Goal: Task Accomplishment & Management: Manage account settings

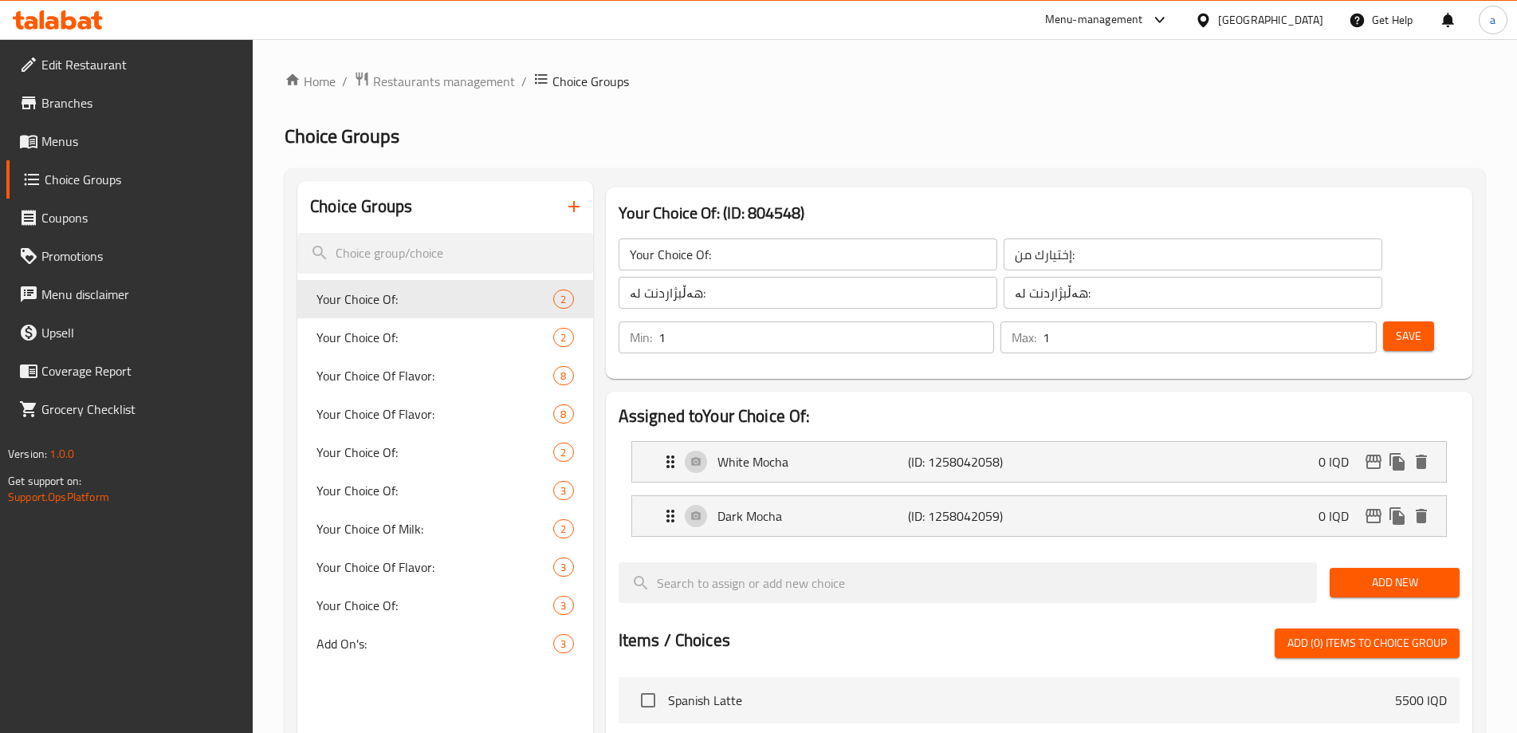
click at [65, 23] on icon at bounding box center [68, 19] width 15 height 19
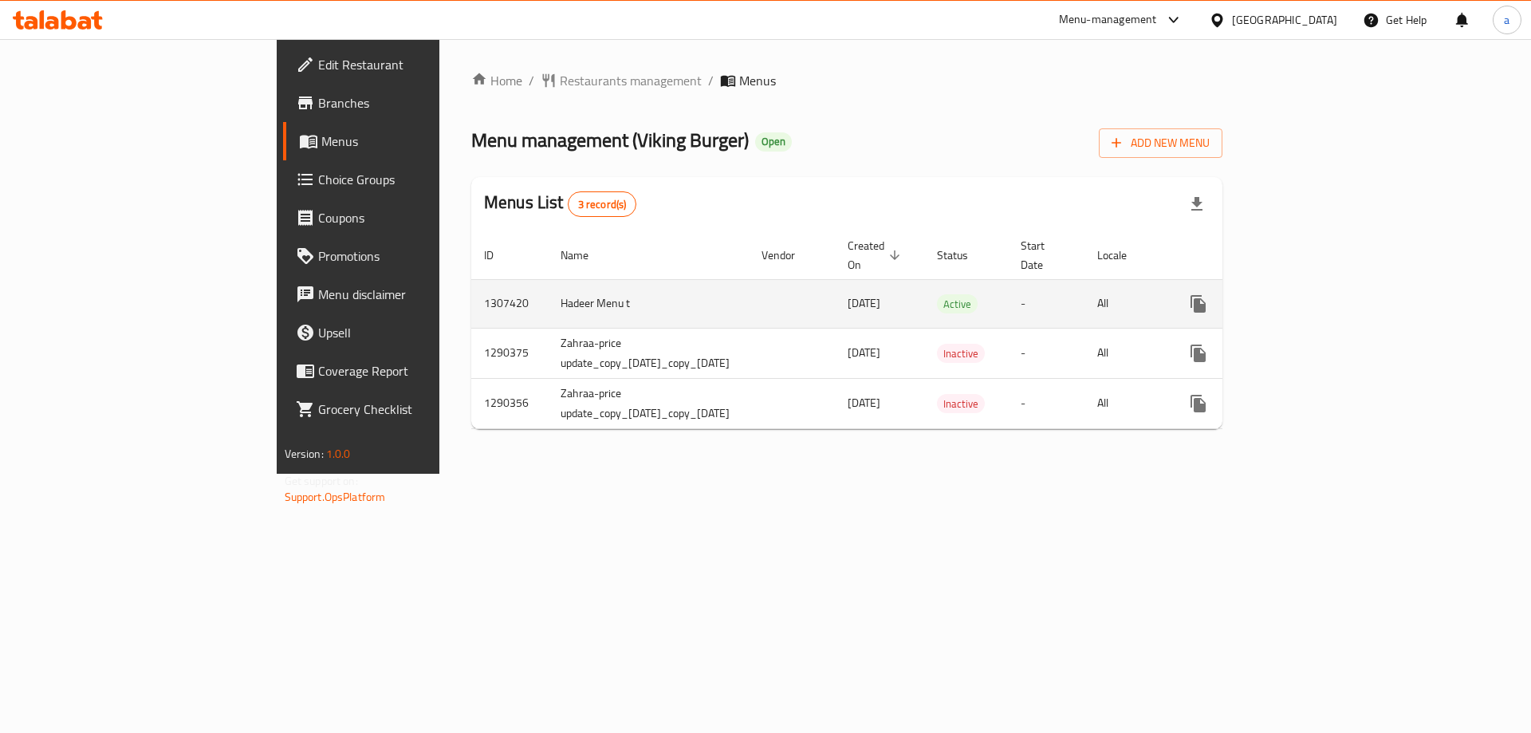
click at [1332, 285] on link "enhanced table" at bounding box center [1313, 304] width 38 height 38
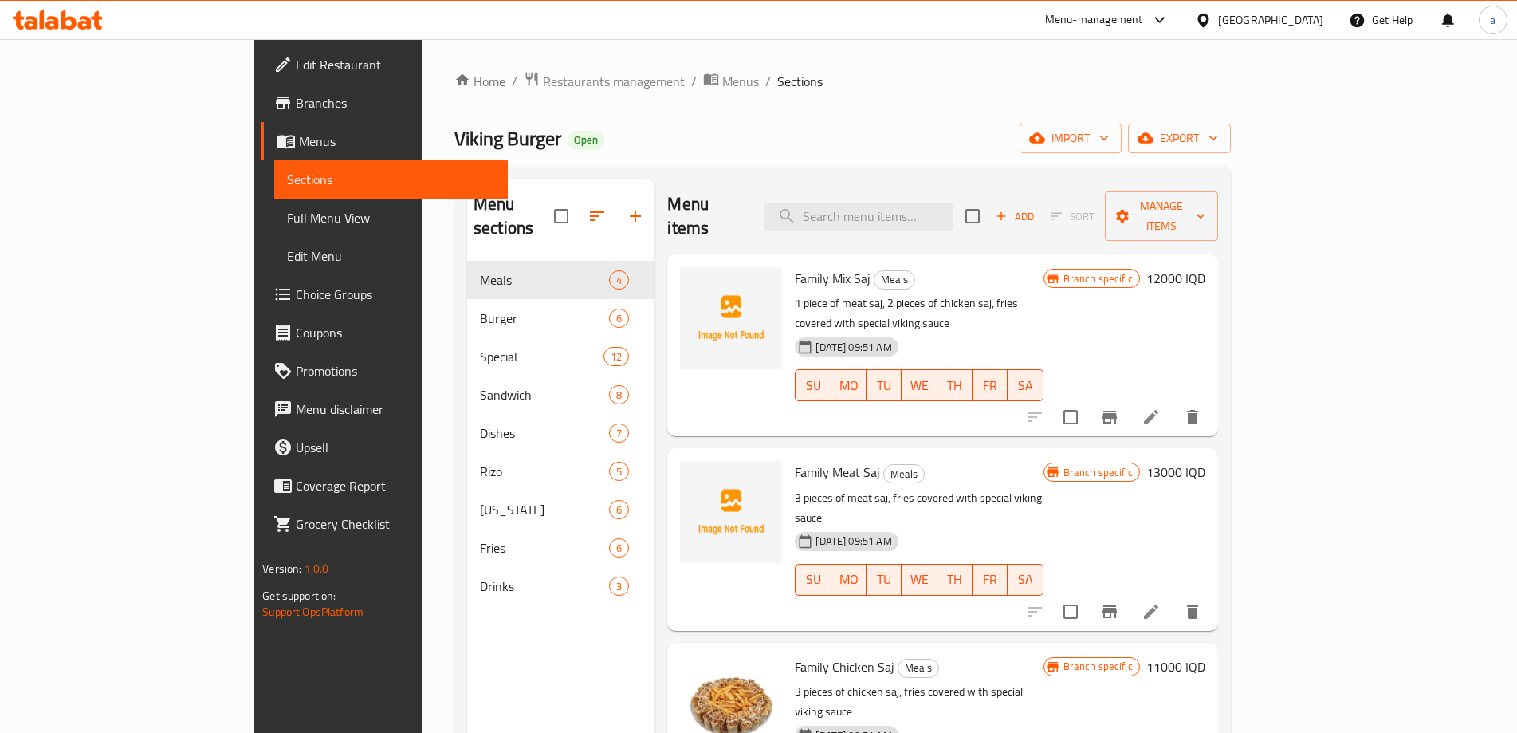
click at [287, 219] on span "Full Menu View" at bounding box center [391, 217] width 208 height 19
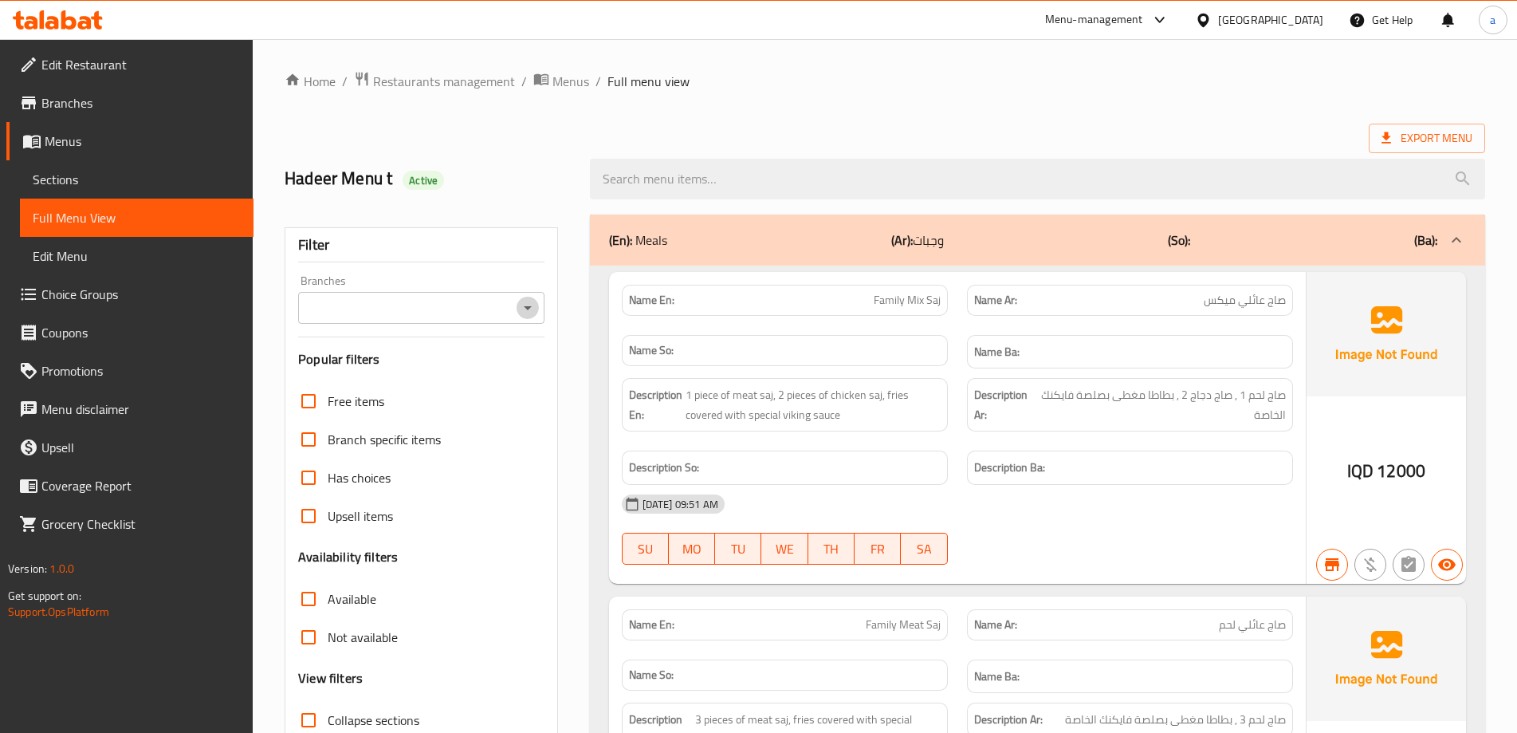
click at [528, 304] on icon "Open" at bounding box center [527, 307] width 19 height 19
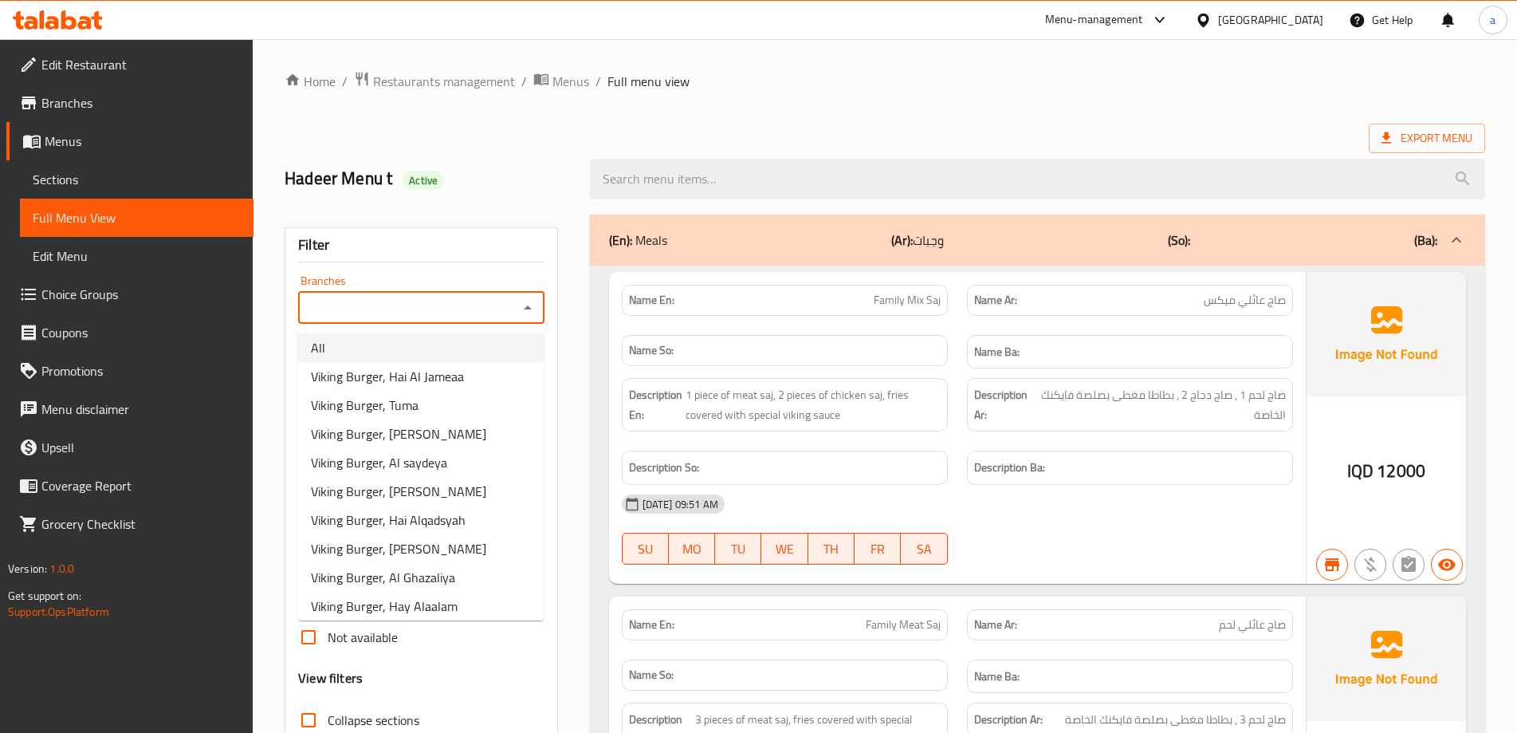
click at [478, 356] on li "All" at bounding box center [421, 347] width 246 height 29
type input "All"
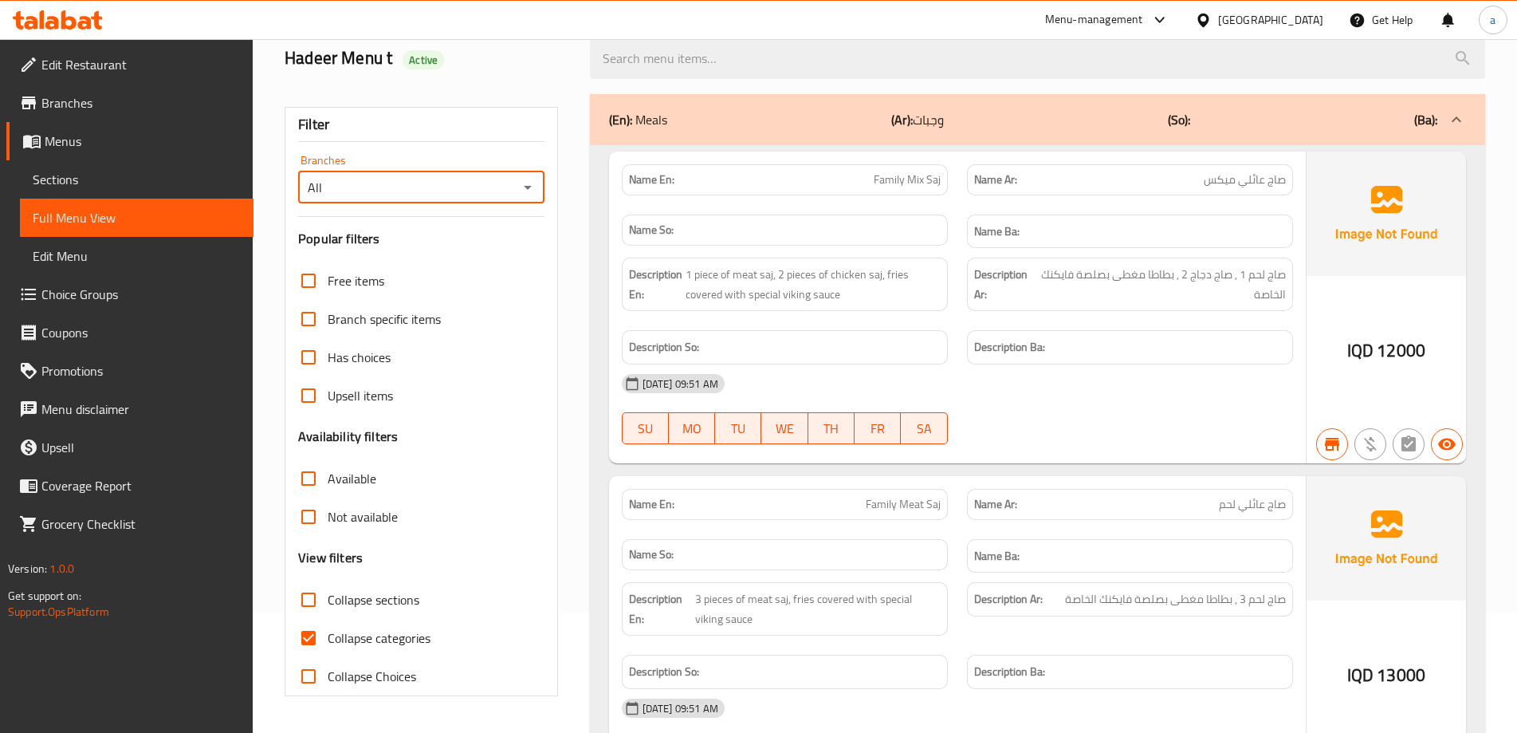
scroll to position [319, 0]
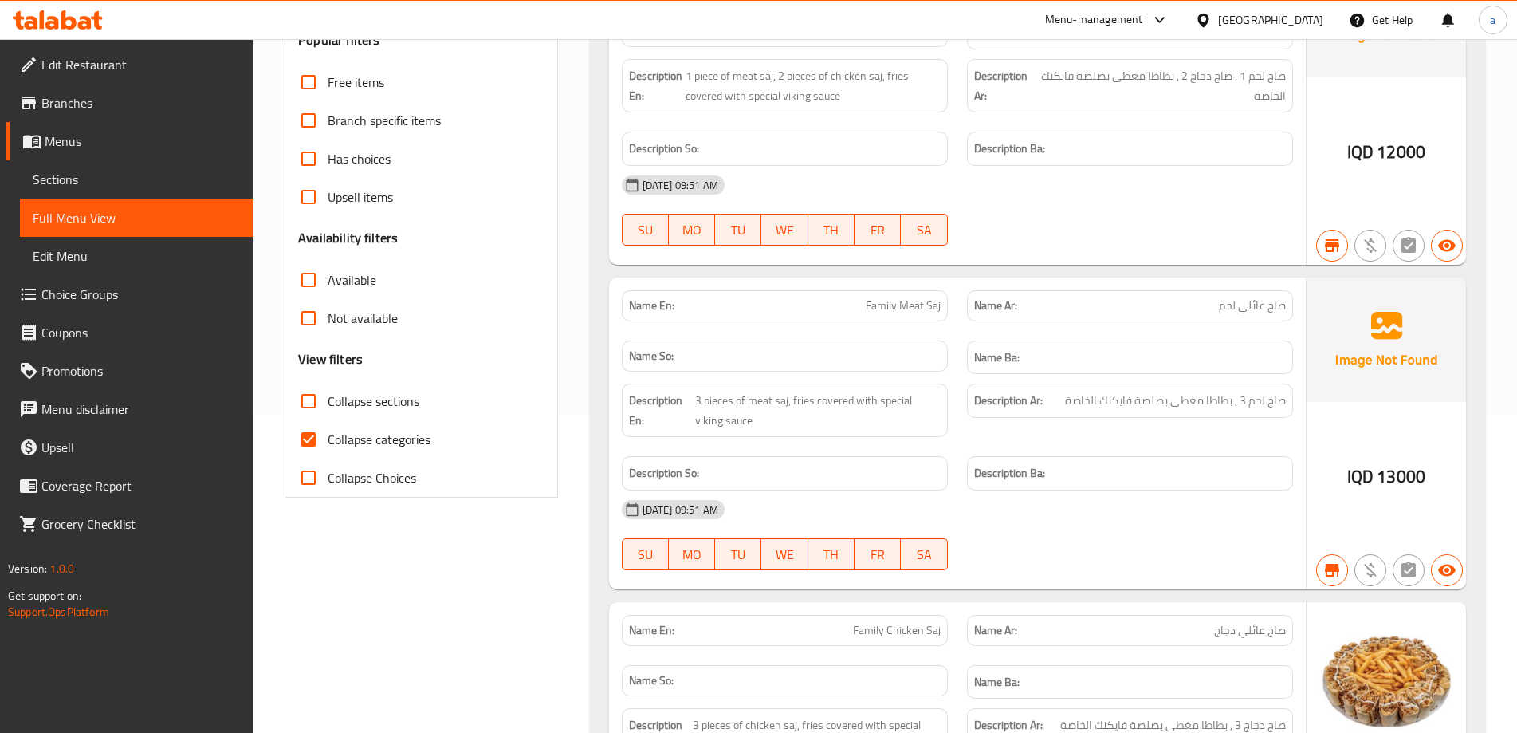
click at [371, 437] on span "Collapse categories" at bounding box center [379, 439] width 103 height 19
click at [328, 437] on input "Collapse categories" at bounding box center [308, 439] width 38 height 38
checkbox input "false"
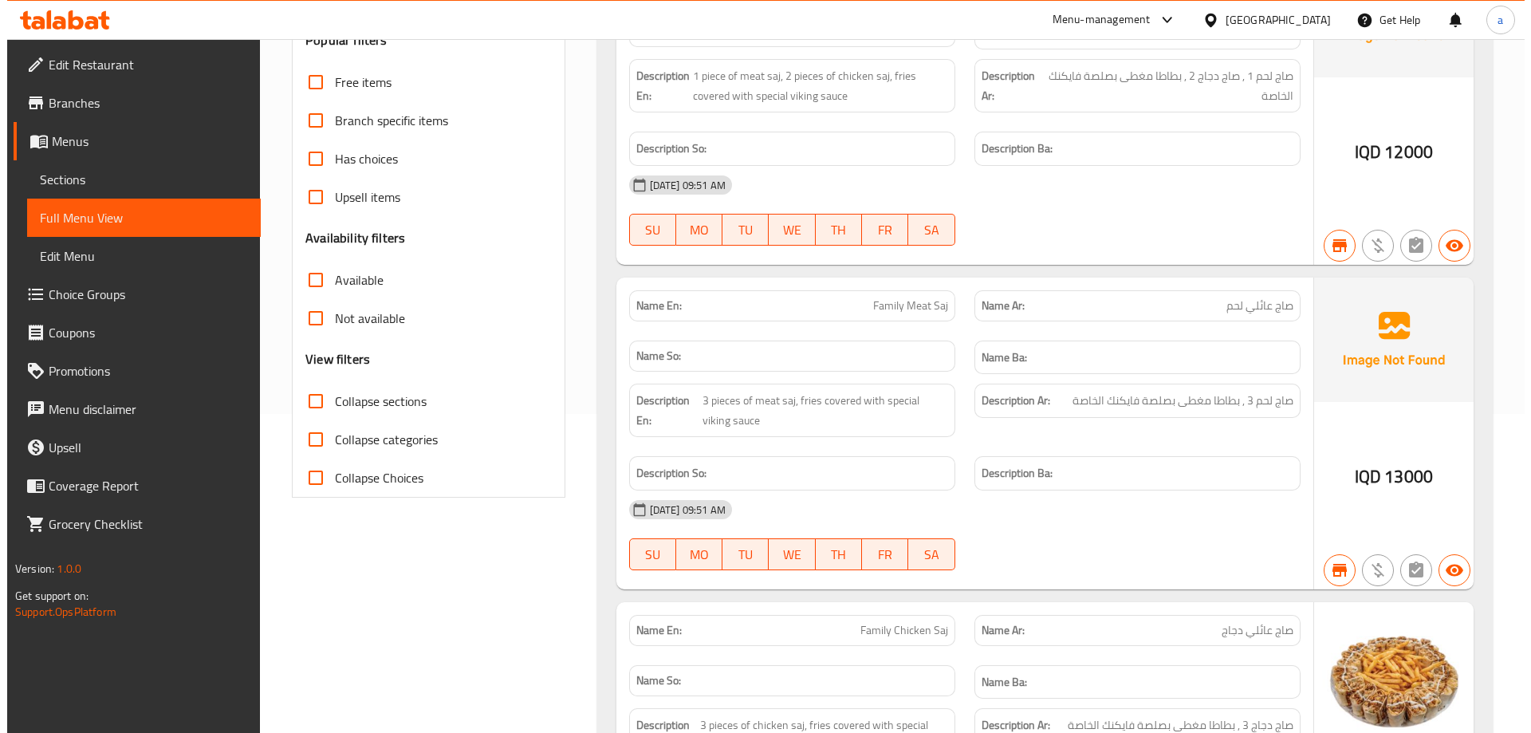
scroll to position [0, 0]
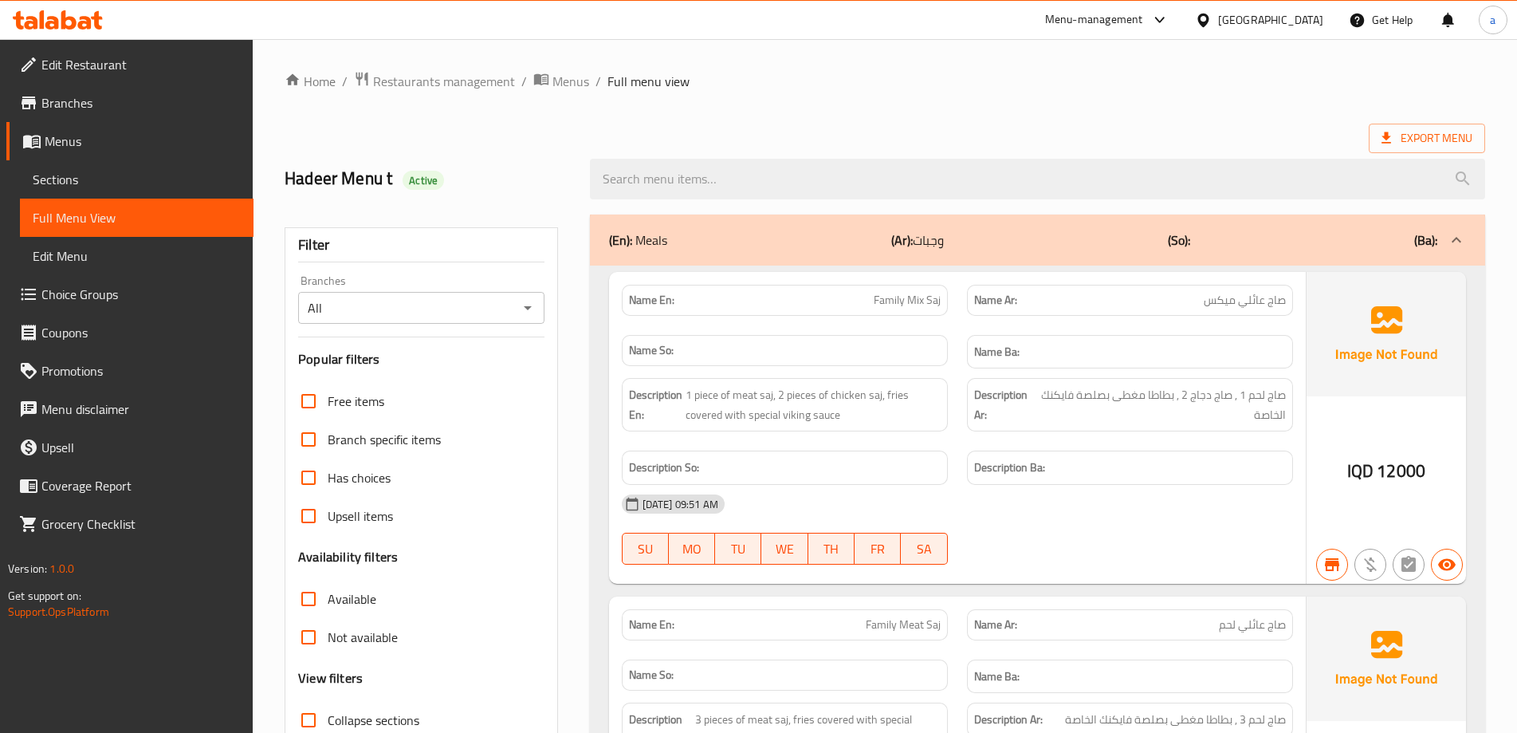
click at [55, 132] on span "Menus" at bounding box center [143, 141] width 196 height 19
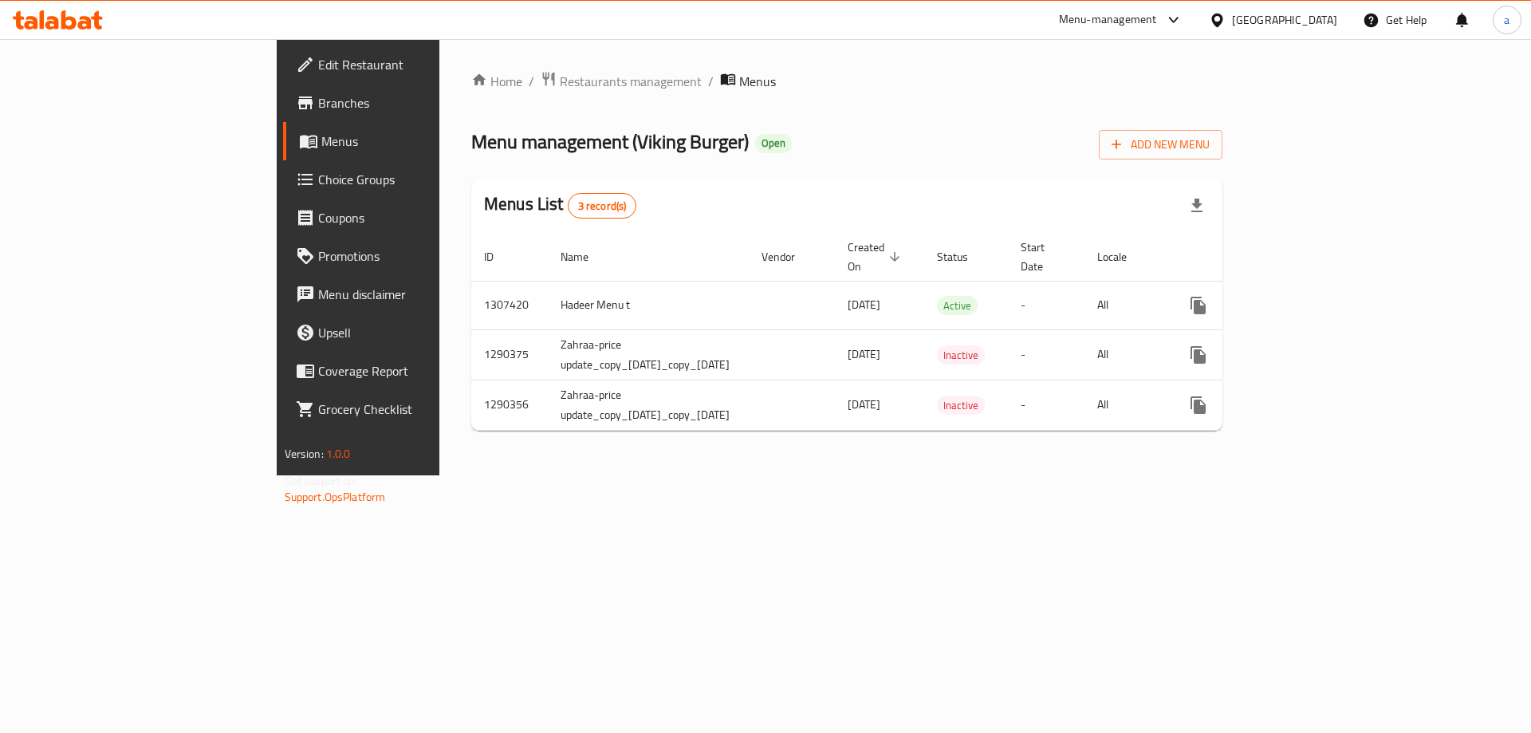
click at [283, 123] on link "Menus" at bounding box center [408, 141] width 250 height 38
click at [283, 117] on link "Branches" at bounding box center [408, 103] width 250 height 38
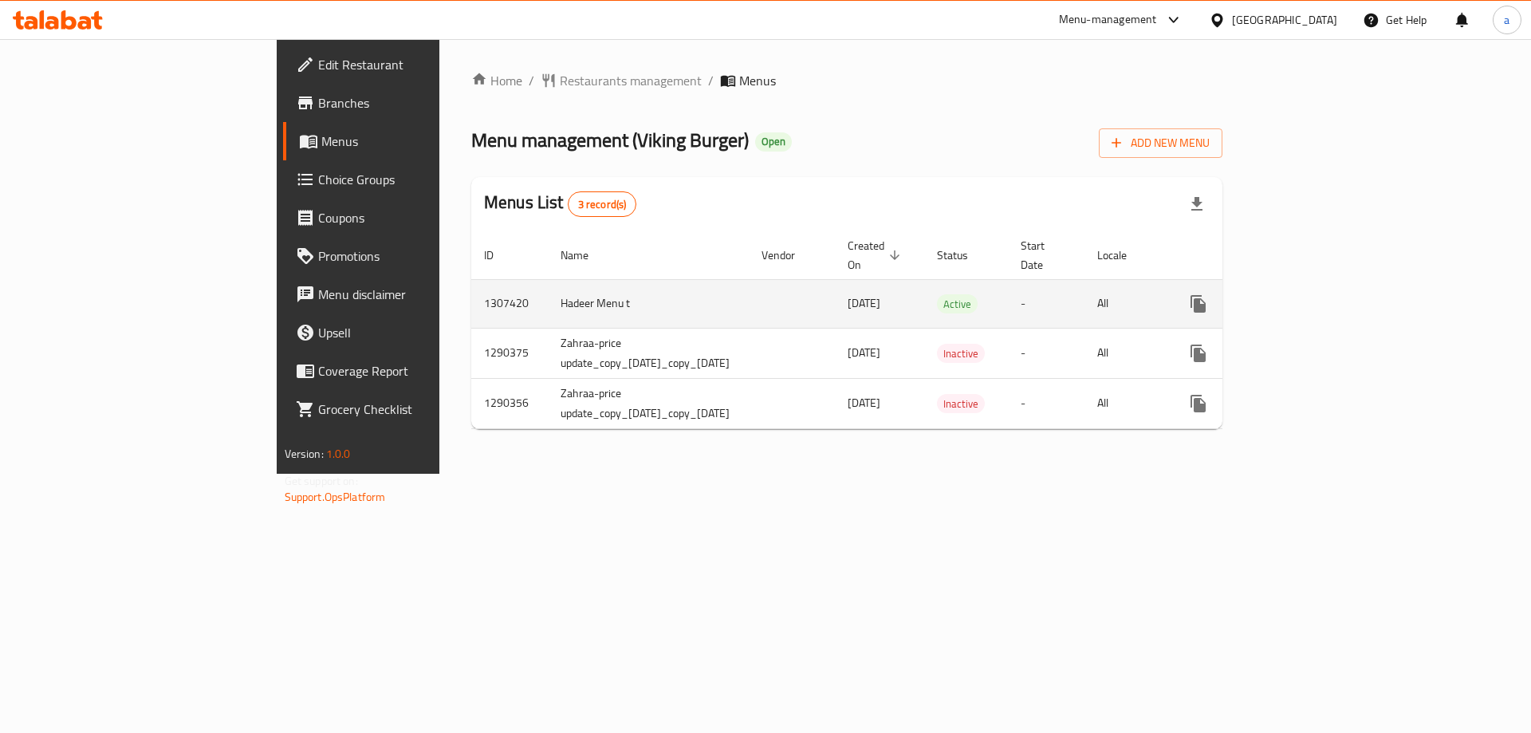
click at [1345, 301] on td "enhanced table" at bounding box center [1255, 303] width 179 height 49
click at [1323, 294] on icon "enhanced table" at bounding box center [1312, 303] width 19 height 19
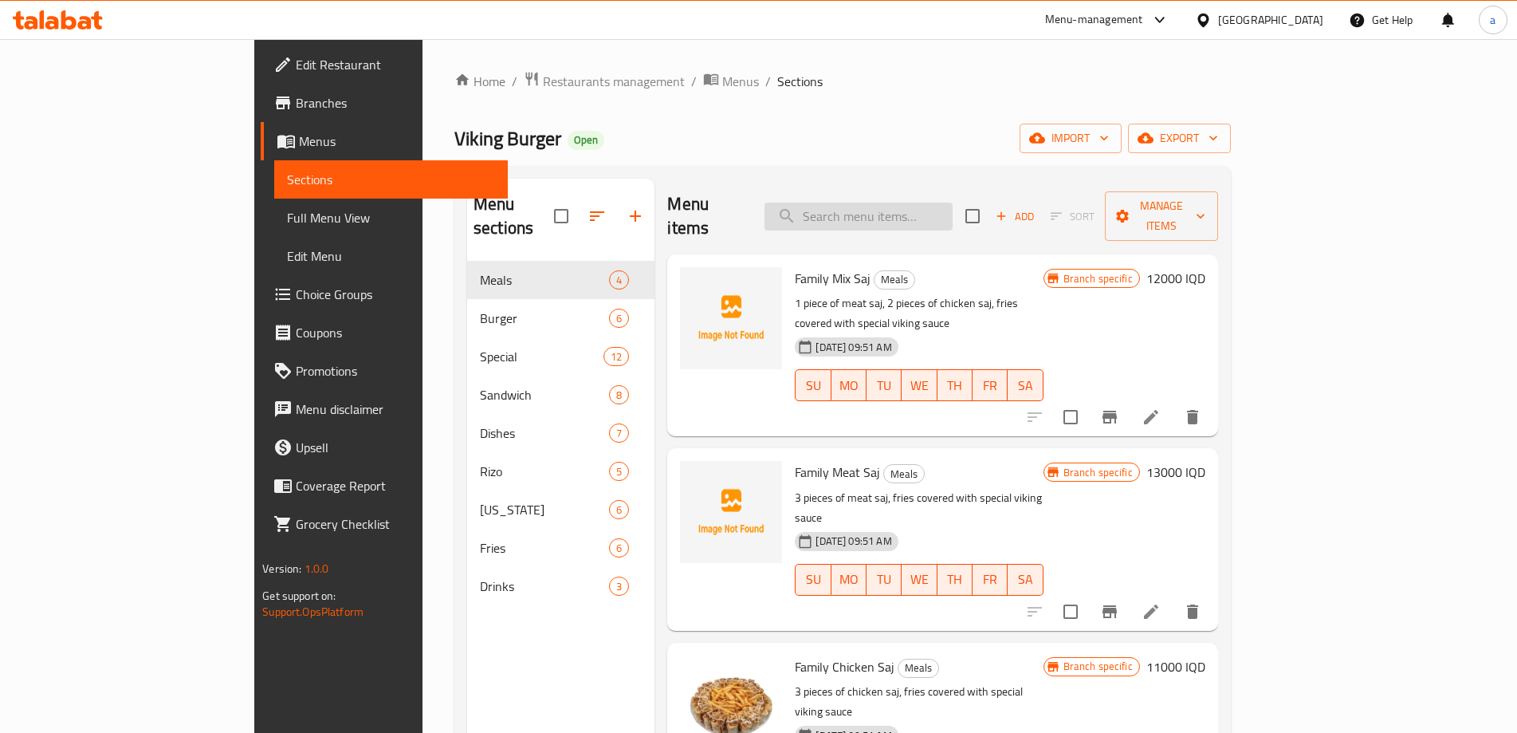
click at [890, 210] on input "search" at bounding box center [859, 216] width 188 height 28
paste input "Family Mix Saj"
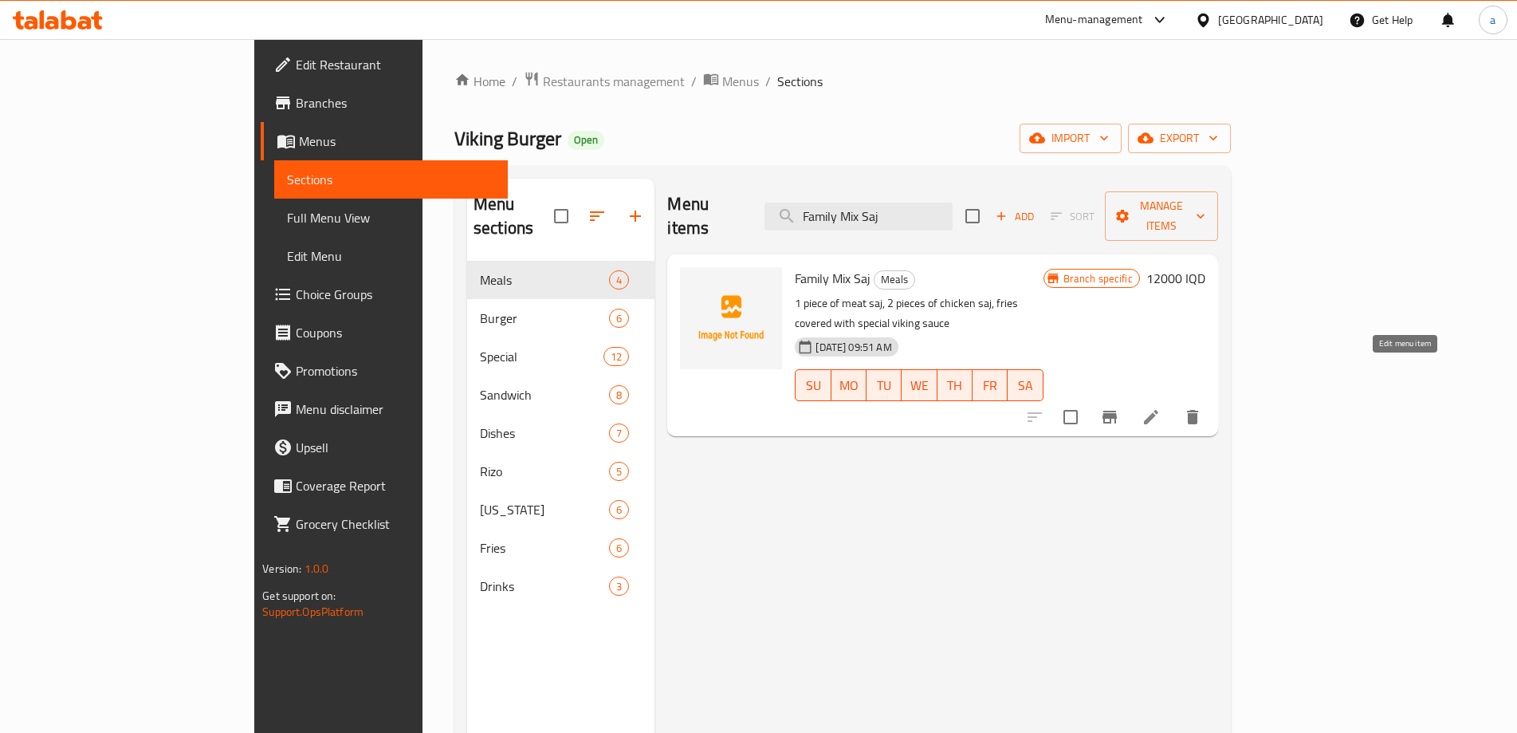
type input "Family Mix Saj"
click at [1161, 407] on icon at bounding box center [1151, 416] width 19 height 19
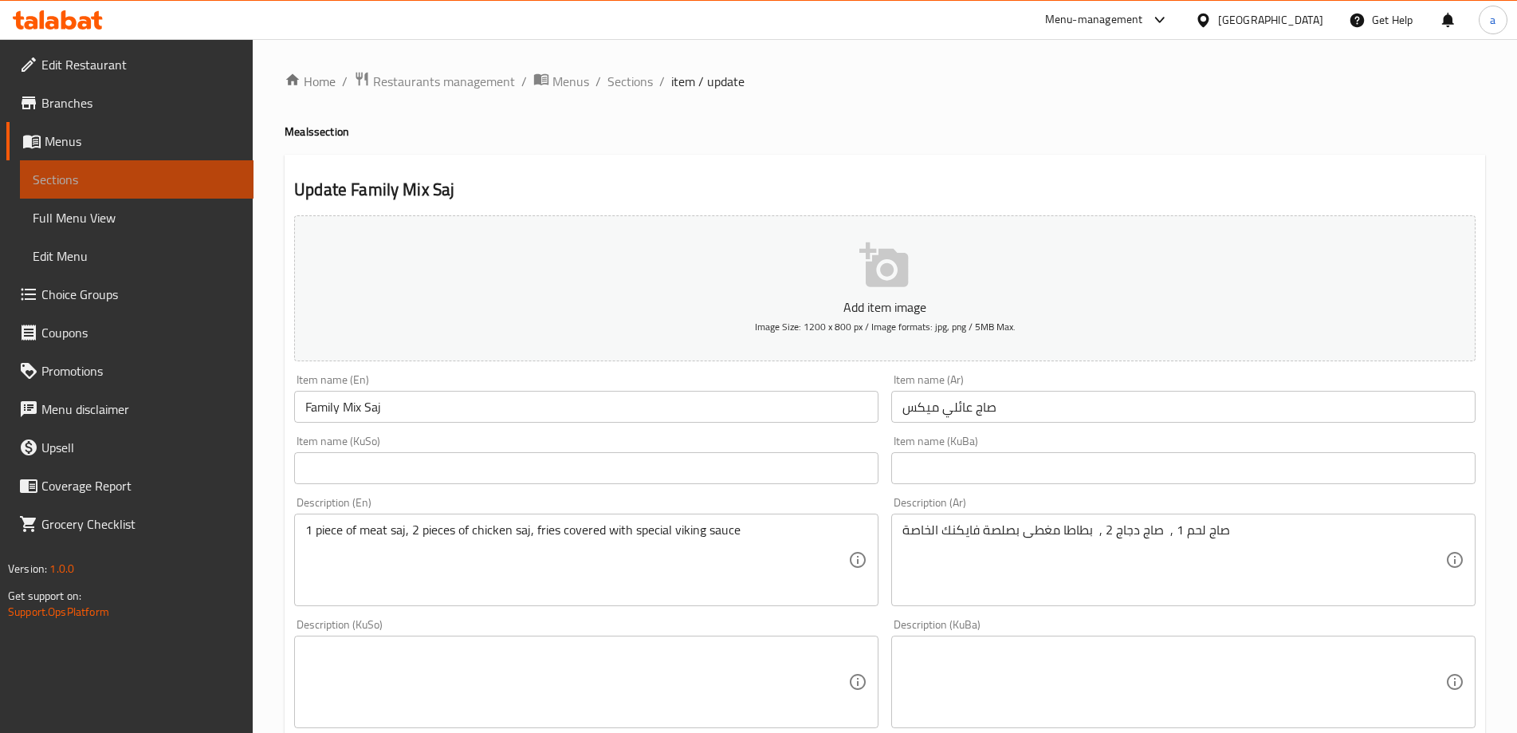
click at [96, 170] on span "Sections" at bounding box center [137, 179] width 208 height 19
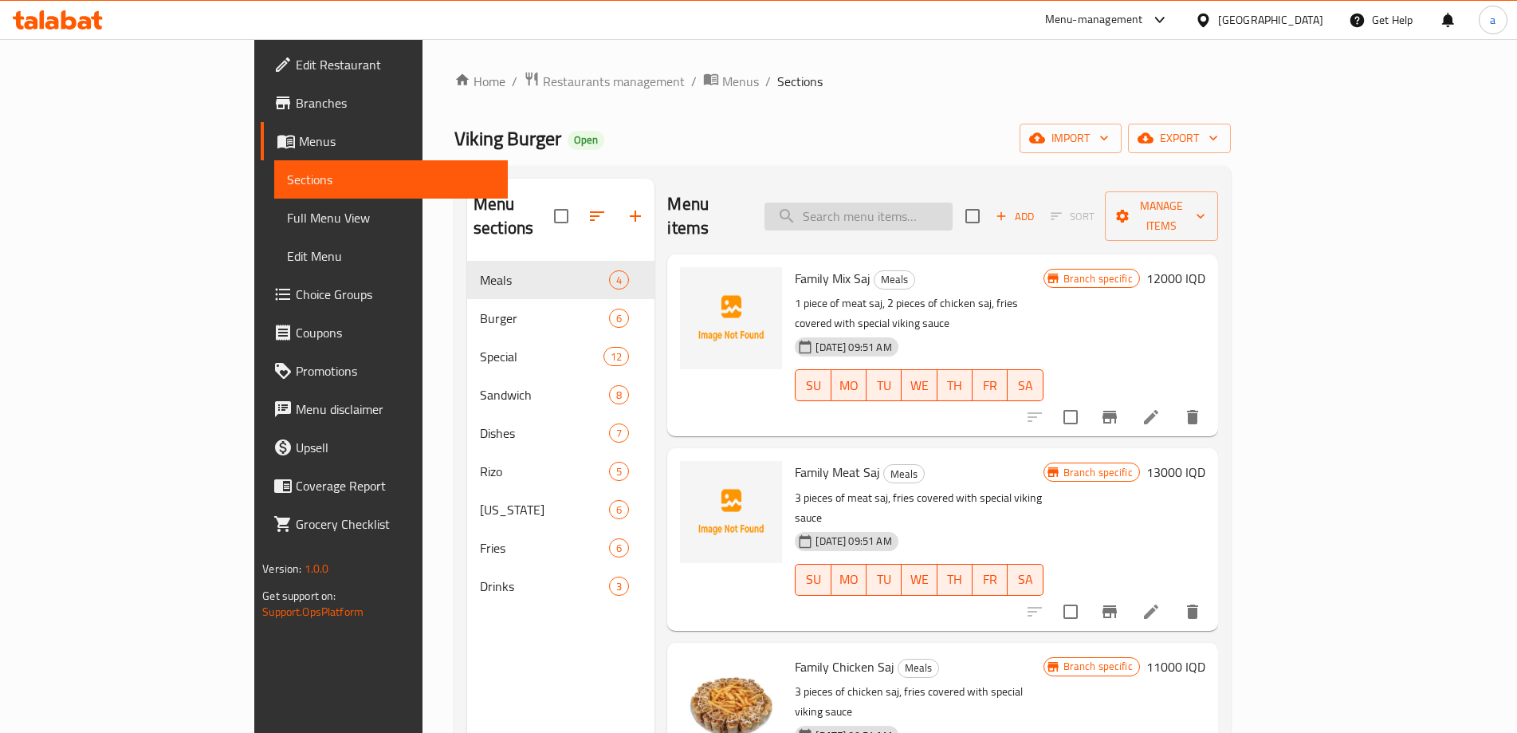
click at [912, 214] on input "search" at bounding box center [859, 216] width 188 height 28
paste input "Meat Fries"
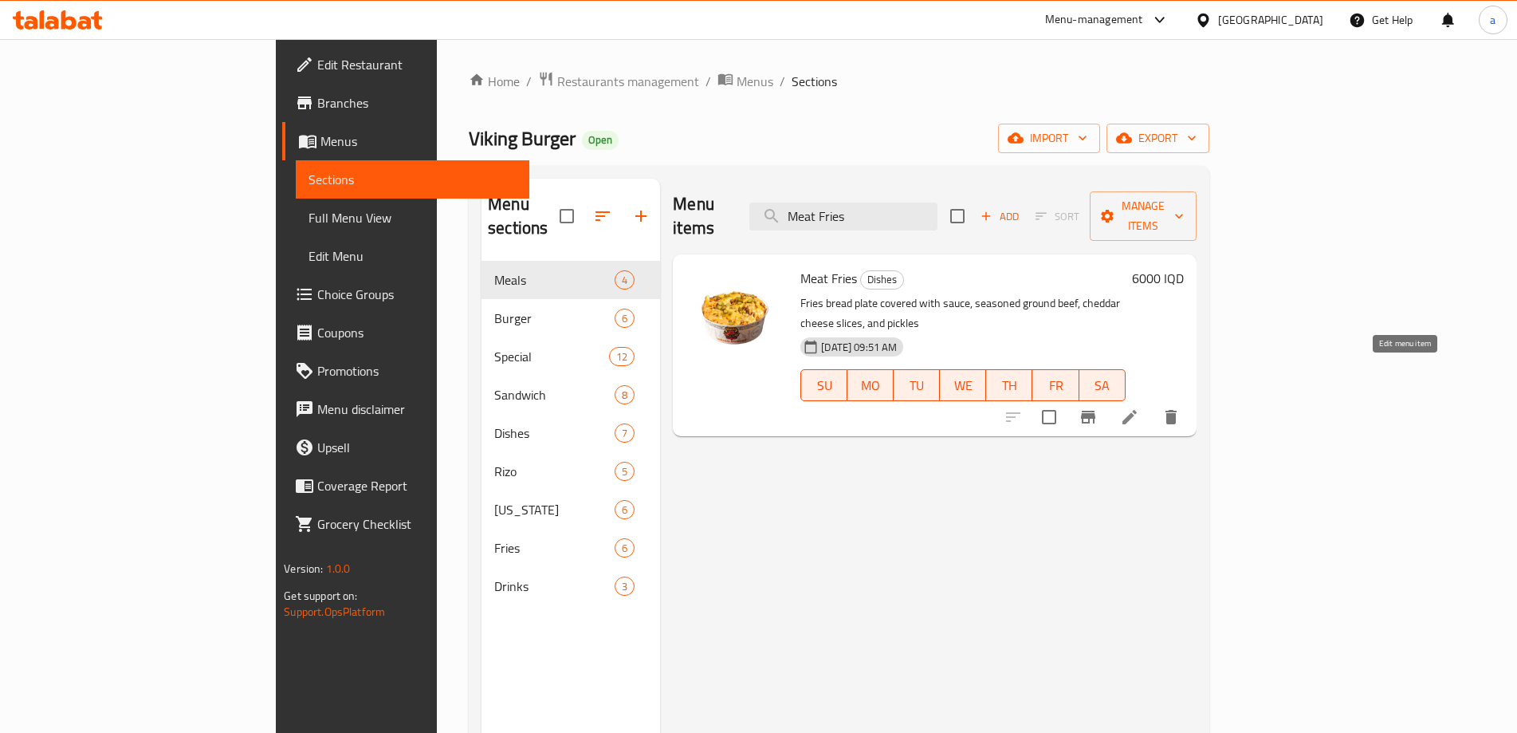
type input "Meat Fries"
click at [1139, 407] on icon at bounding box center [1129, 416] width 19 height 19
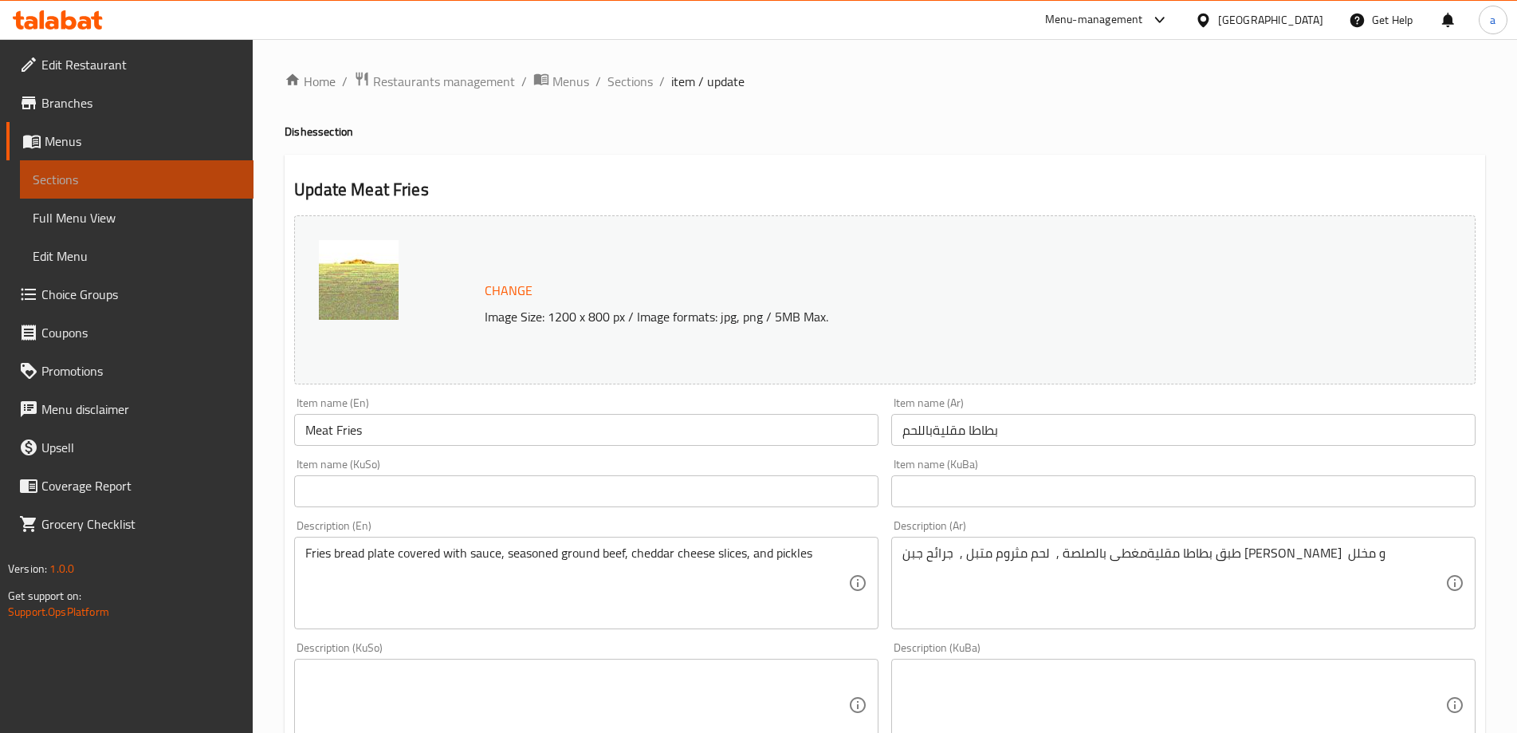
click at [89, 165] on link "Sections" at bounding box center [137, 179] width 234 height 38
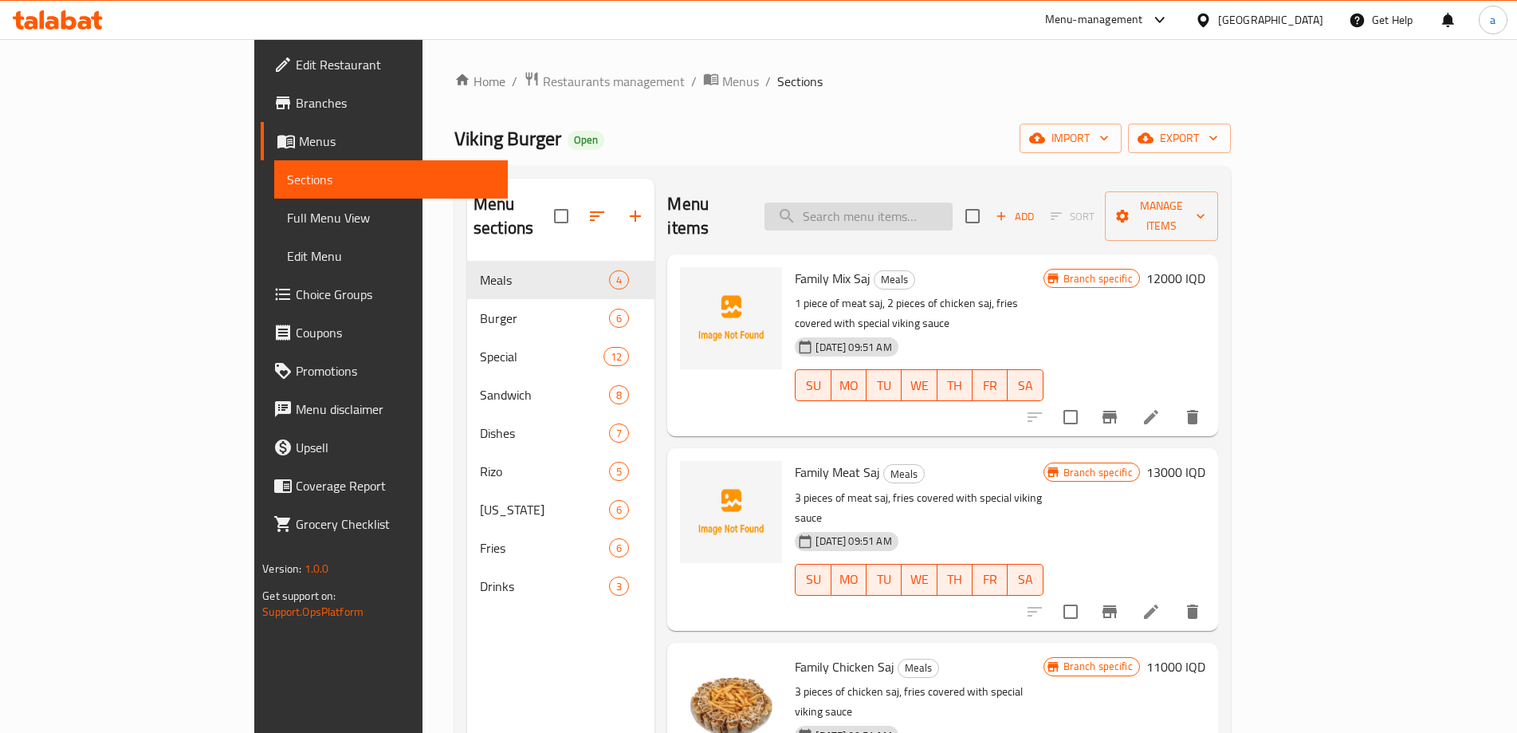
click at [911, 214] on input "search" at bounding box center [859, 216] width 188 height 28
paste input "Grand mushroom"
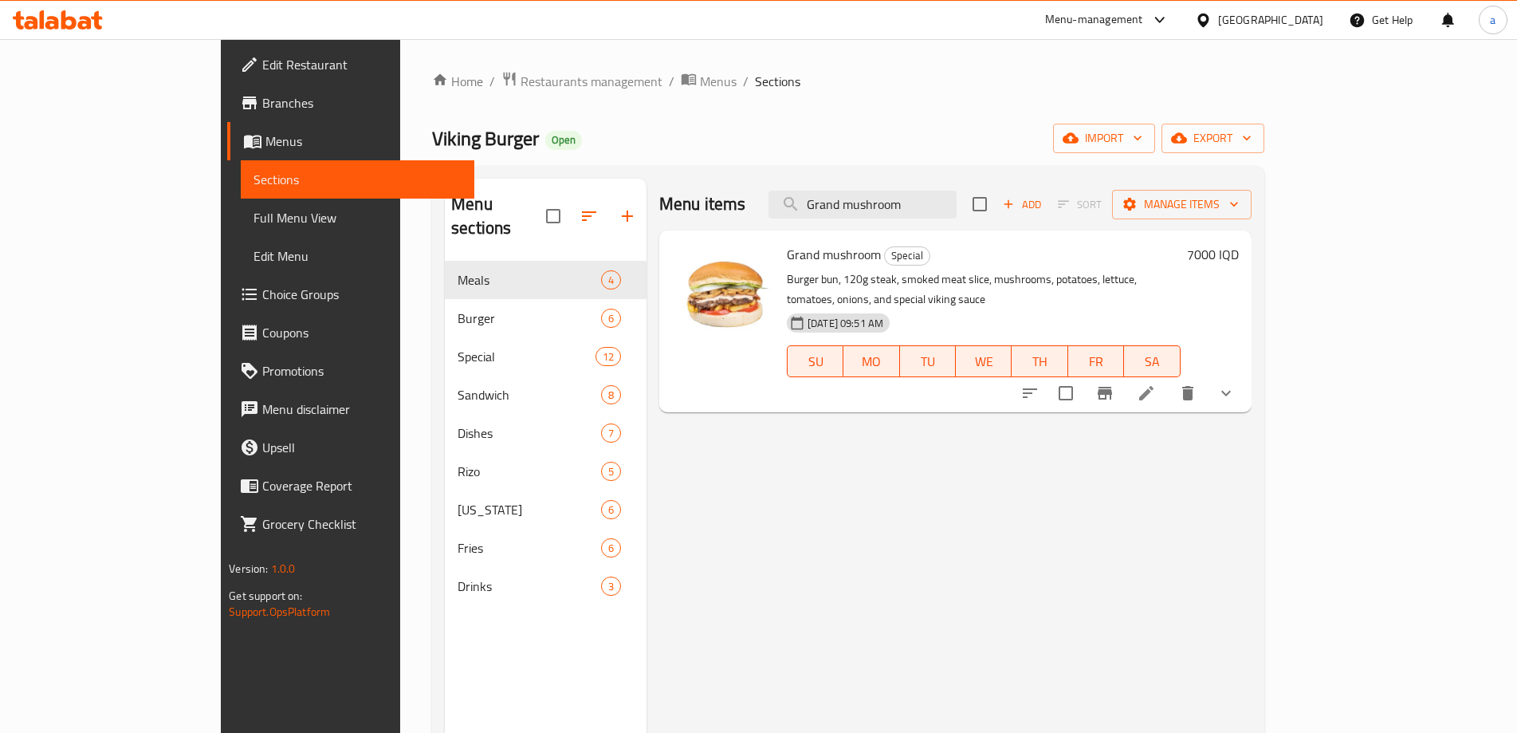
type input "Grand mushroom"
click at [1156, 383] on icon at bounding box center [1146, 392] width 19 height 19
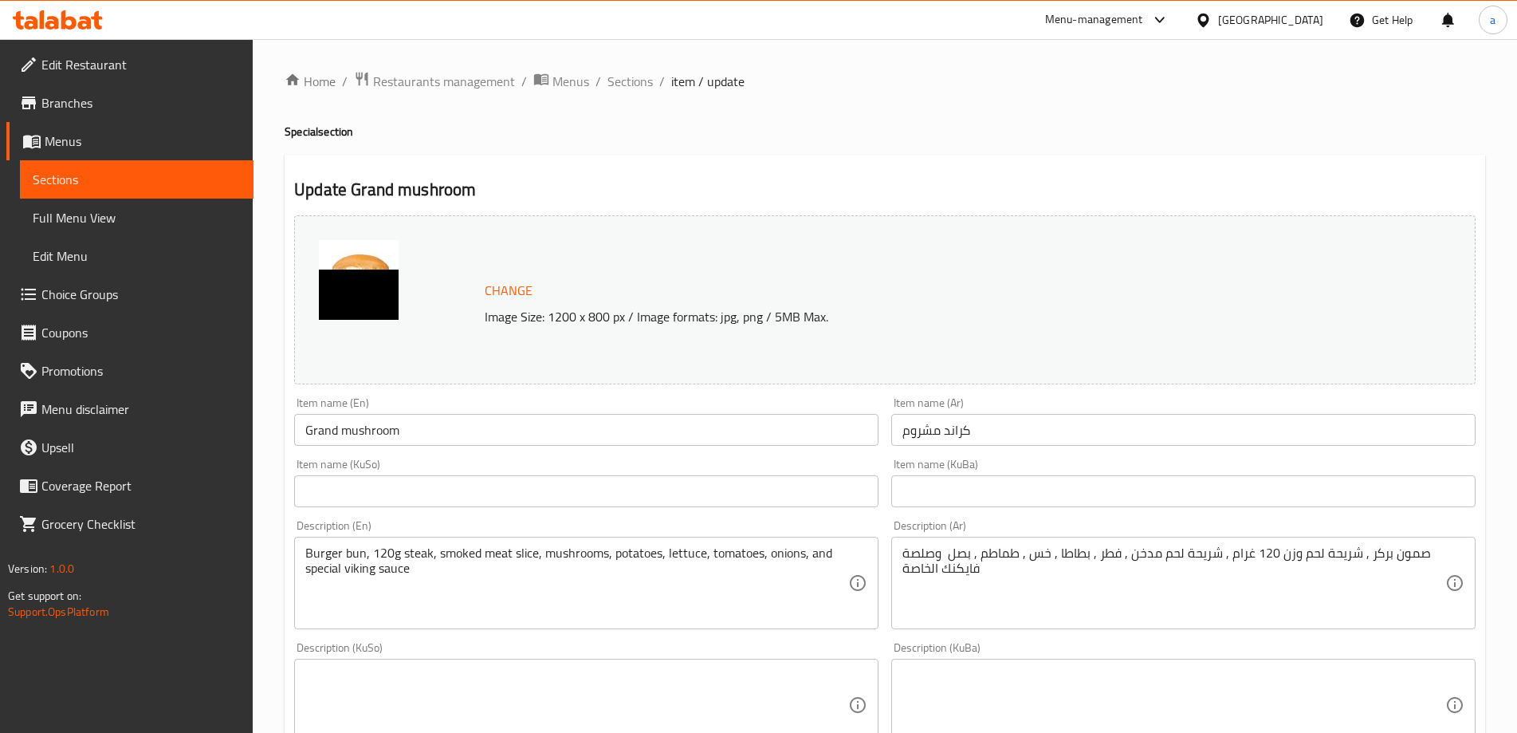
click at [109, 182] on span "Sections" at bounding box center [137, 179] width 208 height 19
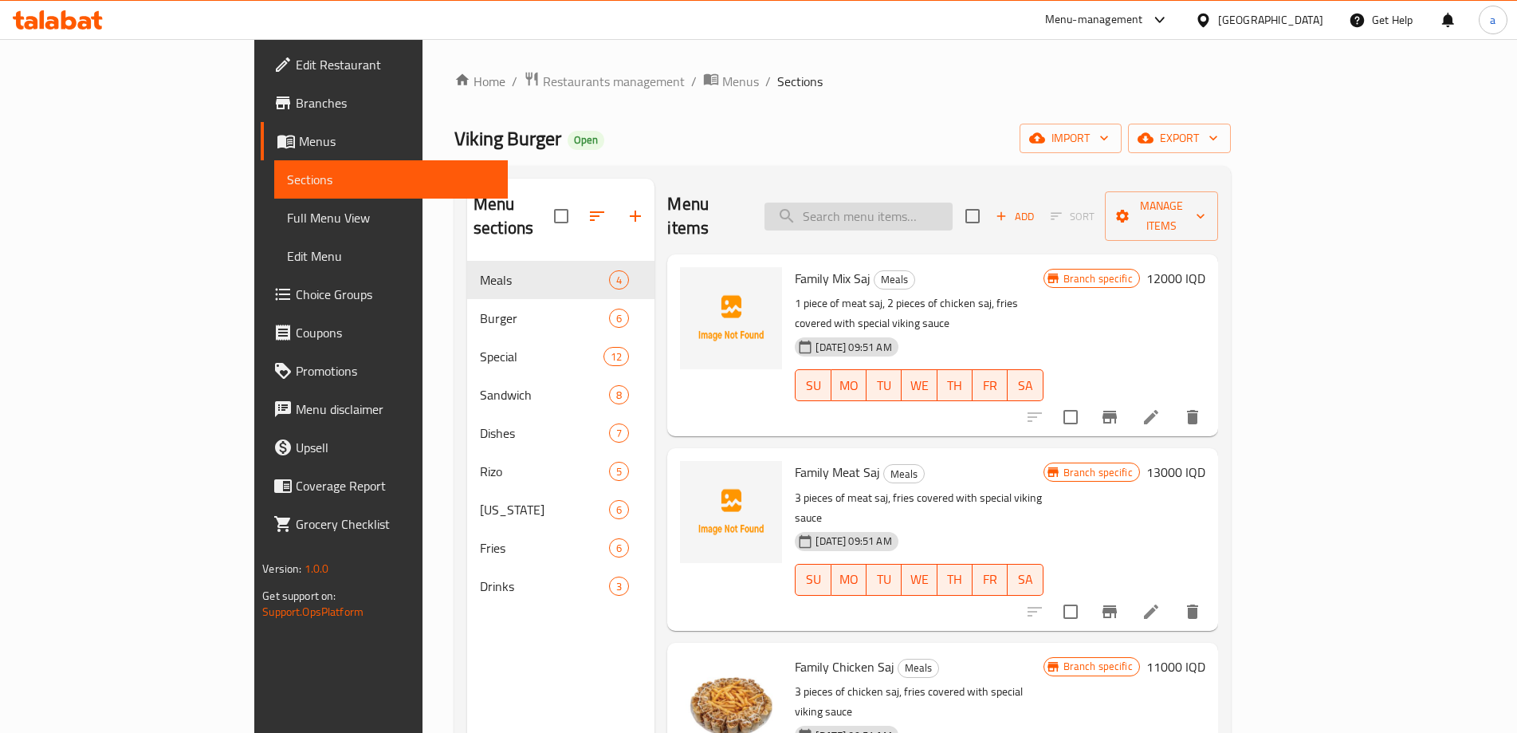
click at [927, 202] on input "search" at bounding box center [859, 216] width 188 height 28
paste input "Grand Cheesy"
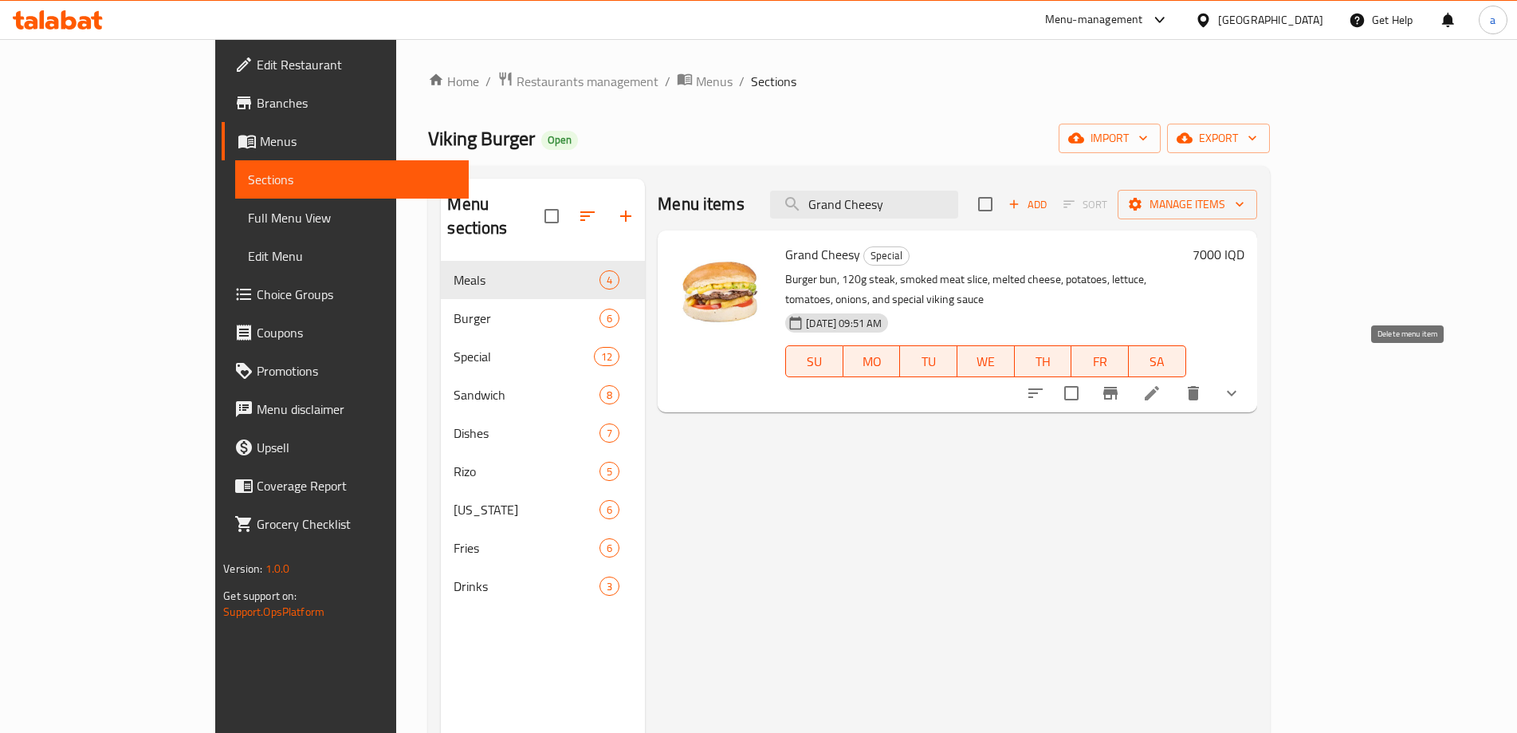
type input "Grand Cheesy"
drag, startPoint x: 1394, startPoint y: 371, endPoint x: 1367, endPoint y: 371, distance: 26.3
click at [1251, 374] on div at bounding box center [1133, 393] width 234 height 38
click at [1162, 383] on icon at bounding box center [1151, 392] width 19 height 19
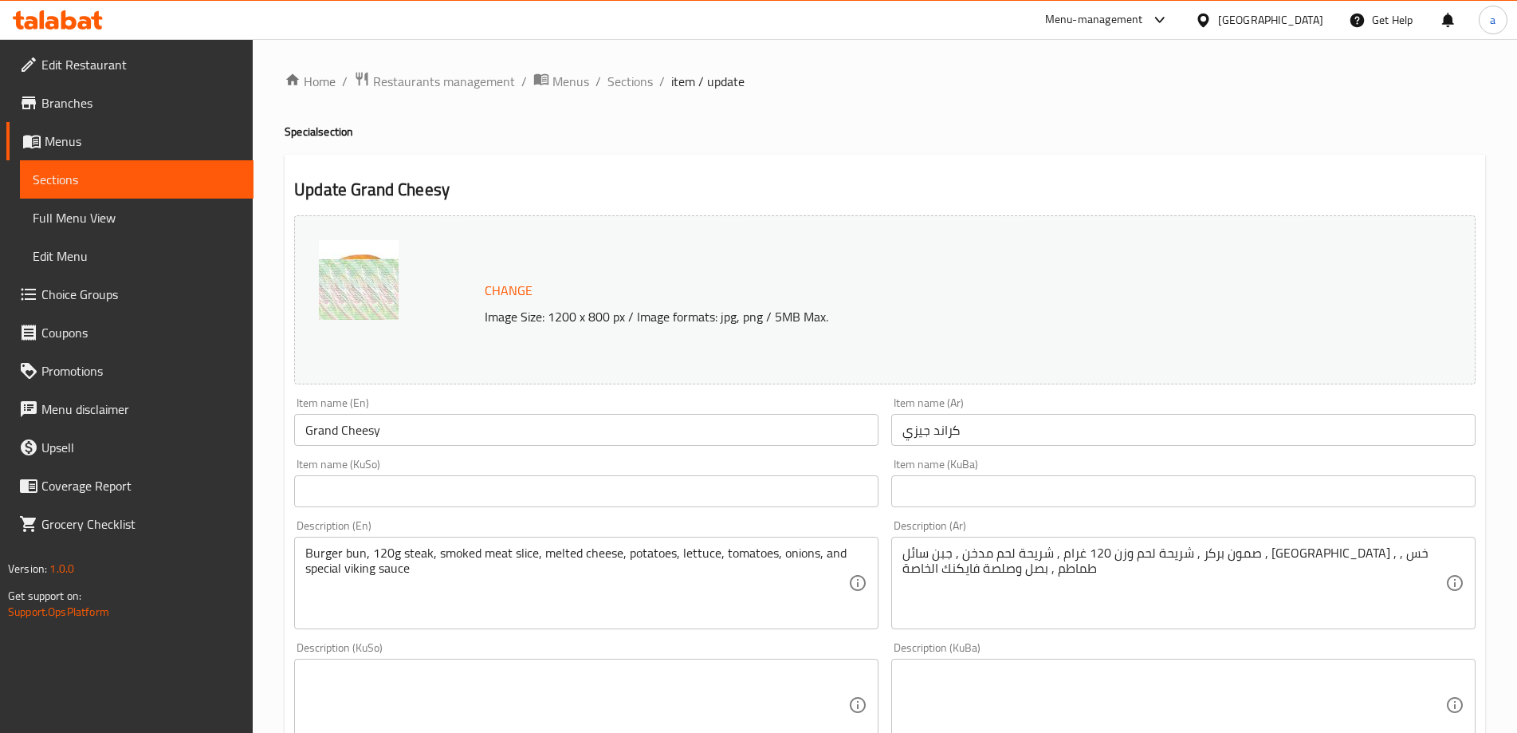
click at [155, 176] on span "Sections" at bounding box center [137, 179] width 208 height 19
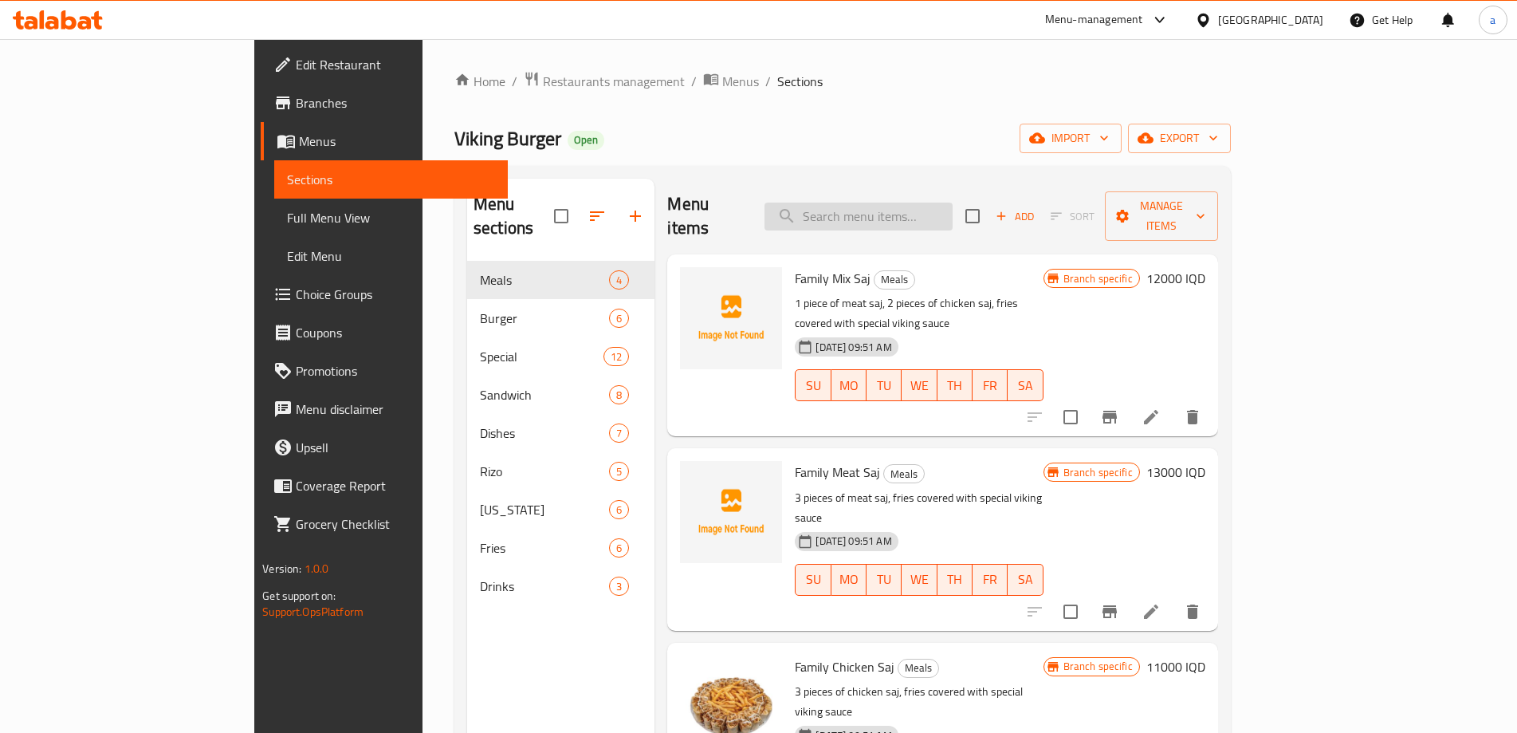
click at [894, 217] on input "search" at bounding box center [859, 216] width 188 height 28
paste input "Mexican Grand"
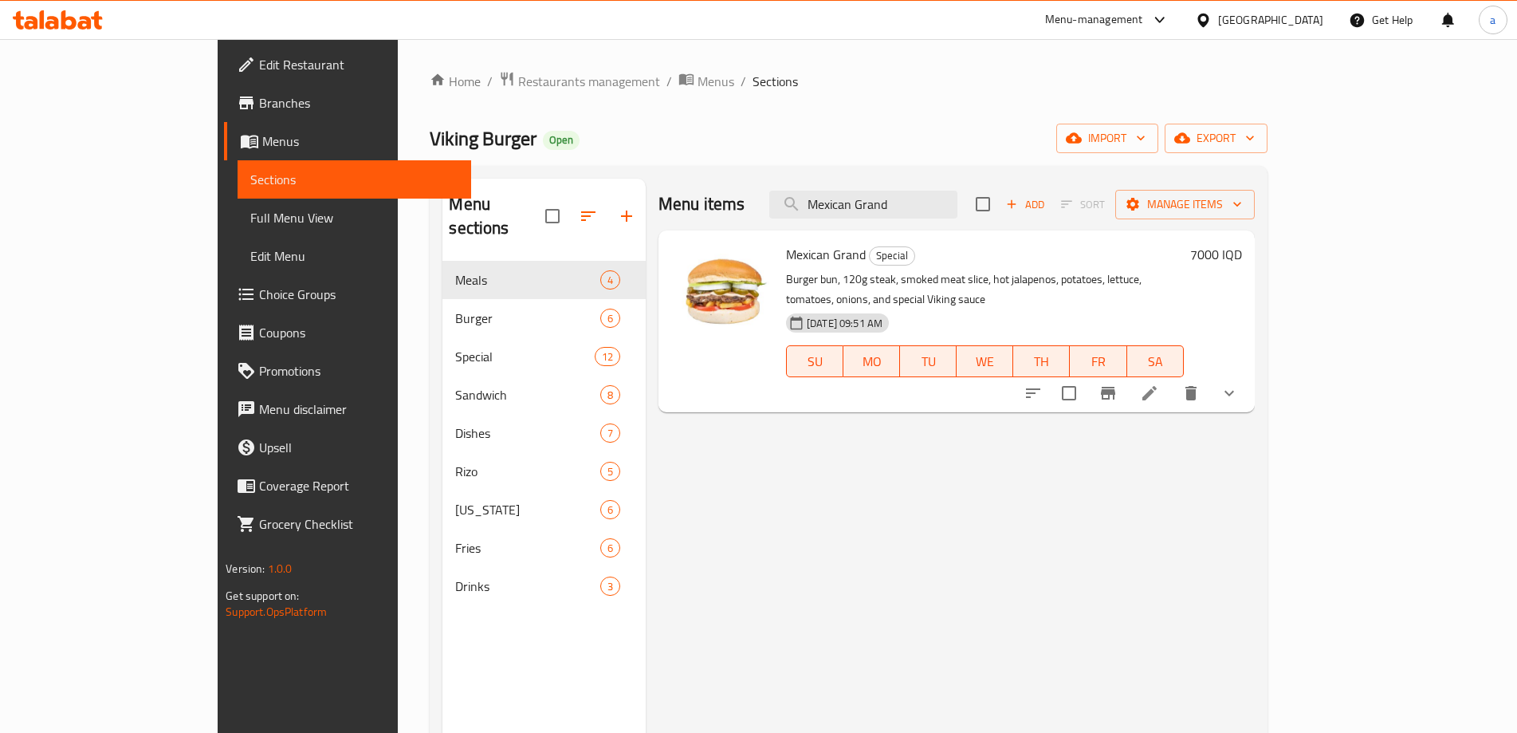
type input "Mexican Grand"
click at [1159, 383] on icon at bounding box center [1149, 392] width 19 height 19
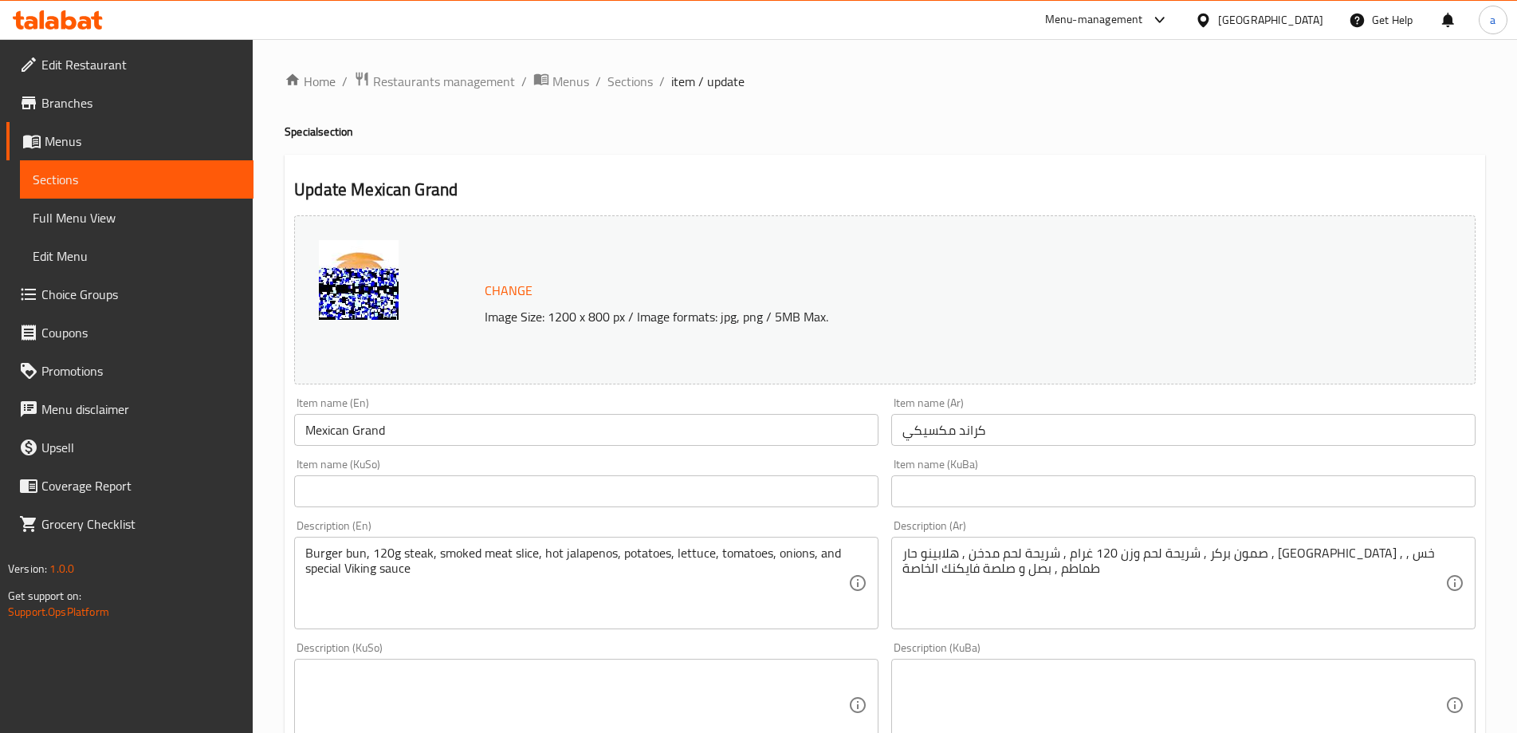
click at [144, 177] on span "Sections" at bounding box center [137, 179] width 208 height 19
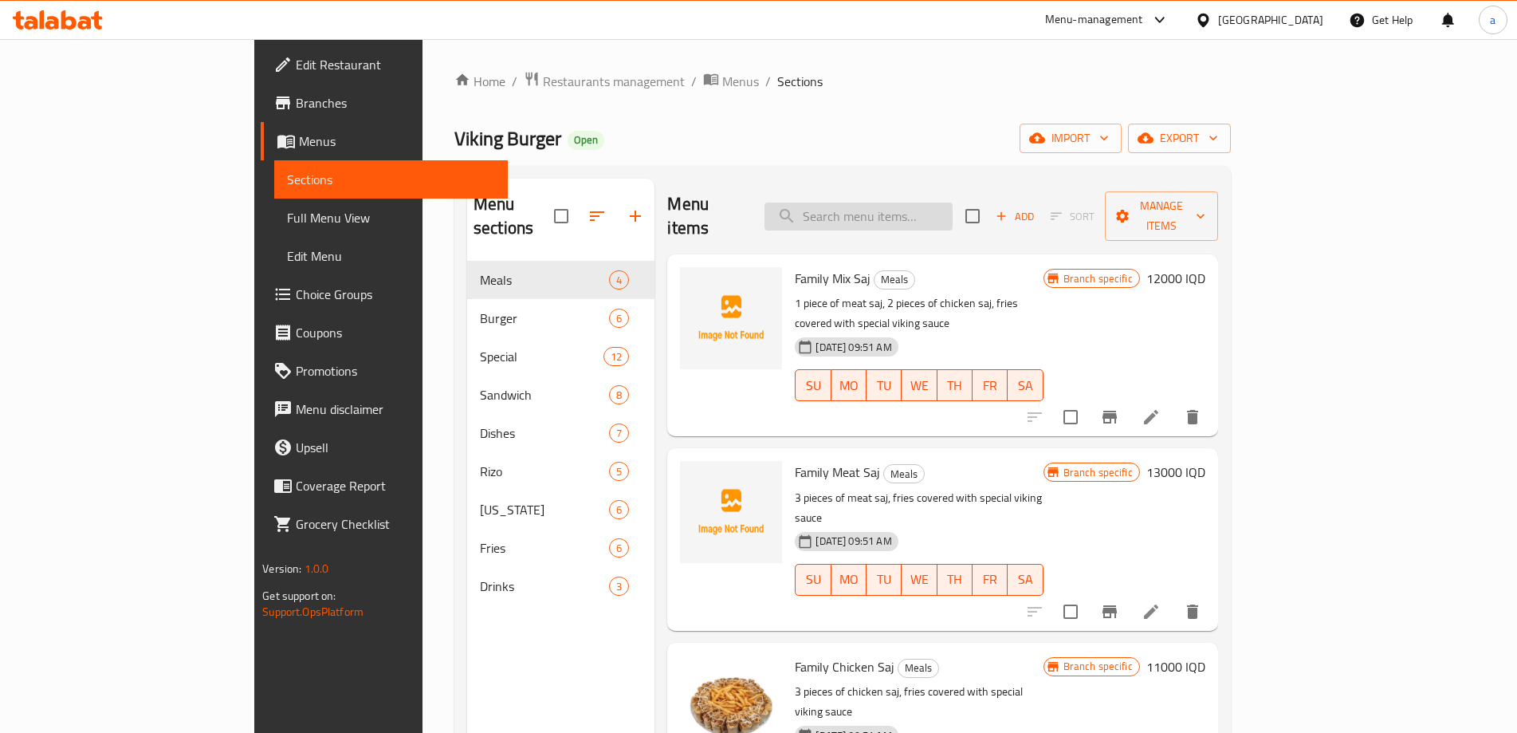
click at [899, 202] on input "search" at bounding box center [859, 216] width 188 height 28
paste input "Oden Box"
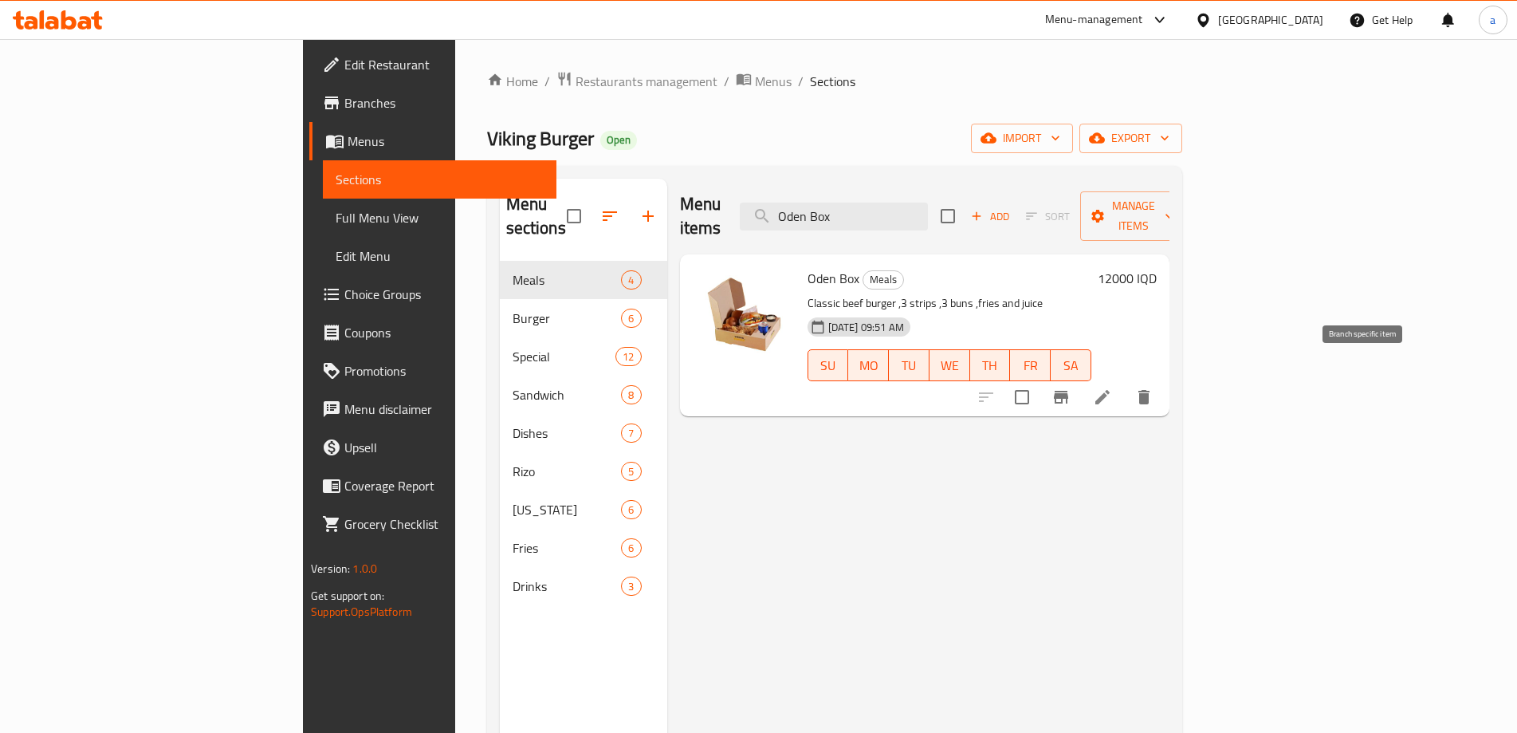
type input "Oden Box"
click at [1125, 383] on li at bounding box center [1102, 397] width 45 height 29
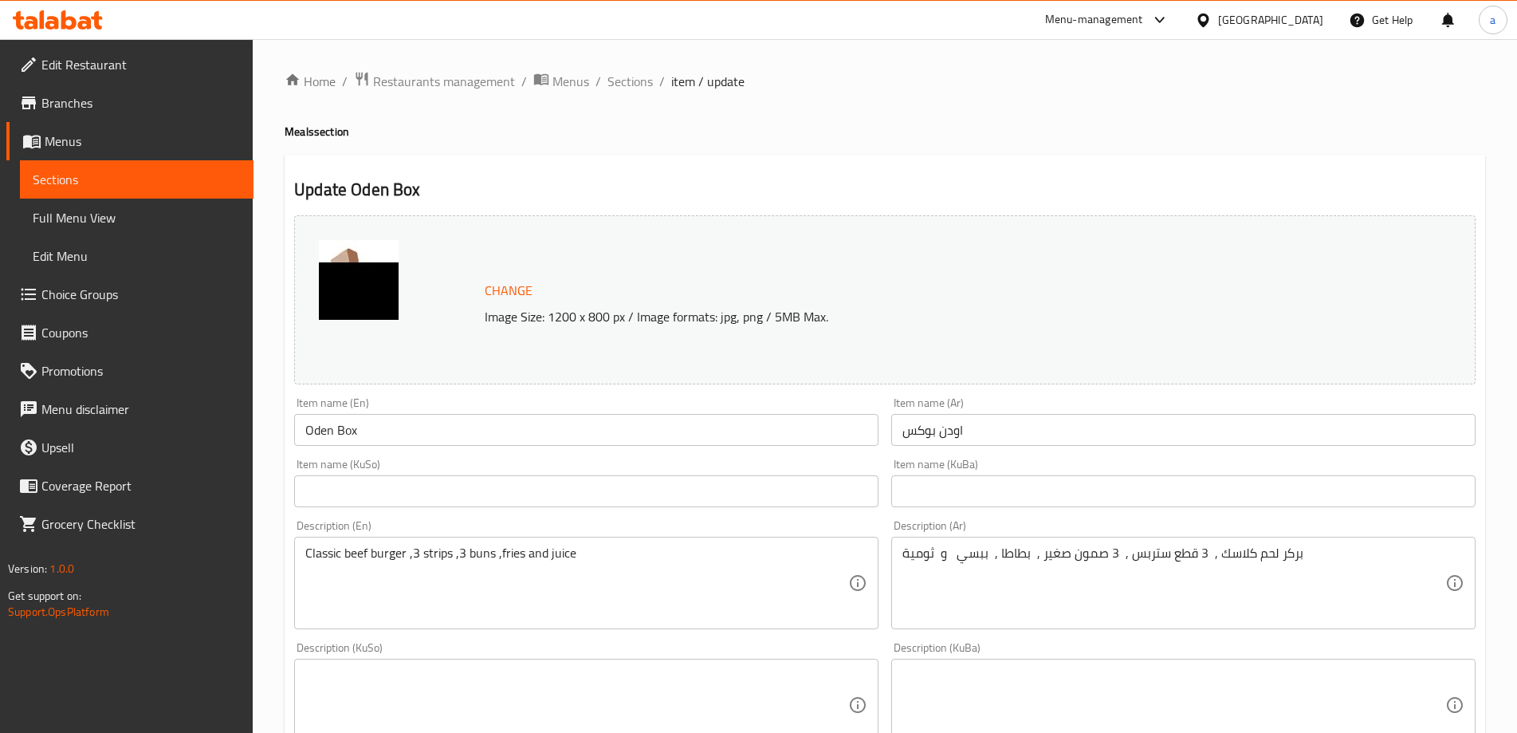
click at [101, 167] on link "Sections" at bounding box center [137, 179] width 234 height 38
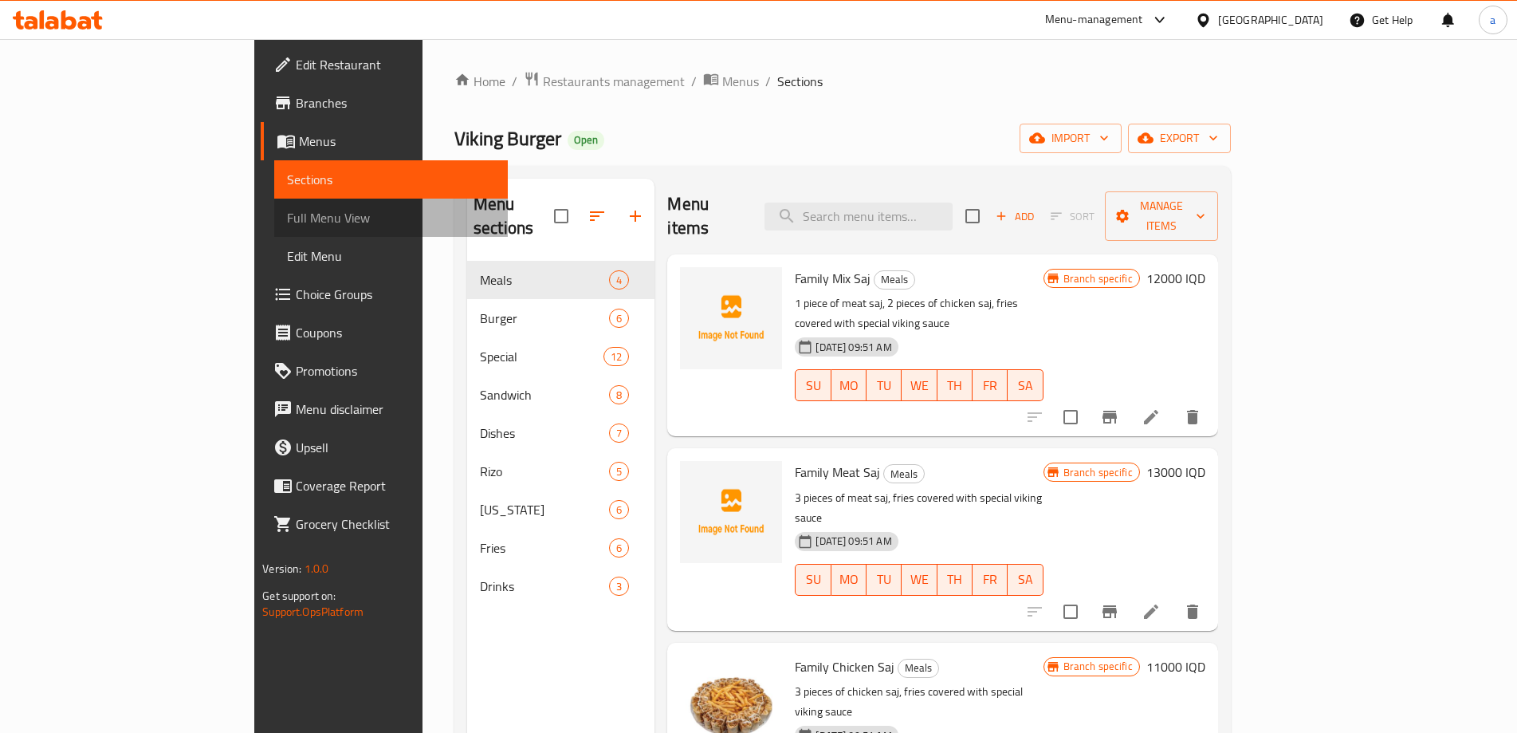
click at [274, 206] on link "Full Menu View" at bounding box center [391, 218] width 234 height 38
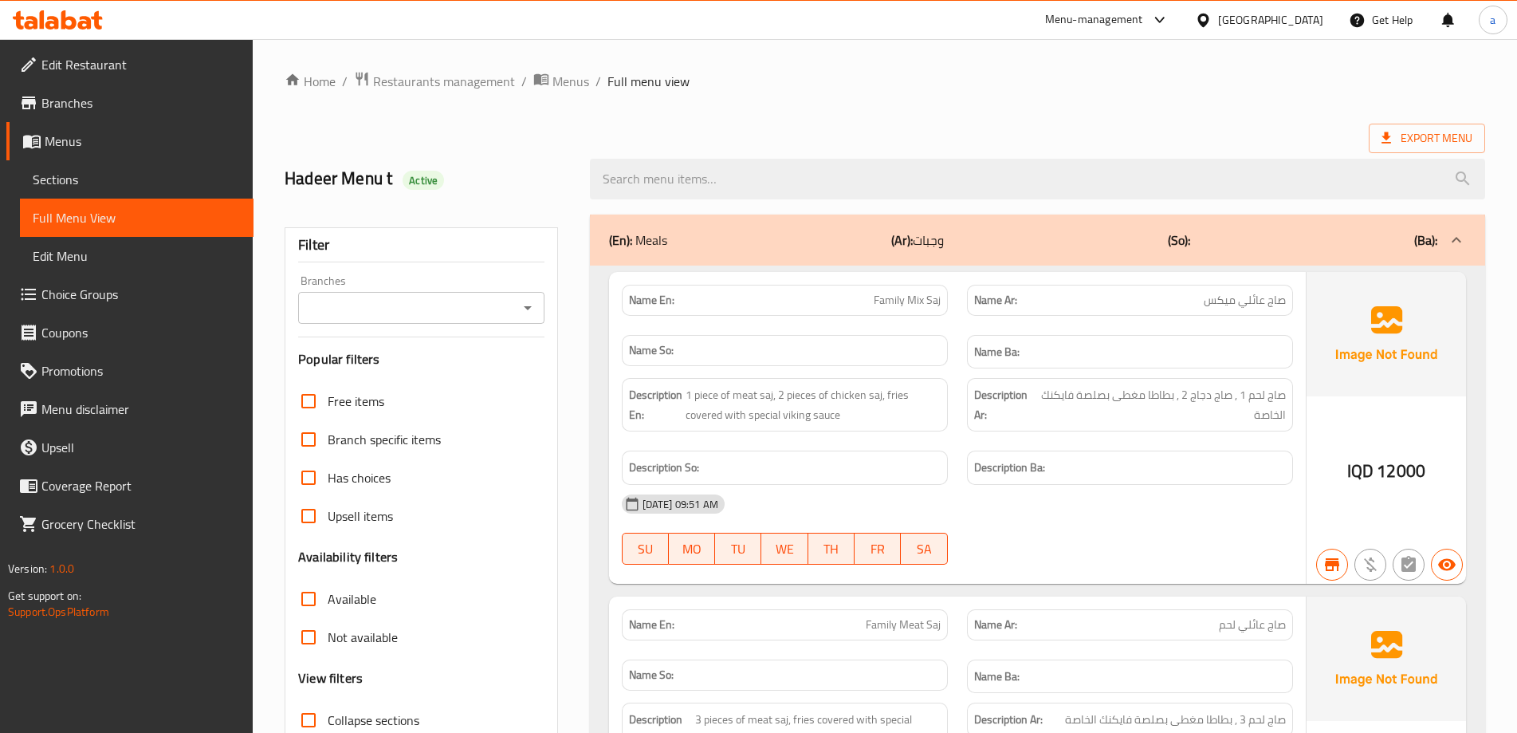
click at [518, 308] on icon "Open" at bounding box center [527, 307] width 19 height 19
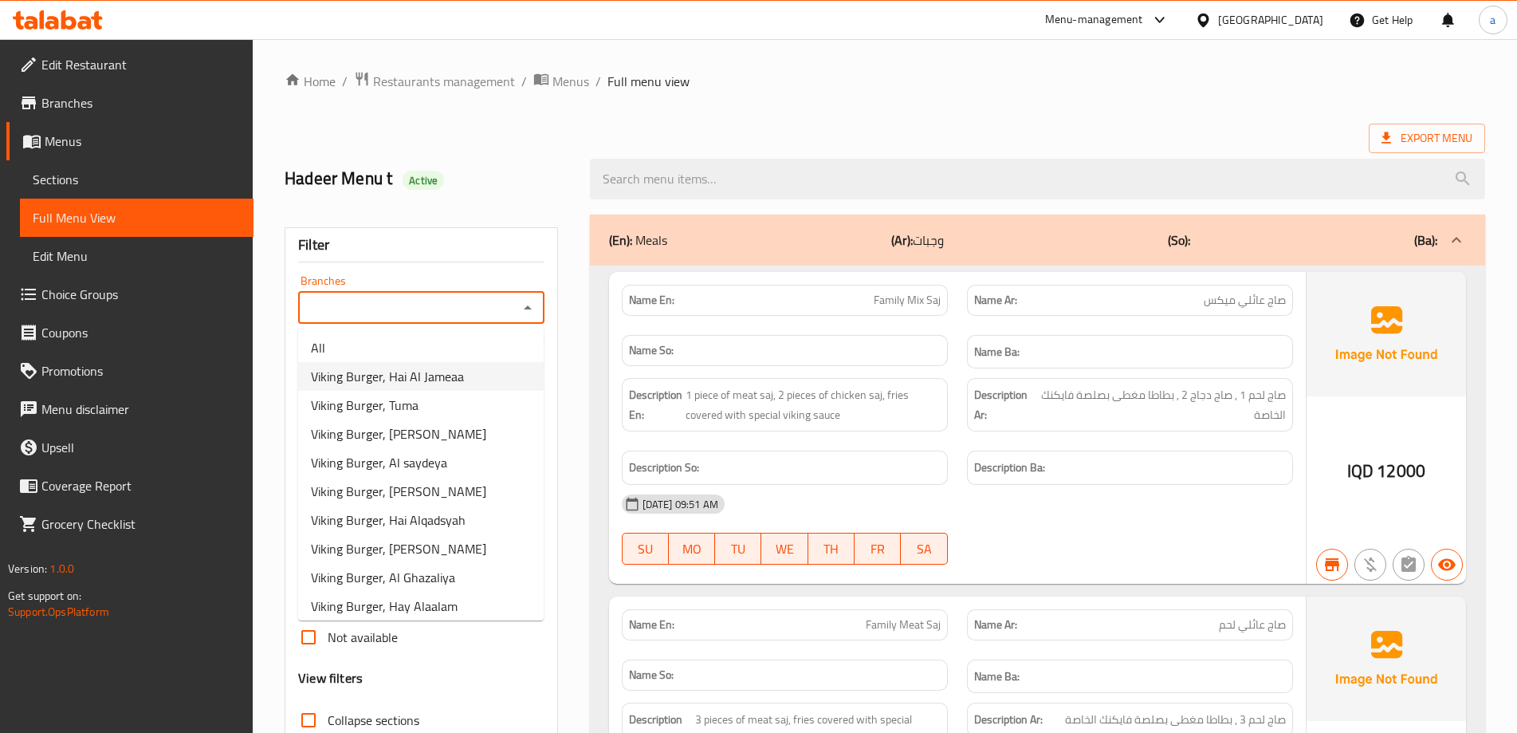
click at [472, 369] on li "Viking Burger, Hai Al Jameaa" at bounding box center [421, 376] width 246 height 29
type input "Viking Burger, Hai Al Jameaa"
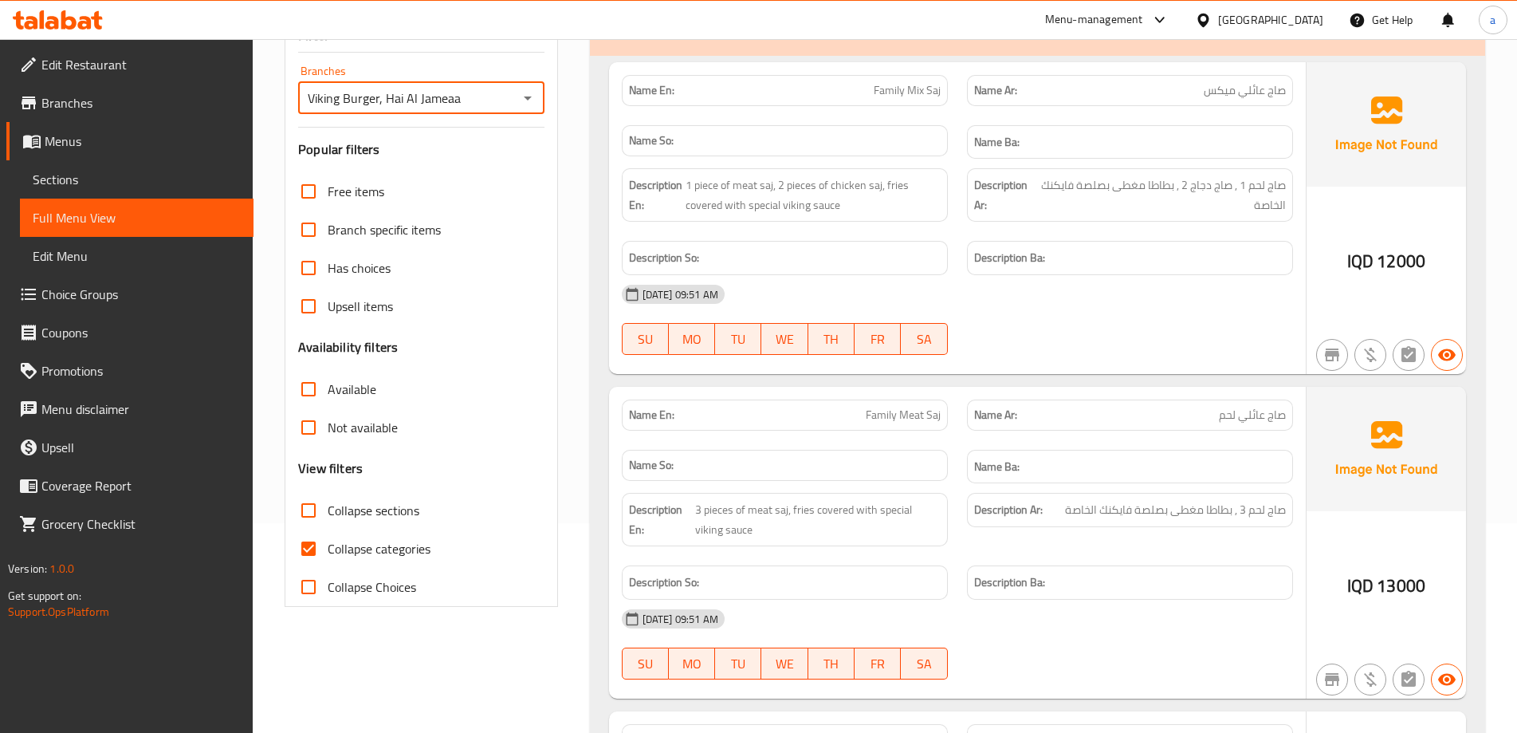
scroll to position [213, 0]
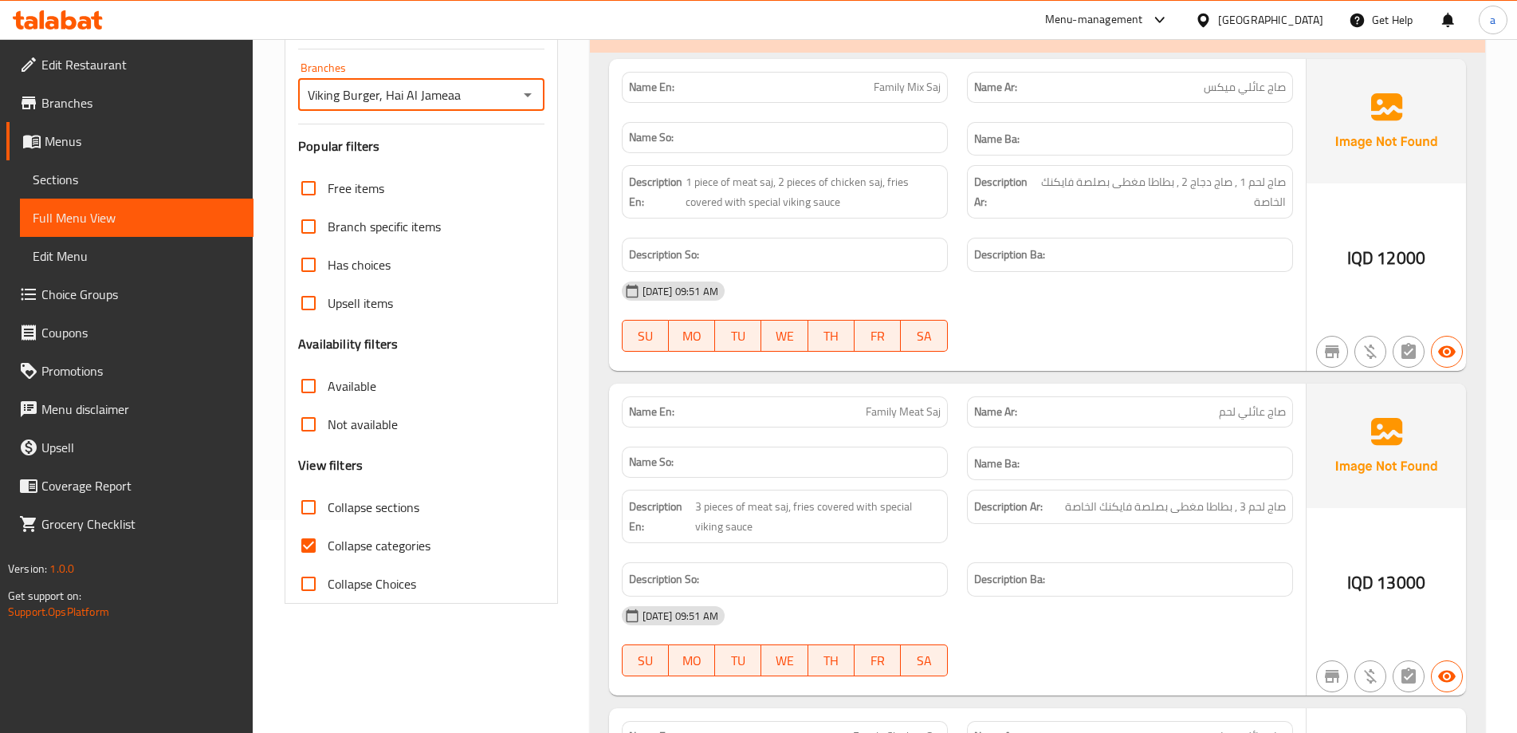
click at [383, 540] on span "Collapse categories" at bounding box center [379, 545] width 103 height 19
click at [328, 540] on input "Collapse categories" at bounding box center [308, 545] width 38 height 38
checkbox input "false"
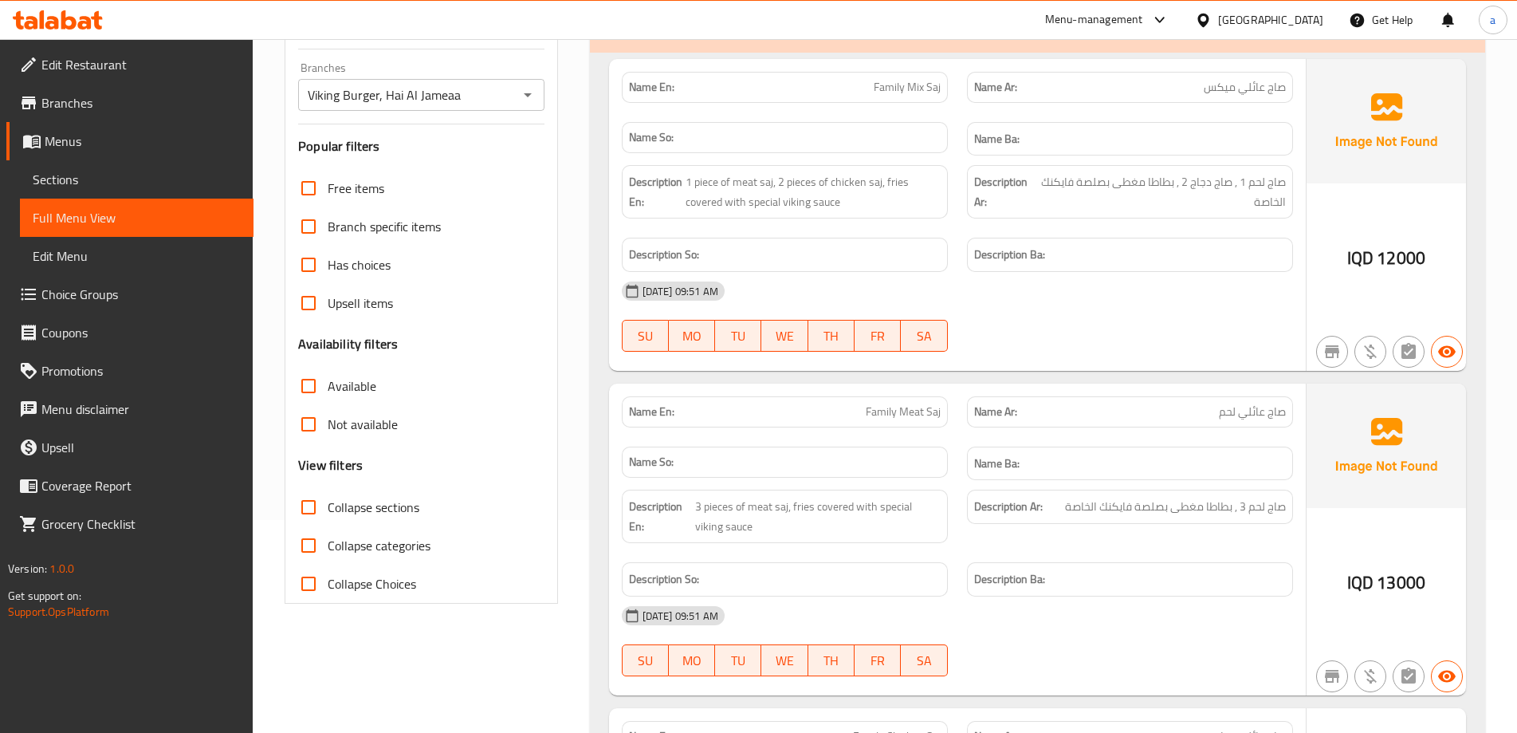
scroll to position [0, 0]
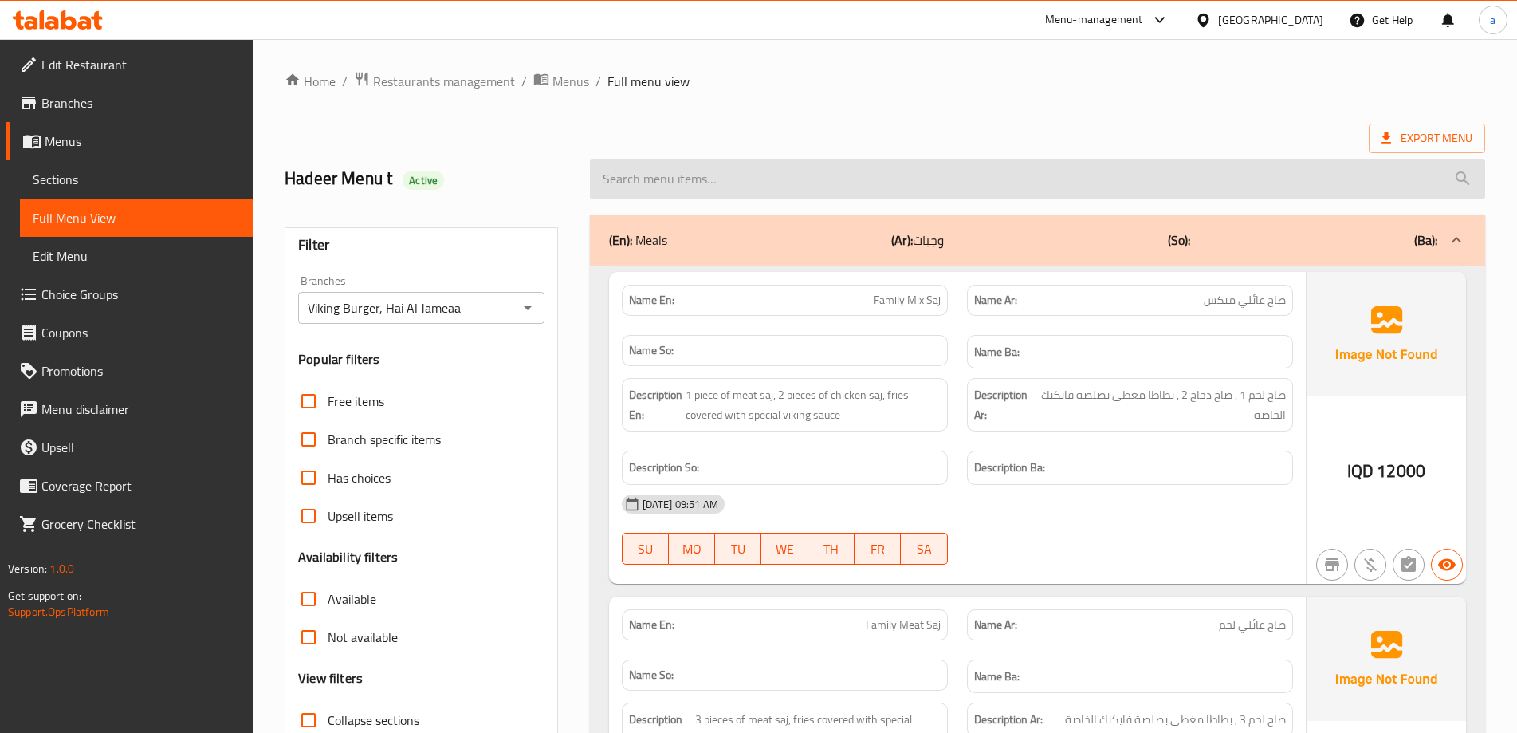
click at [730, 177] on input "search" at bounding box center [1037, 179] width 895 height 41
paste input "Family Mix Saj"
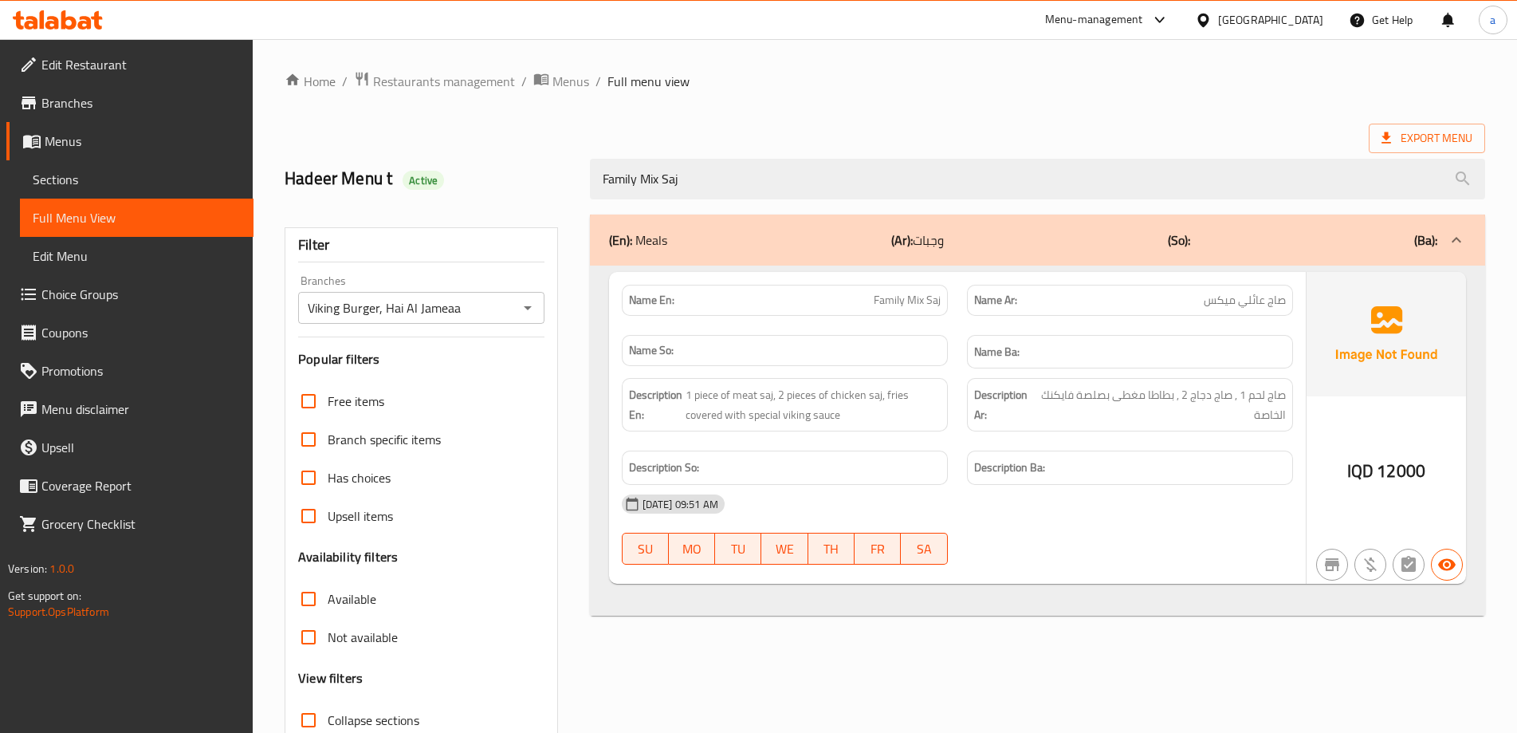
type input "Family Mix Saj"
click at [495, 308] on input "Viking Burger, Hai Al Jameaa" at bounding box center [408, 308] width 210 height 22
click at [433, 438] on span "Branch specific items" at bounding box center [384, 439] width 113 height 19
click at [328, 438] on input "Branch specific items" at bounding box center [308, 439] width 38 height 38
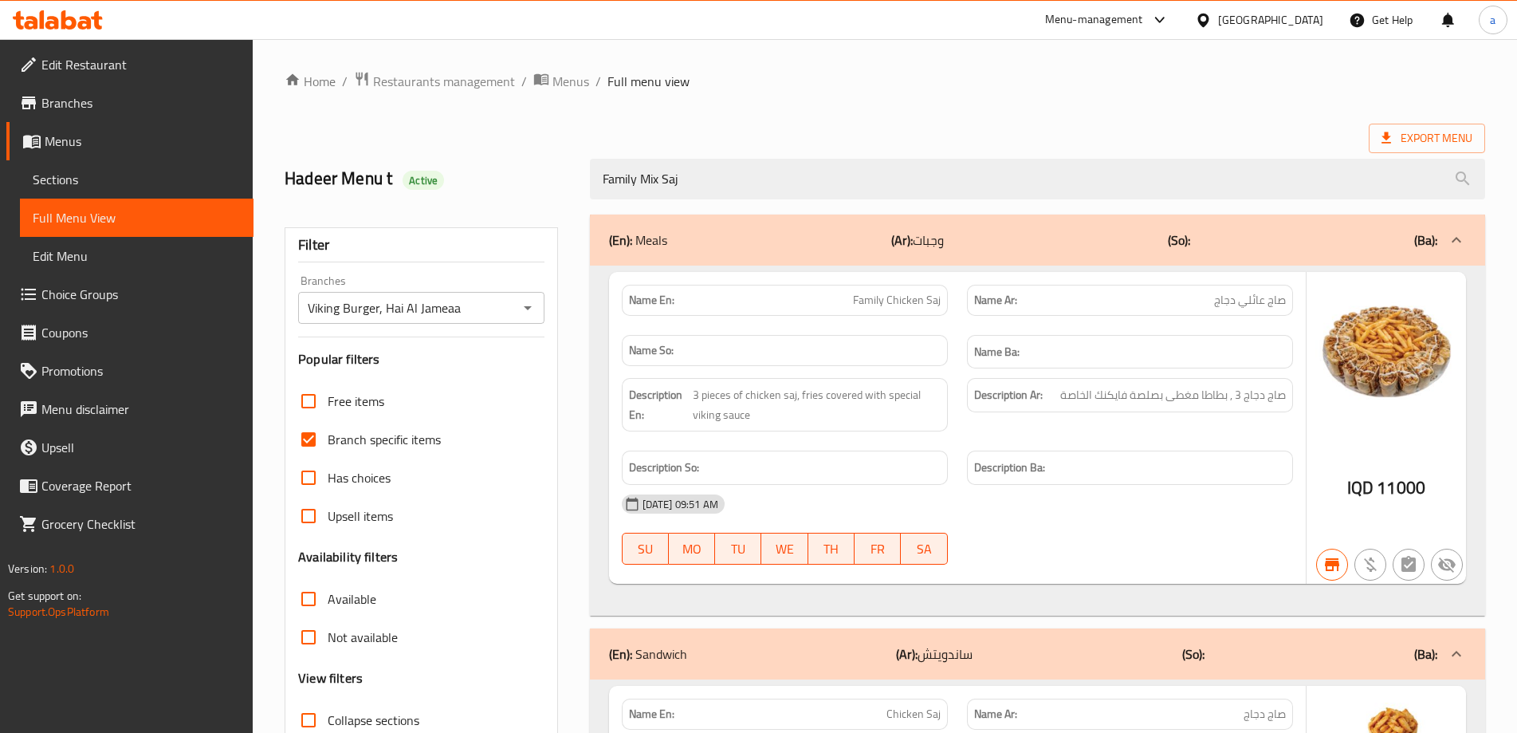
click at [415, 434] on span "Branch specific items" at bounding box center [384, 439] width 113 height 19
click at [328, 434] on input "Branch specific items" at bounding box center [308, 439] width 38 height 38
checkbox input "false"
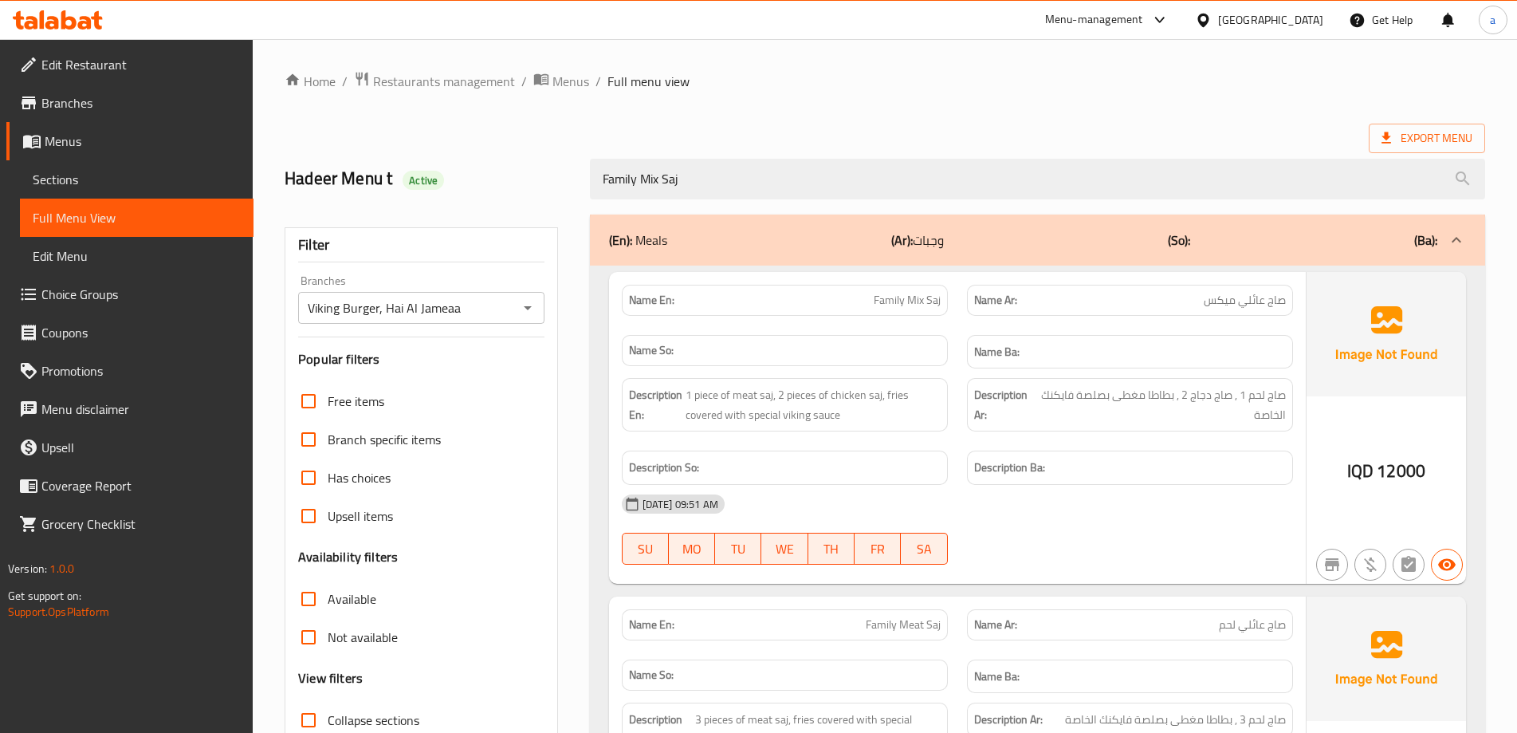
drag, startPoint x: 744, startPoint y: 174, endPoint x: 519, endPoint y: 176, distance: 224.8
click at [524, 171] on div "Hadeer Menu t Active Family Mix Saj" at bounding box center [885, 178] width 1220 height 71
paste input "search"
drag, startPoint x: 724, startPoint y: 178, endPoint x: 545, endPoint y: 154, distance: 180.2
click at [545, 154] on div "Hadeer Menu t Active Family Mix Saj" at bounding box center [885, 178] width 1220 height 71
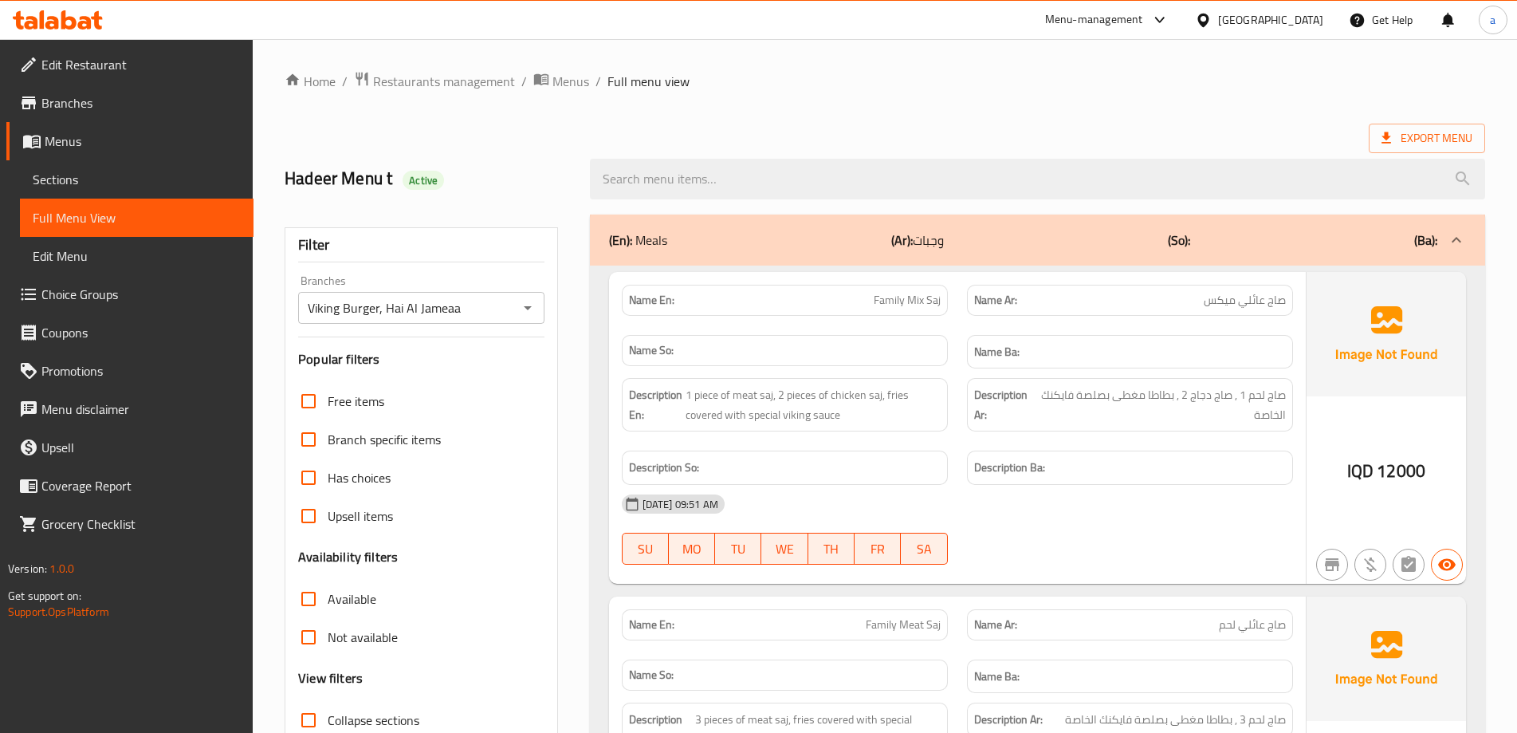
click at [667, 250] on div "(En): Meals (Ar): وجبات (So): (Ba):" at bounding box center [1037, 239] width 895 height 51
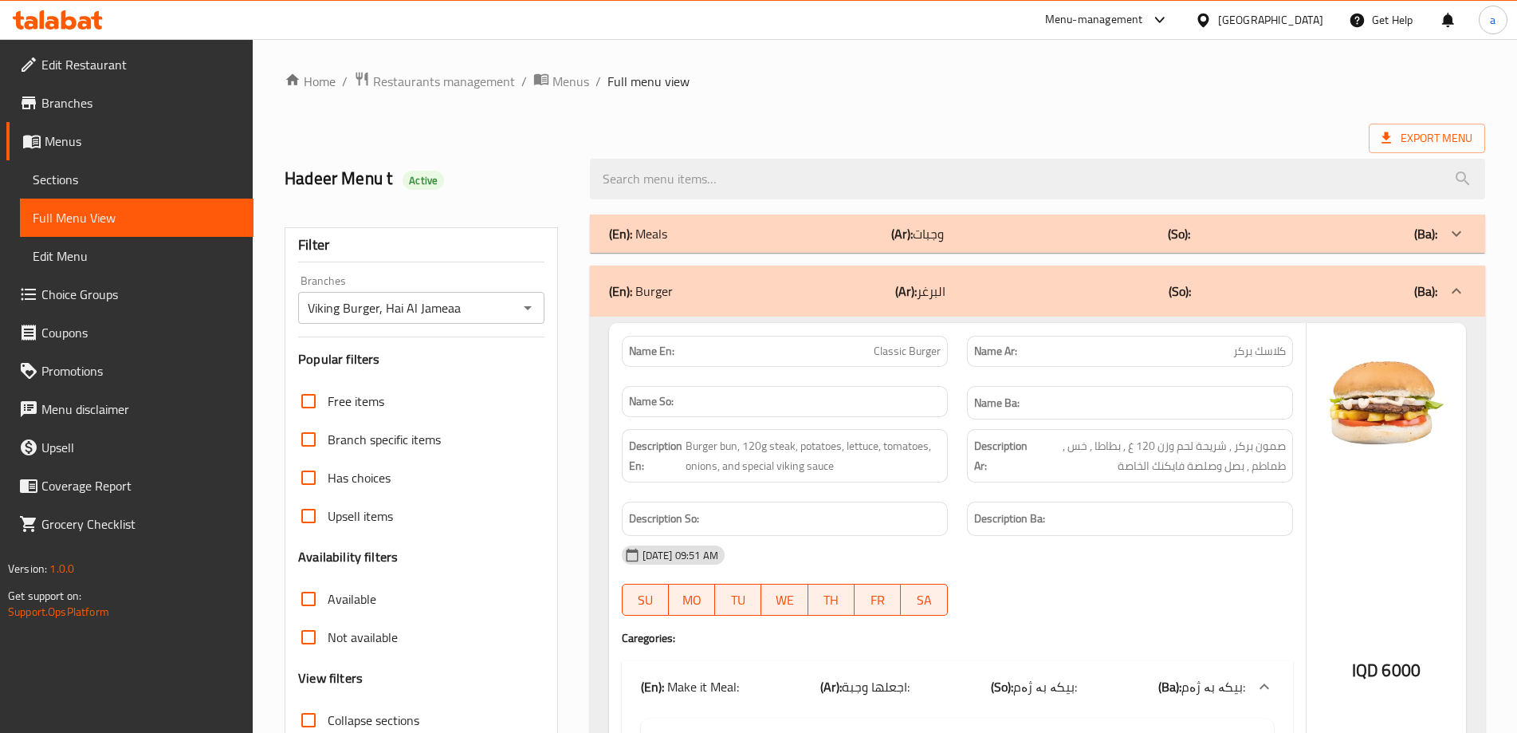
click at [660, 234] on p "(En): Meals" at bounding box center [638, 233] width 58 height 19
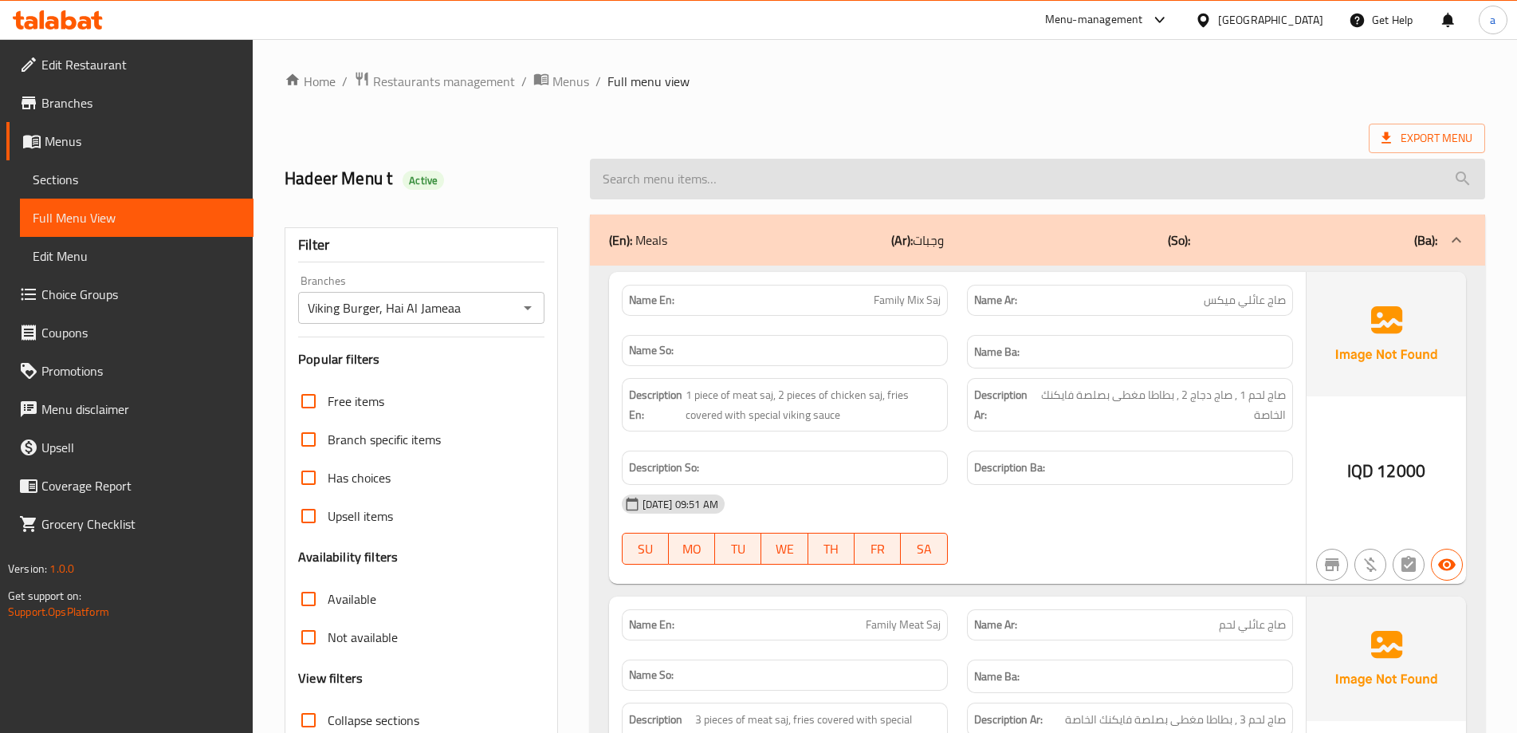
click at [697, 179] on input "search" at bounding box center [1037, 179] width 895 height 41
paste input "Family Mix Saj"
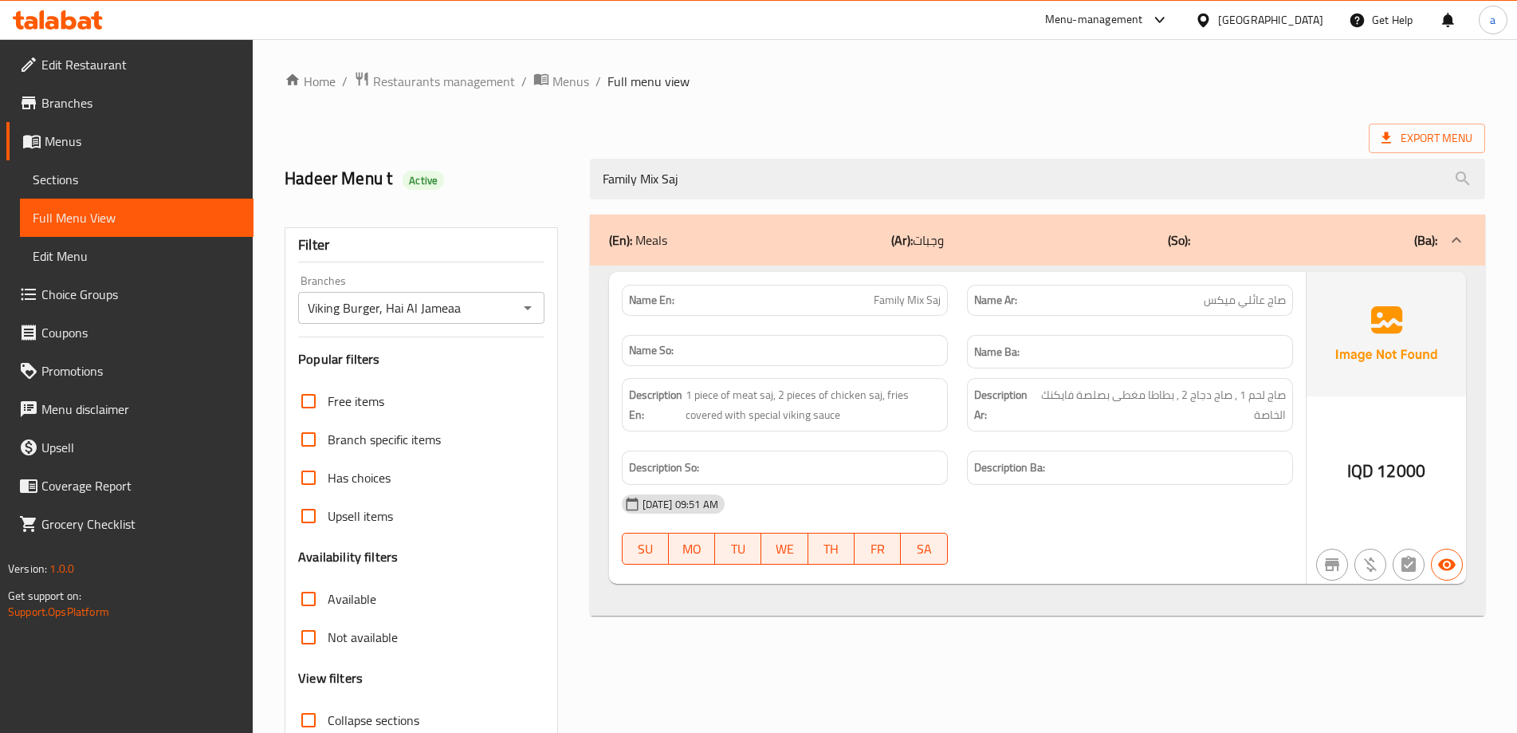
type input "Family Mix Saj"
click at [537, 313] on button "Open" at bounding box center [528, 308] width 22 height 22
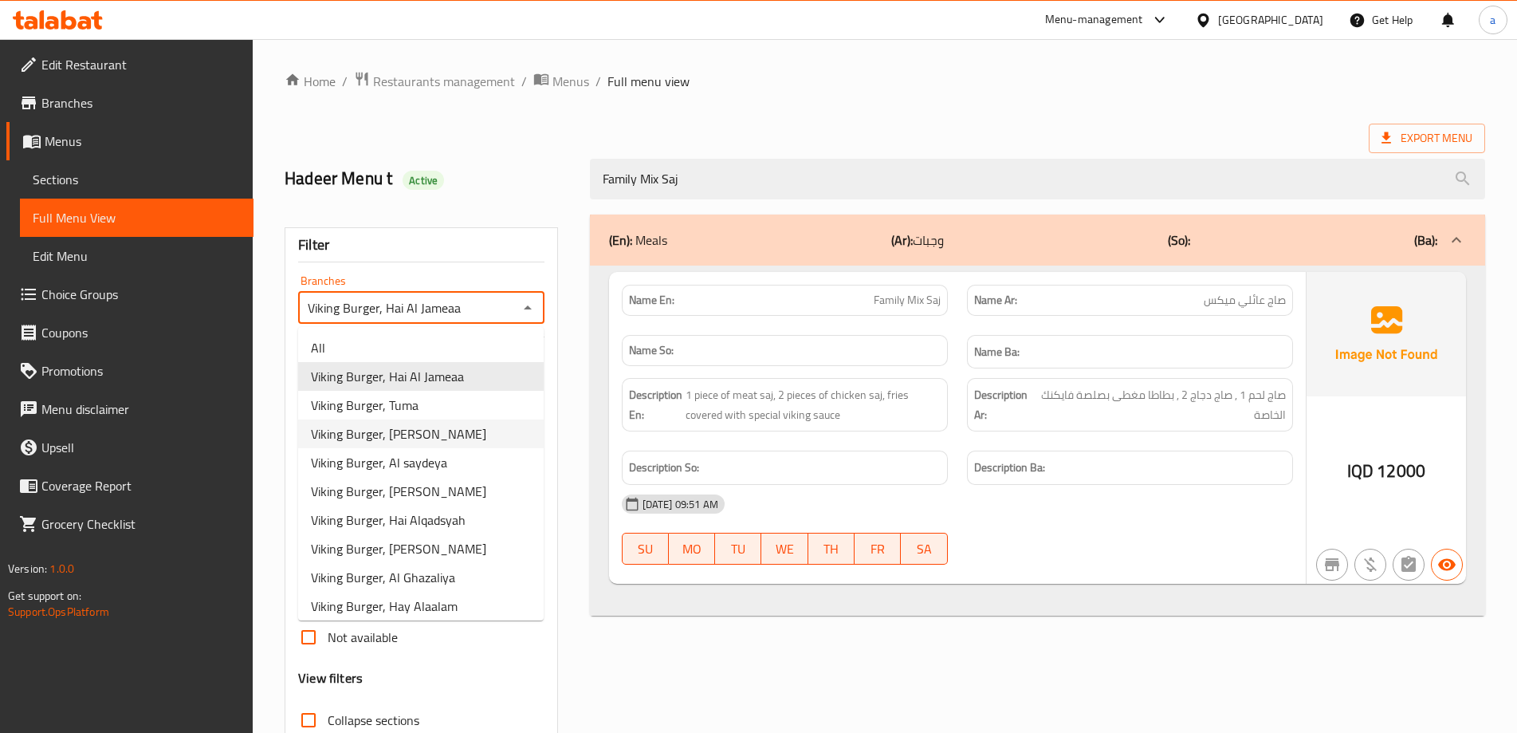
click at [478, 446] on li "Viking Burger, [PERSON_NAME]" at bounding box center [421, 433] width 246 height 29
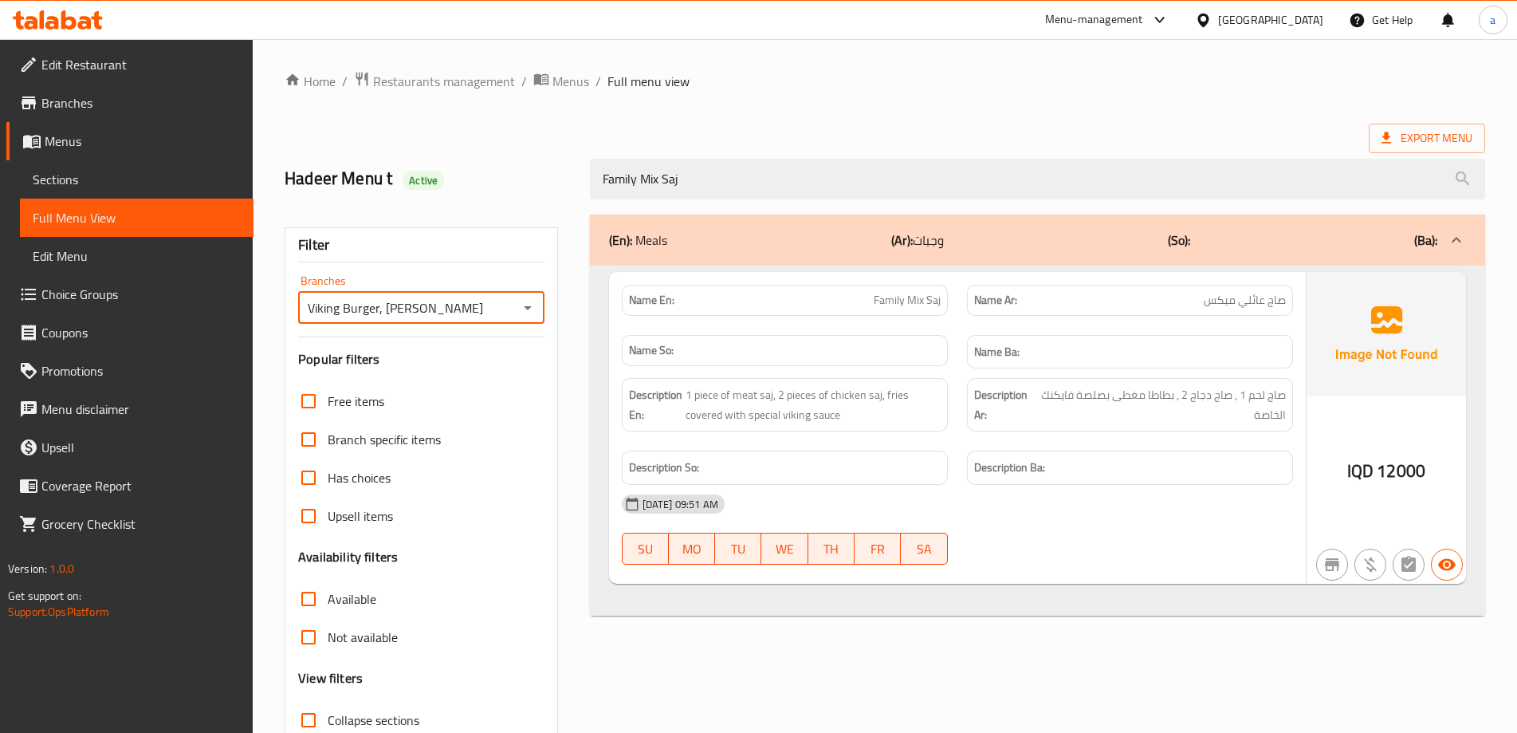
click at [533, 309] on icon "Open" at bounding box center [527, 307] width 19 height 19
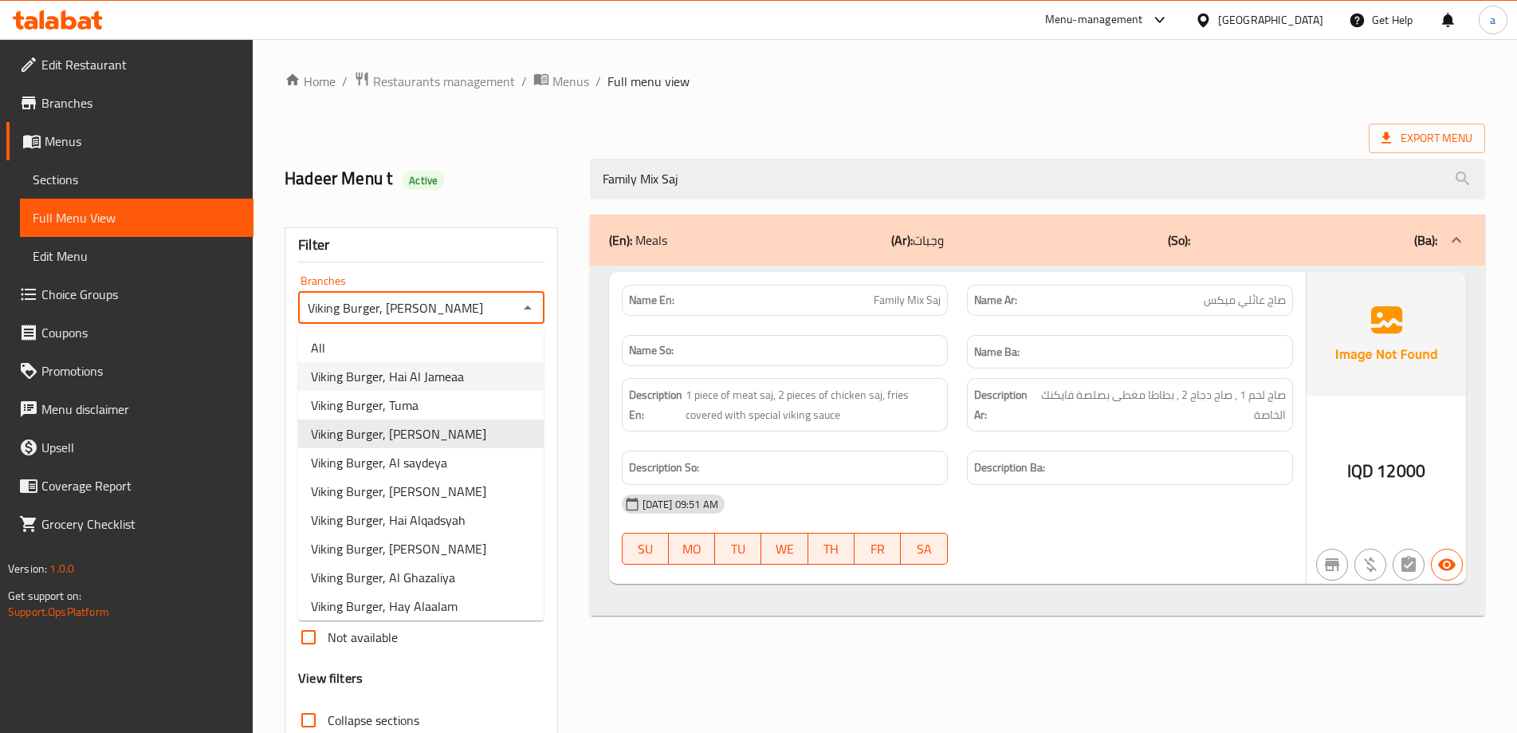
click at [470, 379] on li "Viking Burger, Hai Al Jameaa" at bounding box center [421, 376] width 246 height 29
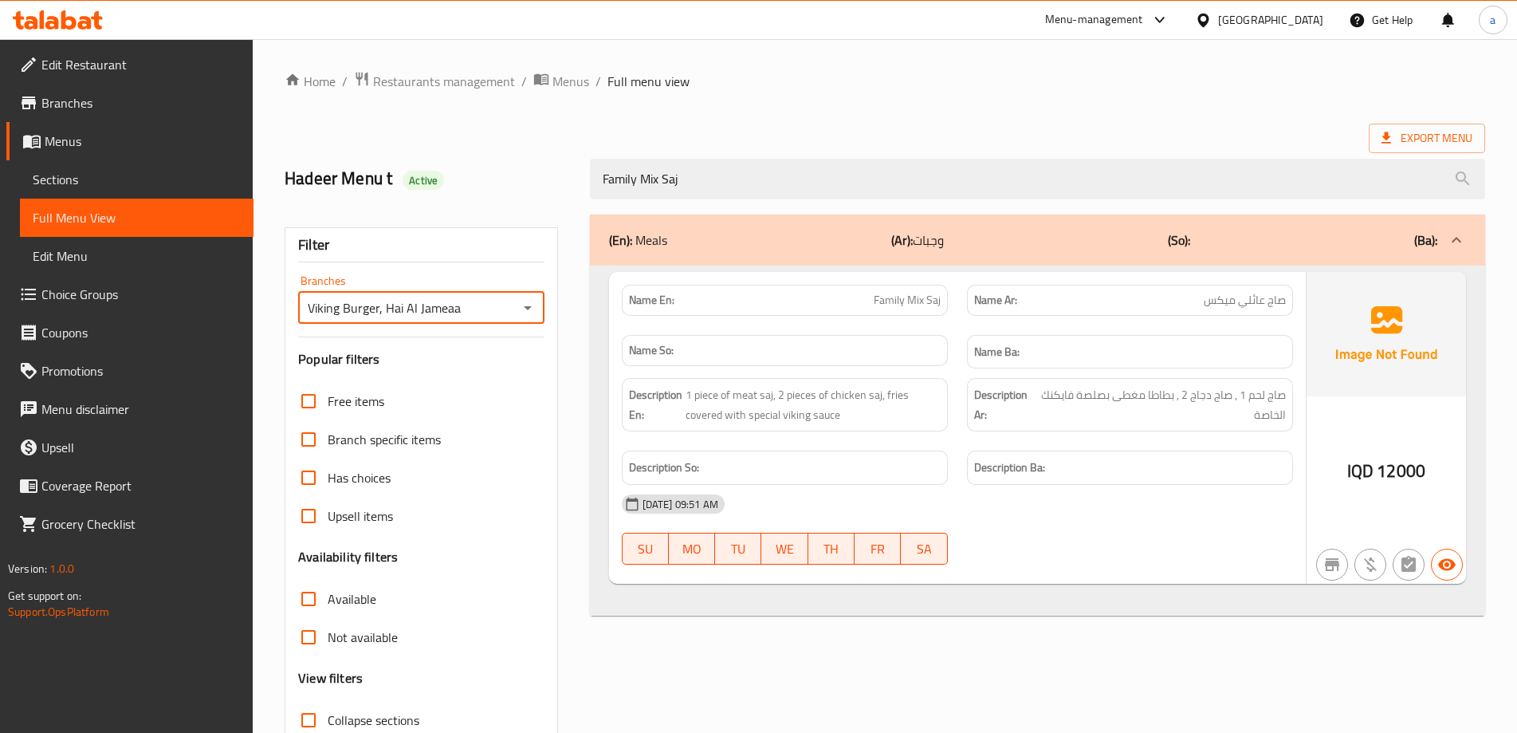
click at [532, 314] on icon "Open" at bounding box center [527, 307] width 19 height 19
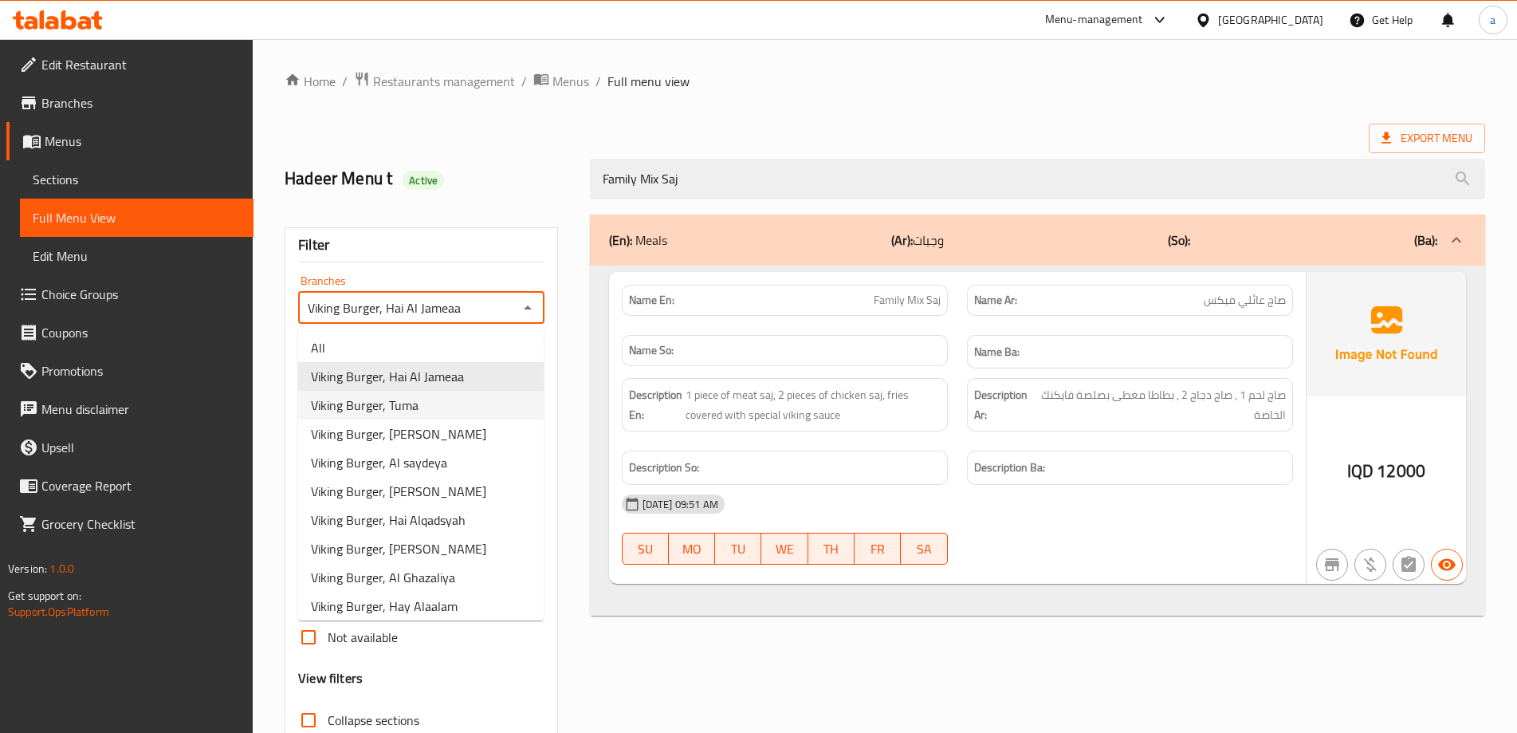
click at [451, 403] on li "Viking Burger, Tuma" at bounding box center [421, 405] width 246 height 29
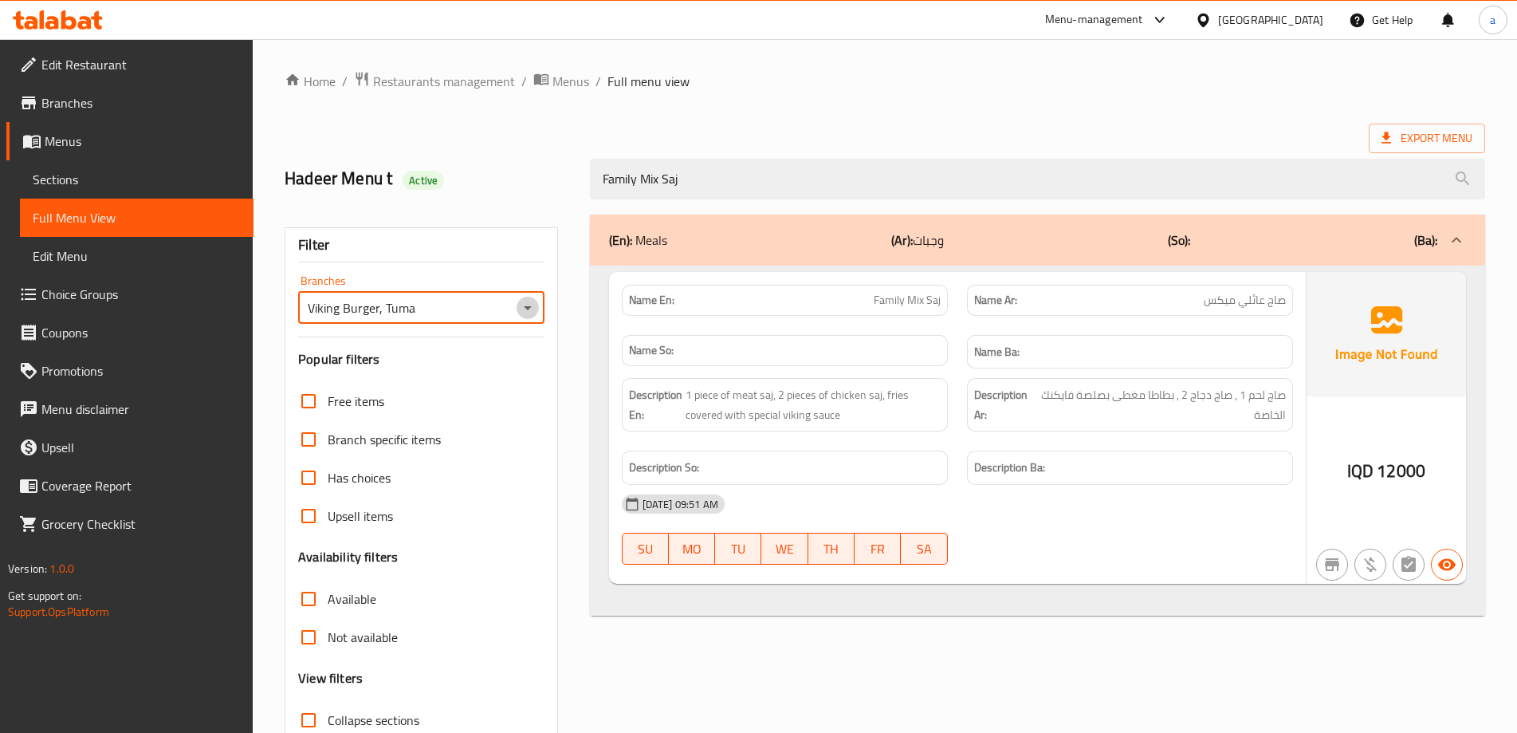
click at [525, 308] on icon "Open" at bounding box center [527, 307] width 19 height 19
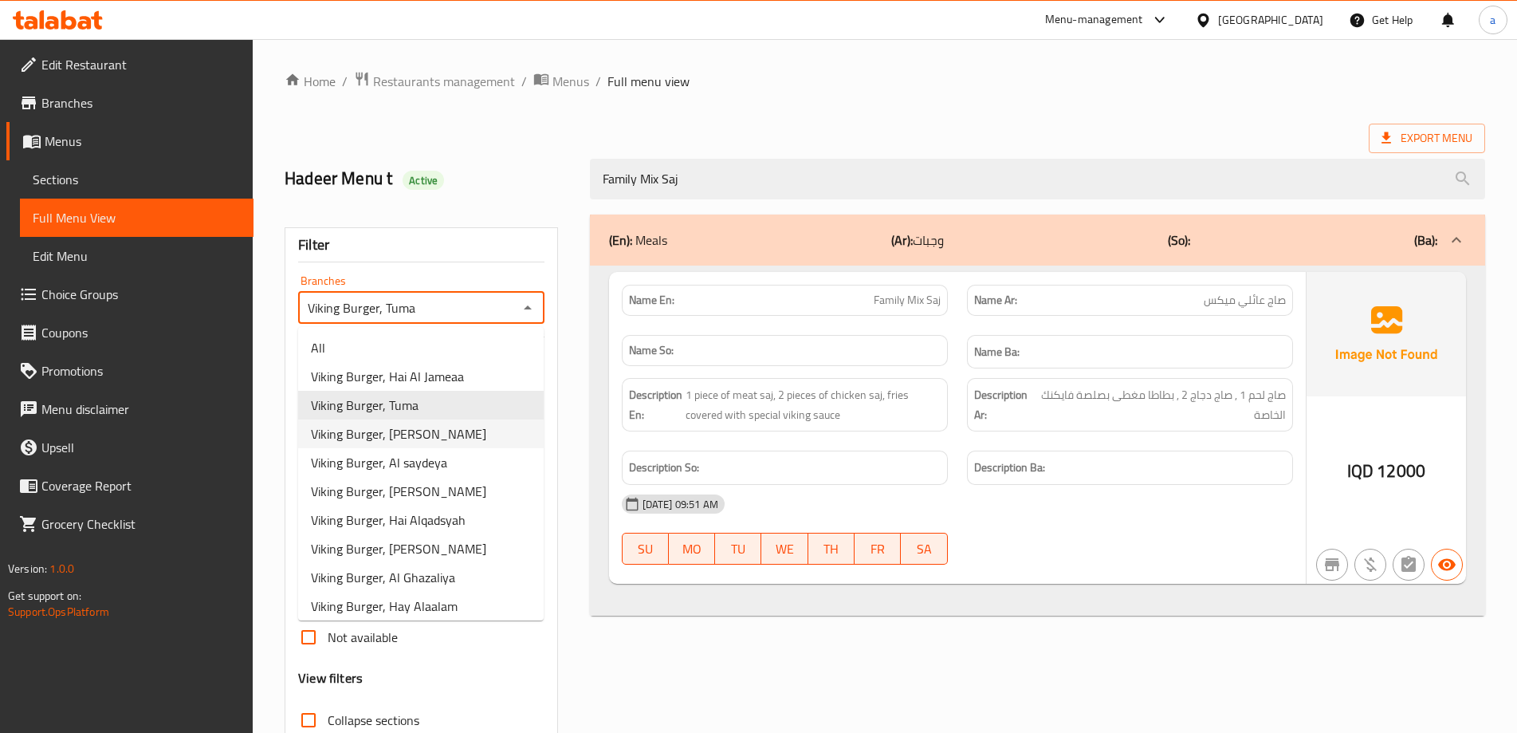
click at [472, 431] on li "Viking Burger, [PERSON_NAME]" at bounding box center [421, 433] width 246 height 29
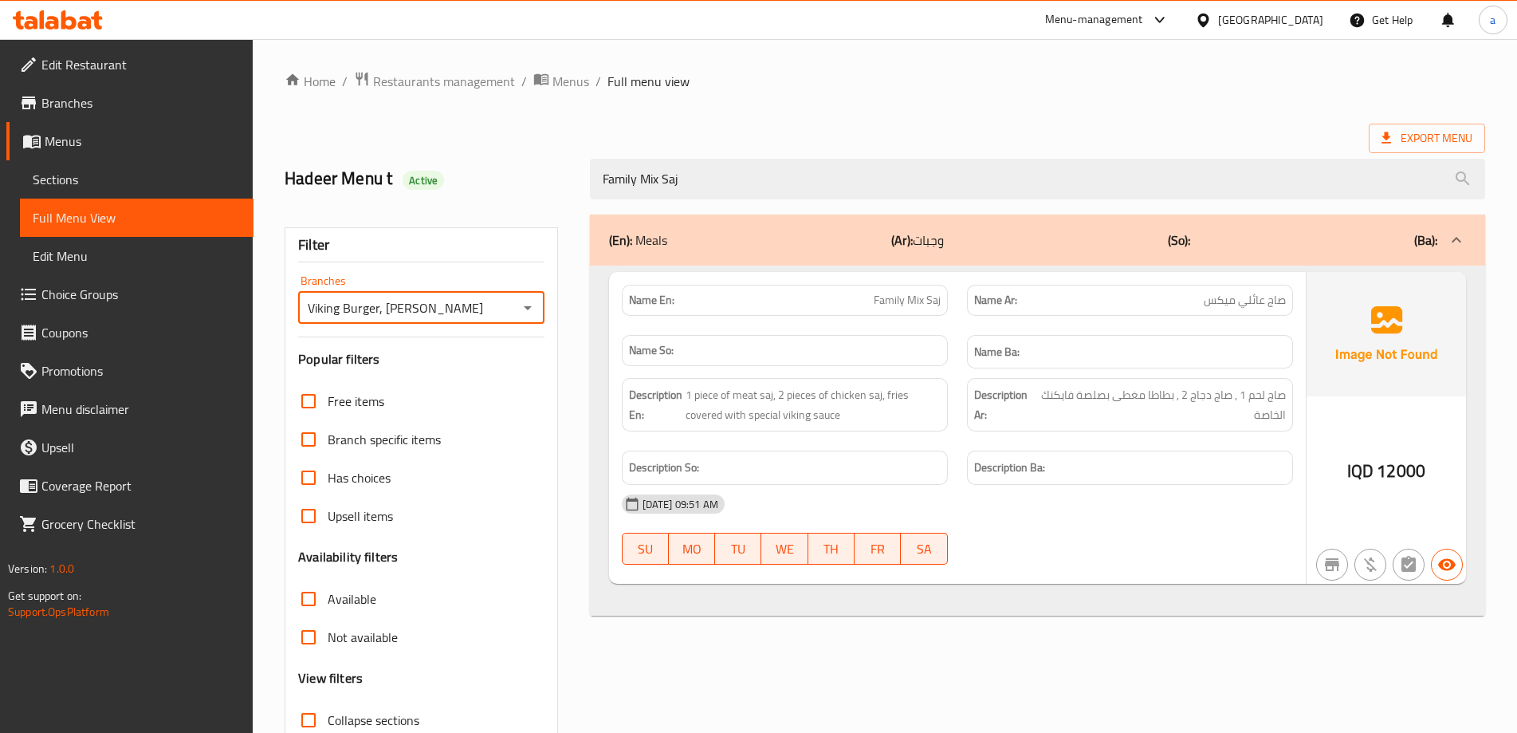
click at [528, 309] on icon "Open" at bounding box center [528, 308] width 8 height 4
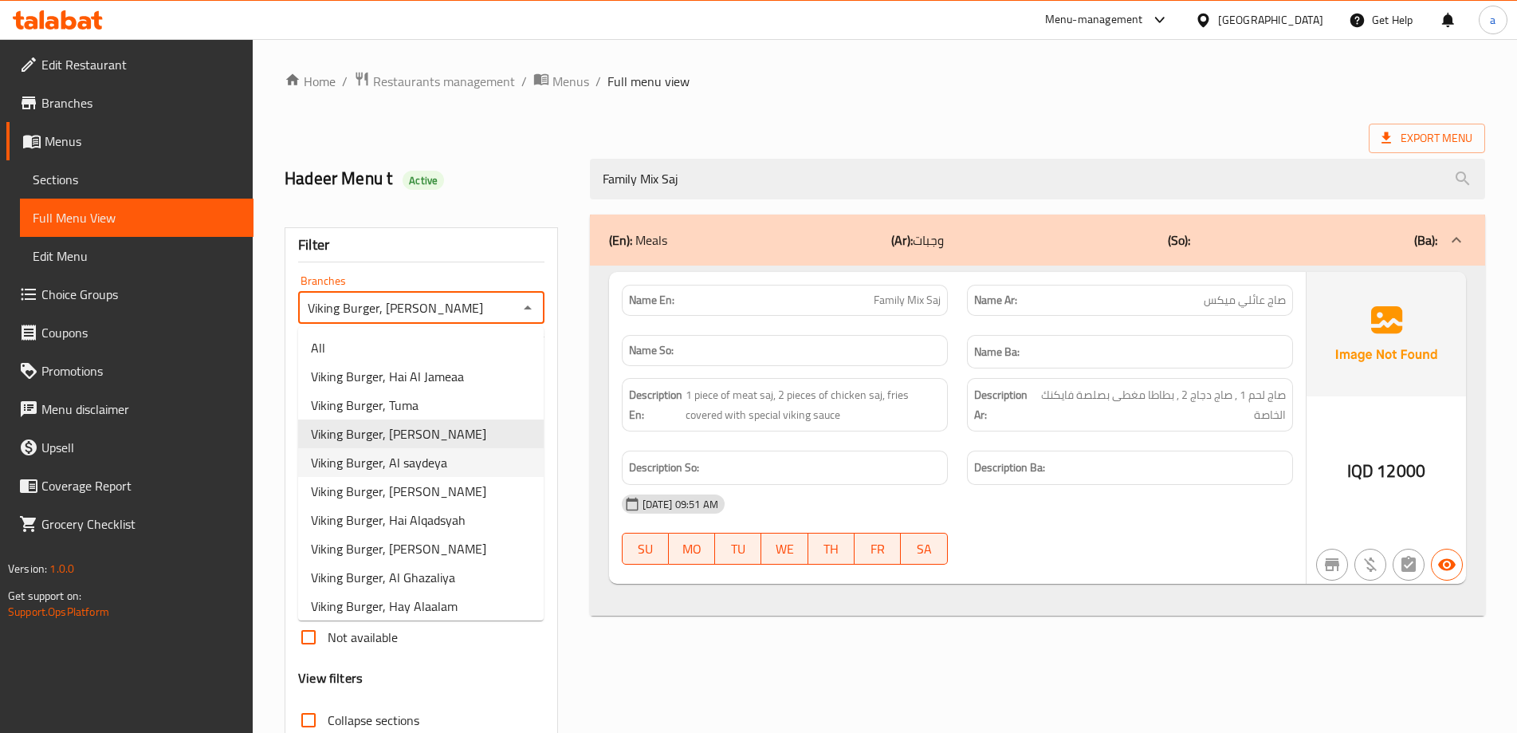
click at [460, 463] on li "Viking Burger, Al saydeya" at bounding box center [421, 462] width 246 height 29
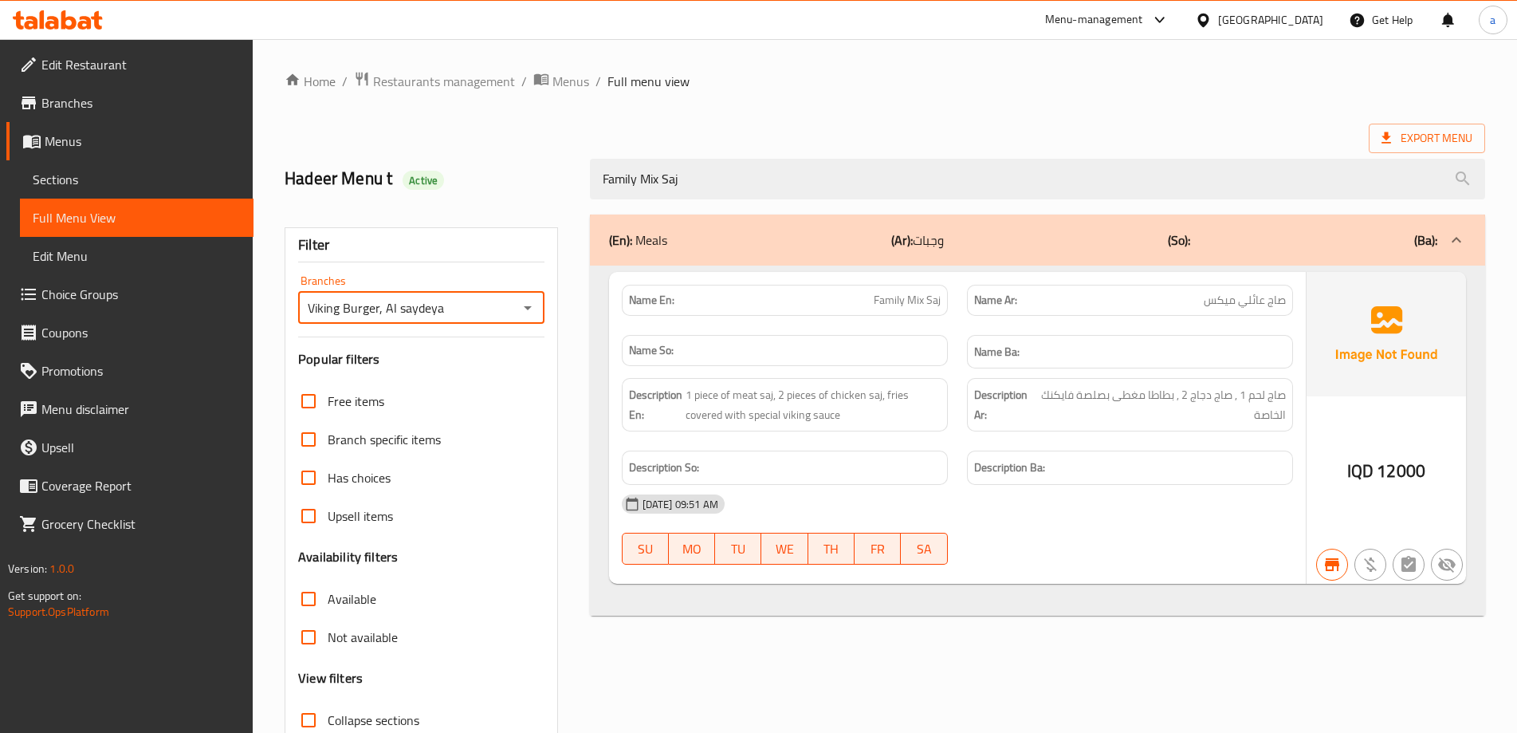
click at [529, 312] on icon "Open" at bounding box center [527, 307] width 19 height 19
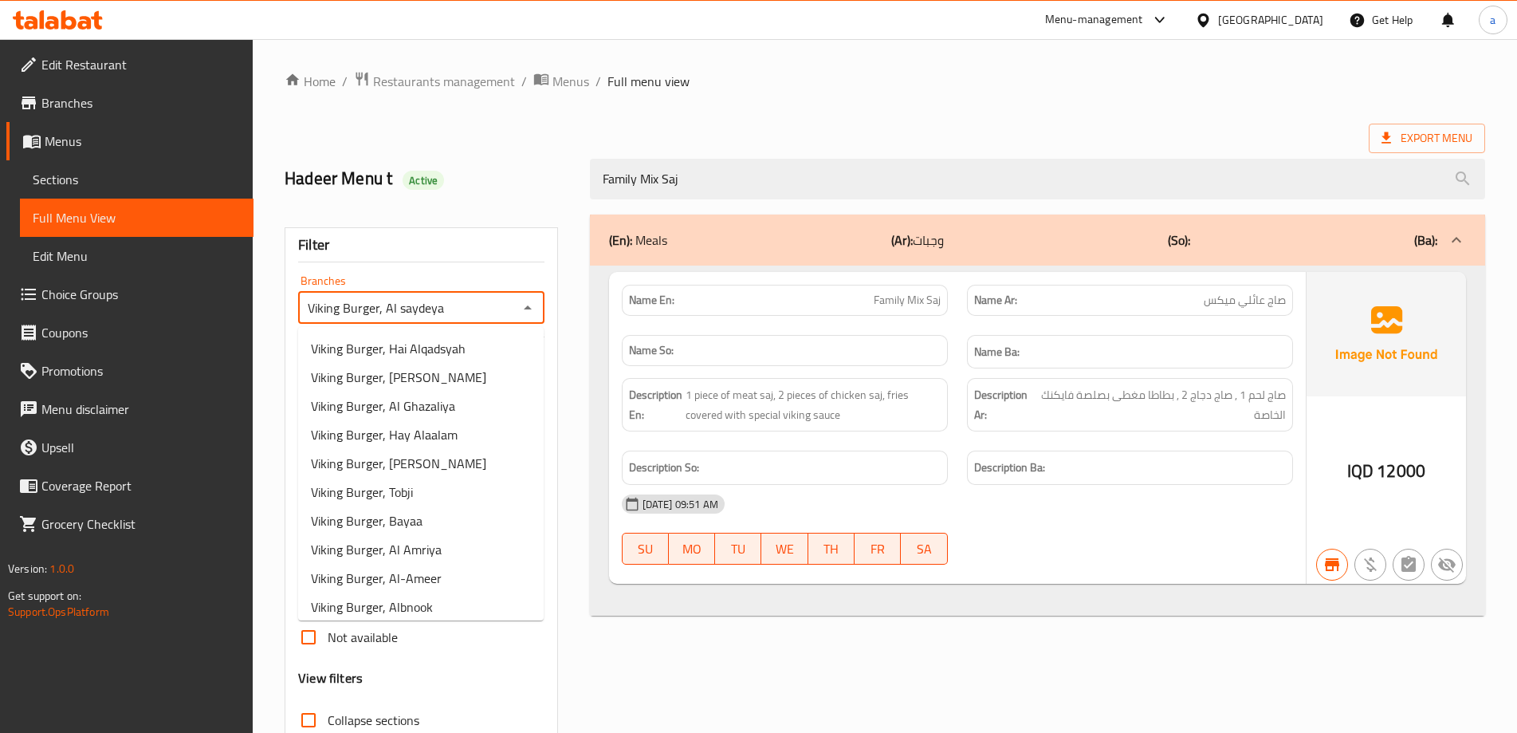
scroll to position [466, 0]
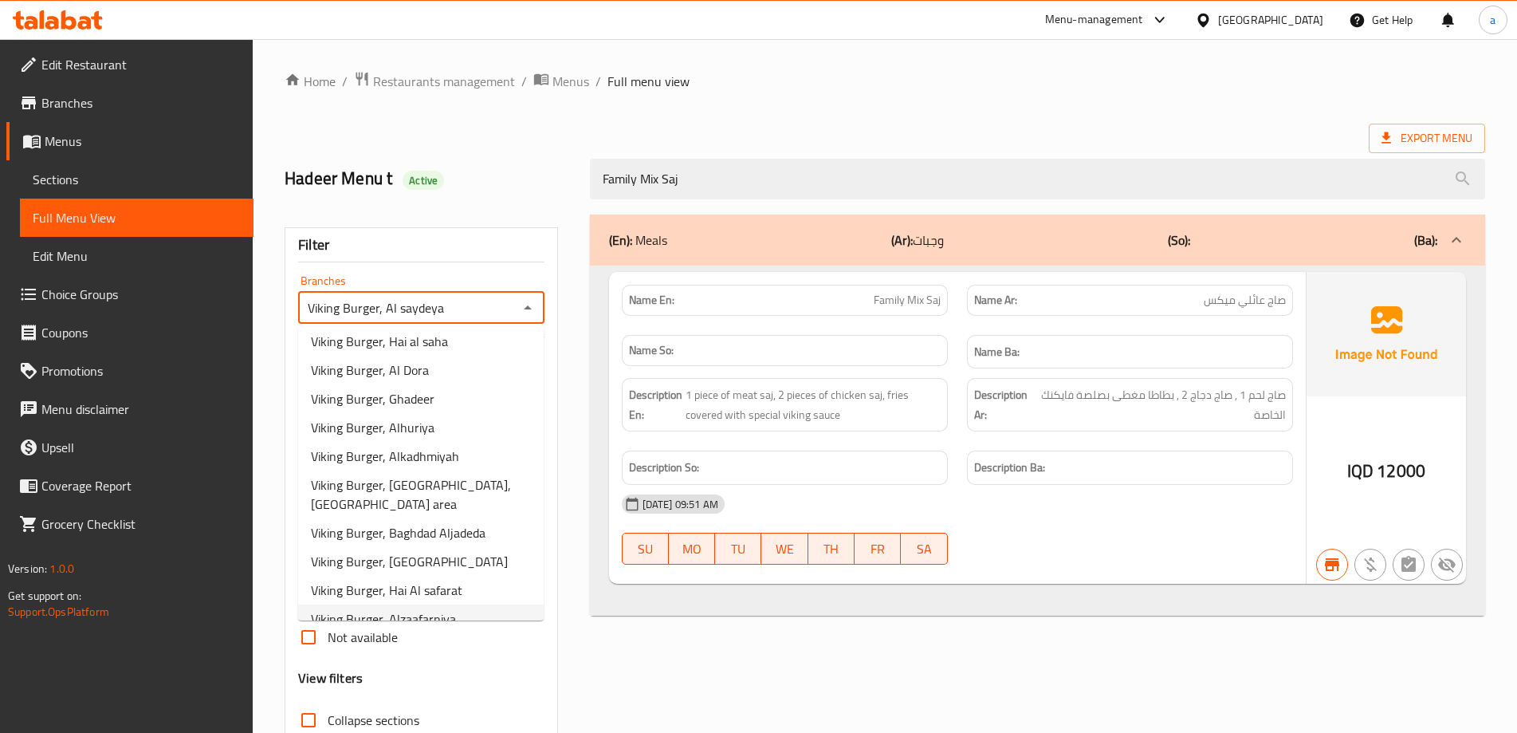
click at [456, 605] on li "Viking Burger, Alzaafarniya" at bounding box center [421, 618] width 246 height 29
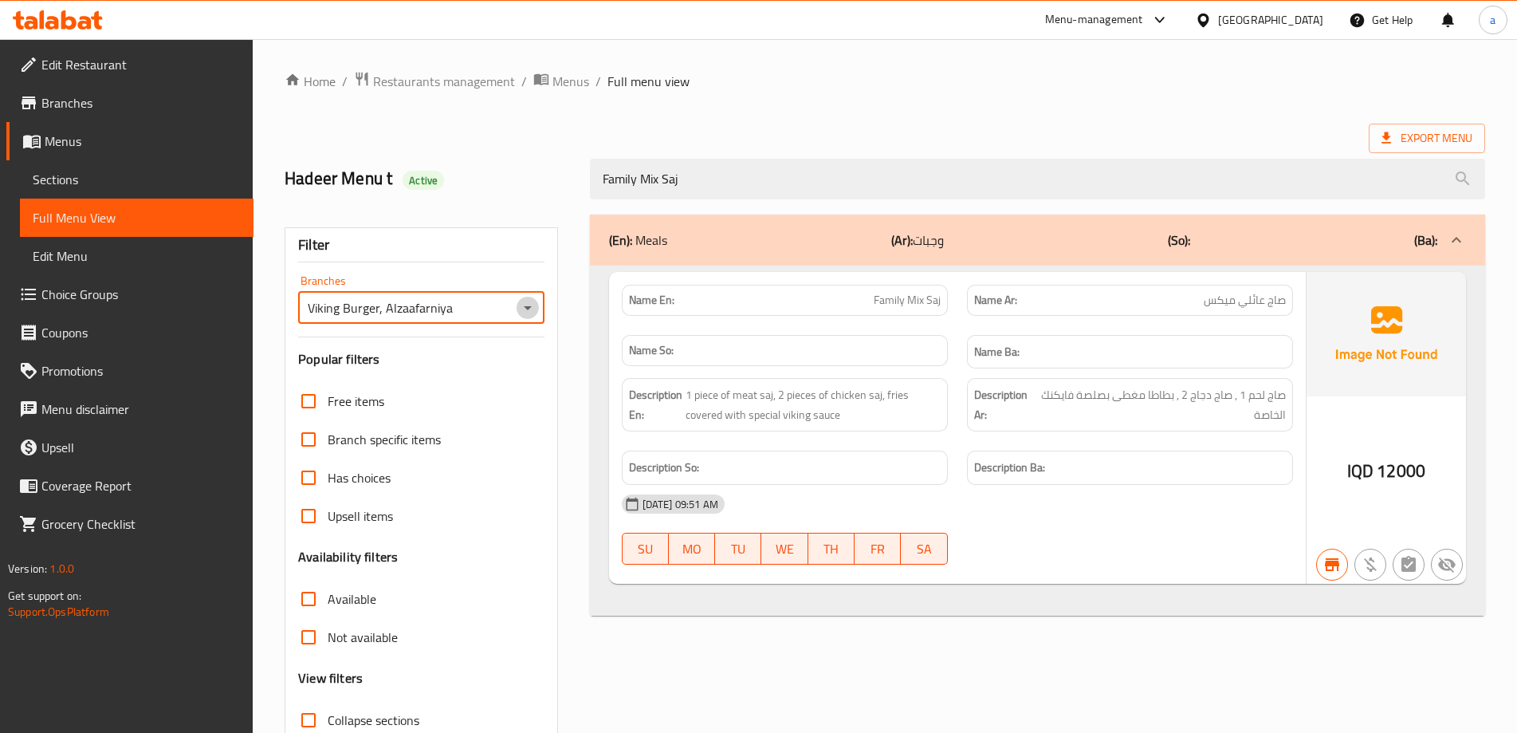
click at [528, 307] on icon "Open" at bounding box center [528, 308] width 8 height 4
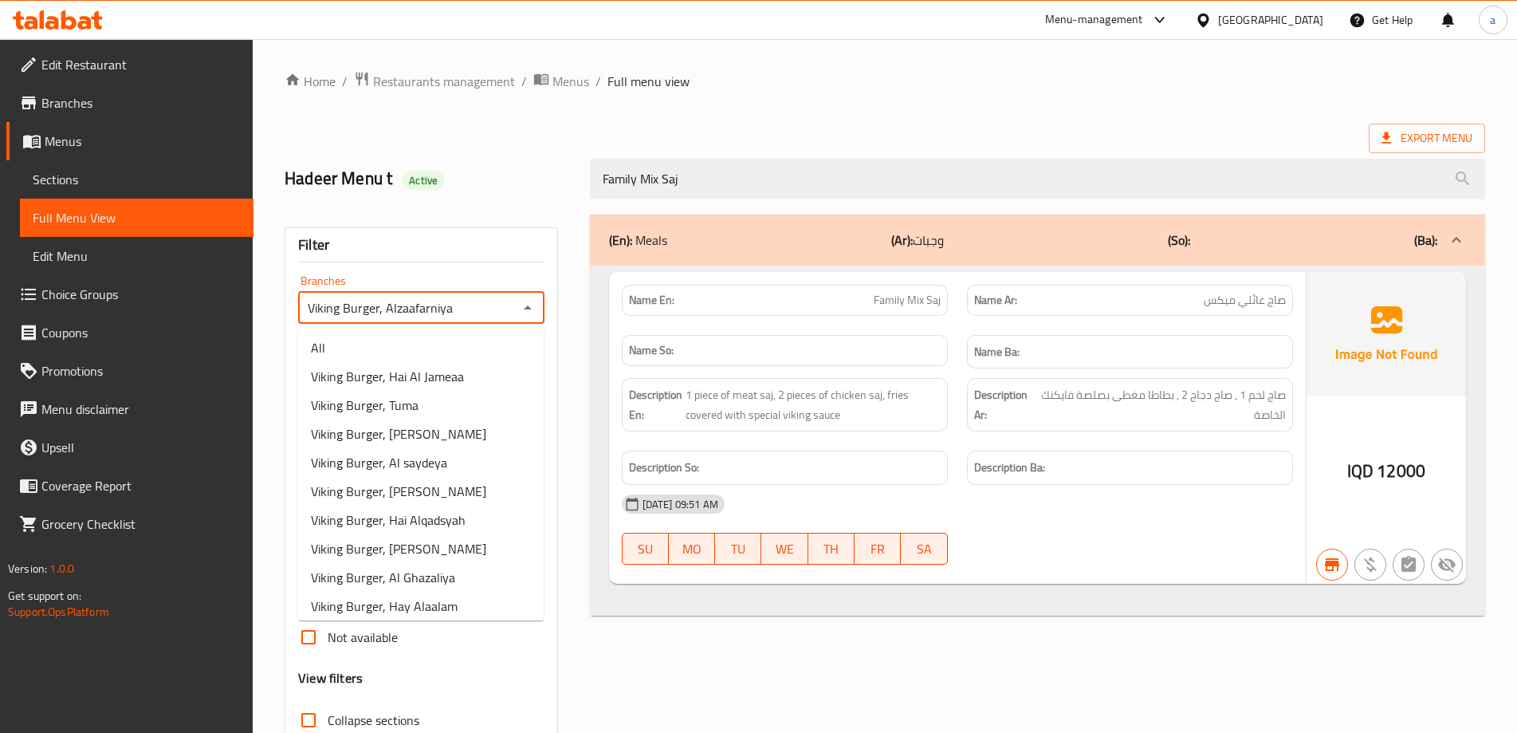
scroll to position [462, 0]
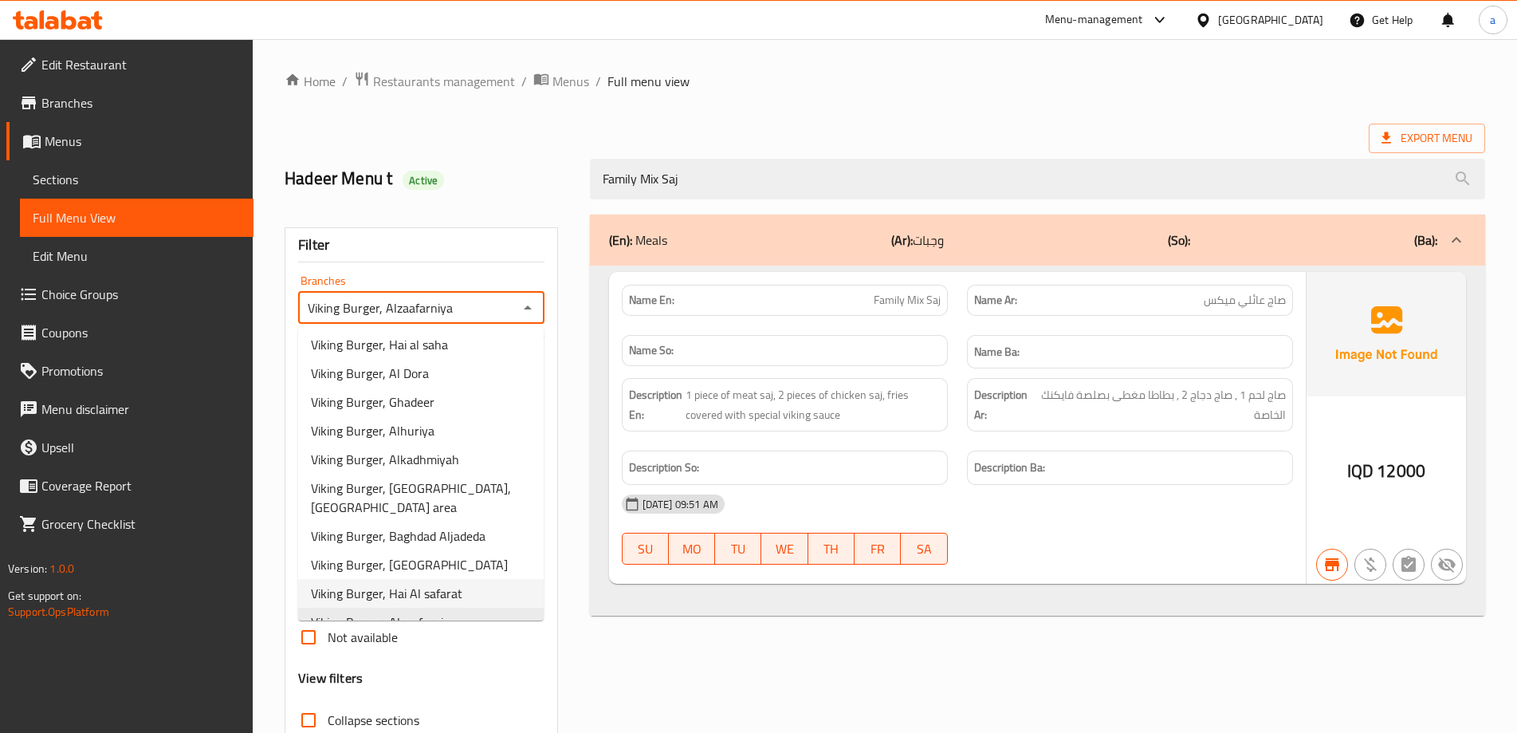
click at [456, 584] on span "Viking Burger, Hai Al safarat" at bounding box center [386, 593] width 151 height 19
type input "Viking Burger, Hai Al safarat"
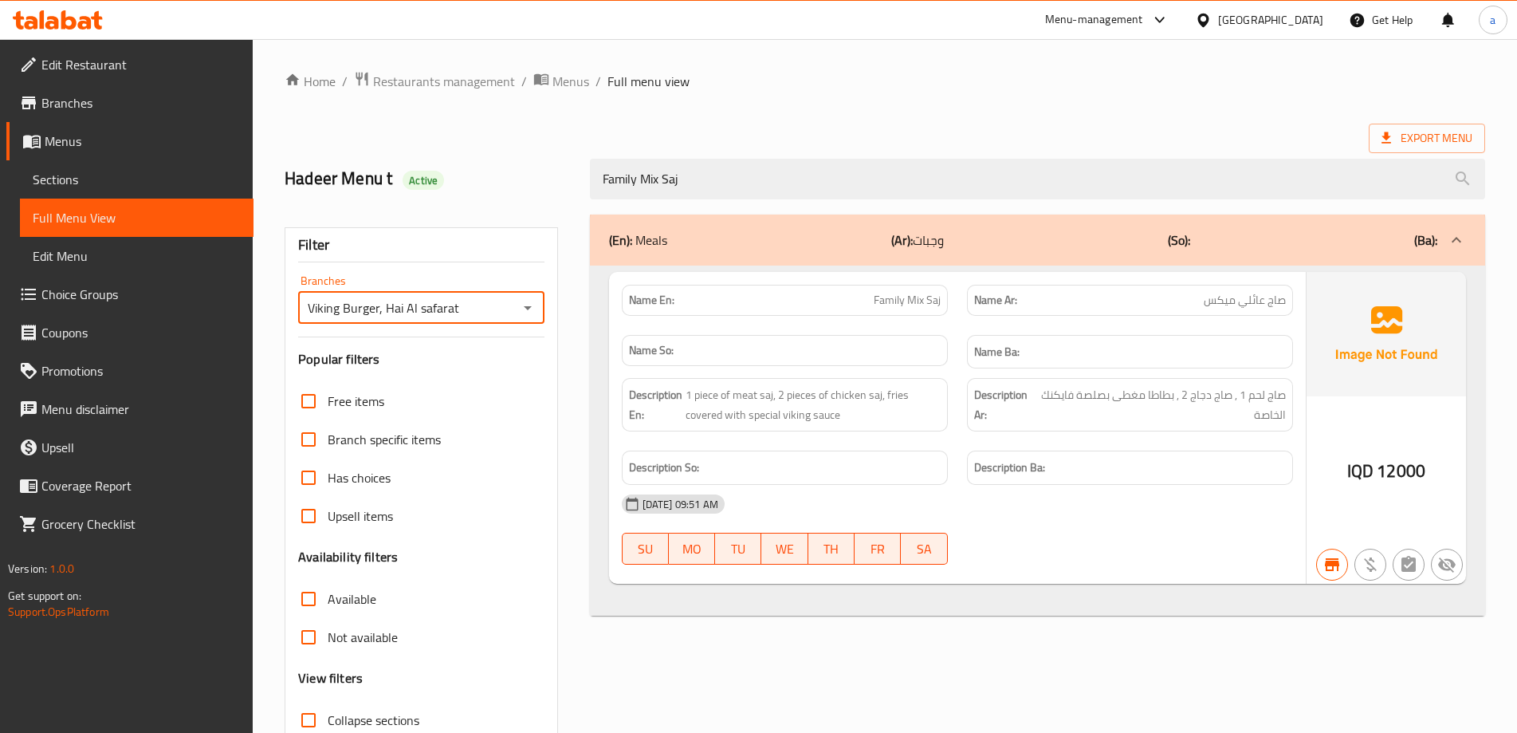
click at [364, 449] on span "Branch specific items" at bounding box center [384, 439] width 113 height 19
click at [328, 449] on input "Branch specific items" at bounding box center [308, 439] width 38 height 38
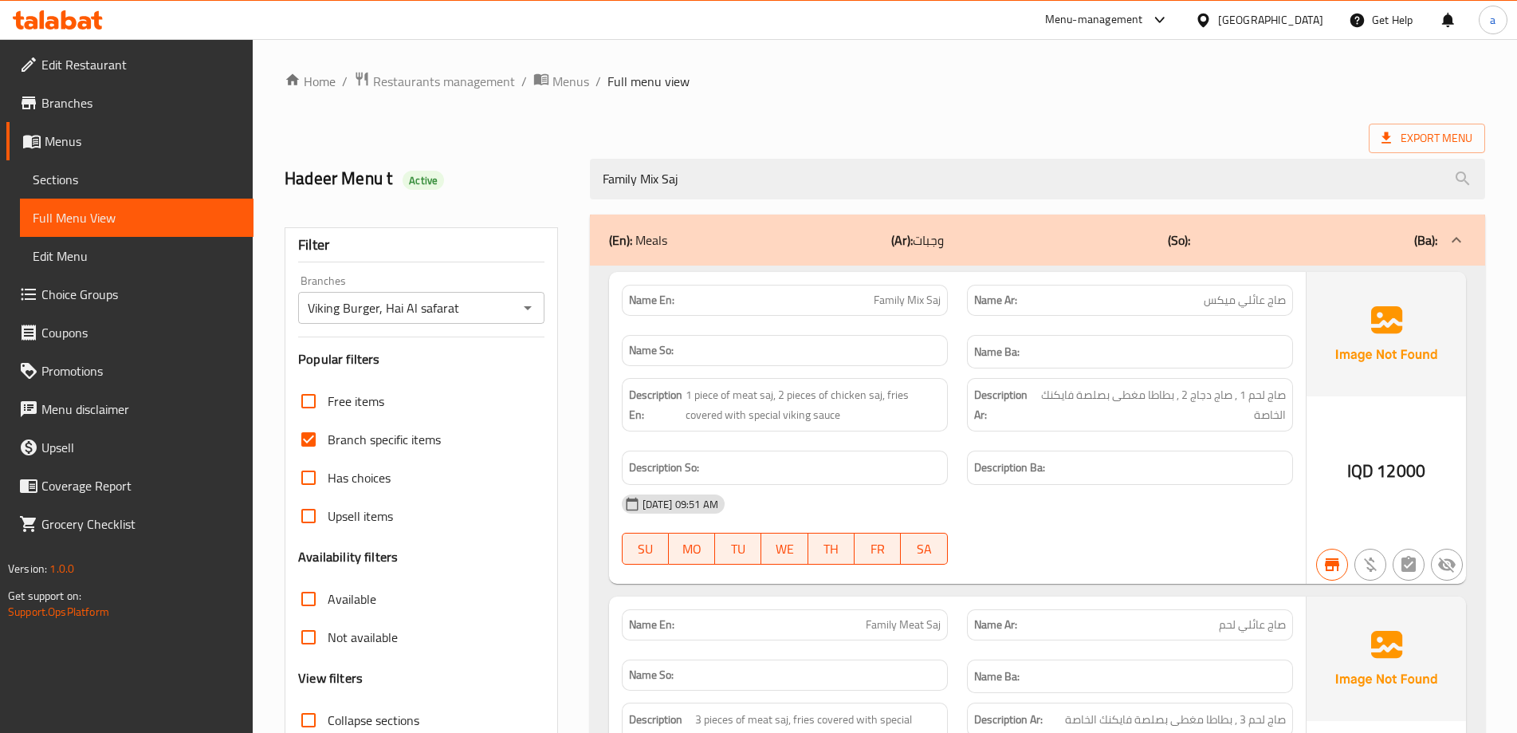
click at [364, 449] on span "Branch specific items" at bounding box center [384, 439] width 113 height 19
click at [328, 449] on input "Branch specific items" at bounding box center [308, 439] width 38 height 38
click at [364, 449] on span "Branch specific items" at bounding box center [384, 439] width 113 height 19
click at [328, 449] on input "Branch specific items" at bounding box center [308, 439] width 38 height 38
checkbox input "true"
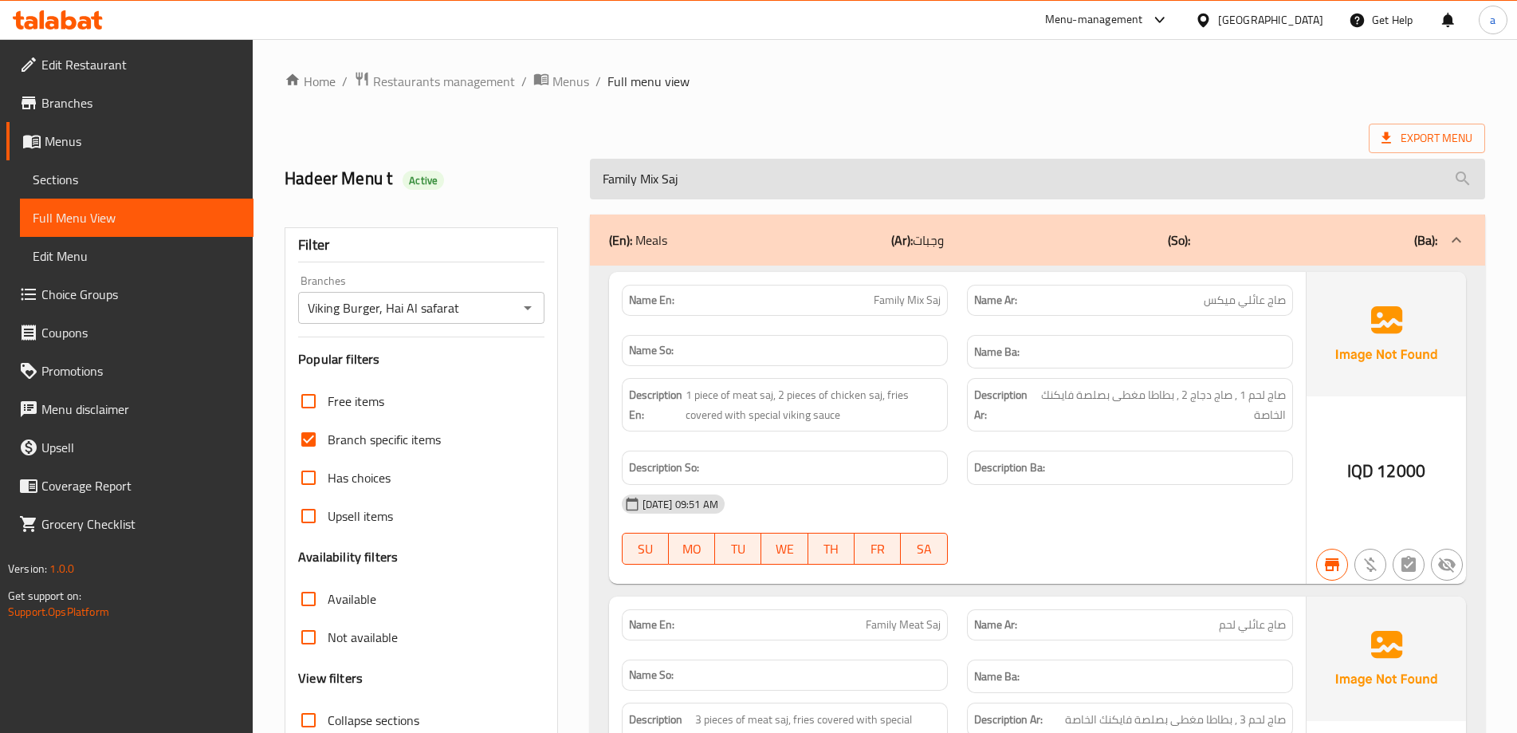
click at [736, 187] on input "Family Mix Saj" at bounding box center [1037, 179] width 895 height 41
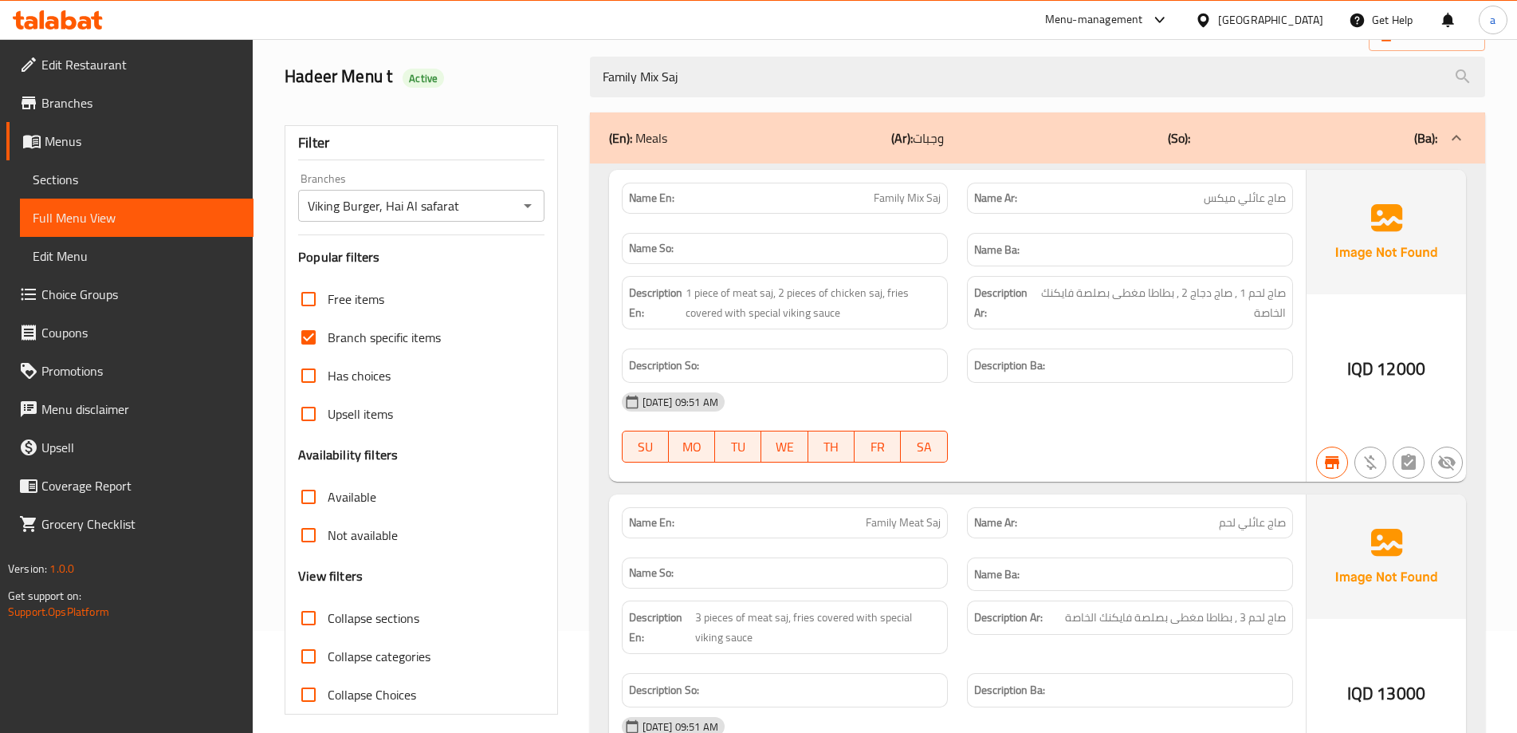
scroll to position [0, 0]
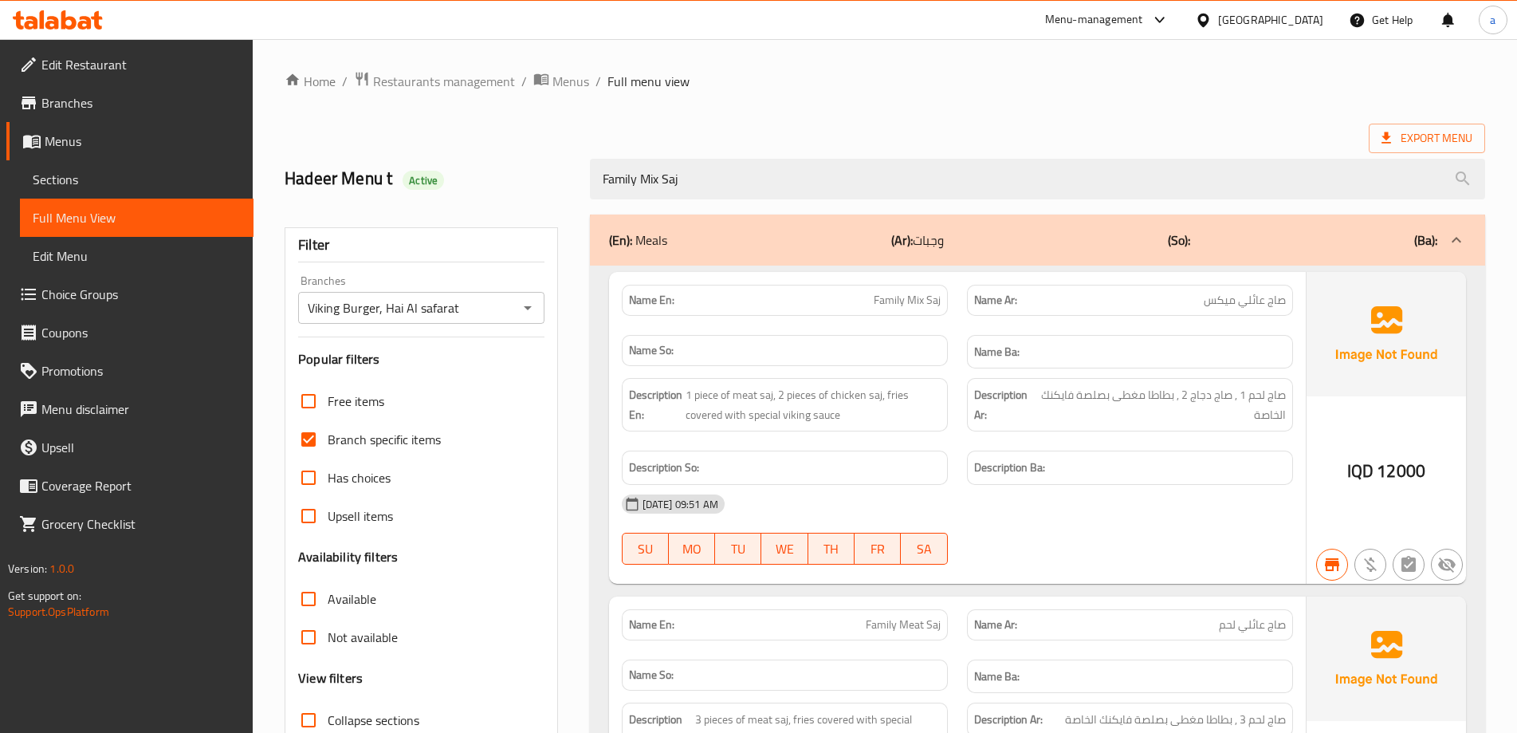
drag, startPoint x: 721, startPoint y: 189, endPoint x: 544, endPoint y: 169, distance: 178.9
click at [544, 169] on div "Hadeer Menu t Active Family Mix Saj" at bounding box center [885, 178] width 1220 height 71
paste input "Family Mix Saj"
type input "Family Mix Saj"
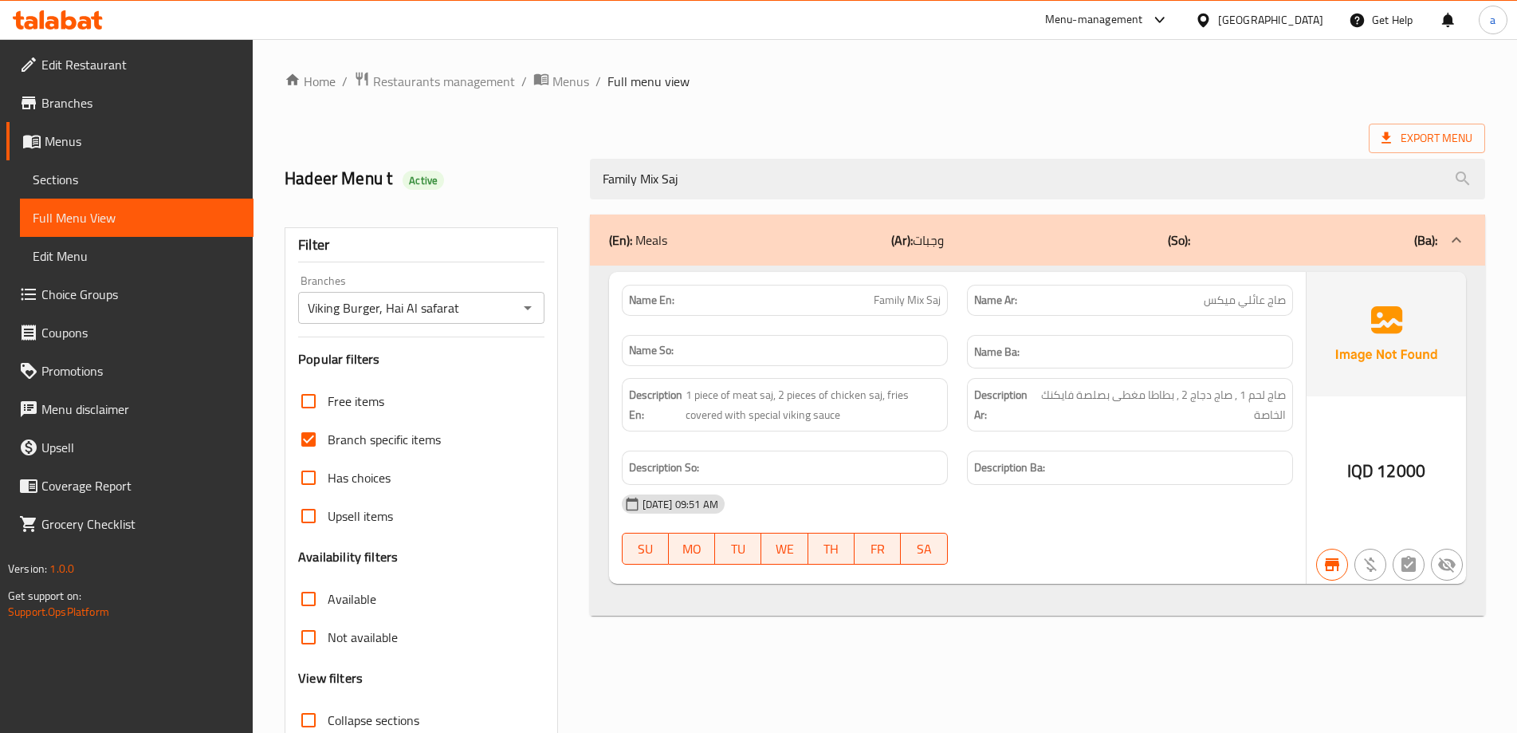
drag, startPoint x: 500, startPoint y: 305, endPoint x: 490, endPoint y: 315, distance: 14.1
click at [500, 304] on input "Viking Burger, Hai Al safarat" at bounding box center [408, 308] width 210 height 22
click at [529, 310] on icon "Open" at bounding box center [527, 307] width 19 height 19
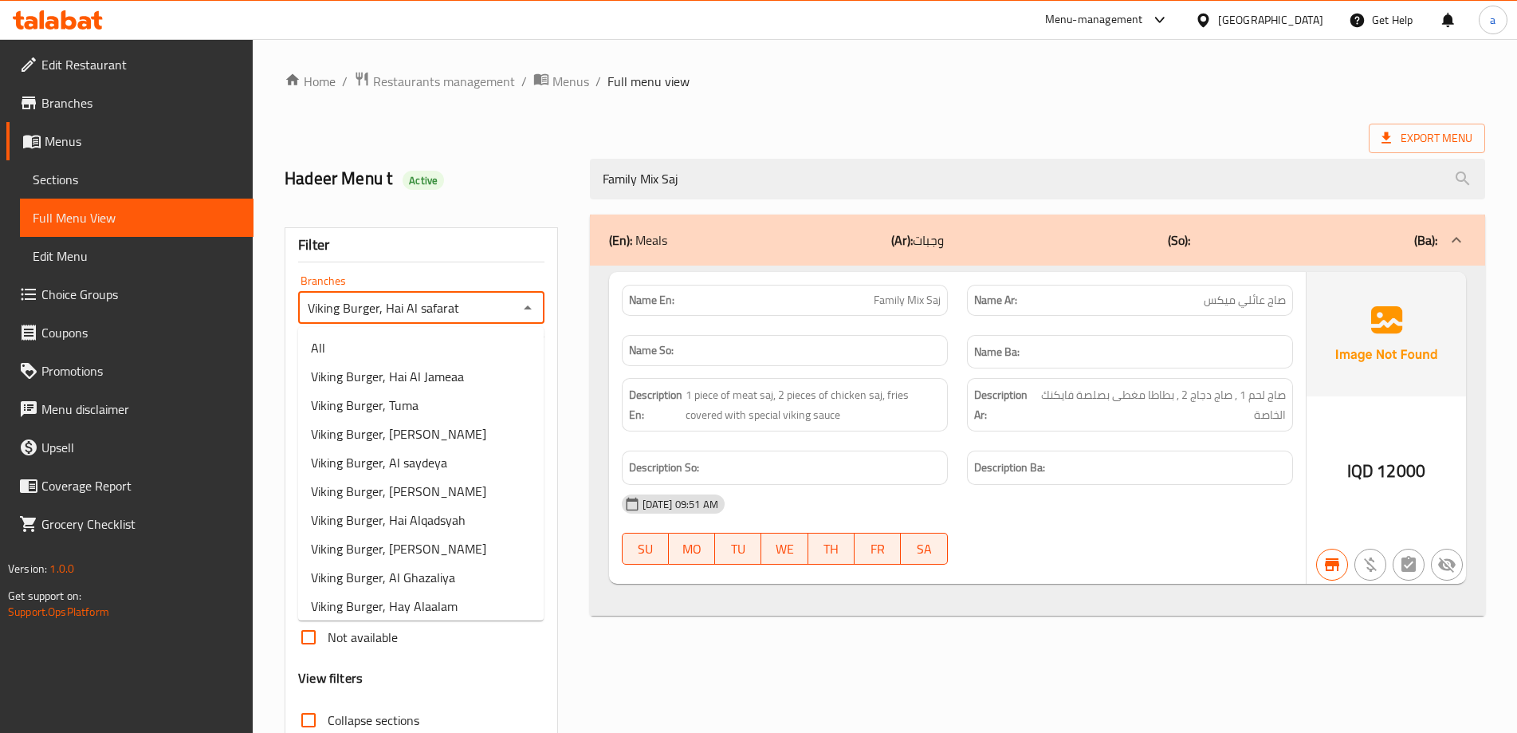
scroll to position [434, 0]
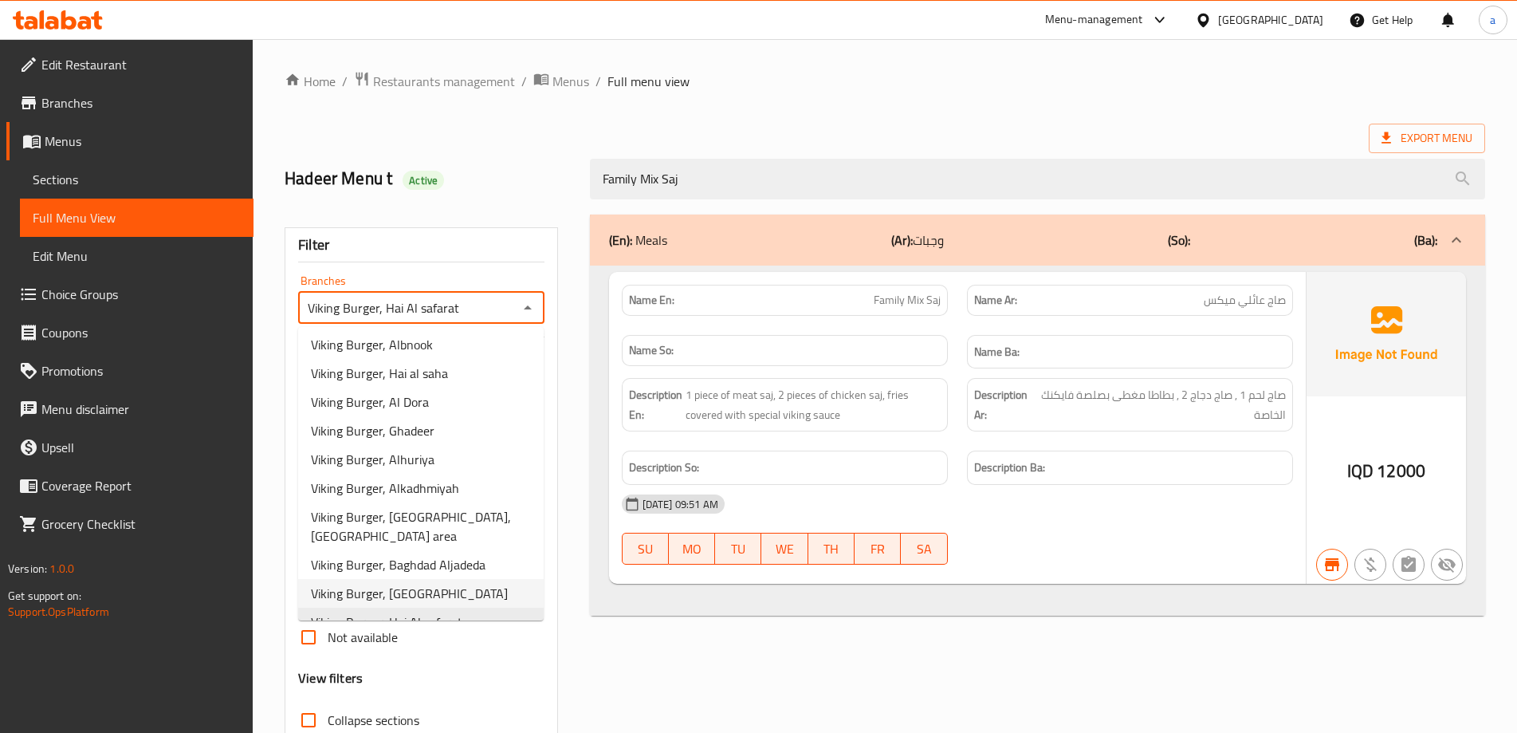
click at [427, 584] on span "Viking Burger, [GEOGRAPHIC_DATA]" at bounding box center [409, 593] width 197 height 19
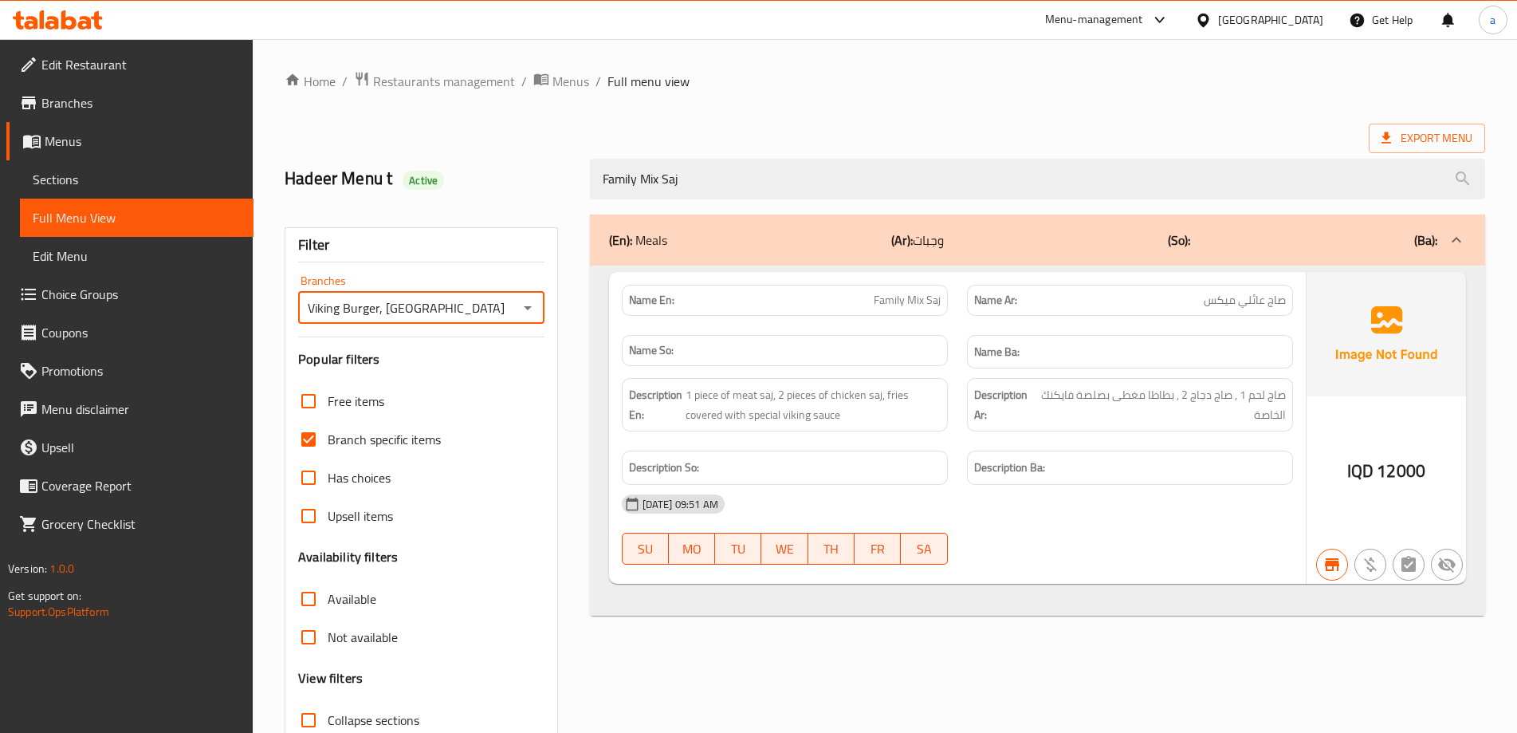
click at [527, 307] on icon "Open" at bounding box center [528, 308] width 8 height 4
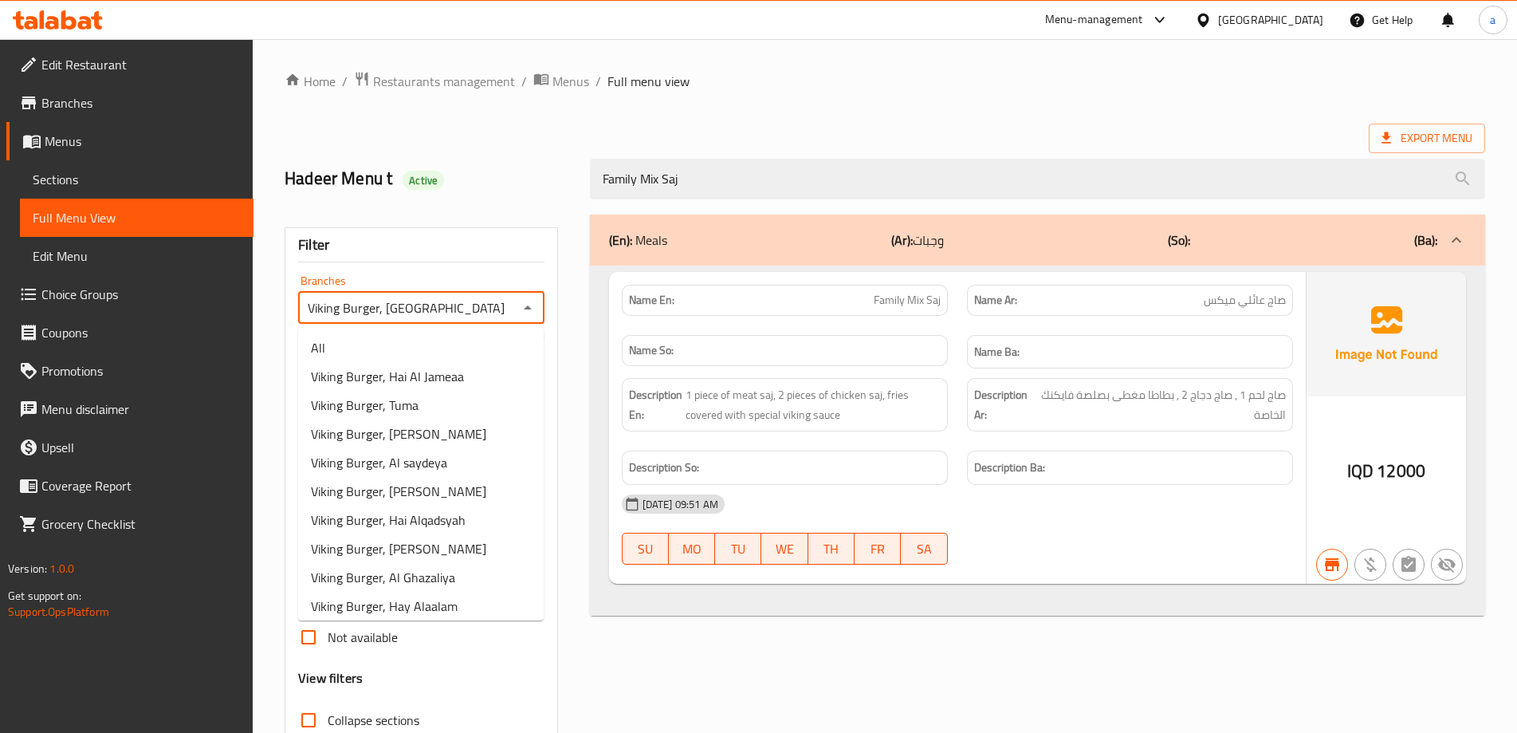
scroll to position [405, 0]
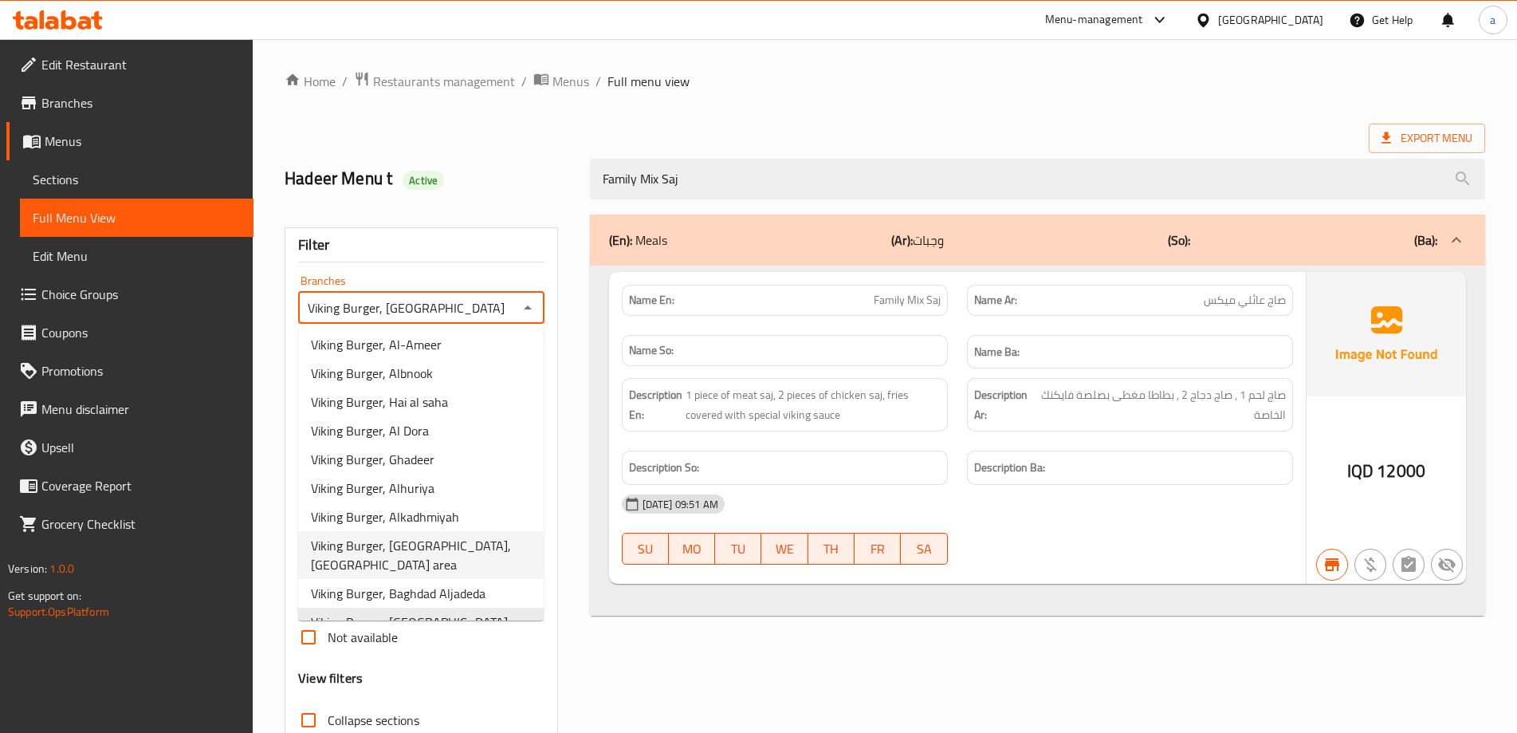
click at [458, 545] on span "Viking Burger, [GEOGRAPHIC_DATA], [GEOGRAPHIC_DATA] area" at bounding box center [421, 555] width 220 height 38
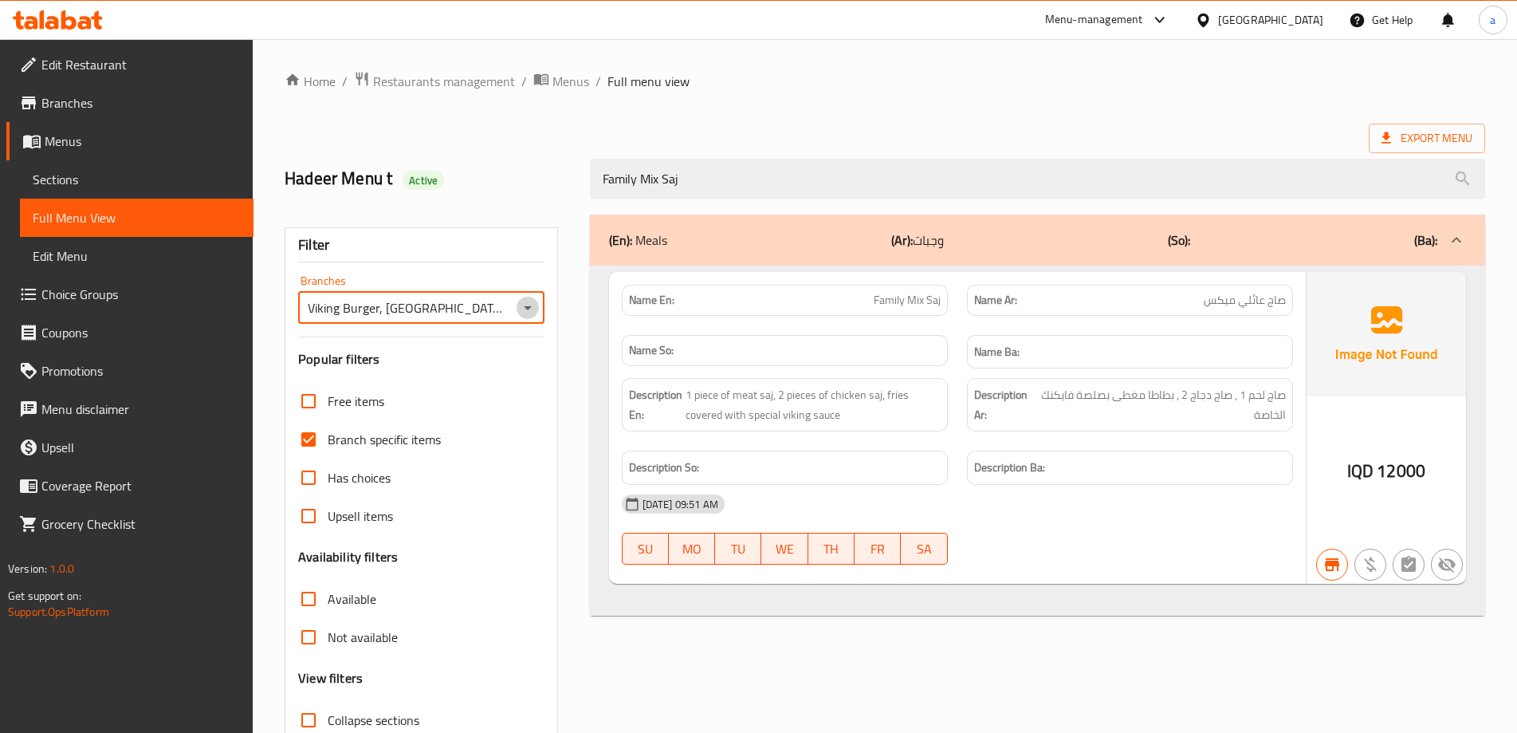
click at [531, 309] on icon "Open" at bounding box center [527, 307] width 19 height 19
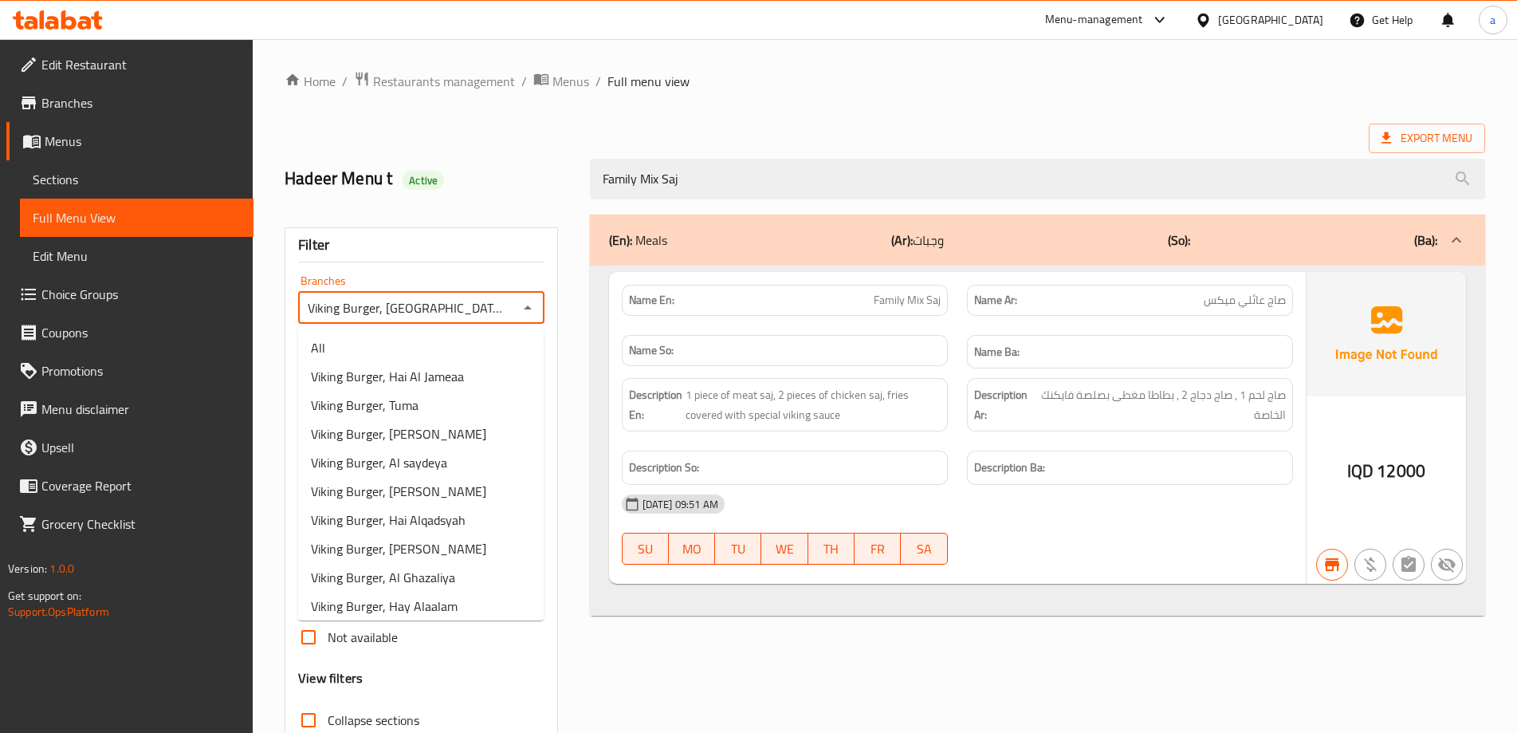
scroll to position [348, 0]
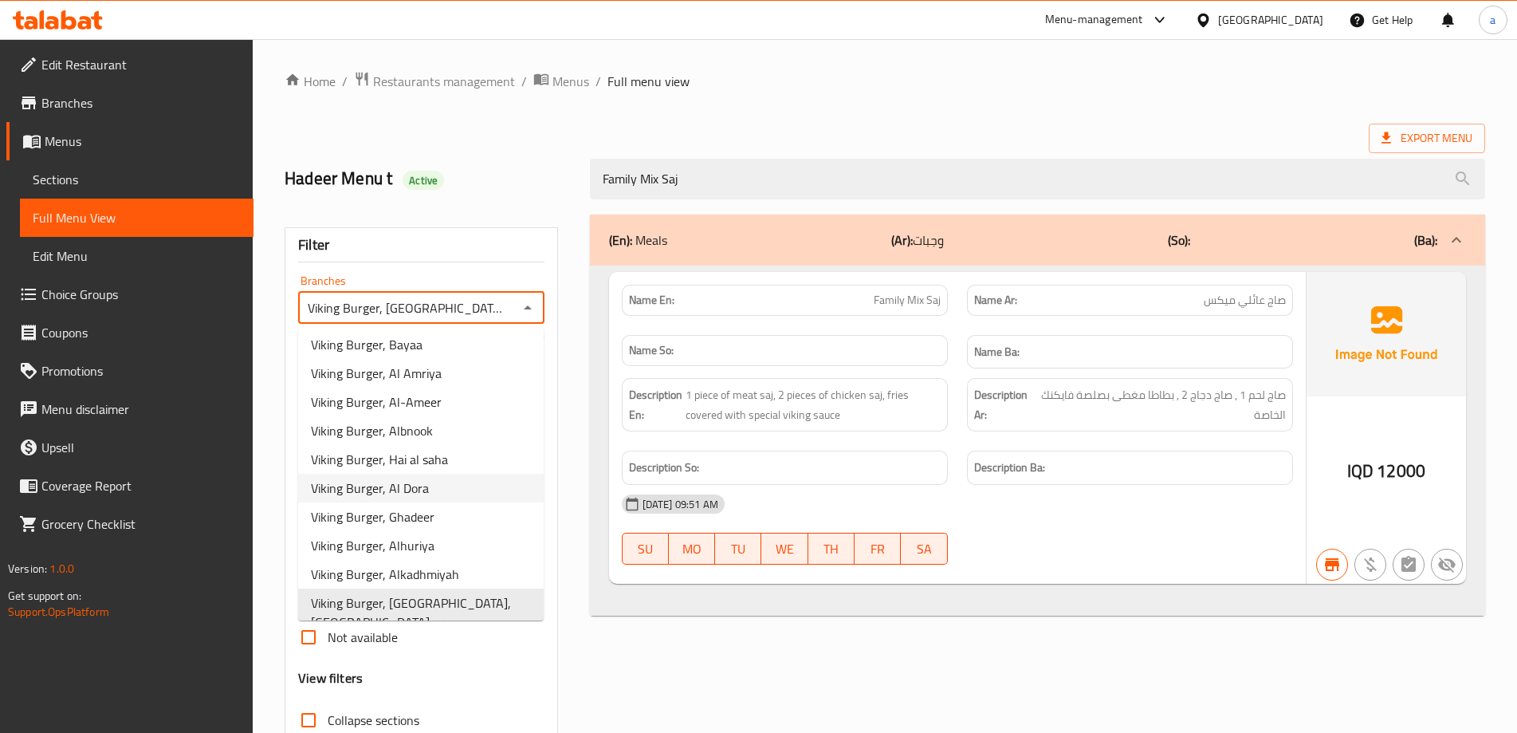
click at [460, 482] on li "Viking Burger, Al Dora" at bounding box center [421, 488] width 246 height 29
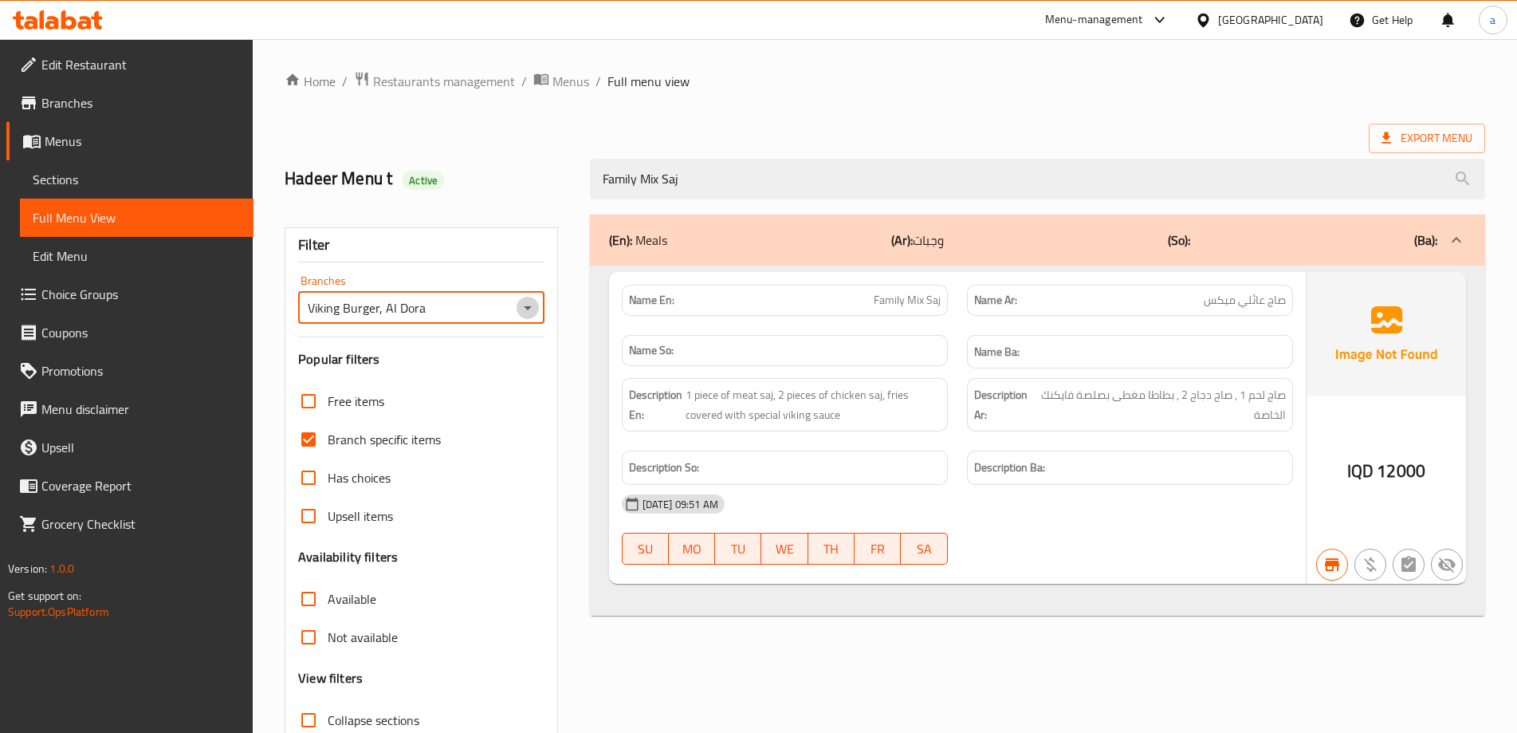
click at [529, 306] on icon "Open" at bounding box center [528, 308] width 8 height 4
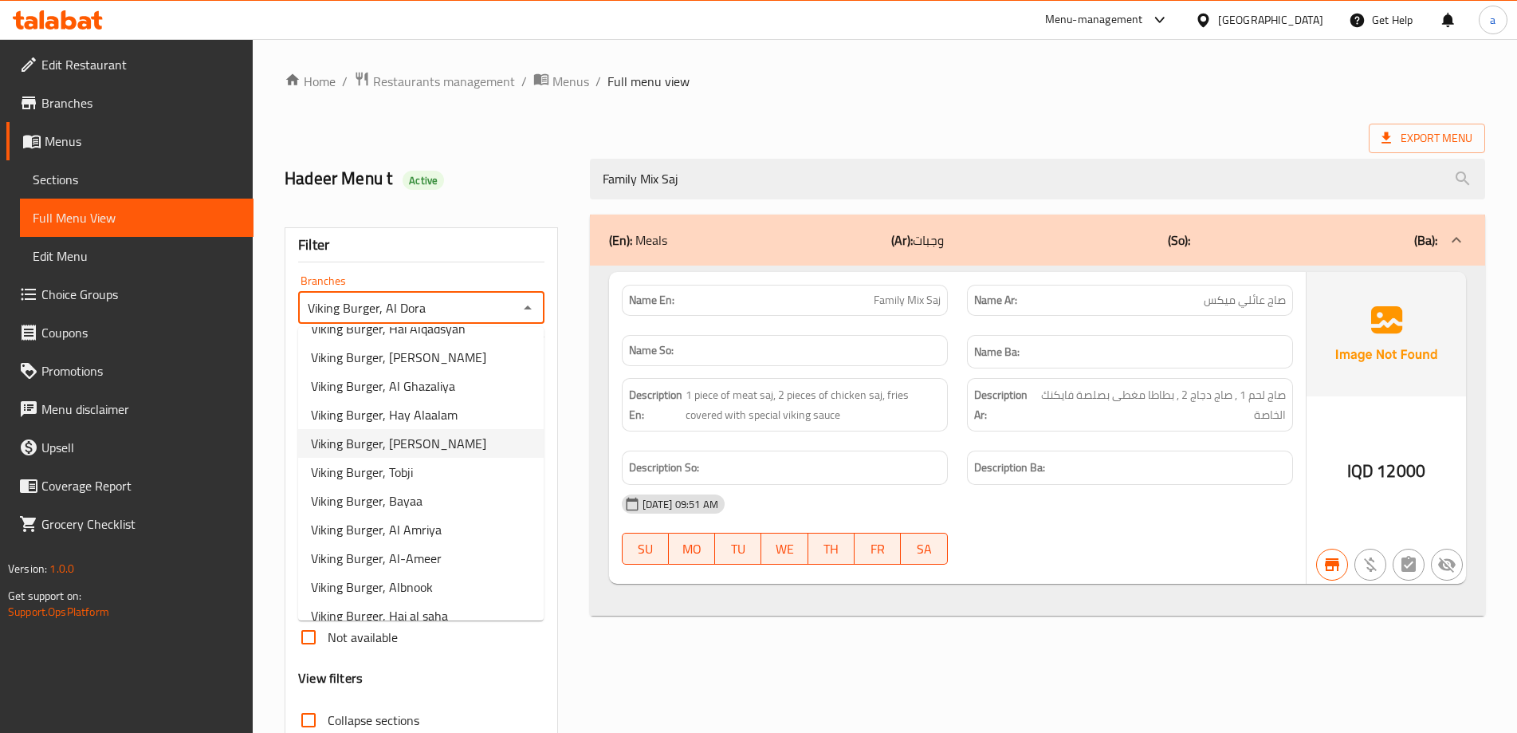
scroll to position [20, 0]
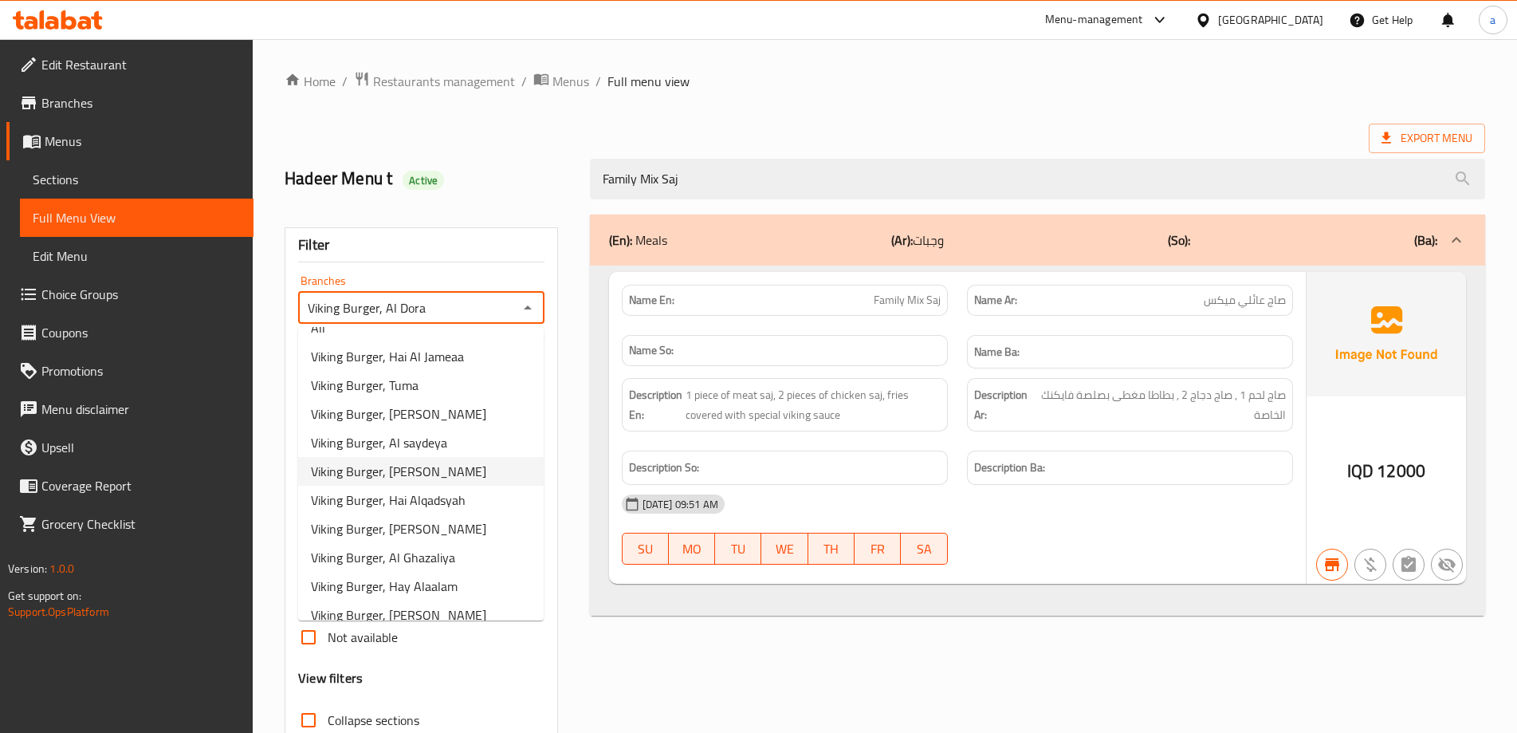
click at [469, 457] on li "Viking Burger, [PERSON_NAME]" at bounding box center [421, 471] width 246 height 29
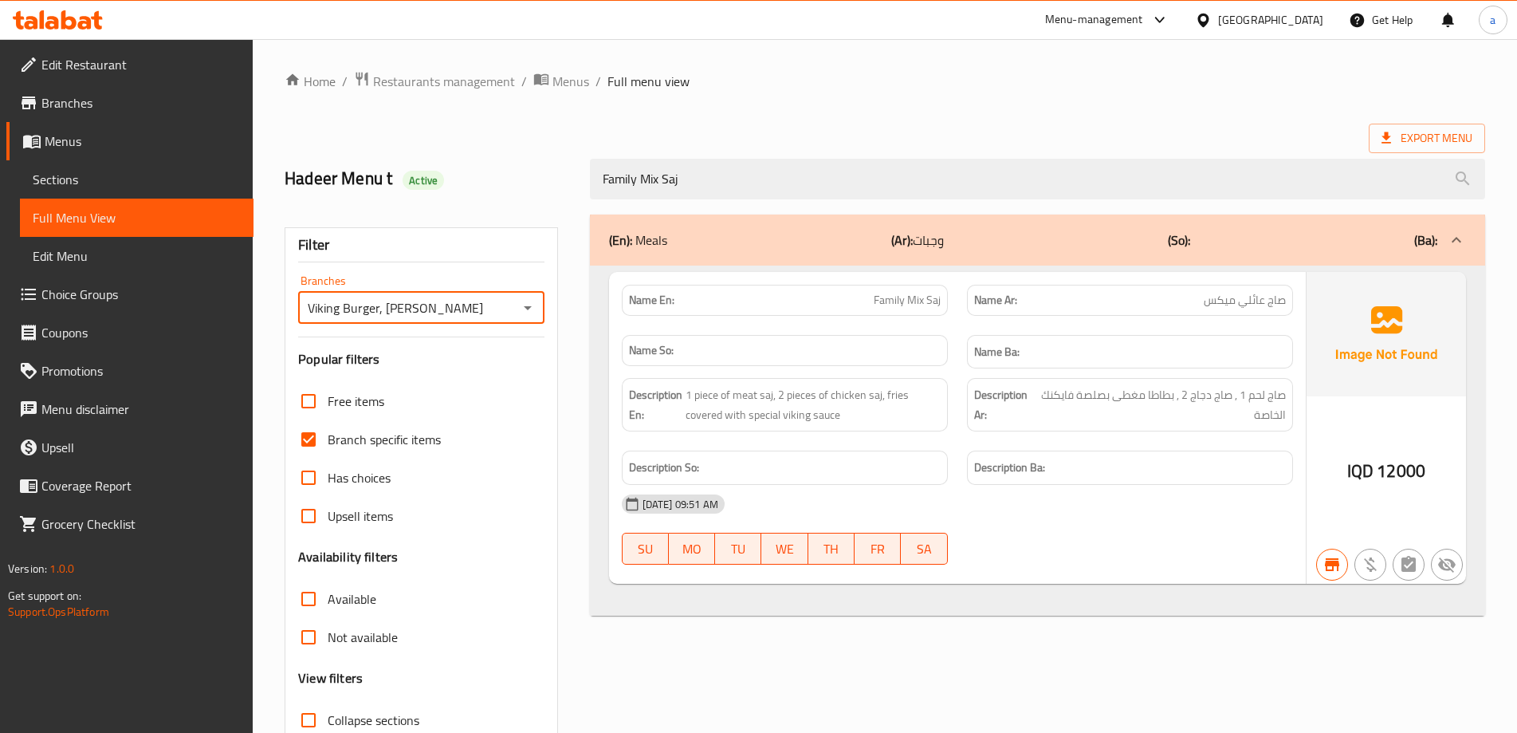
click at [531, 313] on icon "Open" at bounding box center [527, 307] width 19 height 19
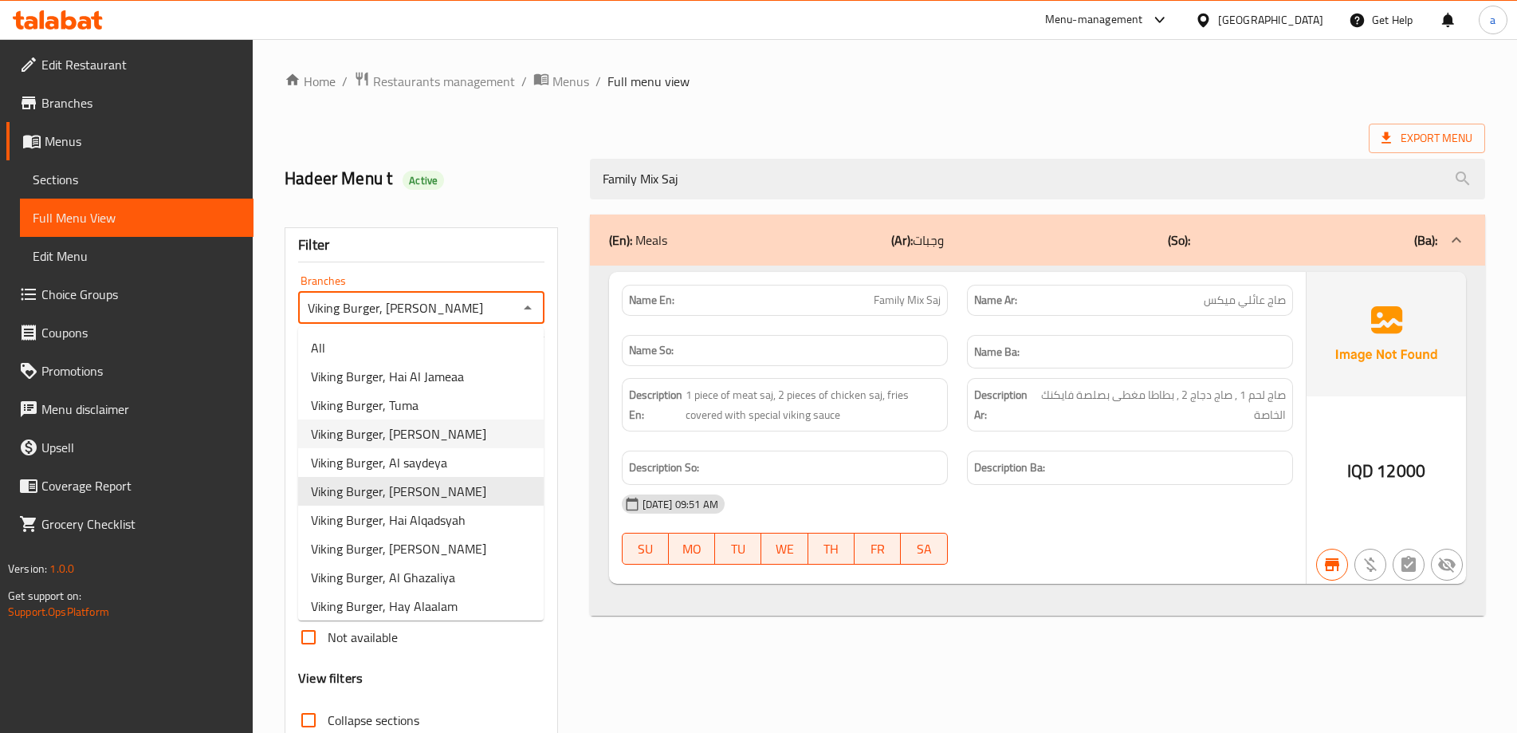
click at [467, 440] on li "Viking Burger, [PERSON_NAME]" at bounding box center [421, 433] width 246 height 29
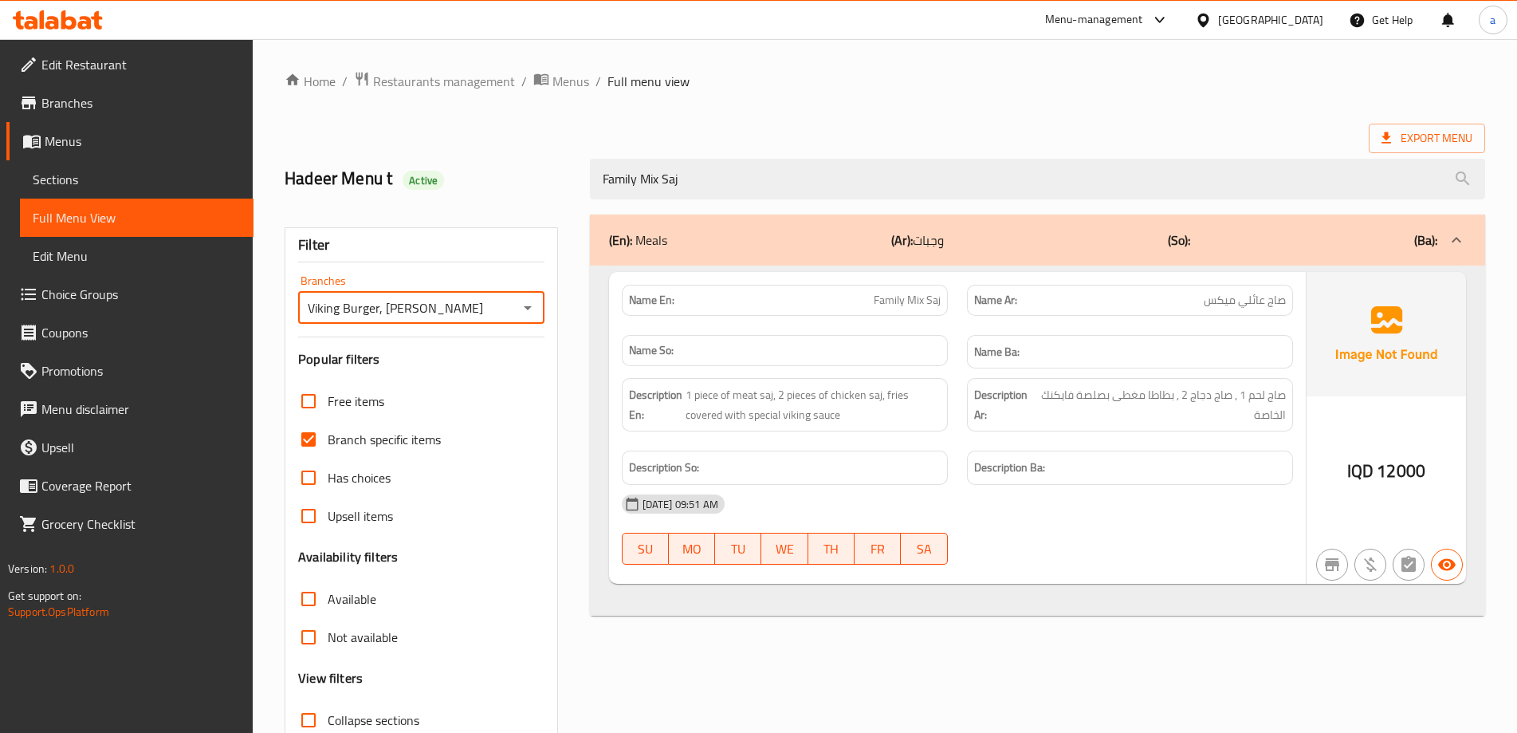
click at [527, 313] on icon "Open" at bounding box center [527, 307] width 19 height 19
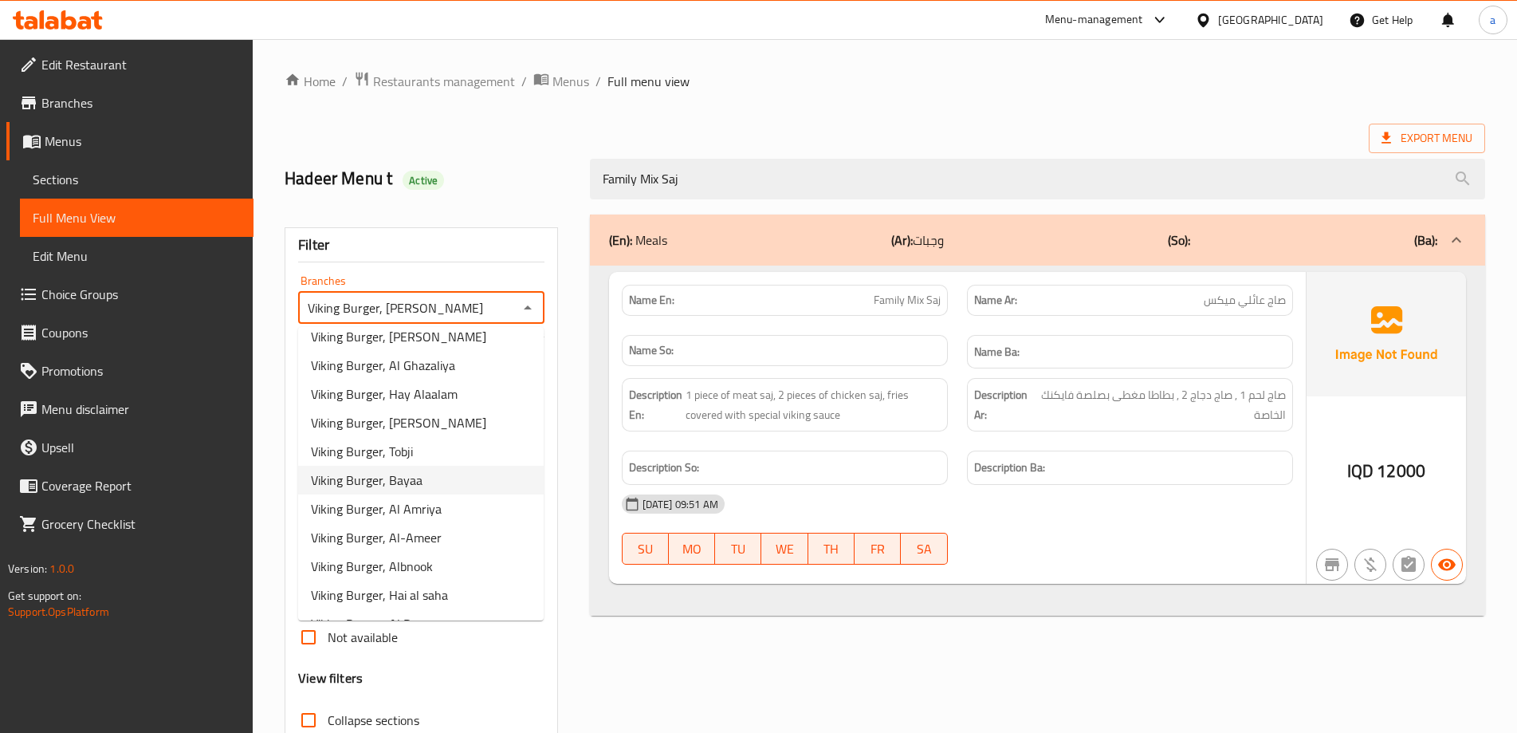
scroll to position [213, 0]
click at [441, 488] on li "Viking Burger, Bayaa" at bounding box center [421, 479] width 246 height 29
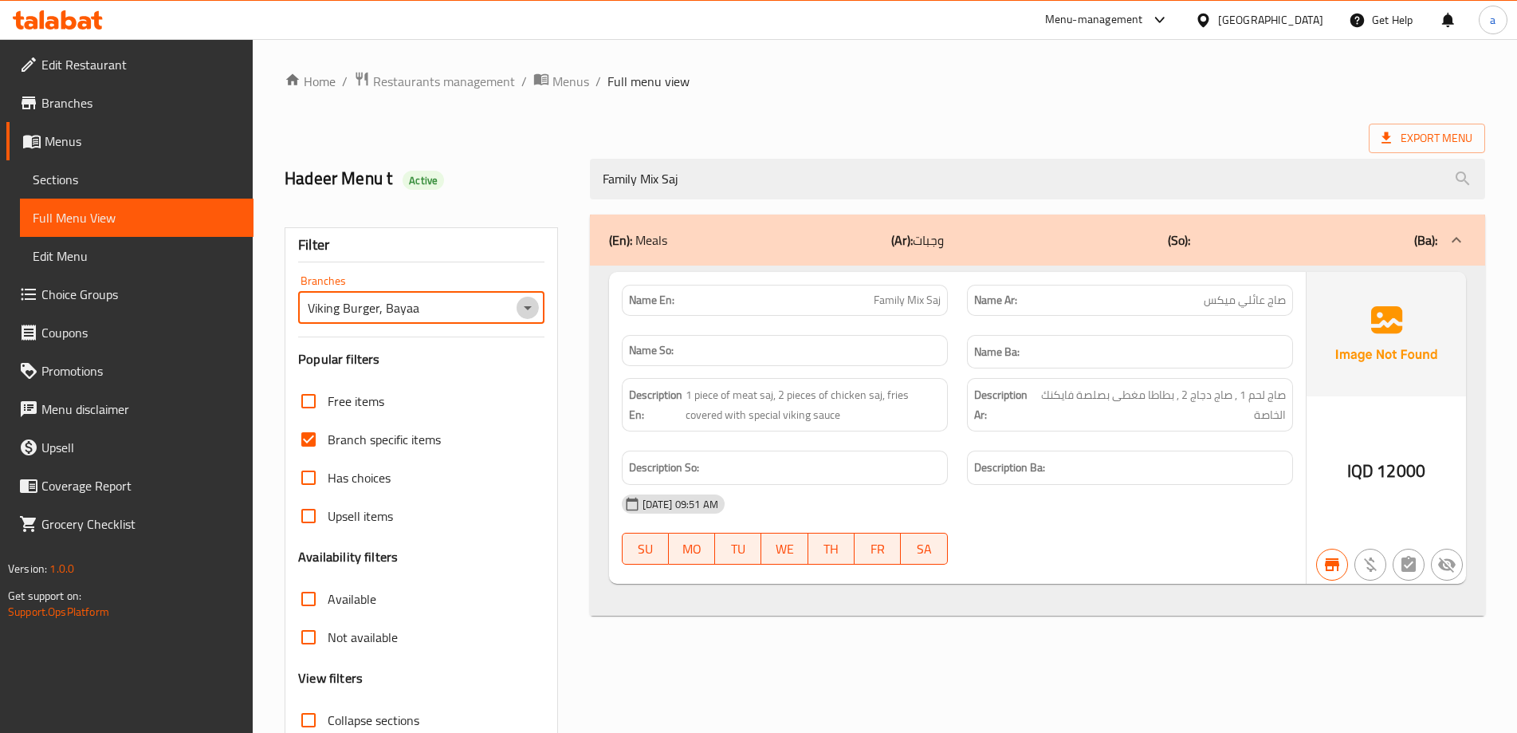
click at [531, 308] on icon "Open" at bounding box center [527, 307] width 19 height 19
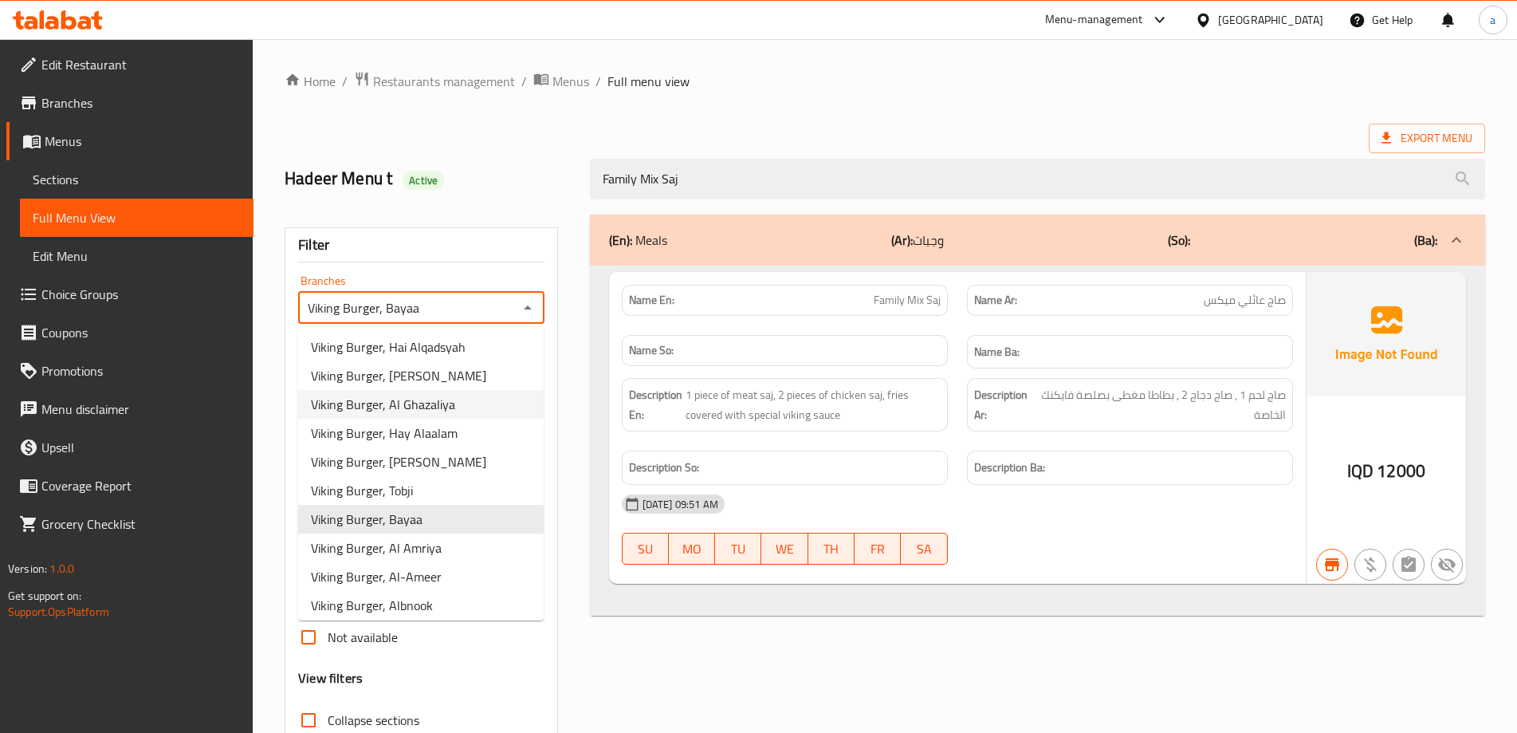
scroll to position [466, 0]
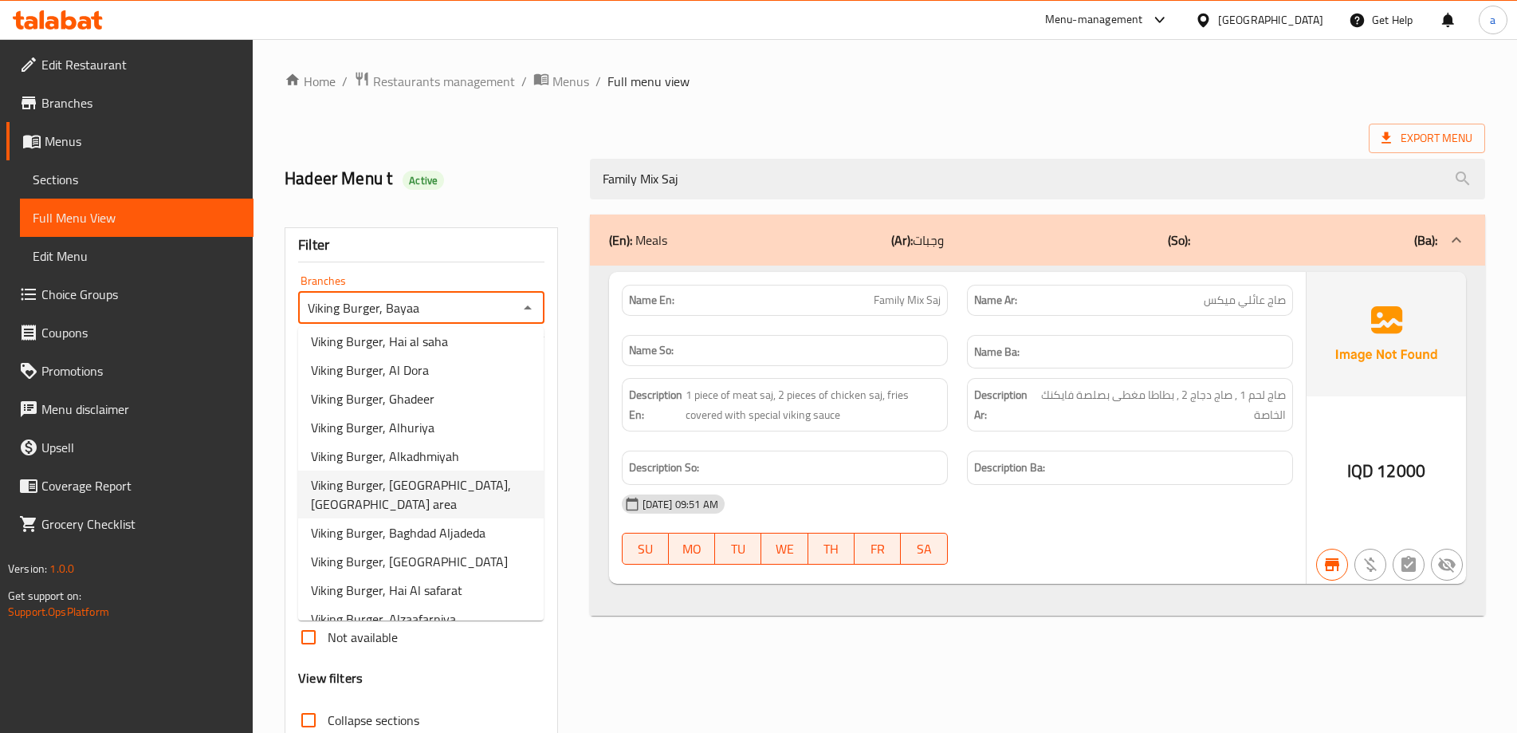
click at [446, 493] on span "Viking Burger, [GEOGRAPHIC_DATA], [GEOGRAPHIC_DATA] area" at bounding box center [421, 494] width 220 height 38
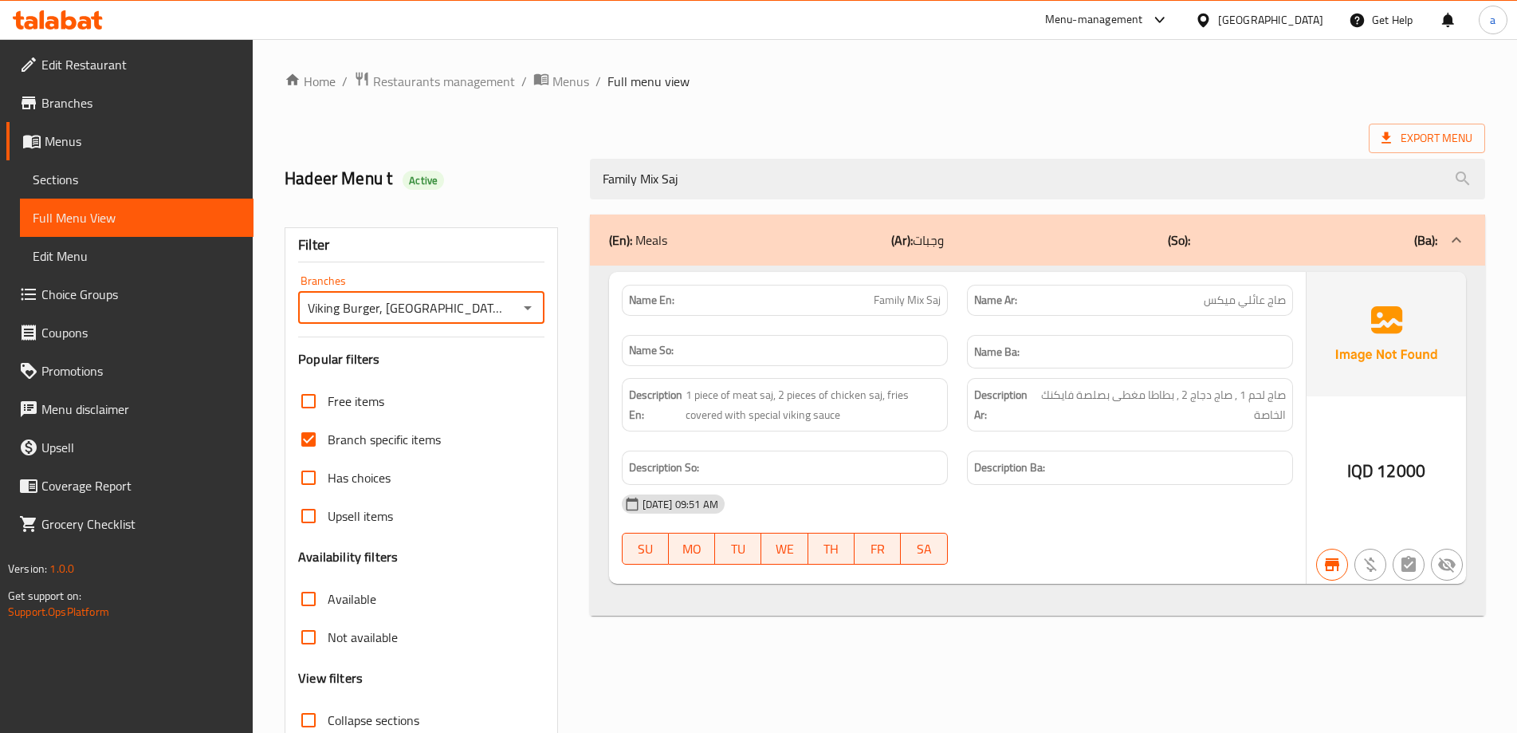
click at [533, 312] on icon "Open" at bounding box center [527, 307] width 19 height 19
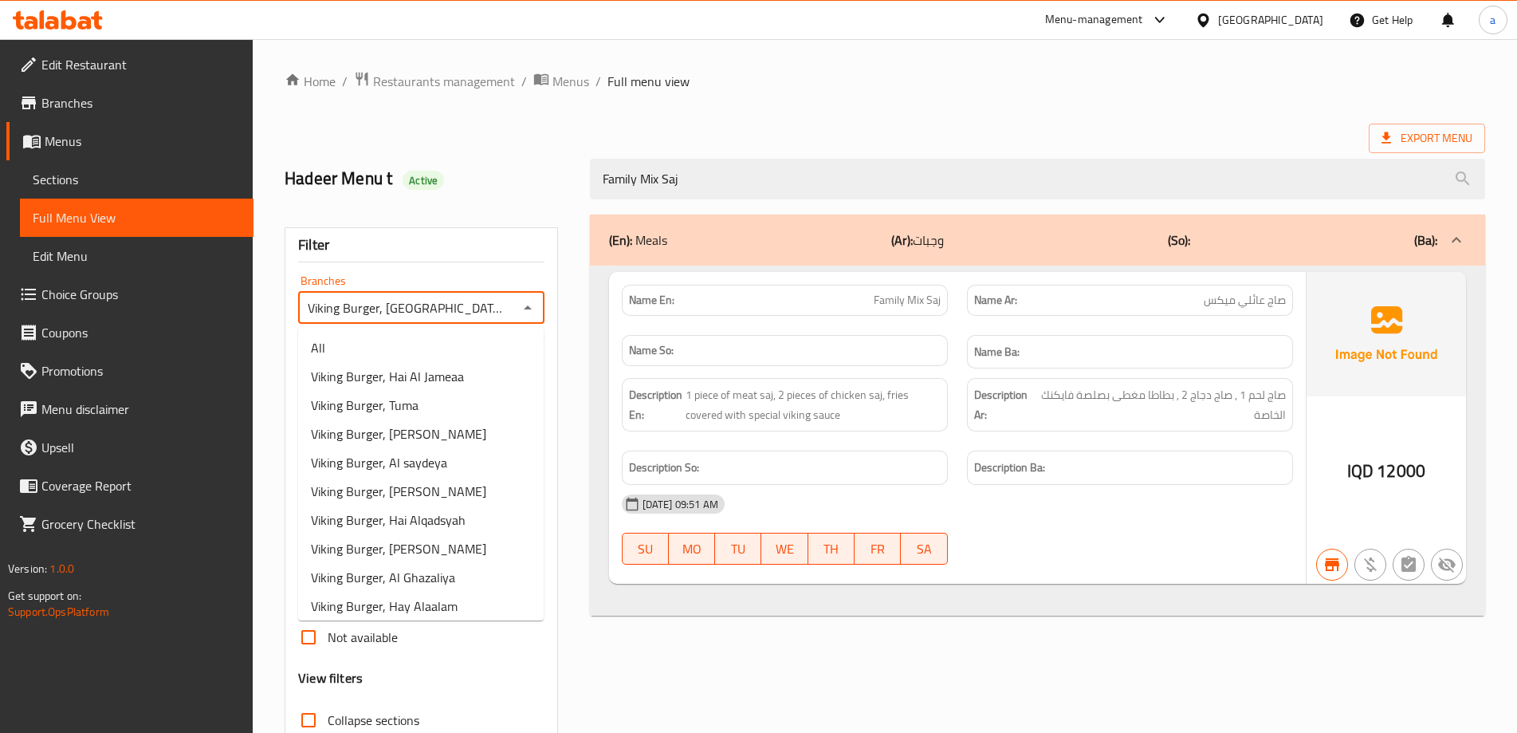
scroll to position [348, 0]
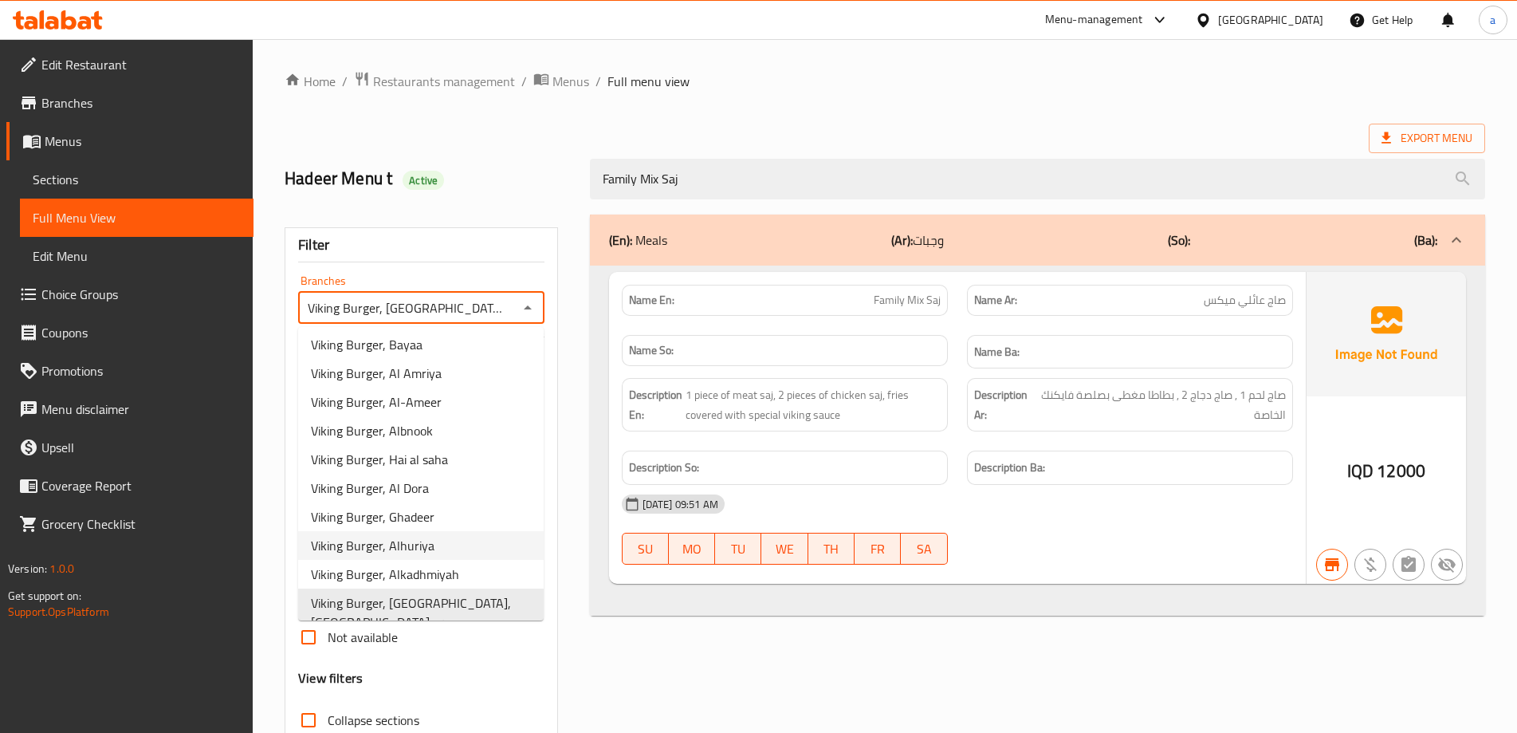
click at [430, 550] on span "Viking Burger, Alhuriya" at bounding box center [373, 545] width 124 height 19
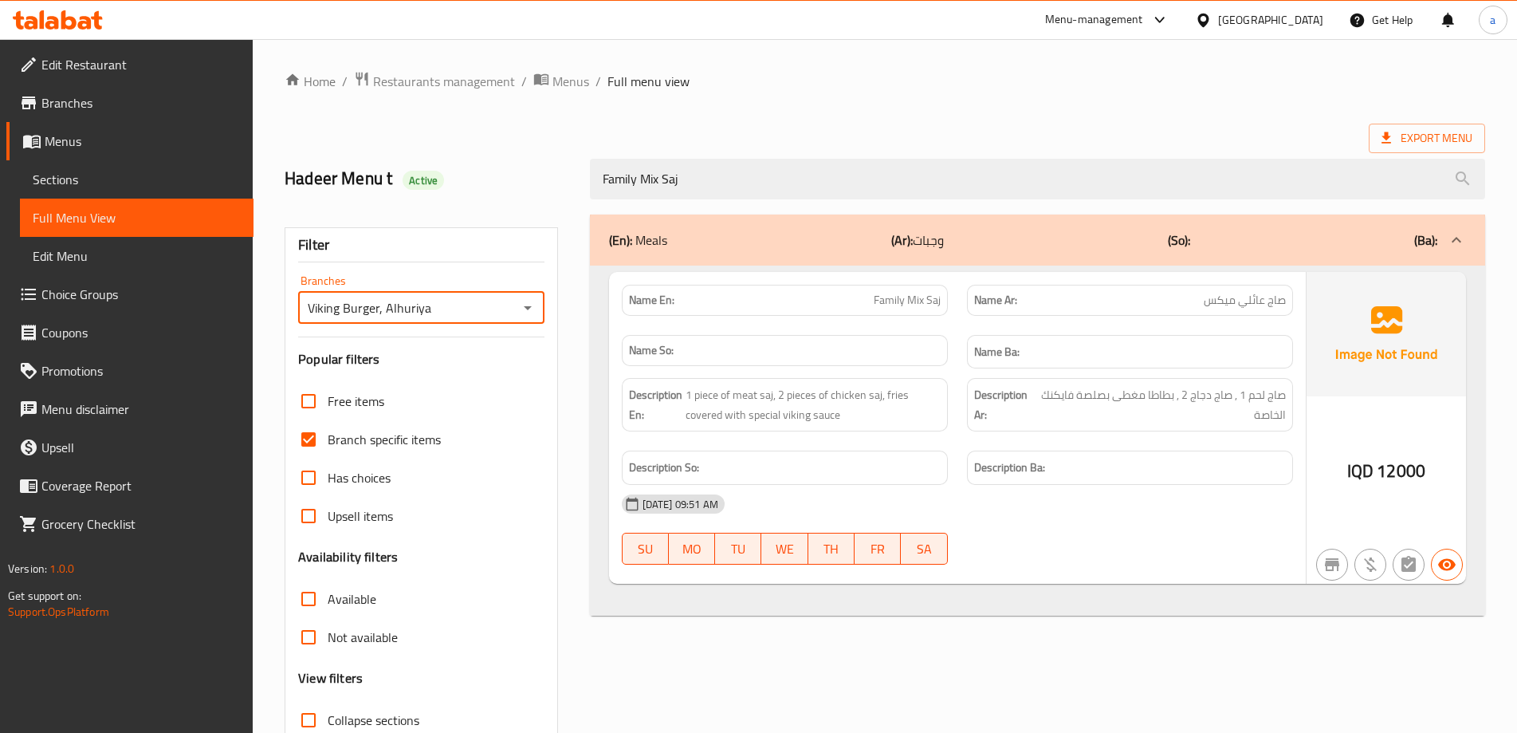
click at [524, 311] on icon "Open" at bounding box center [527, 307] width 19 height 19
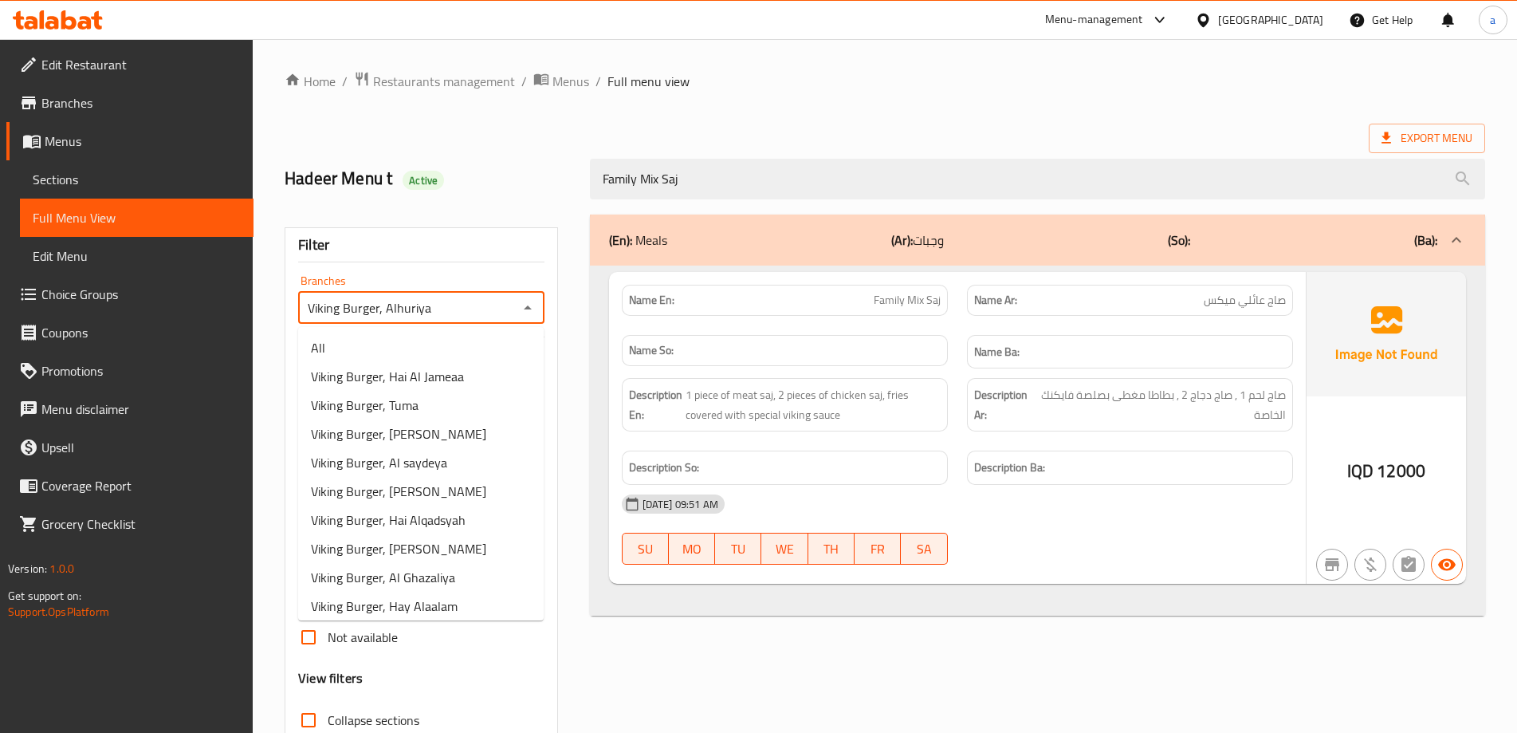
scroll to position [290, 0]
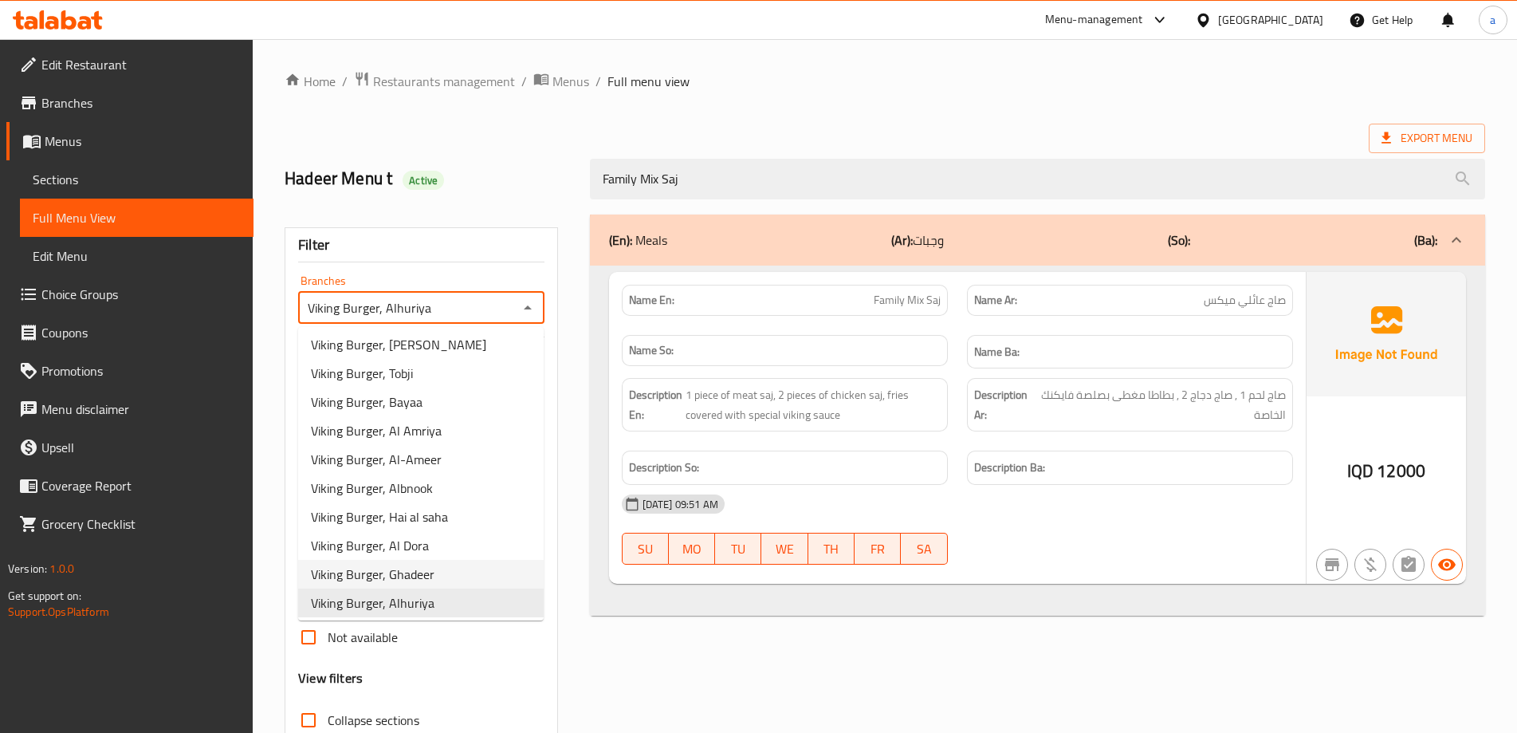
click at [432, 581] on span "Viking Burger, Ghadeer" at bounding box center [373, 573] width 124 height 19
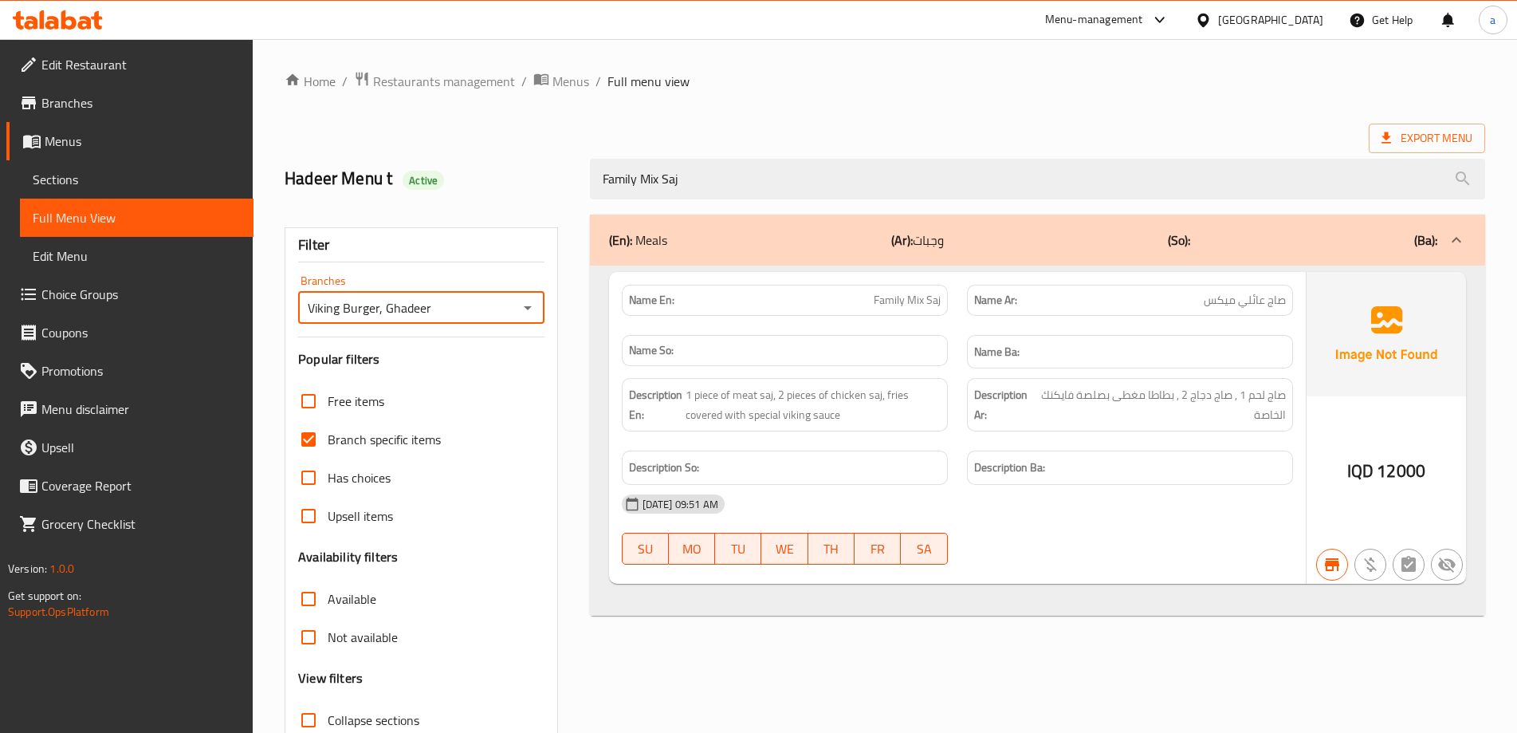
click at [523, 313] on icon "Open" at bounding box center [527, 307] width 19 height 19
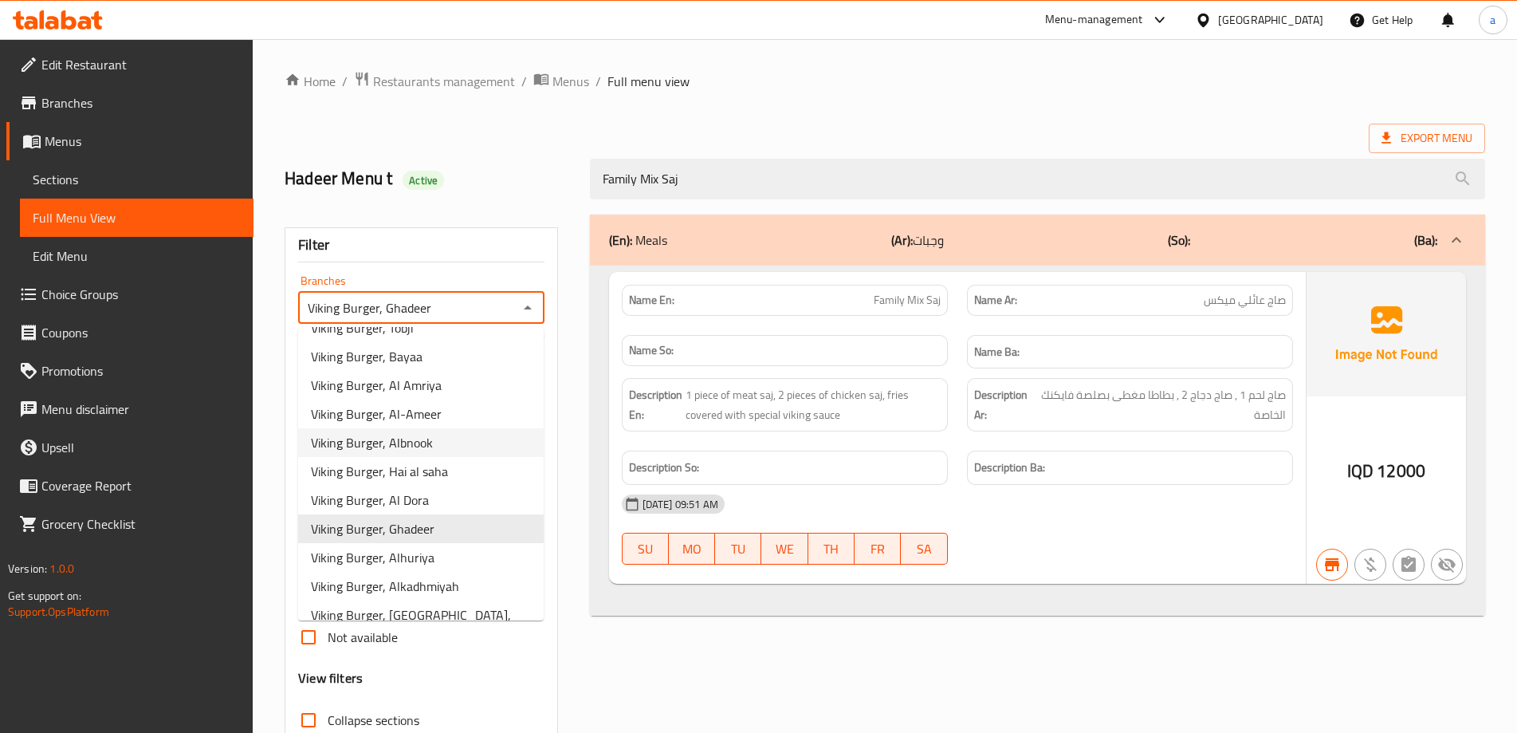
scroll to position [466, 0]
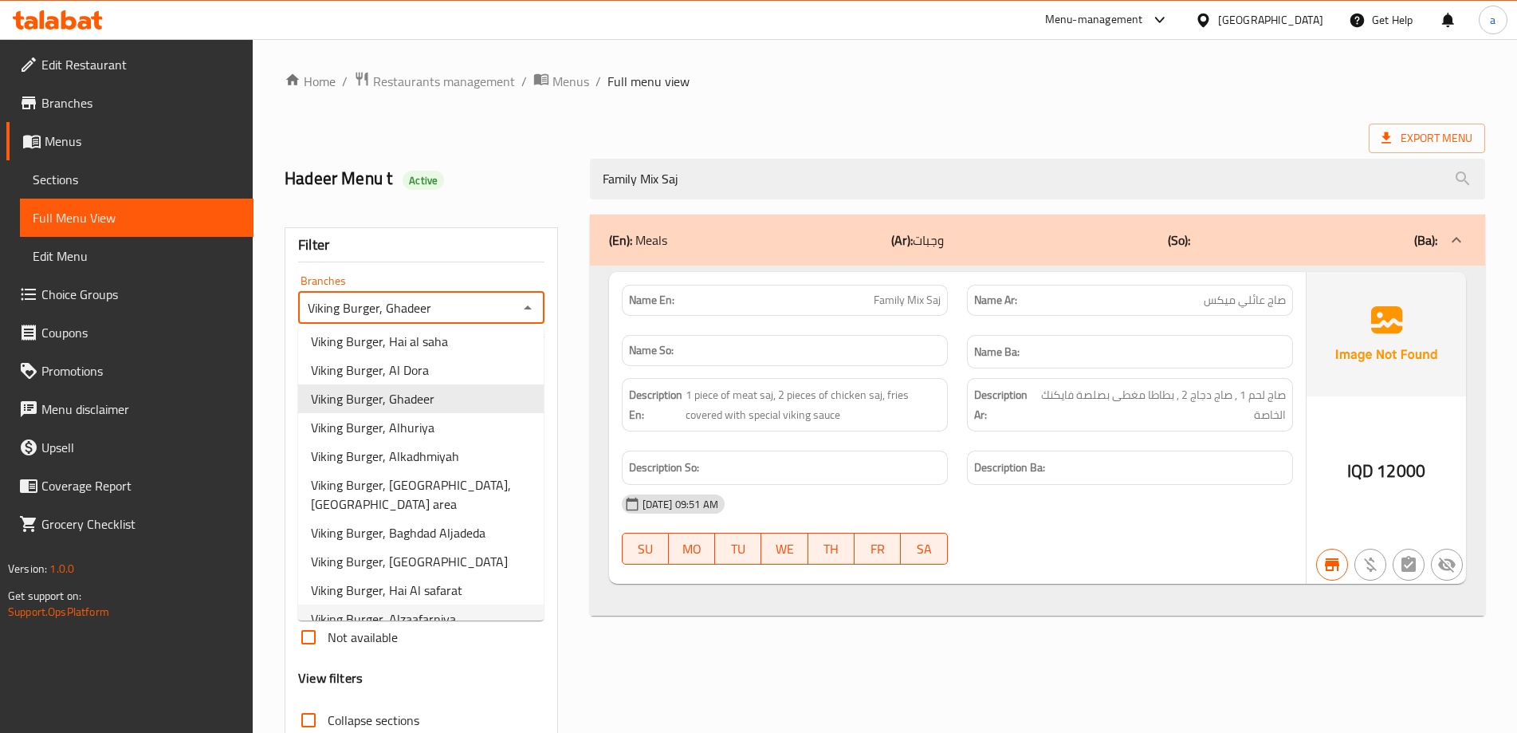
click at [446, 609] on span "Viking Burger, Alzaafarniya" at bounding box center [383, 618] width 145 height 19
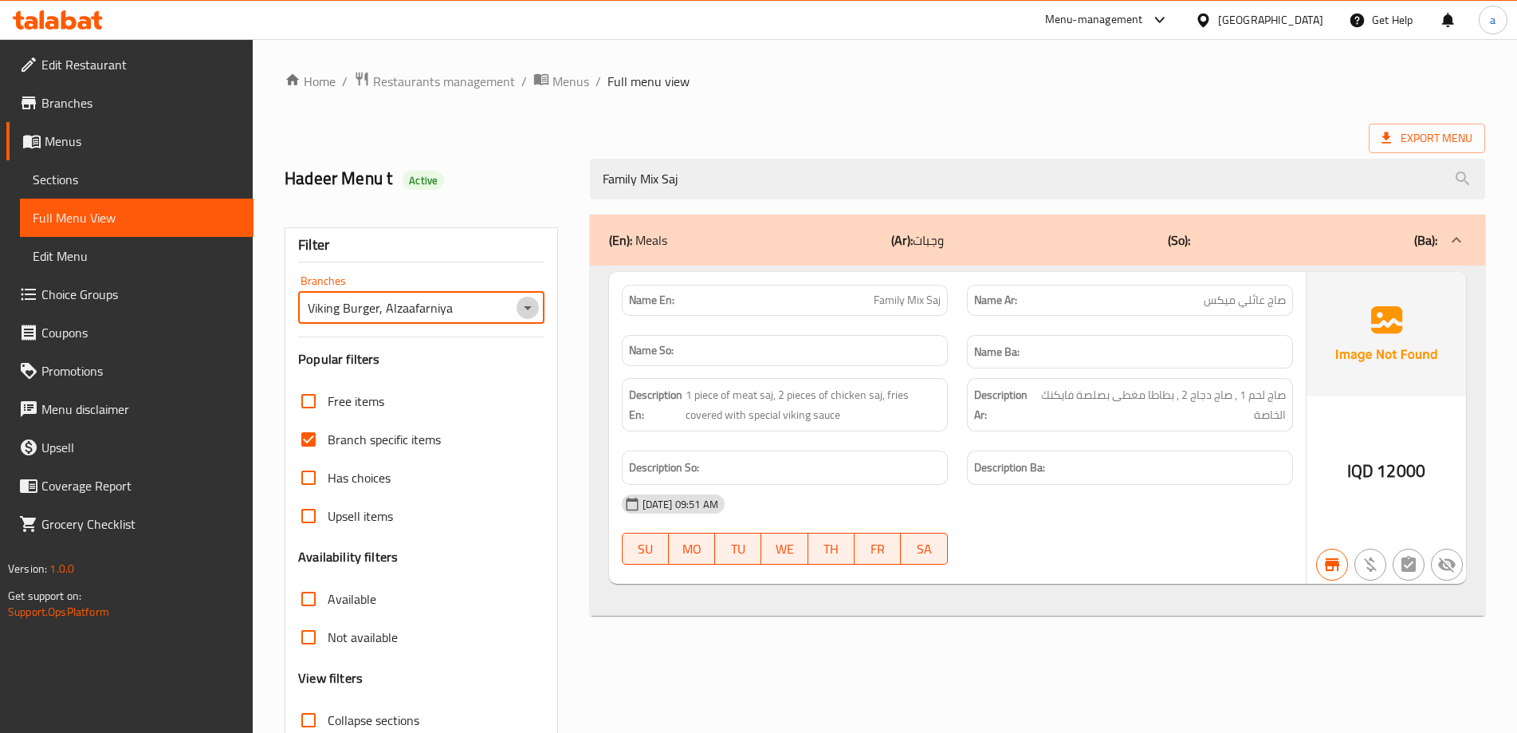
click at [525, 316] on icon "Open" at bounding box center [527, 307] width 19 height 19
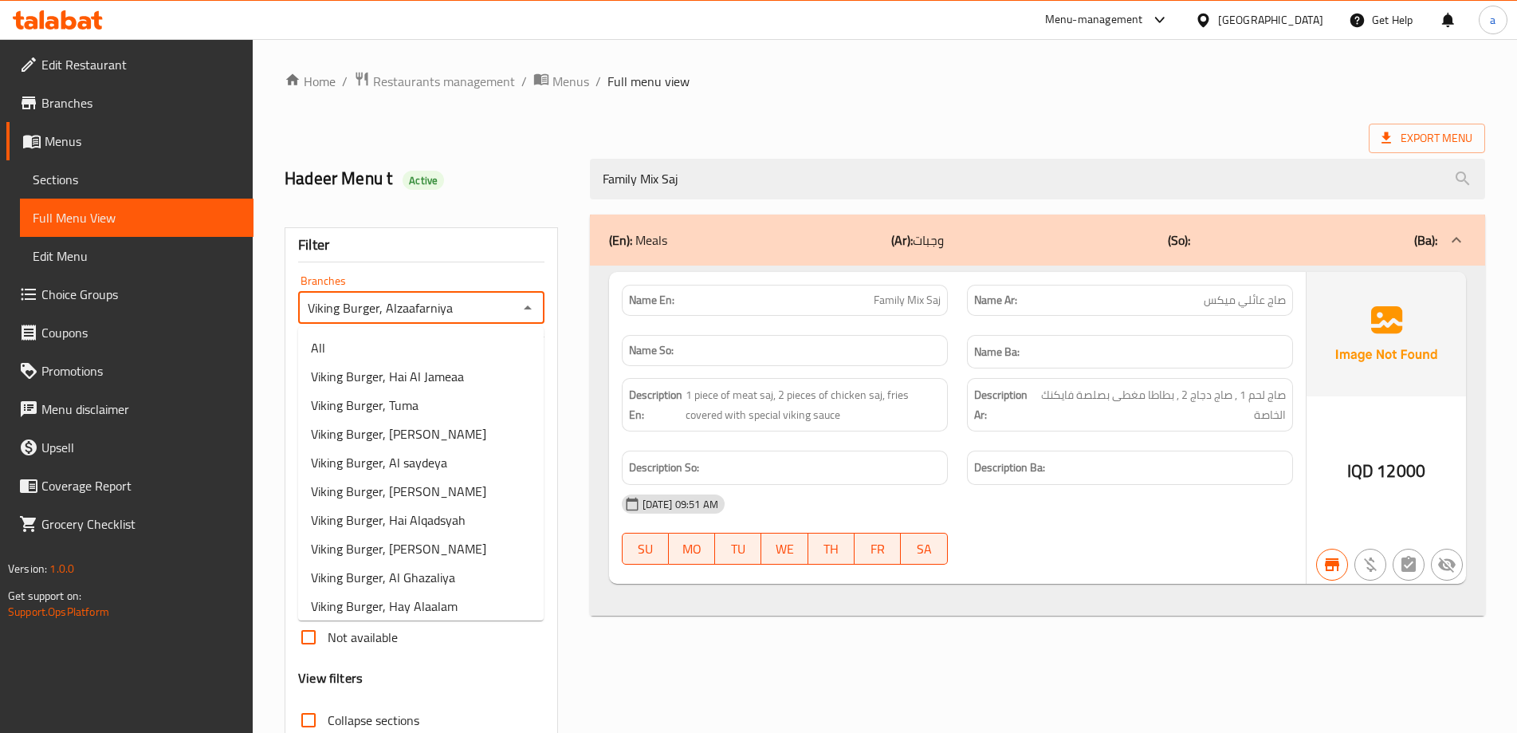
scroll to position [462, 0]
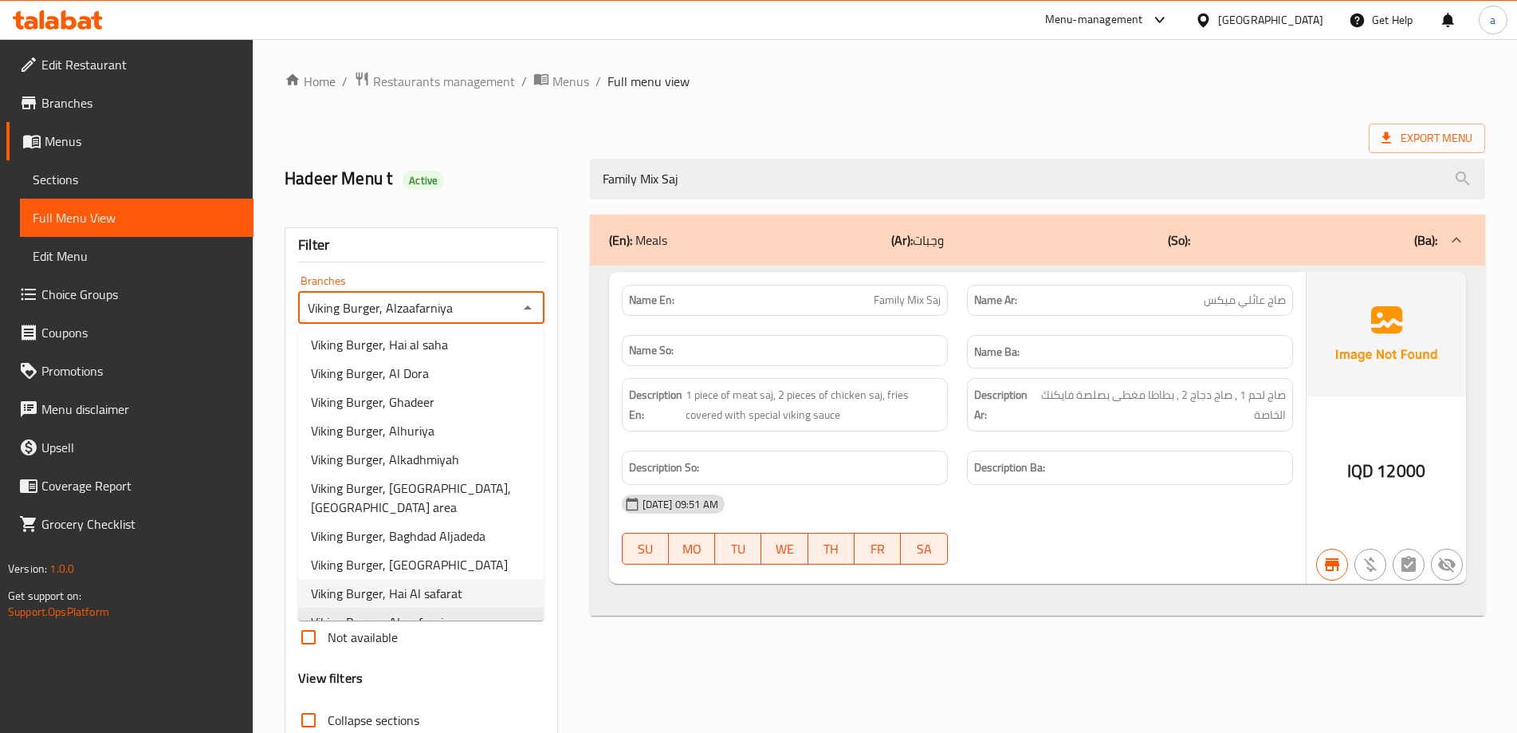
click at [461, 579] on li "Viking Burger, Hai Al safarat" at bounding box center [421, 593] width 246 height 29
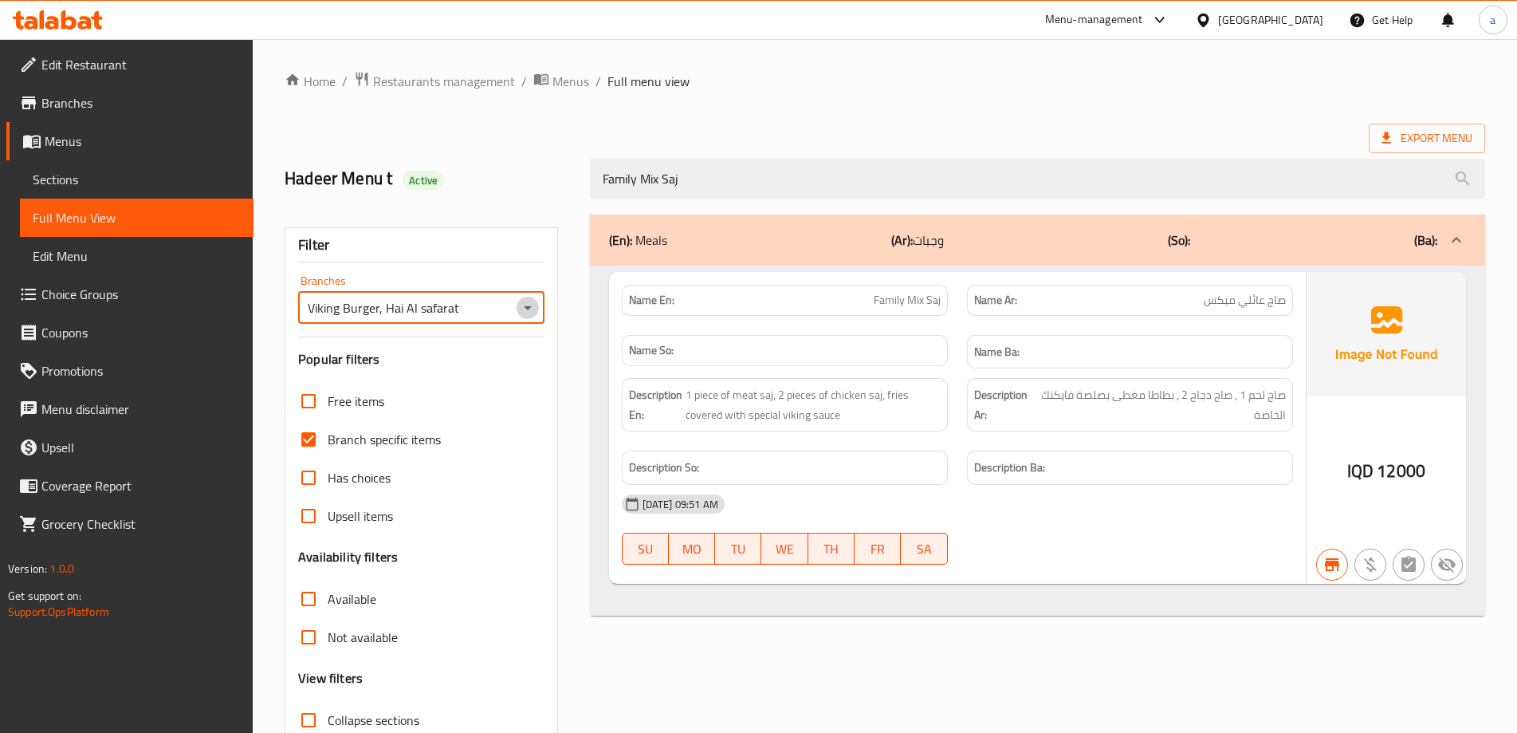
click at [530, 311] on icon "Open" at bounding box center [527, 307] width 19 height 19
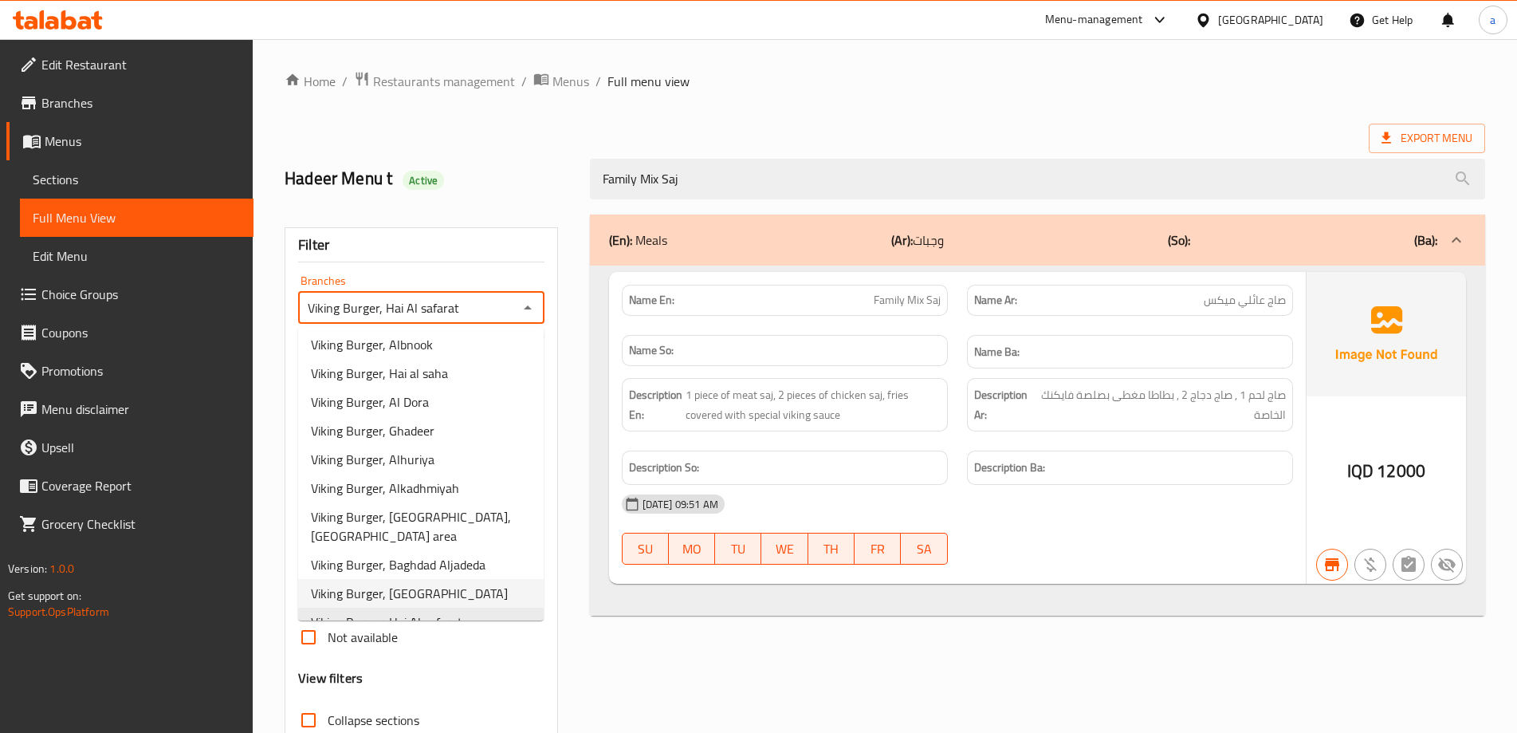
scroll to position [466, 0]
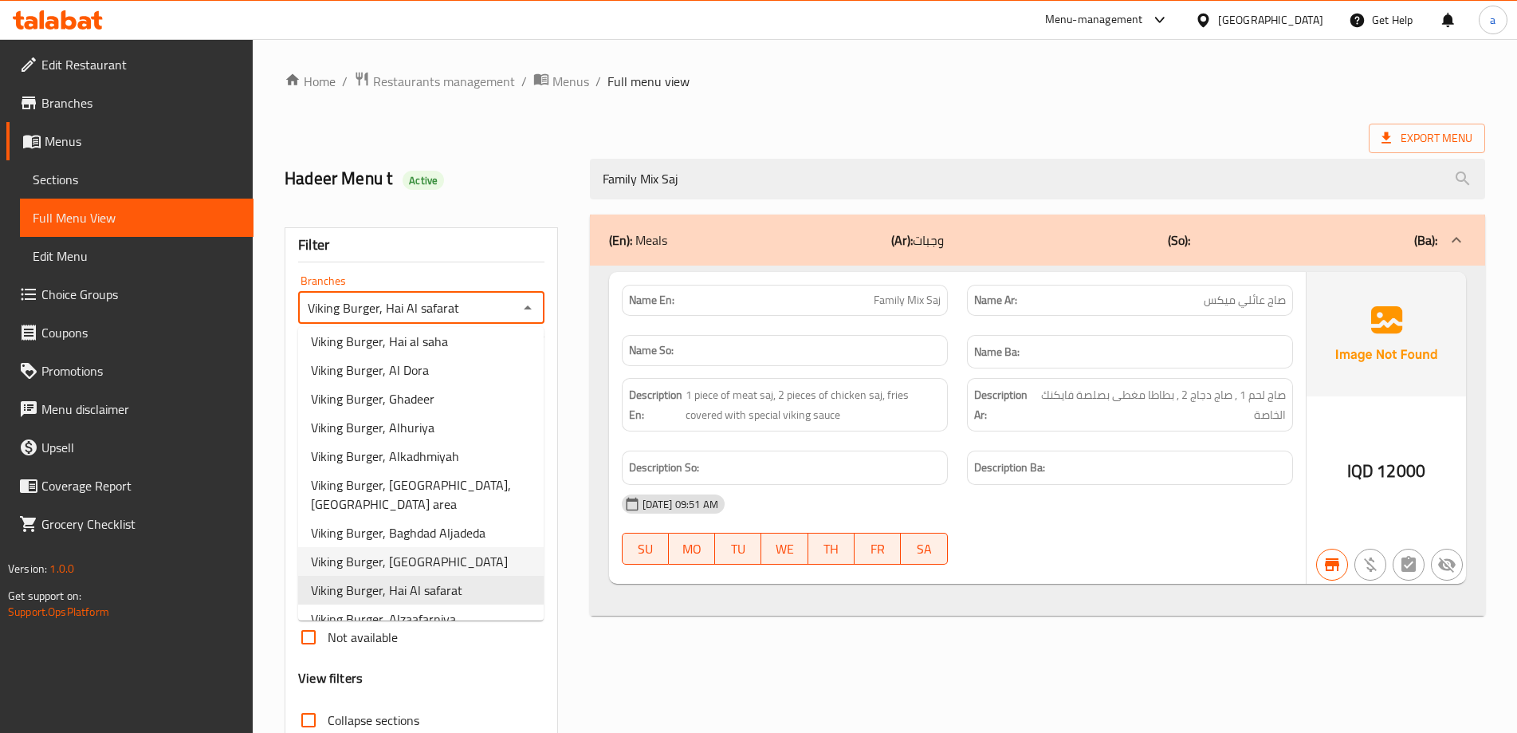
click at [446, 547] on li "Viking Burger, [GEOGRAPHIC_DATA]" at bounding box center [421, 561] width 246 height 29
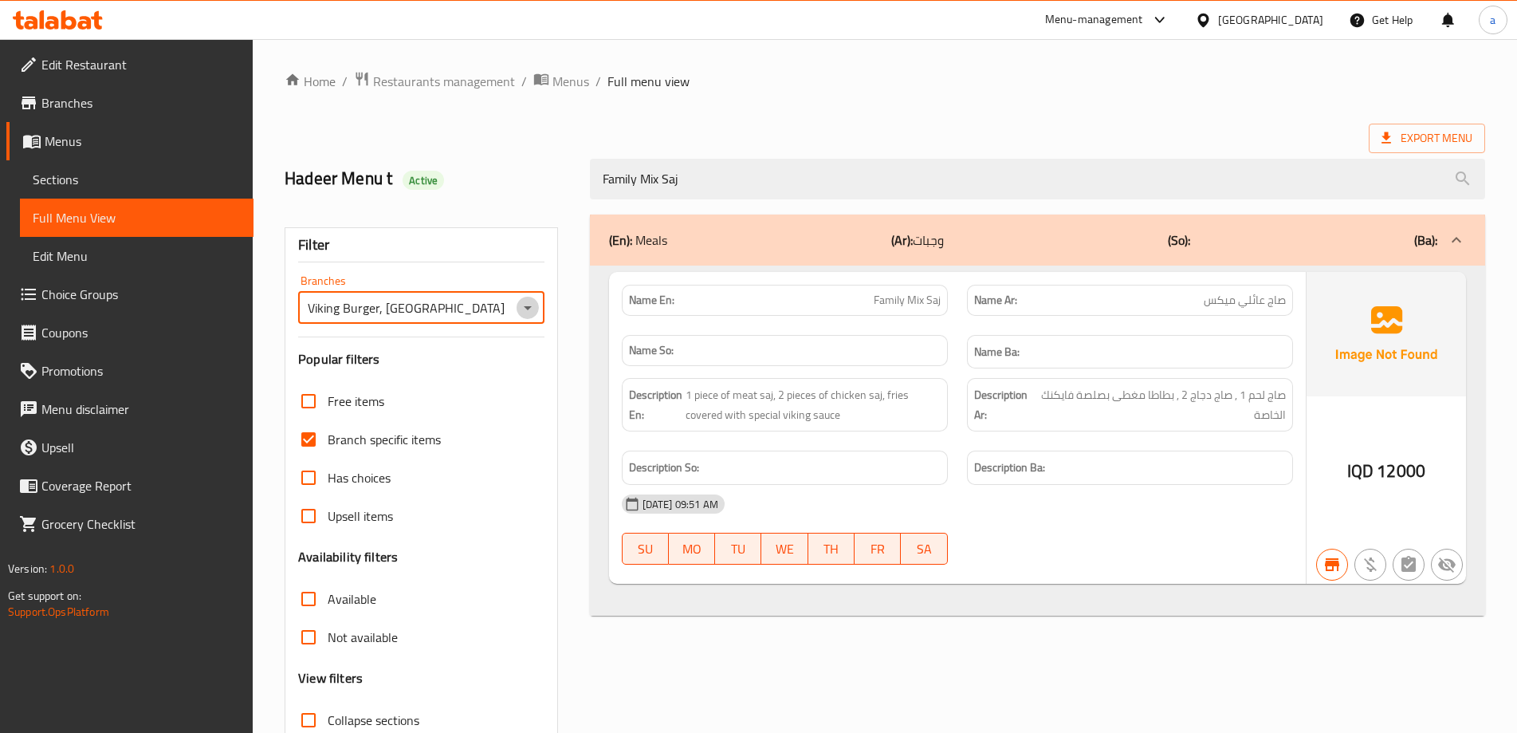
click at [528, 311] on icon "Open" at bounding box center [527, 307] width 19 height 19
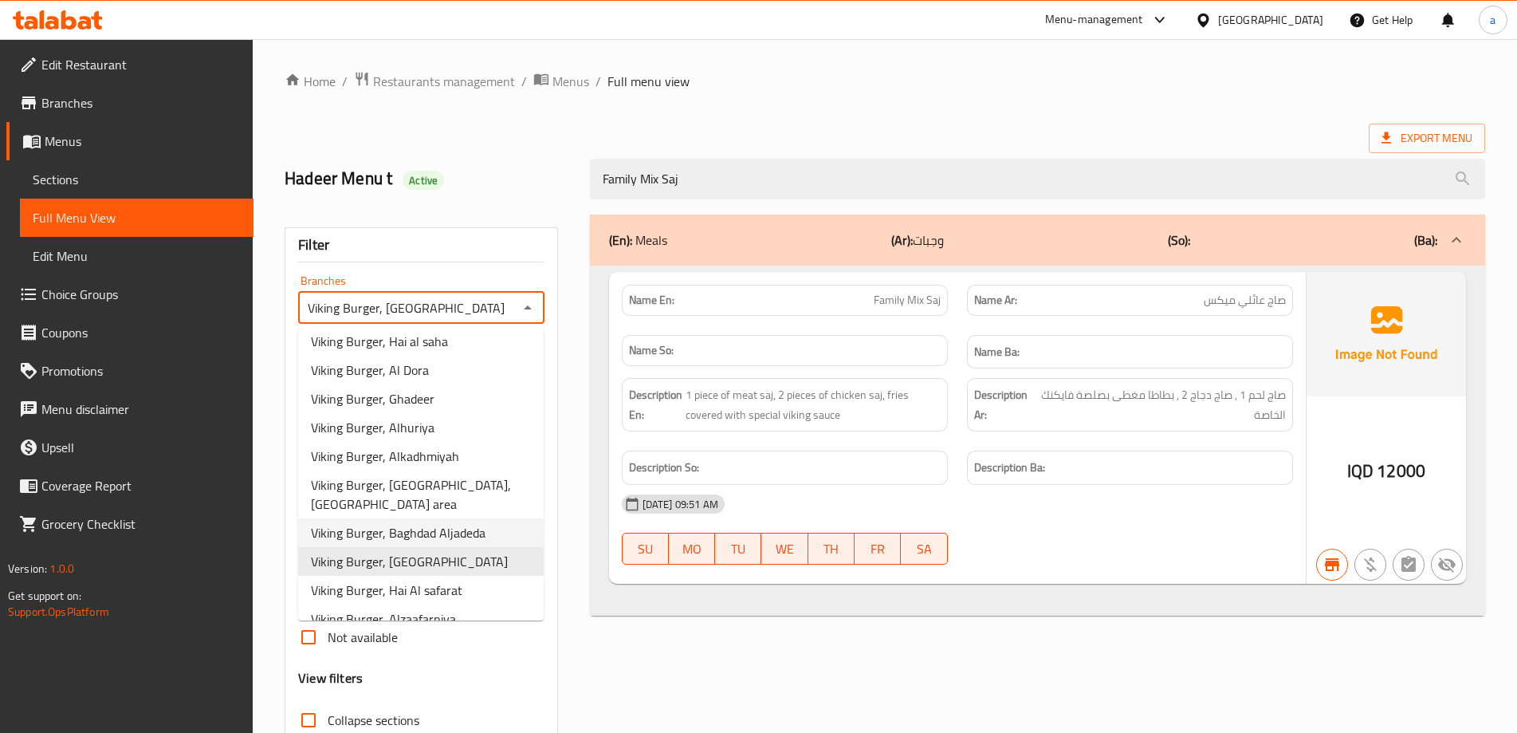
click at [462, 523] on span "Viking Burger, Baghdad Aljadeda" at bounding box center [398, 532] width 175 height 19
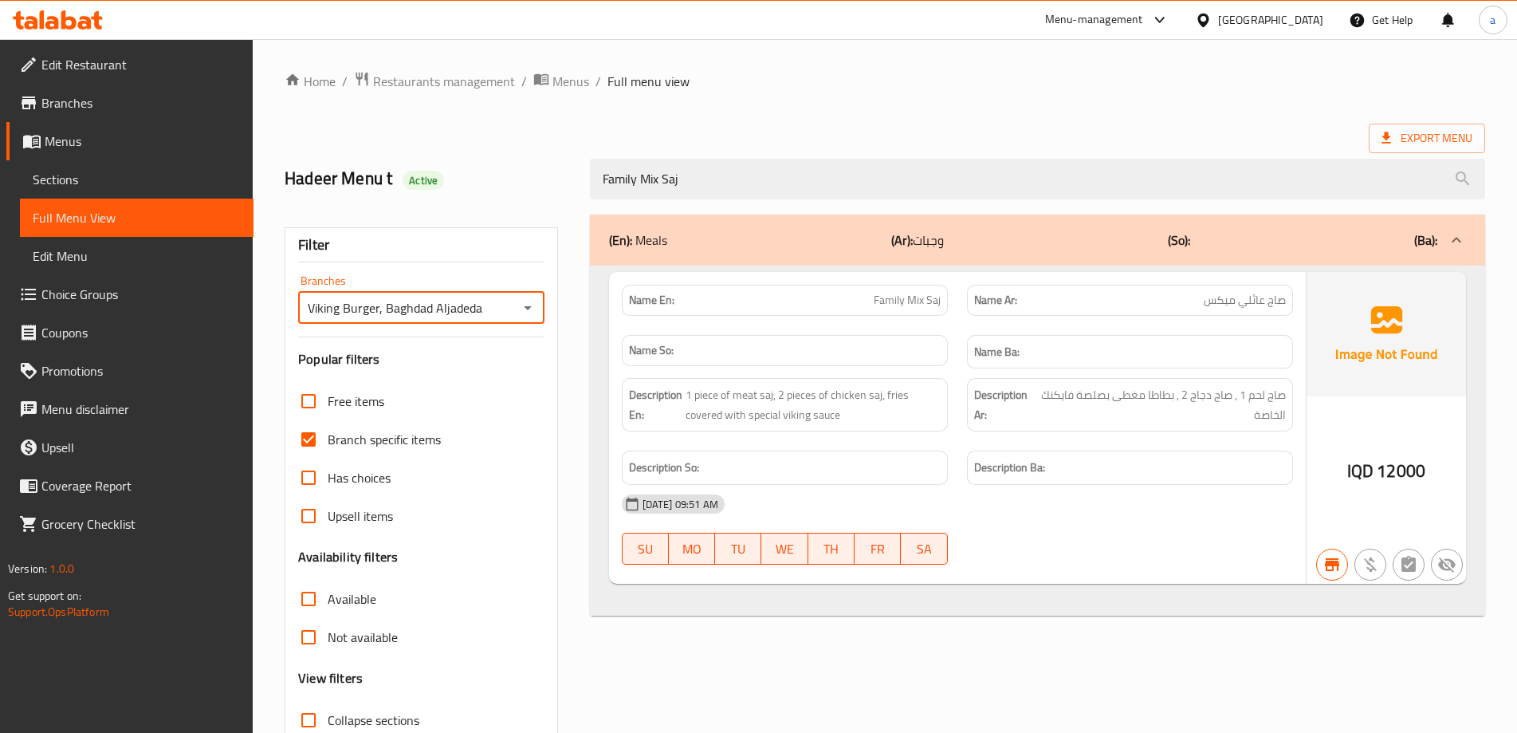
click at [529, 307] on icon "Open" at bounding box center [528, 308] width 8 height 4
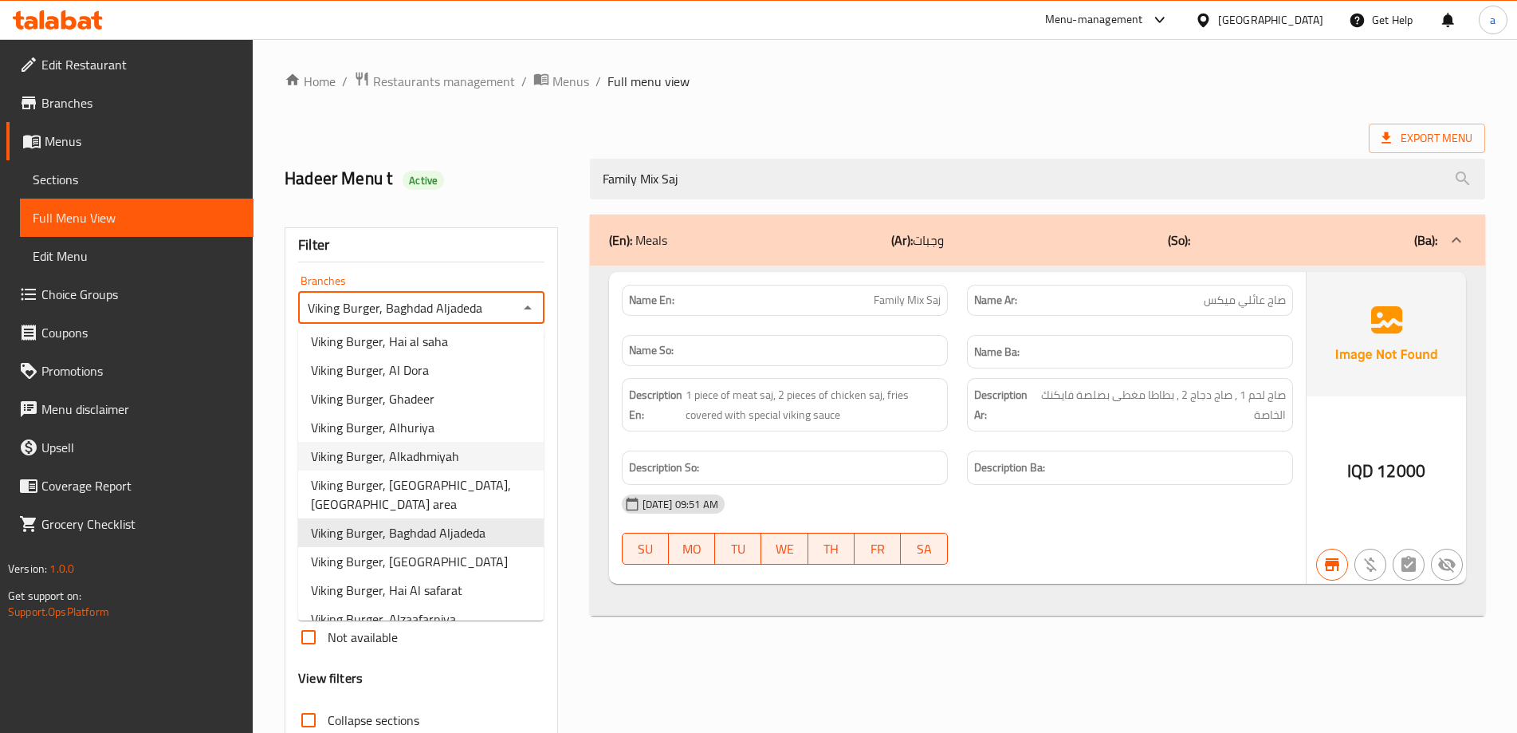
click at [475, 458] on li "Viking Burger, Alkadhmiyah" at bounding box center [421, 456] width 246 height 29
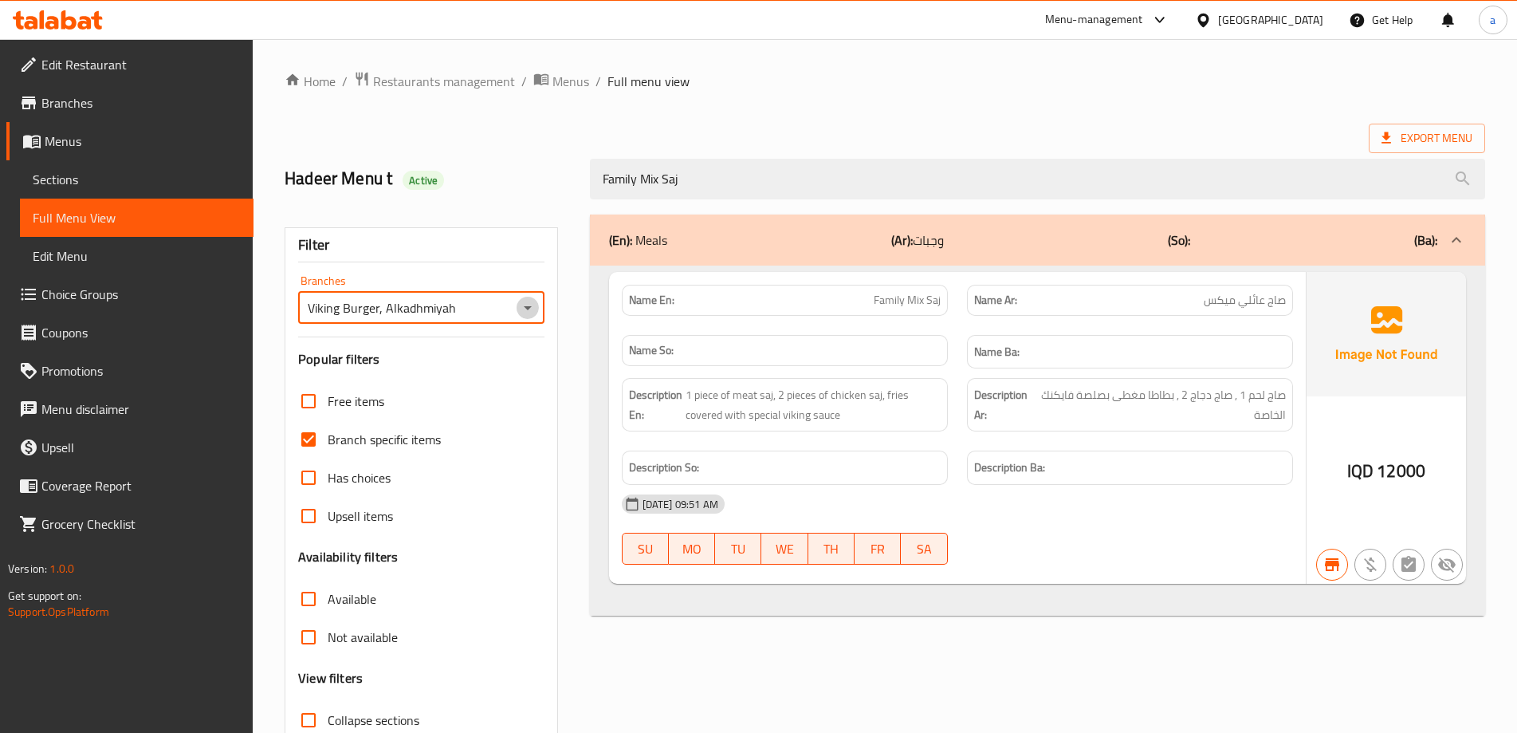
click at [529, 305] on icon "Open" at bounding box center [527, 307] width 19 height 19
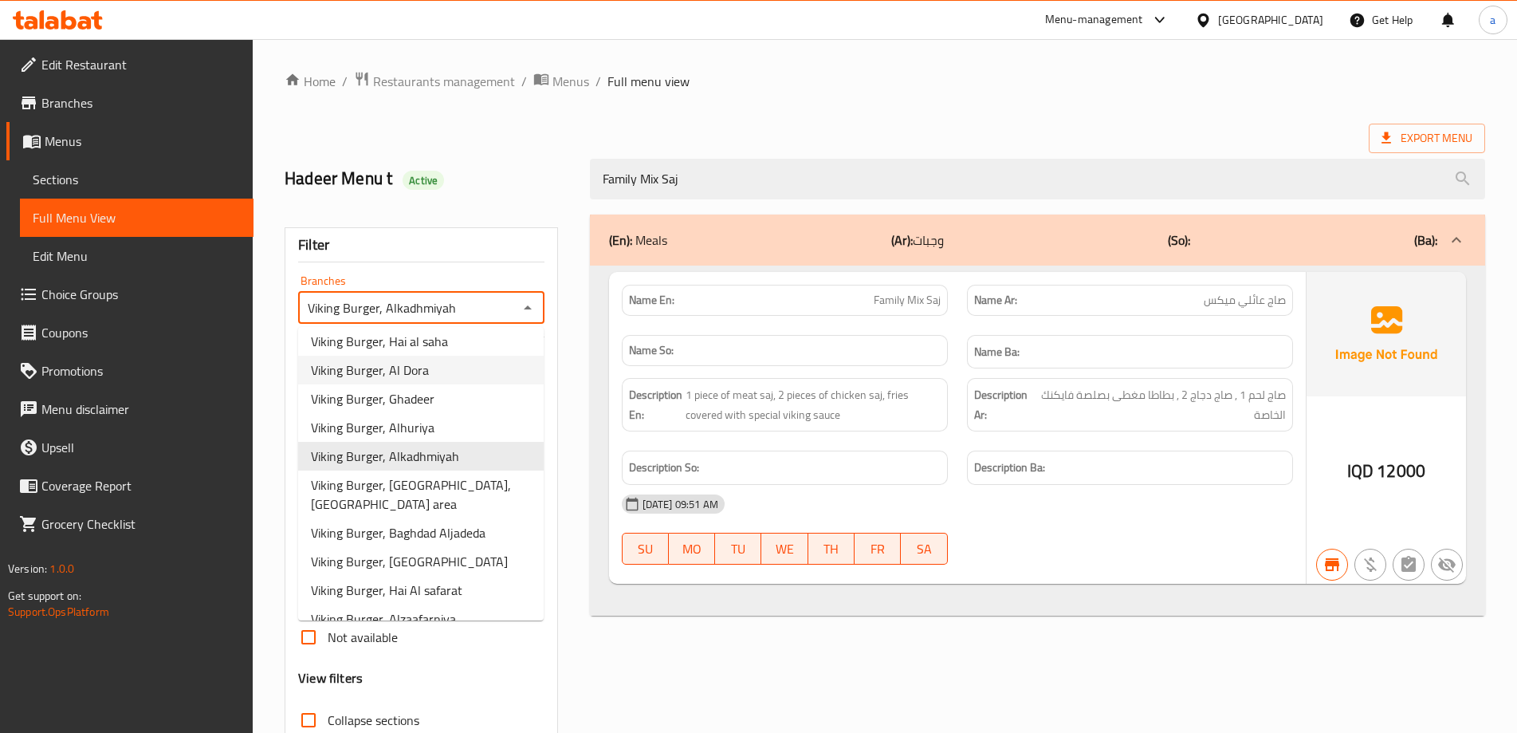
click at [459, 371] on li "Viking Burger, Al Dora" at bounding box center [421, 370] width 246 height 29
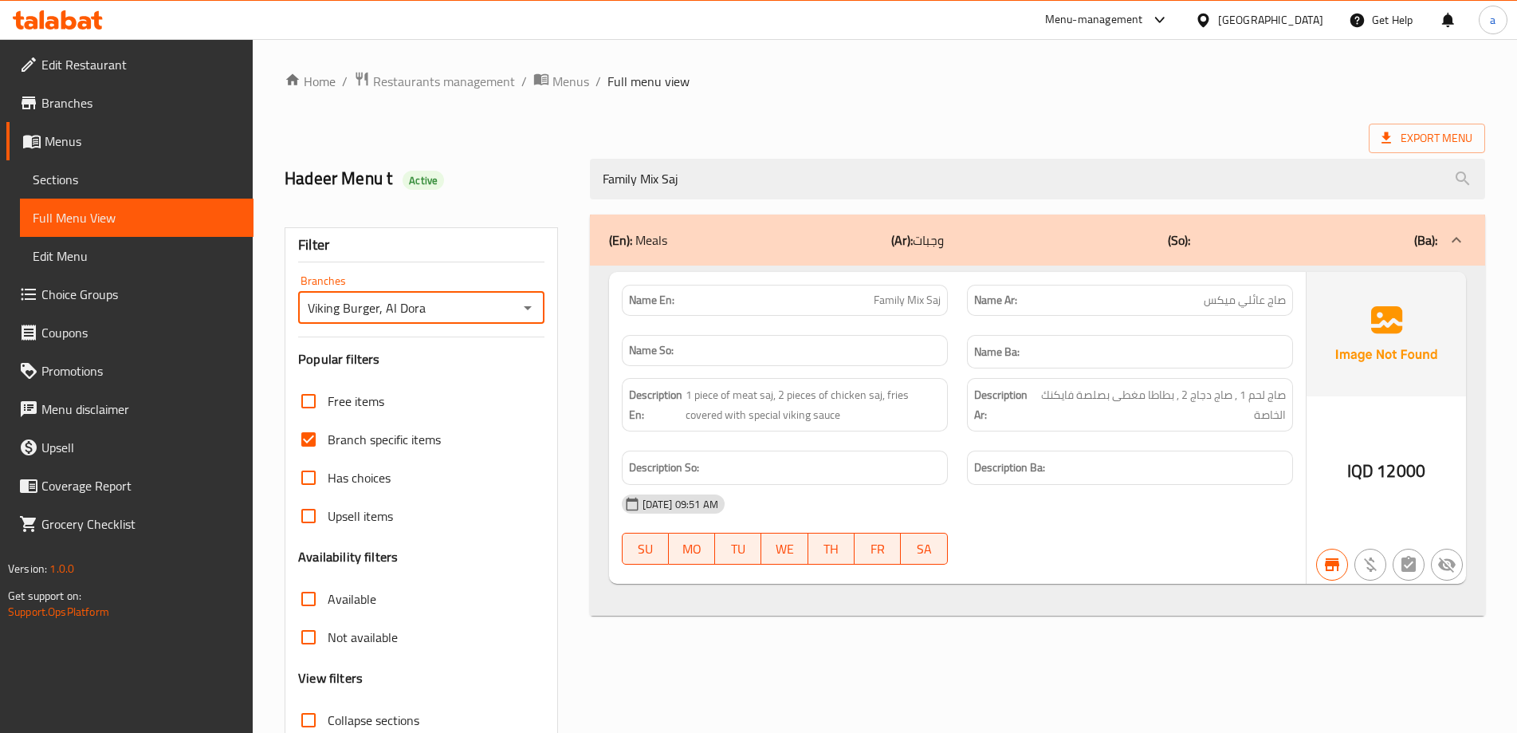
click at [521, 316] on icon "Open" at bounding box center [527, 307] width 19 height 19
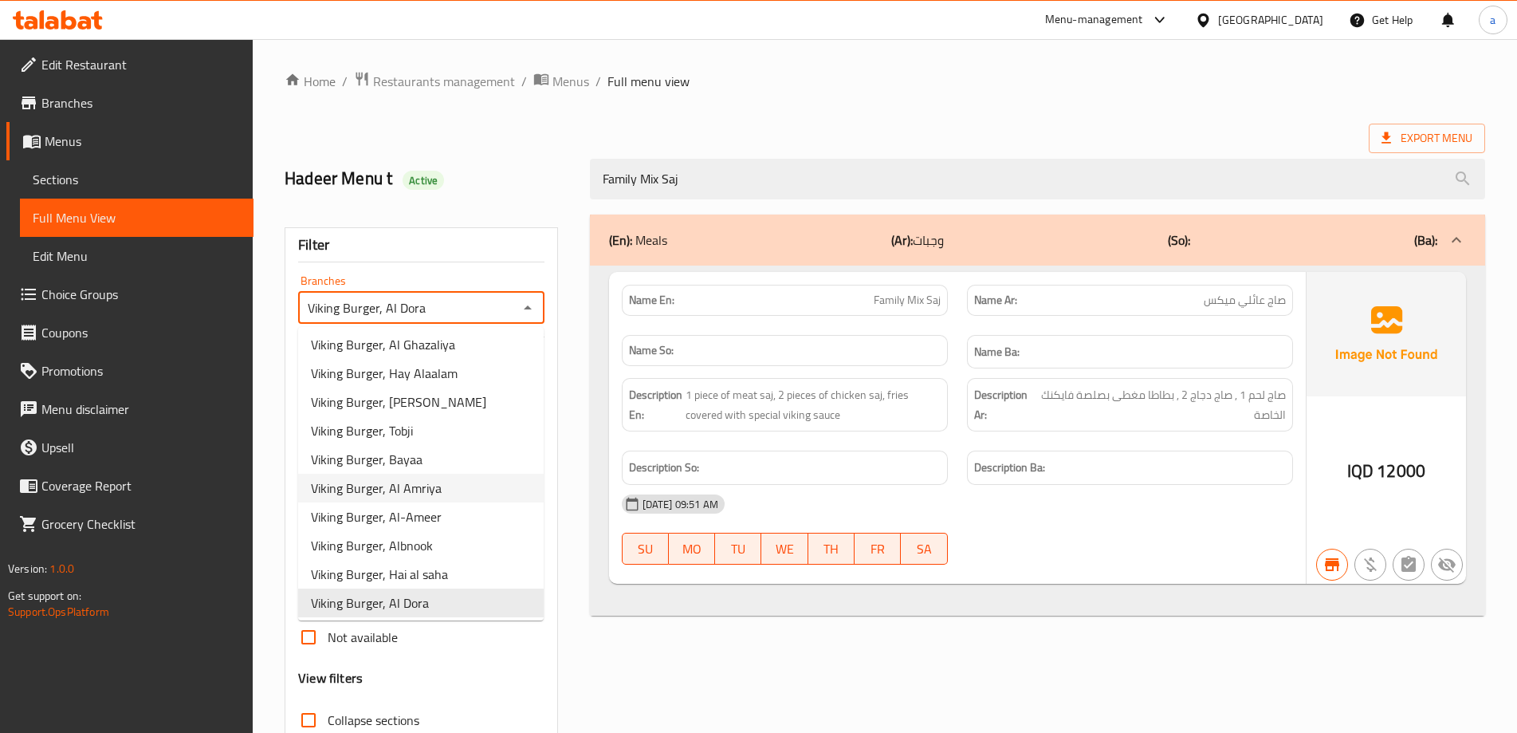
scroll to position [20, 0]
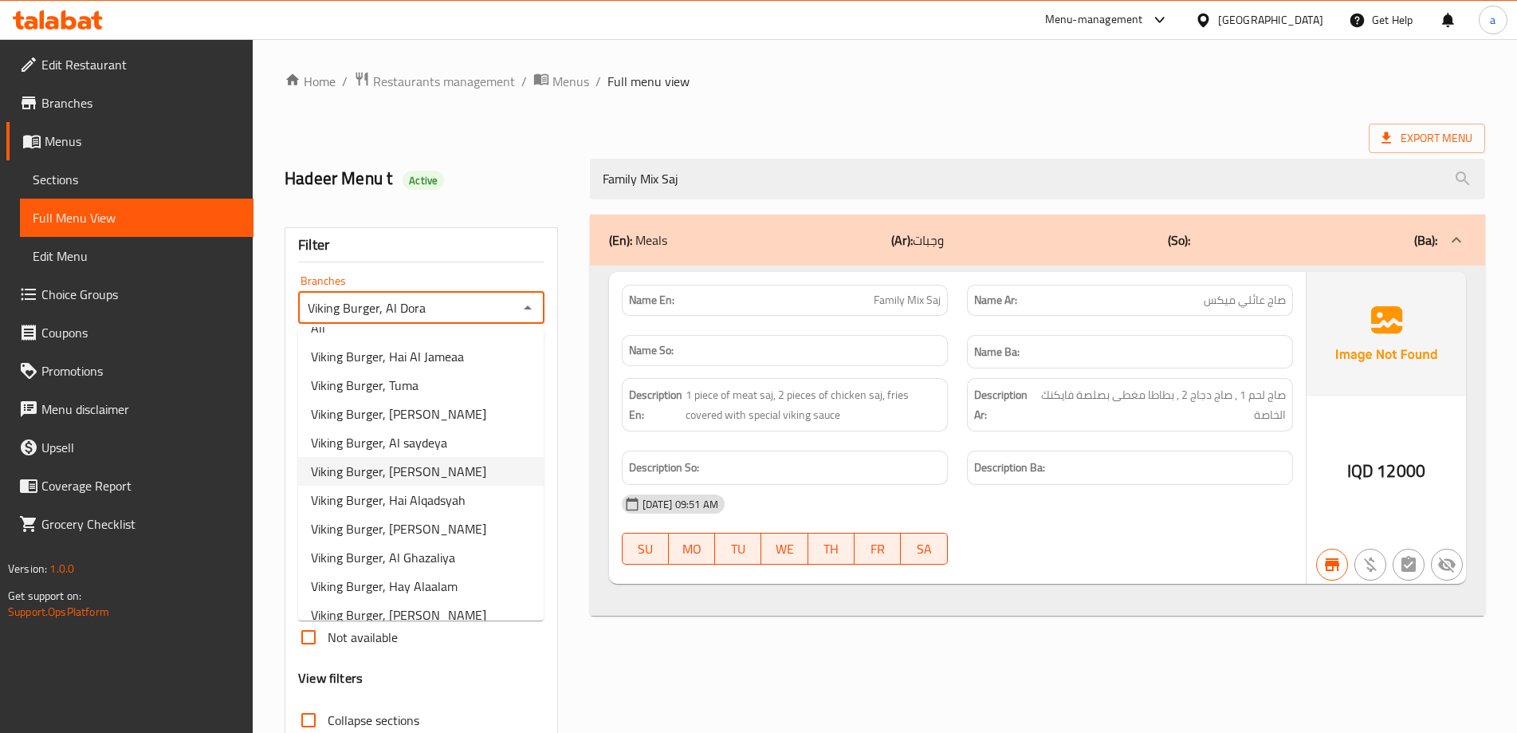
click at [434, 479] on span "Viking Burger, [PERSON_NAME]" at bounding box center [398, 471] width 175 height 19
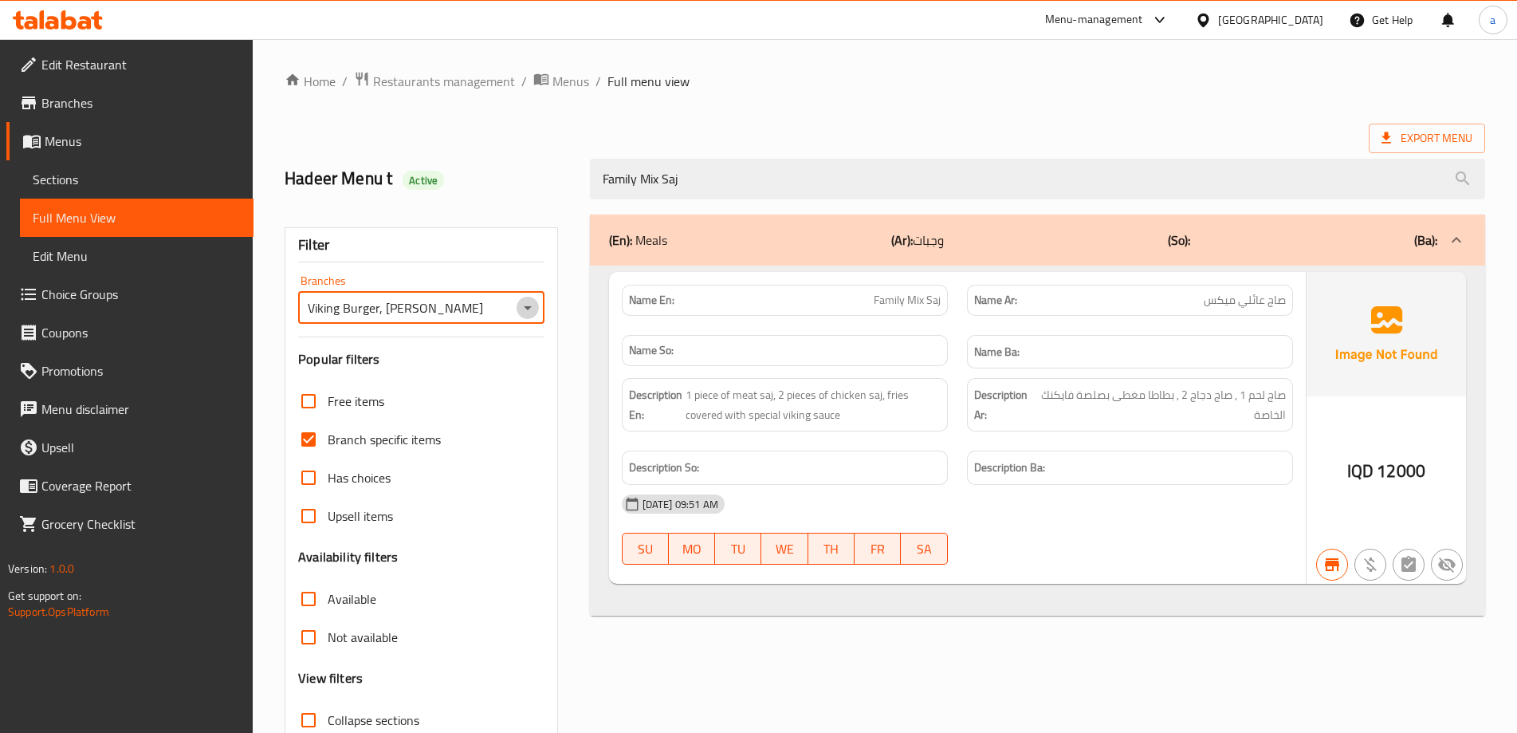
click at [524, 312] on icon "Open" at bounding box center [527, 307] width 19 height 19
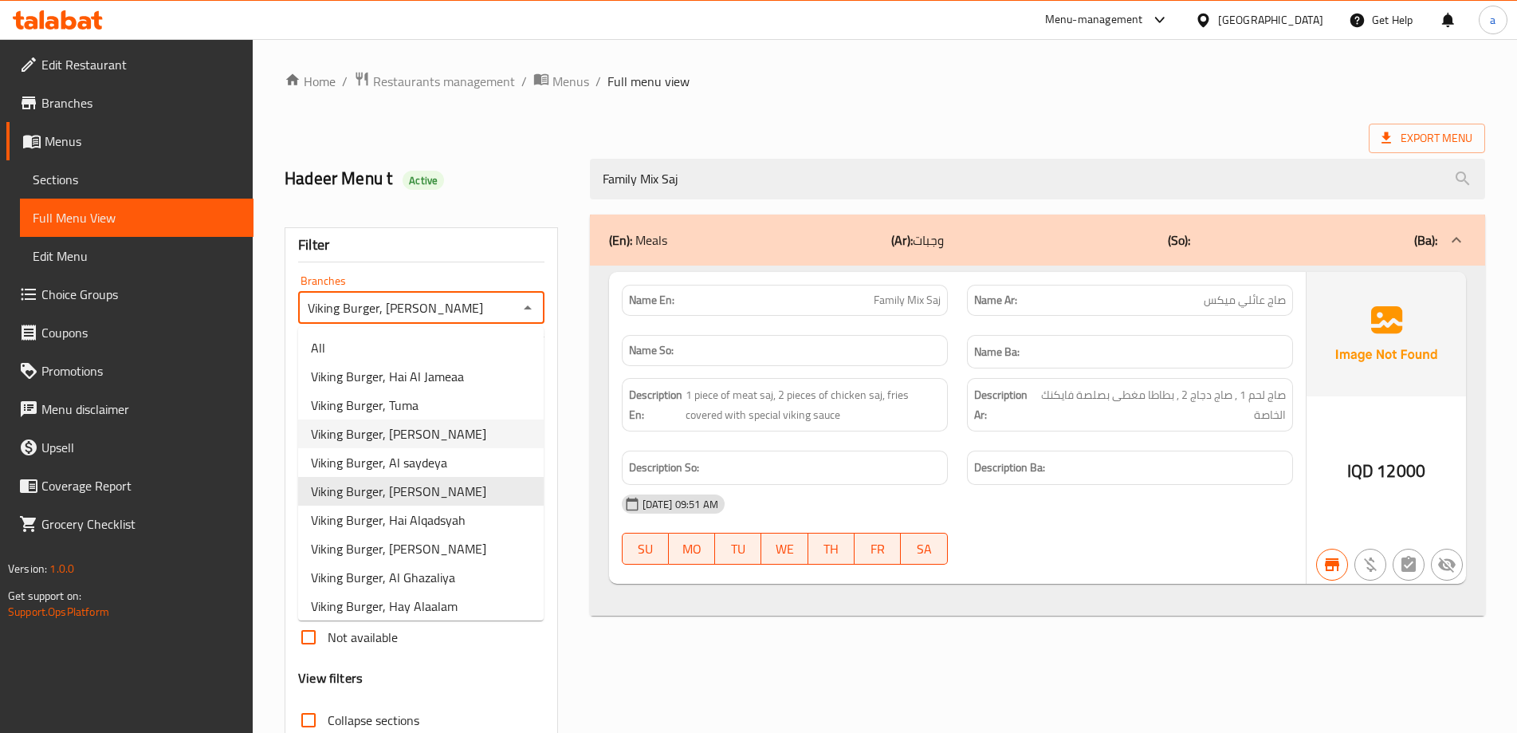
click at [438, 437] on span "Viking Burger, [PERSON_NAME]" at bounding box center [398, 433] width 175 height 19
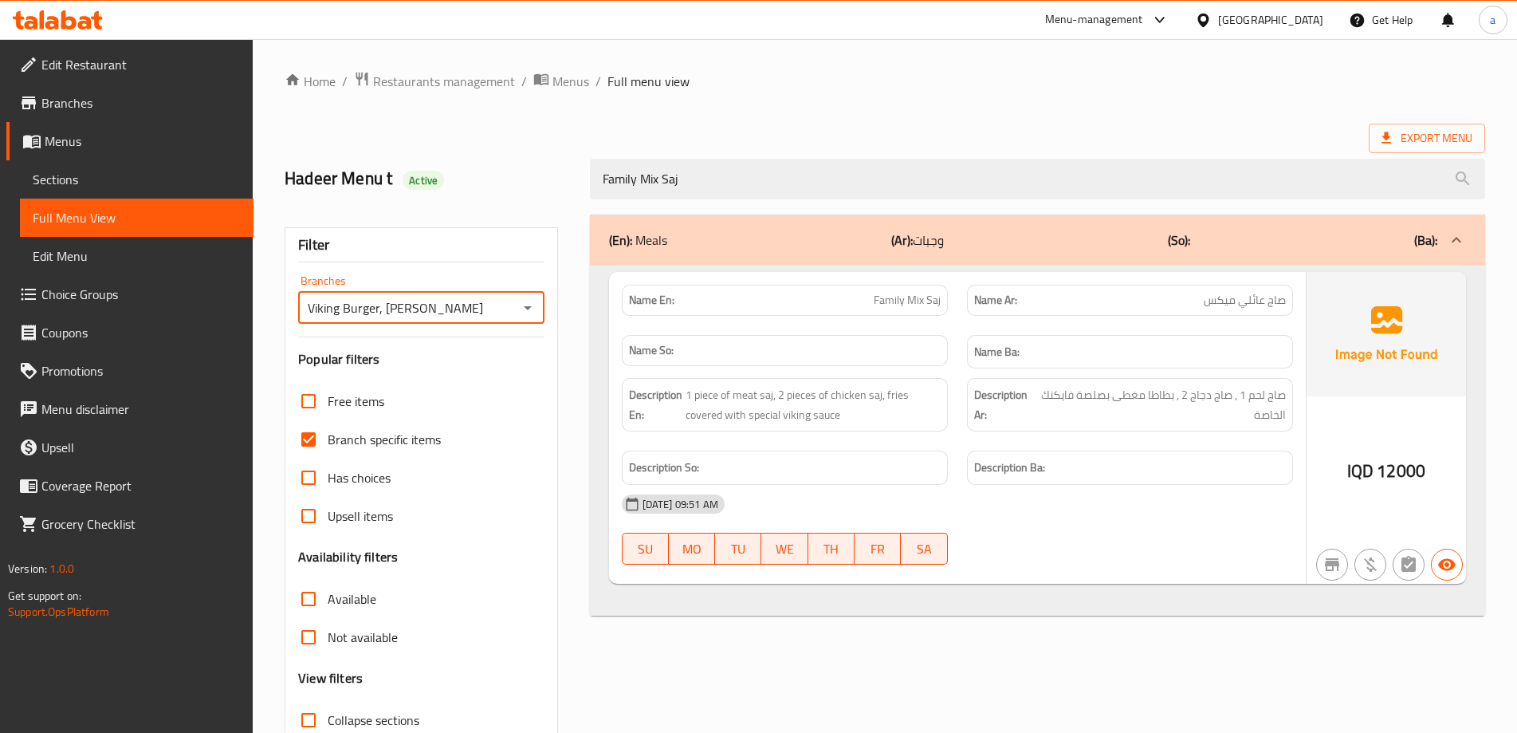
click at [526, 312] on icon "Open" at bounding box center [527, 307] width 19 height 19
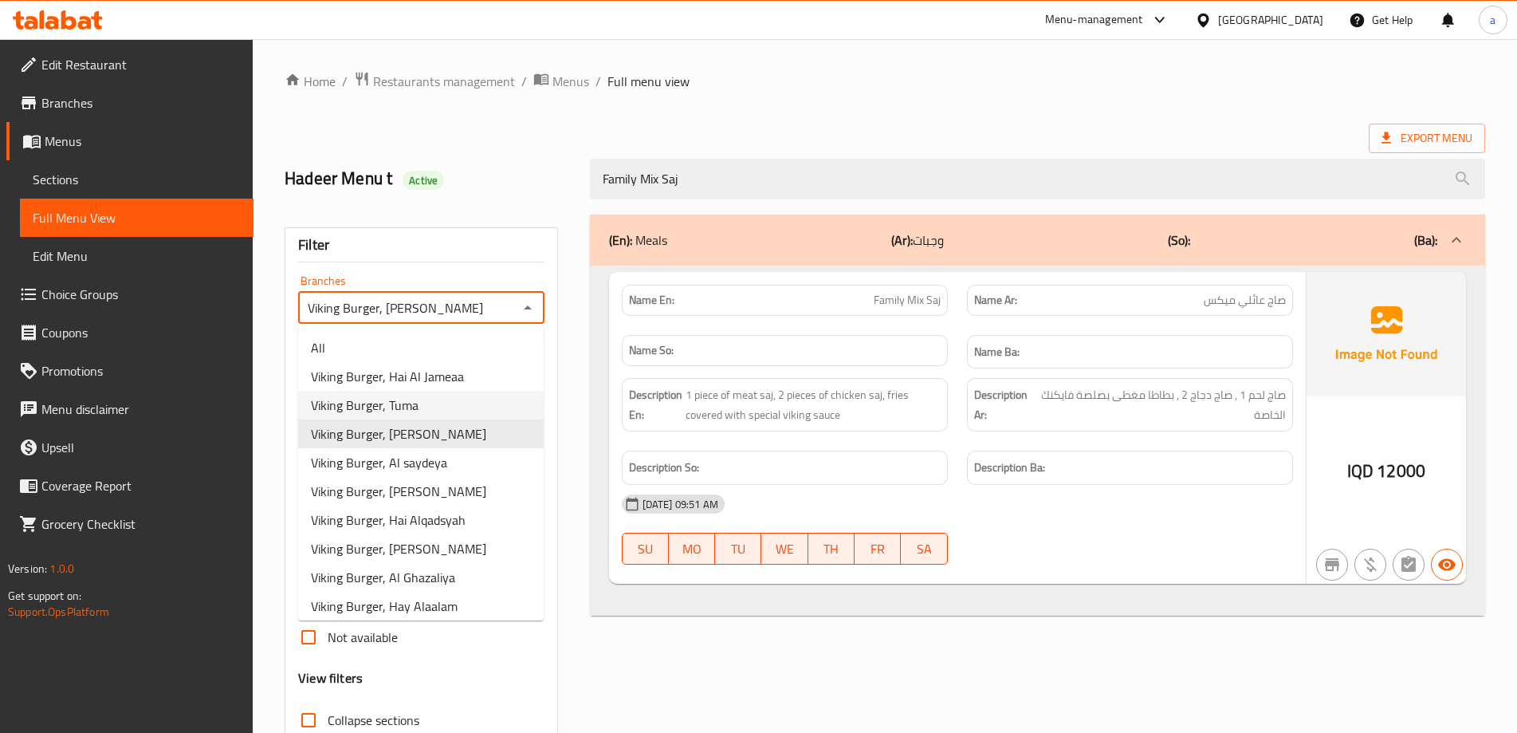
click at [417, 407] on span "Viking Burger, Tuma" at bounding box center [365, 404] width 108 height 19
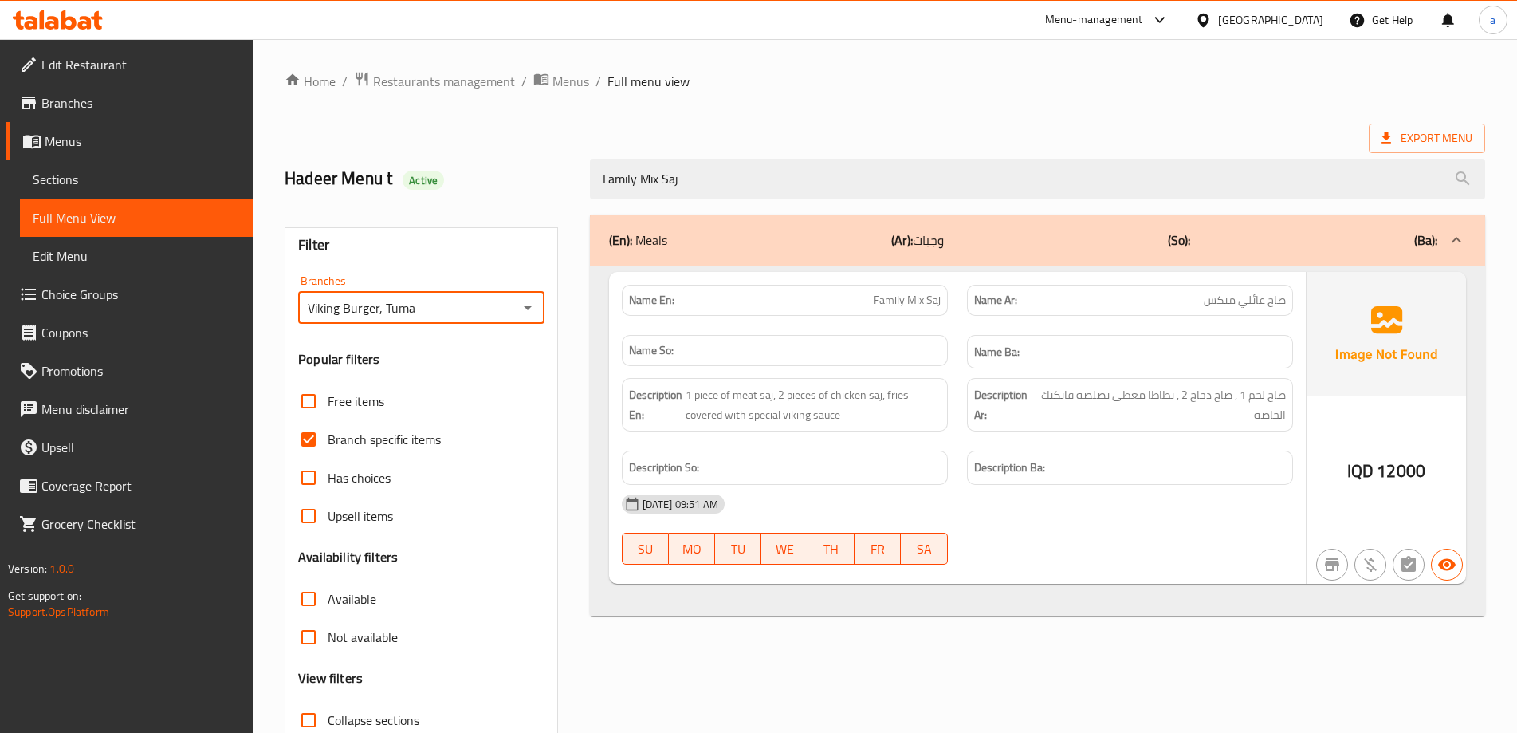
click at [522, 314] on icon "Open" at bounding box center [527, 307] width 19 height 19
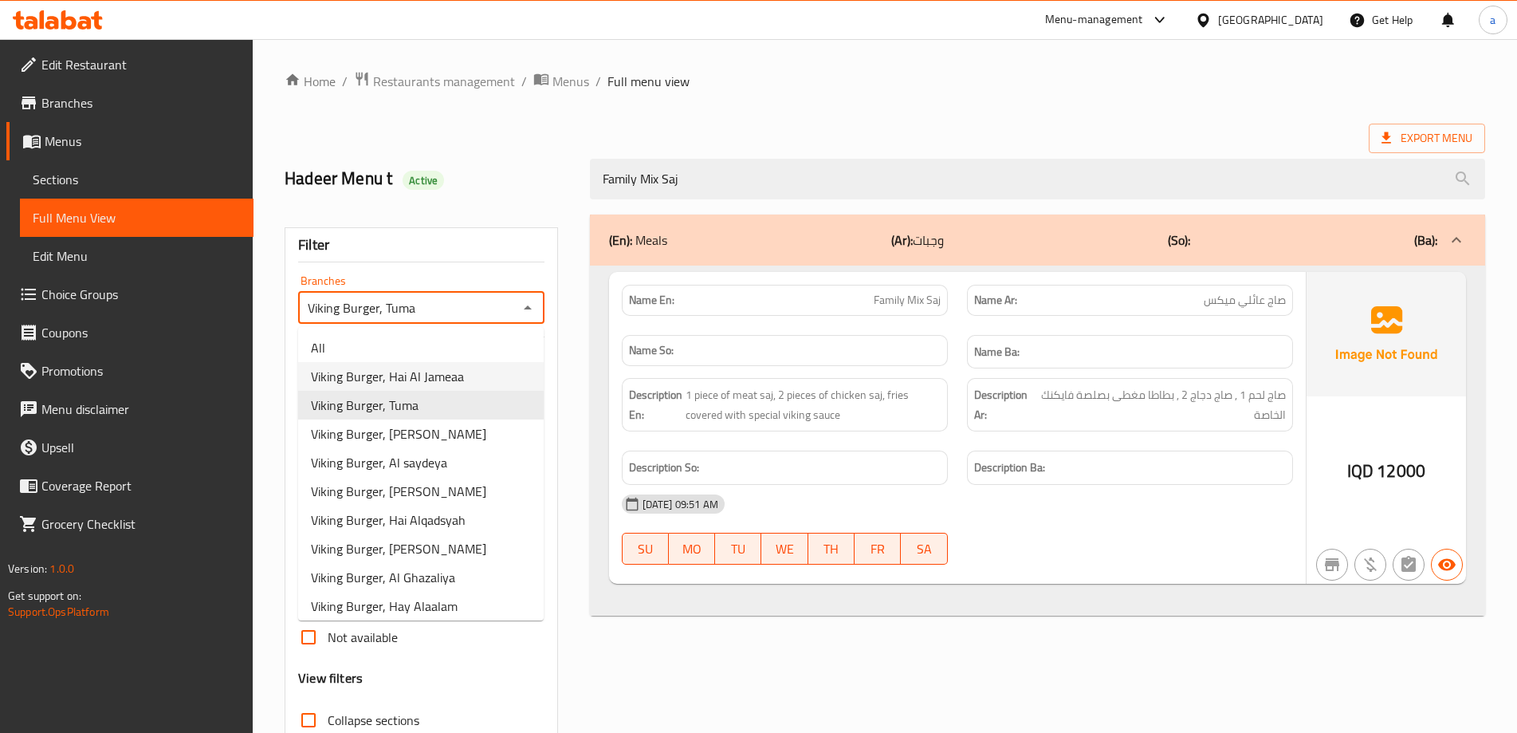
click at [439, 380] on span "Viking Burger, Hai Al Jameaa" at bounding box center [387, 376] width 153 height 19
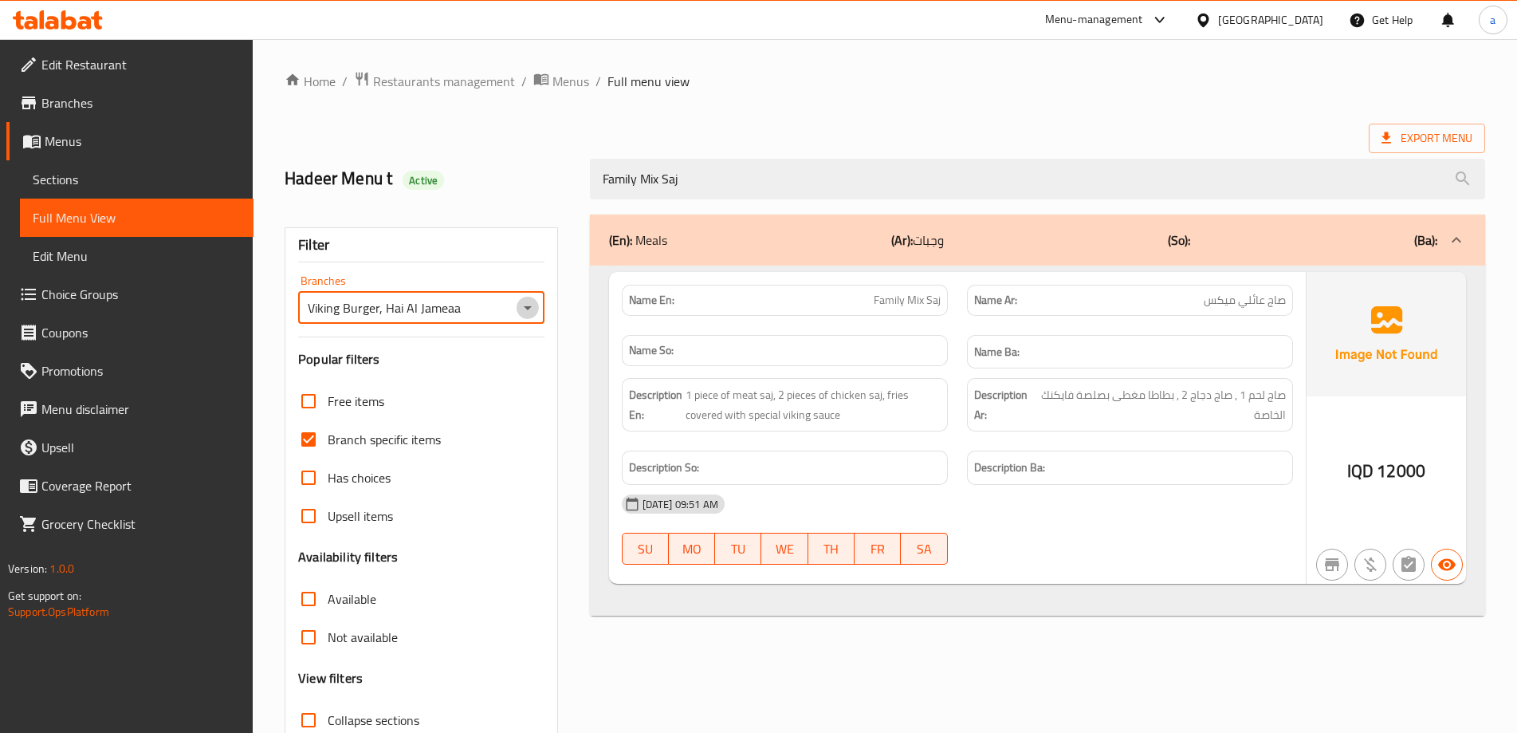
click at [530, 308] on icon "Open" at bounding box center [527, 307] width 19 height 19
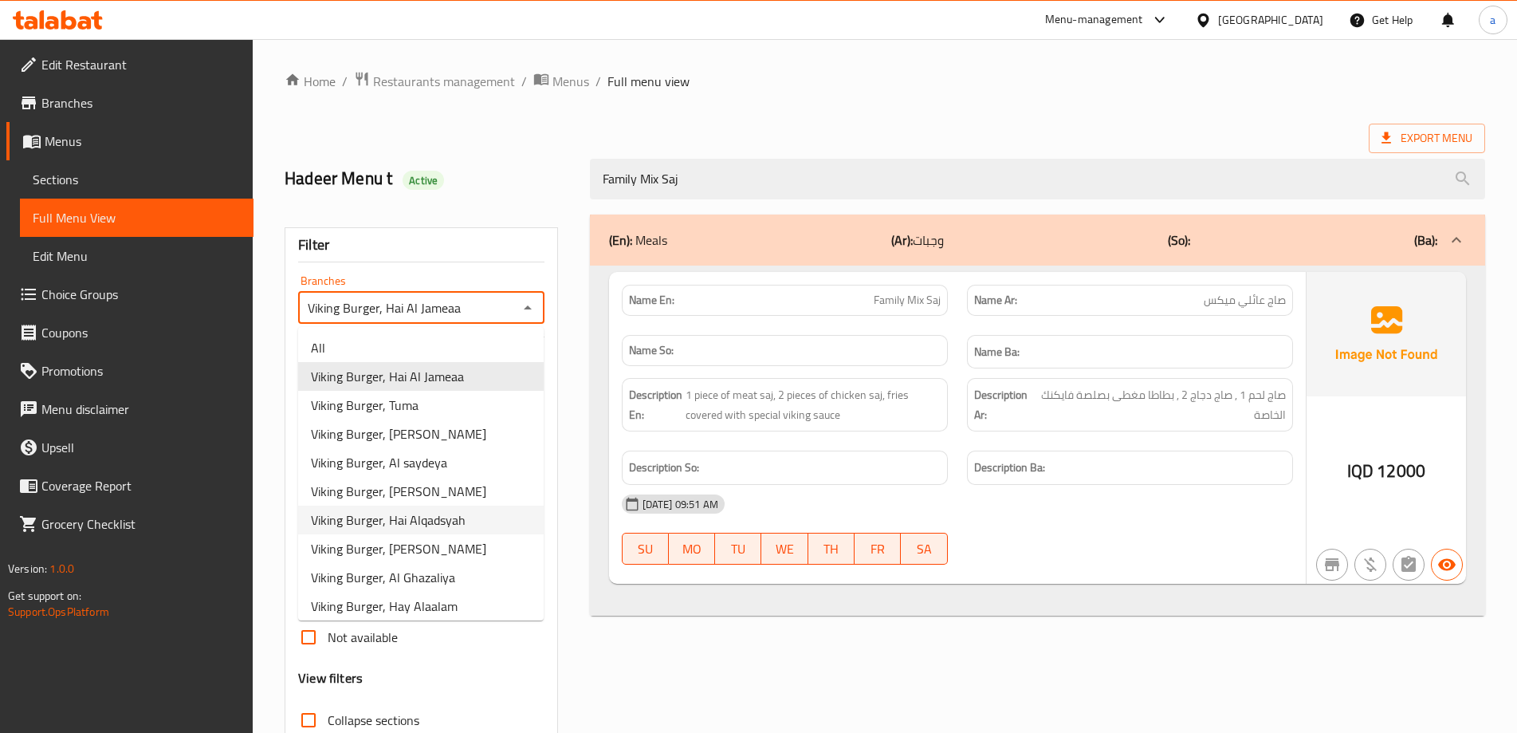
click at [422, 517] on span "Viking Burger, Hai Alqadsyah" at bounding box center [388, 519] width 155 height 19
type input "Viking Burger, Hai Alqadsyah"
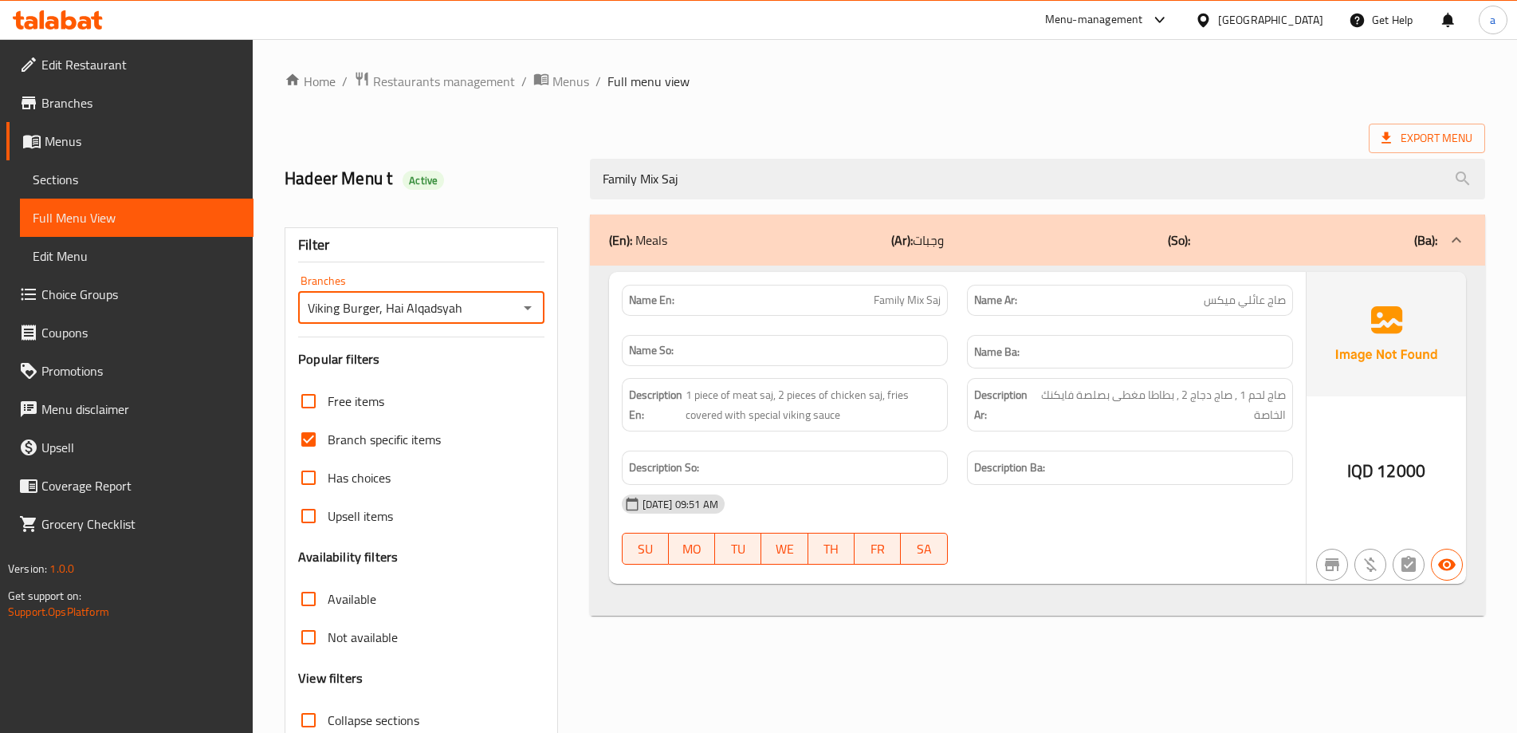
click at [527, 307] on icon "Open" at bounding box center [528, 308] width 8 height 4
drag, startPoint x: 715, startPoint y: 193, endPoint x: 490, endPoint y: 179, distance: 225.3
click at [490, 179] on div "Hadeer Menu t Active Family Mix Saj" at bounding box center [885, 178] width 1220 height 71
paste input "Meat Fries"
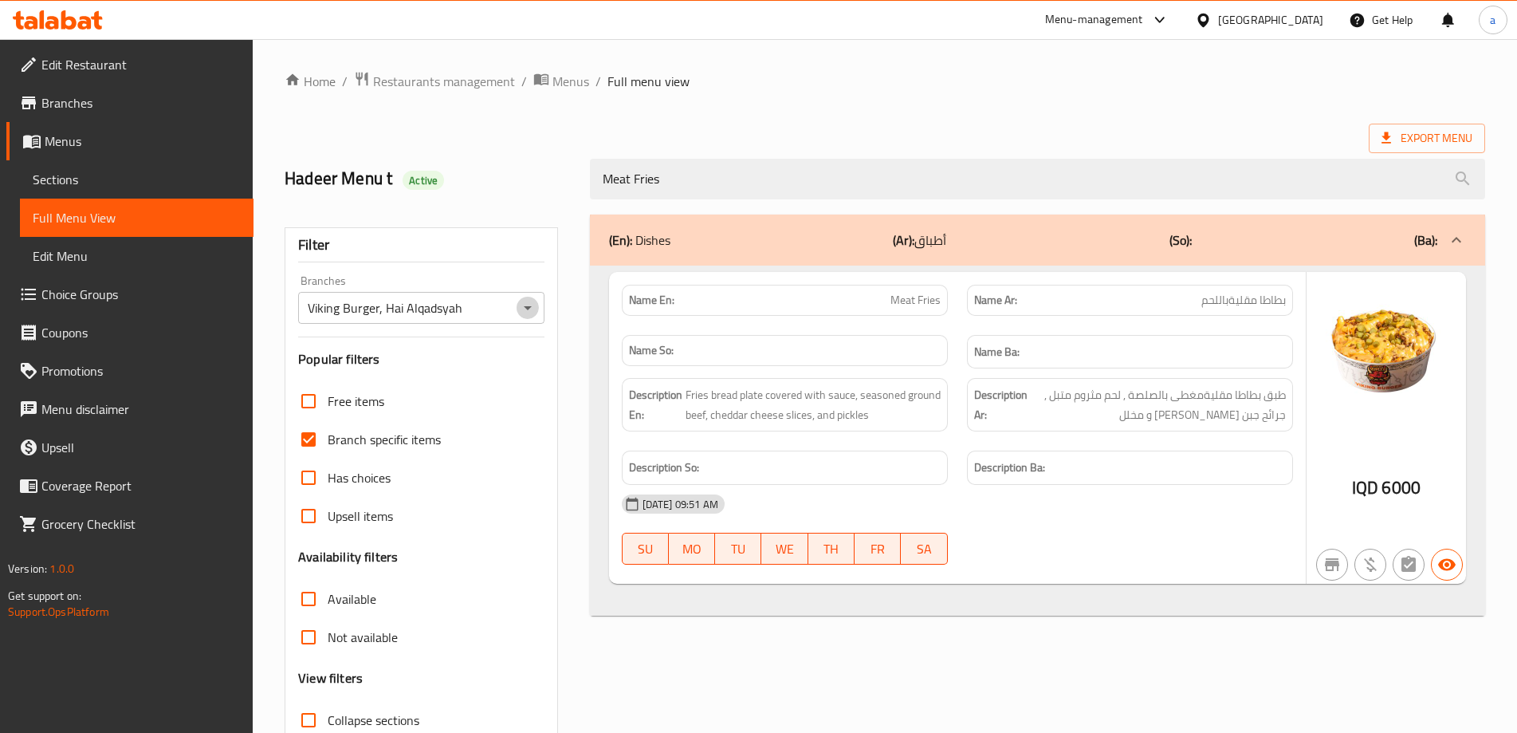
click at [525, 313] on icon "Open" at bounding box center [527, 307] width 19 height 19
type input "Meat Fries"
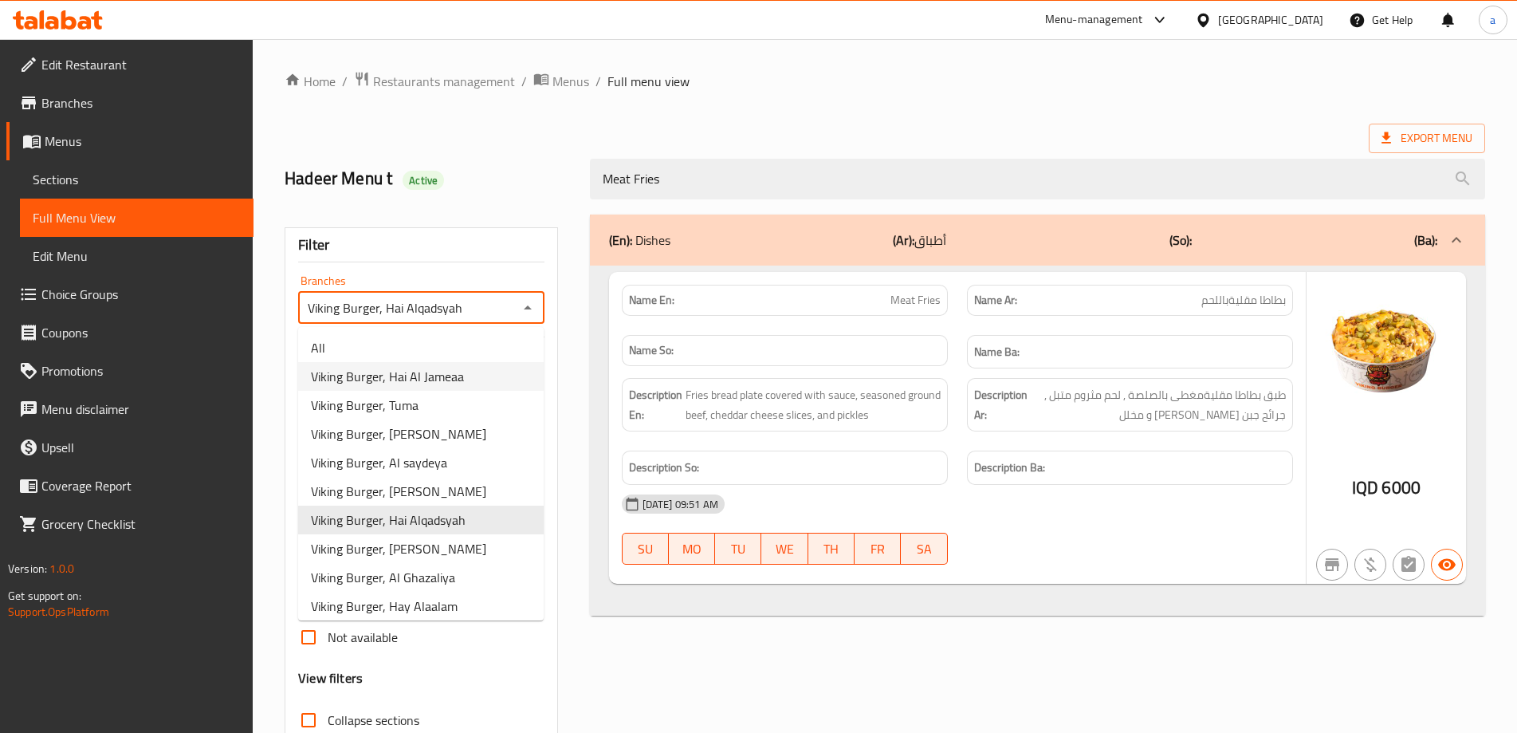
click at [493, 377] on li "Viking Burger, Hai Al Jameaa" at bounding box center [421, 376] width 246 height 29
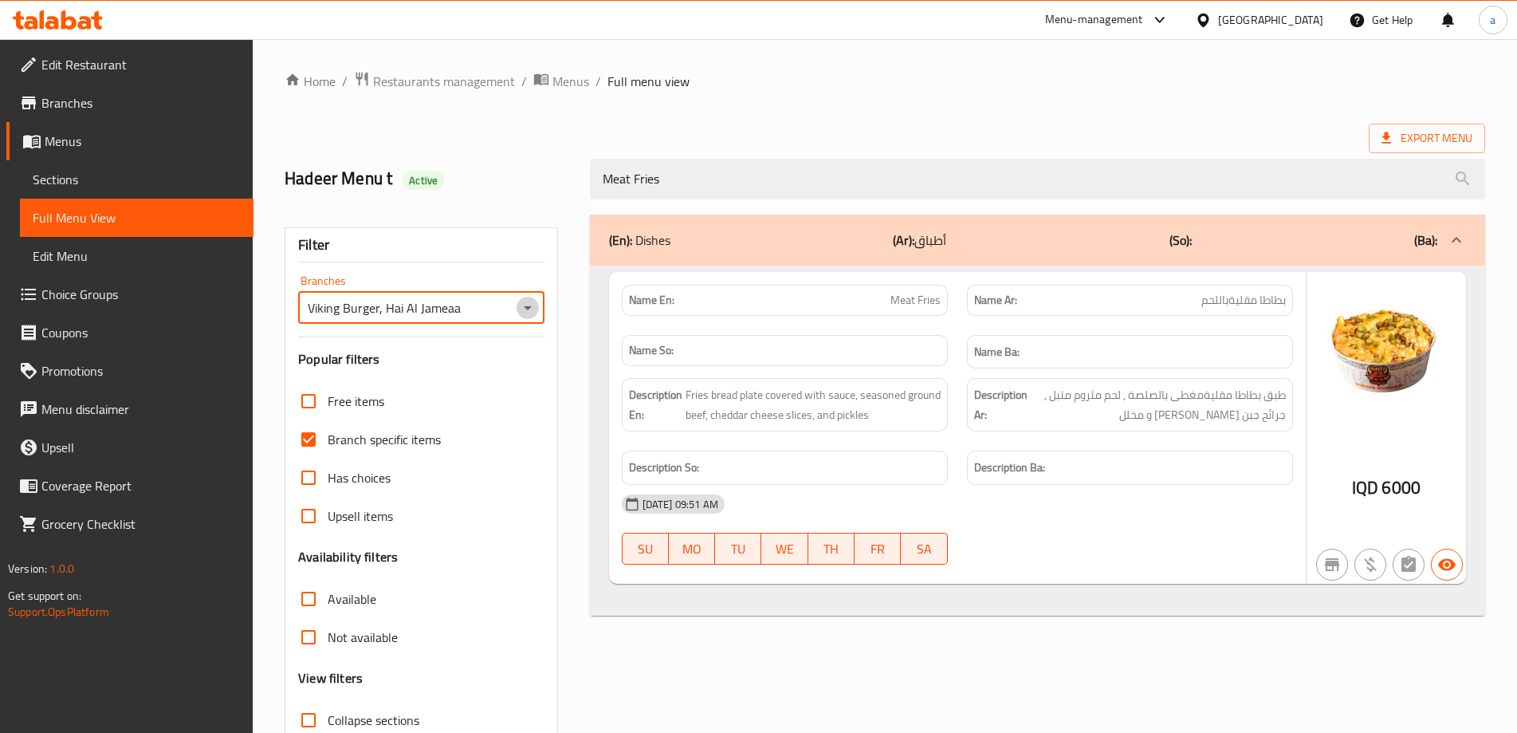
click at [529, 313] on icon "Open" at bounding box center [527, 307] width 19 height 19
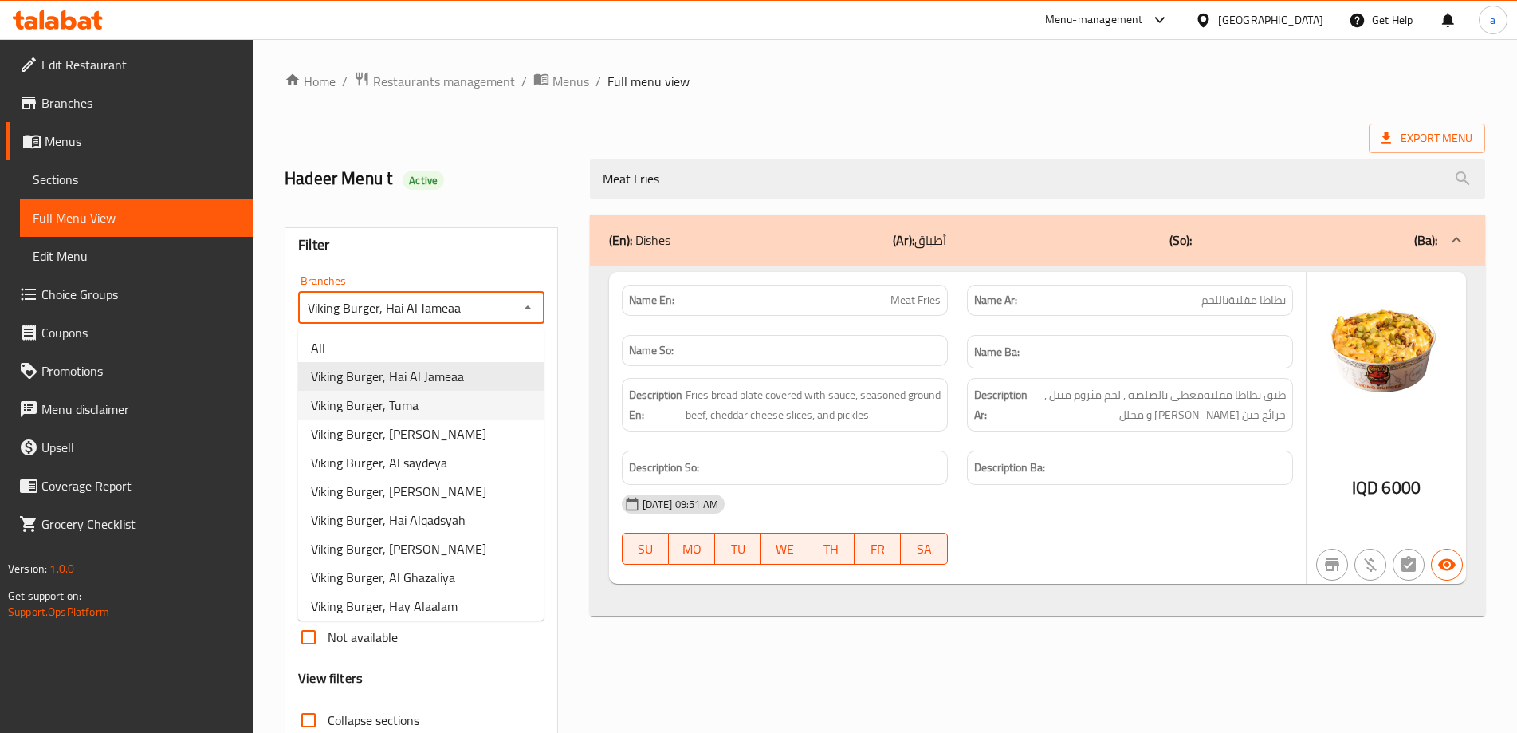
click at [479, 397] on li "Viking Burger, Tuma" at bounding box center [421, 405] width 246 height 29
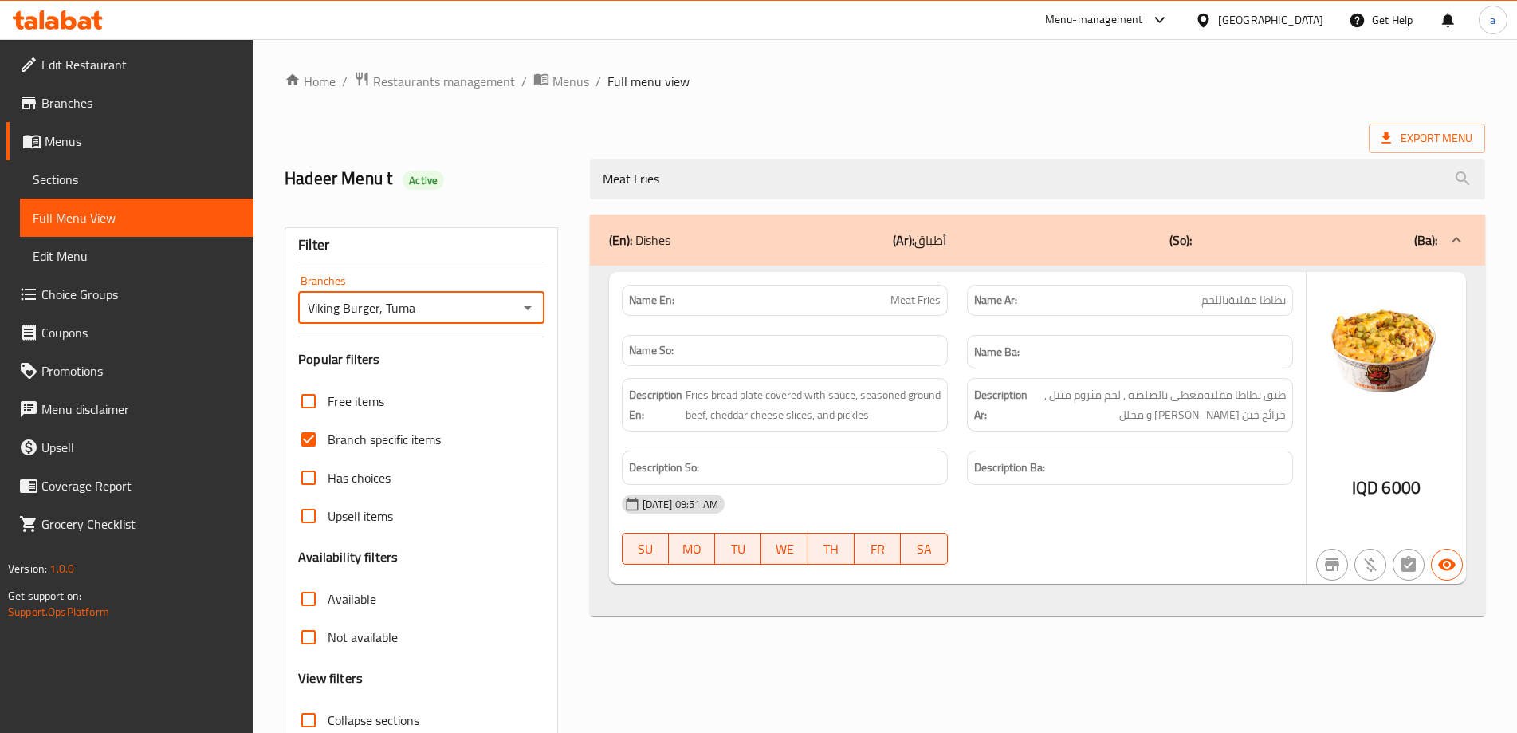
drag, startPoint x: 533, startPoint y: 303, endPoint x: 525, endPoint y: 323, distance: 21.5
click at [533, 304] on icon "Open" at bounding box center [527, 307] width 19 height 19
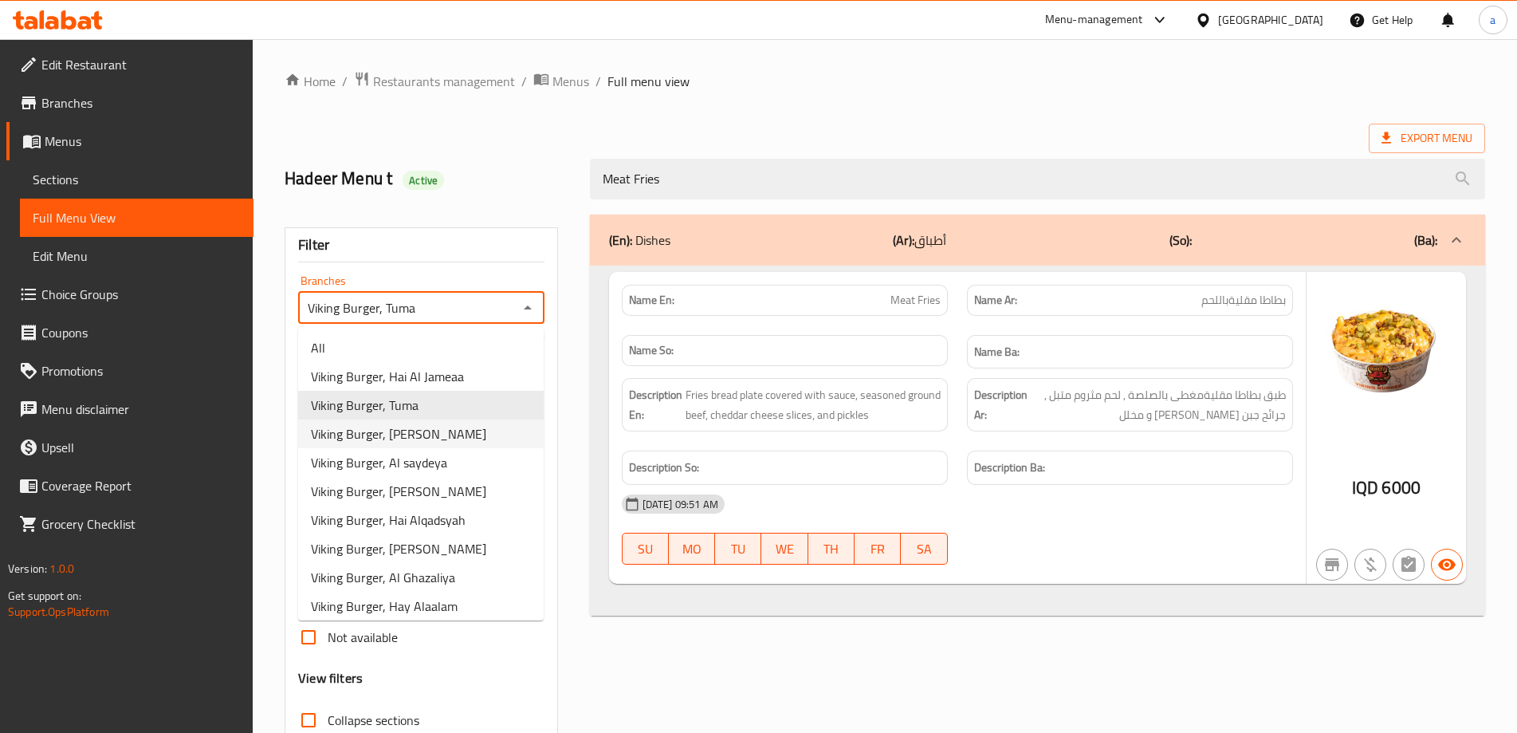
click at [474, 436] on li "Viking Burger, [PERSON_NAME]" at bounding box center [421, 433] width 246 height 29
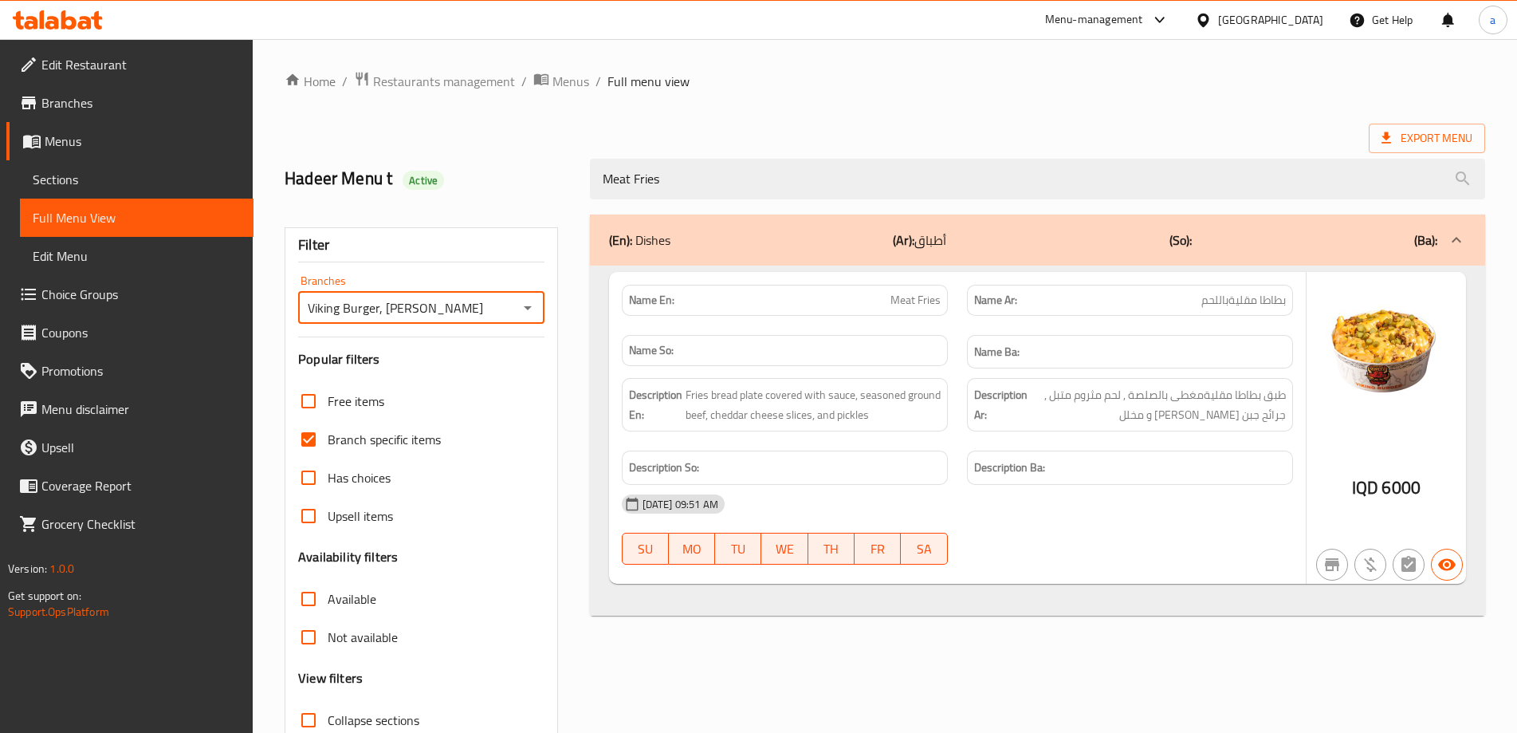
click at [531, 305] on icon "Open" at bounding box center [527, 307] width 19 height 19
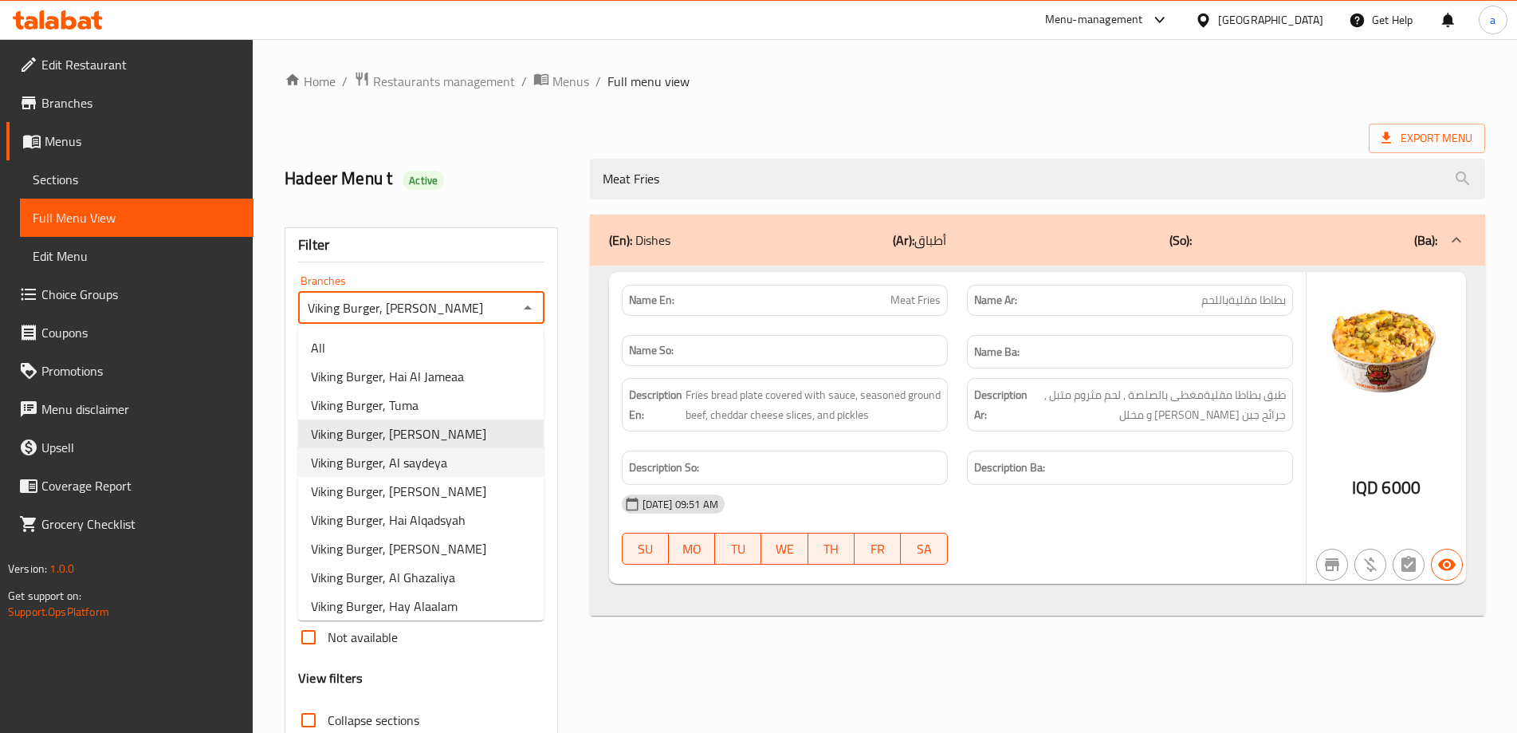
click at [483, 454] on li "Viking Burger, Al saydeya" at bounding box center [421, 462] width 246 height 29
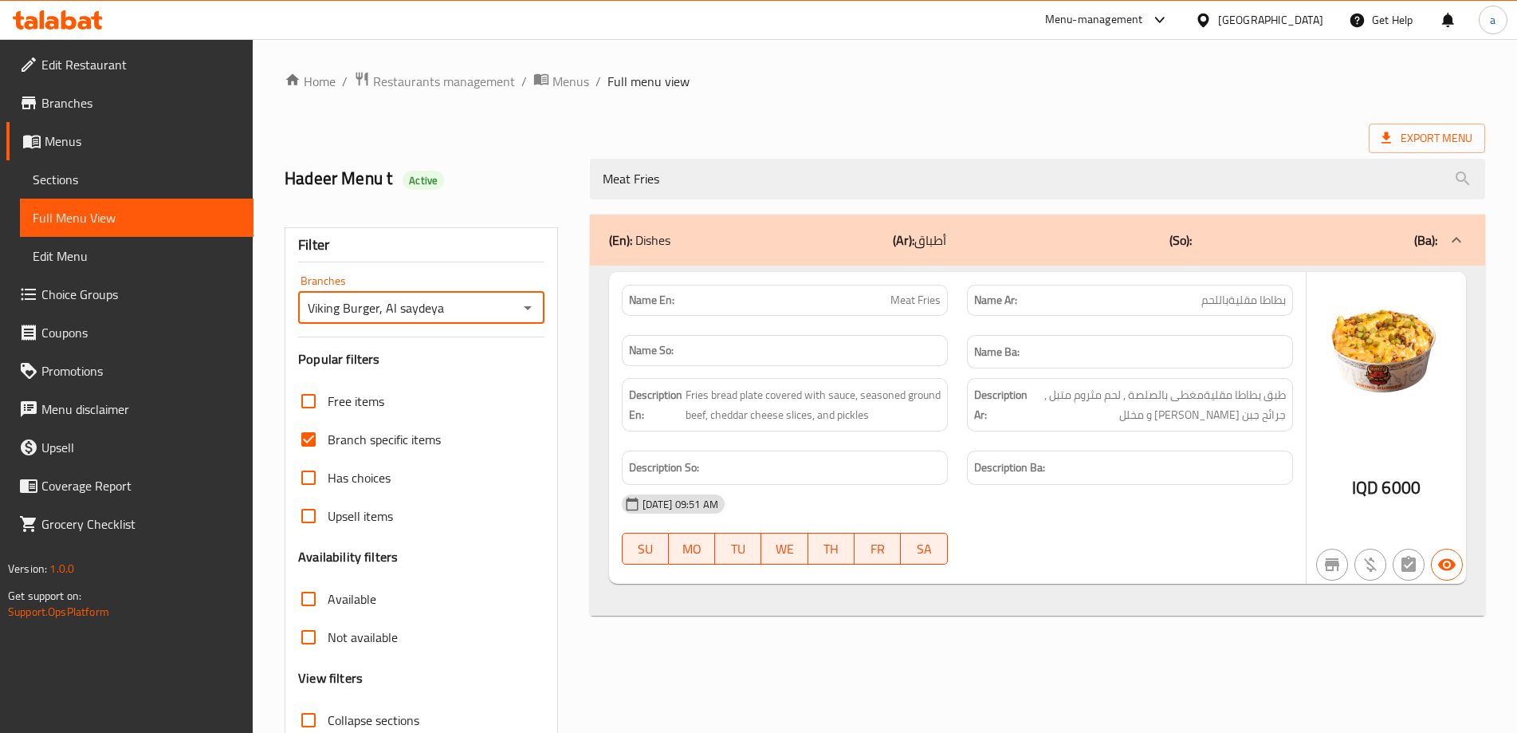
click at [529, 297] on button "Open" at bounding box center [528, 308] width 22 height 22
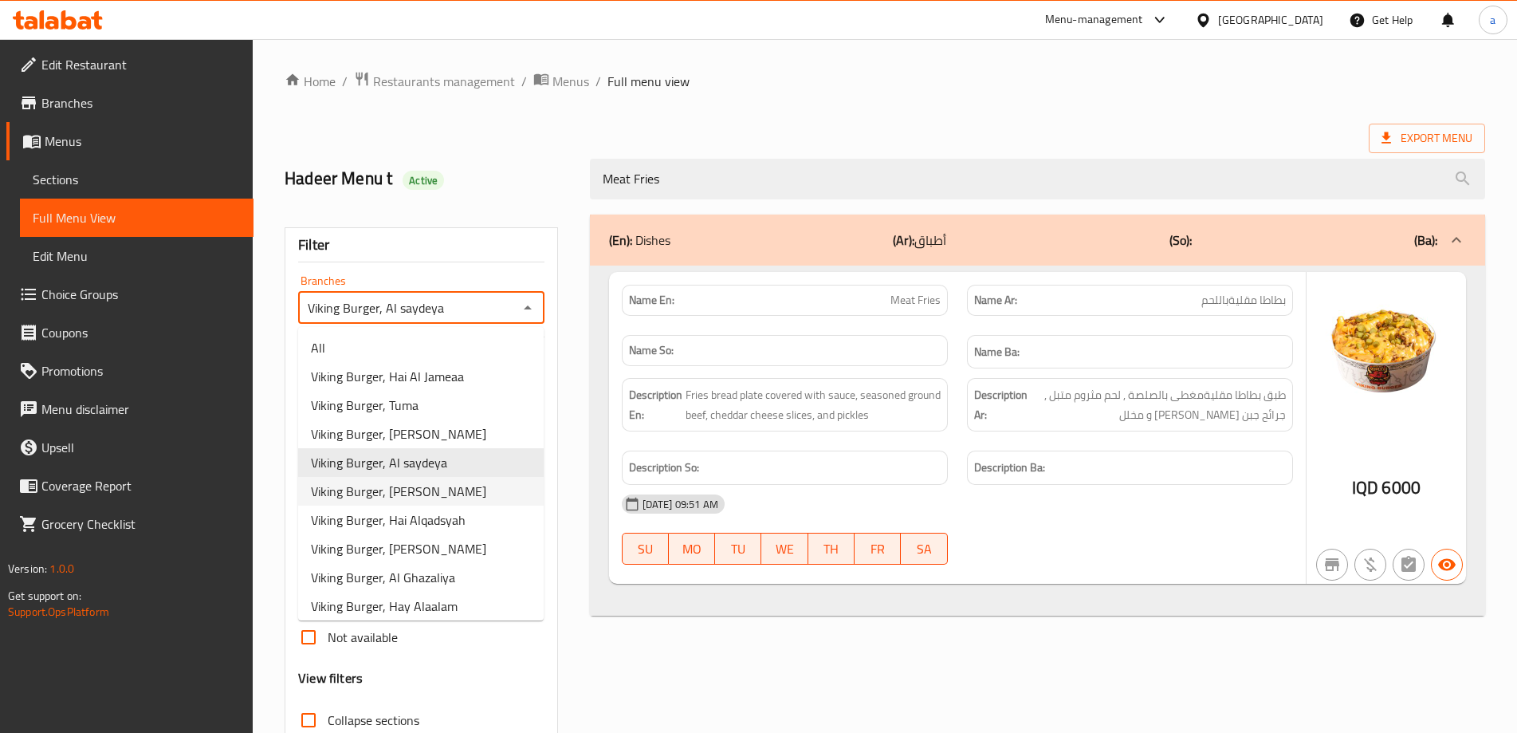
click at [461, 490] on li "Viking Burger, [PERSON_NAME]" at bounding box center [421, 491] width 246 height 29
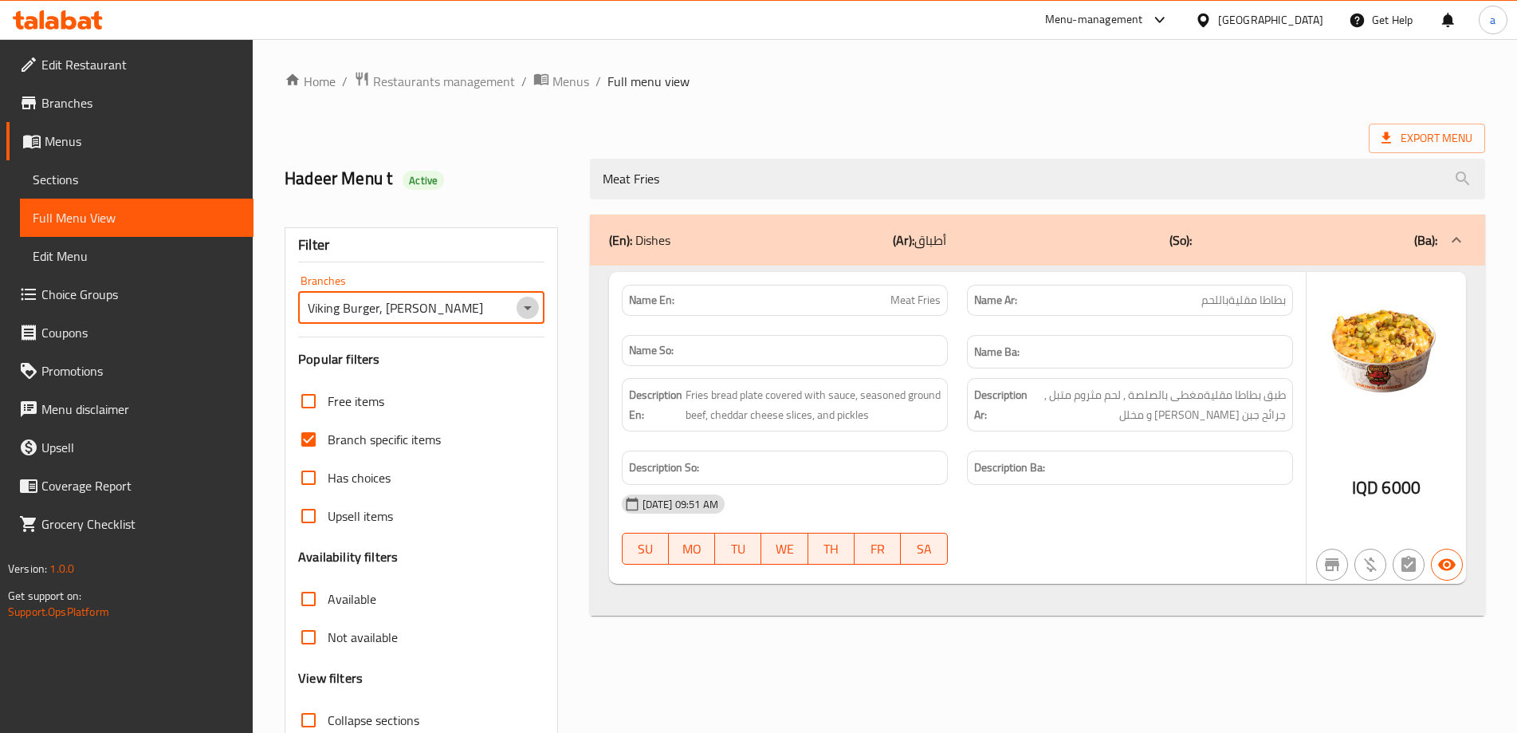
click at [521, 310] on icon "Open" at bounding box center [527, 307] width 19 height 19
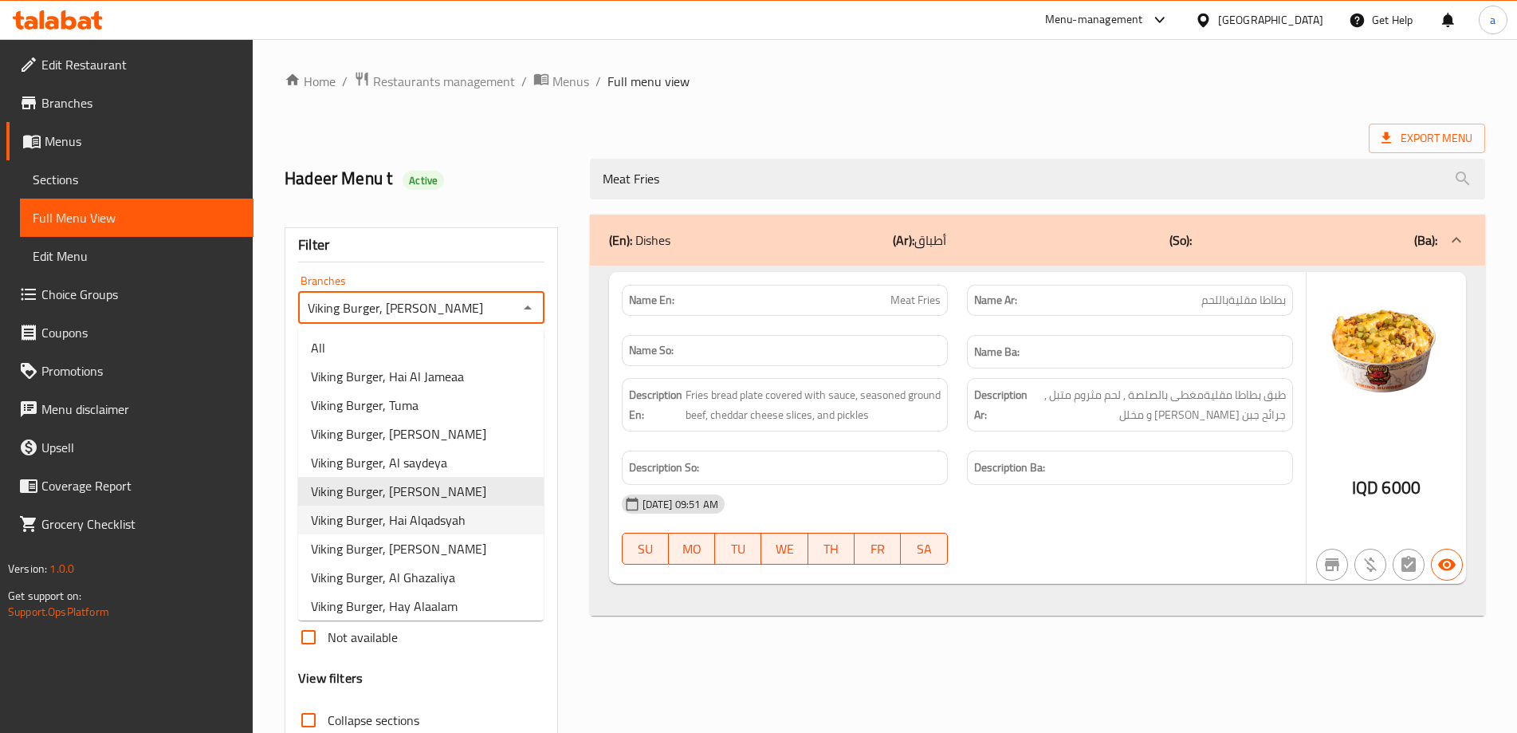
click at [451, 528] on span "Viking Burger, Hai Alqadsyah" at bounding box center [388, 519] width 155 height 19
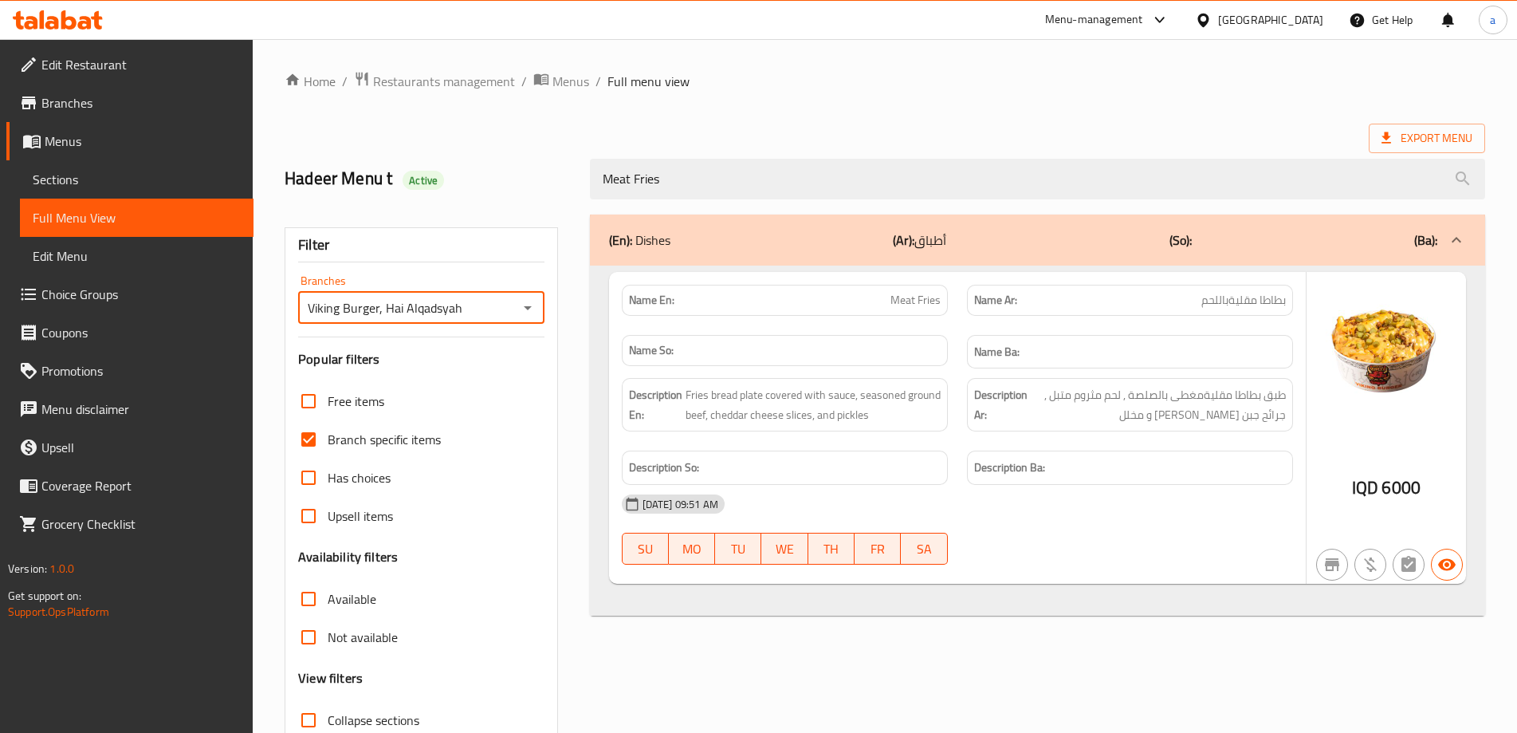
click at [528, 311] on icon "Open" at bounding box center [527, 307] width 19 height 19
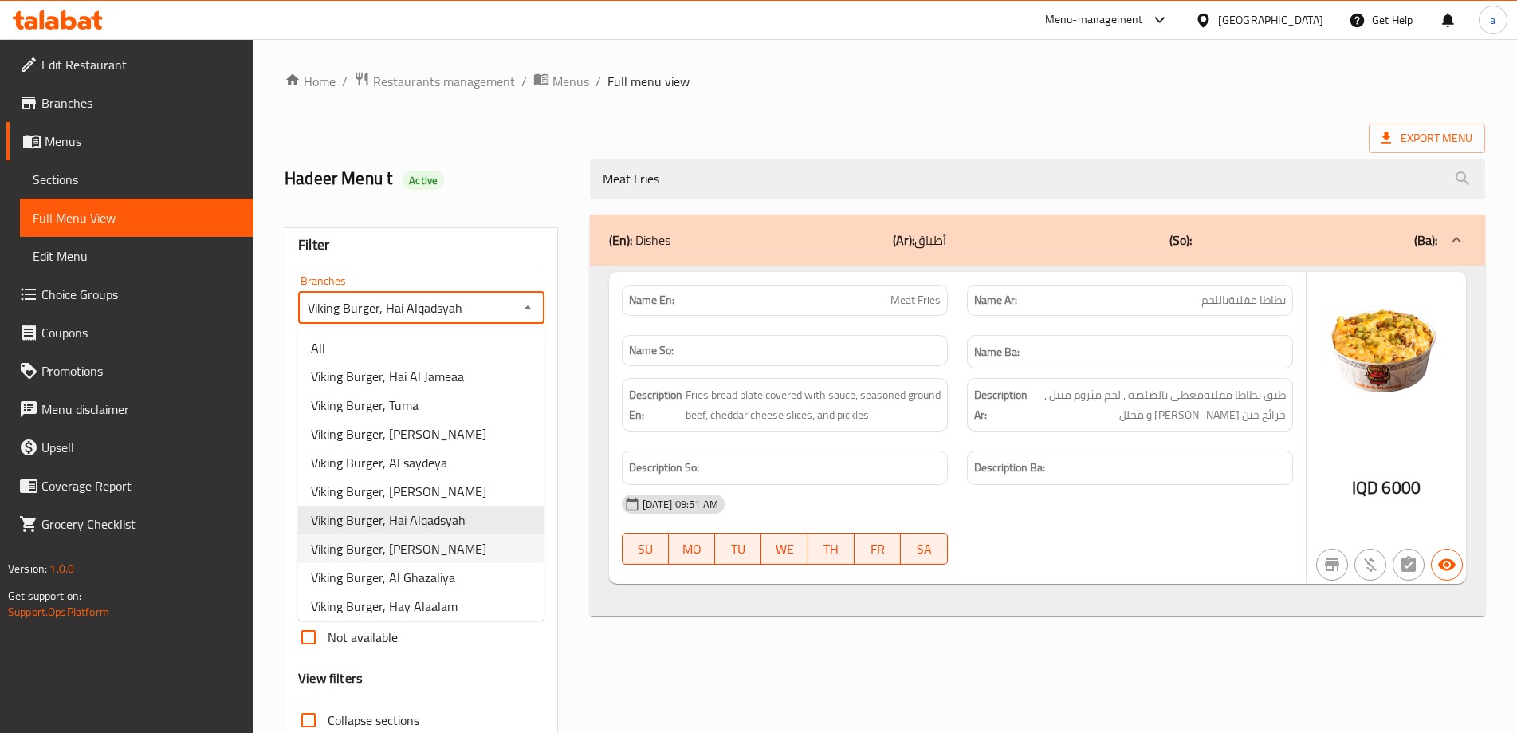
click at [468, 544] on span "Viking Burger, [PERSON_NAME]" at bounding box center [398, 548] width 175 height 19
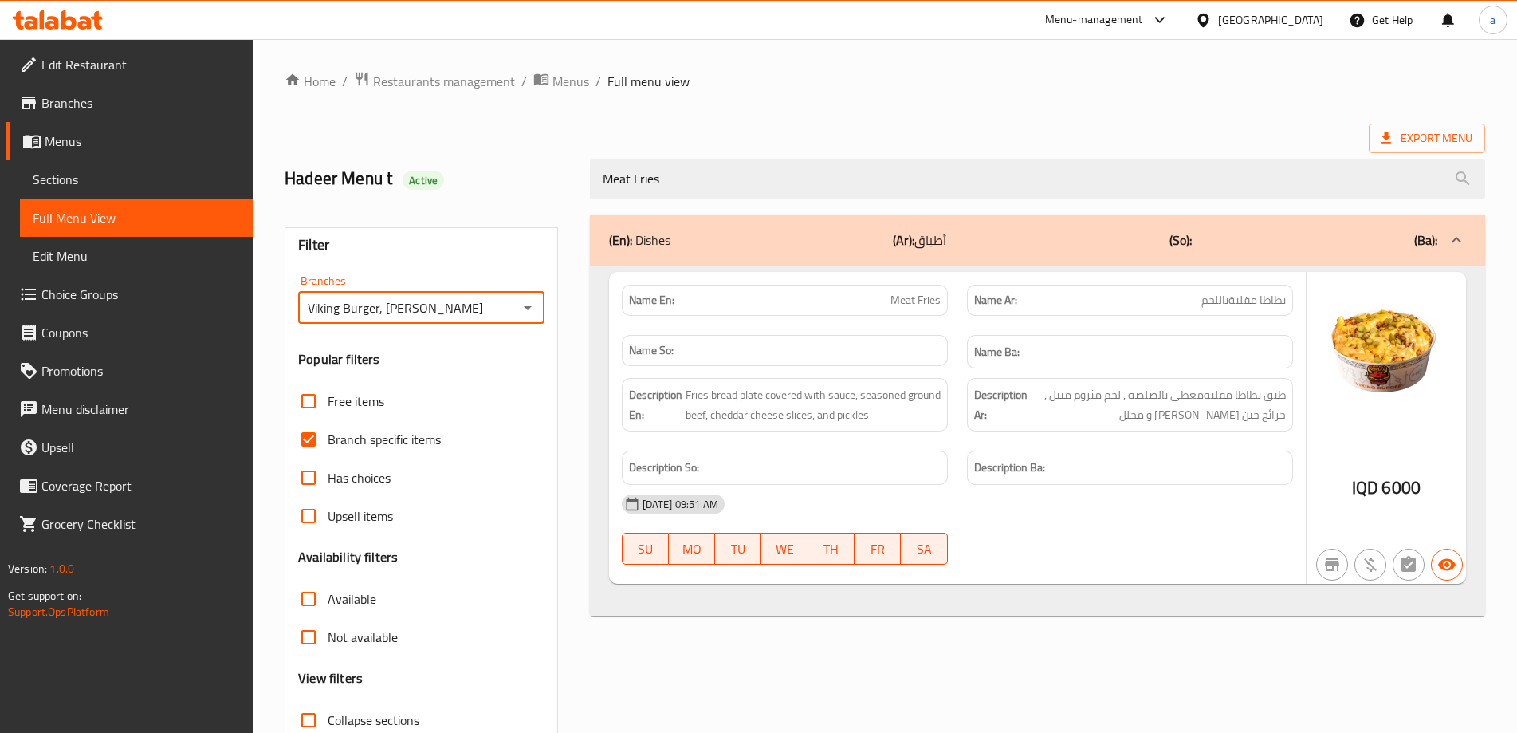
click at [527, 306] on icon "Open" at bounding box center [528, 308] width 8 height 4
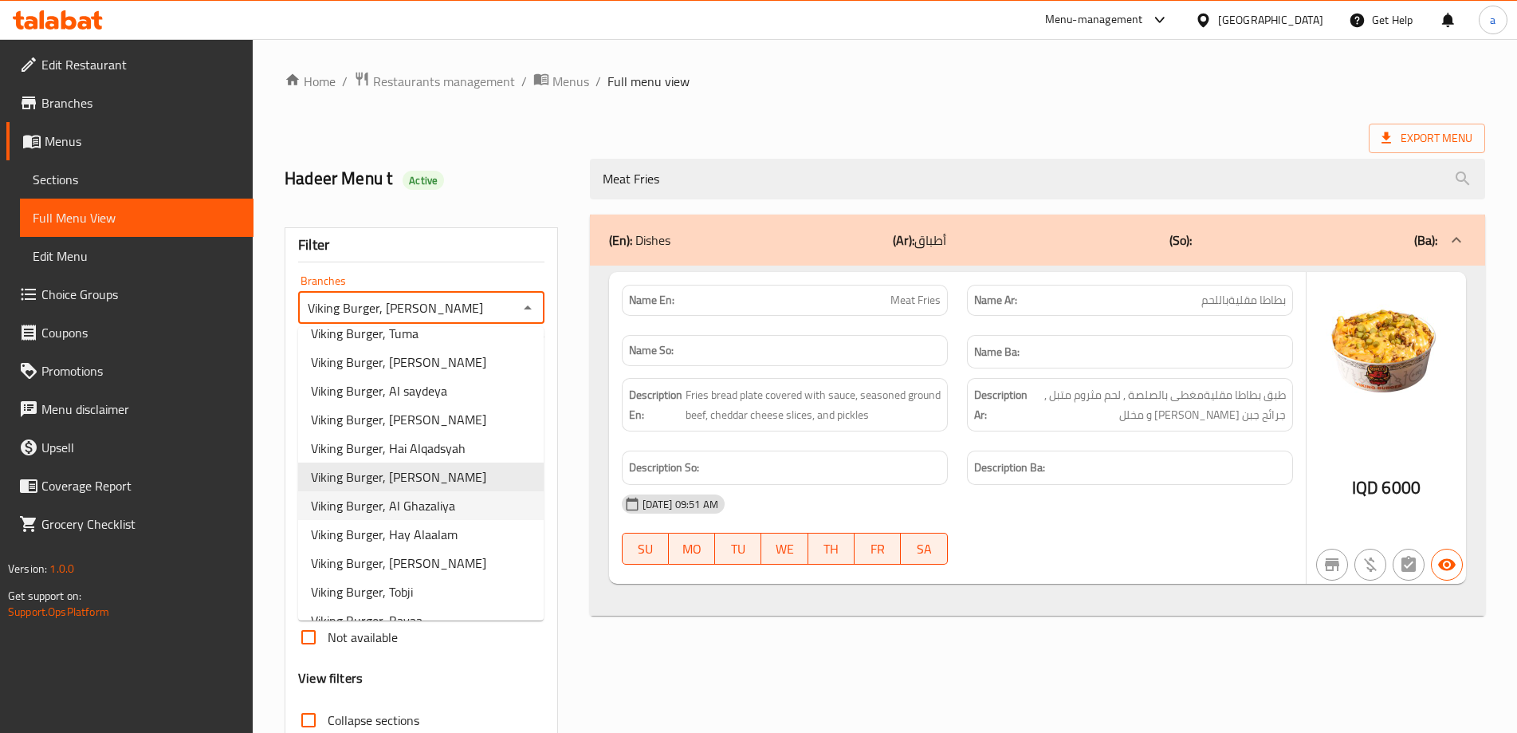
scroll to position [106, 0]
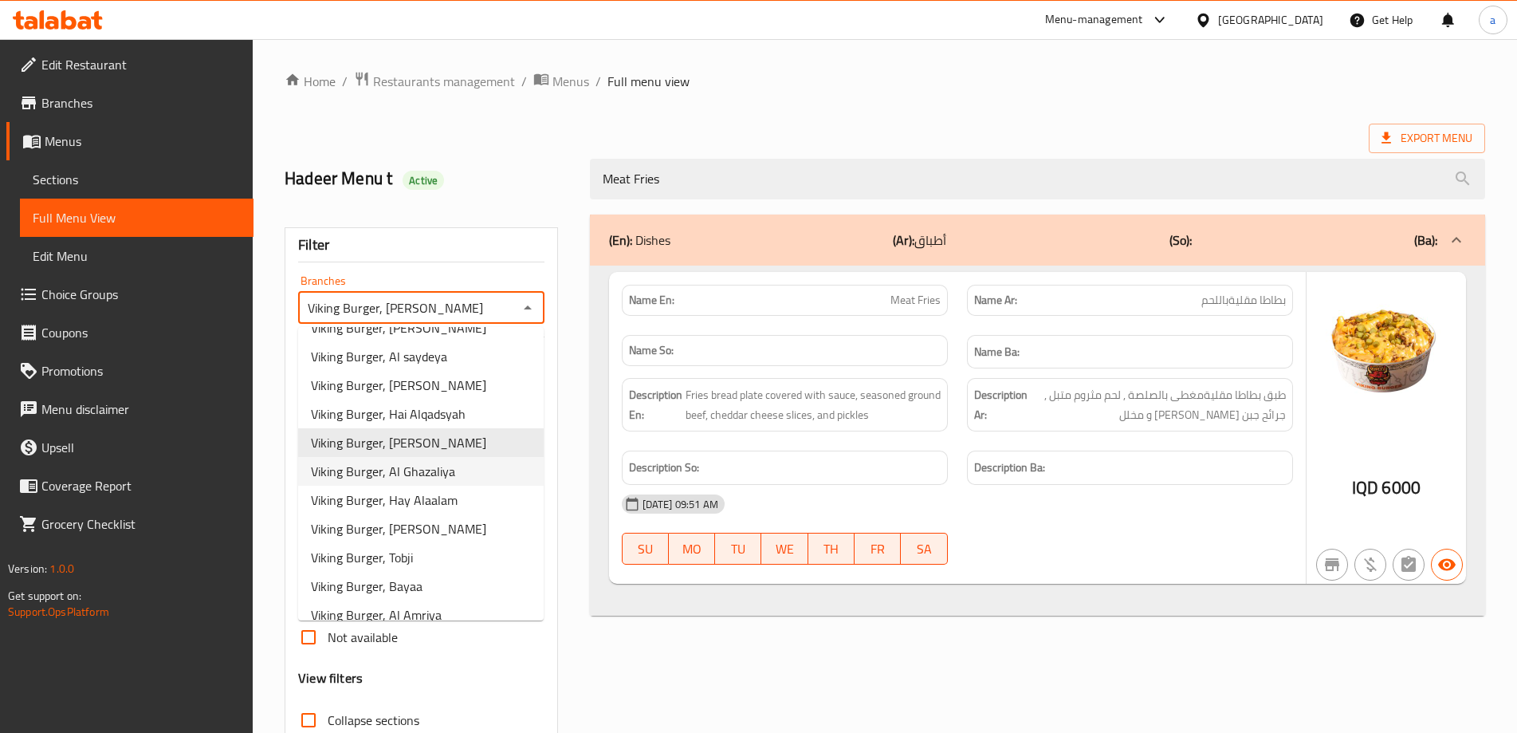
click at [493, 481] on li "Viking Burger, Al Ghazaliya" at bounding box center [421, 471] width 246 height 29
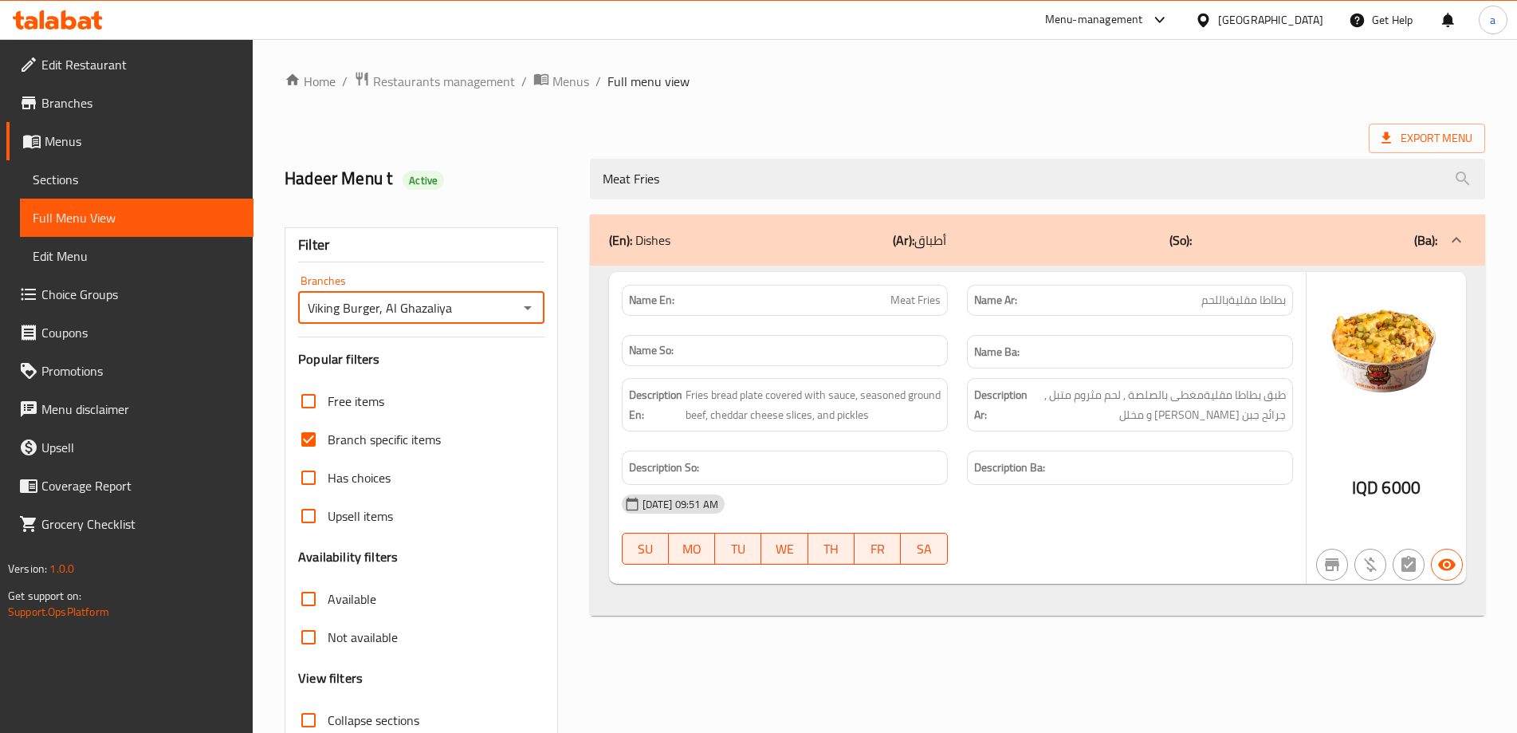
click at [530, 307] on icon "Open" at bounding box center [528, 308] width 8 height 4
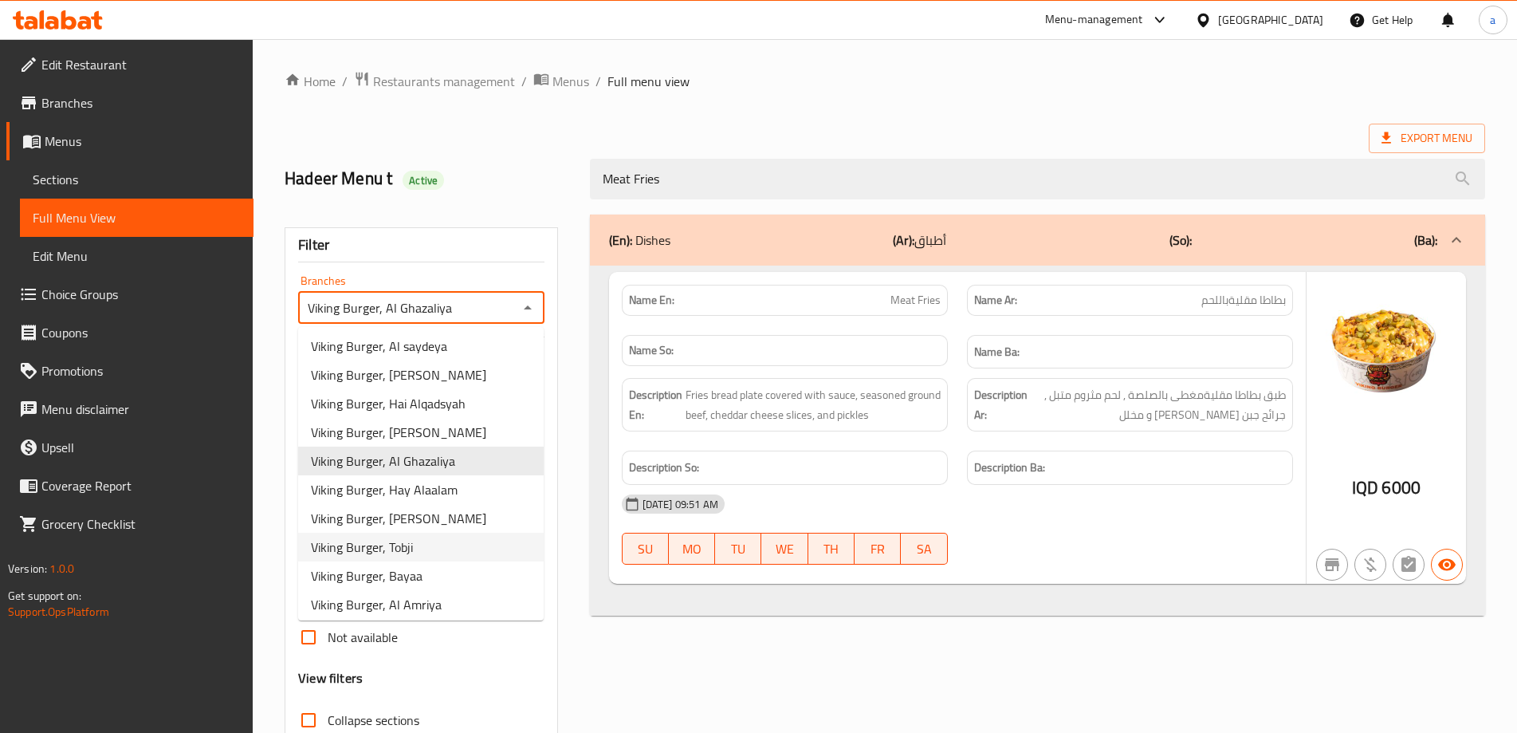
scroll to position [213, 0]
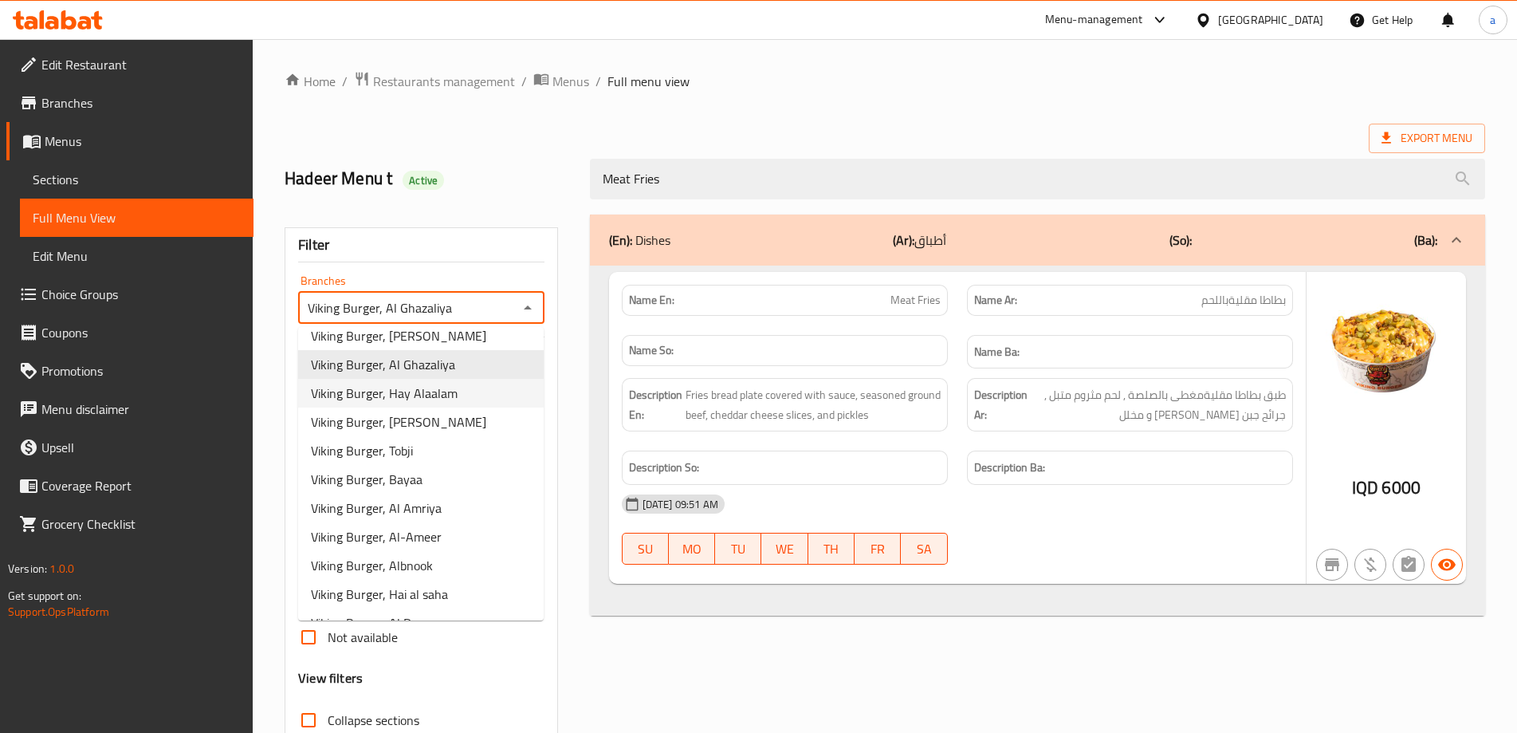
click at [488, 391] on li "Viking Burger, Hay Alaalam" at bounding box center [421, 393] width 246 height 29
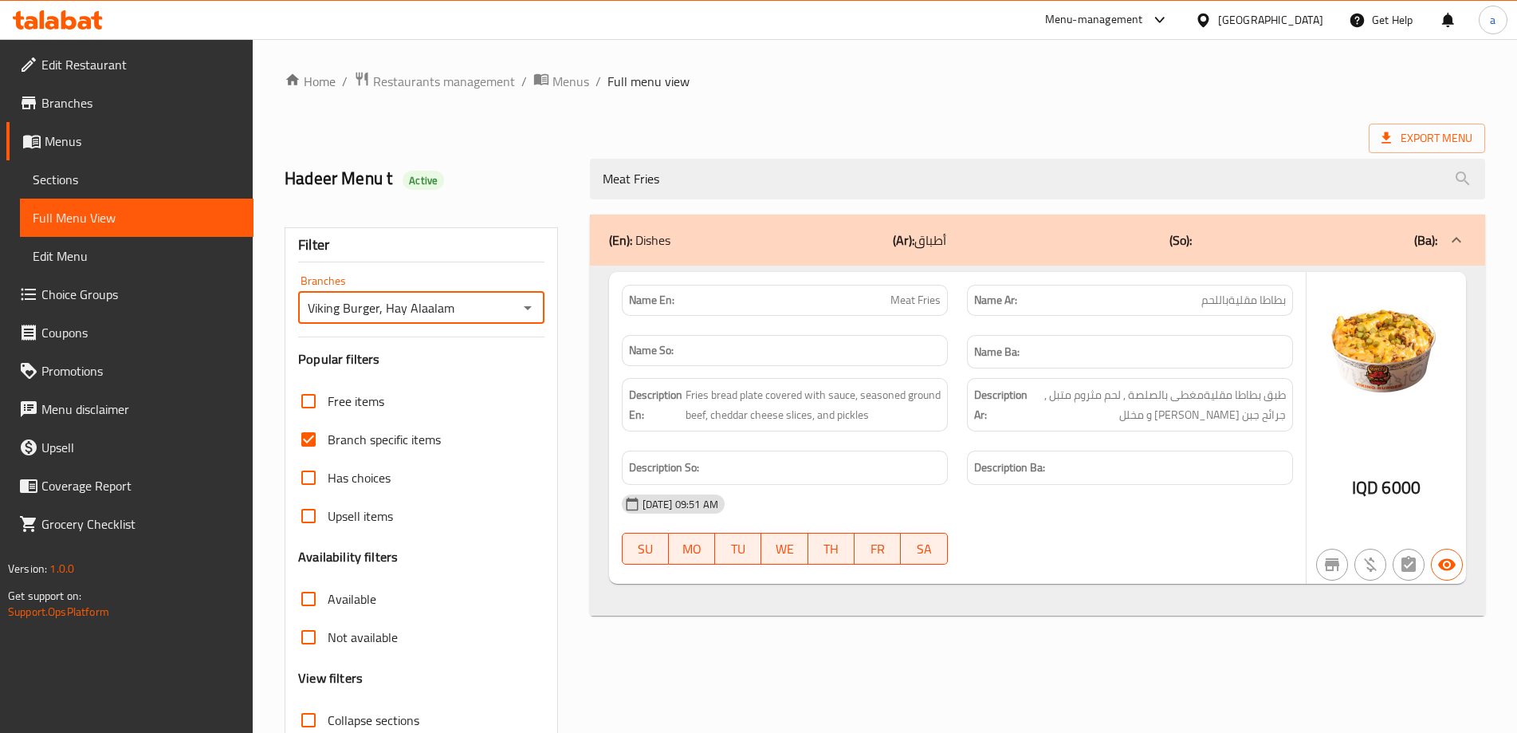
click at [523, 313] on icon "Open" at bounding box center [527, 307] width 19 height 19
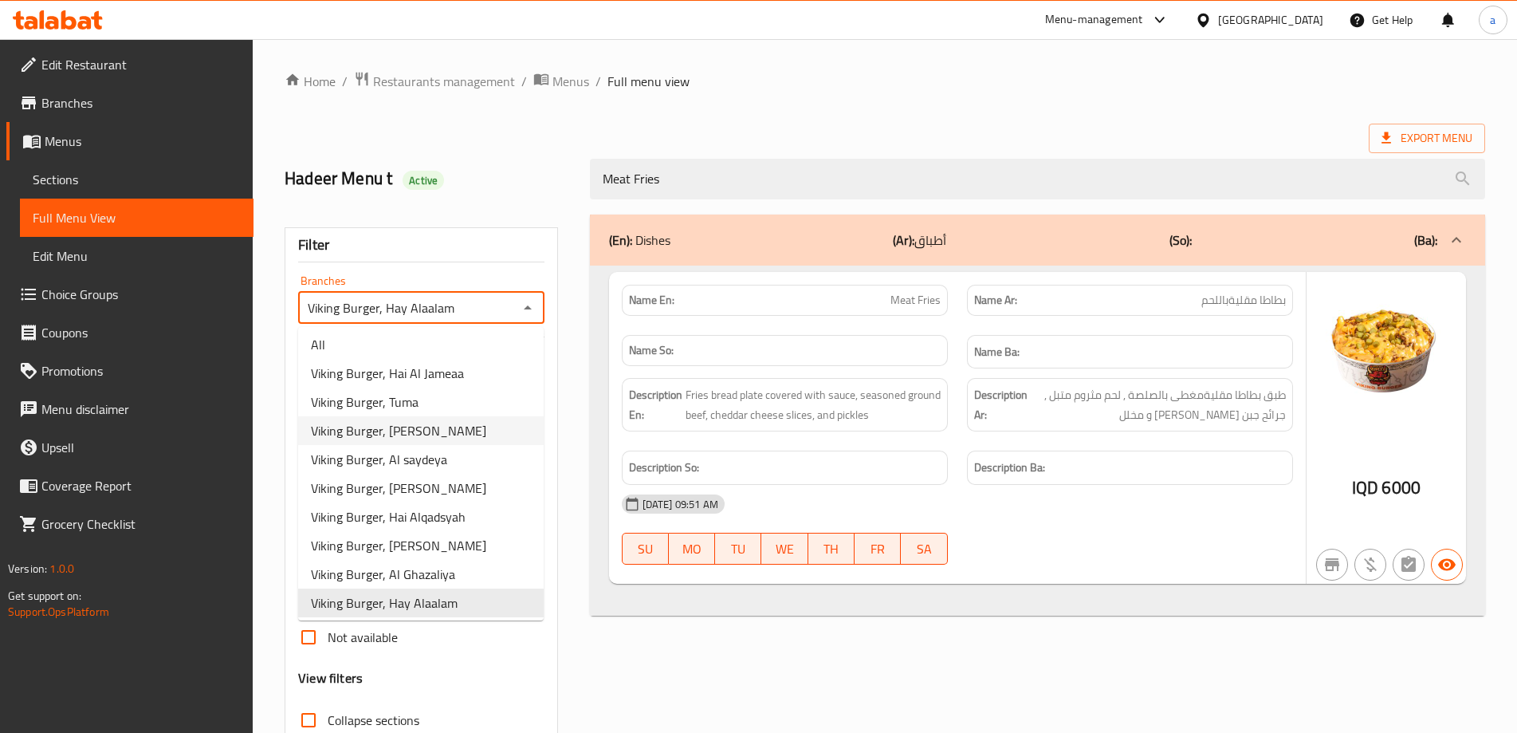
scroll to position [216, 0]
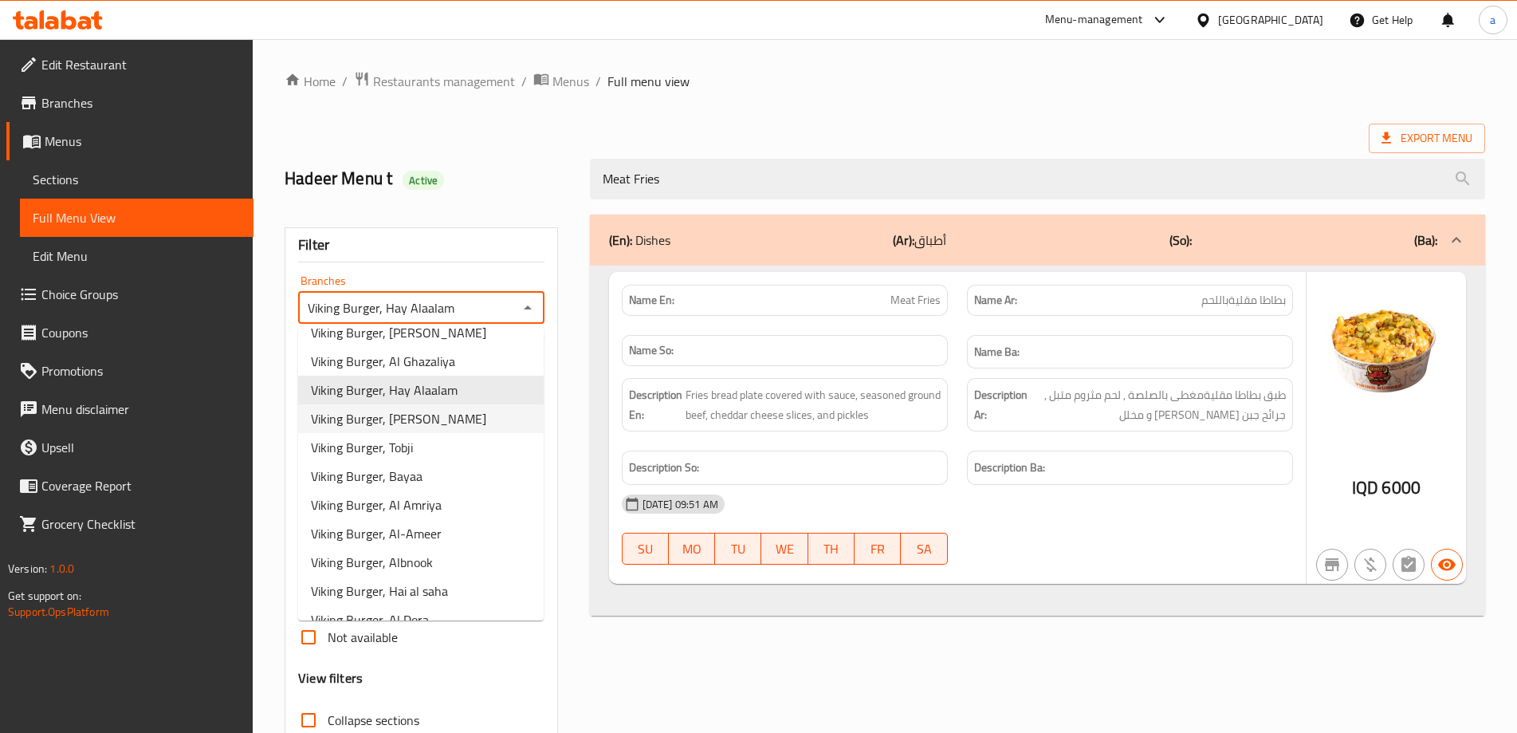
click at [482, 415] on li "Viking Burger, [PERSON_NAME]" at bounding box center [421, 418] width 246 height 29
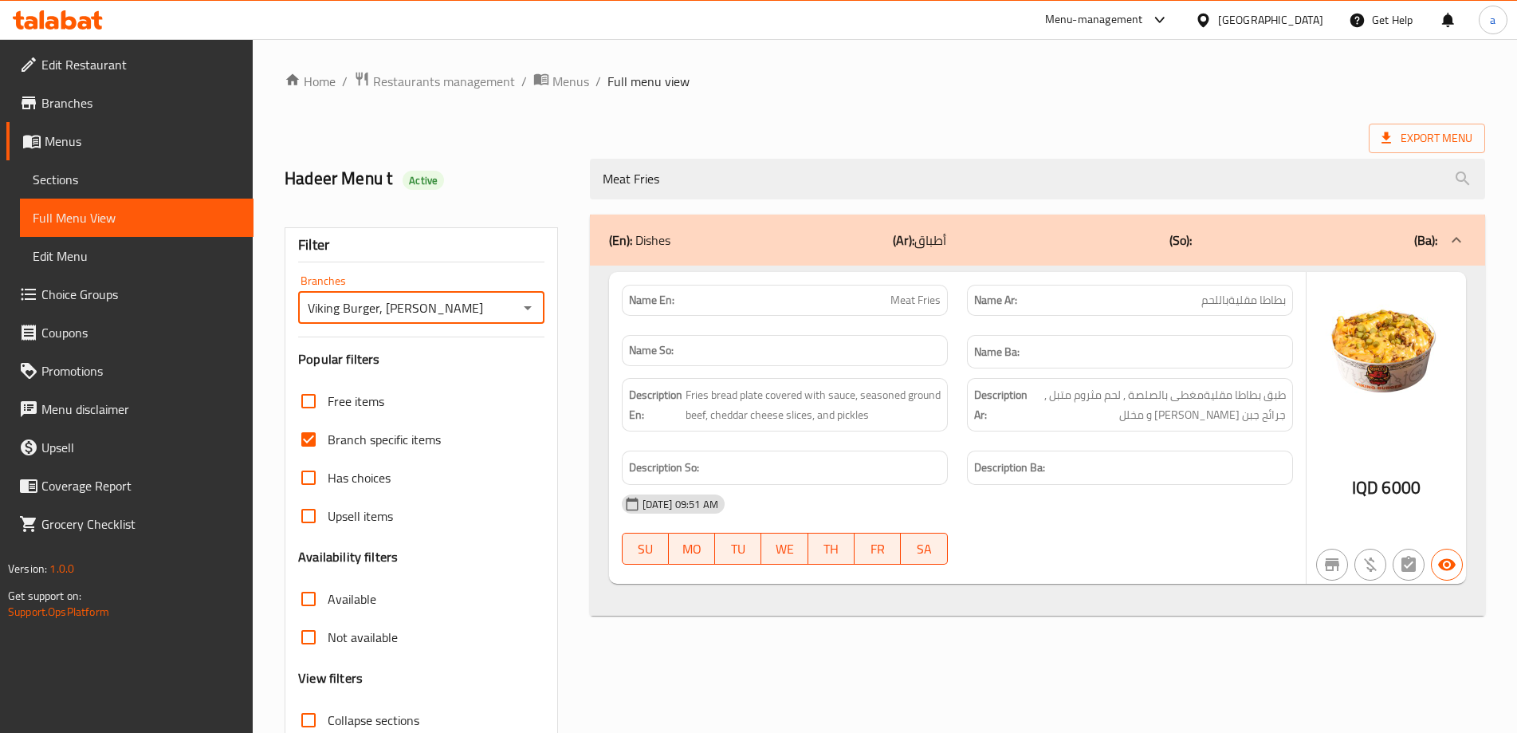
click at [528, 309] on icon "Open" at bounding box center [528, 308] width 8 height 4
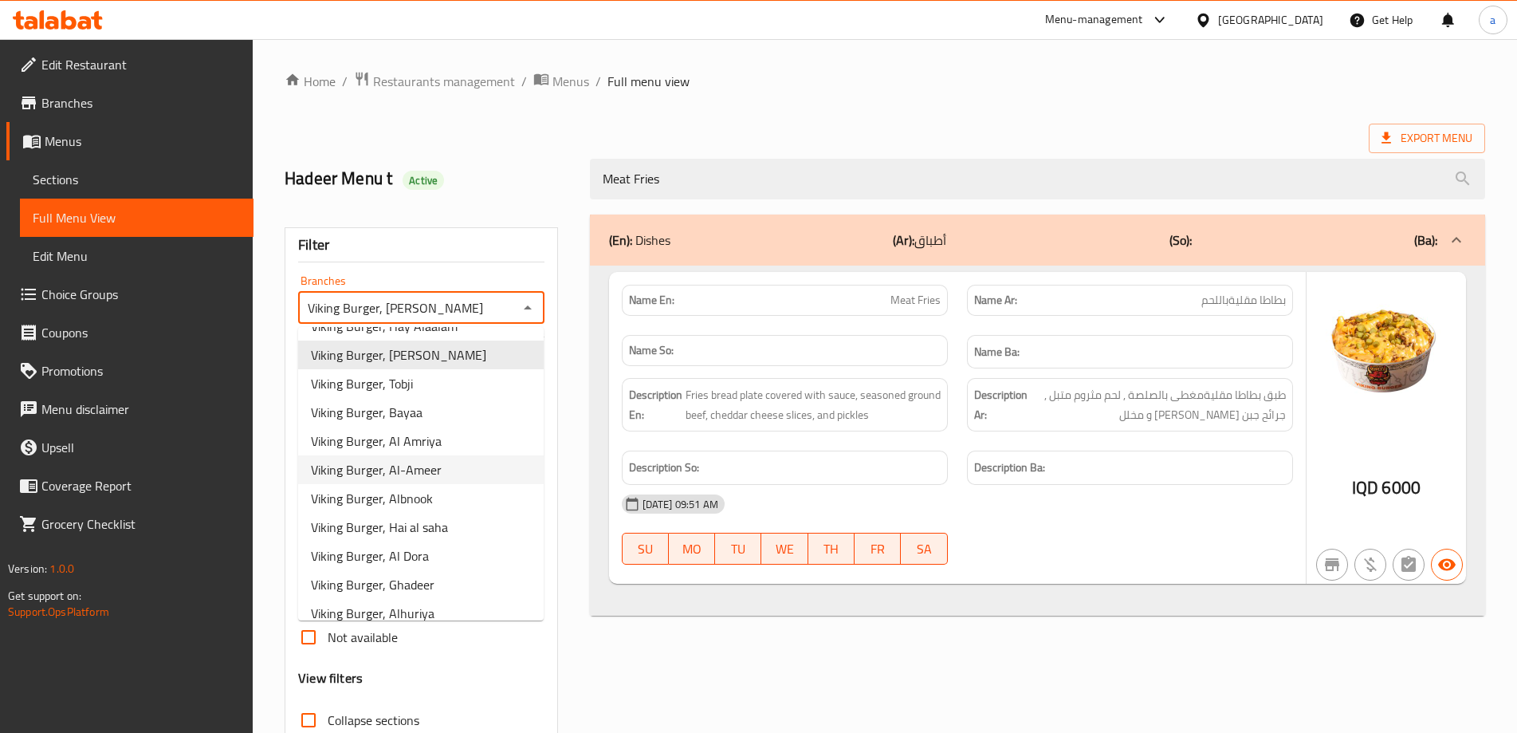
scroll to position [245, 0]
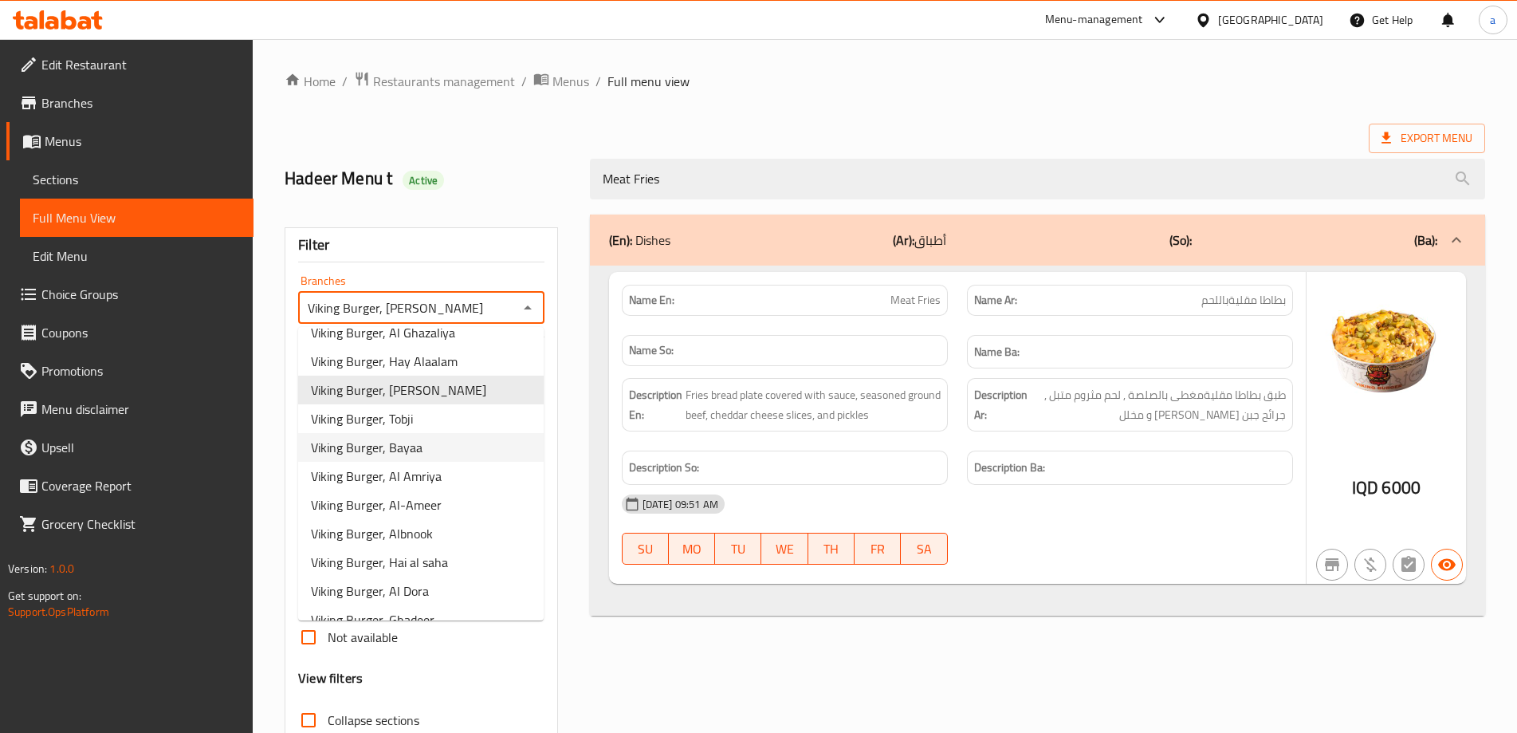
click at [471, 434] on li "Viking Burger, Bayaa" at bounding box center [421, 447] width 246 height 29
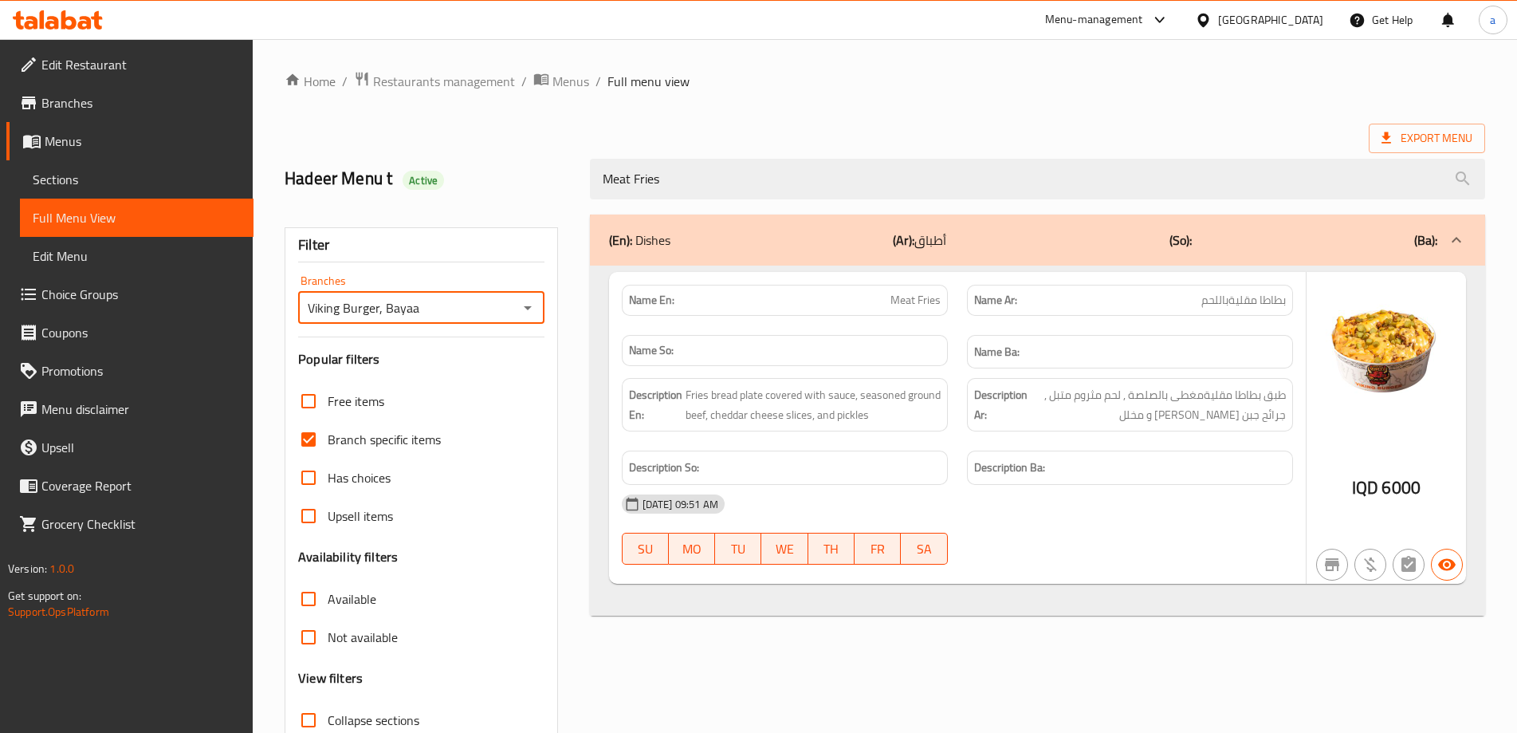
click at [529, 303] on icon "Open" at bounding box center [527, 307] width 19 height 19
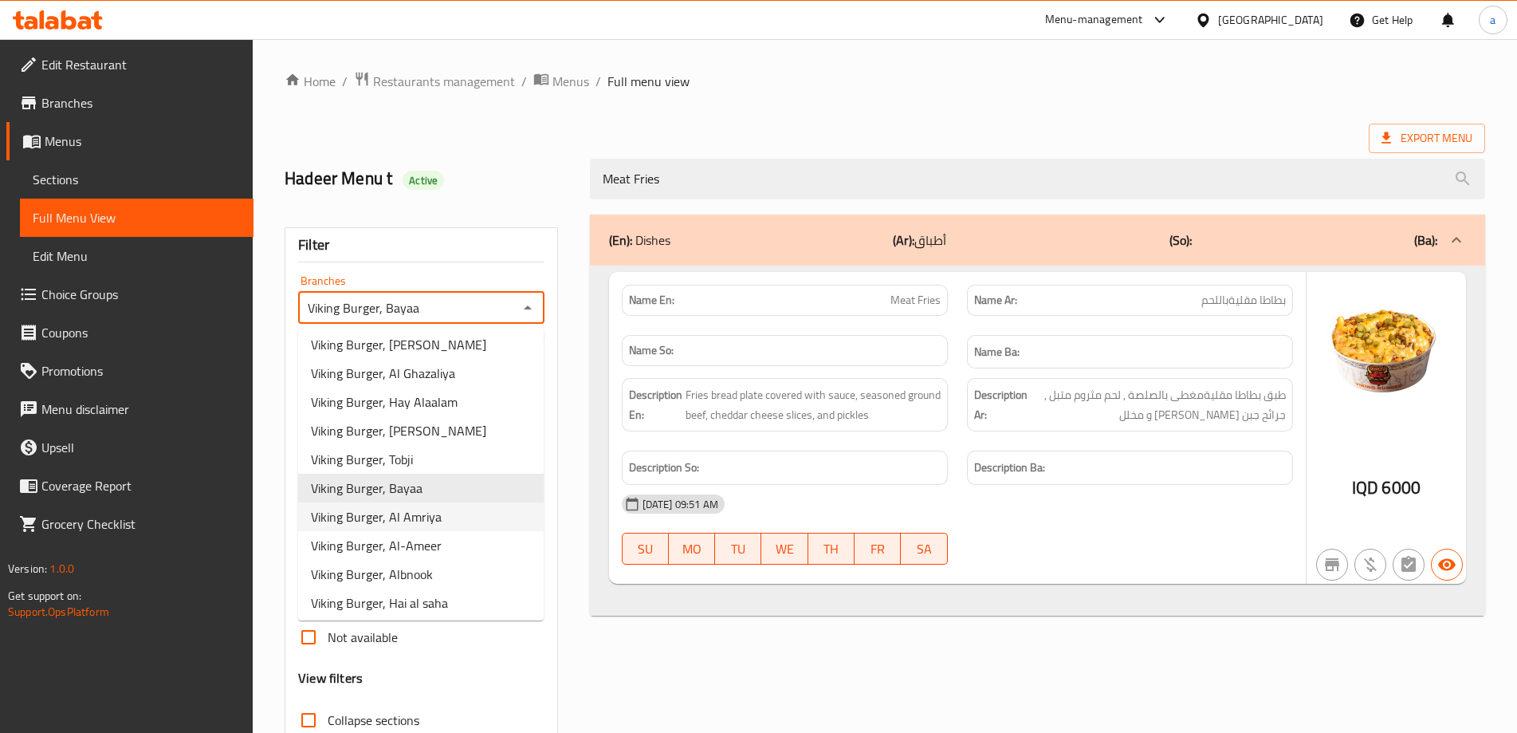
scroll to position [302, 0]
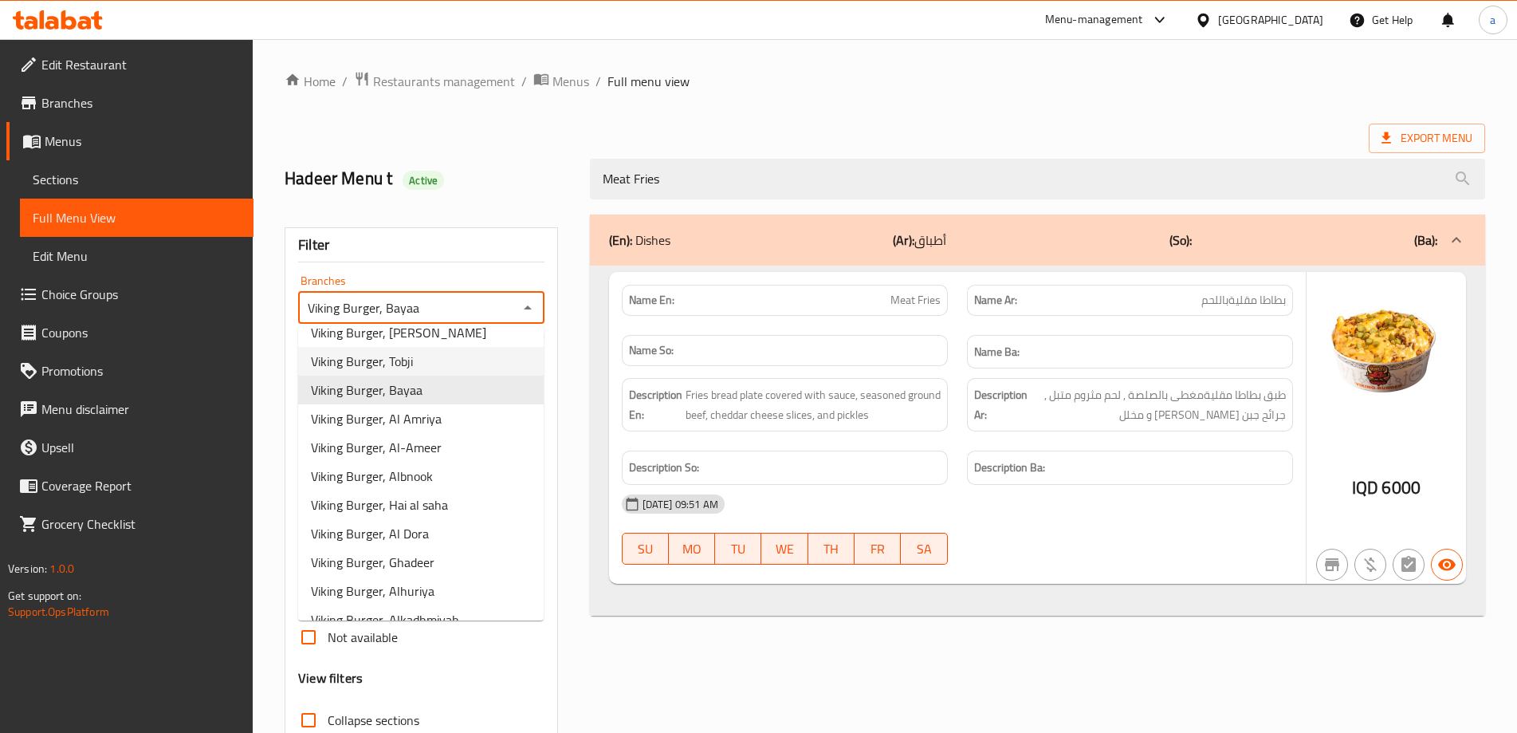
click at [469, 358] on li "Viking Burger, Tobji" at bounding box center [421, 361] width 246 height 29
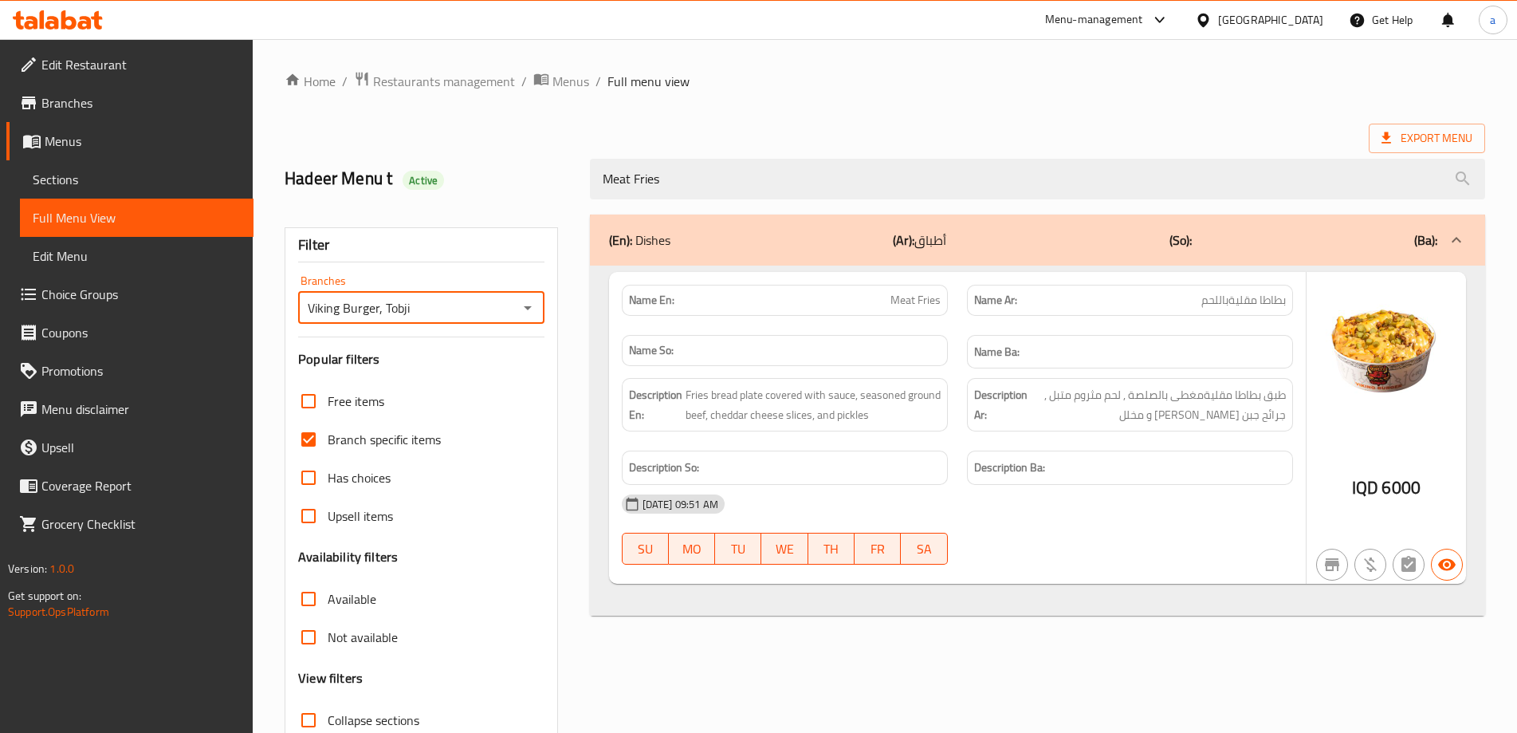
click at [532, 308] on icon "Open" at bounding box center [527, 307] width 19 height 19
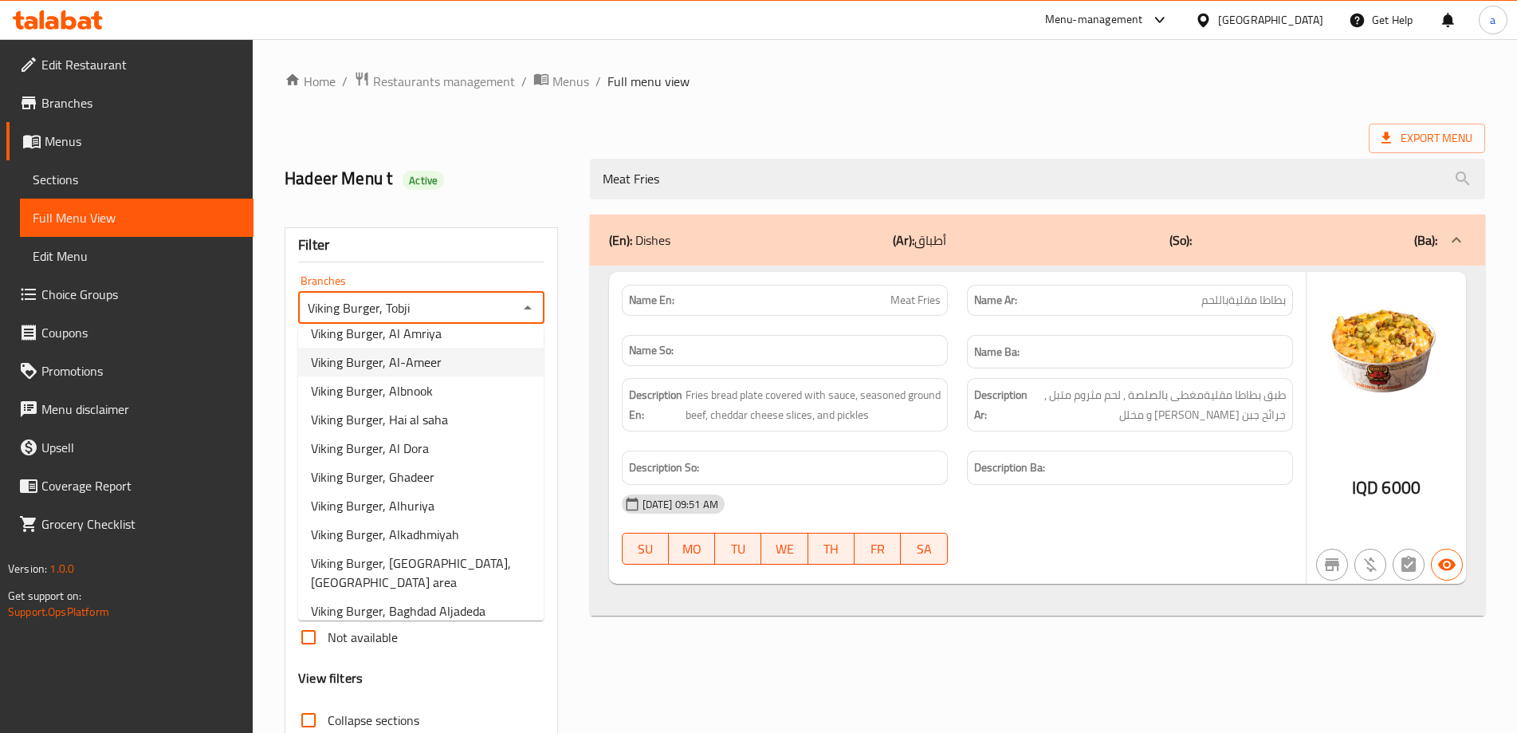
scroll to position [466, 0]
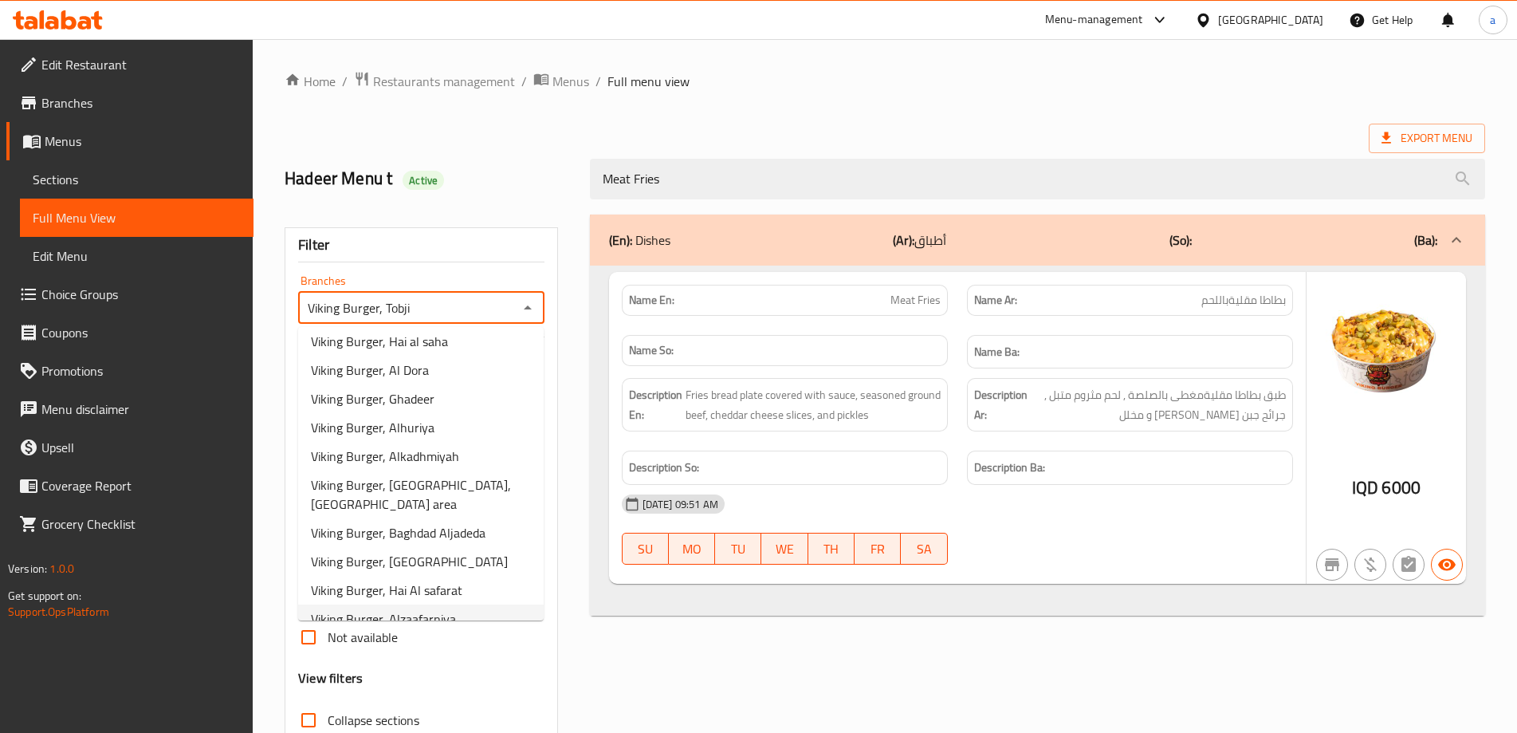
click at [450, 609] on span "Viking Burger, Alzaafarniya" at bounding box center [383, 618] width 145 height 19
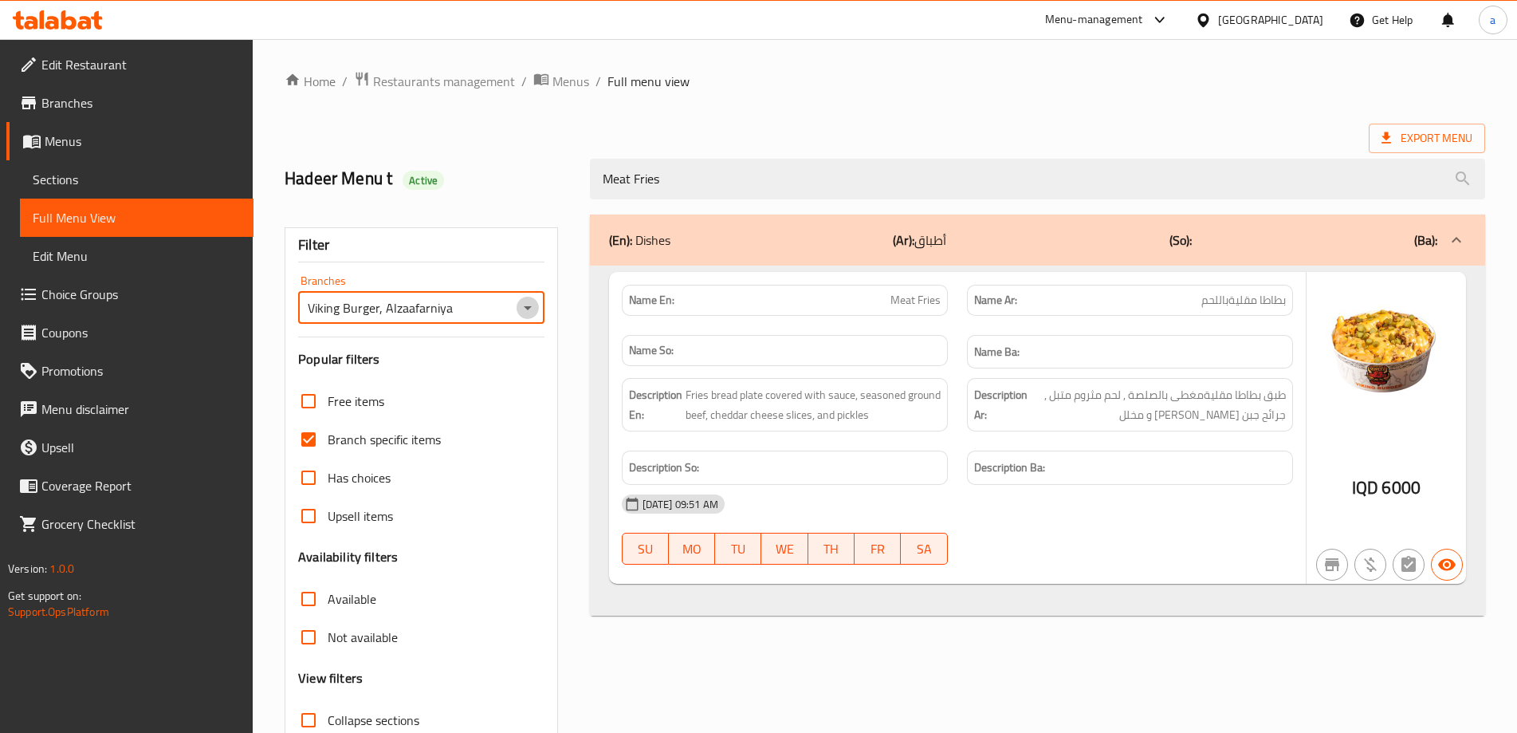
click at [521, 306] on icon "Open" at bounding box center [527, 307] width 19 height 19
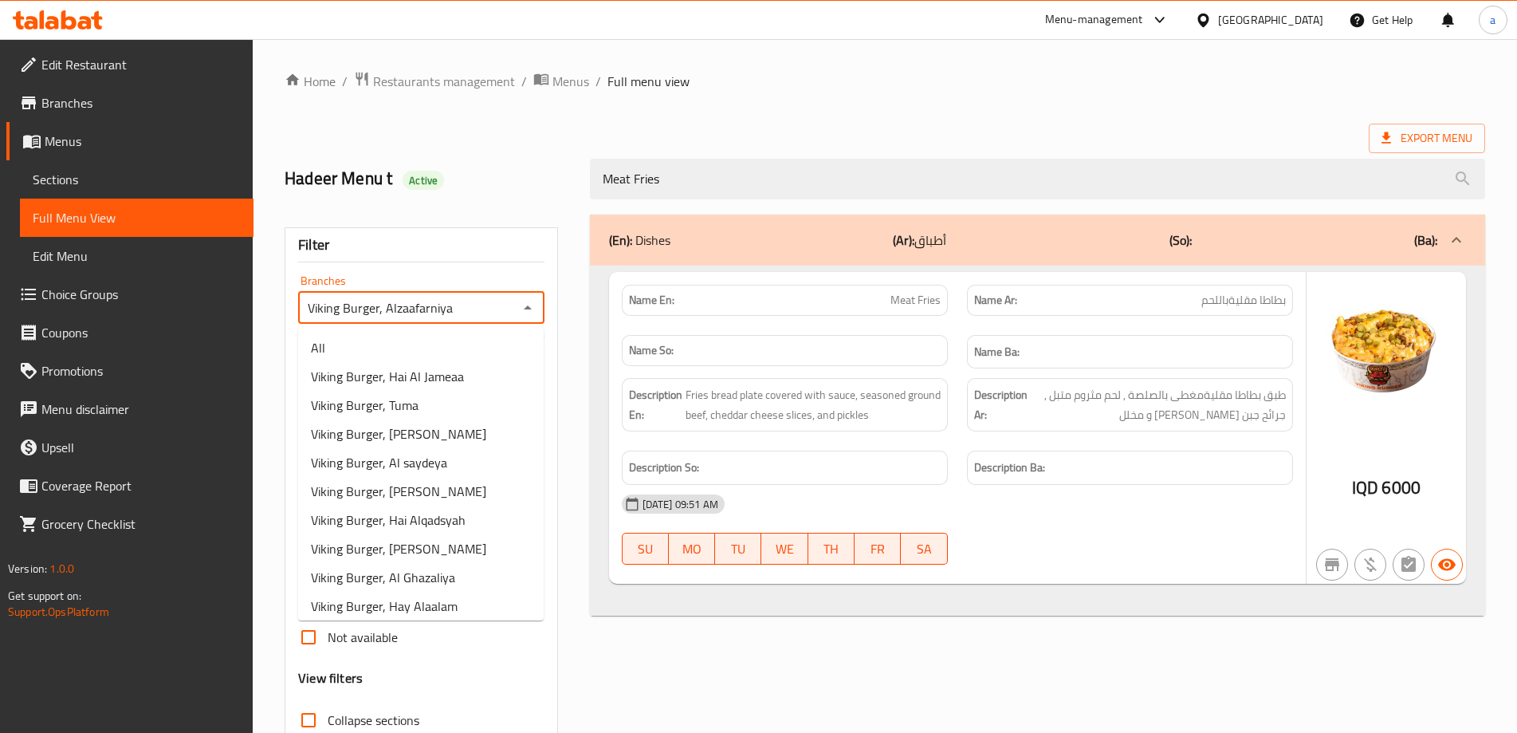
scroll to position [462, 0]
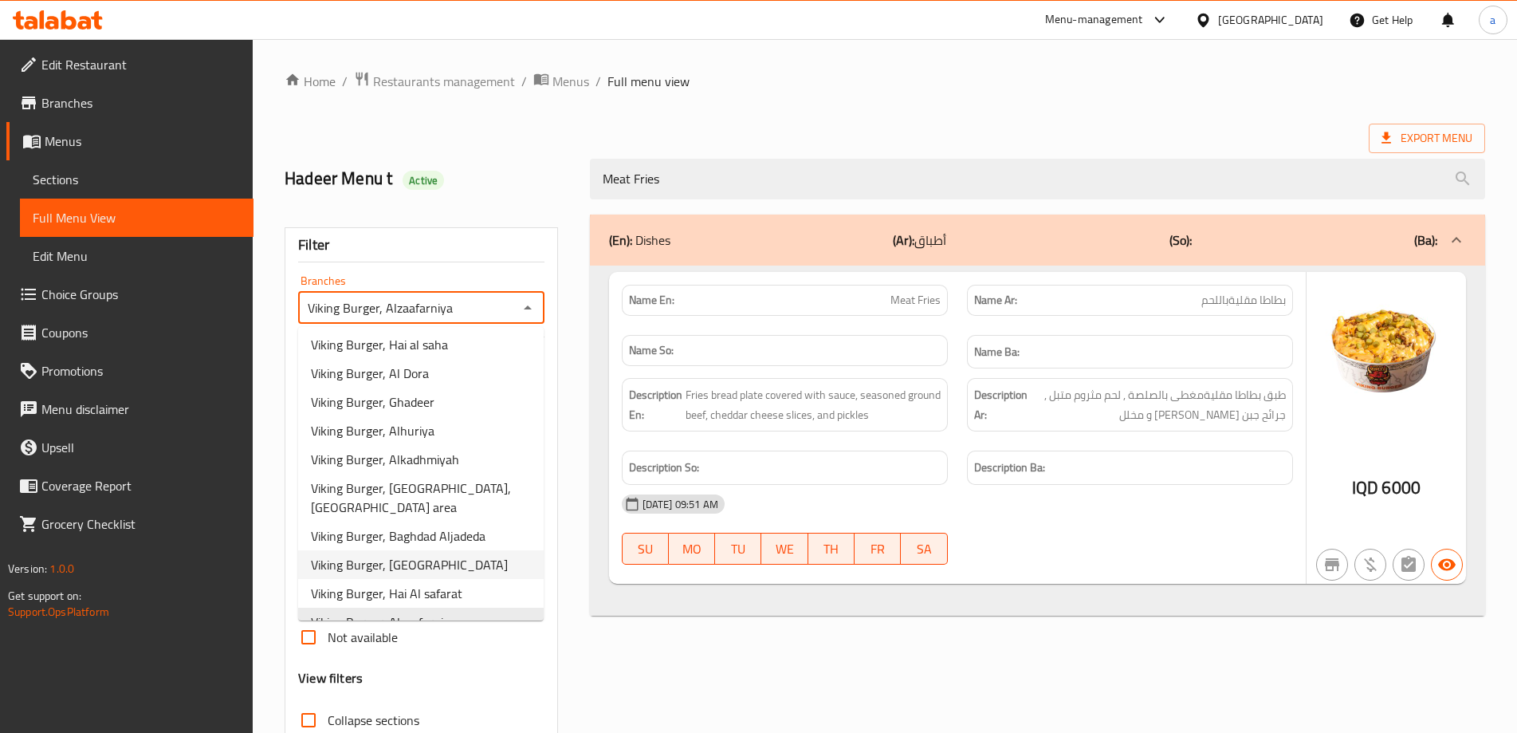
click at [468, 550] on li "Viking Burger, [GEOGRAPHIC_DATA]" at bounding box center [421, 564] width 246 height 29
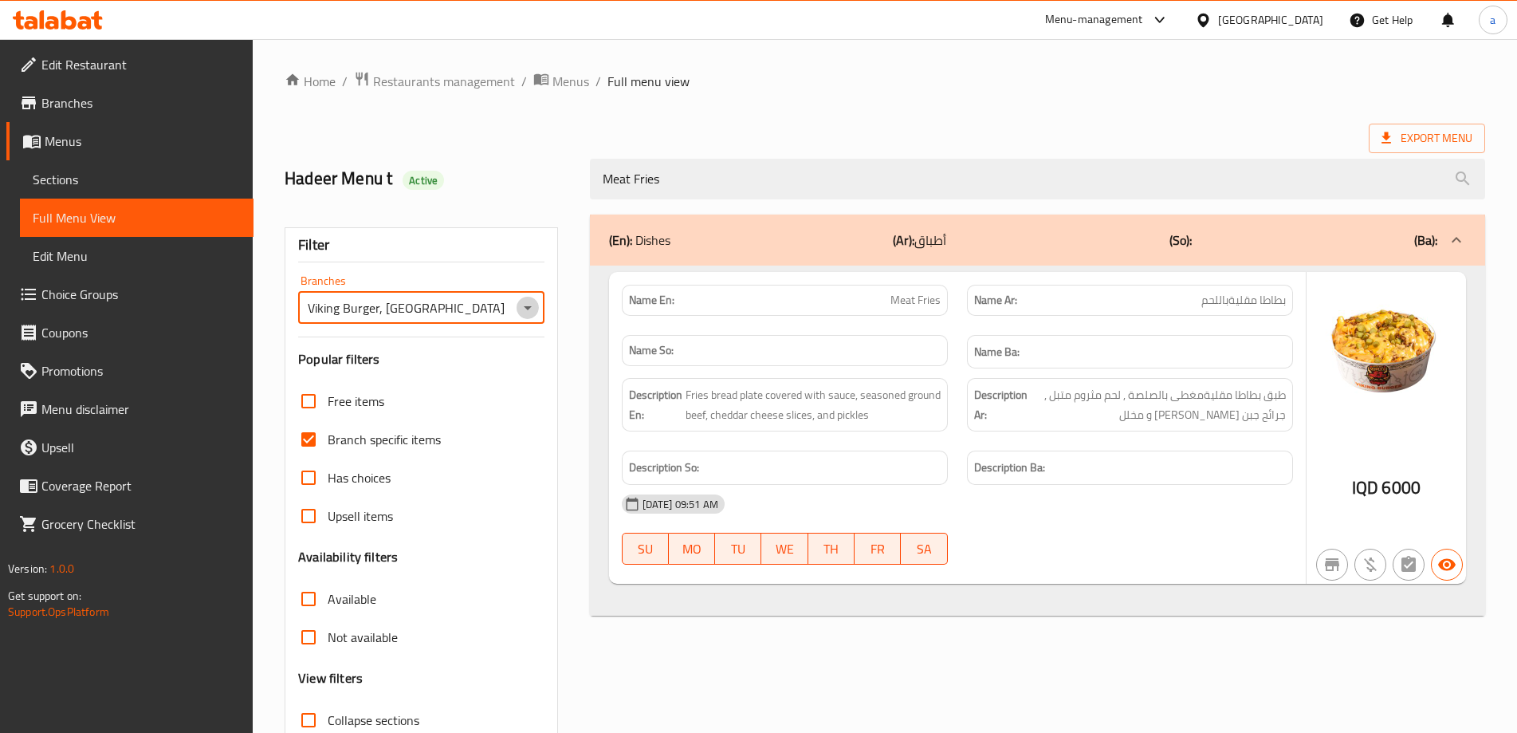
click at [529, 313] on icon "Open" at bounding box center [527, 307] width 19 height 19
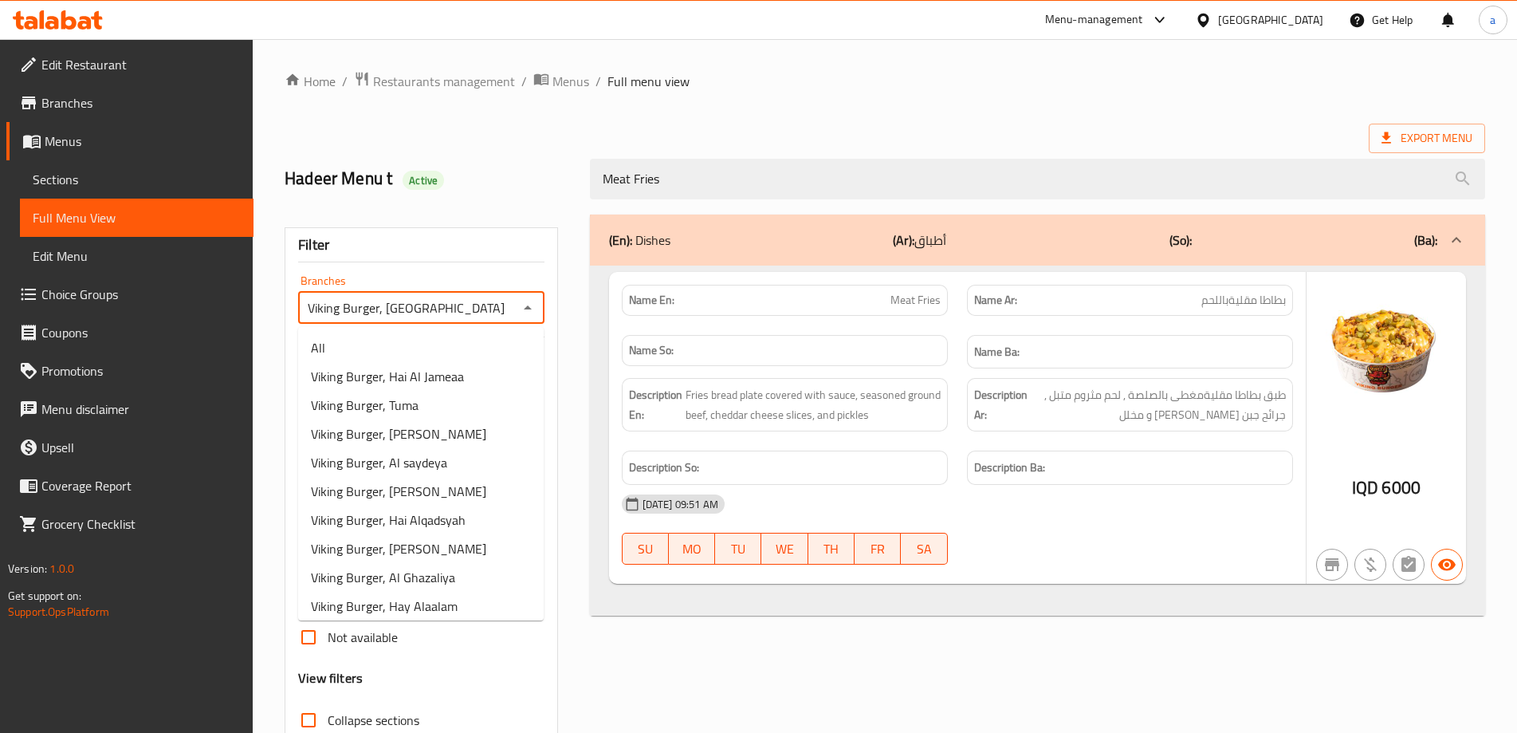
scroll to position [405, 0]
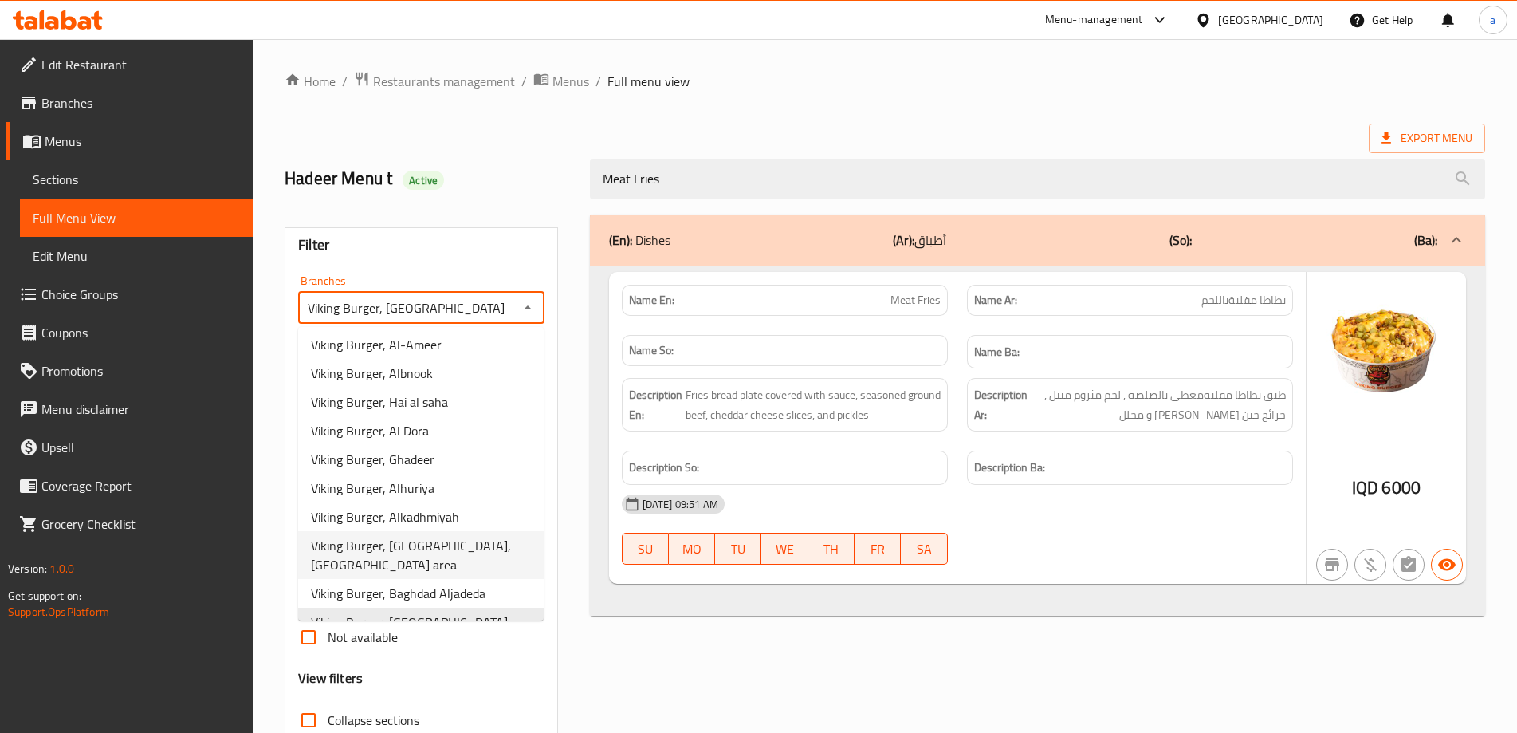
click at [467, 536] on span "Viking Burger, [GEOGRAPHIC_DATA], [GEOGRAPHIC_DATA] area" at bounding box center [421, 555] width 220 height 38
type input "Viking Burger, [GEOGRAPHIC_DATA], [GEOGRAPHIC_DATA] area"
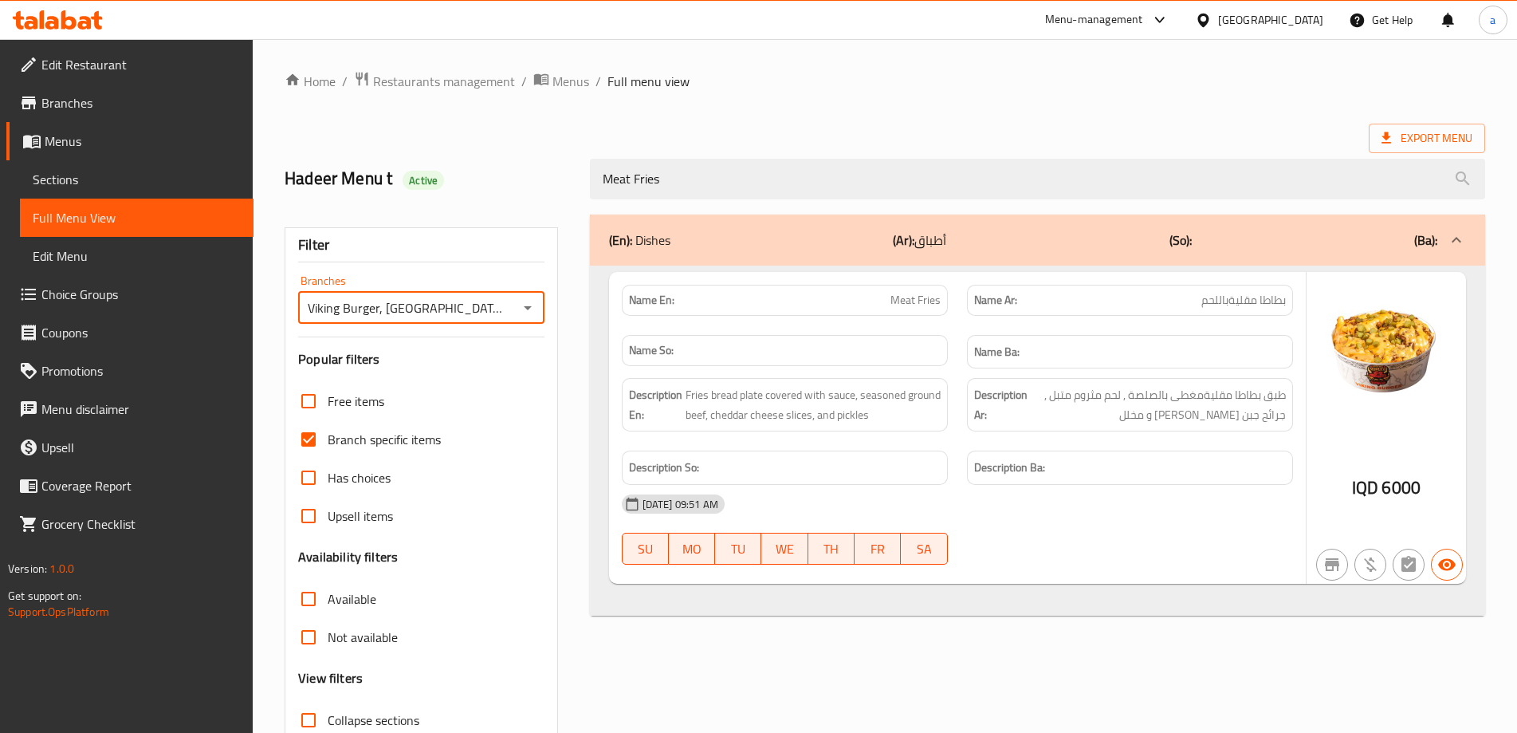
drag, startPoint x: 703, startPoint y: 176, endPoint x: 450, endPoint y: 171, distance: 252.8
click at [451, 171] on div "Hadeer Menu t Active Meat Fries" at bounding box center [885, 178] width 1220 height 71
paste input "Grand mushroom"
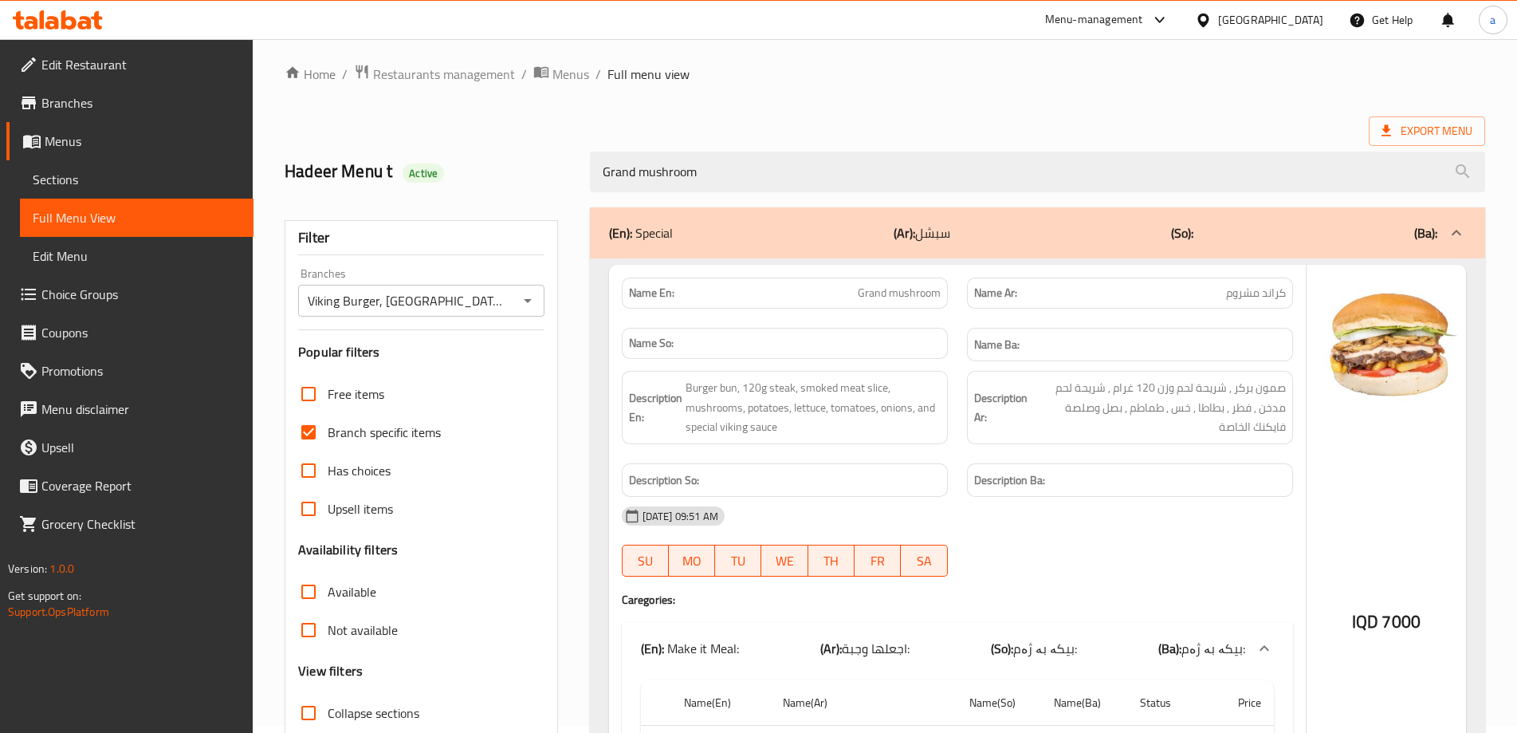
scroll to position [0, 0]
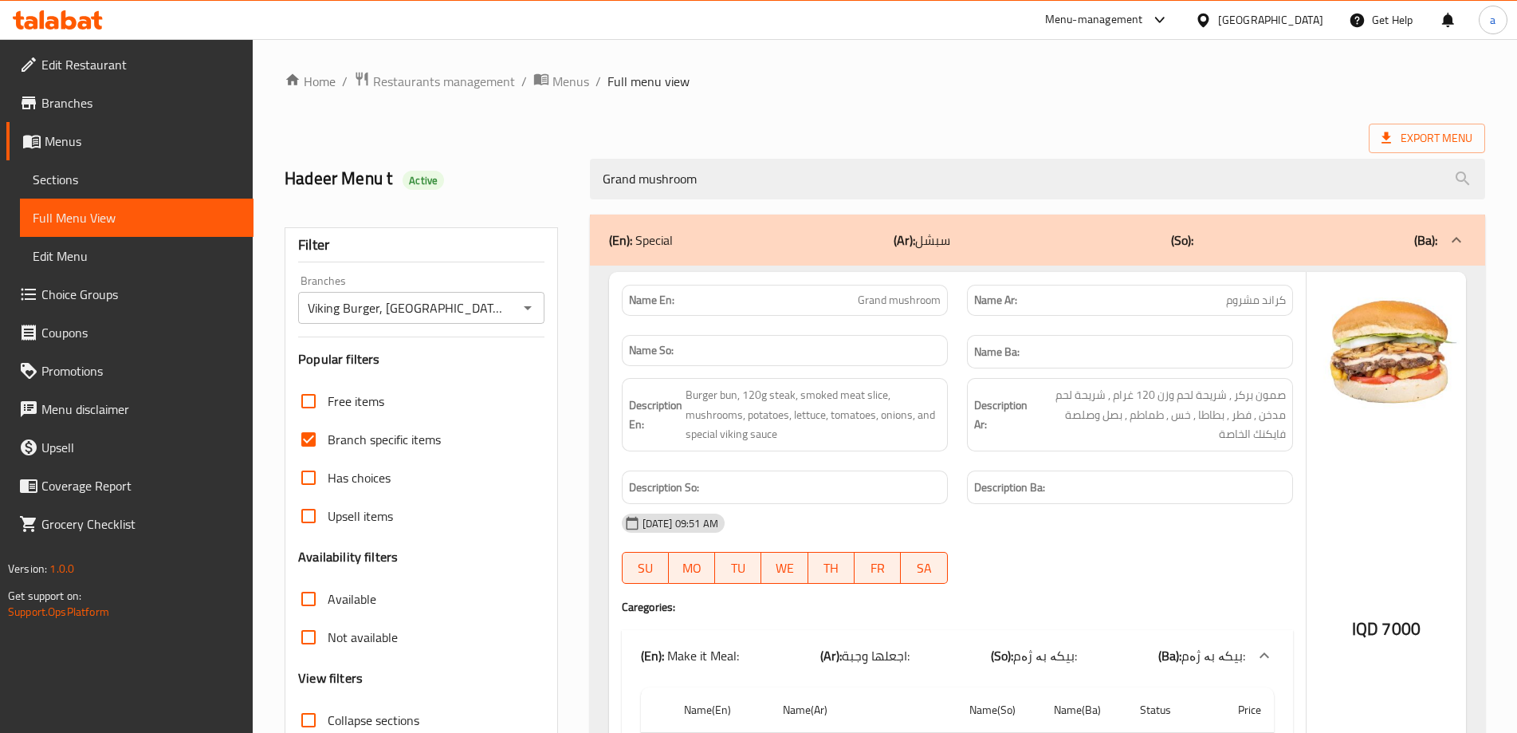
click at [530, 304] on icon "Open" at bounding box center [527, 307] width 19 height 19
type input "Grand mushroom"
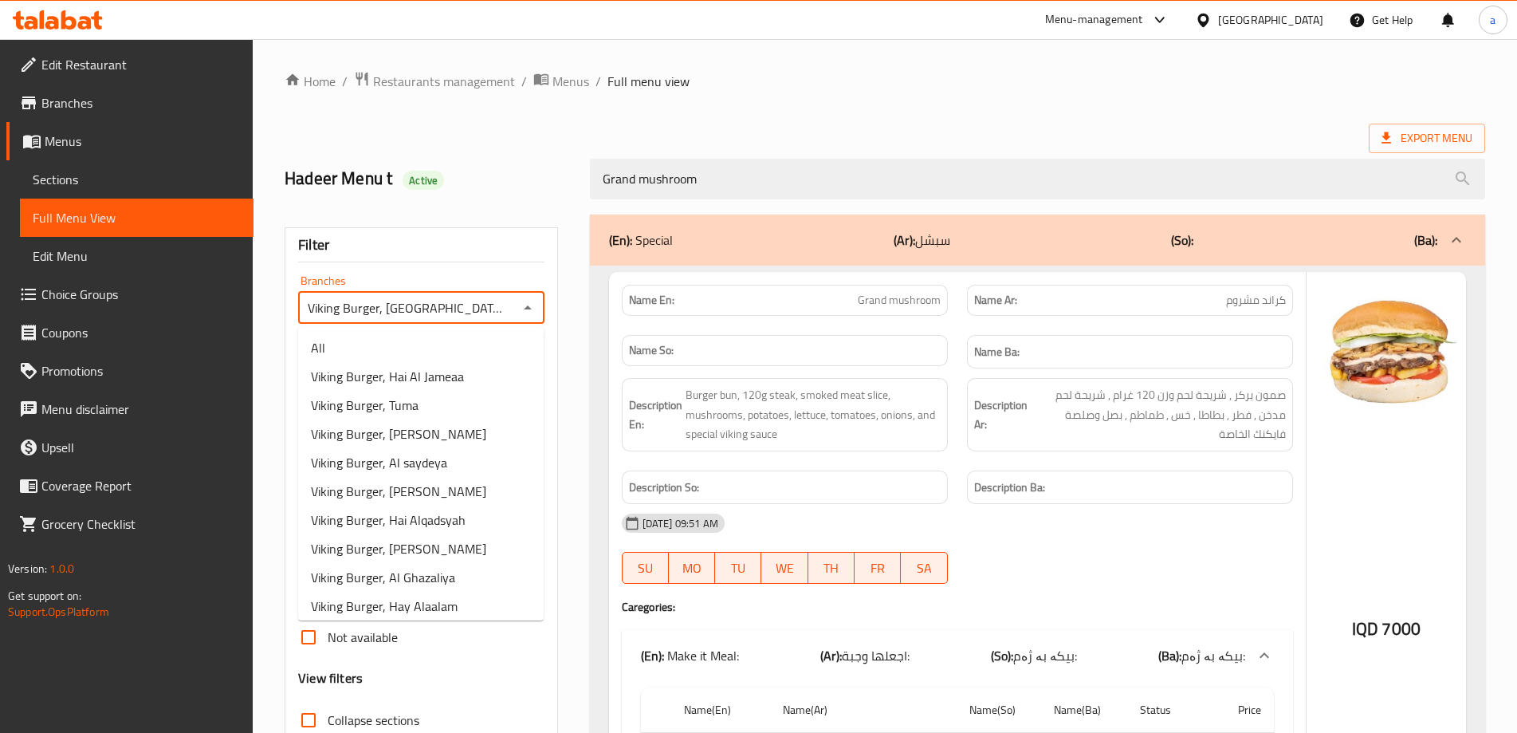
scroll to position [348, 0]
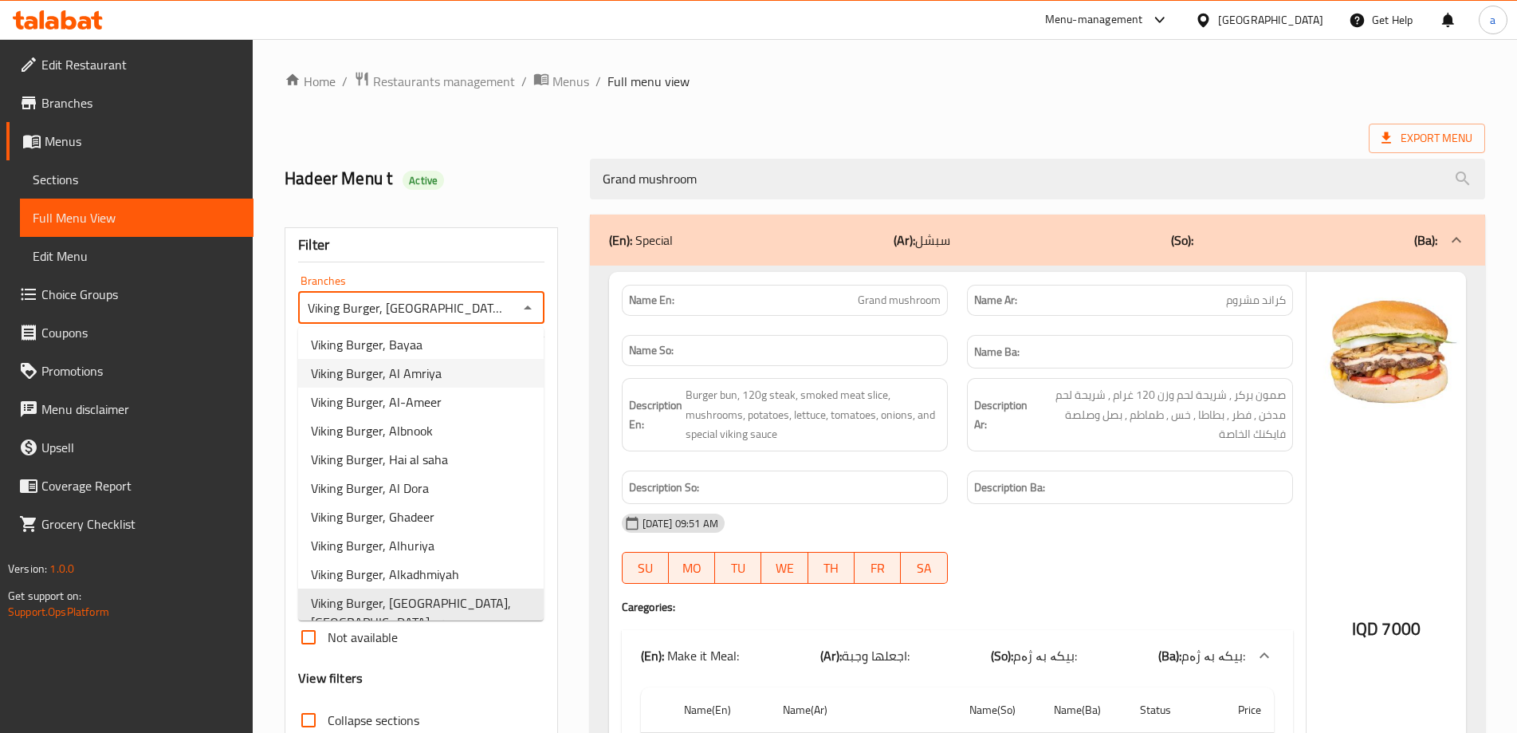
click at [500, 370] on li "Viking Burger, Al Amriya" at bounding box center [421, 373] width 246 height 29
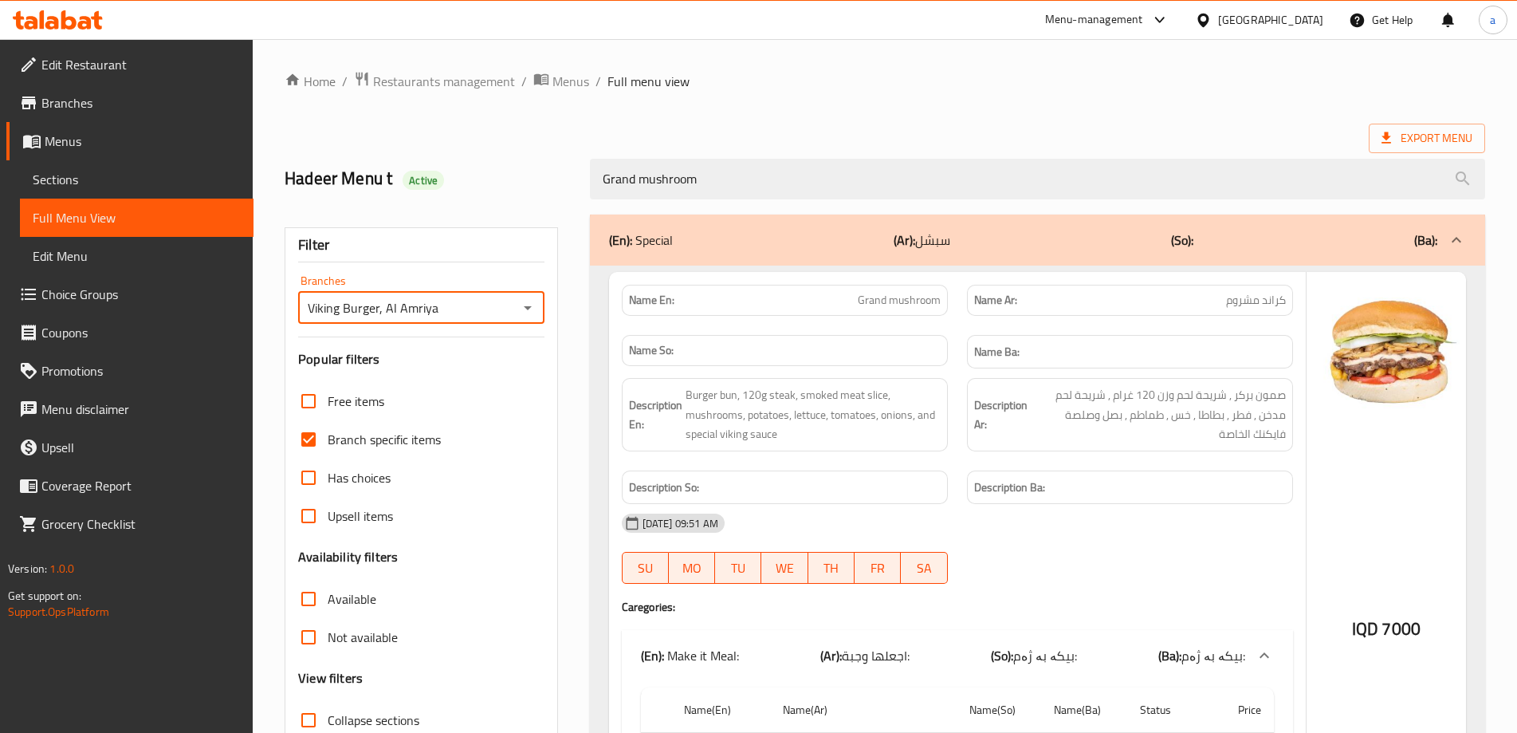
click at [526, 307] on icon "Open" at bounding box center [528, 308] width 8 height 4
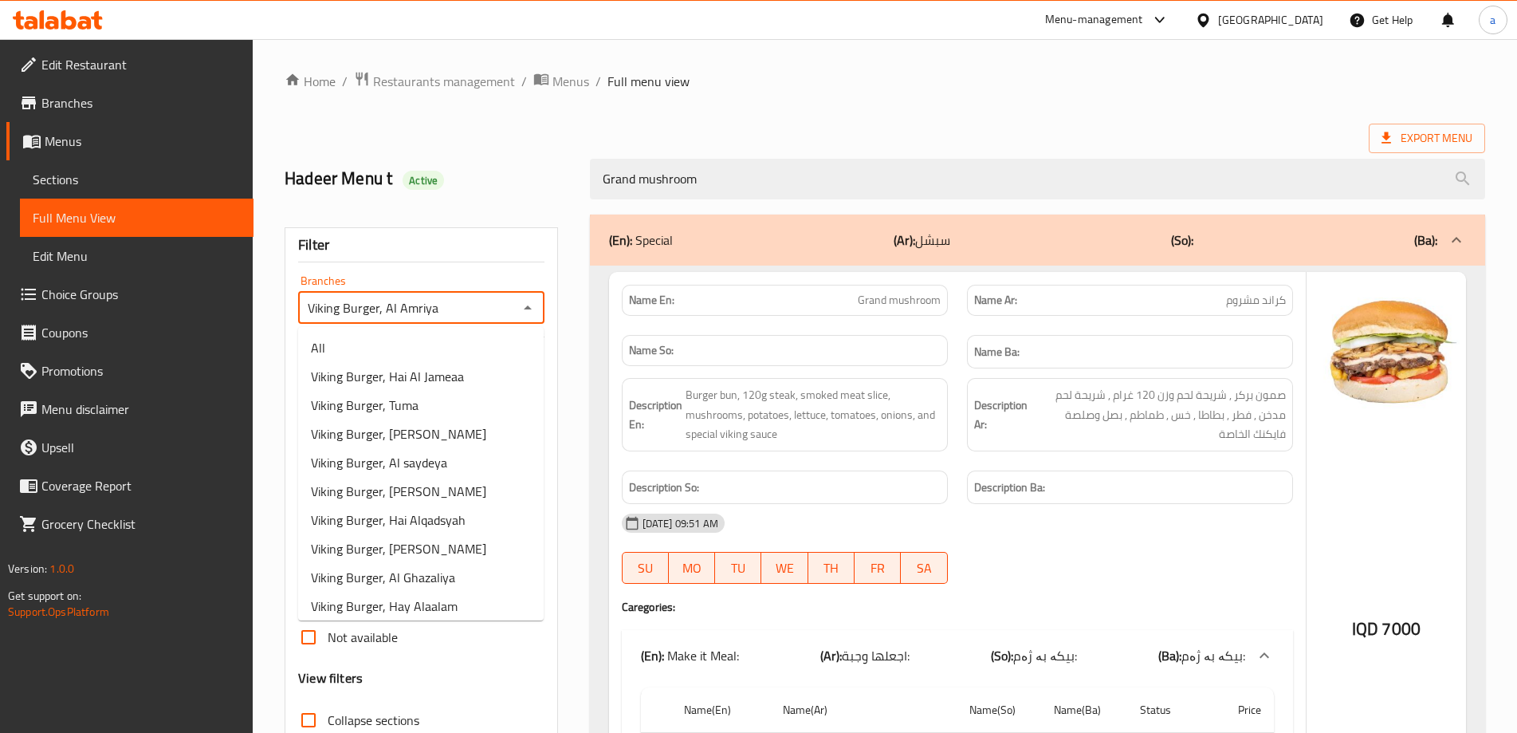
scroll to position [118, 0]
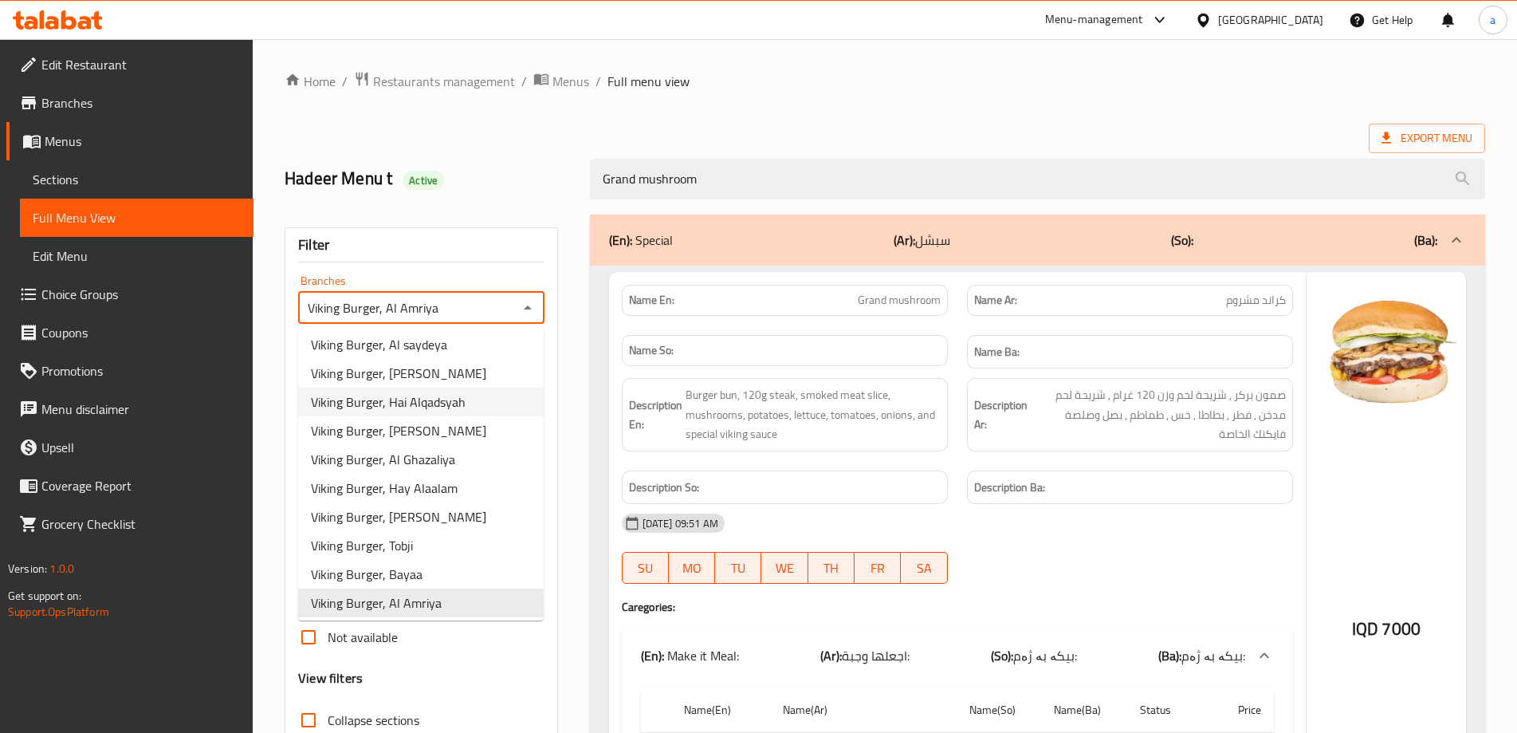
click at [478, 398] on li "Viking Burger, Hai Alqadsyah" at bounding box center [421, 401] width 246 height 29
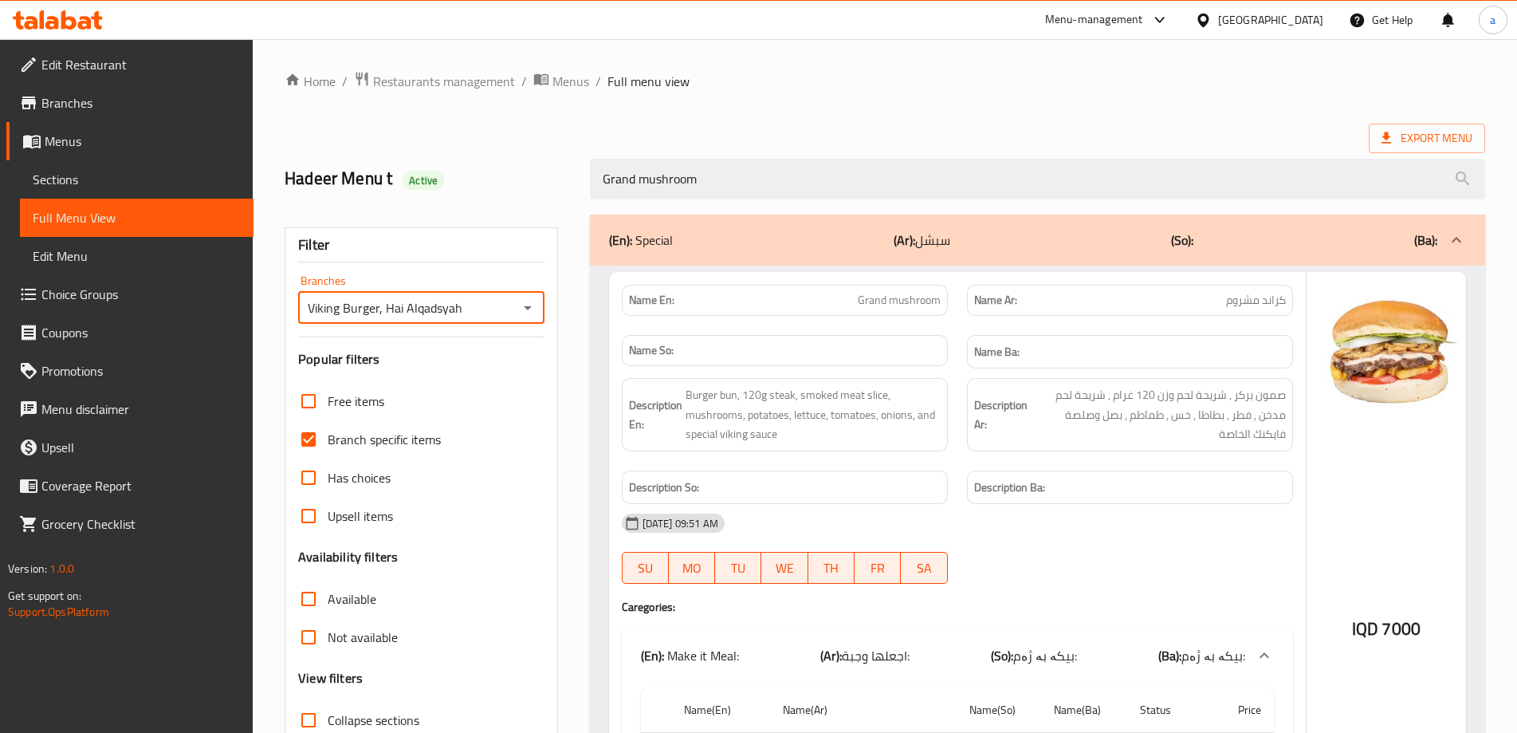
click at [521, 316] on icon "Open" at bounding box center [527, 307] width 19 height 19
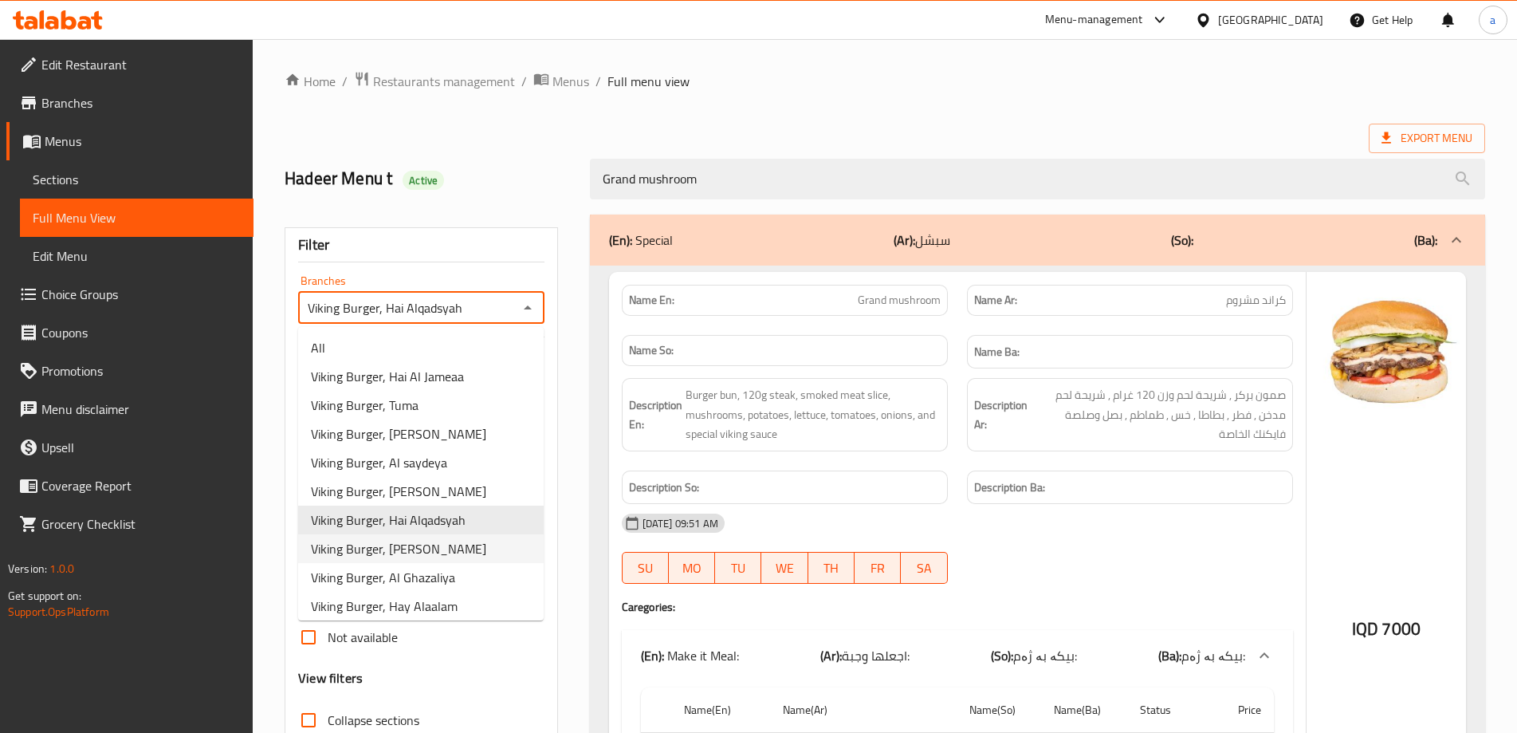
click at [444, 548] on span "Viking Burger, [PERSON_NAME]" at bounding box center [398, 548] width 175 height 19
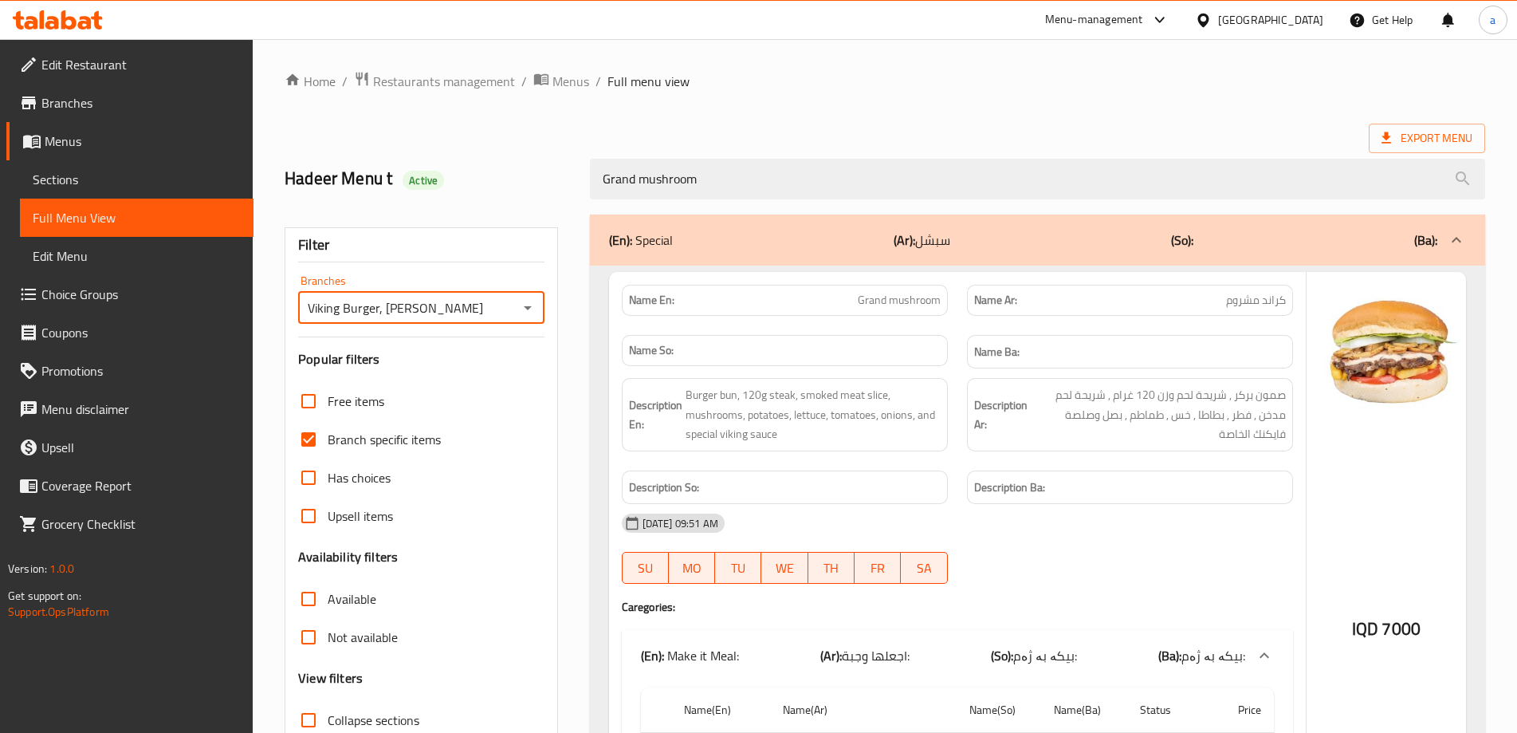
drag, startPoint x: 522, startPoint y: 306, endPoint x: 509, endPoint y: 321, distance: 19.8
click at [523, 306] on icon "Open" at bounding box center [527, 307] width 19 height 19
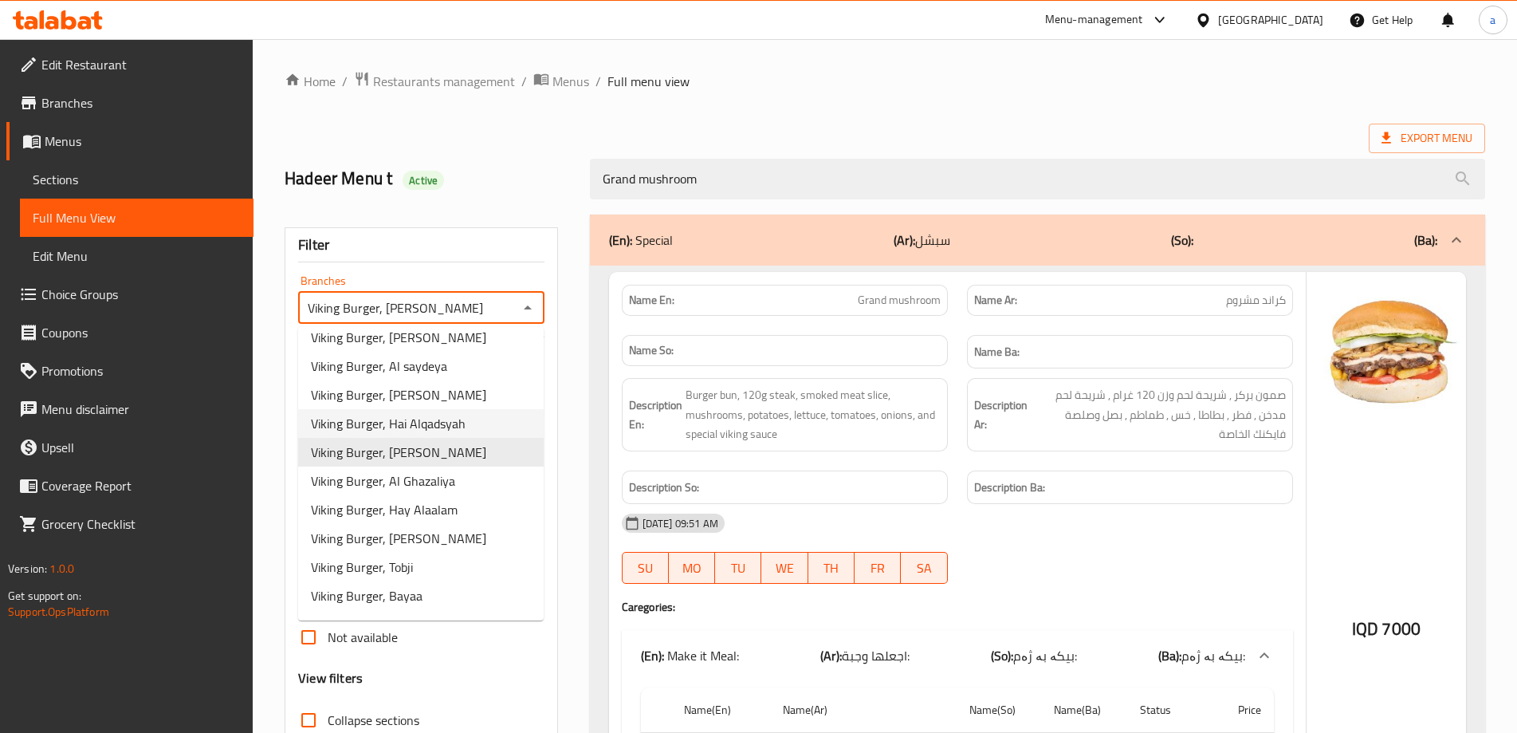
scroll to position [319, 0]
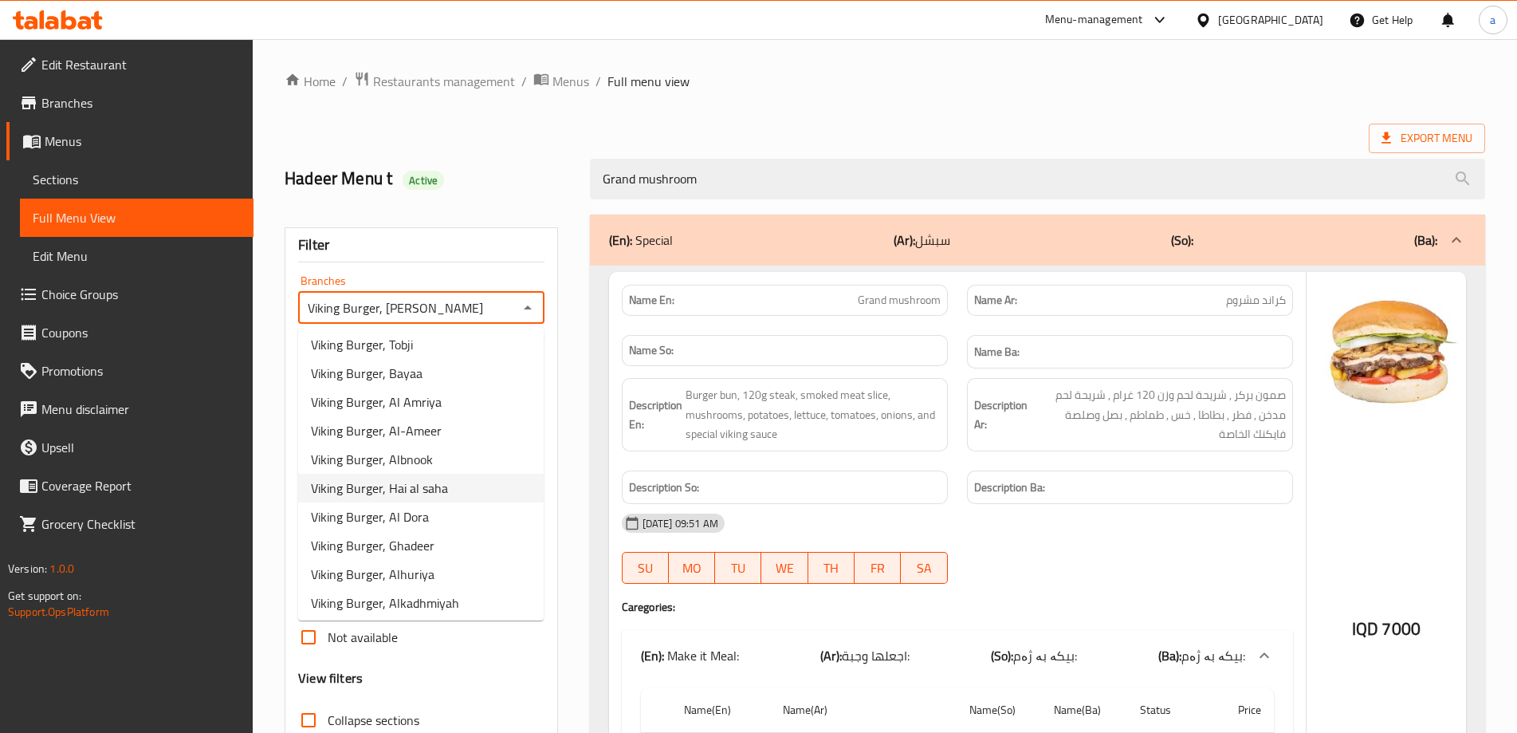
click at [442, 482] on span "Viking Burger, Hai al saha" at bounding box center [379, 487] width 137 height 19
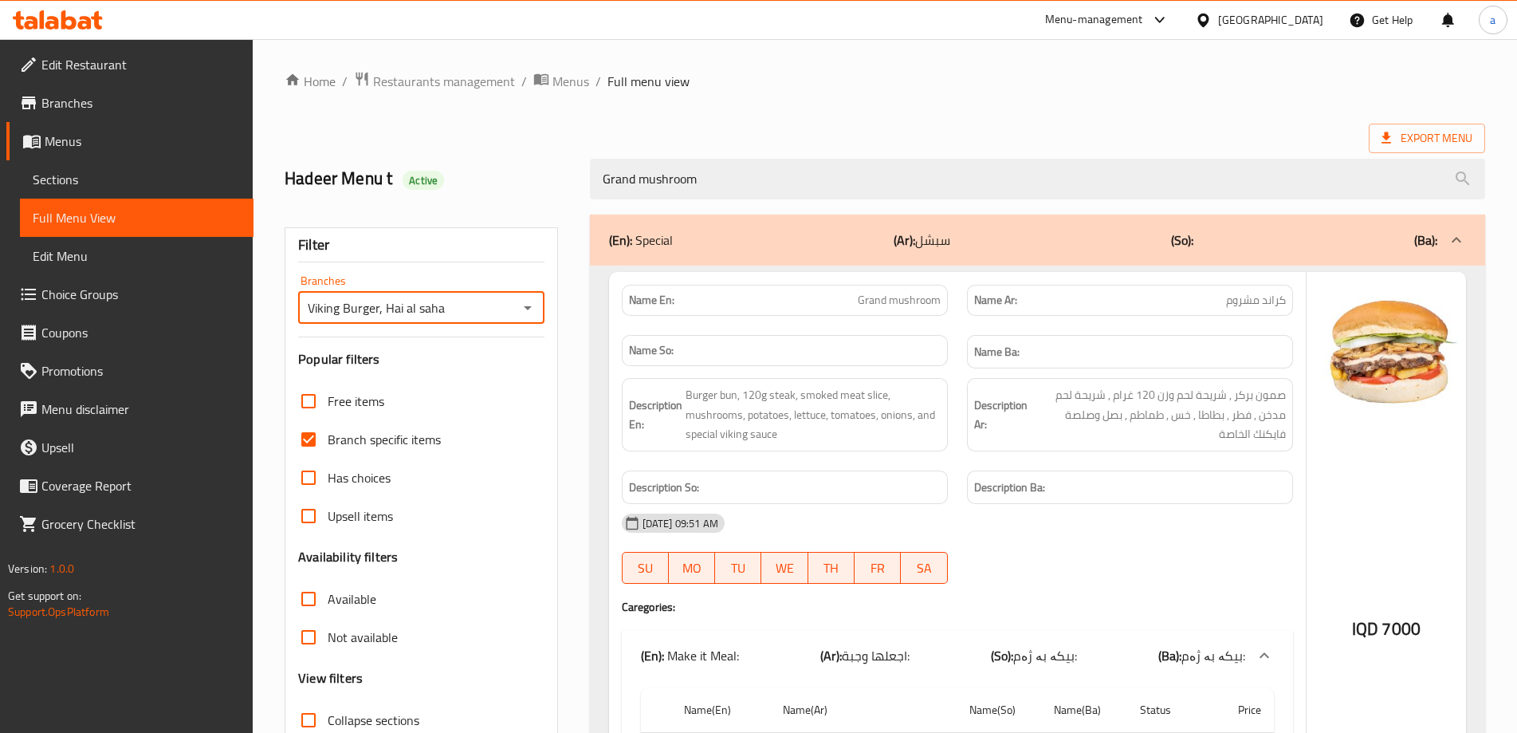
click at [527, 309] on icon "Open" at bounding box center [528, 308] width 8 height 4
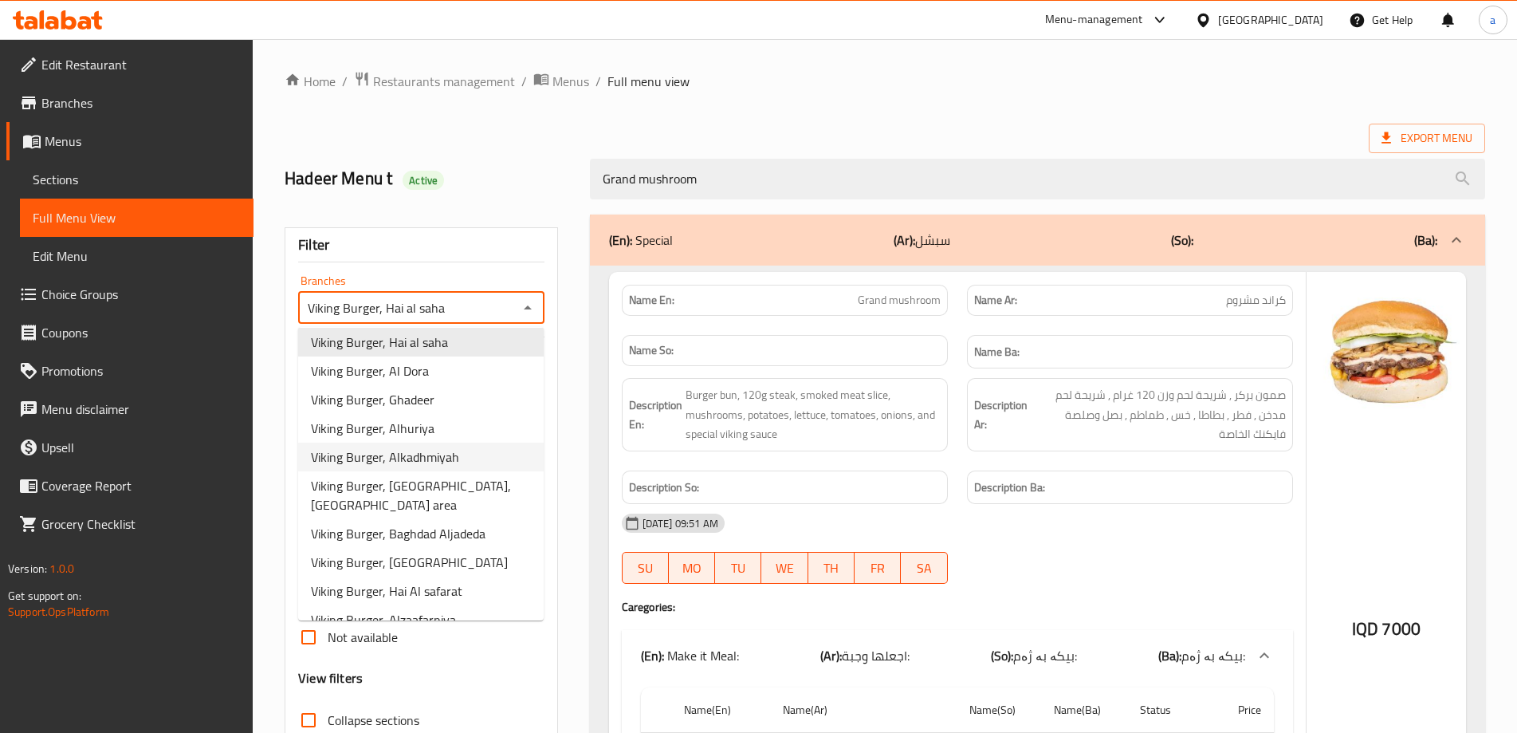
scroll to position [466, 0]
click at [452, 477] on span "Viking Burger, [GEOGRAPHIC_DATA], [GEOGRAPHIC_DATA] area" at bounding box center [421, 494] width 220 height 38
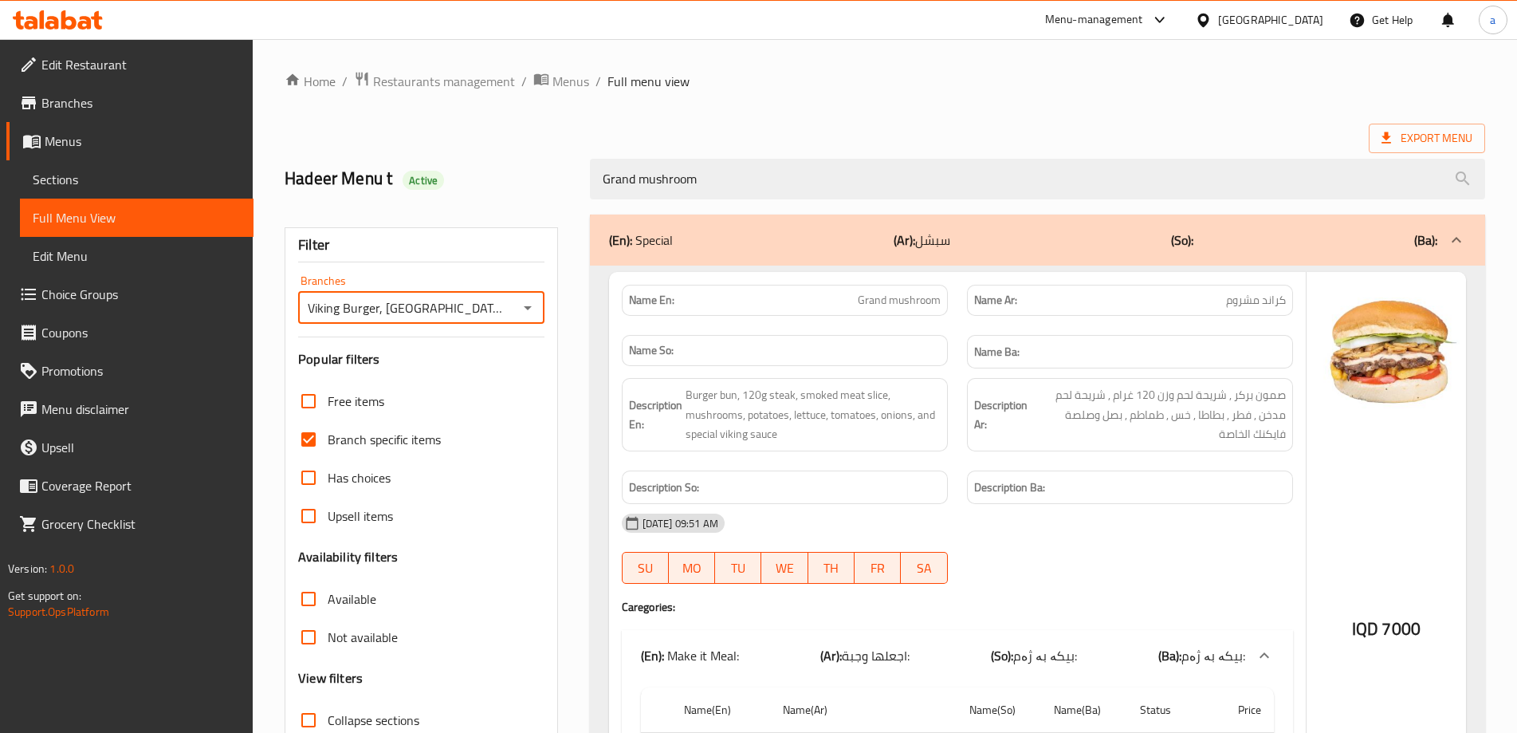
click at [532, 303] on icon "Open" at bounding box center [527, 307] width 19 height 19
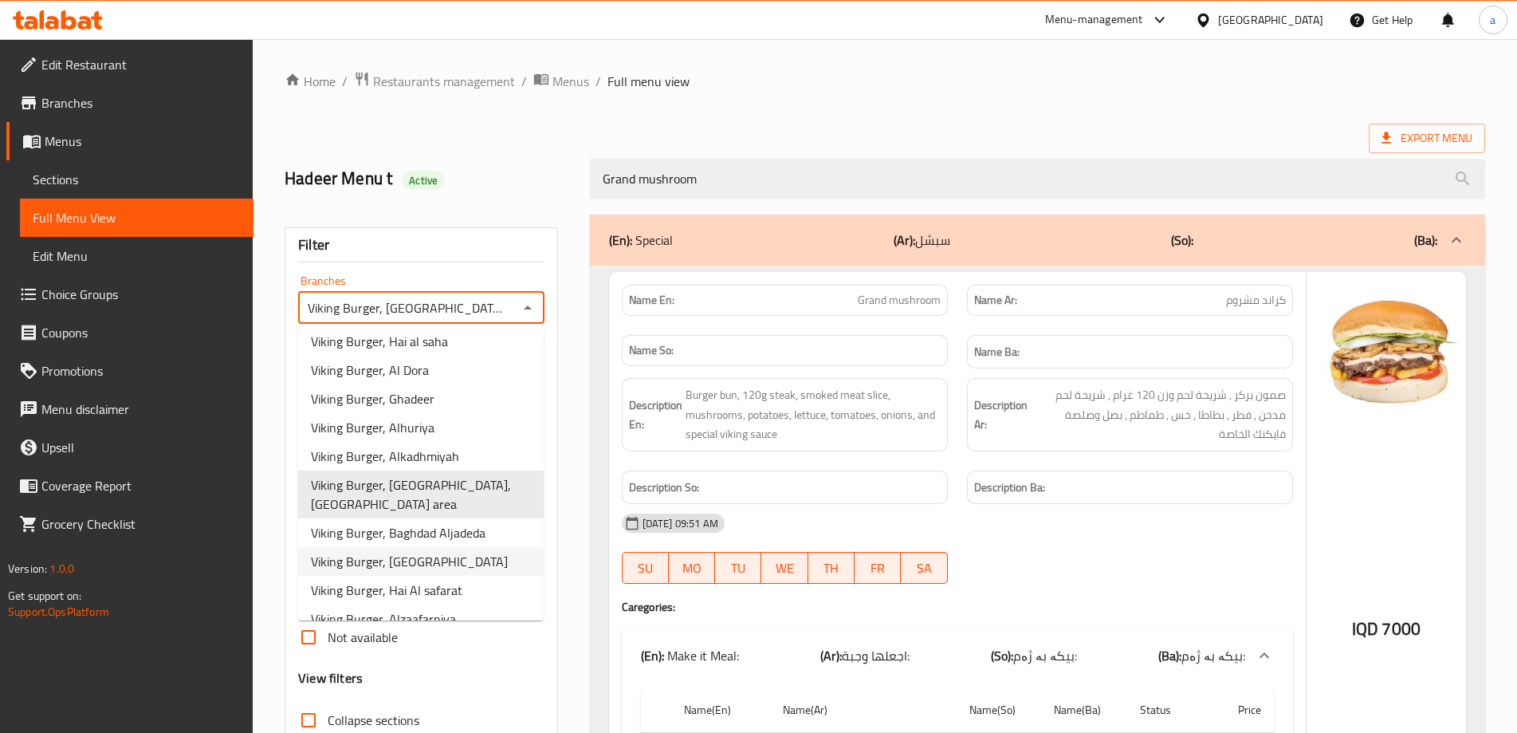
click at [439, 548] on li "Viking Burger, [GEOGRAPHIC_DATA]" at bounding box center [421, 561] width 246 height 29
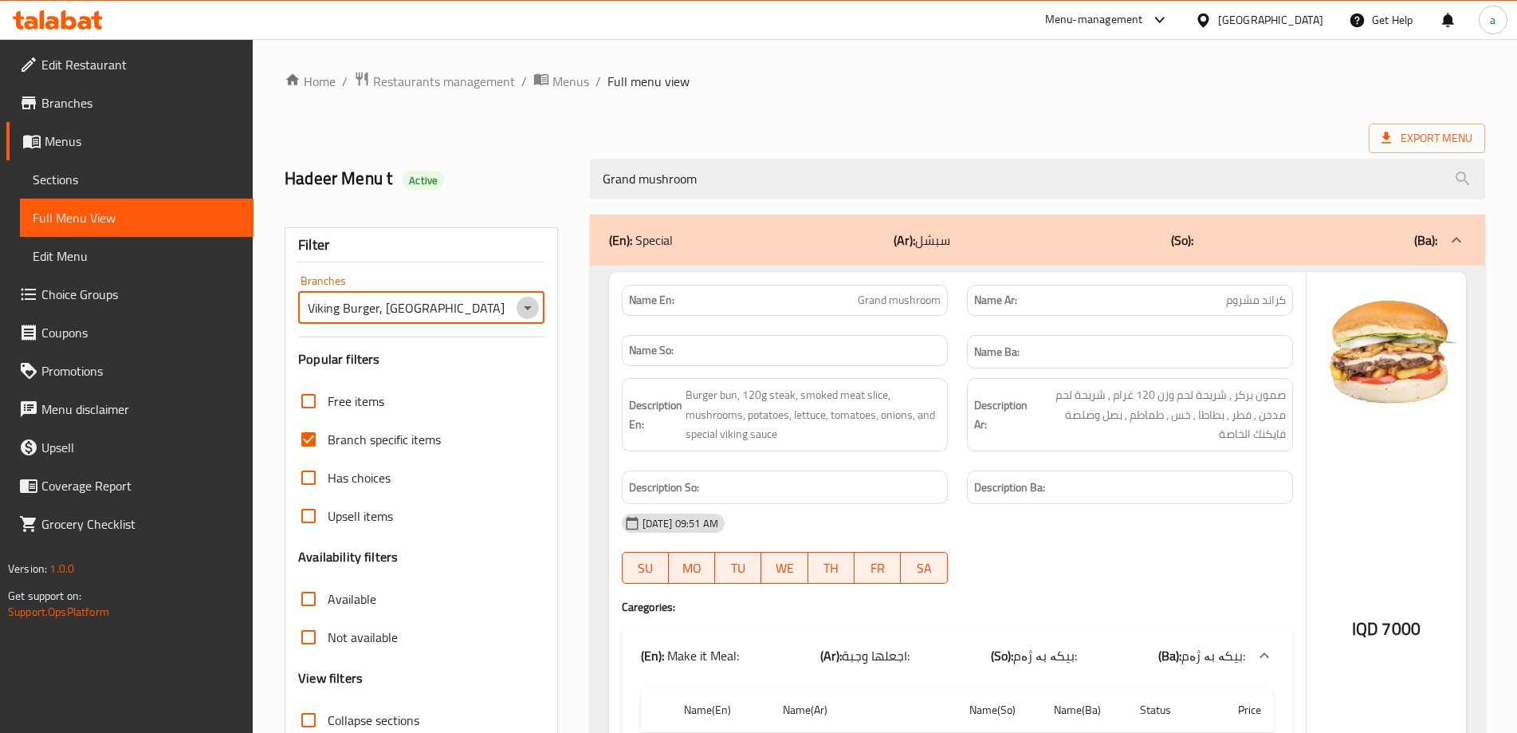
click at [528, 309] on icon "Open" at bounding box center [528, 308] width 8 height 4
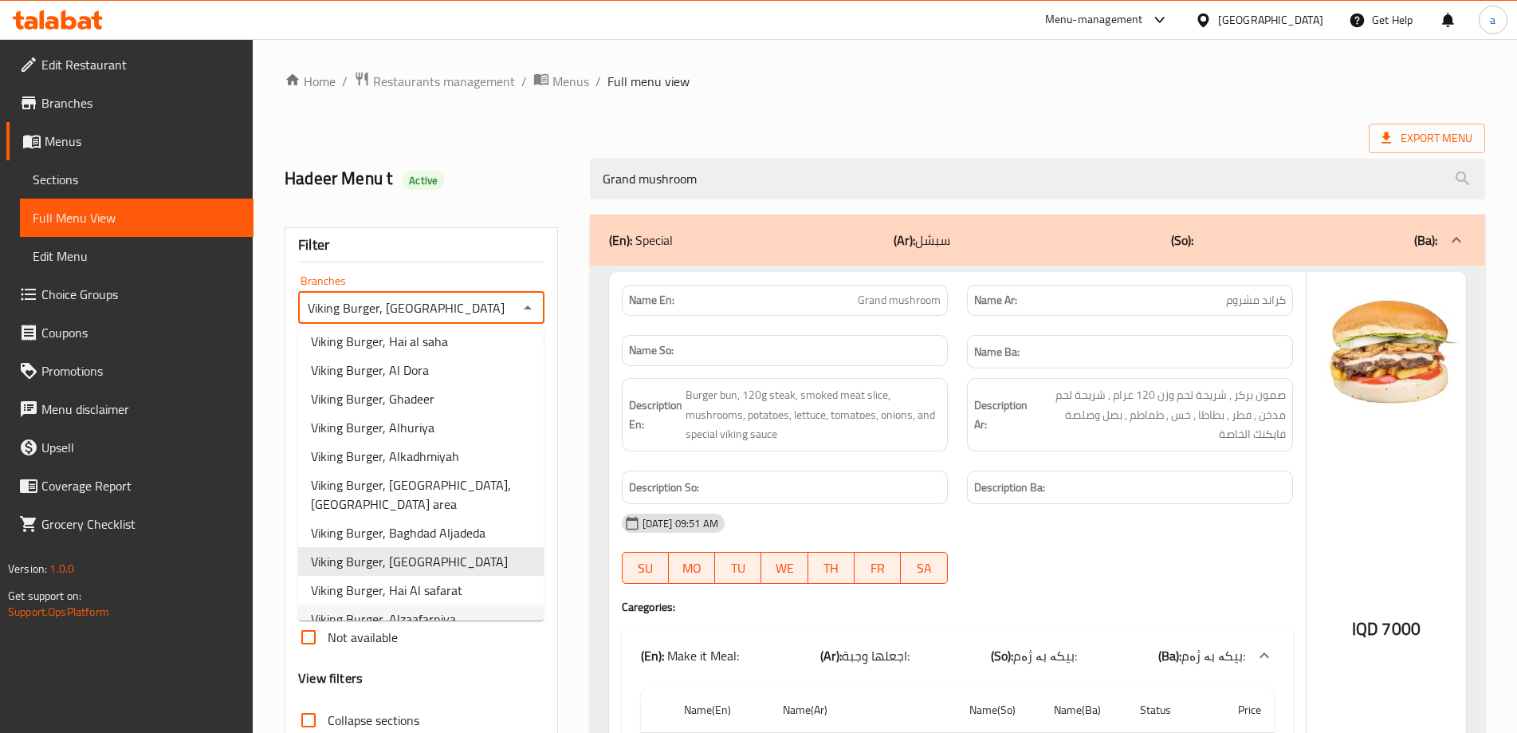
click at [434, 609] on span "Viking Burger, Alzaafarniya" at bounding box center [383, 618] width 145 height 19
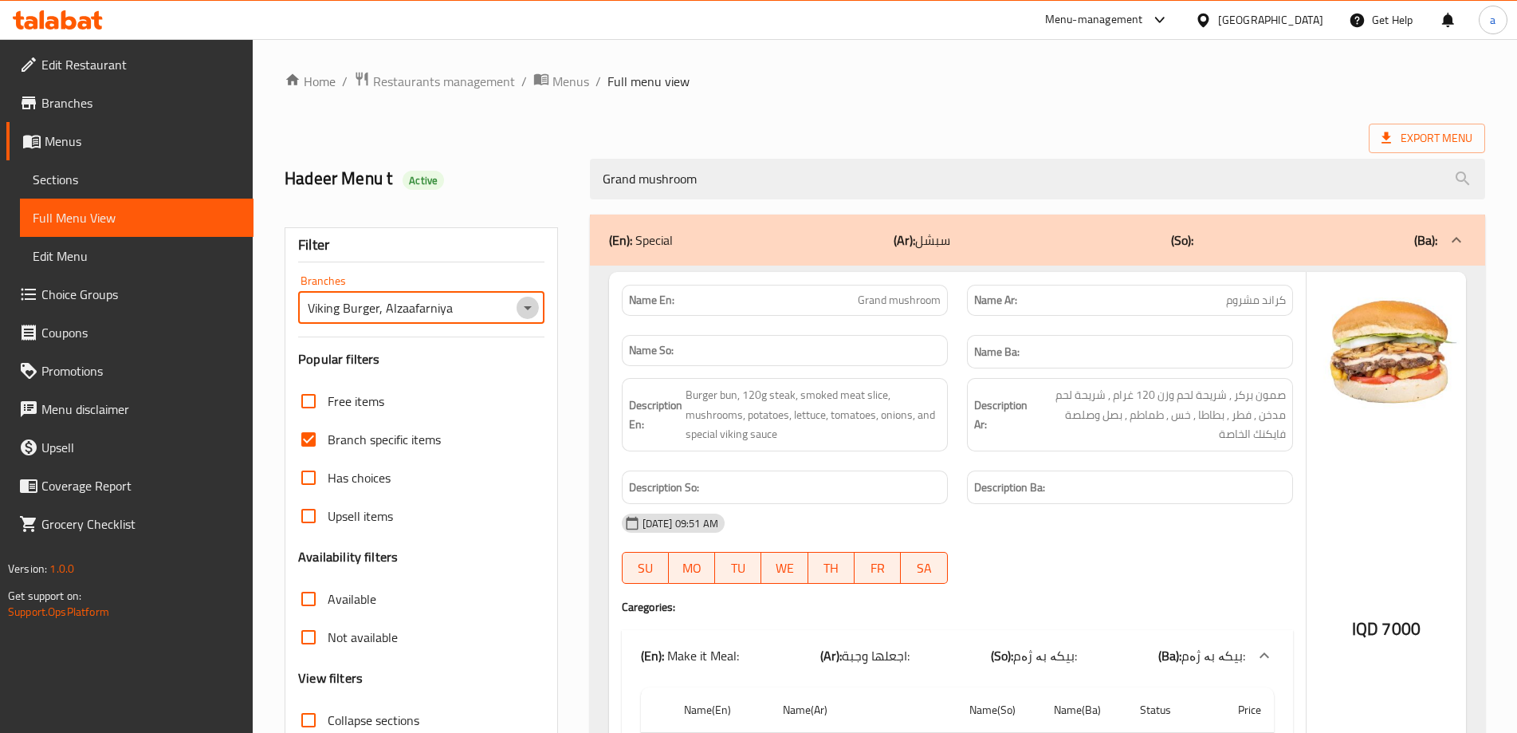
click at [528, 305] on icon "Open" at bounding box center [527, 307] width 19 height 19
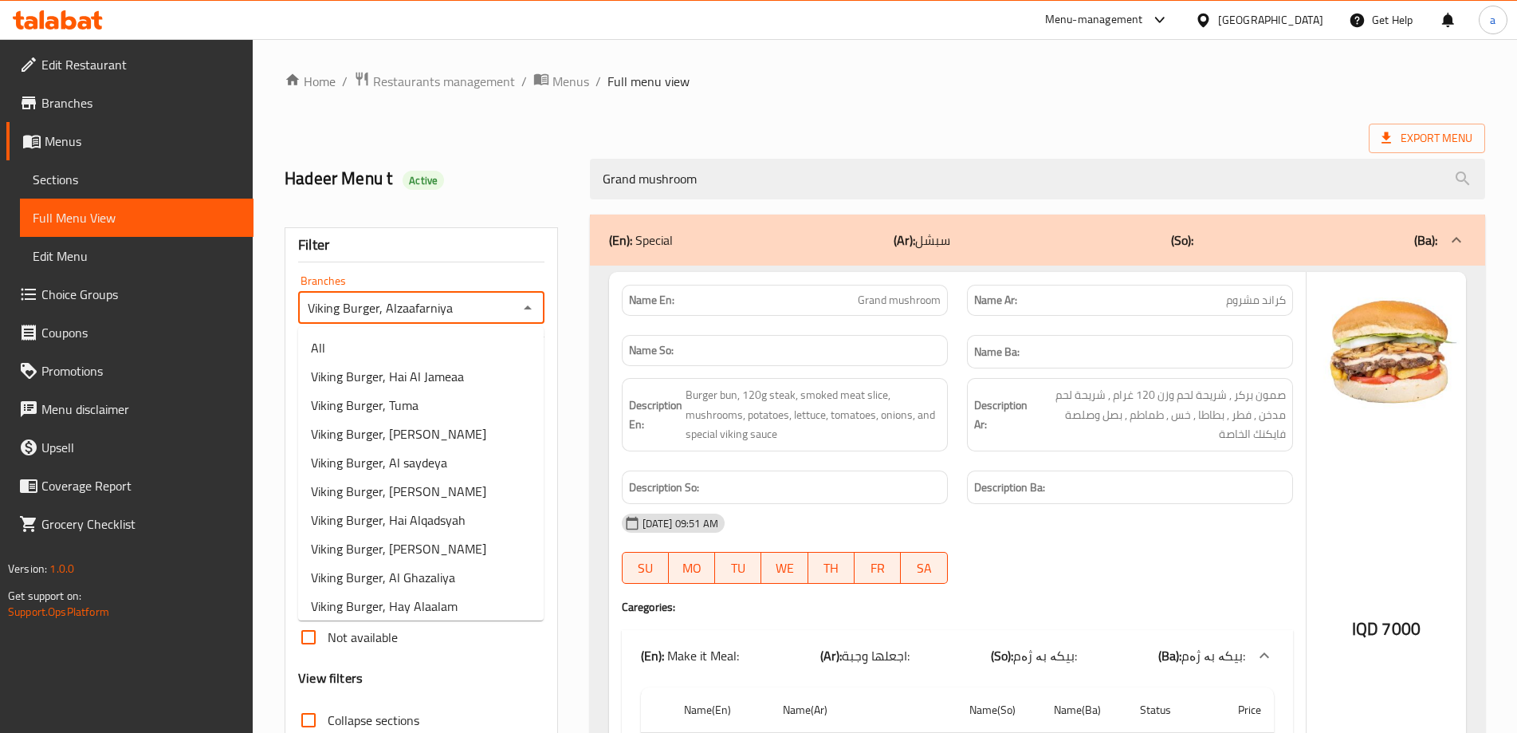
scroll to position [462, 0]
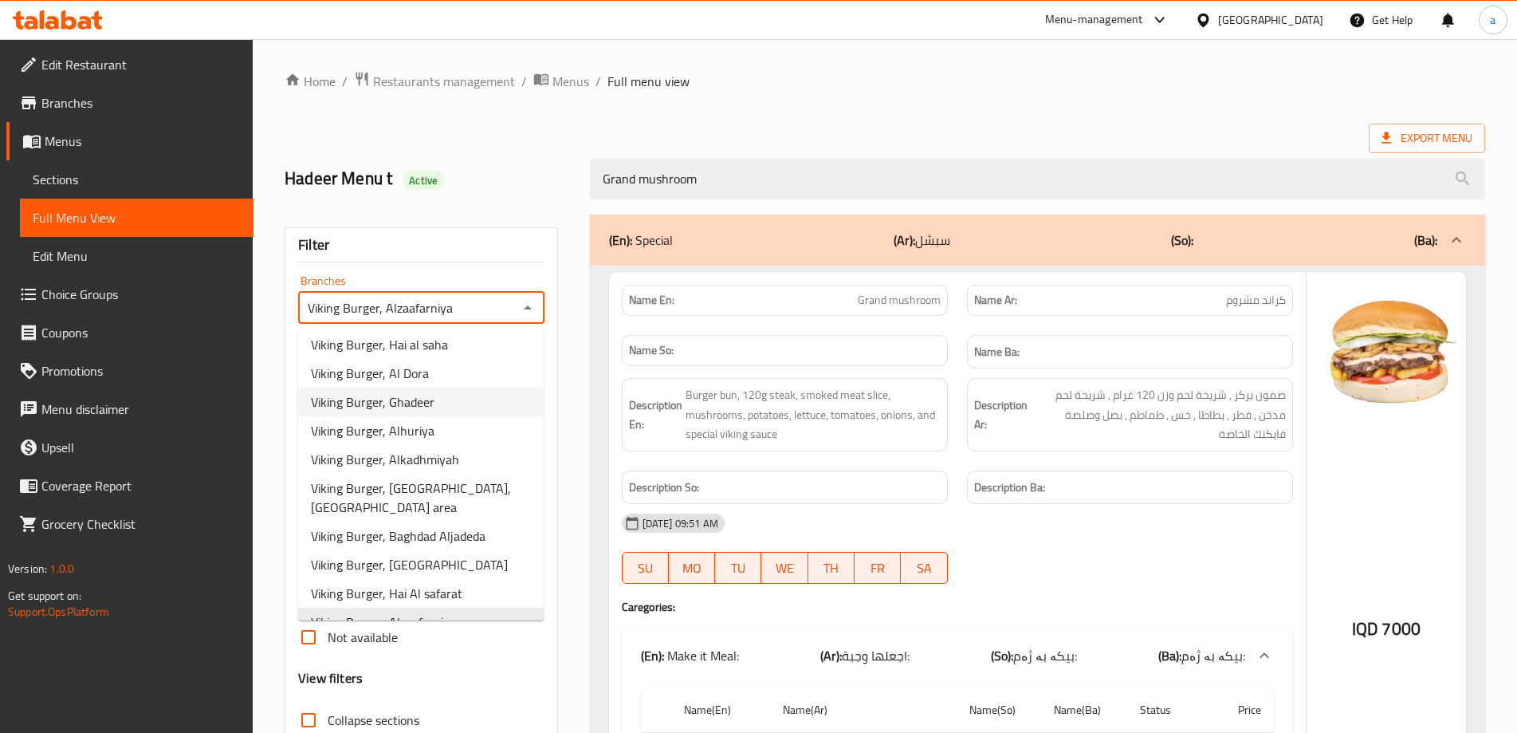
click at [452, 395] on li "Viking Burger, Ghadeer" at bounding box center [421, 401] width 246 height 29
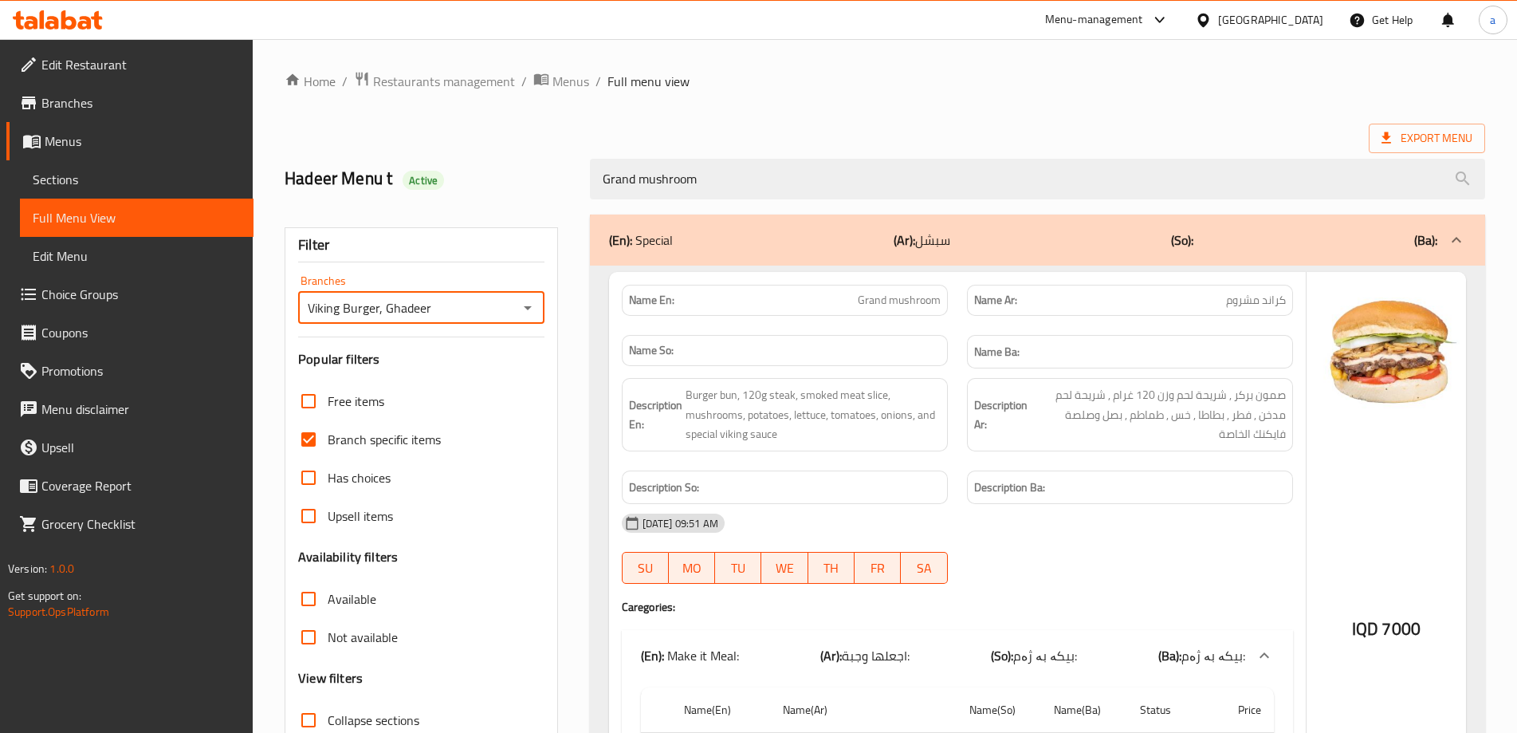
click at [518, 313] on icon "Open" at bounding box center [527, 307] width 19 height 19
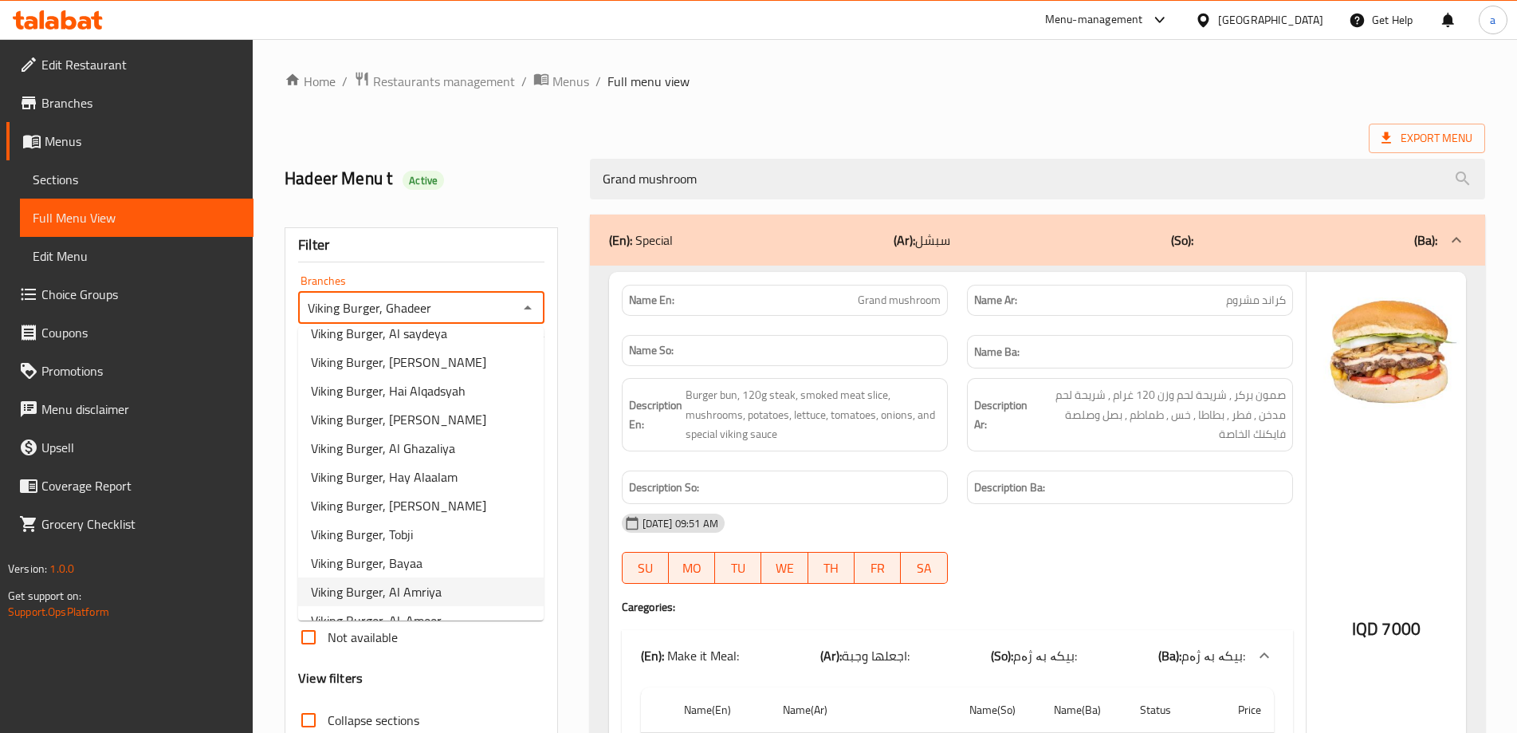
scroll to position [0, 0]
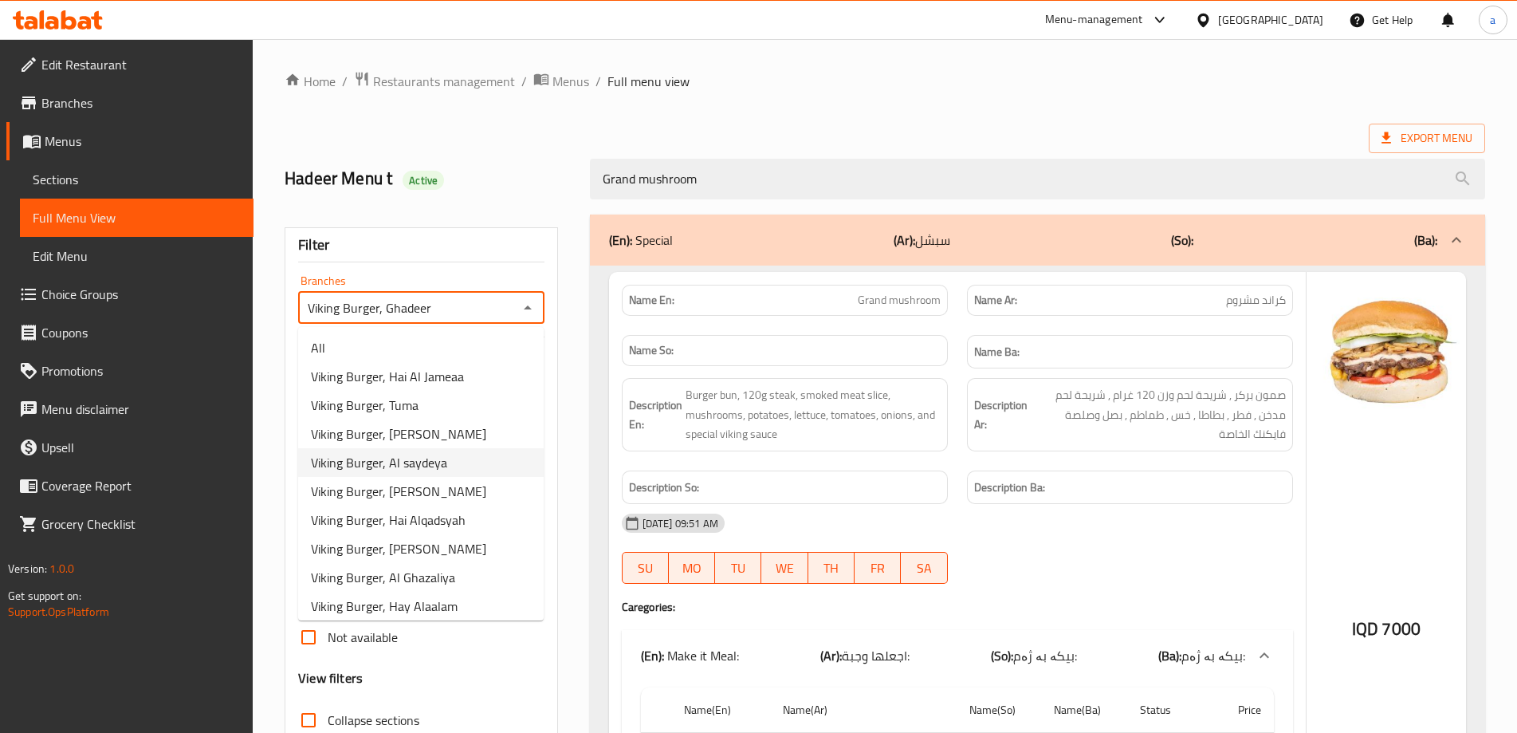
click at [417, 458] on span "Viking Burger, Al saydeya" at bounding box center [379, 462] width 136 height 19
type input "Viking Burger, Al saydeya"
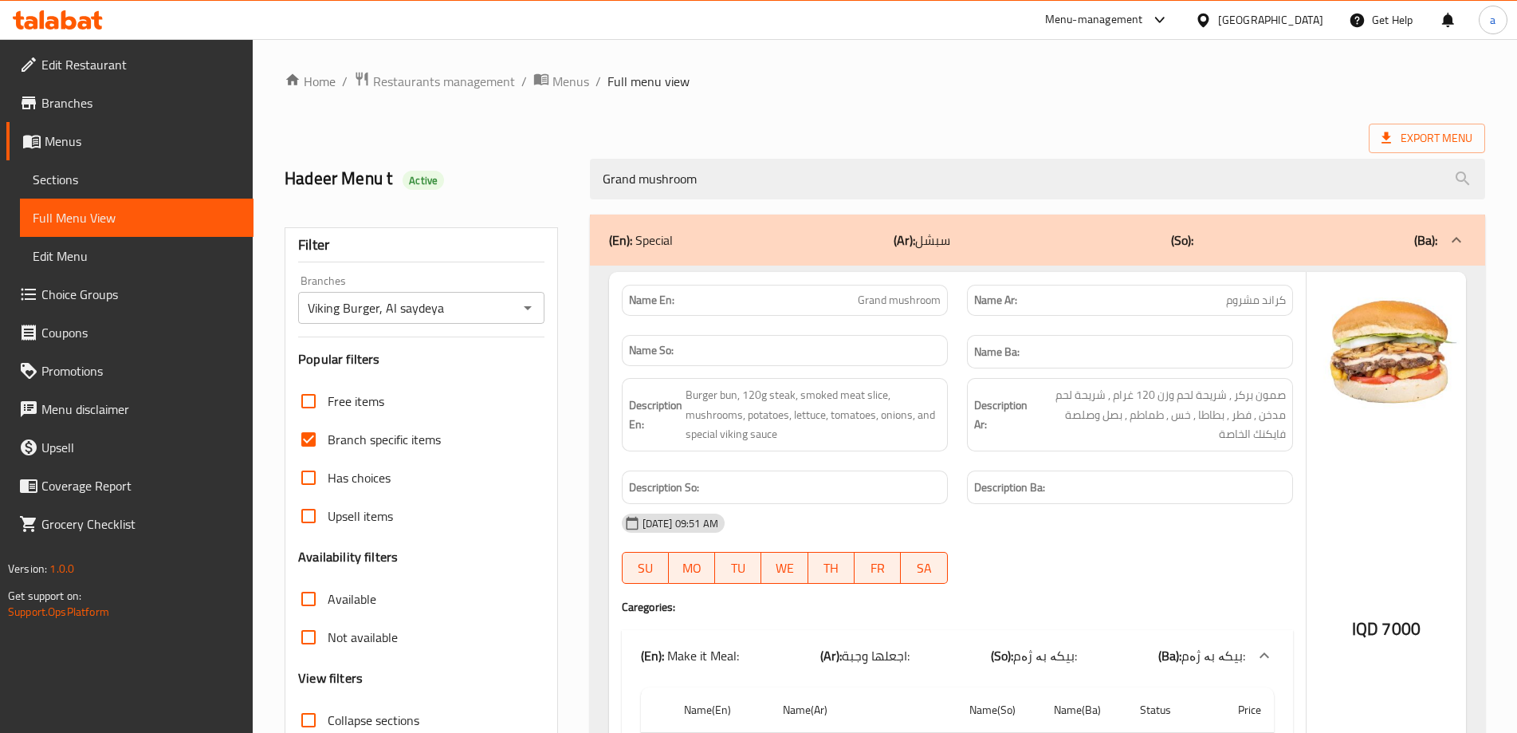
drag, startPoint x: 787, startPoint y: 187, endPoint x: 536, endPoint y: 179, distance: 251.2
click at [537, 179] on div "Hadeer Menu t Active Grand mushroom" at bounding box center [885, 178] width 1220 height 71
paste input "Cheesy"
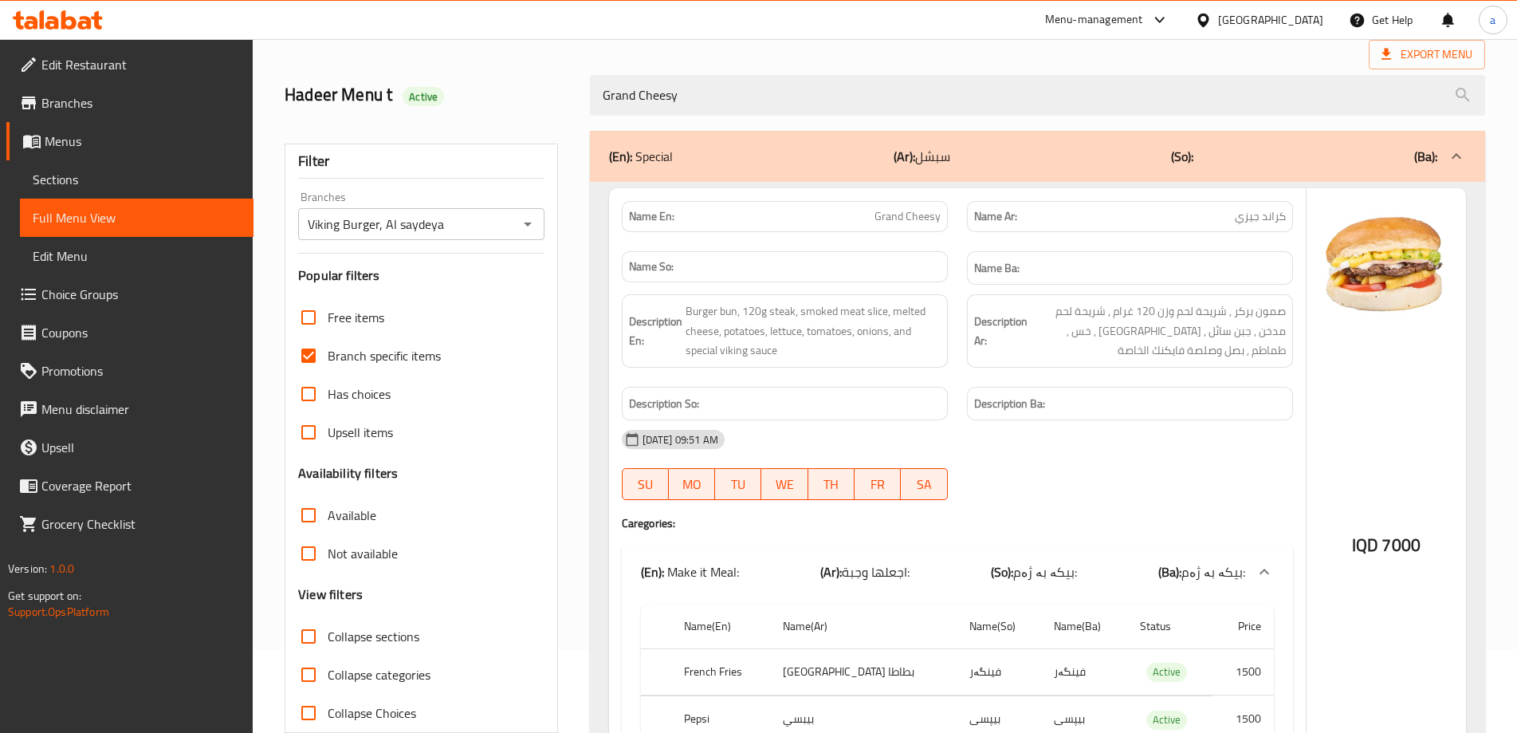
scroll to position [197, 0]
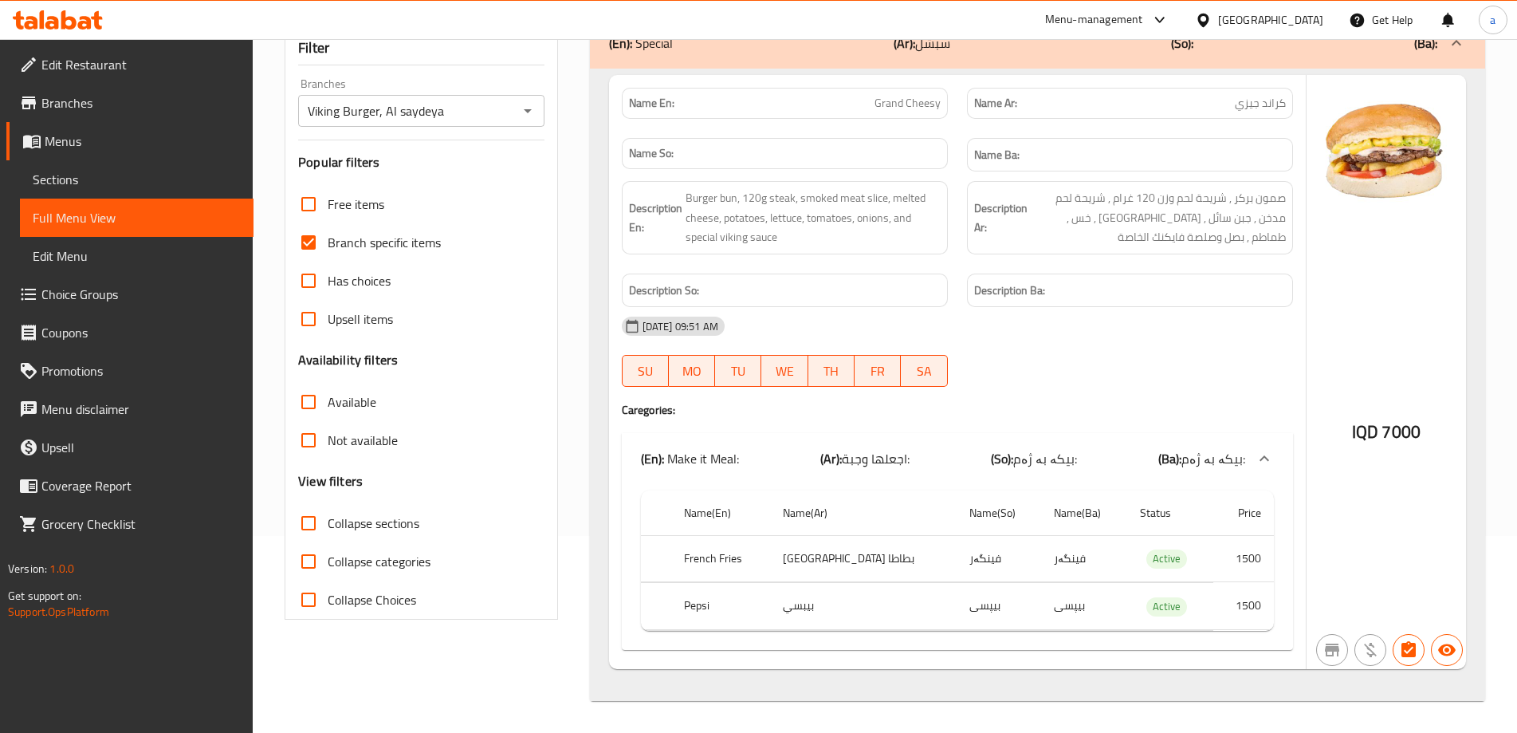
type input "Grand Cheesy"
click at [525, 107] on icon "Open" at bounding box center [527, 110] width 19 height 19
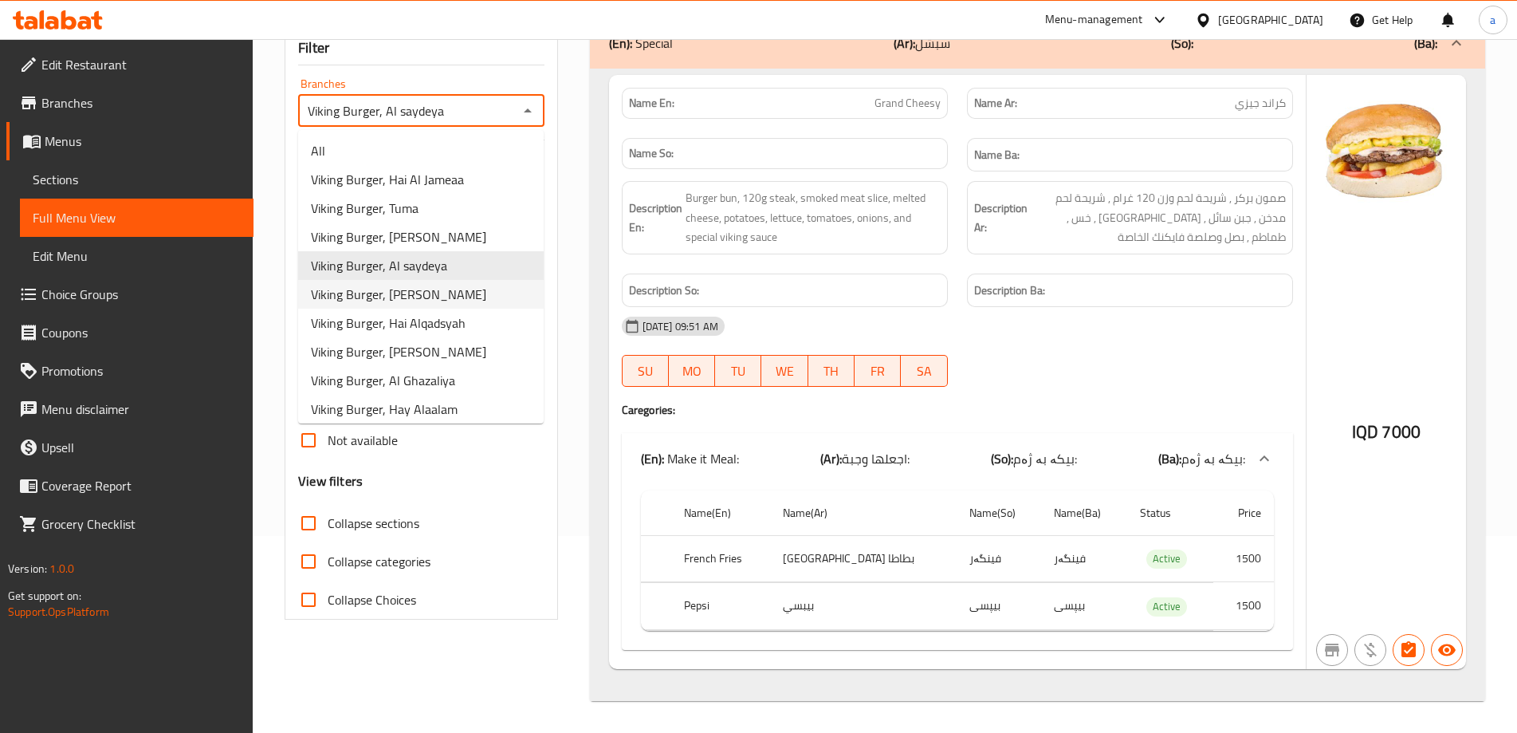
click at [473, 297] on li "Viking Burger, [PERSON_NAME]" at bounding box center [421, 294] width 246 height 29
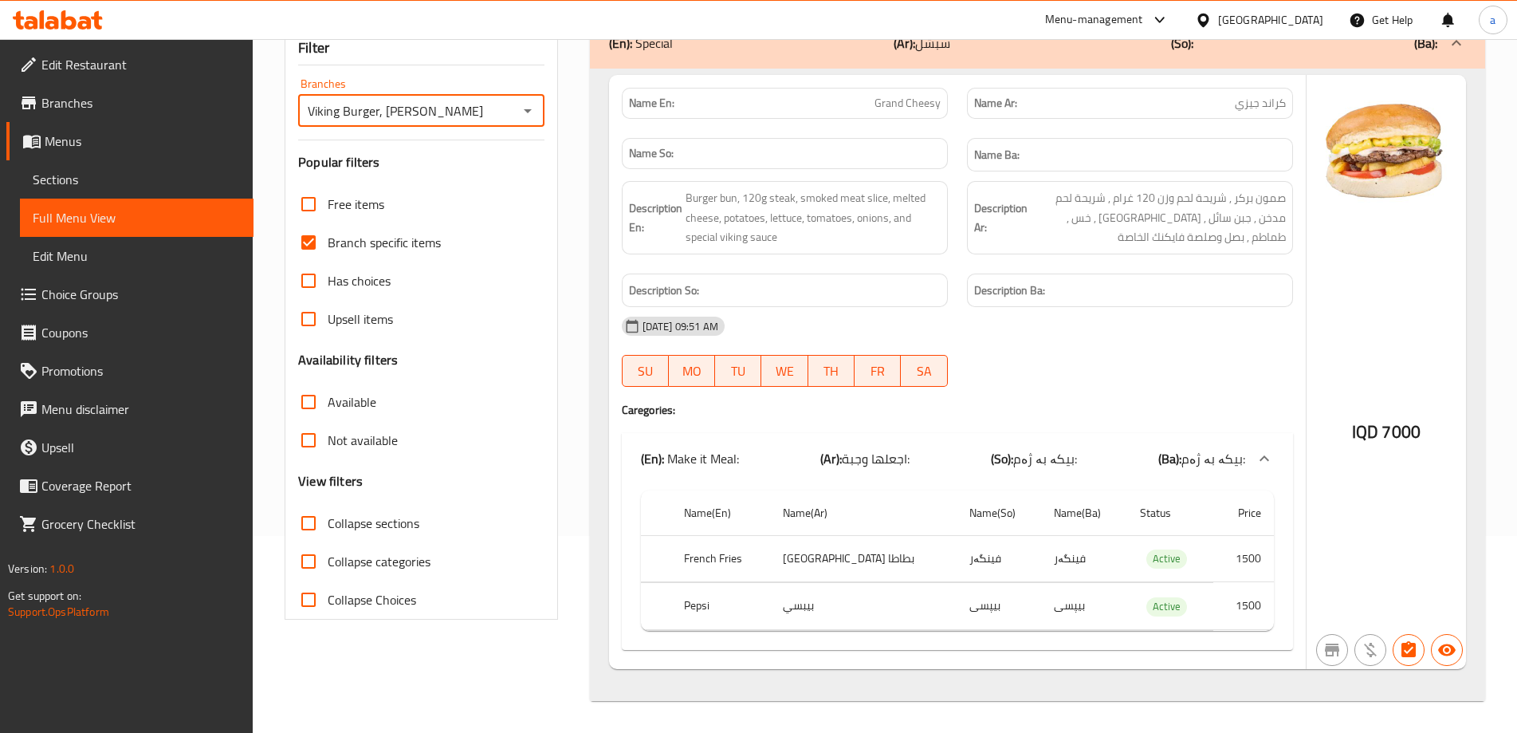
click at [524, 113] on icon "Open" at bounding box center [527, 110] width 19 height 19
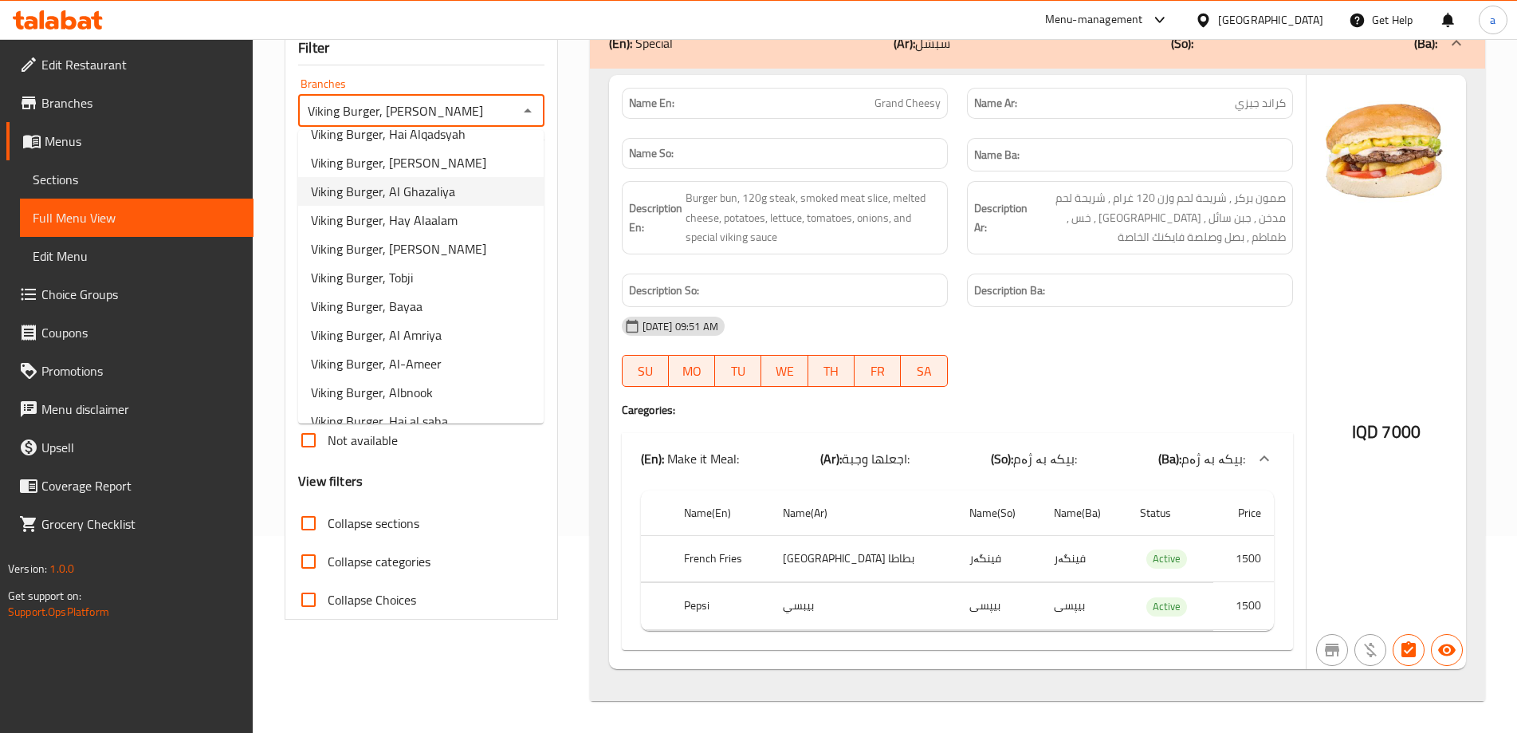
scroll to position [425, 0]
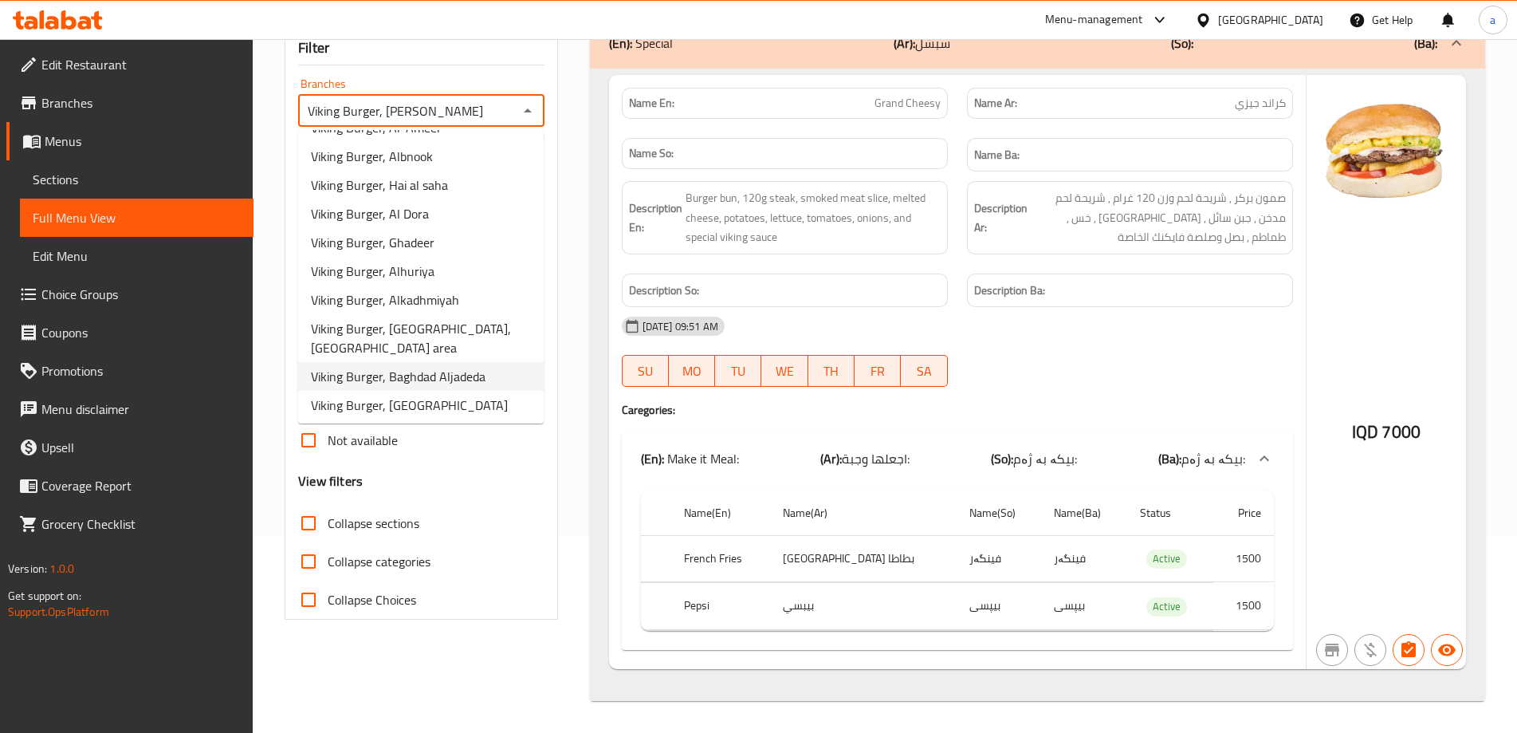
click at [449, 367] on span "Viking Burger, Baghdad Aljadeda" at bounding box center [398, 376] width 175 height 19
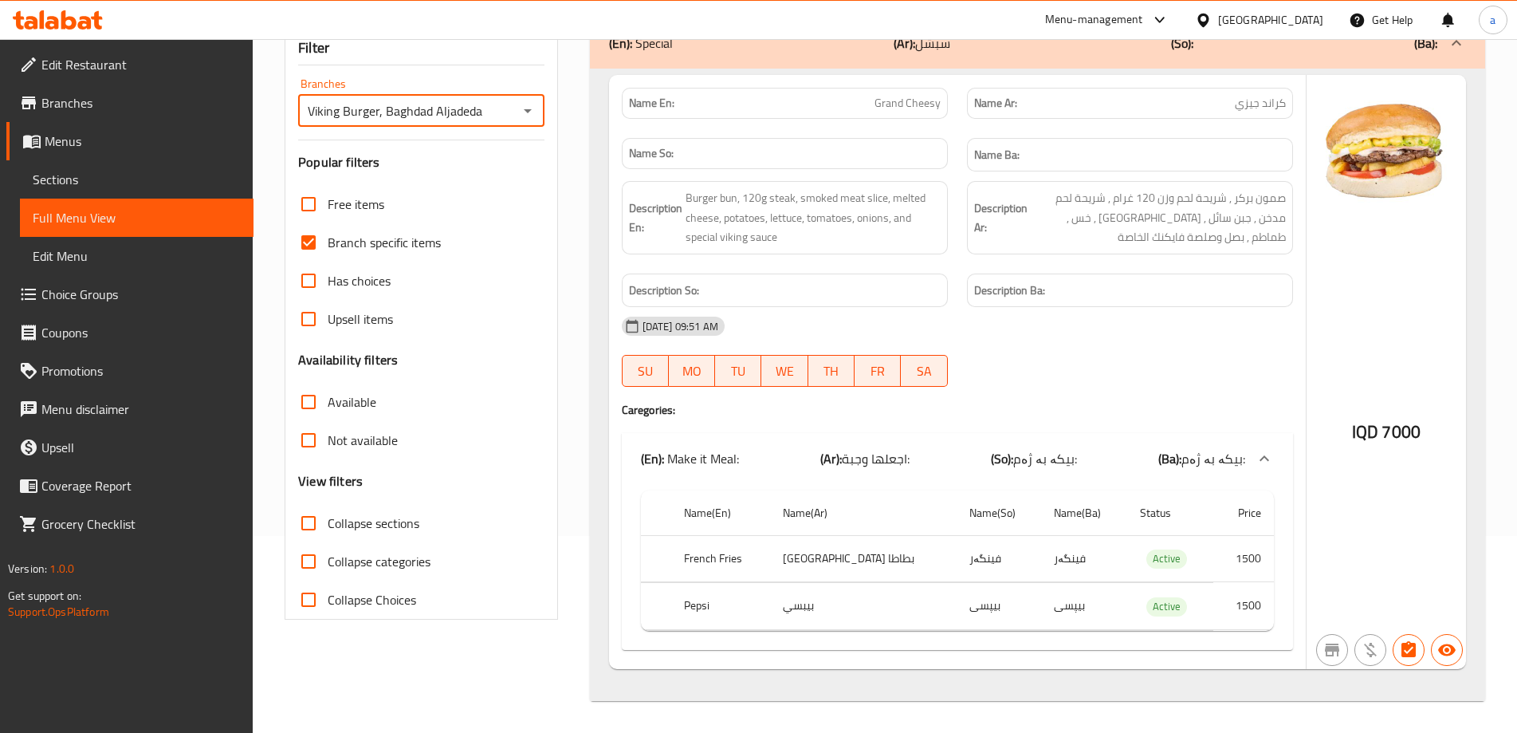
click at [531, 117] on icon "Open" at bounding box center [527, 110] width 19 height 19
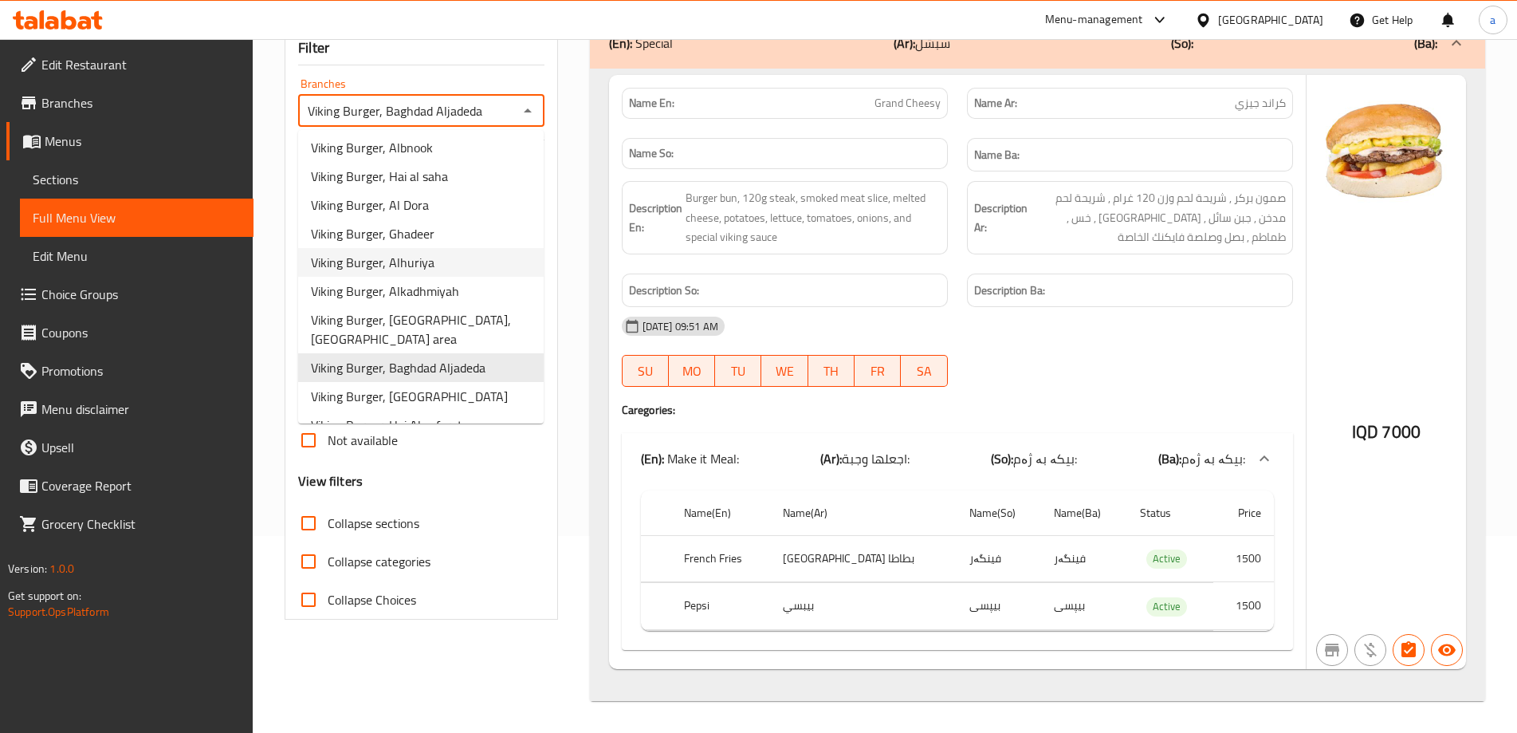
scroll to position [466, 0]
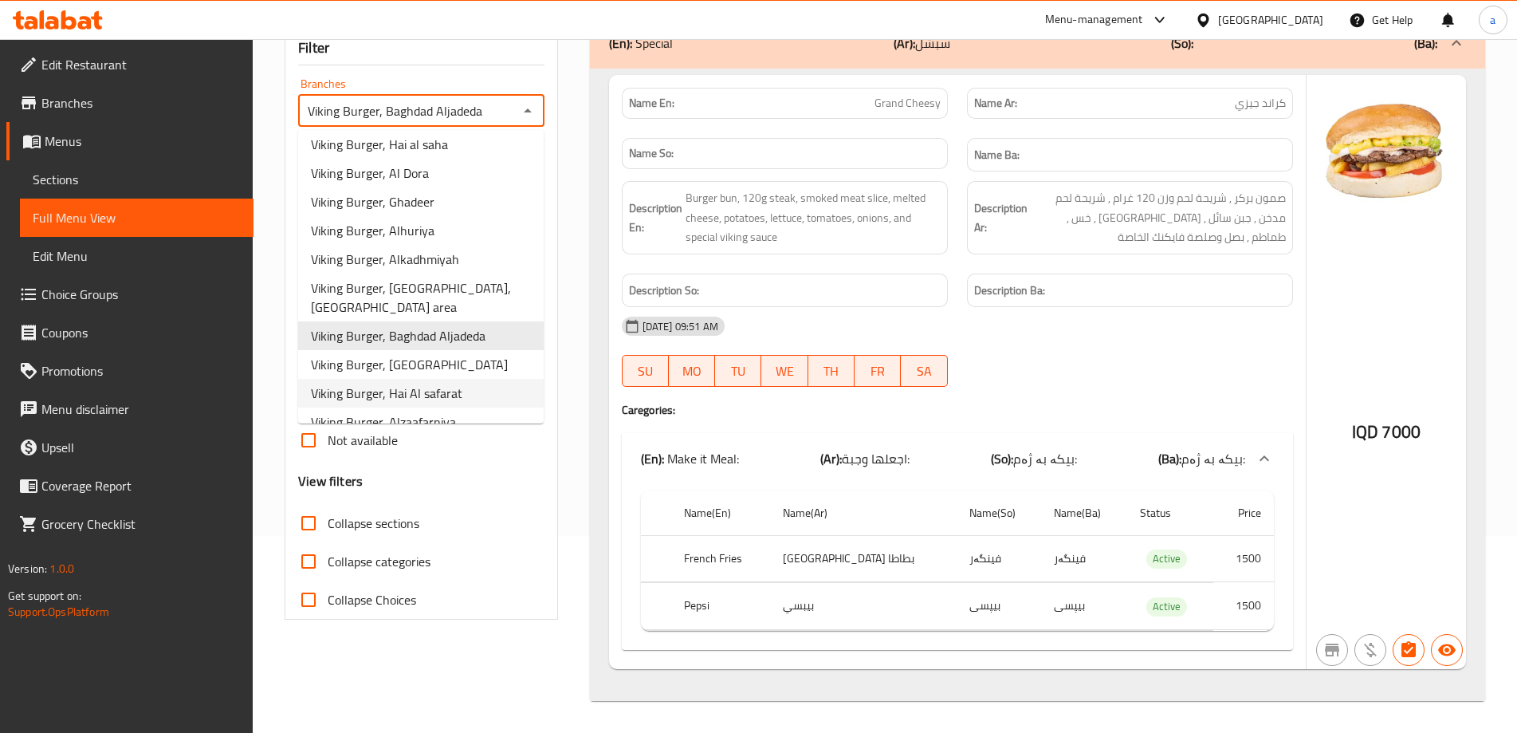
click at [460, 386] on li "Viking Burger, Hai Al safarat" at bounding box center [421, 393] width 246 height 29
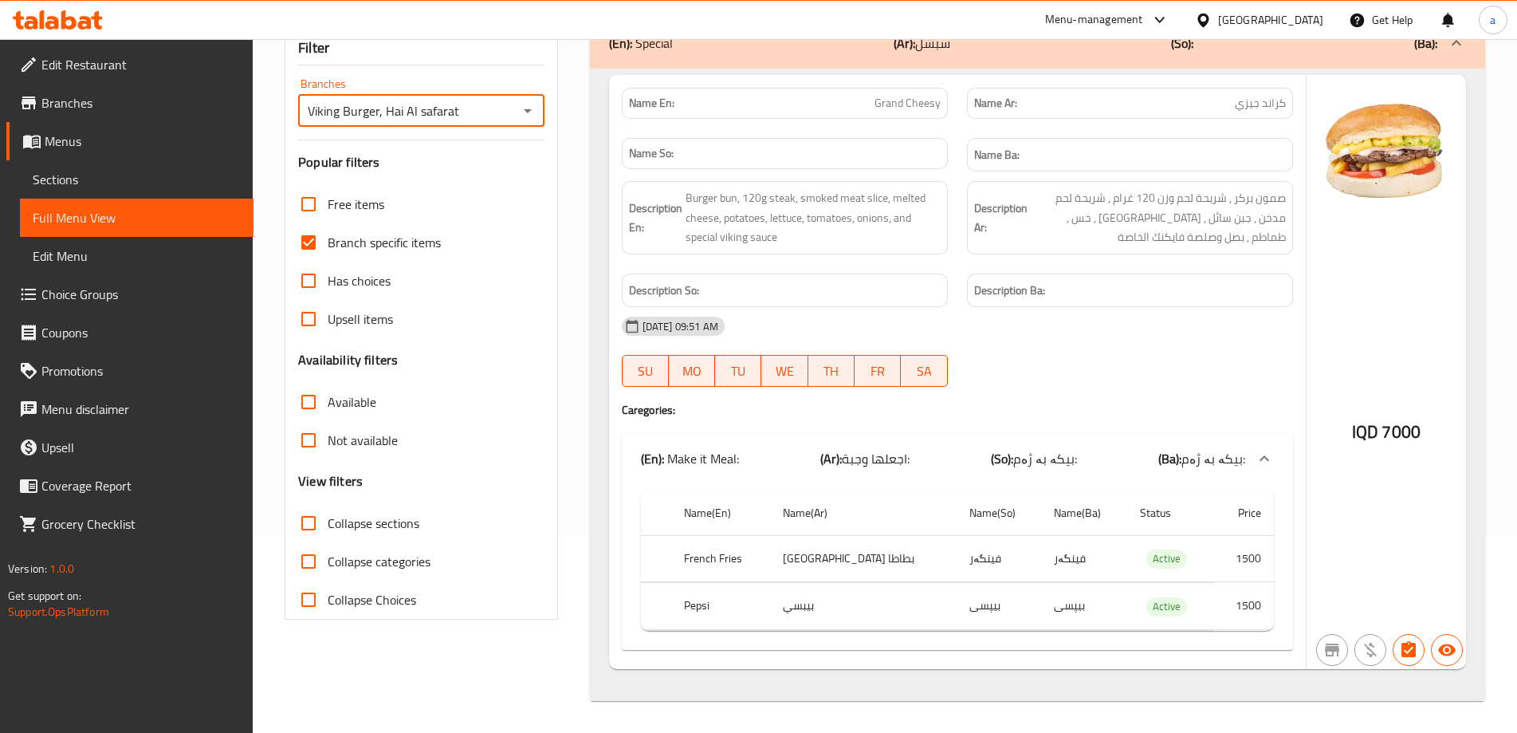
click at [532, 106] on icon "Open" at bounding box center [527, 110] width 19 height 19
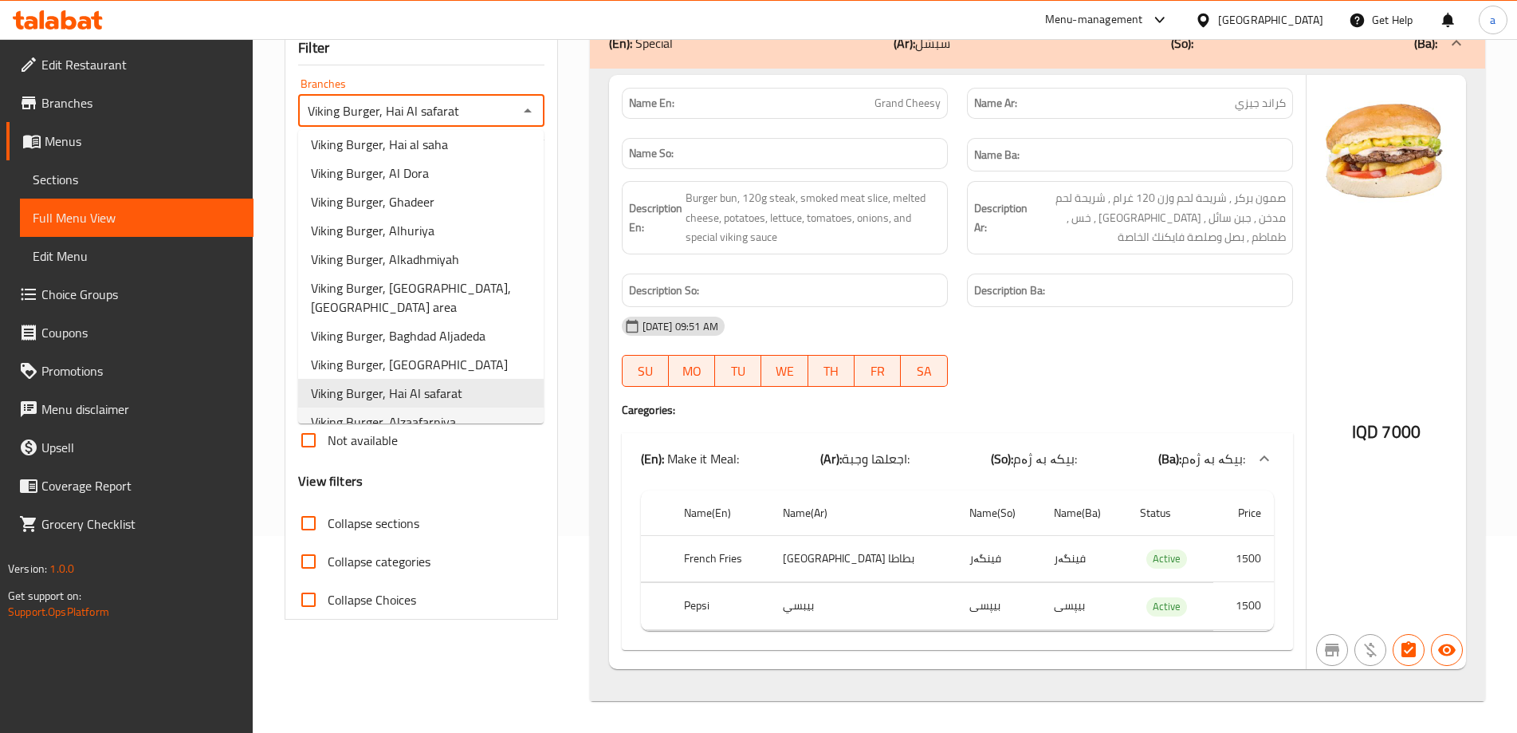
click at [425, 412] on span "Viking Burger, Alzaafarniya" at bounding box center [383, 421] width 145 height 19
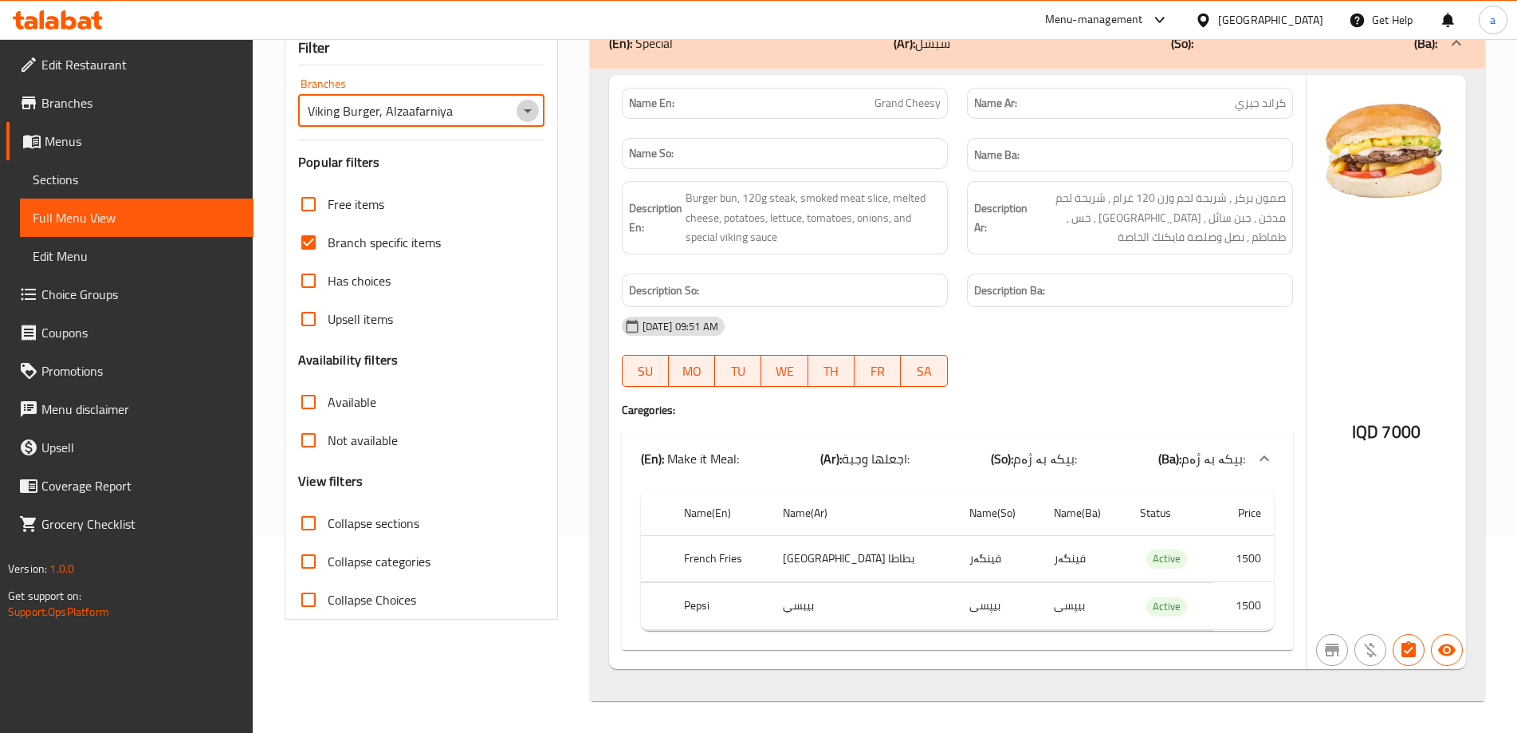
click at [527, 108] on icon "Open" at bounding box center [527, 110] width 19 height 19
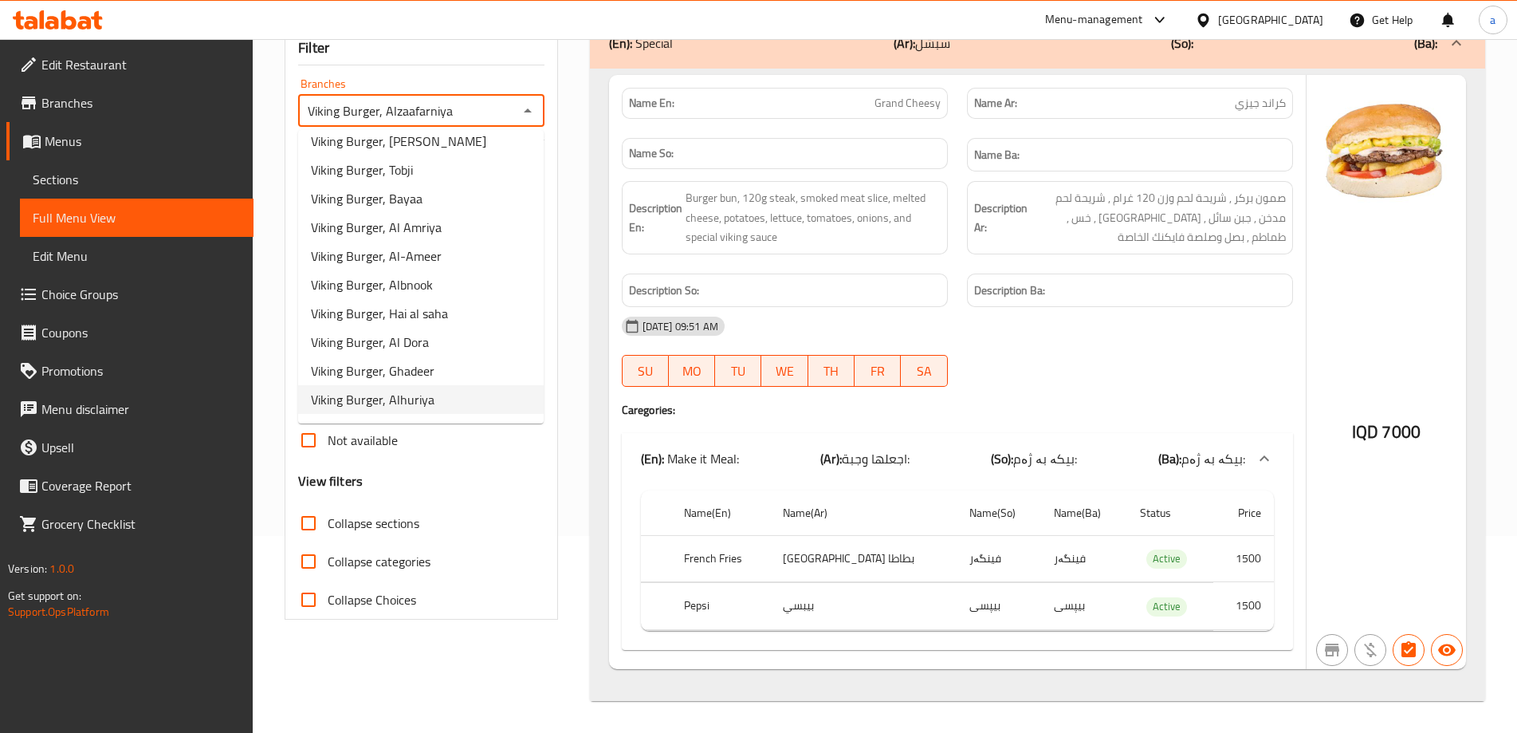
scroll to position [37, 0]
click at [440, 276] on span "Viking Burger, Hai Alqadsyah" at bounding box center [388, 285] width 155 height 19
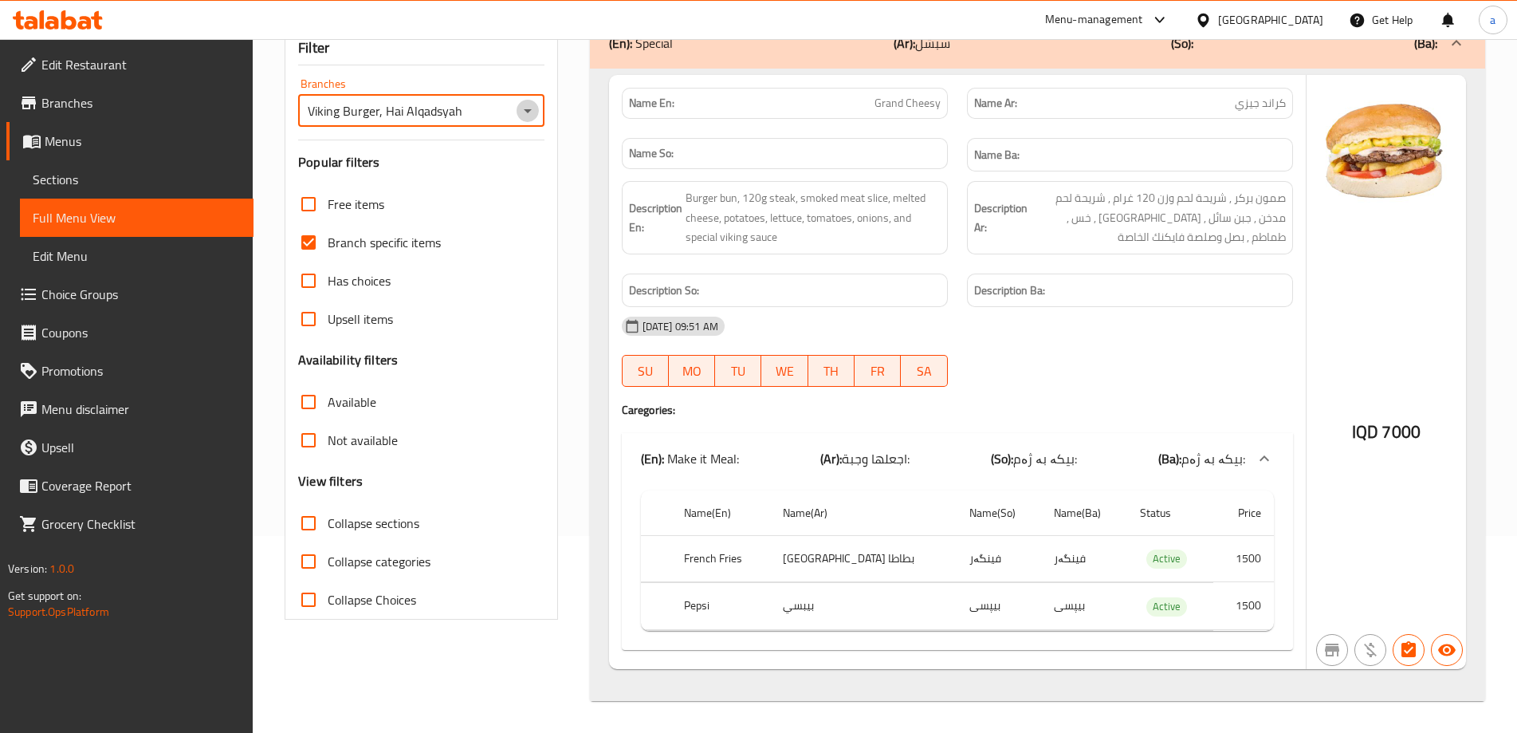
click at [529, 116] on icon "Open" at bounding box center [527, 110] width 19 height 19
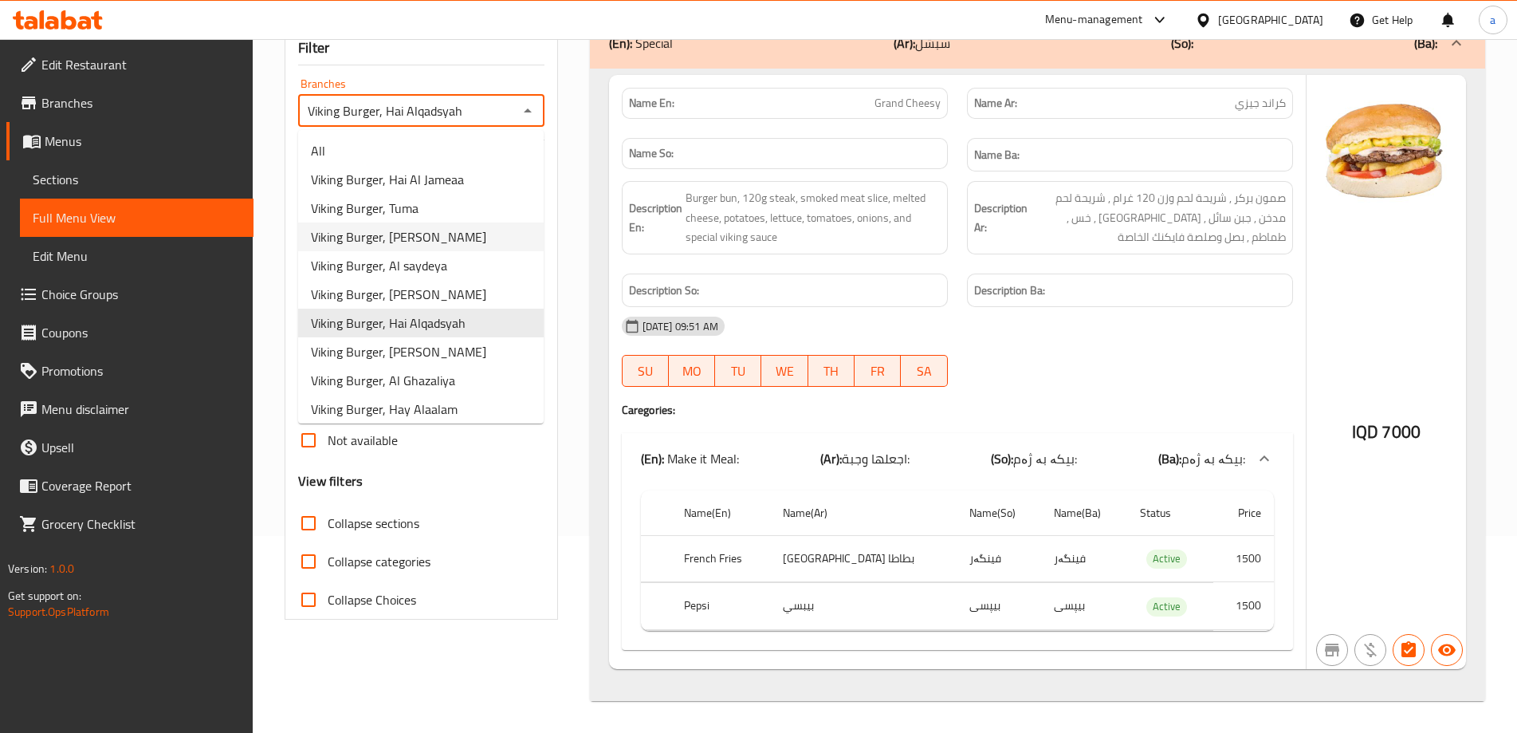
click at [428, 238] on span "Viking Burger, [PERSON_NAME]" at bounding box center [398, 236] width 175 height 19
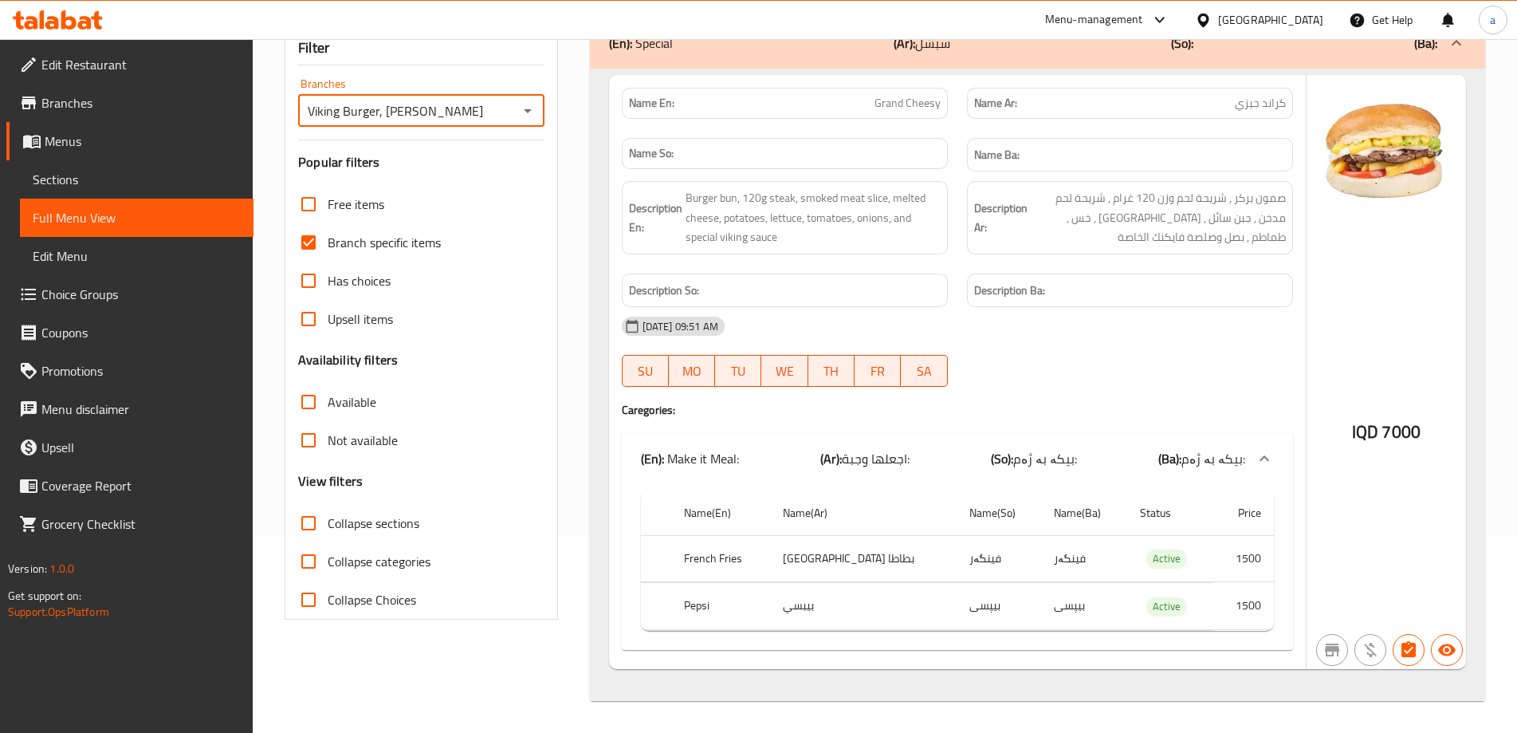
click at [525, 111] on icon "Open" at bounding box center [527, 110] width 19 height 19
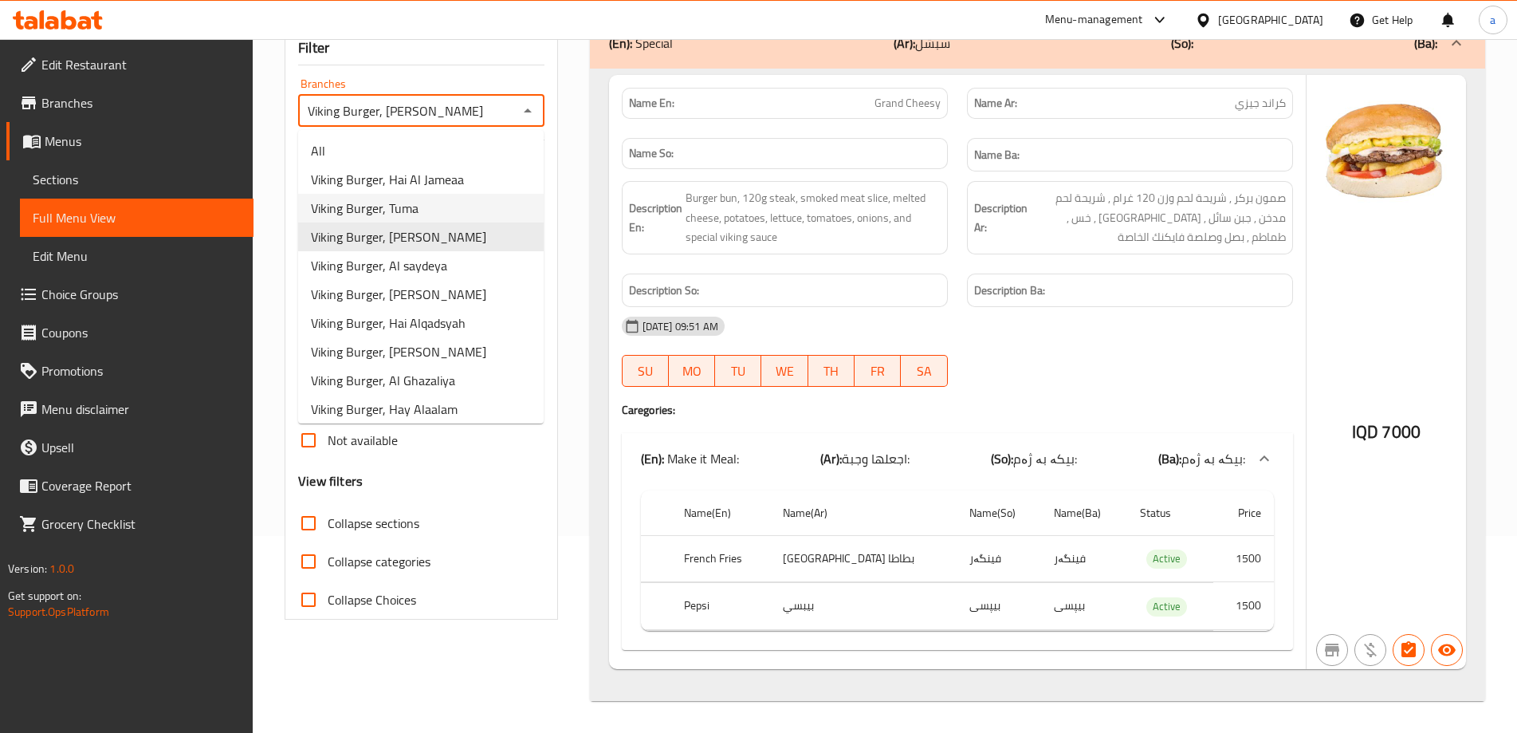
click at [431, 215] on li "Viking Burger, Tuma" at bounding box center [421, 208] width 246 height 29
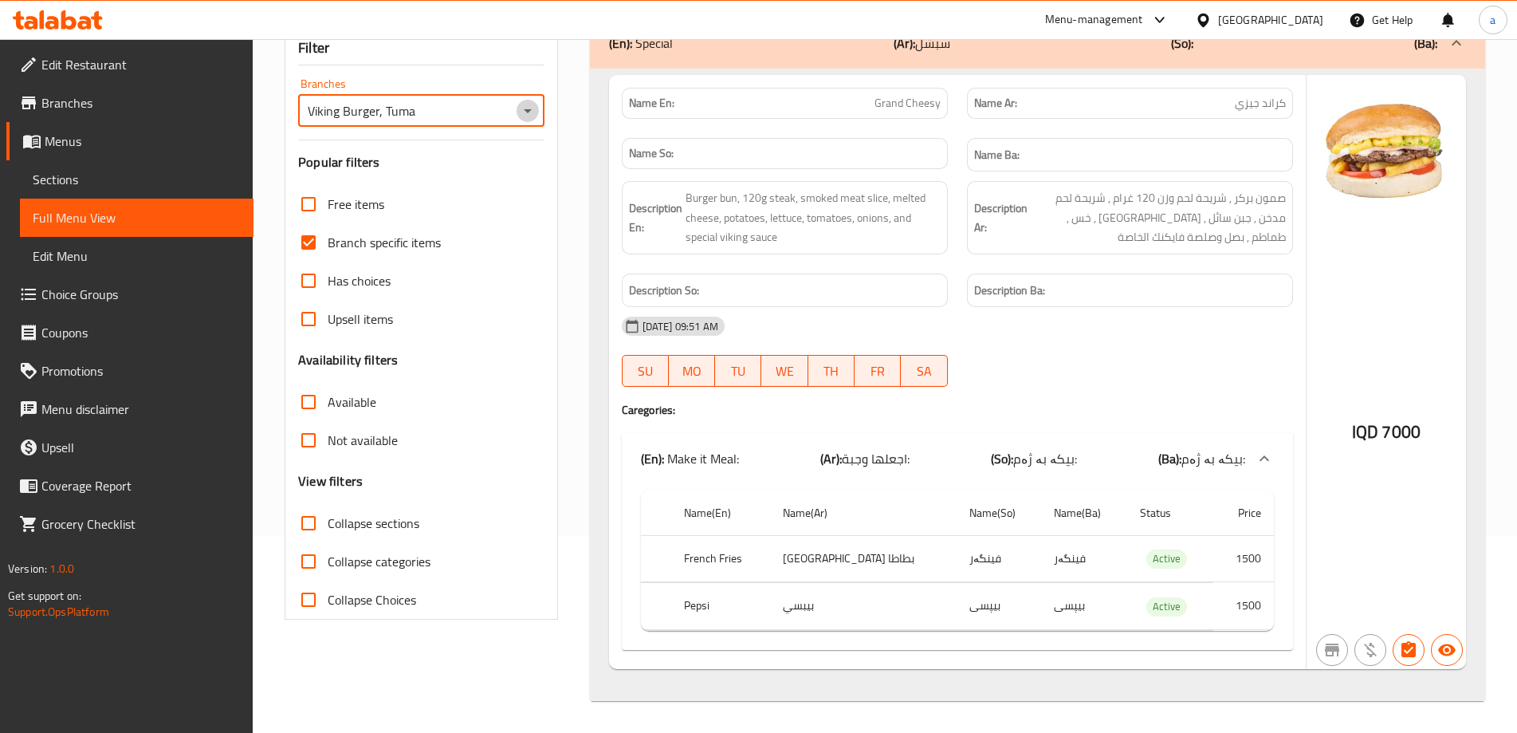
click at [523, 112] on icon "Open" at bounding box center [527, 110] width 19 height 19
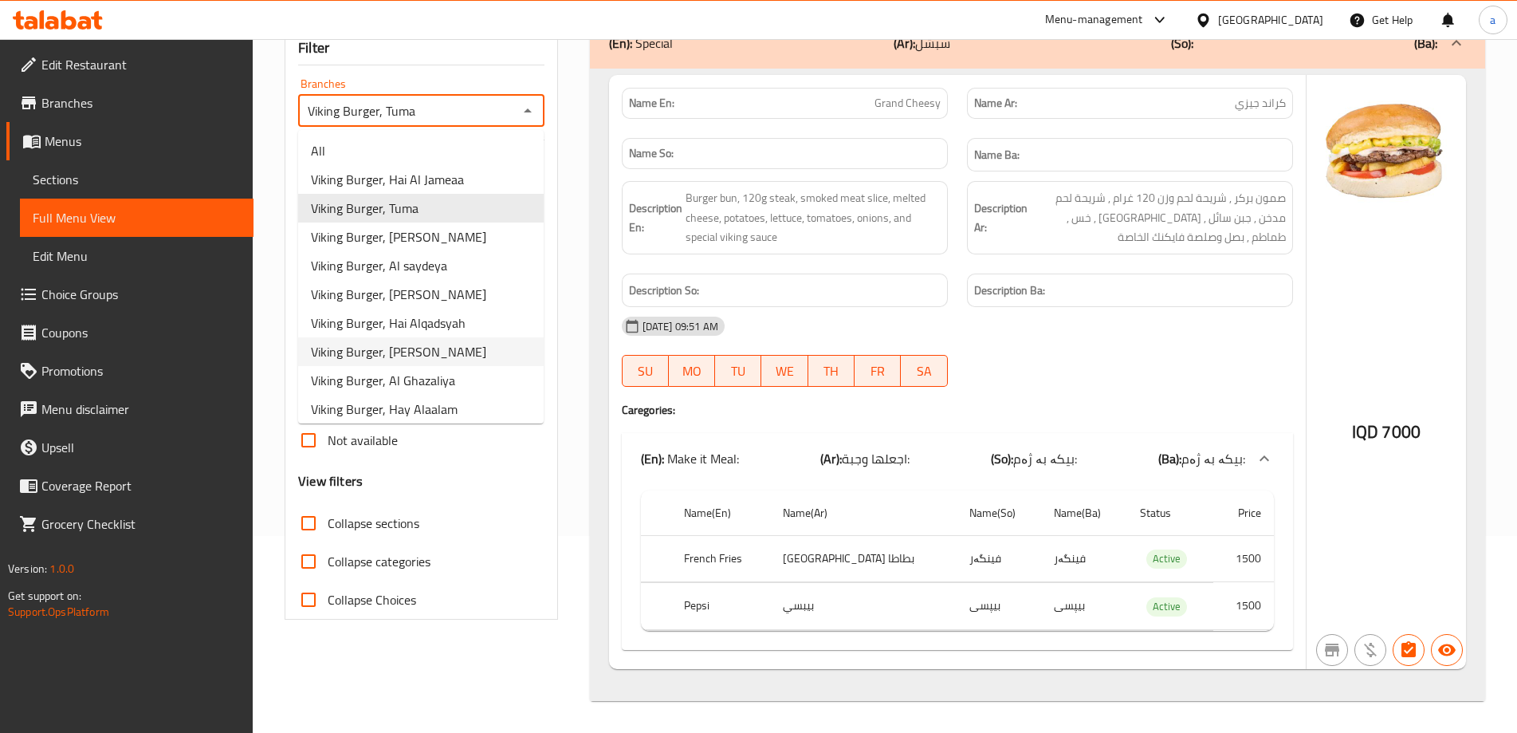
click at [429, 344] on span "Viking Burger, [PERSON_NAME]" at bounding box center [398, 351] width 175 height 19
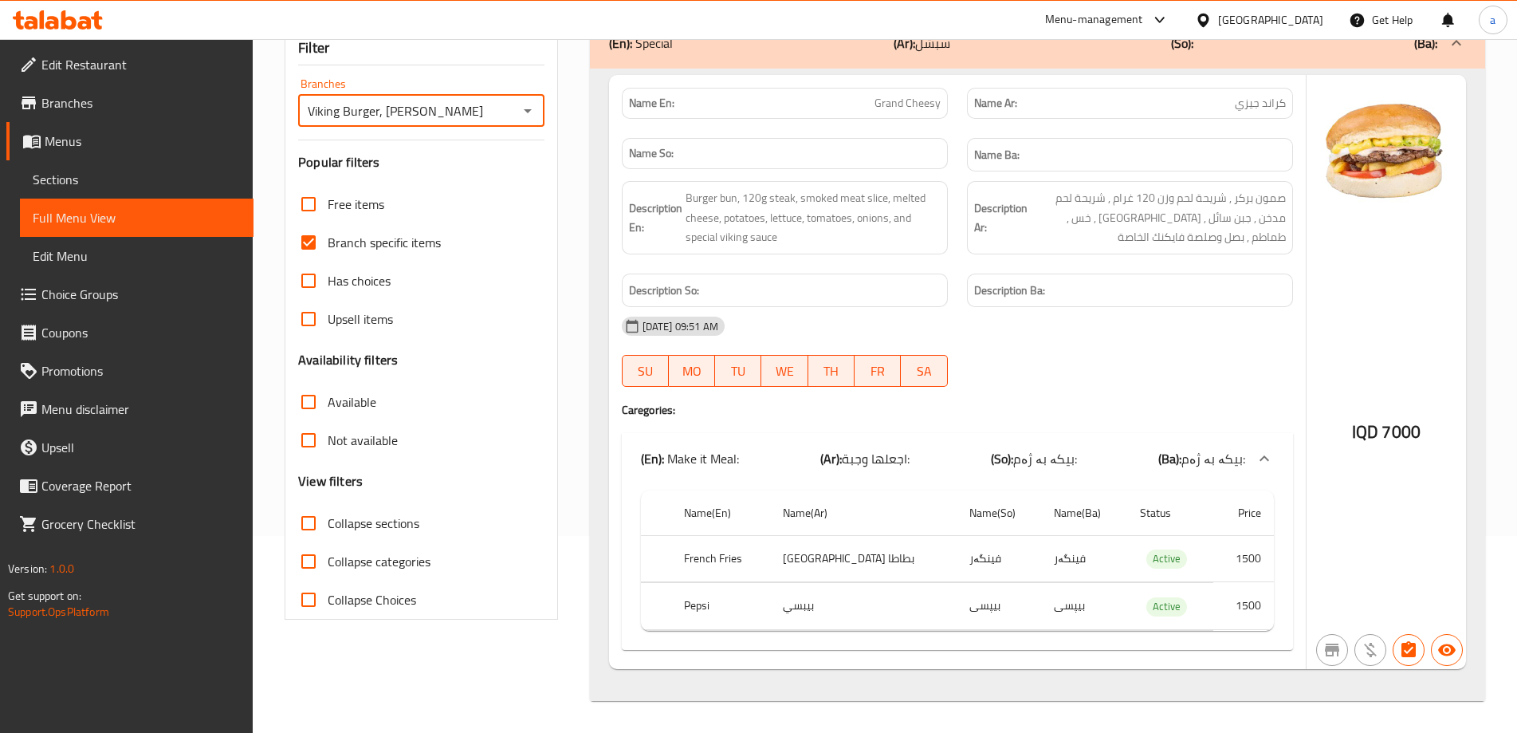
click at [524, 112] on icon "Open" at bounding box center [527, 110] width 19 height 19
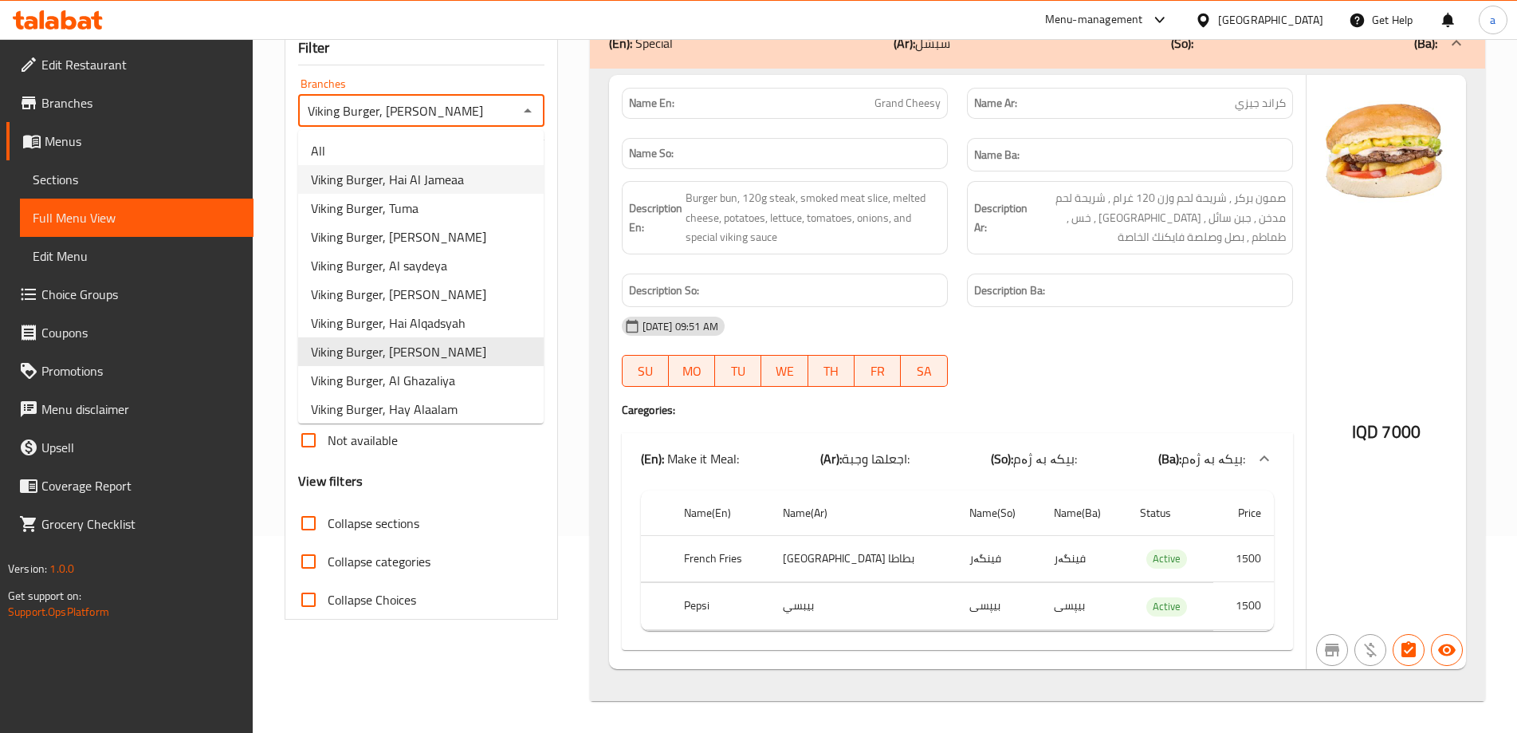
click at [460, 175] on span "Viking Burger, Hai Al Jameaa" at bounding box center [387, 179] width 153 height 19
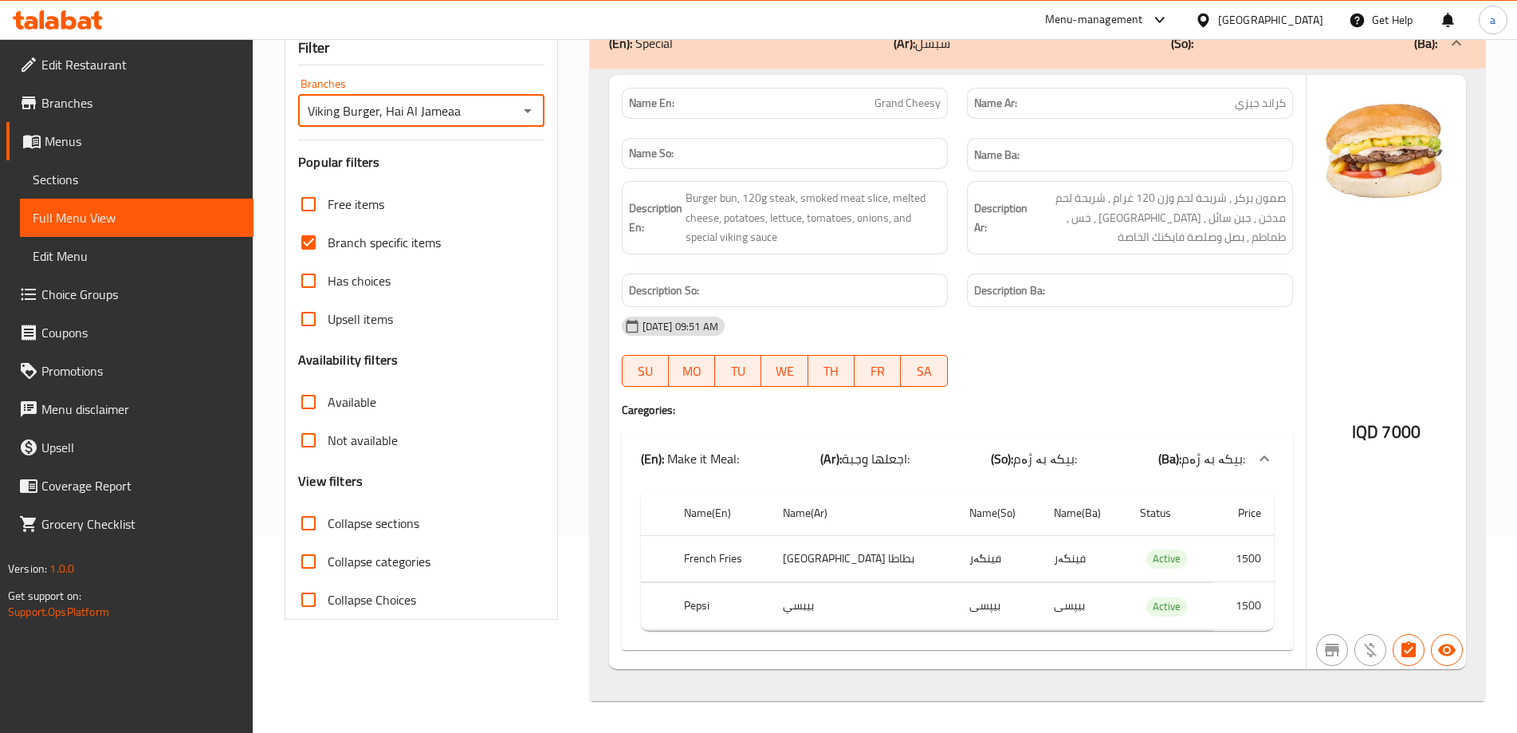
click at [537, 113] on button "Open" at bounding box center [528, 111] width 22 height 22
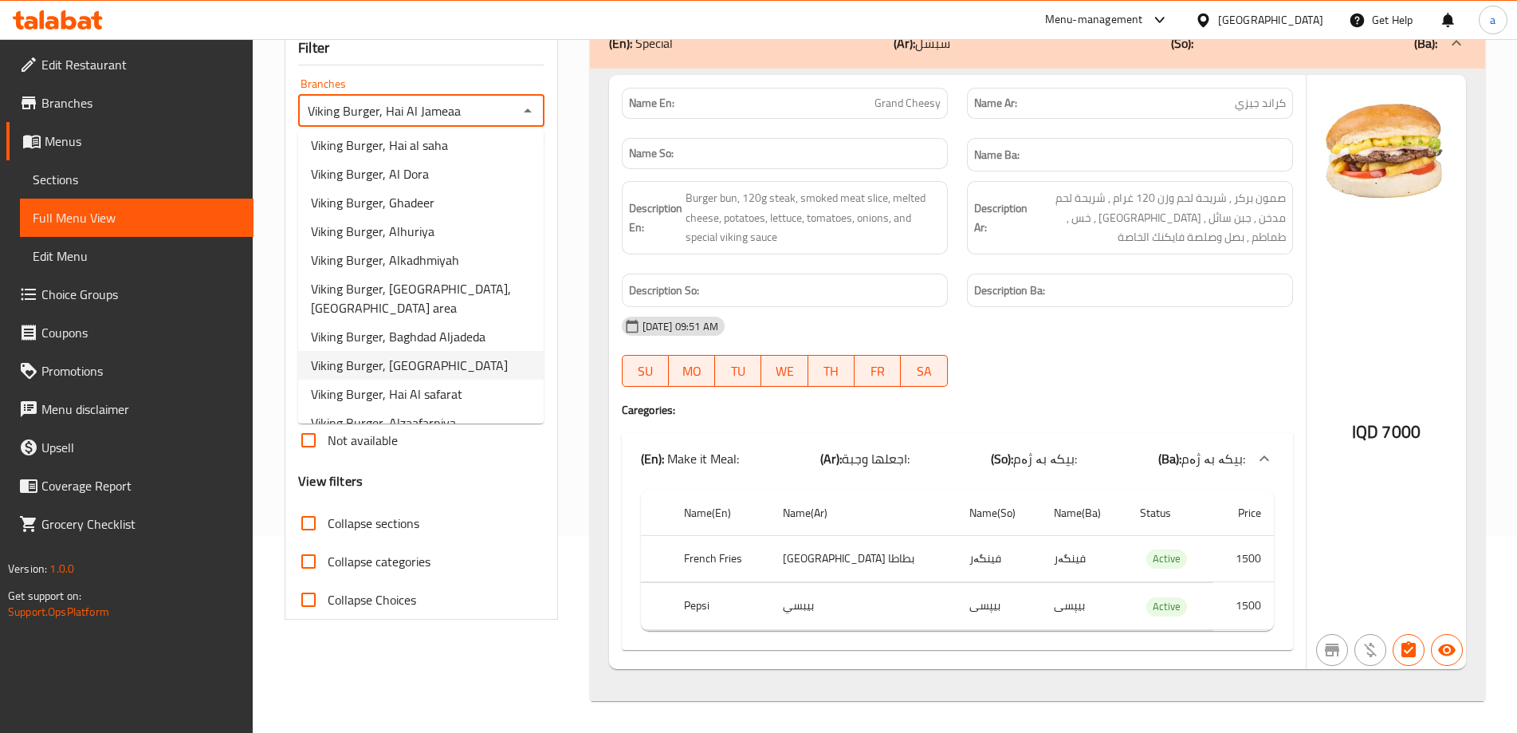
scroll to position [466, 0]
click at [437, 350] on li "Viking Burger, [GEOGRAPHIC_DATA]" at bounding box center [421, 364] width 246 height 29
type input "Viking Burger, [GEOGRAPHIC_DATA]"
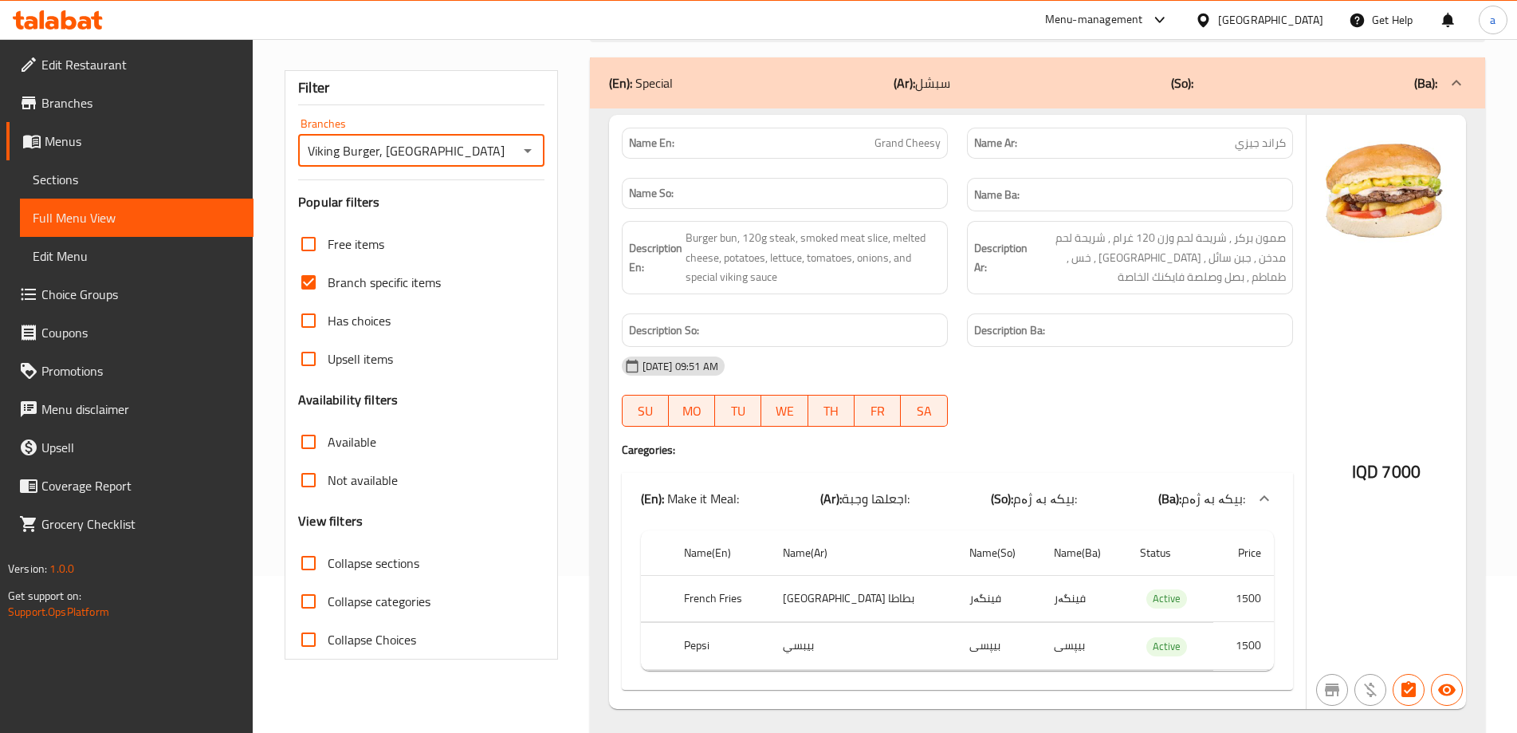
scroll to position [91, 0]
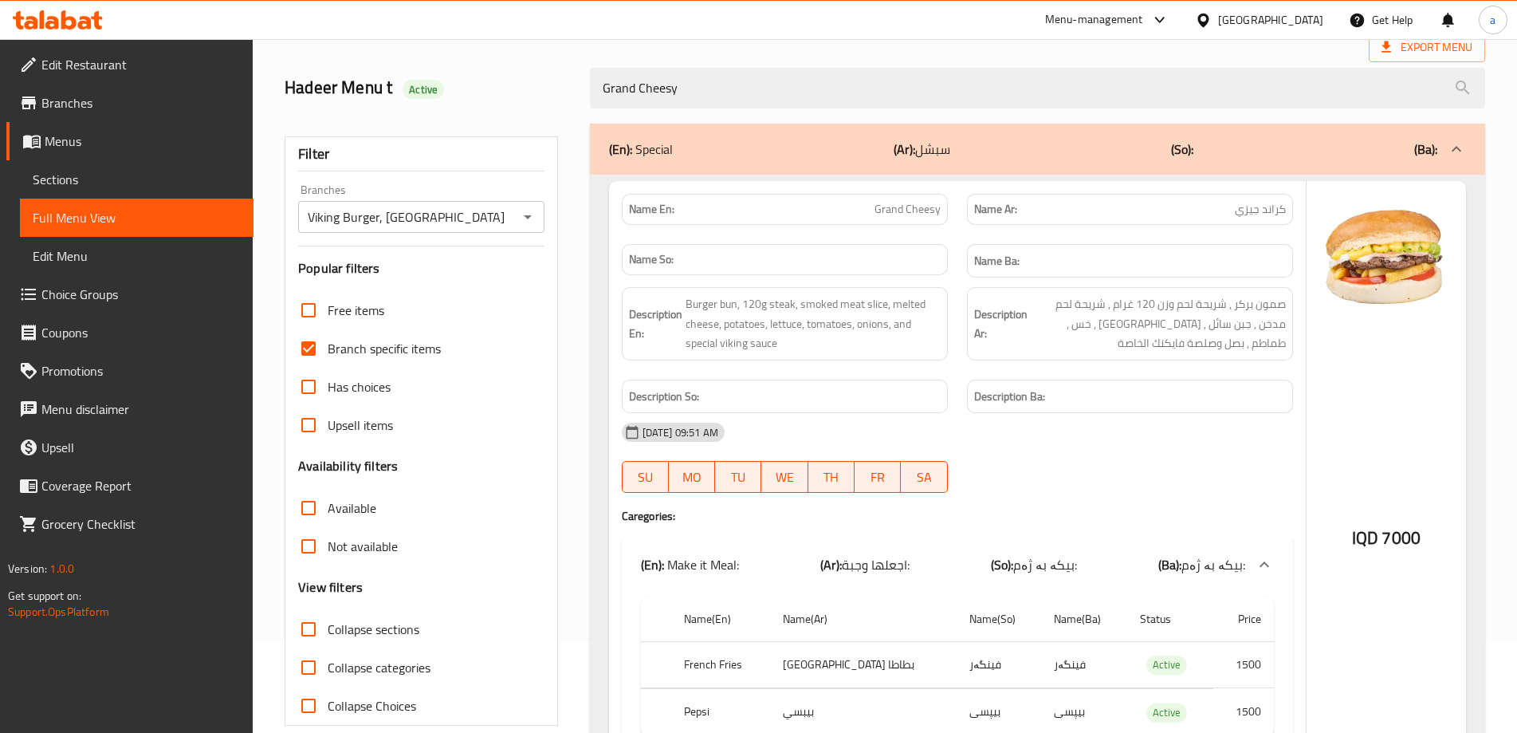
drag, startPoint x: 635, startPoint y: 98, endPoint x: 506, endPoint y: 116, distance: 130.4
click at [507, 116] on div "Home / Restaurants management / Menus / Full menu view Export Menu Hadeer Menu …" at bounding box center [885, 393] width 1201 height 827
paste input "Mexican Grand"
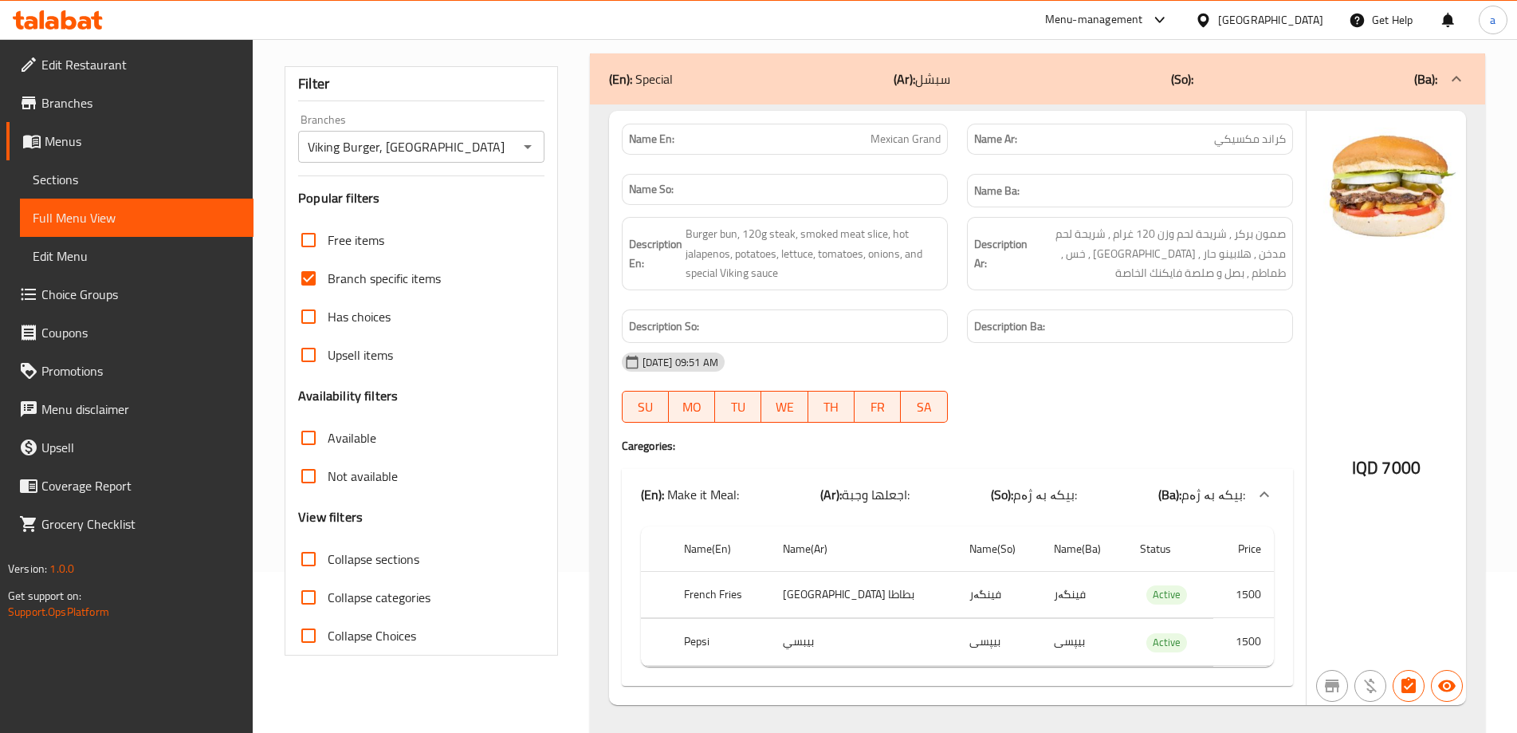
scroll to position [197, 0]
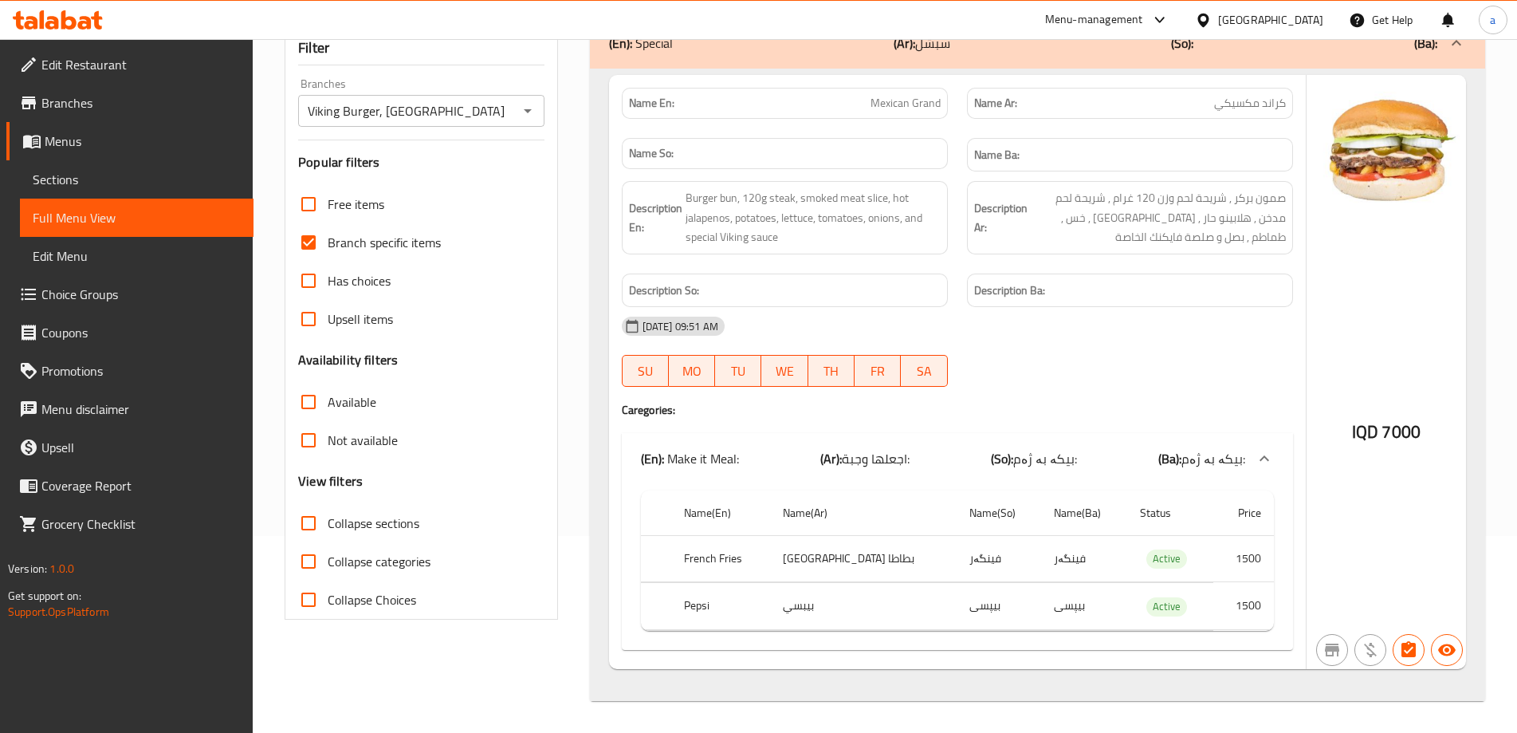
click at [517, 106] on div at bounding box center [527, 111] width 21 height 22
type input "Mexican Grand"
click at [529, 114] on icon "Open" at bounding box center [527, 110] width 19 height 19
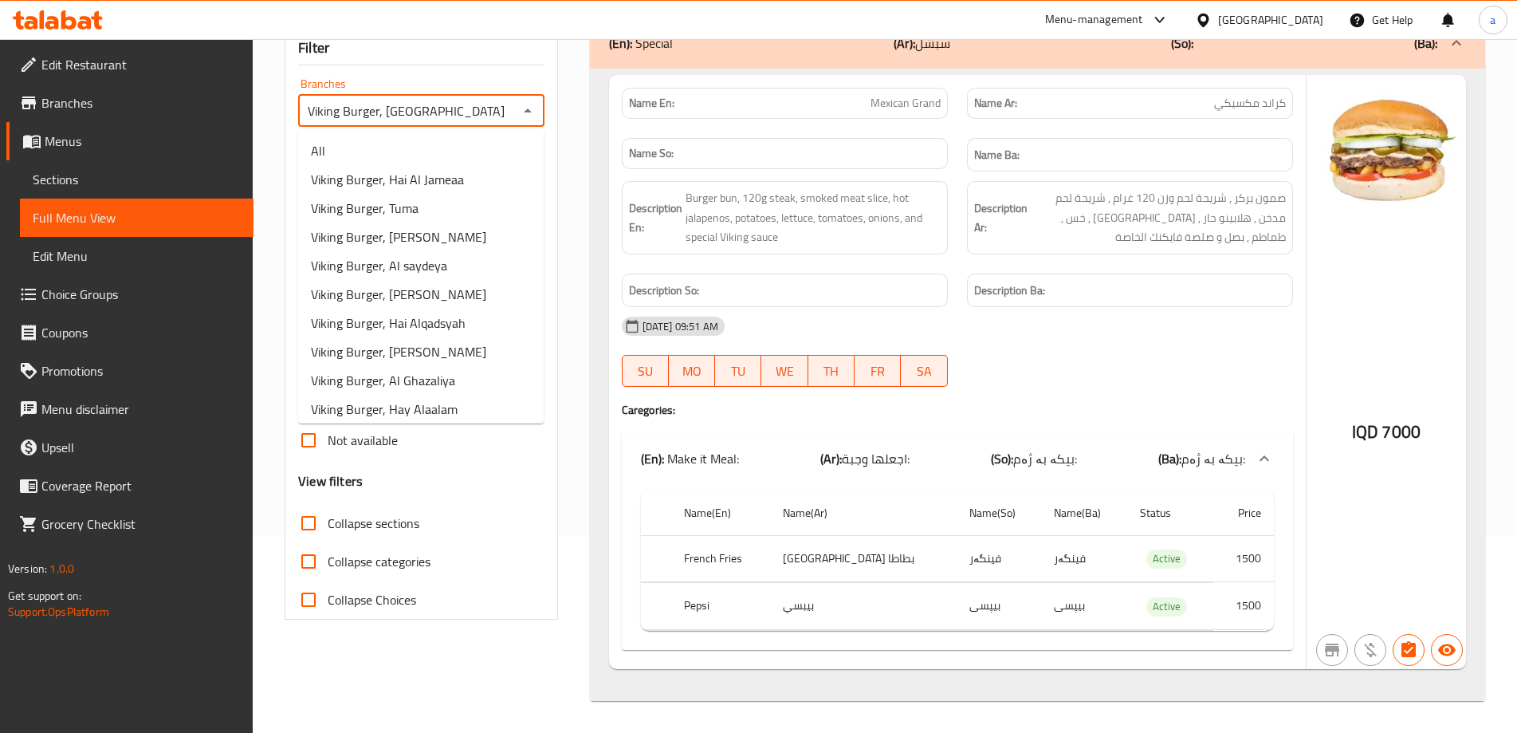
scroll to position [405, 0]
click at [449, 298] on li "Viking Burger, Alhuriya" at bounding box center [421, 291] width 246 height 29
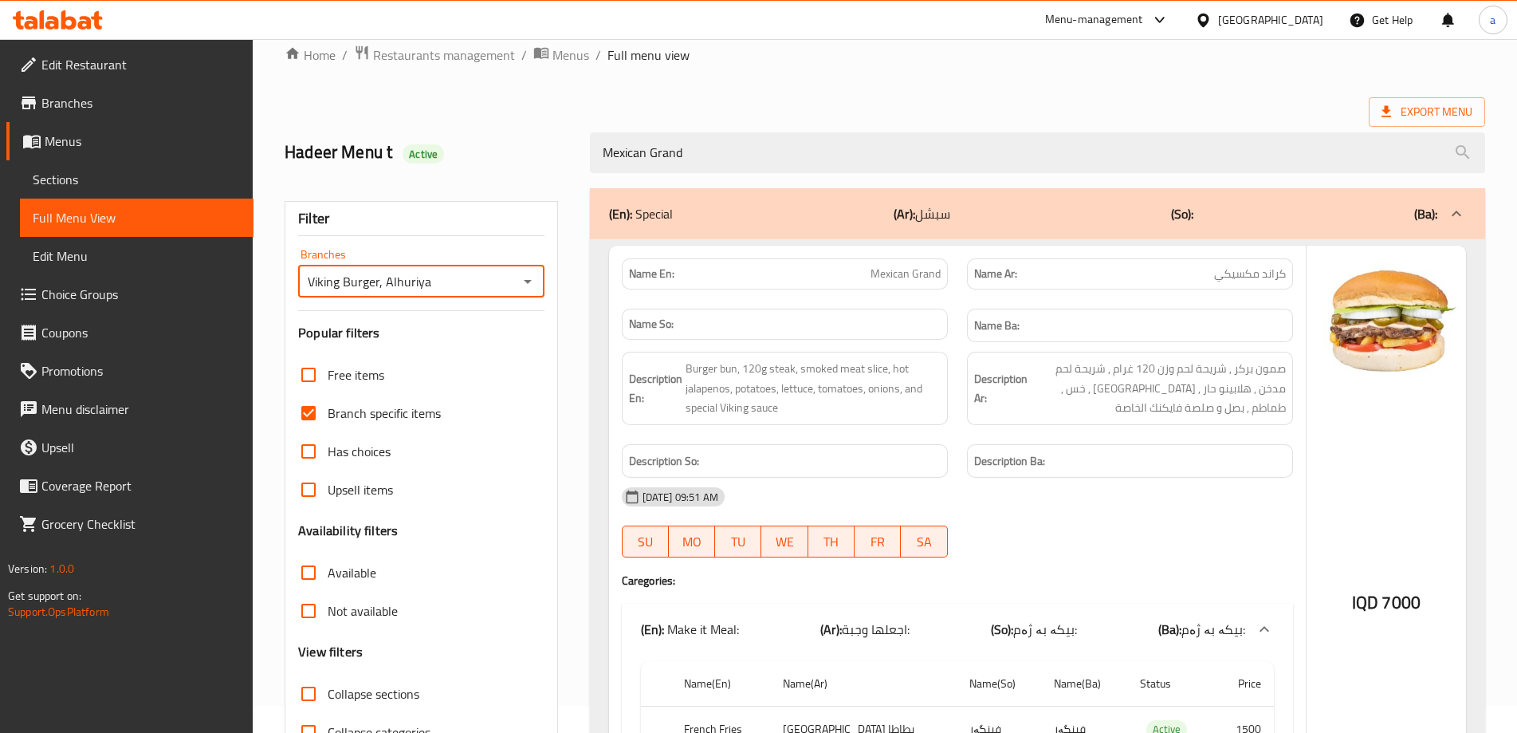
scroll to position [0, 0]
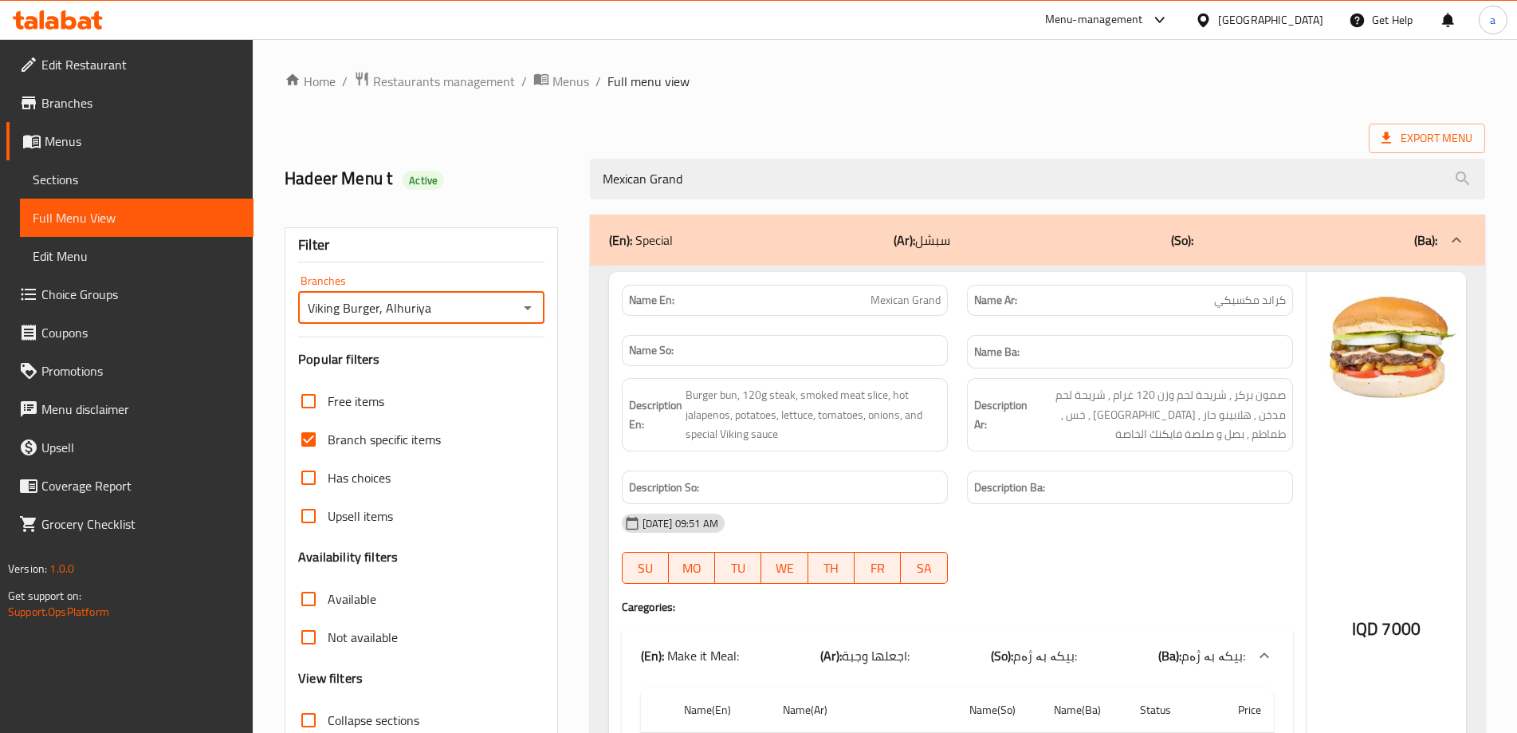
click at [525, 312] on icon "Open" at bounding box center [527, 307] width 19 height 19
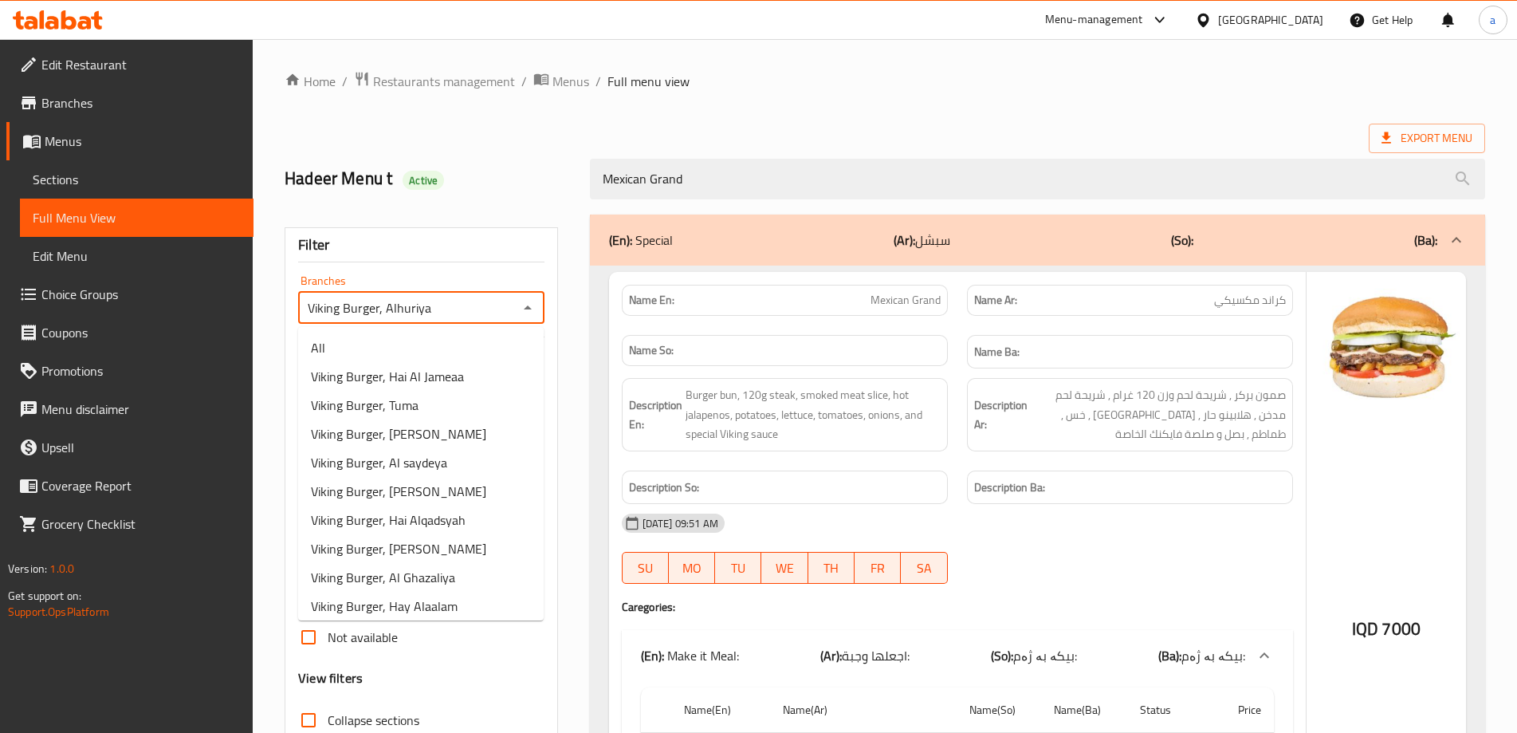
scroll to position [290, 0]
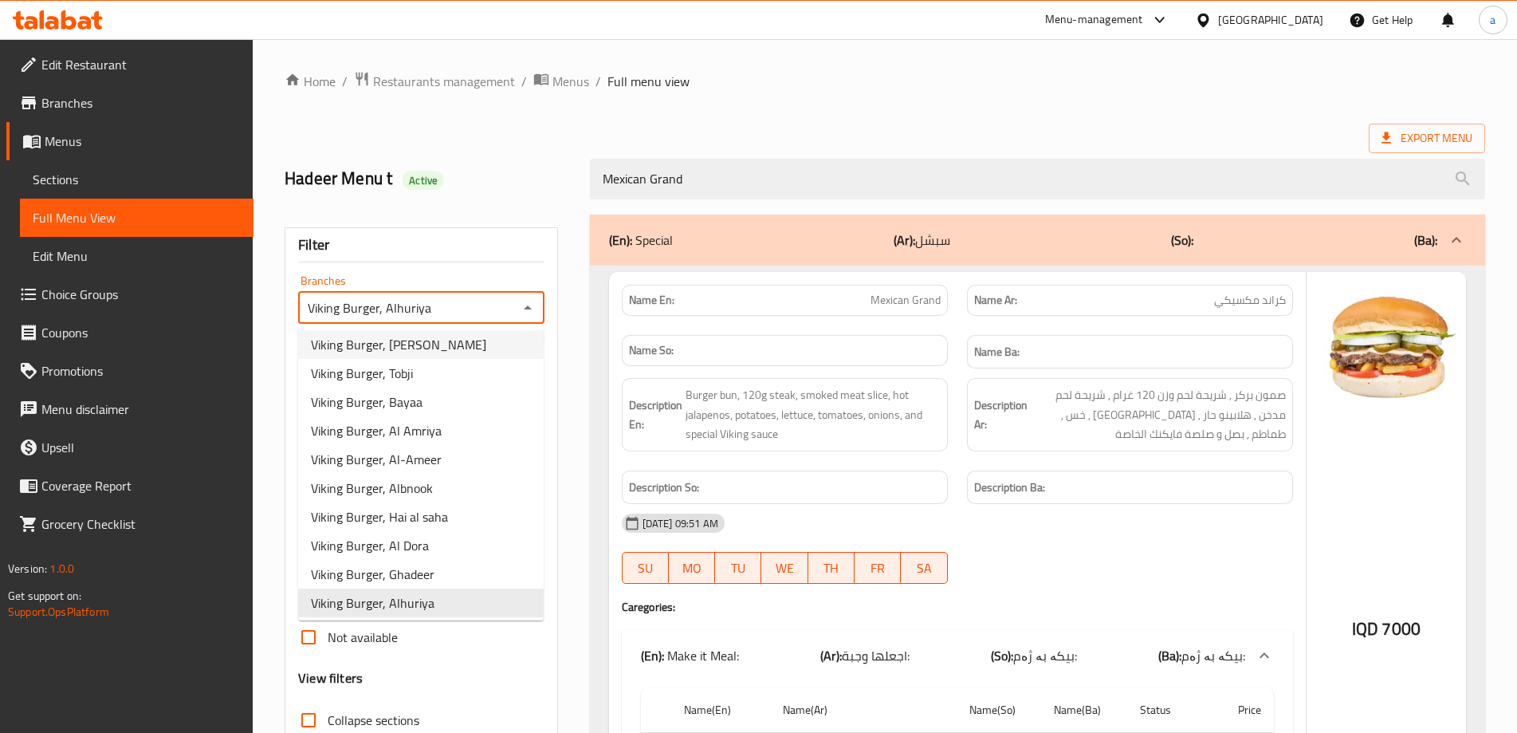
click at [409, 354] on span "Viking Burger, [PERSON_NAME]" at bounding box center [398, 344] width 175 height 19
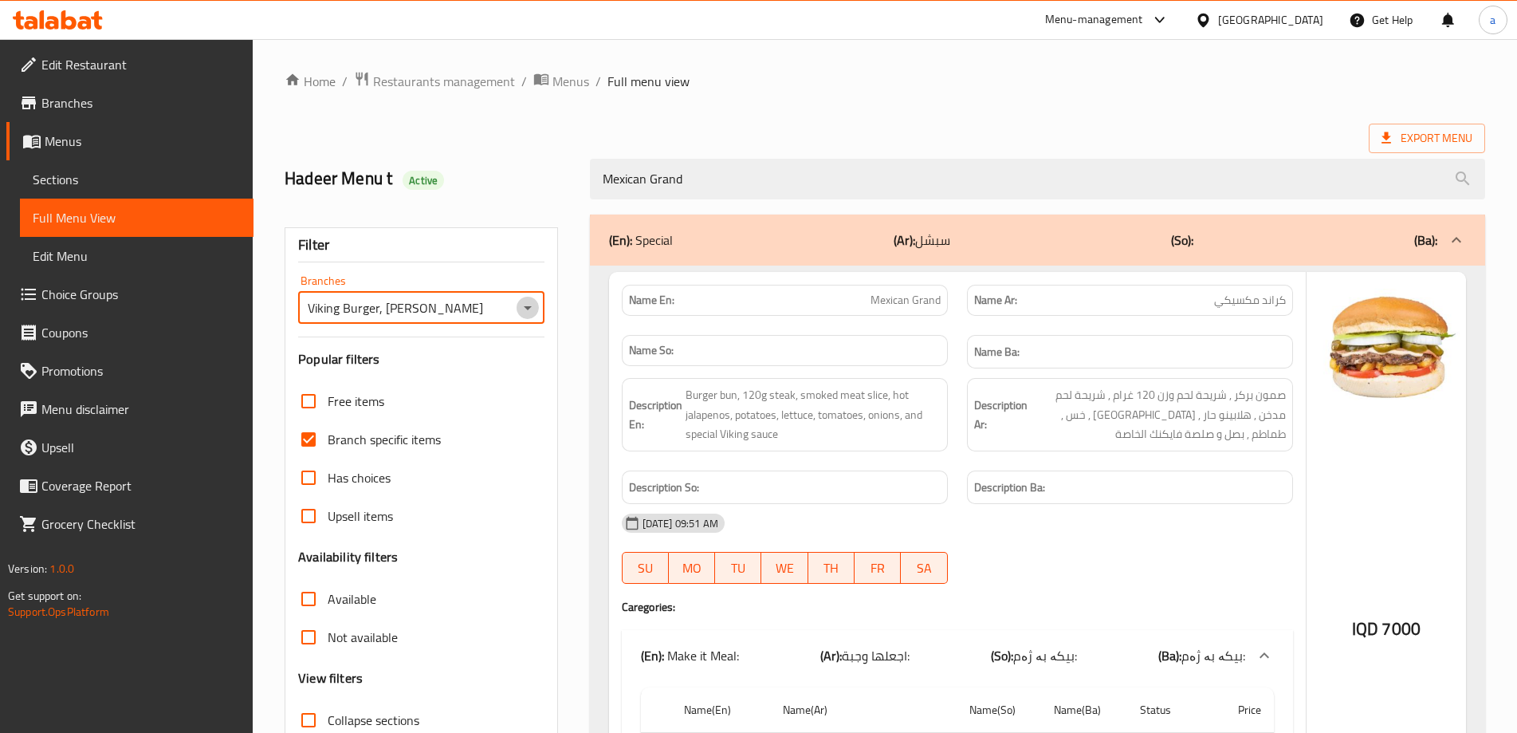
click at [526, 308] on icon "Open" at bounding box center [528, 308] width 8 height 4
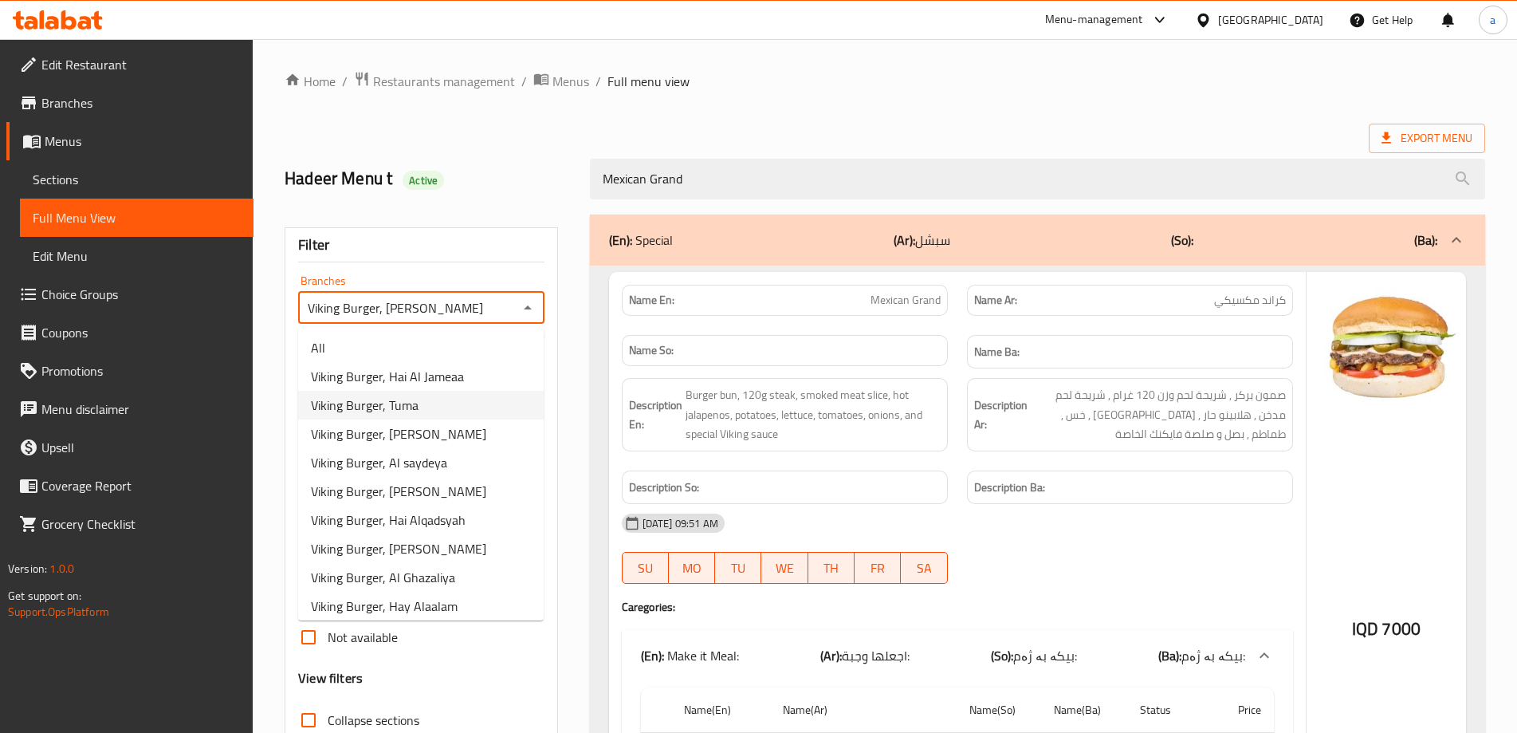
scroll to position [32, 0]
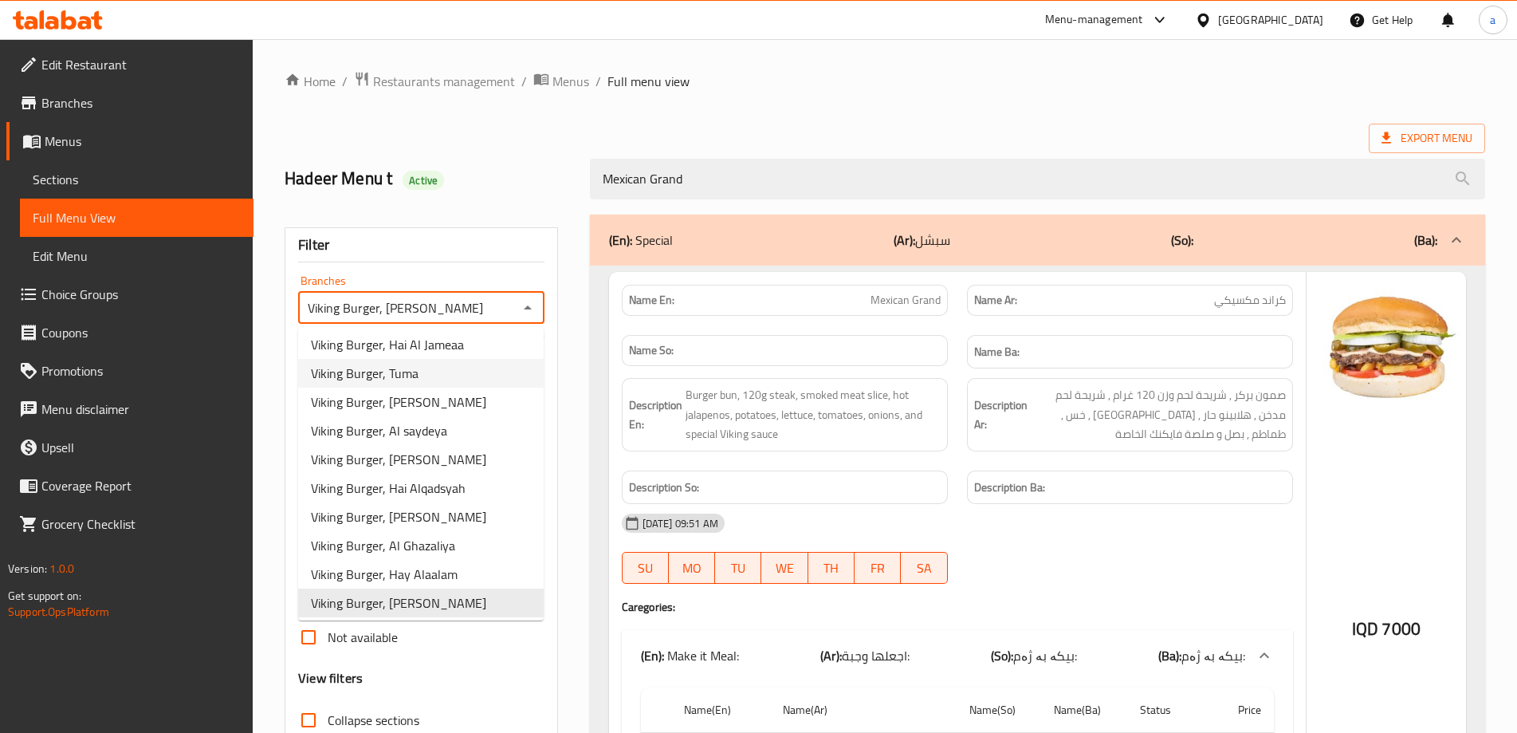
click at [437, 389] on li "Viking Burger, [PERSON_NAME]" at bounding box center [421, 401] width 246 height 29
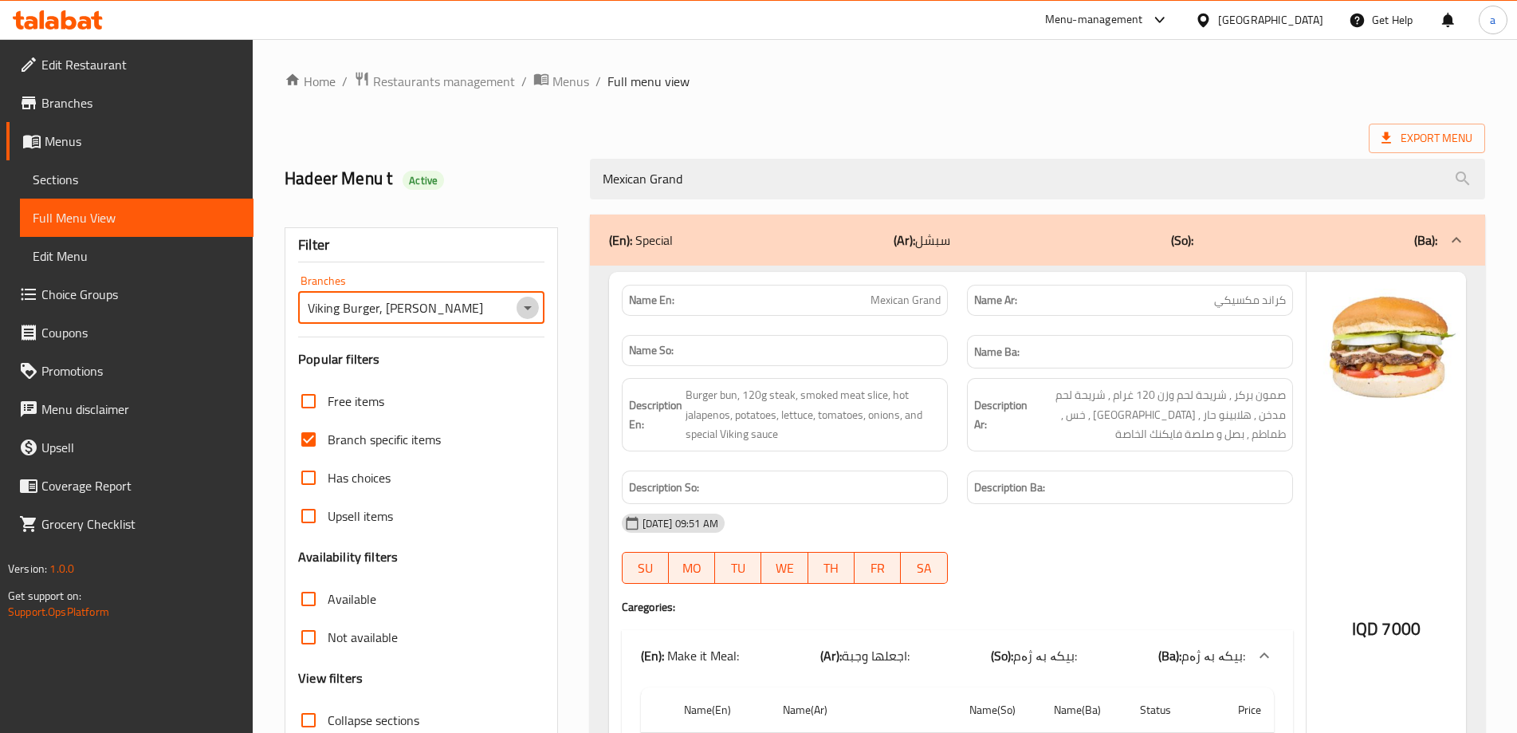
click at [520, 312] on icon "Open" at bounding box center [527, 307] width 19 height 19
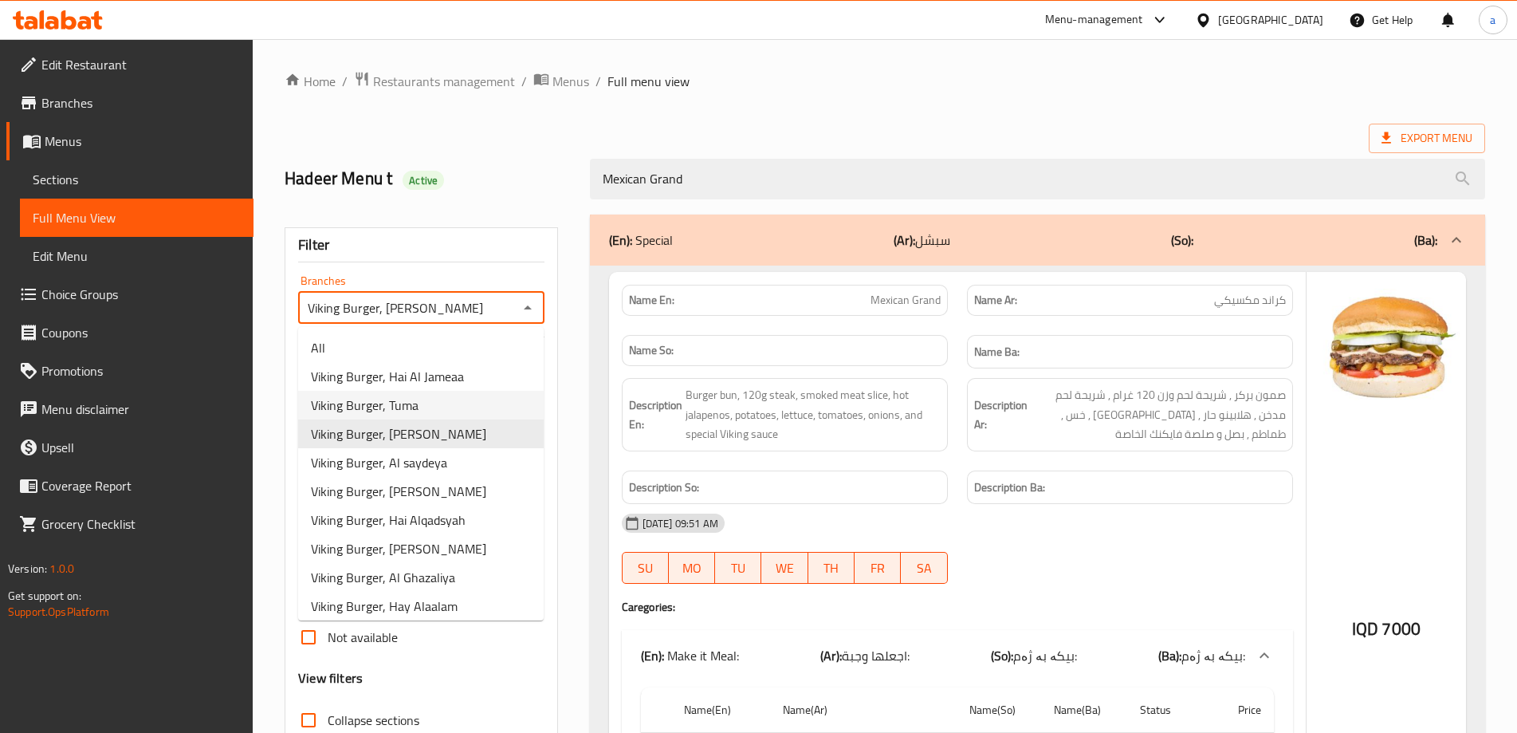
click at [445, 393] on li "Viking Burger, Tuma" at bounding box center [421, 405] width 246 height 29
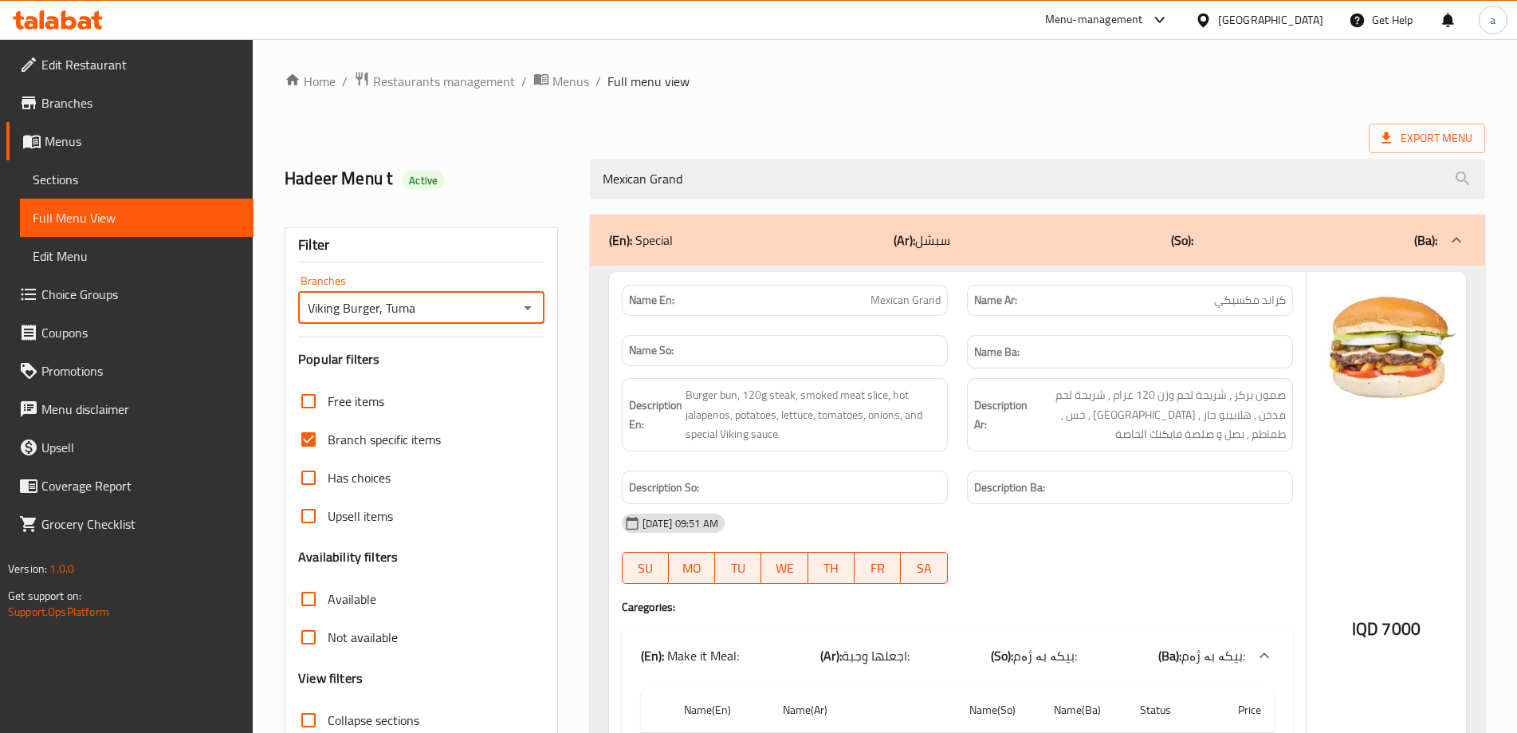
click at [527, 310] on icon "Open" at bounding box center [527, 307] width 19 height 19
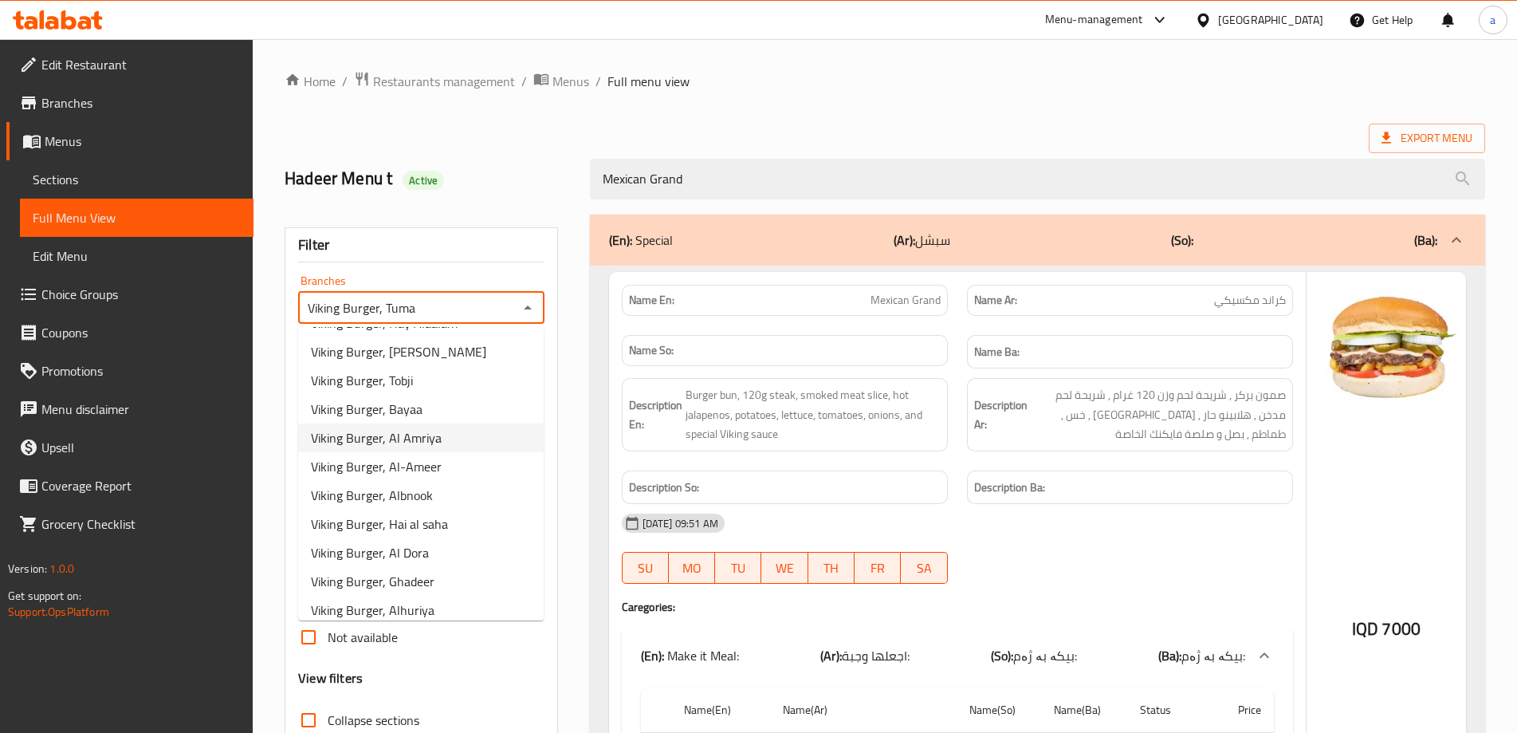
scroll to position [319, 0]
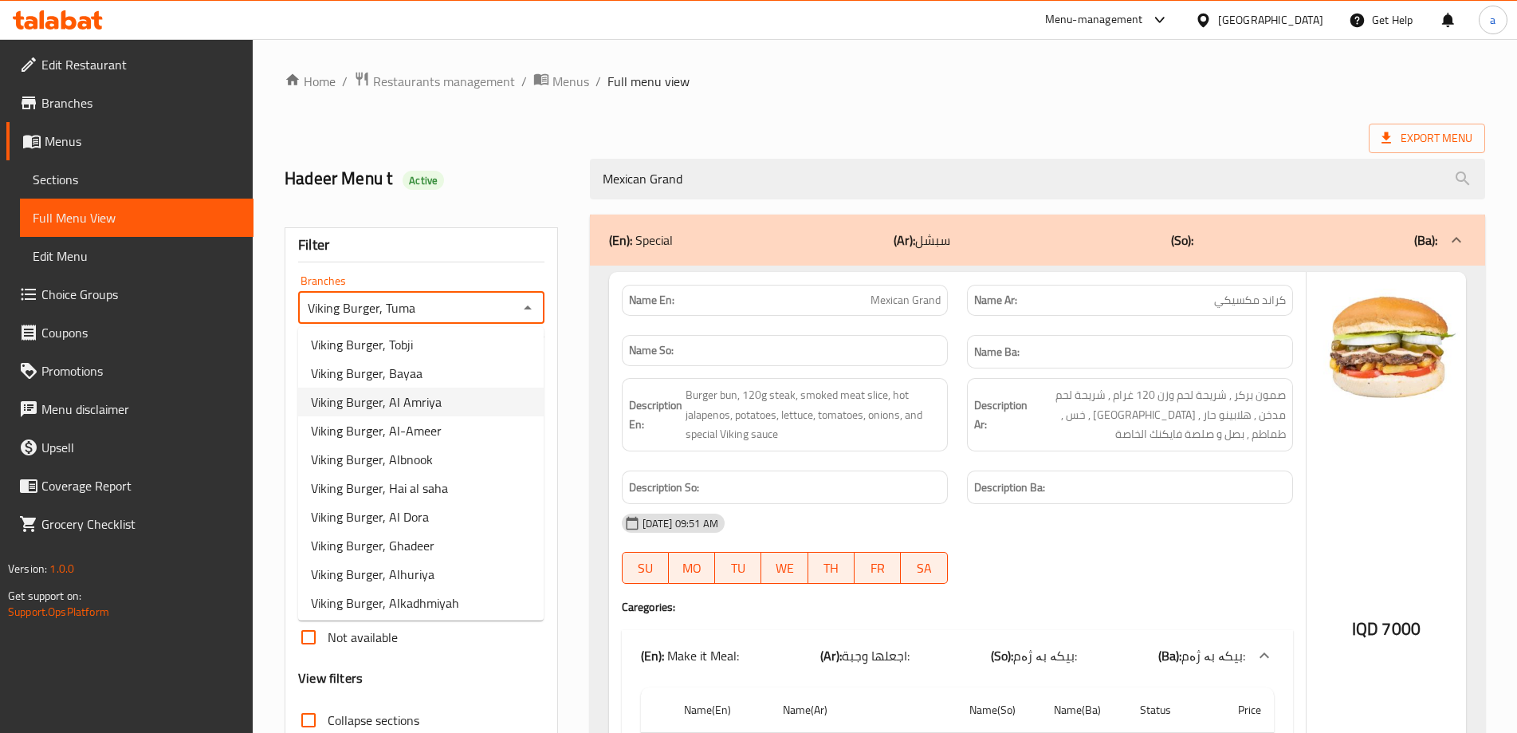
click at [465, 411] on li "Viking Burger, Al Amriya" at bounding box center [421, 401] width 246 height 29
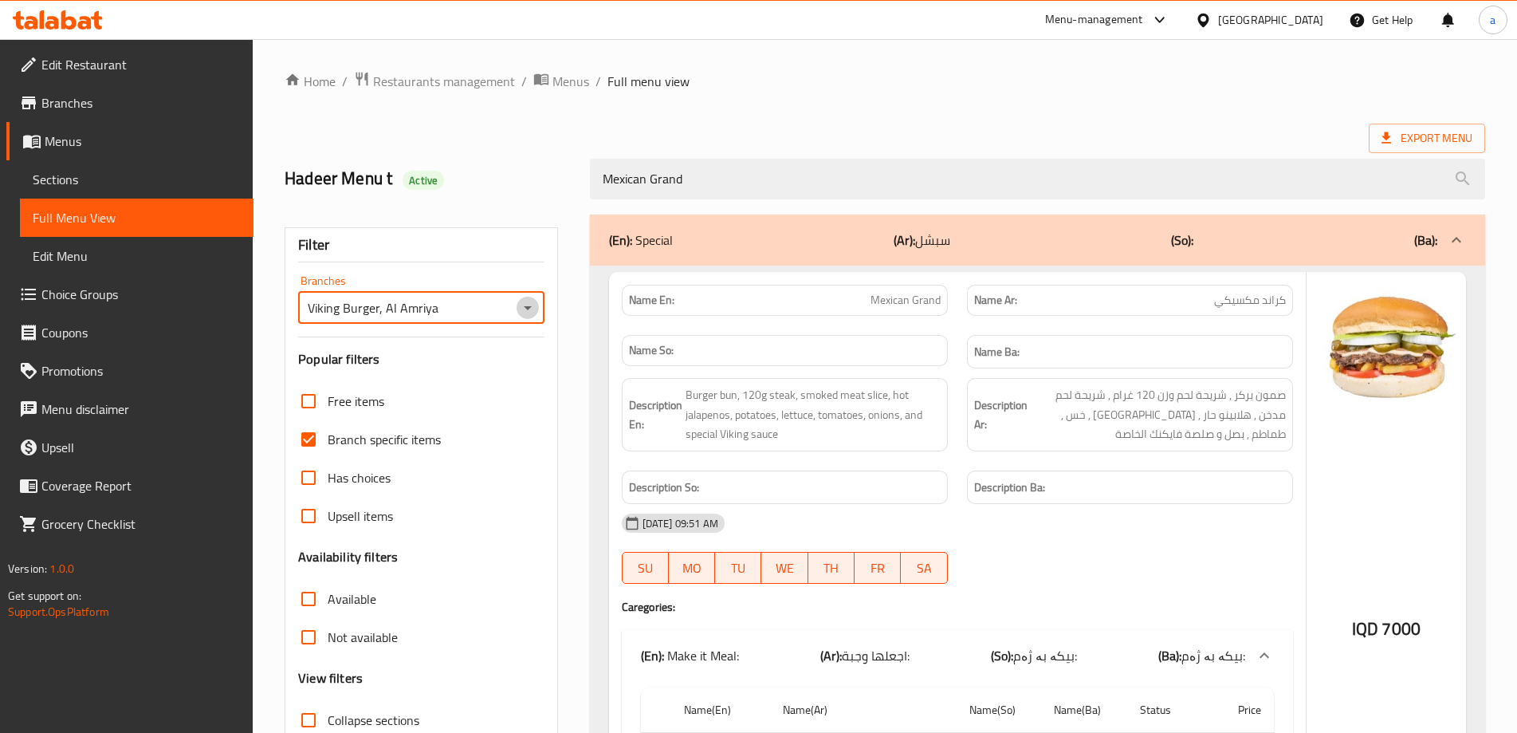
click at [527, 315] on icon "Open" at bounding box center [527, 307] width 19 height 19
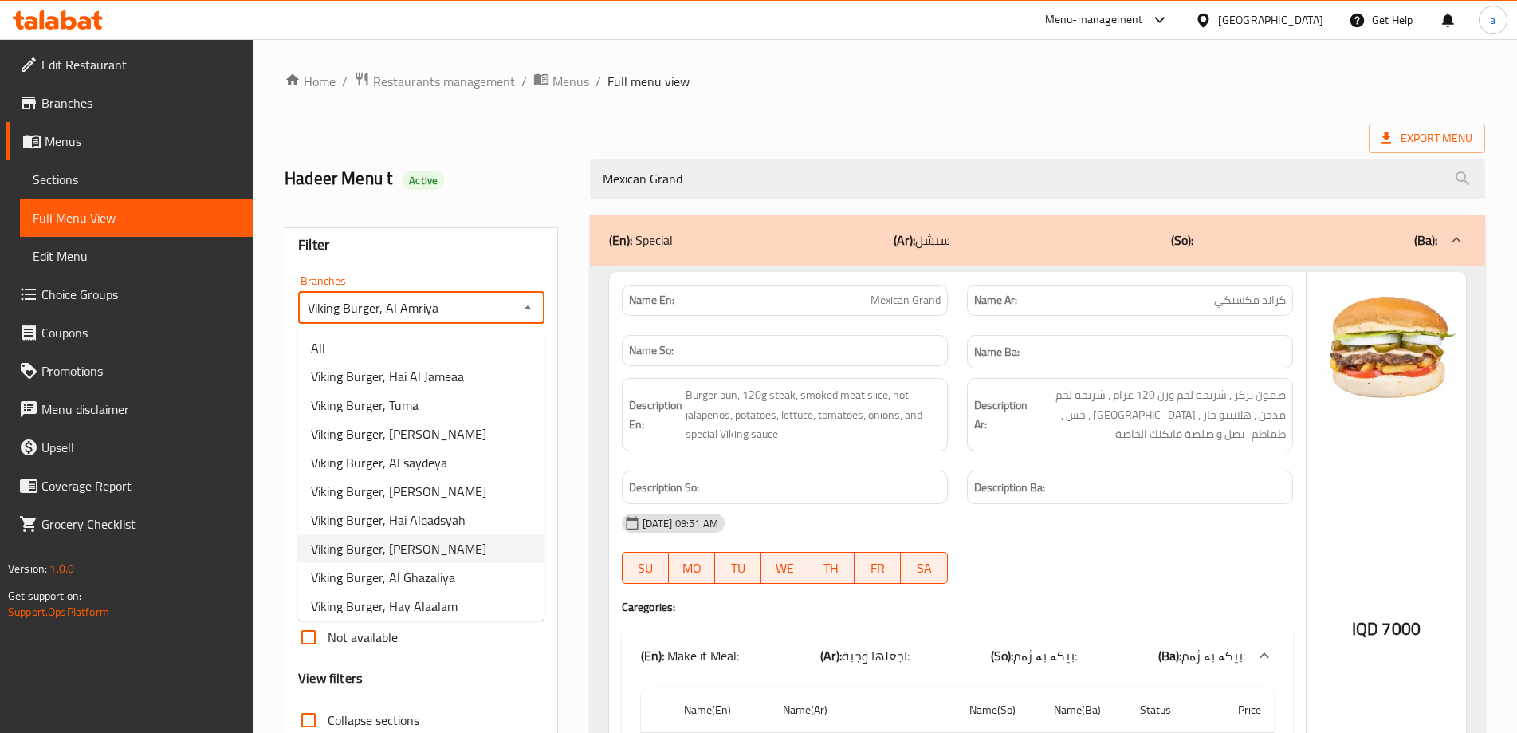
scroll to position [118, 0]
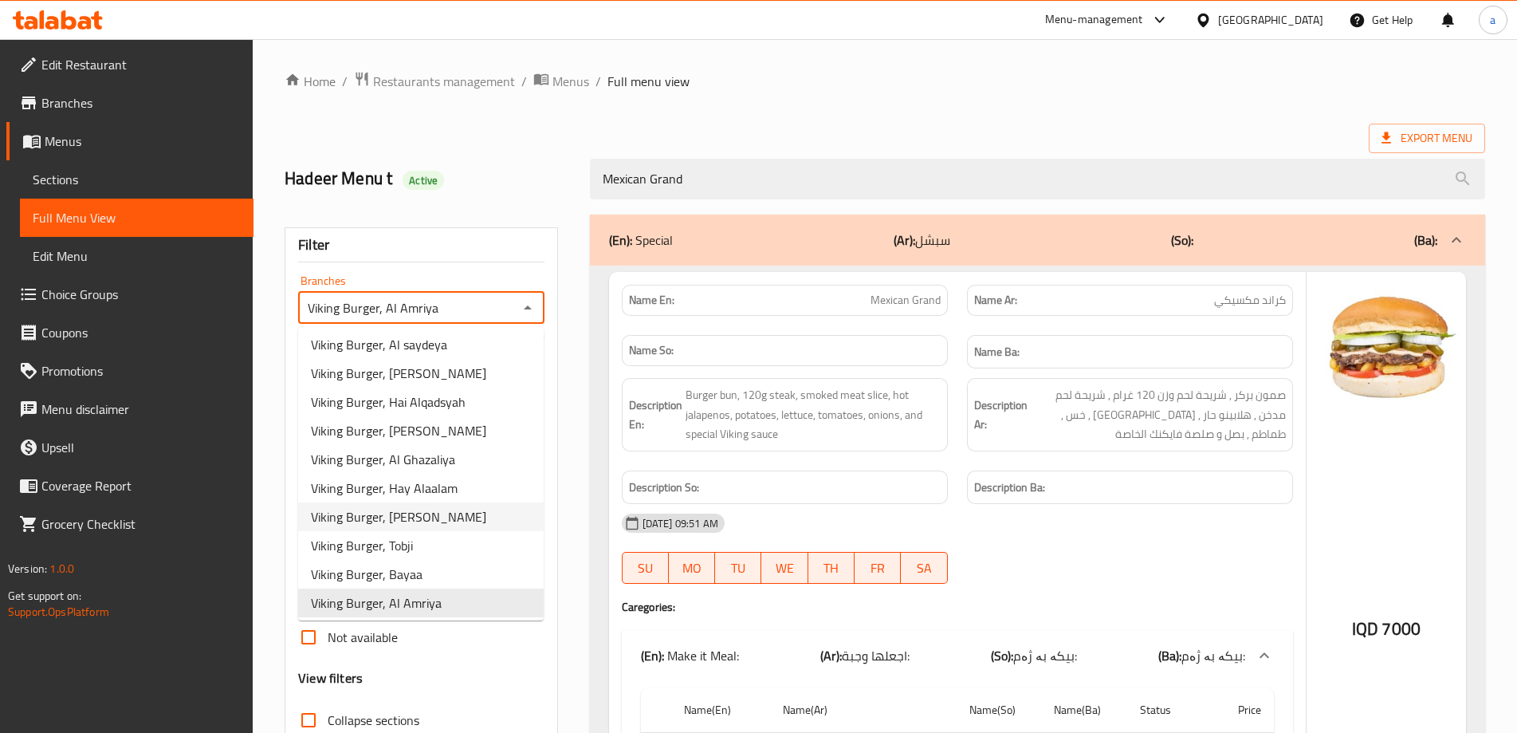
click at [442, 523] on span "Viking Burger, [PERSON_NAME]" at bounding box center [398, 516] width 175 height 19
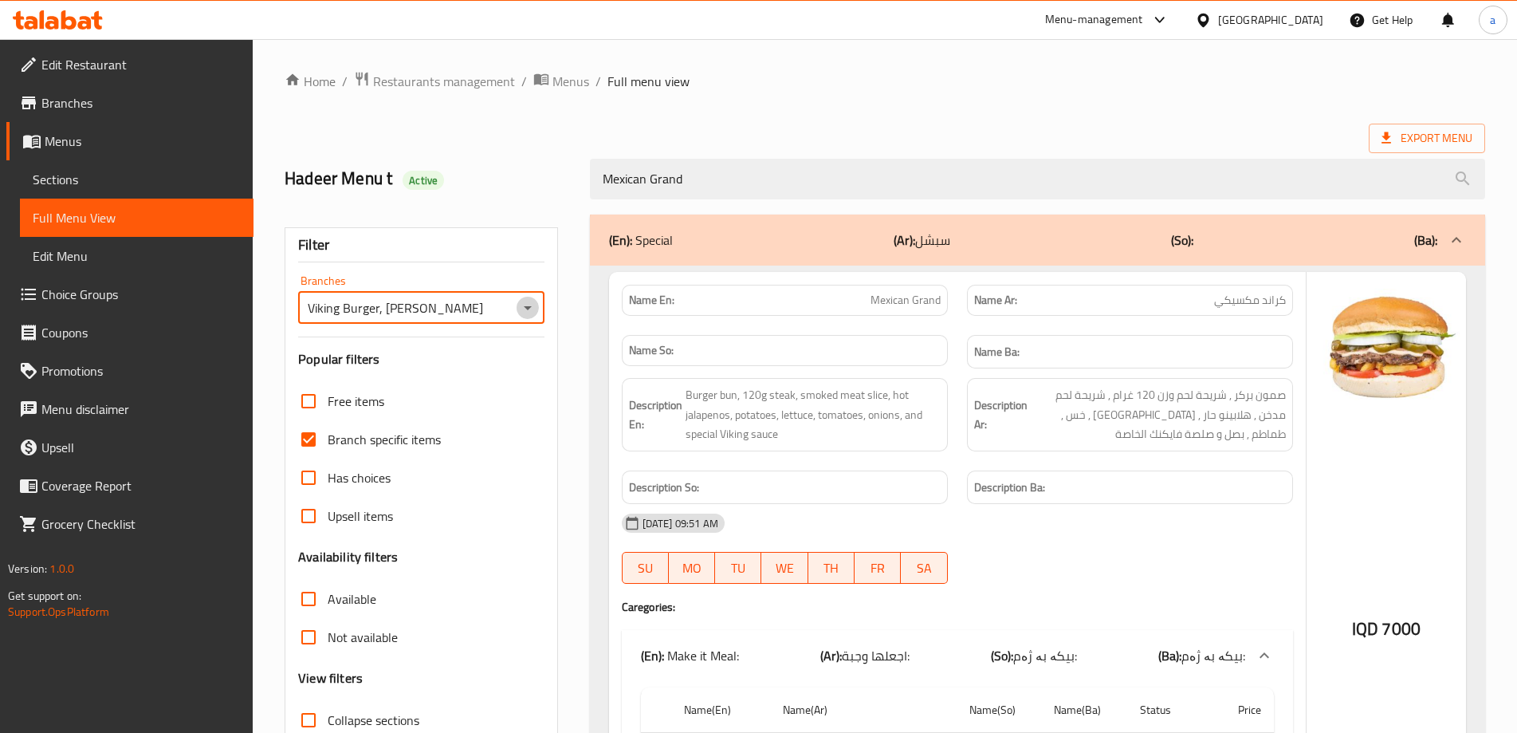
click at [532, 305] on icon "Open" at bounding box center [527, 307] width 19 height 19
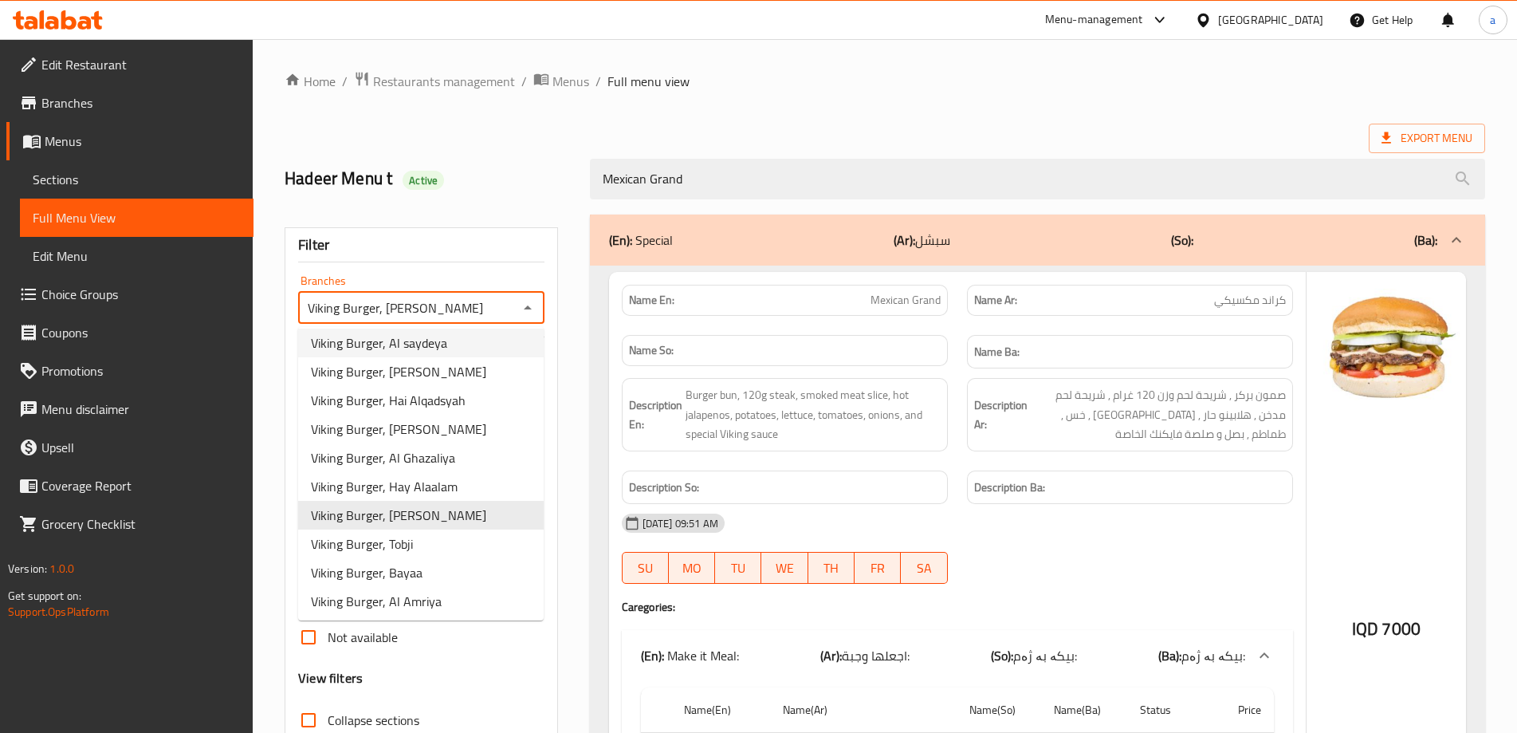
scroll to position [245, 0]
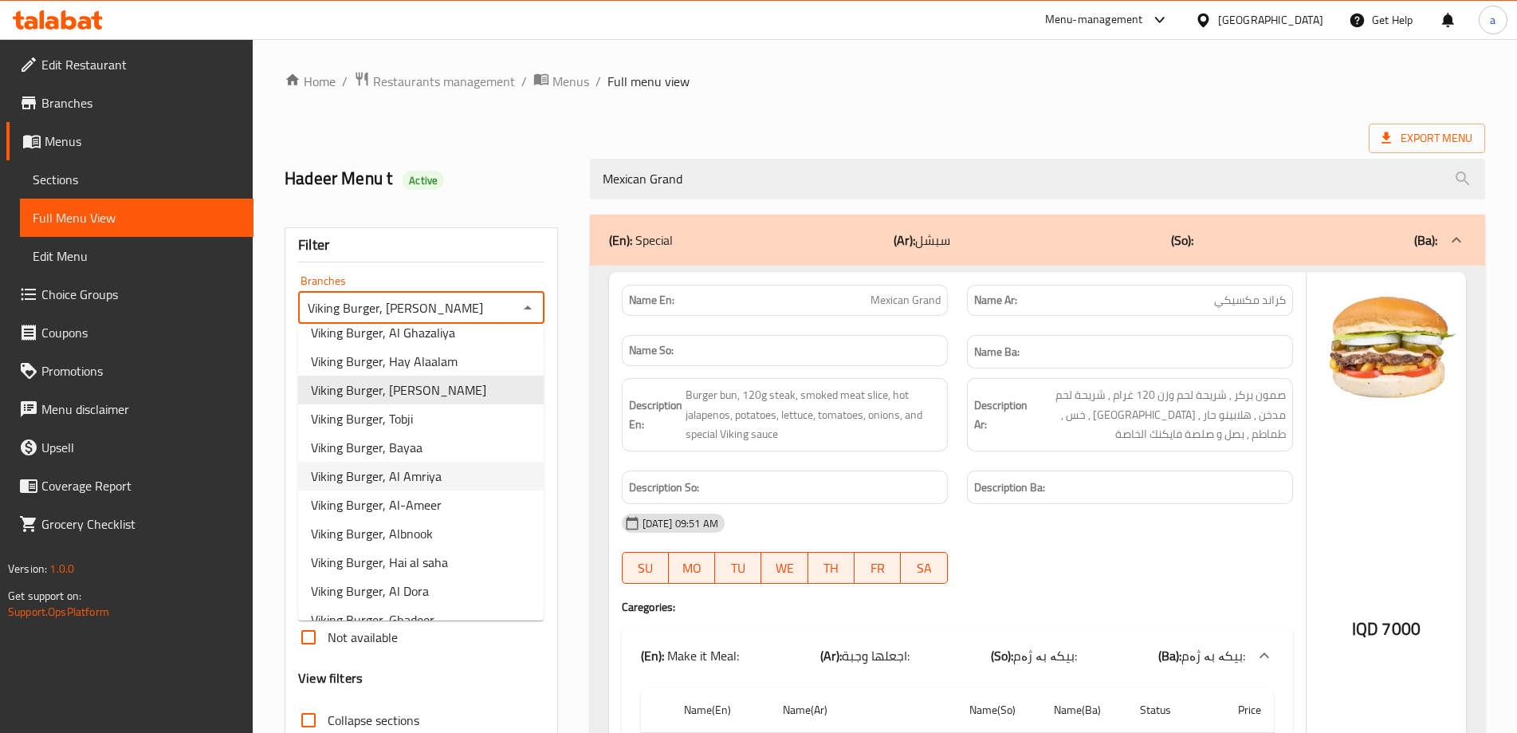
click at [434, 469] on span "Viking Burger, Al Amriya" at bounding box center [376, 475] width 131 height 19
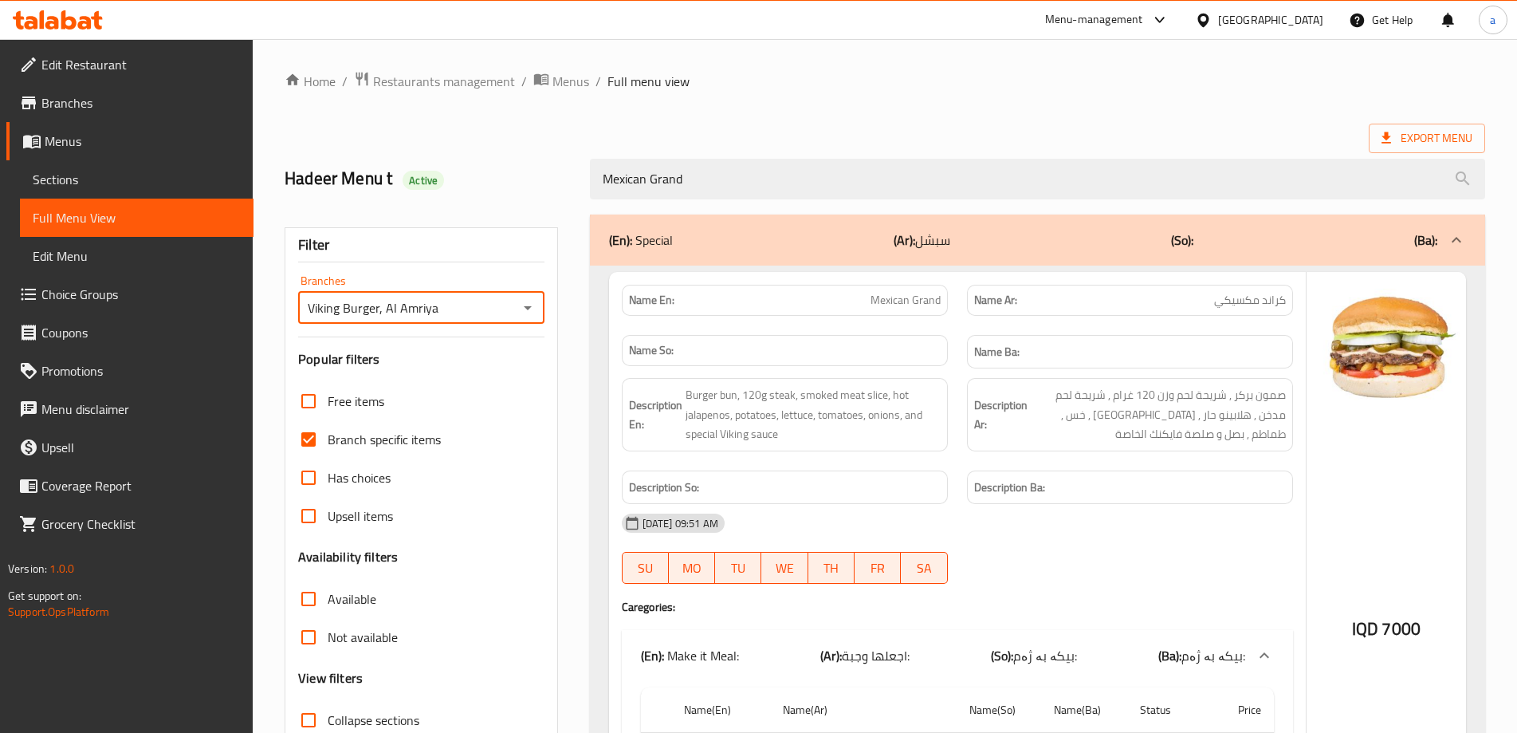
click at [531, 309] on icon "Open" at bounding box center [527, 307] width 19 height 19
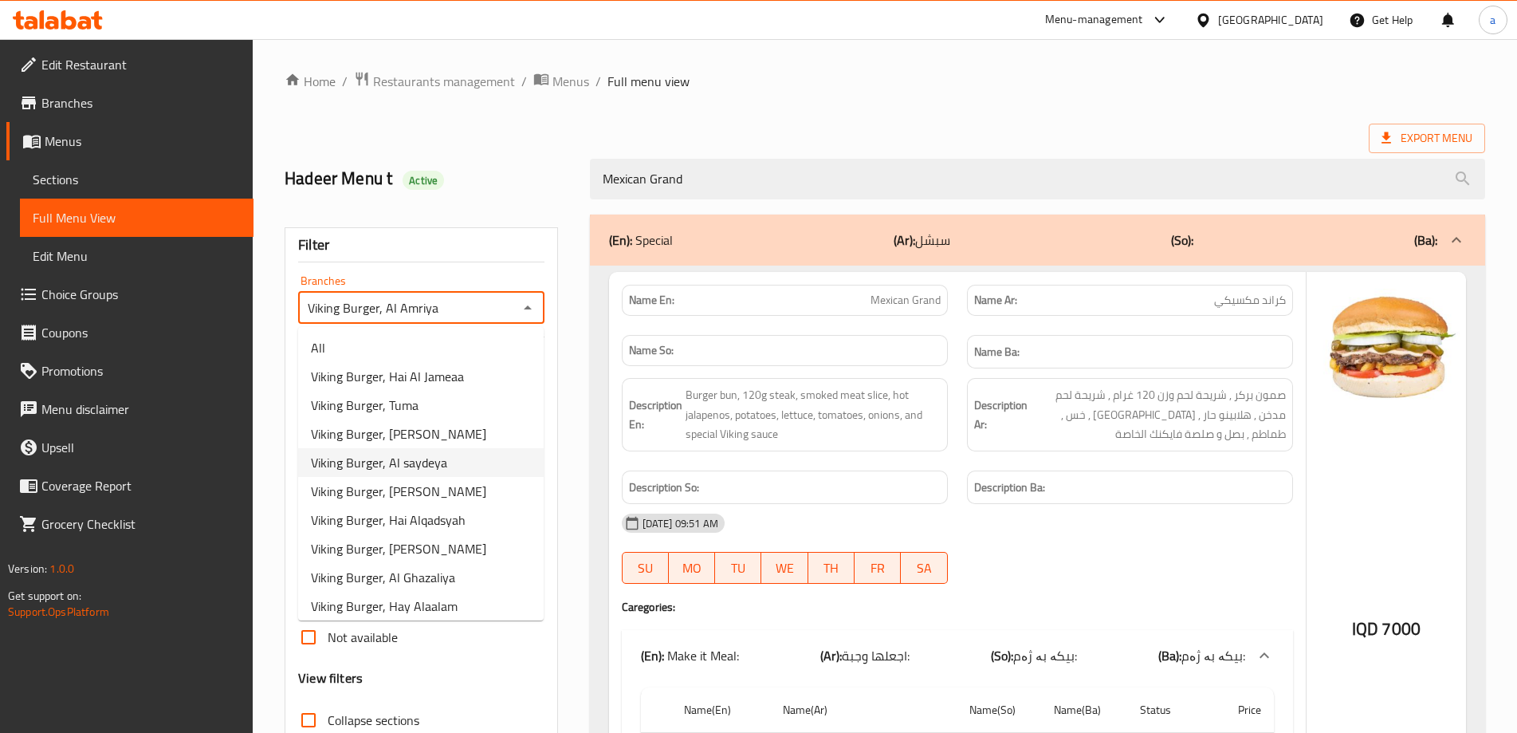
scroll to position [118, 0]
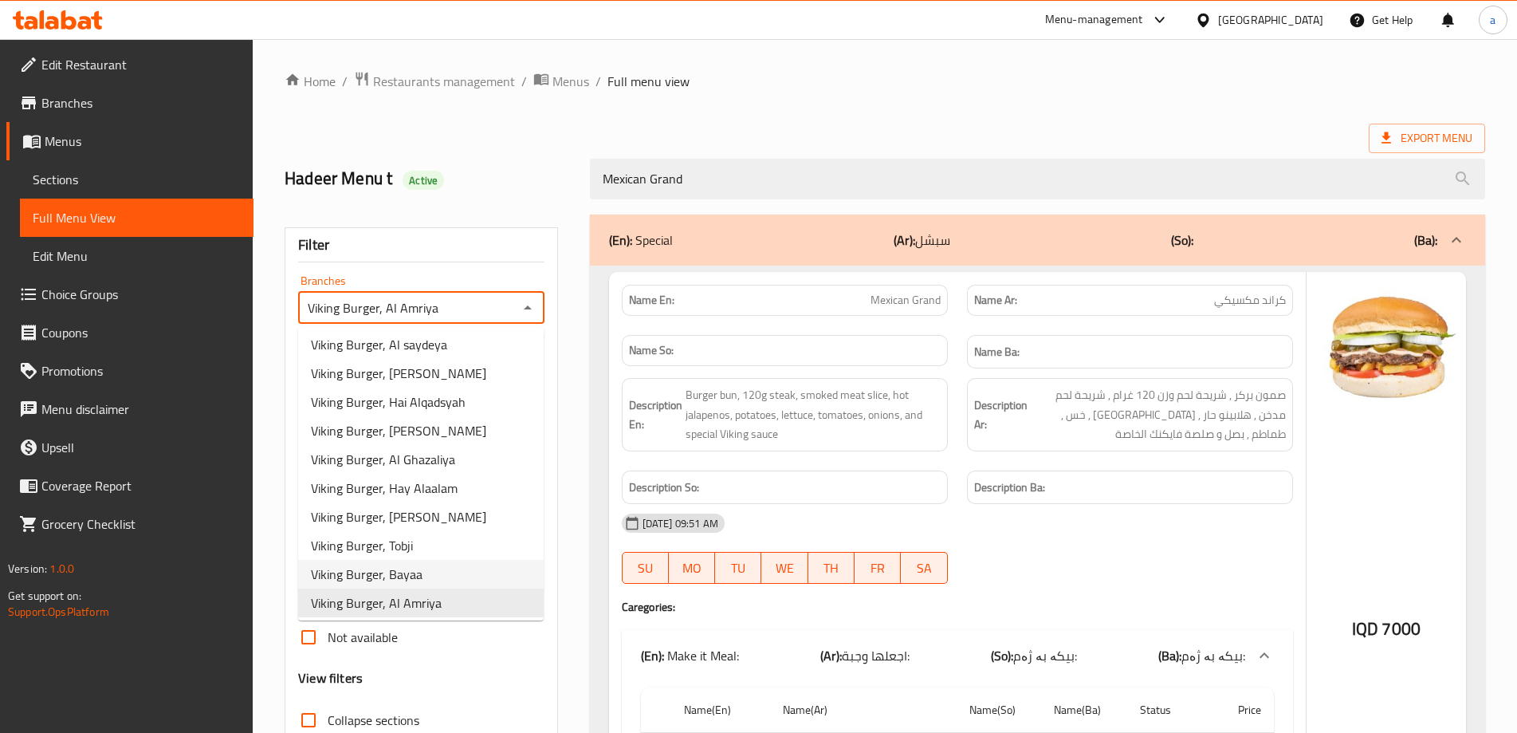
click at [416, 582] on span "Viking Burger, Bayaa" at bounding box center [367, 573] width 112 height 19
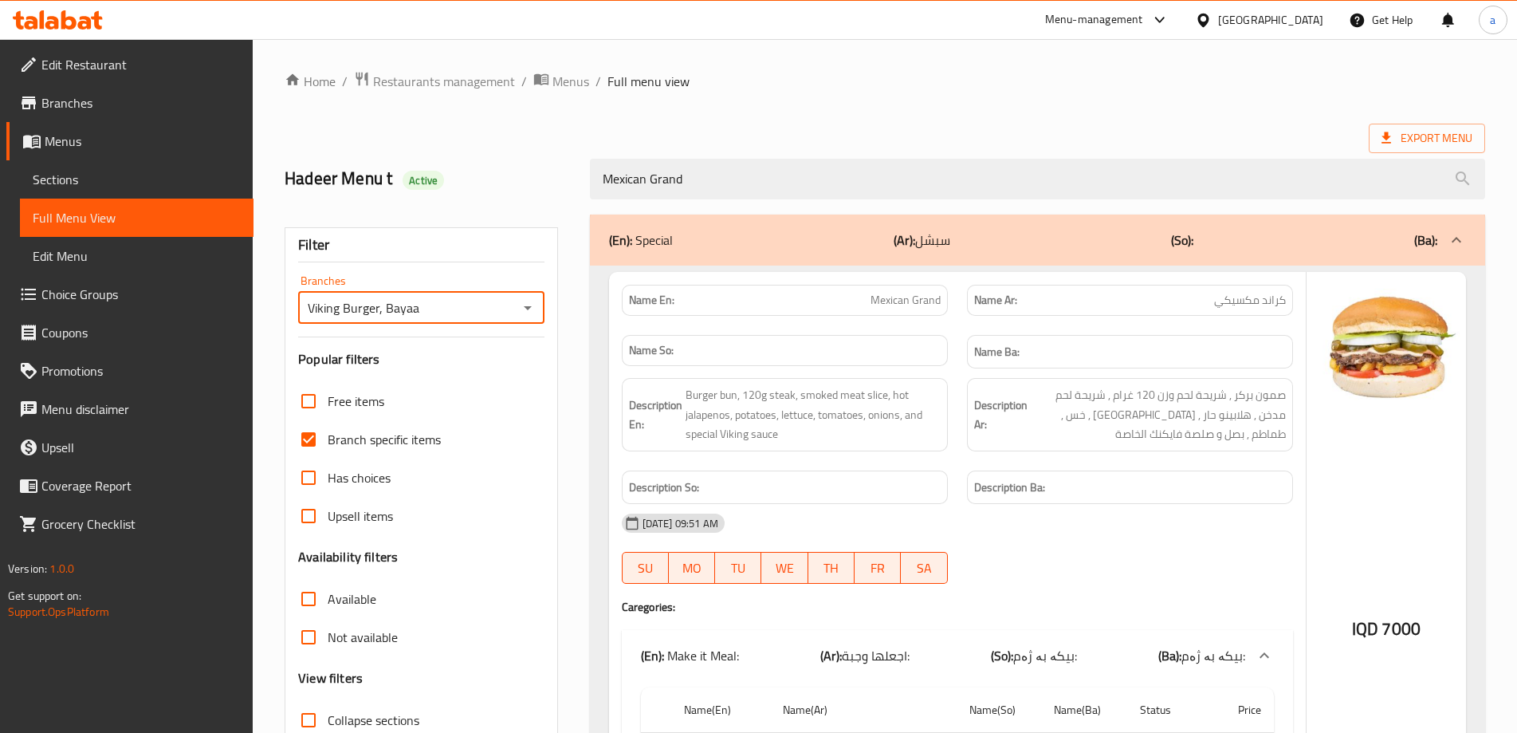
click at [532, 305] on icon "Open" at bounding box center [527, 307] width 19 height 19
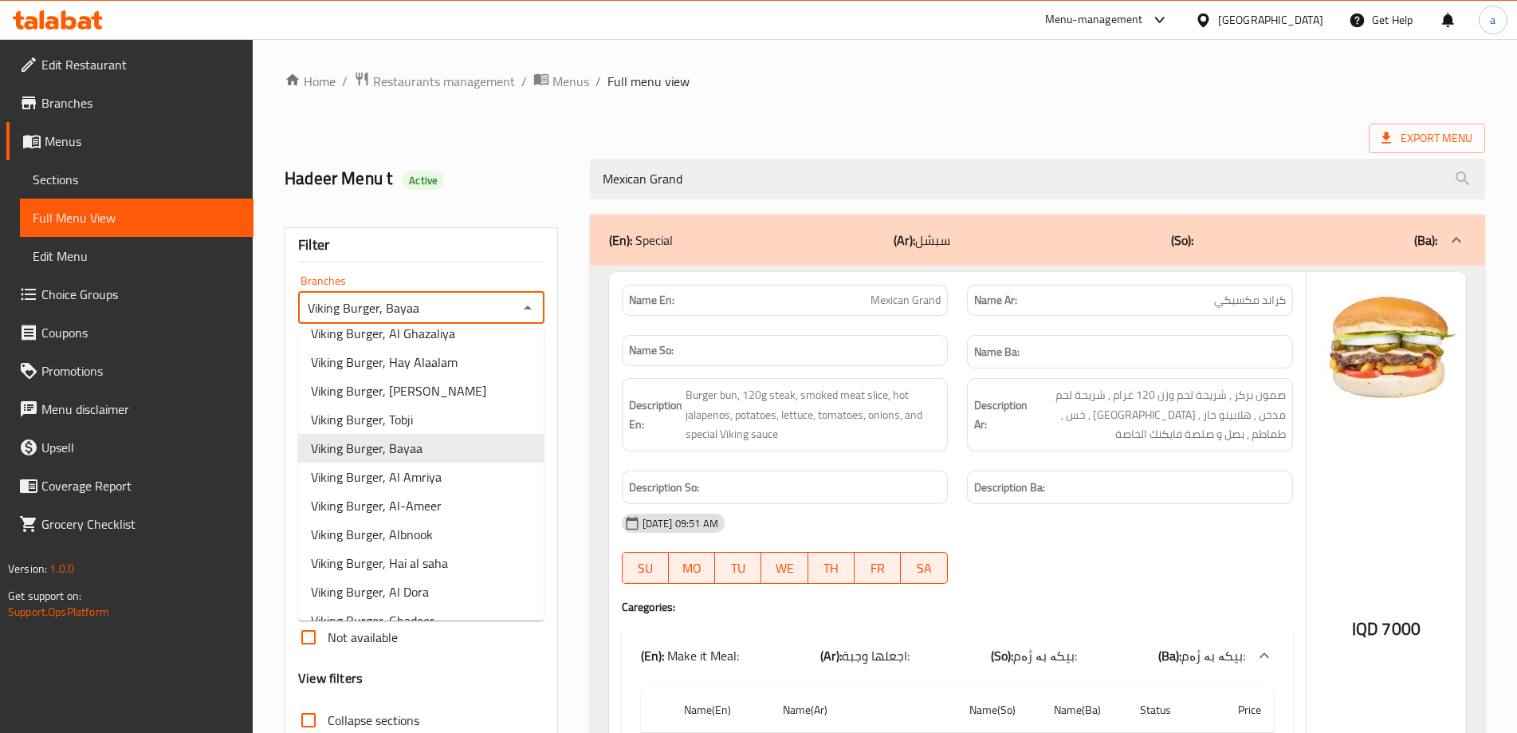
scroll to position [466, 0]
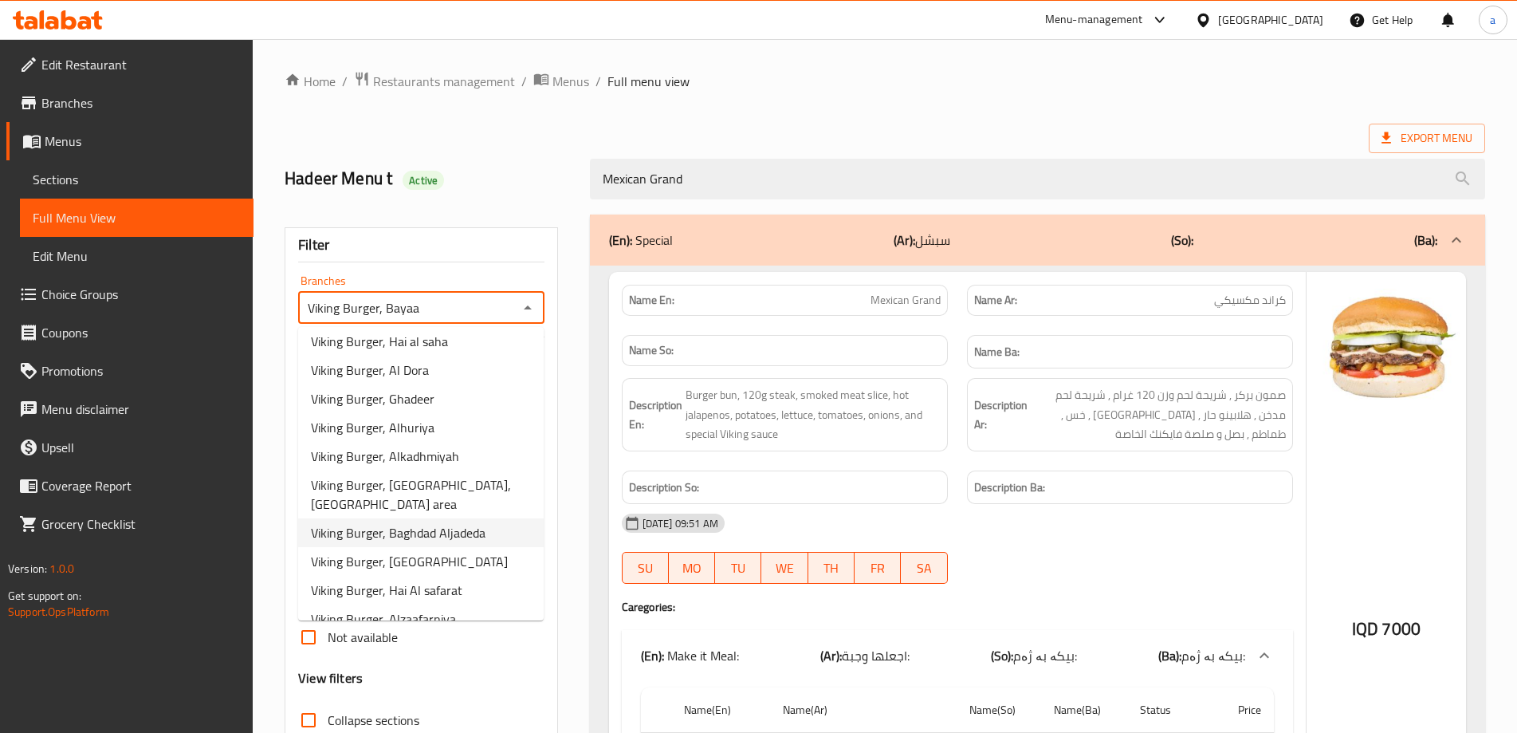
click at [432, 523] on span "Viking Burger, Baghdad Aljadeda" at bounding box center [398, 532] width 175 height 19
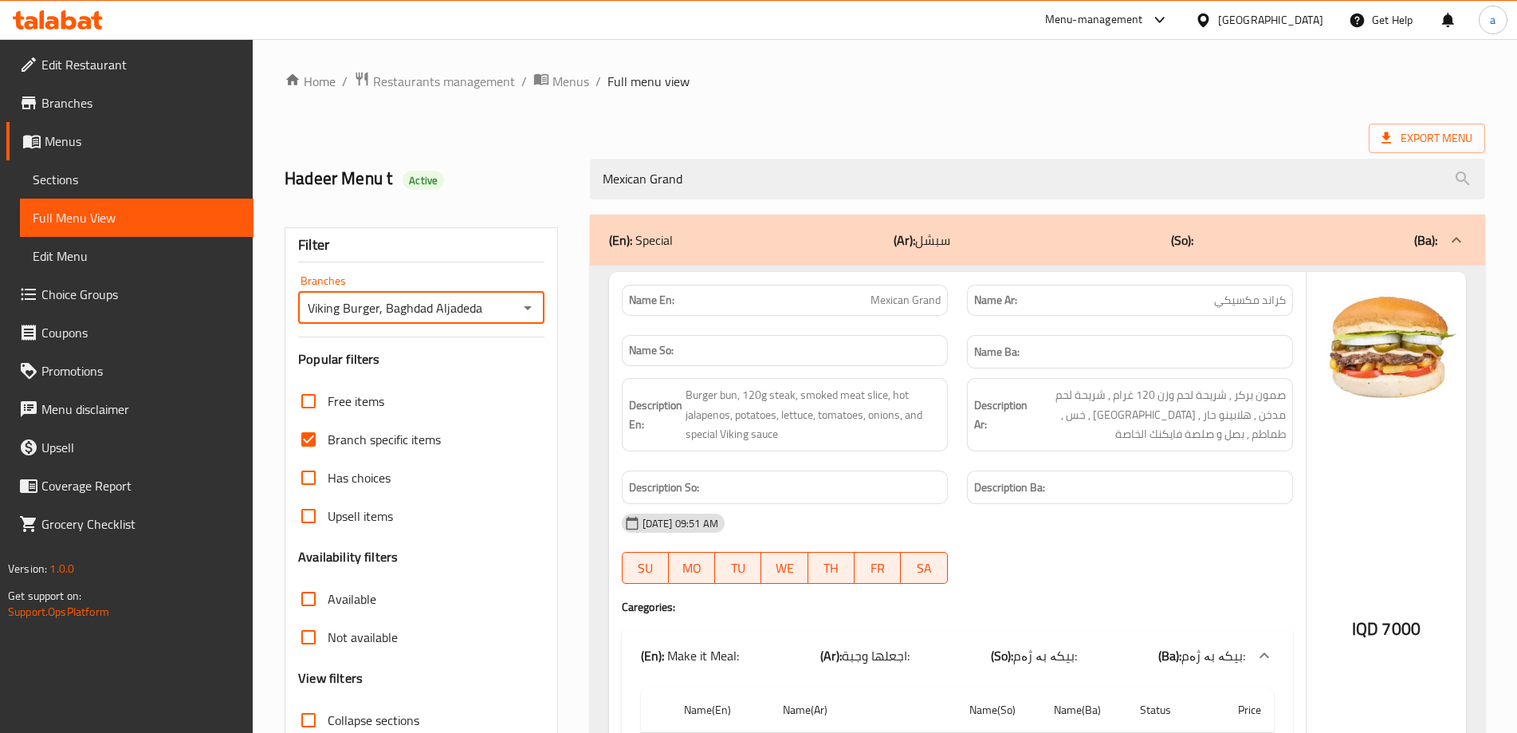
click at [527, 307] on icon "Open" at bounding box center [528, 308] width 8 height 4
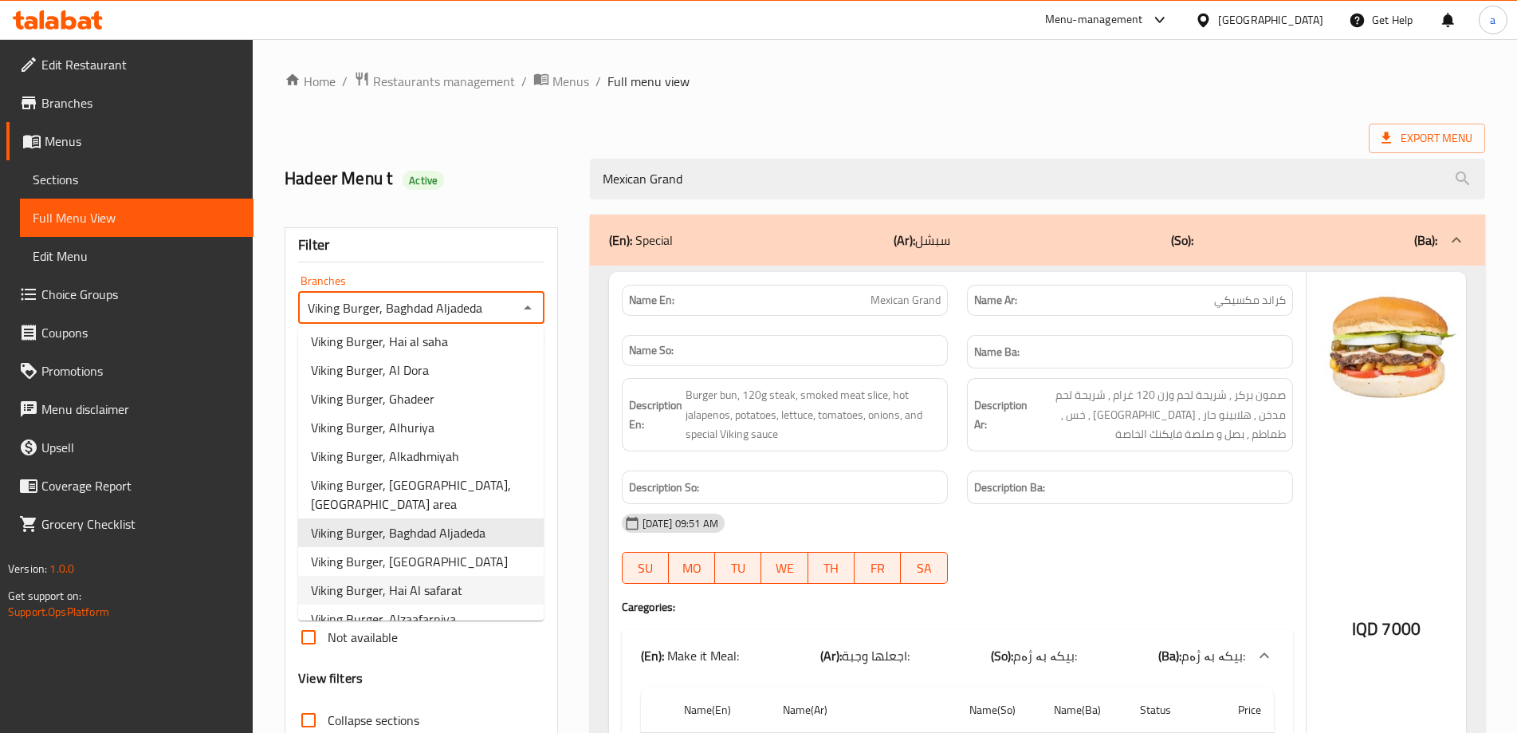
click at [434, 580] on span "Viking Burger, Hai Al safarat" at bounding box center [386, 589] width 151 height 19
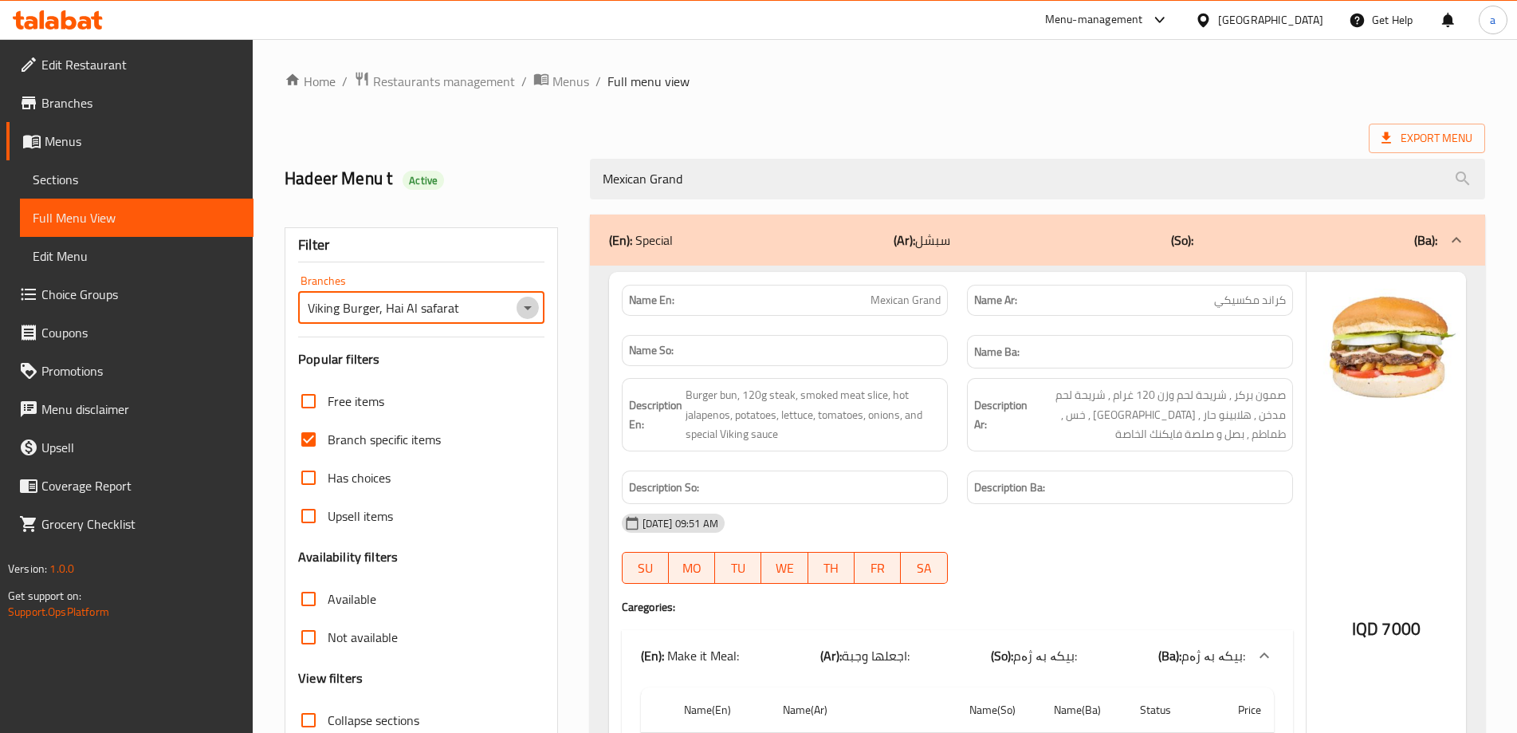
click at [527, 307] on icon "Open" at bounding box center [528, 308] width 8 height 4
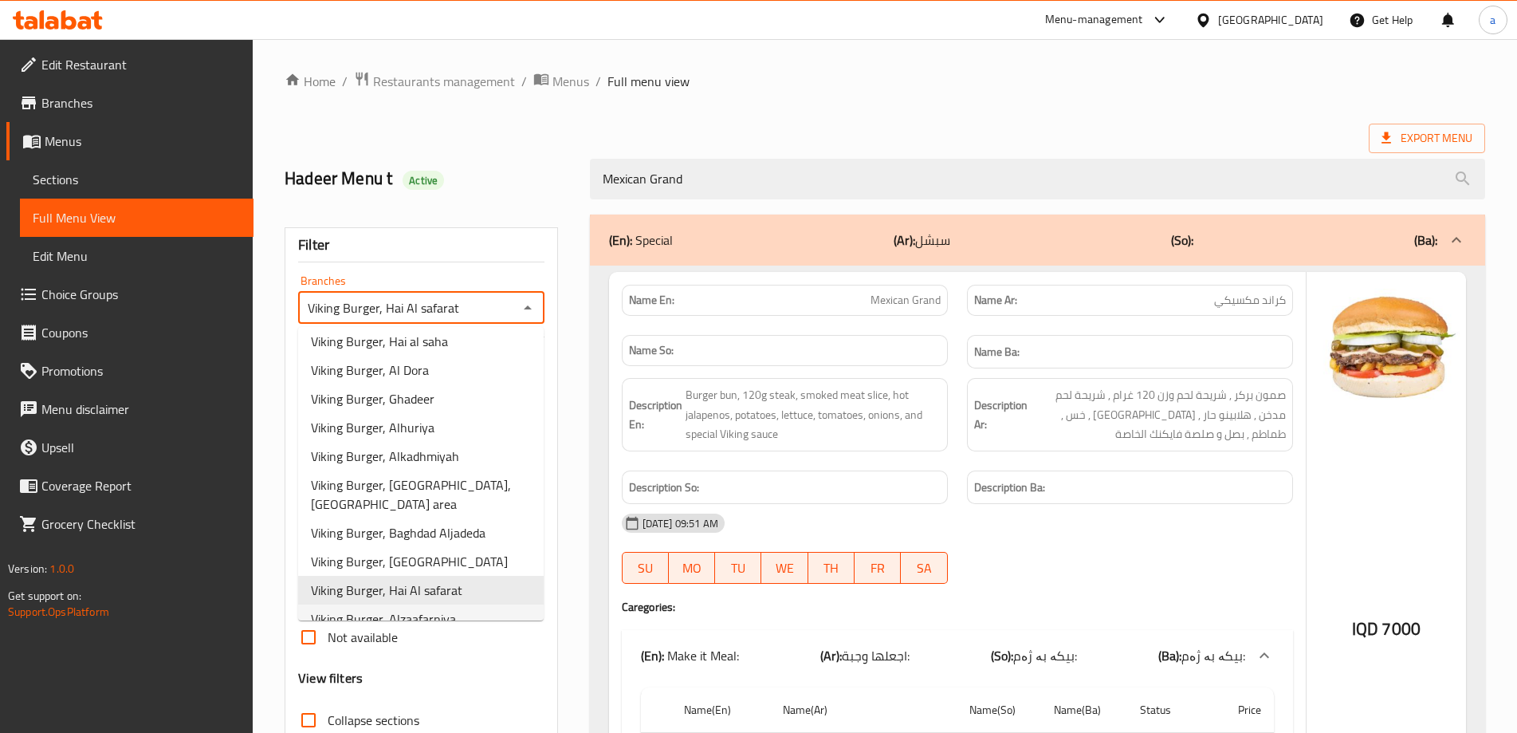
click at [436, 609] on span "Viking Burger, Alzaafarniya" at bounding box center [383, 618] width 145 height 19
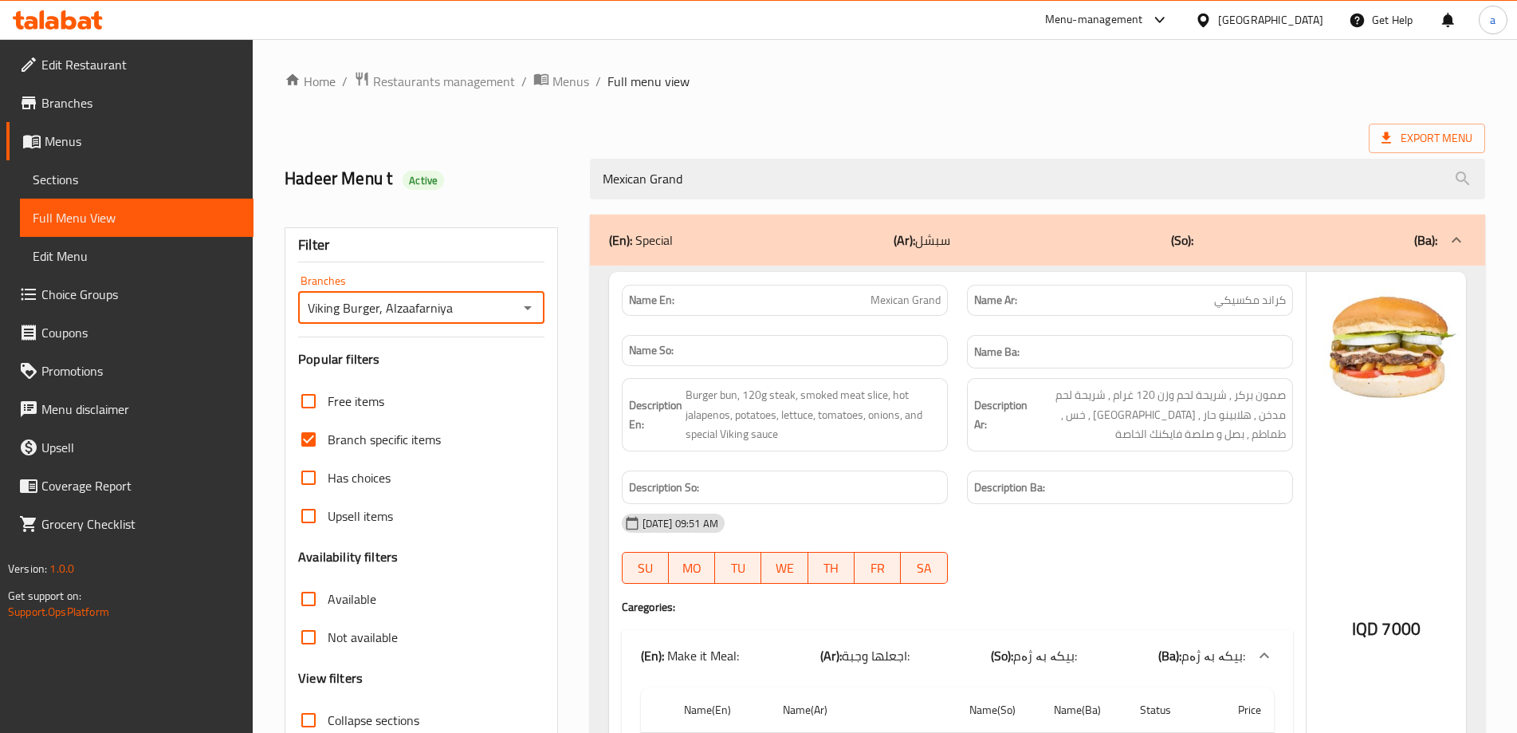
click at [525, 320] on div "Viking Burger, Alzaafarniya Branches" at bounding box center [421, 308] width 246 height 32
click at [529, 306] on icon "Open" at bounding box center [528, 308] width 8 height 4
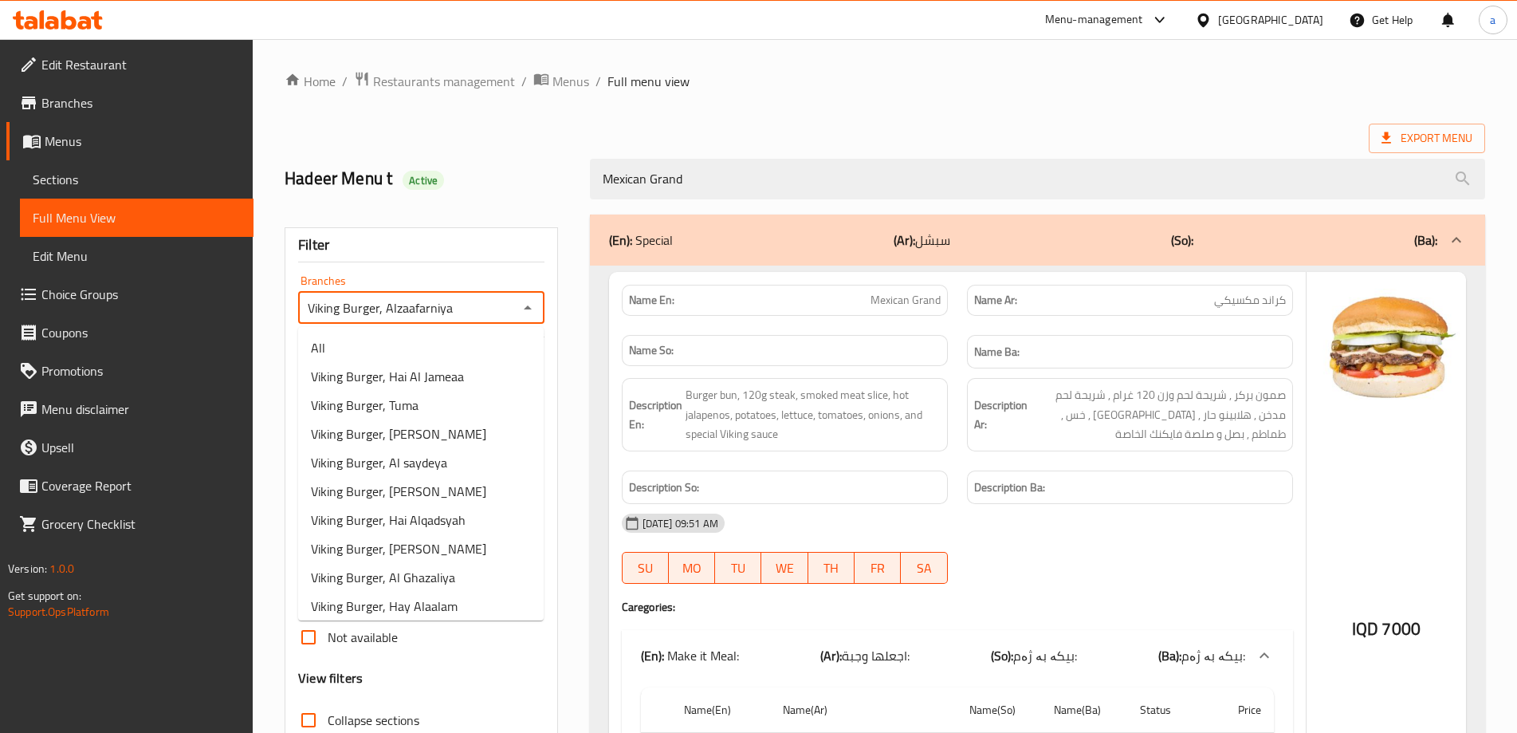
scroll to position [462, 0]
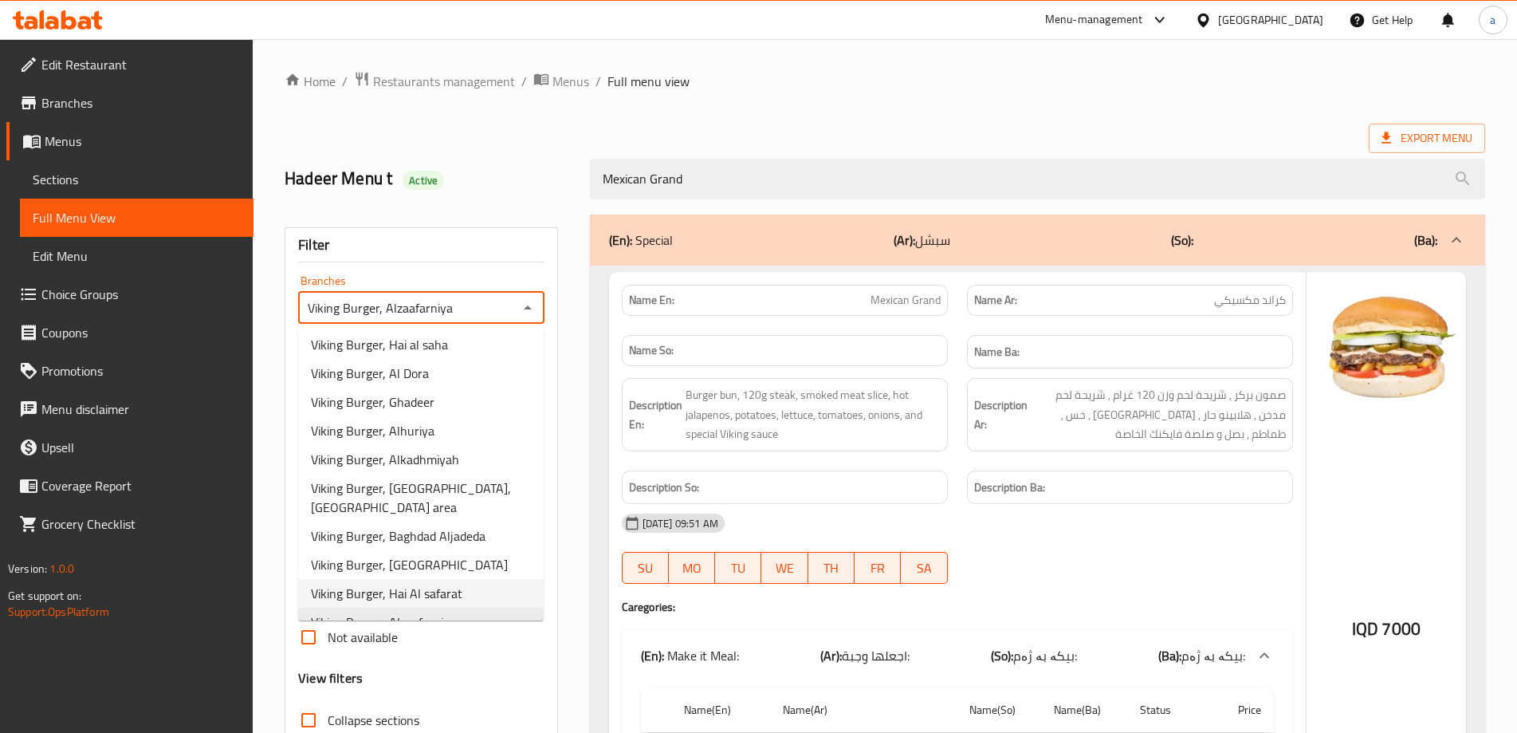
click at [432, 584] on span "Viking Burger, Hai Al safarat" at bounding box center [386, 593] width 151 height 19
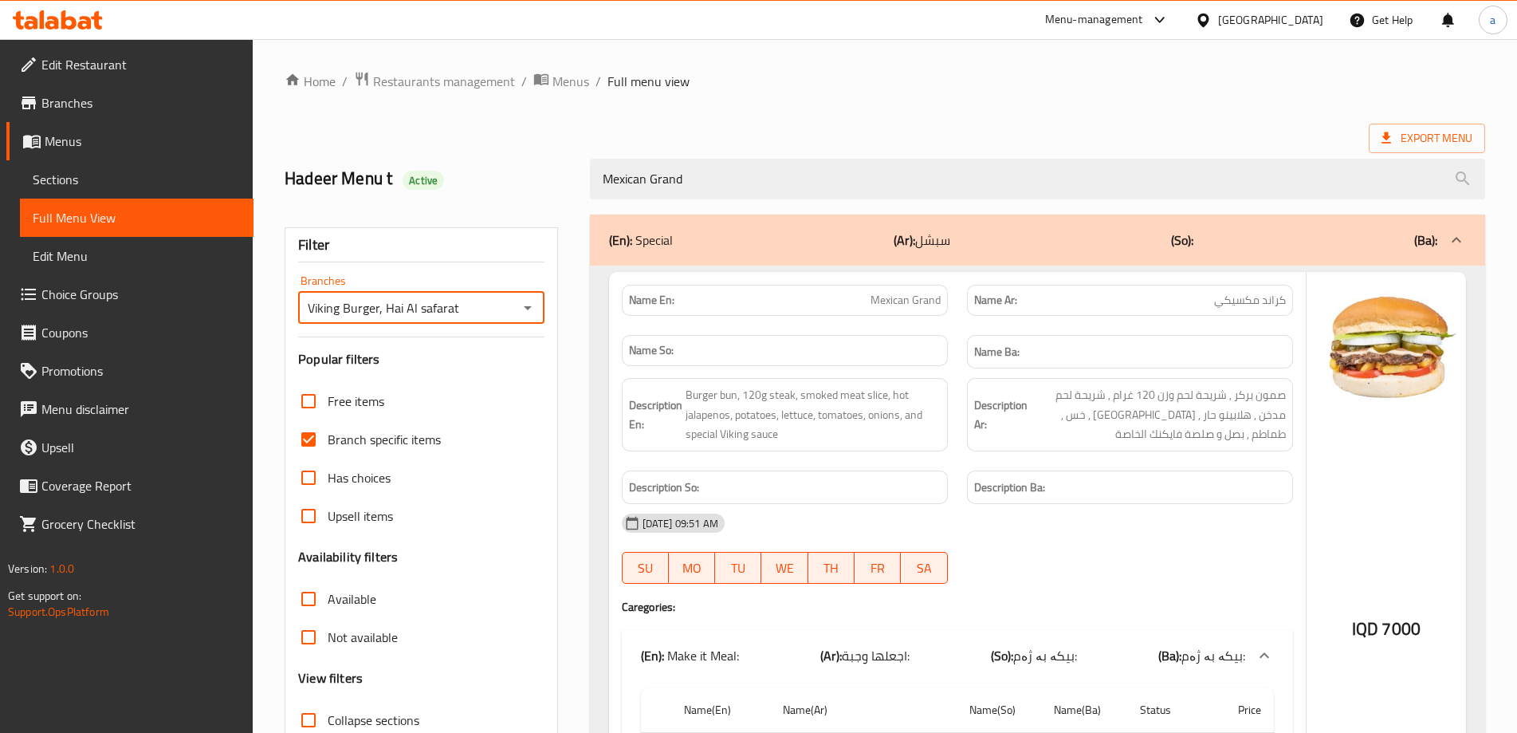
click at [518, 316] on icon "Open" at bounding box center [527, 307] width 19 height 19
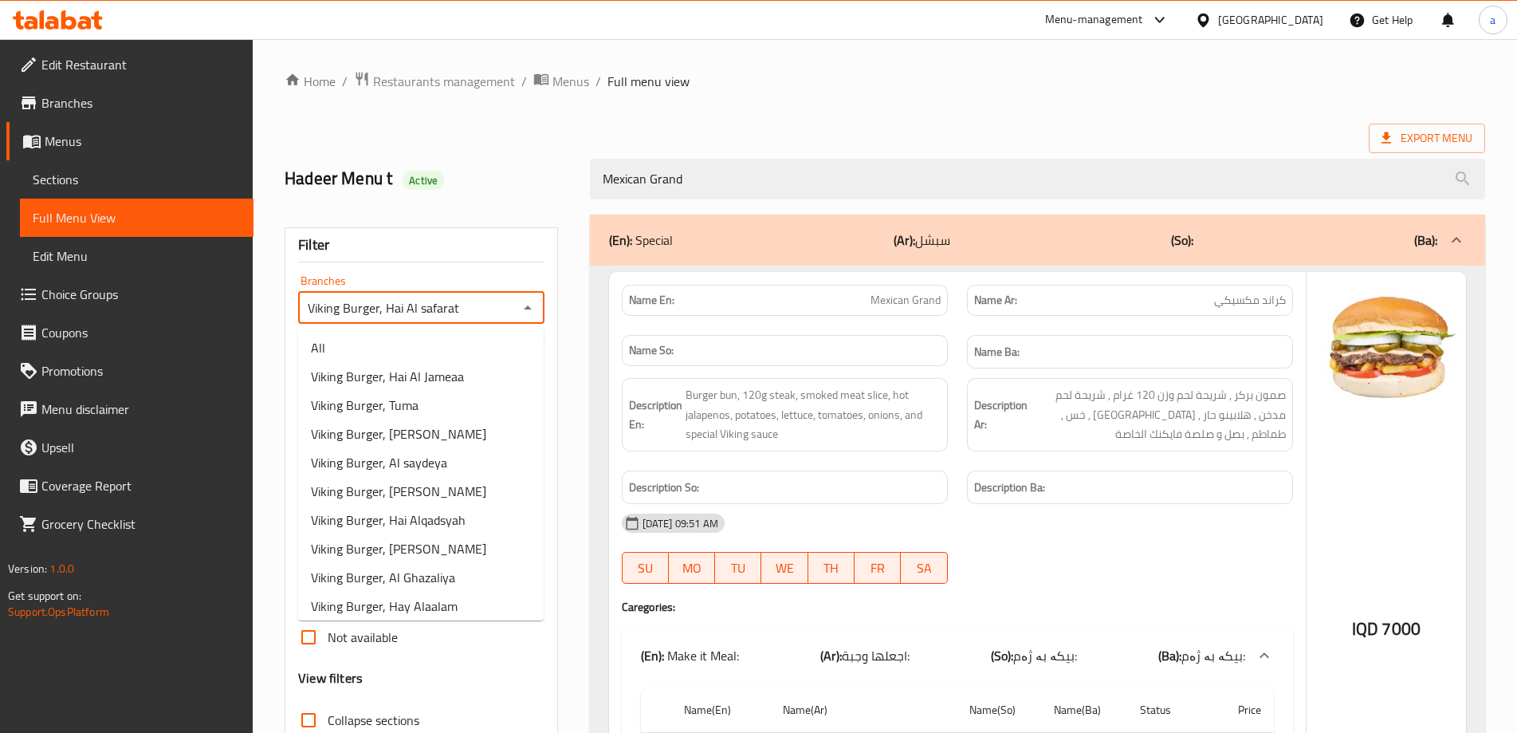
scroll to position [434, 0]
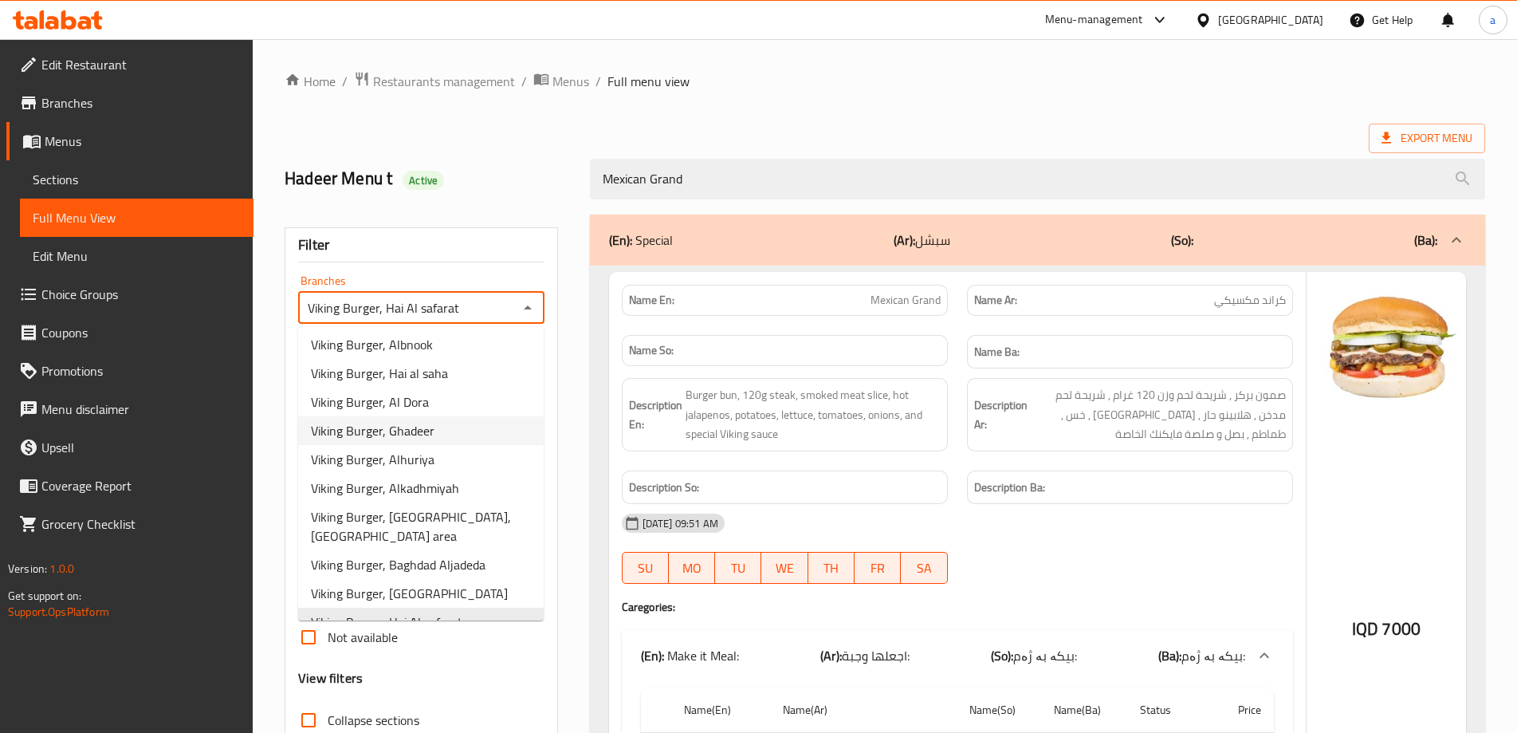
click at [465, 441] on li "Viking Burger, Ghadeer" at bounding box center [421, 430] width 246 height 29
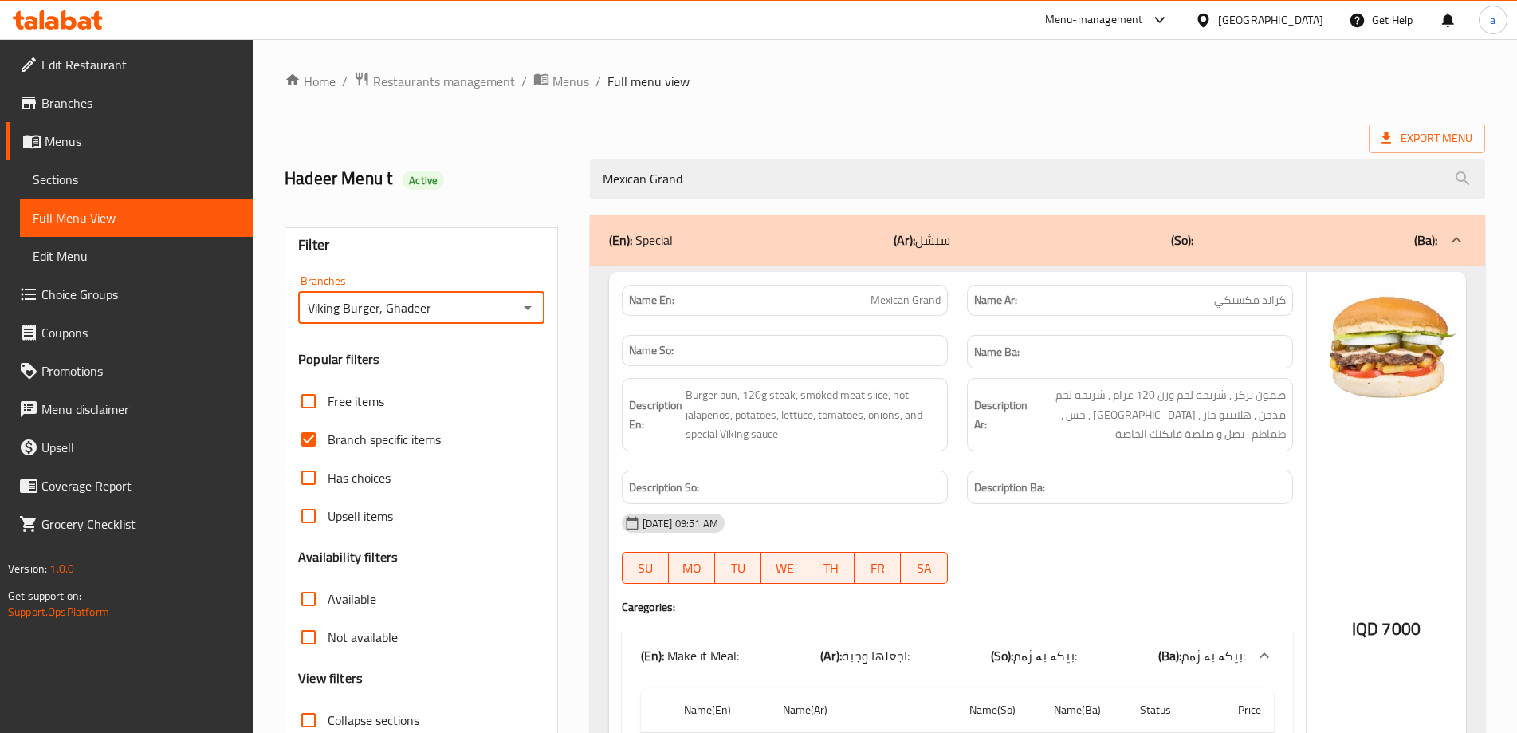
click at [536, 310] on icon "Open" at bounding box center [527, 307] width 19 height 19
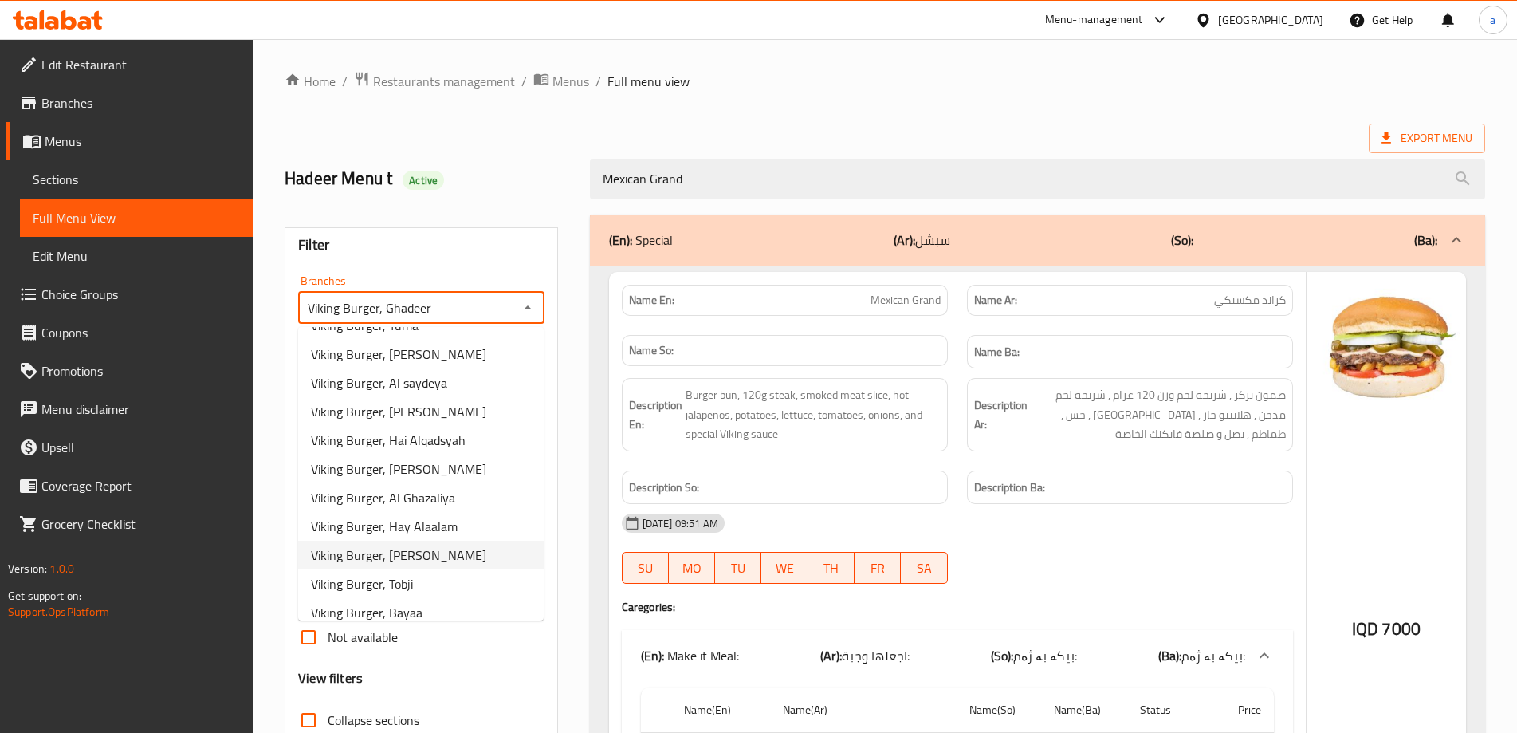
scroll to position [0, 0]
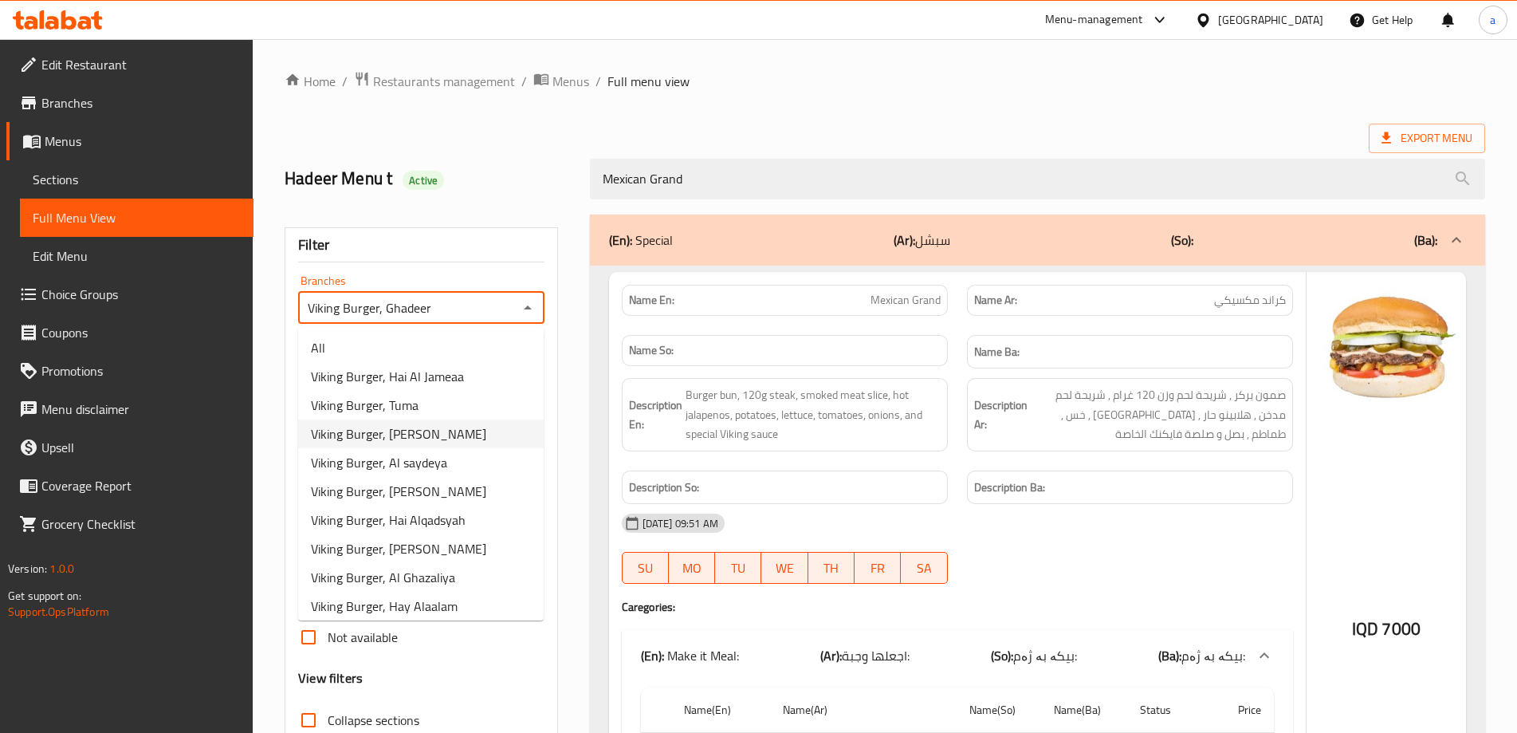
click at [437, 428] on span "Viking Burger, [PERSON_NAME]" at bounding box center [398, 433] width 175 height 19
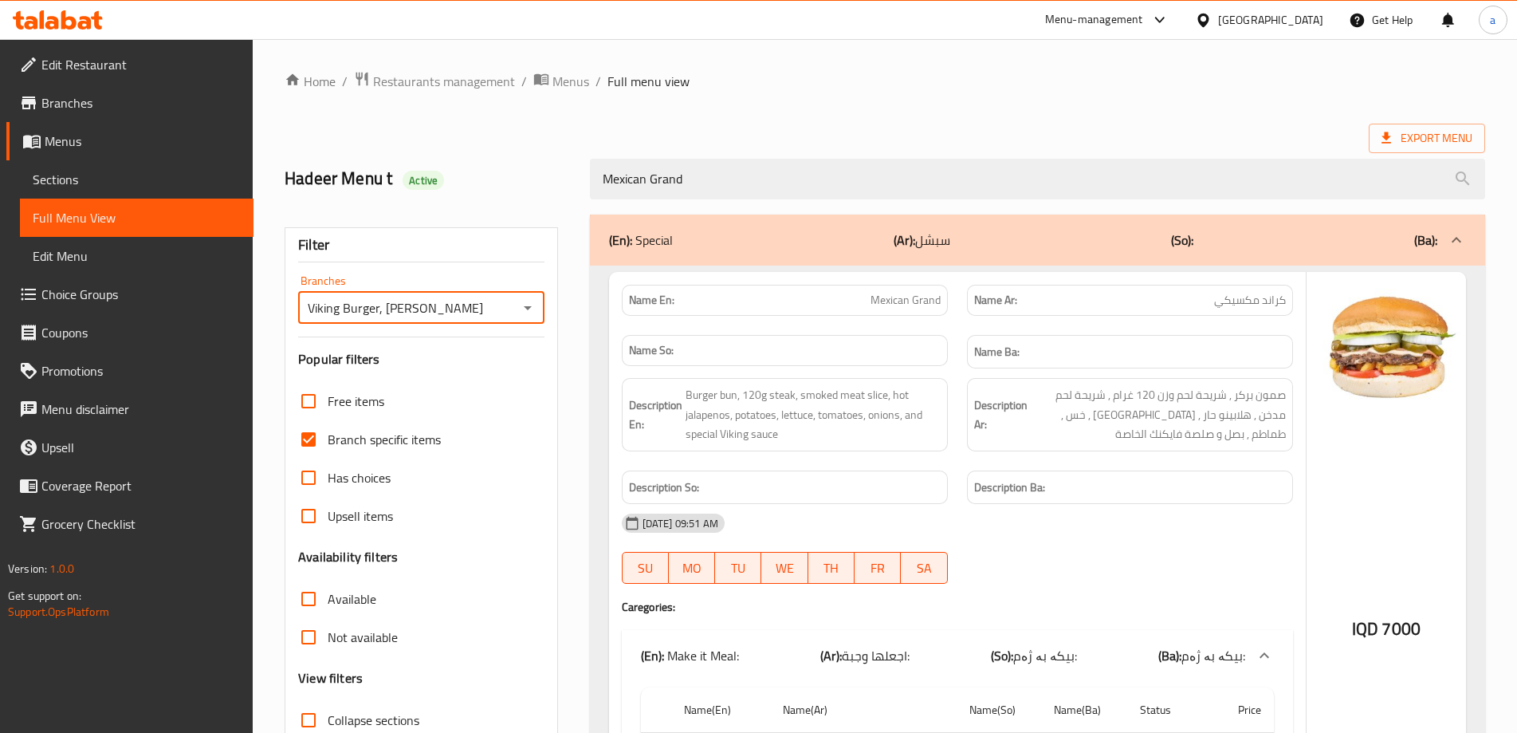
click at [524, 311] on icon "Open" at bounding box center [527, 307] width 19 height 19
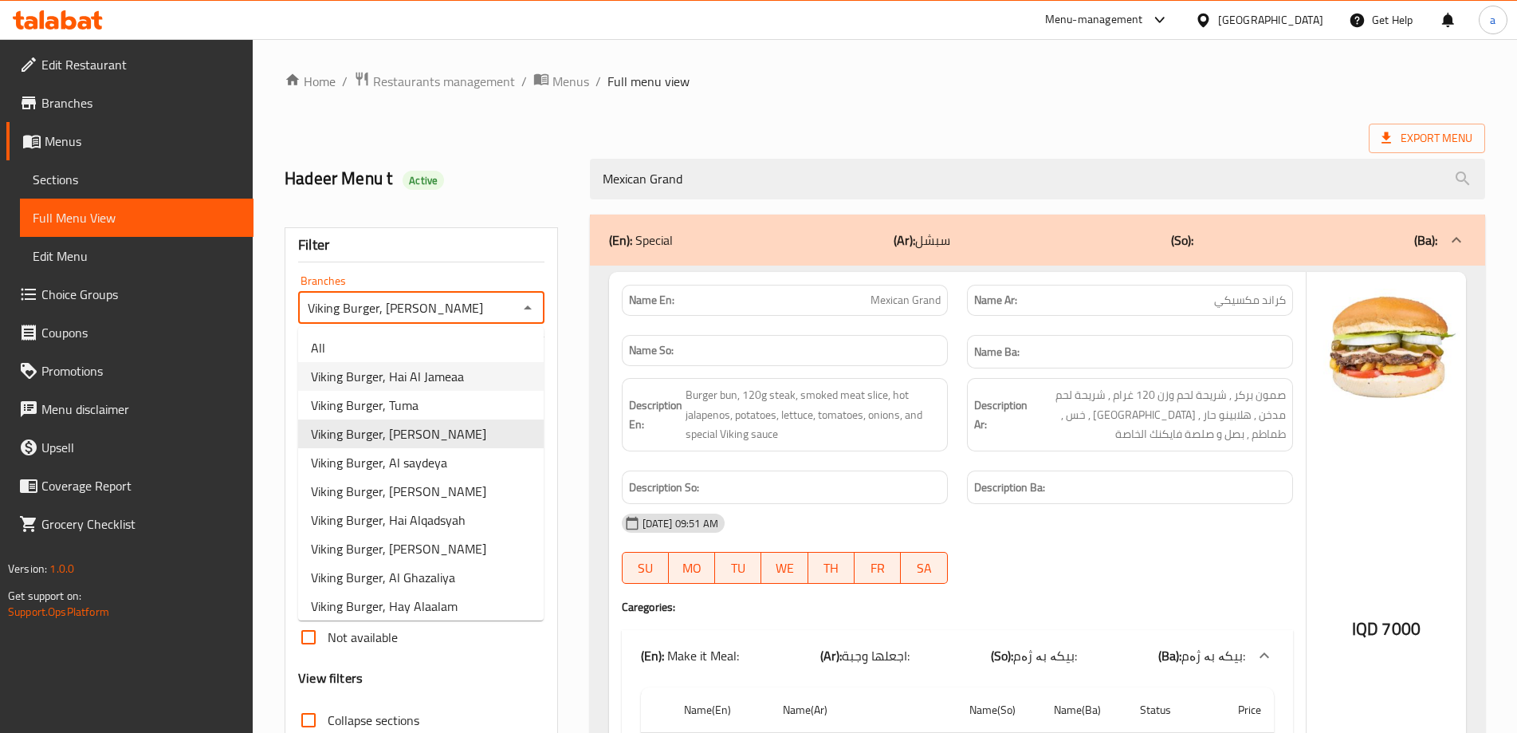
click at [426, 380] on span "Viking Burger, Hai Al Jameaa" at bounding box center [387, 376] width 153 height 19
type input "Viking Burger, Hai Al Jameaa"
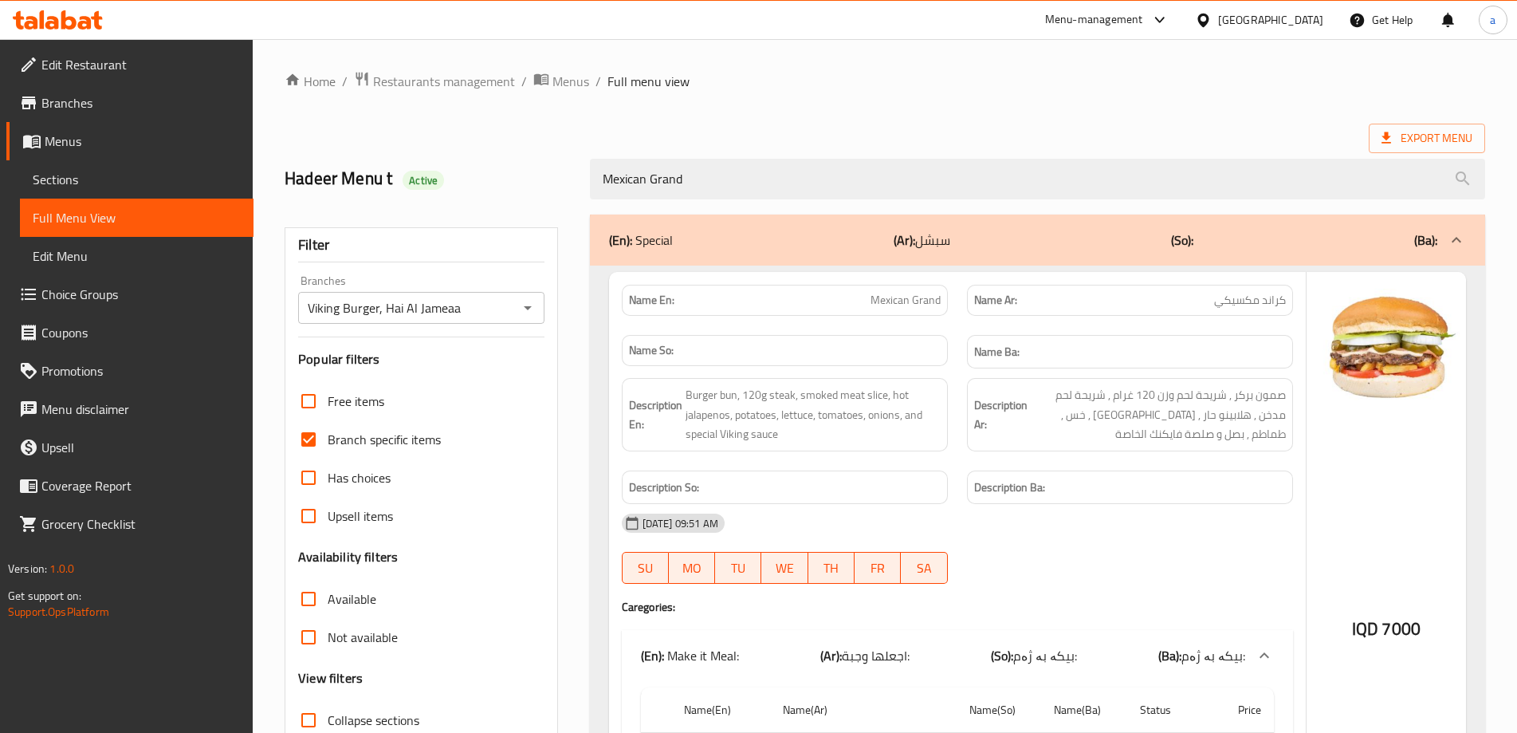
drag, startPoint x: 649, startPoint y: 170, endPoint x: 441, endPoint y: 175, distance: 208.1
click at [441, 175] on div "Hadeer Menu t Active Mexican Grand" at bounding box center [885, 178] width 1220 height 71
paste input "Oden Box"
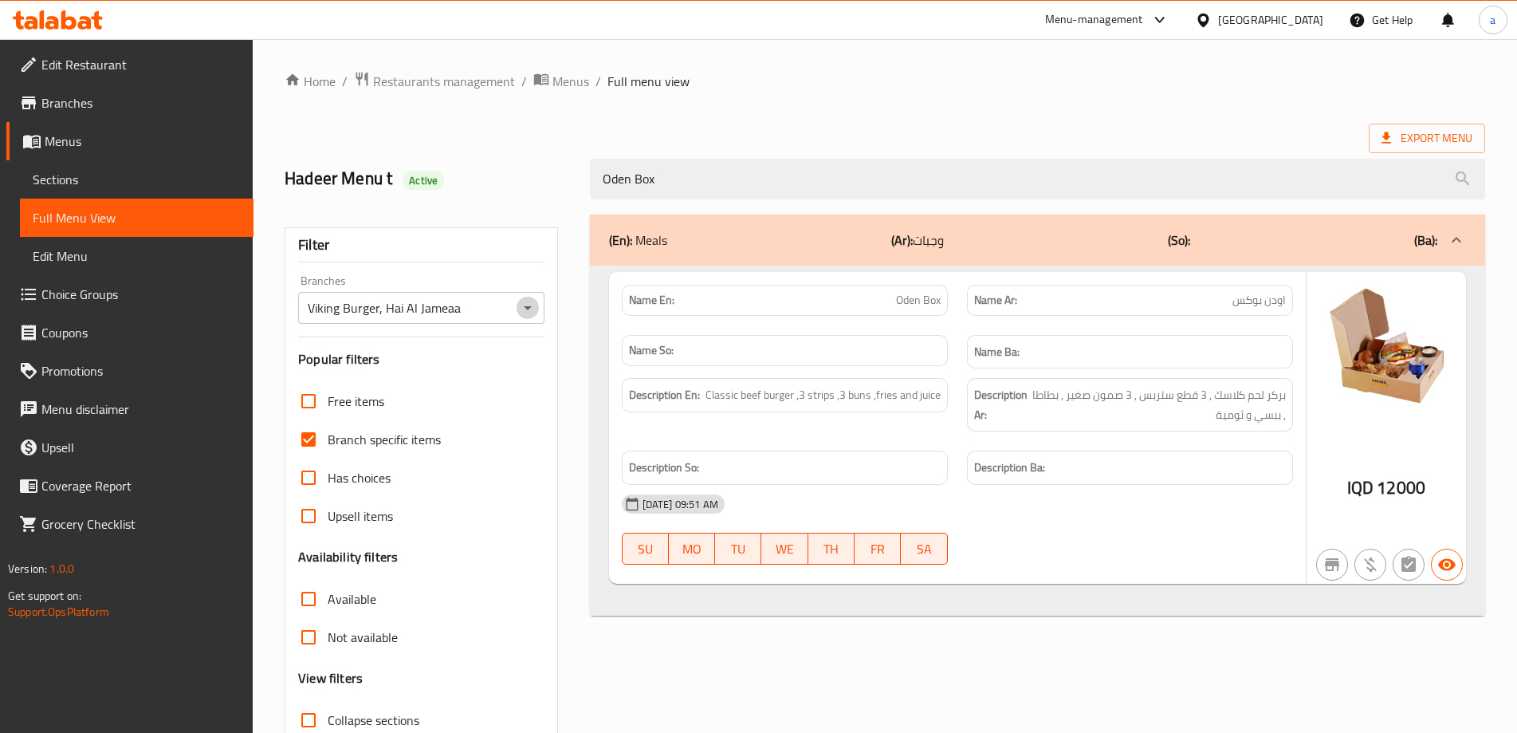
click at [533, 306] on icon "Open" at bounding box center [527, 307] width 19 height 19
type input "Oden Box"
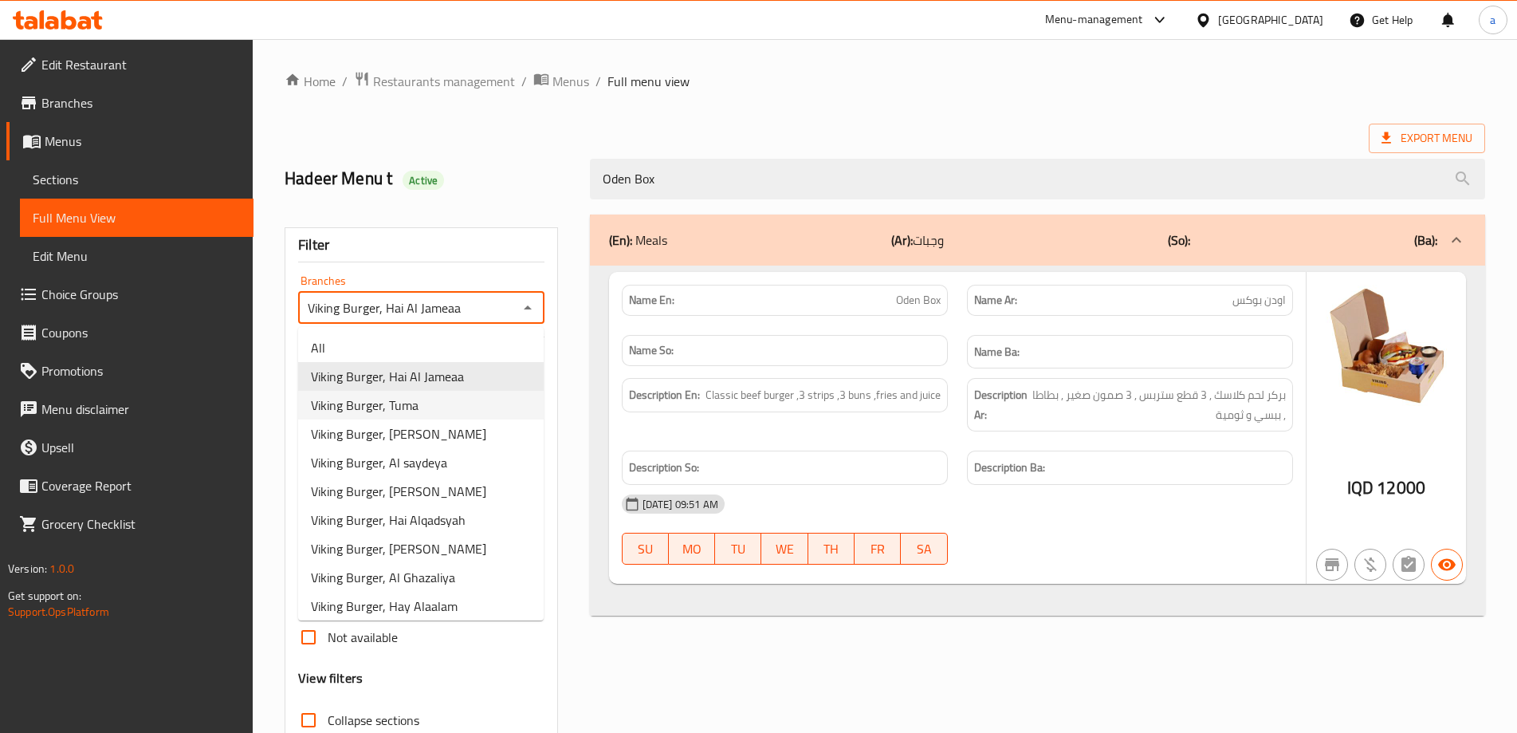
click at [464, 423] on li "Viking Burger, [PERSON_NAME]" at bounding box center [421, 433] width 246 height 29
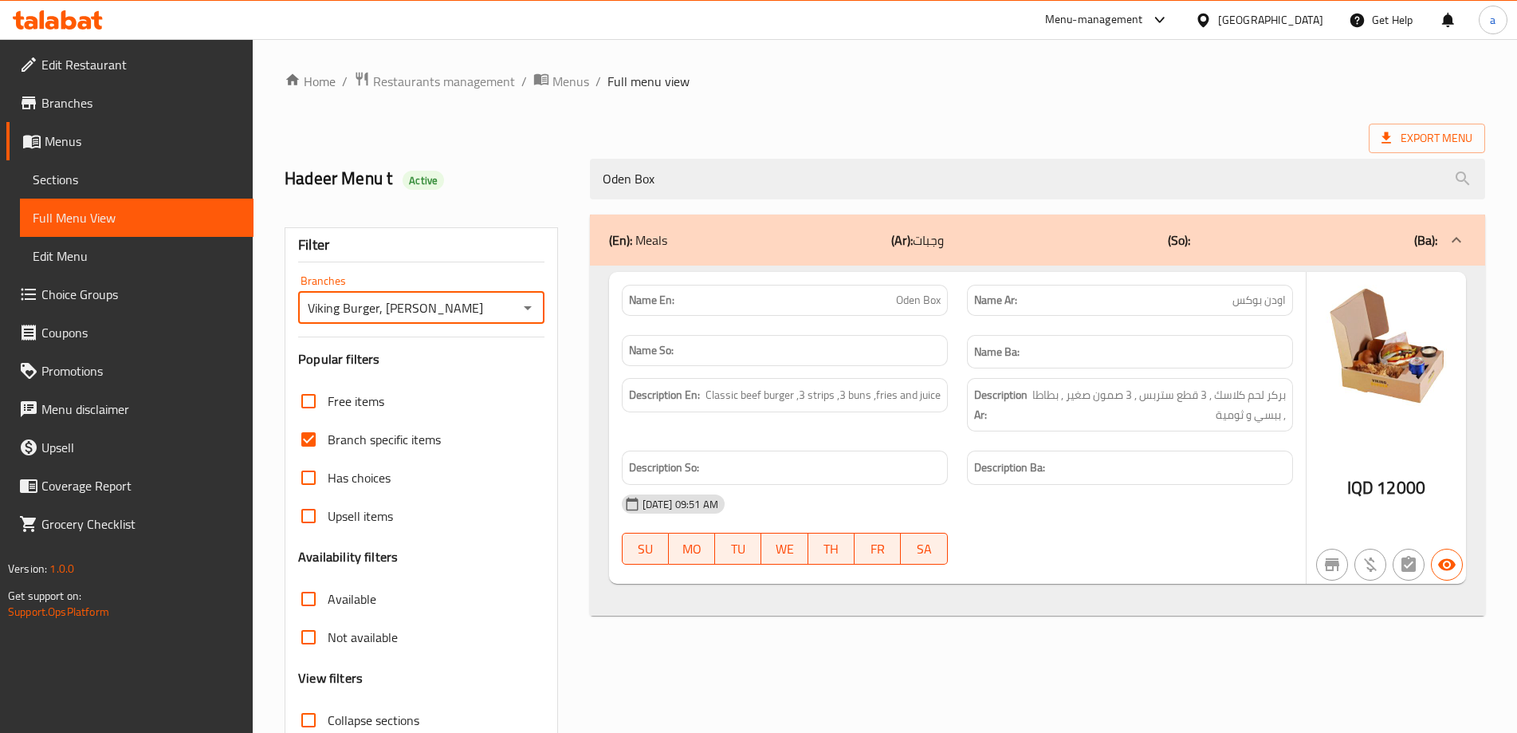
click at [520, 306] on icon "Open" at bounding box center [527, 307] width 19 height 19
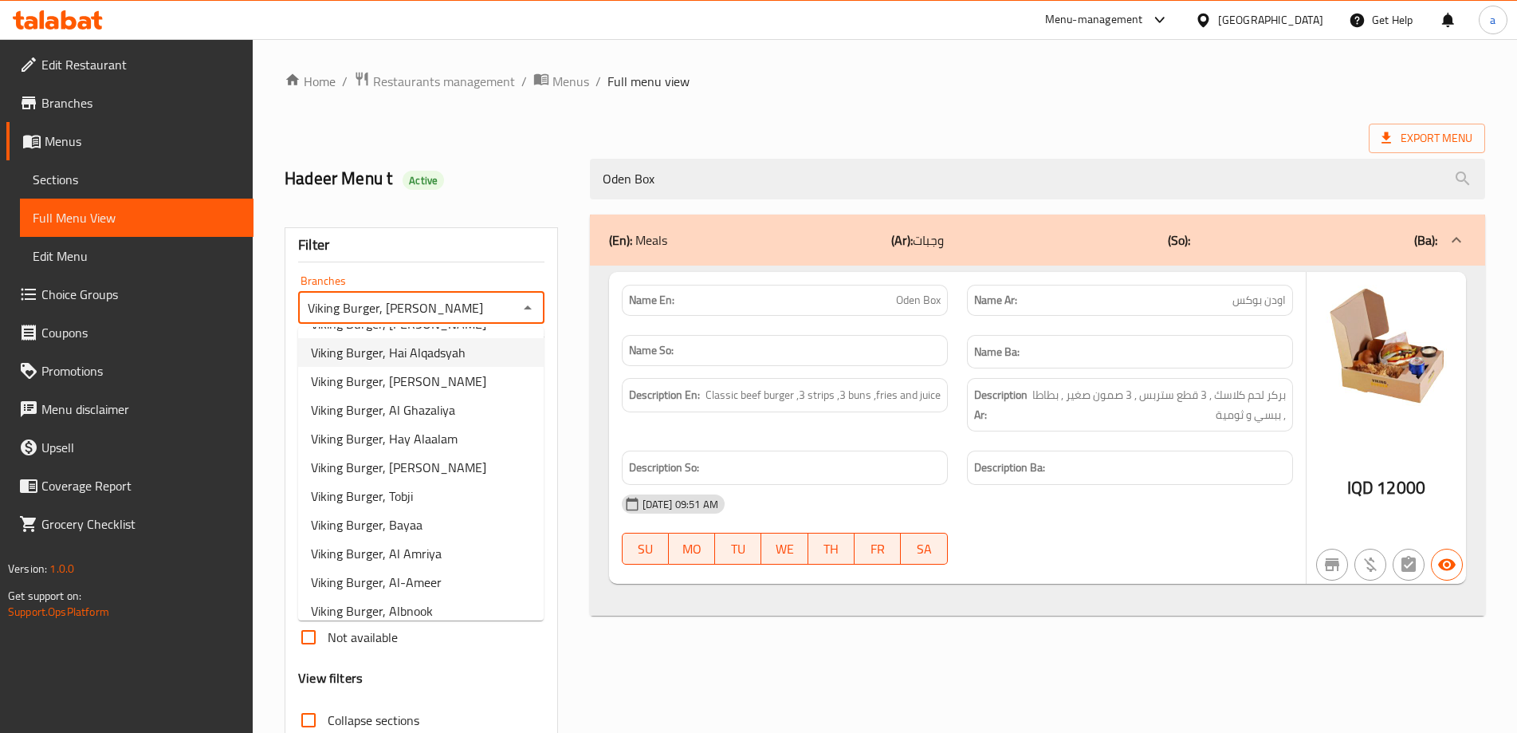
scroll to position [319, 0]
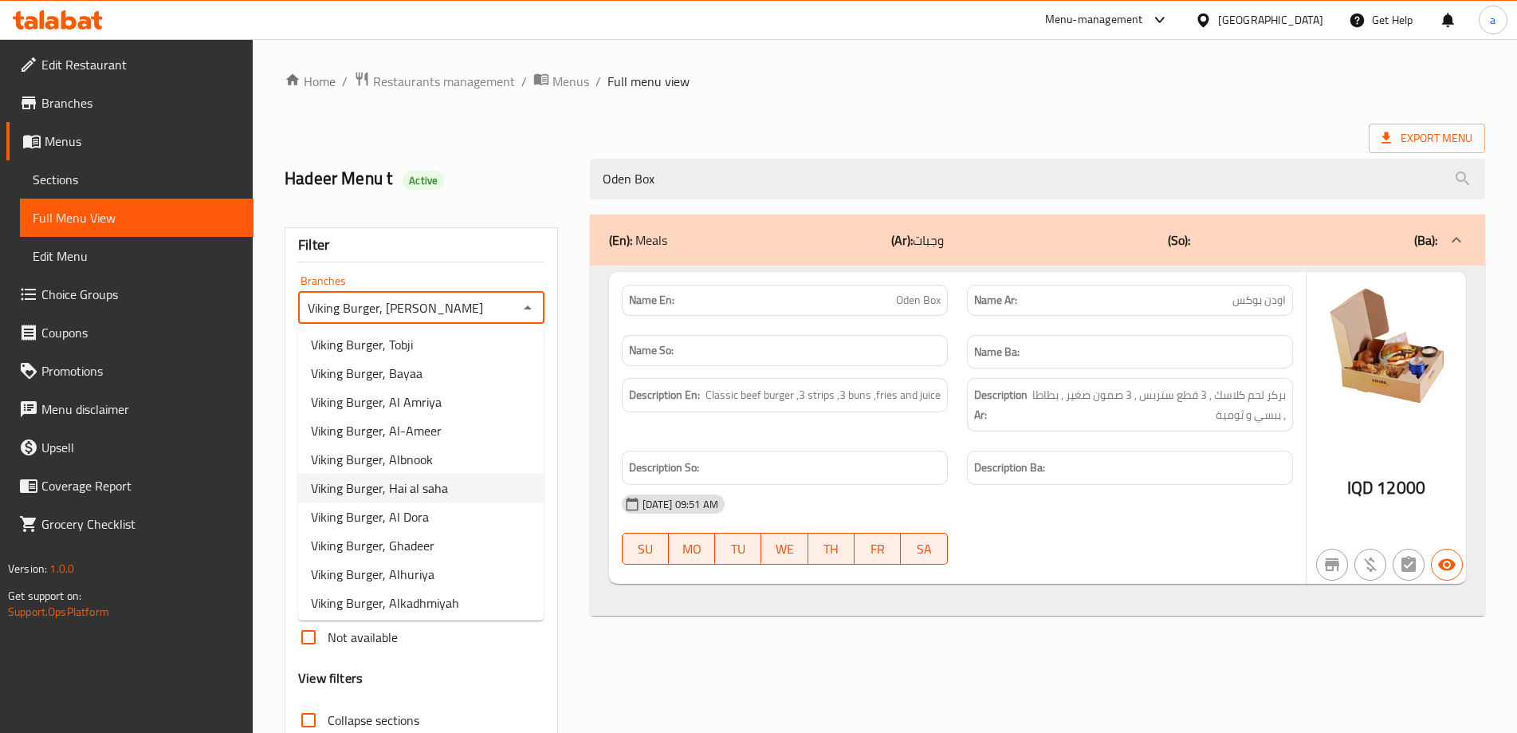
click at [443, 479] on span "Viking Burger, Hai al saha" at bounding box center [379, 487] width 137 height 19
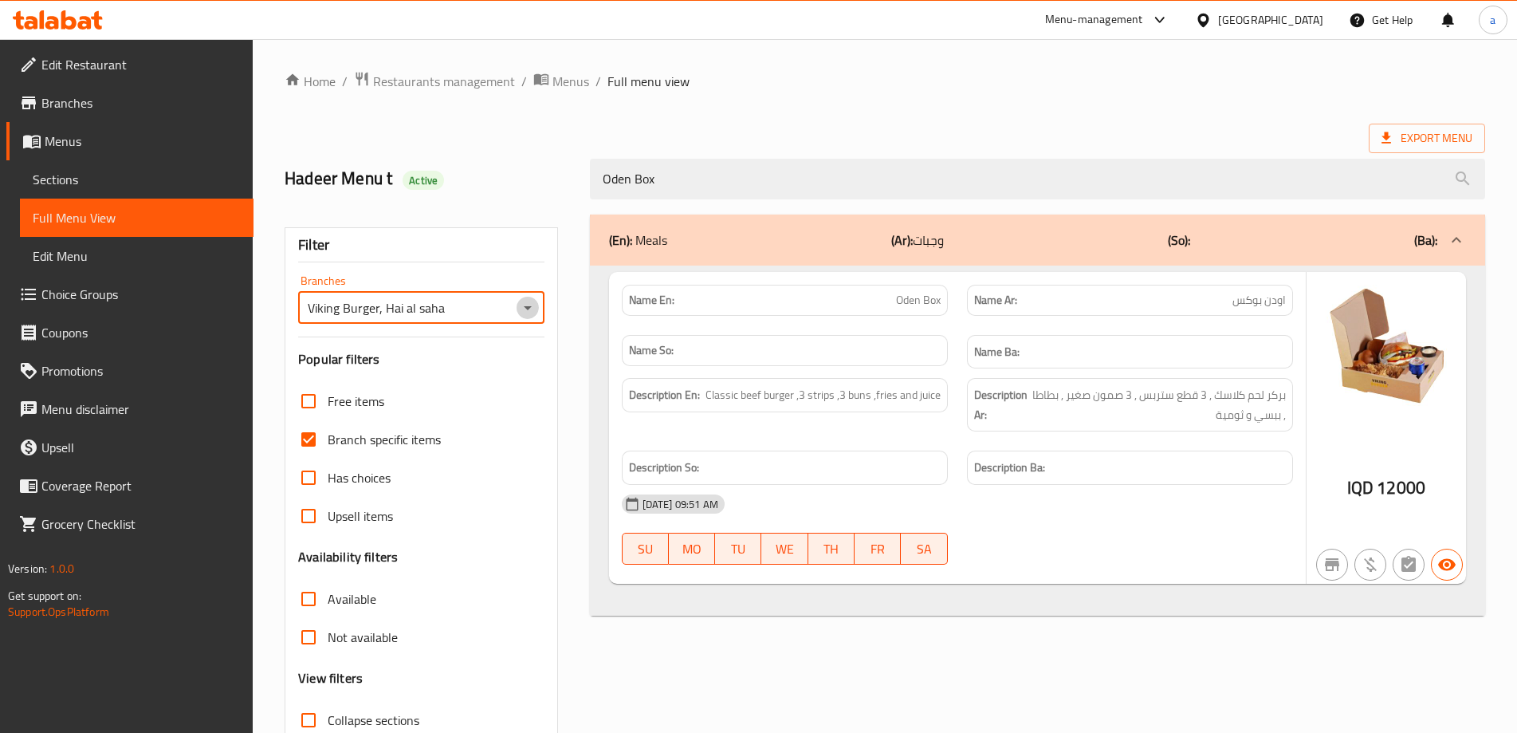
click at [530, 305] on icon "Open" at bounding box center [527, 307] width 19 height 19
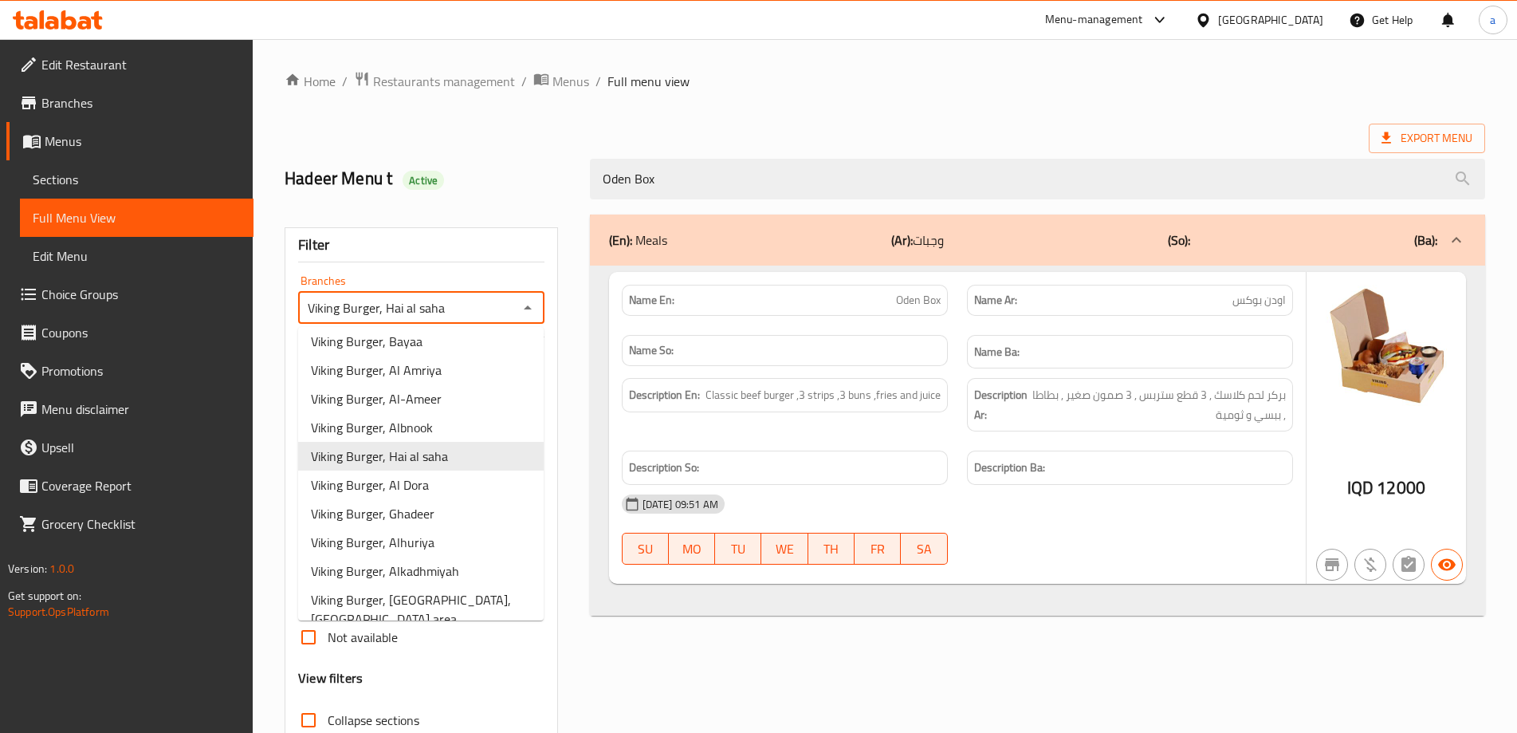
scroll to position [466, 0]
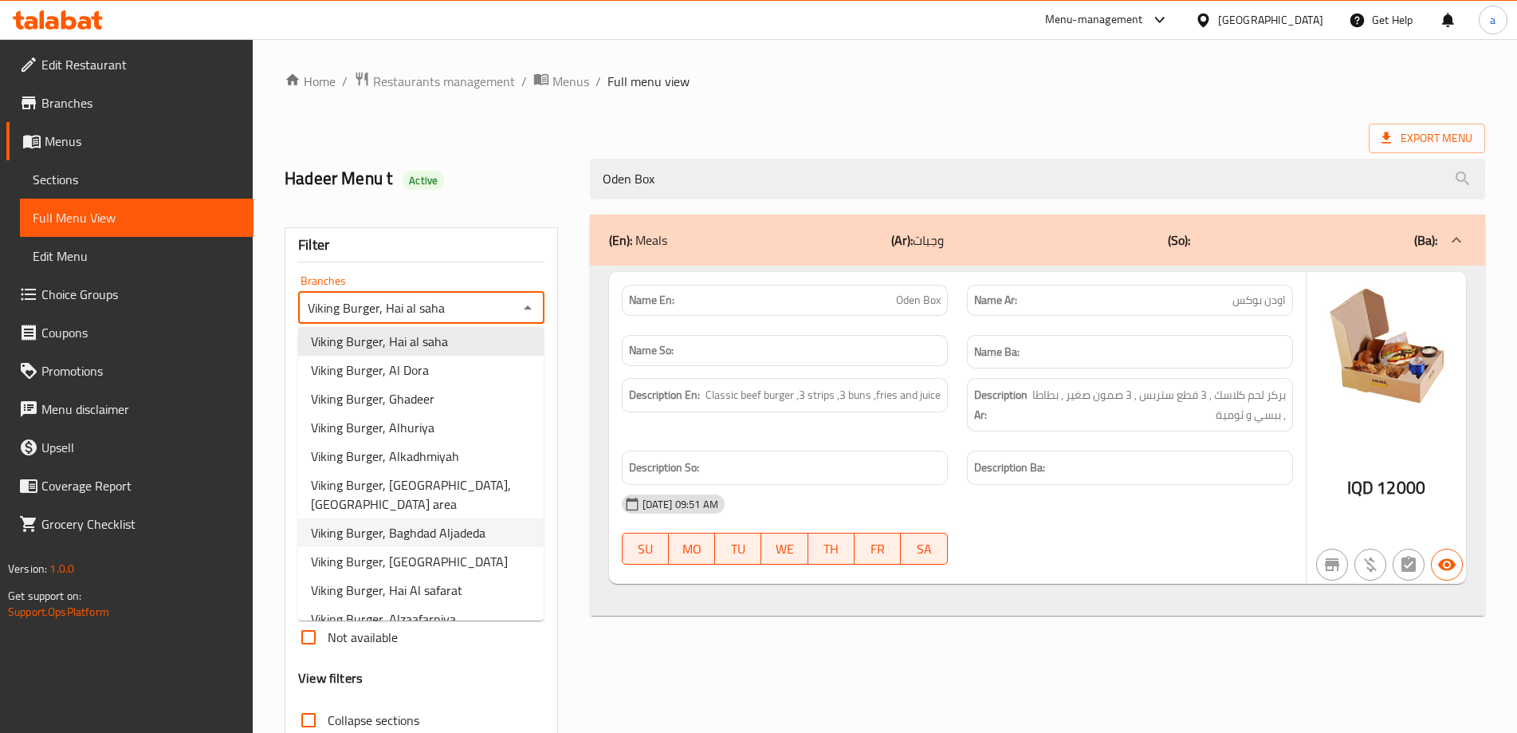
click at [418, 518] on li "Viking Burger, Baghdad Aljadeda" at bounding box center [421, 532] width 246 height 29
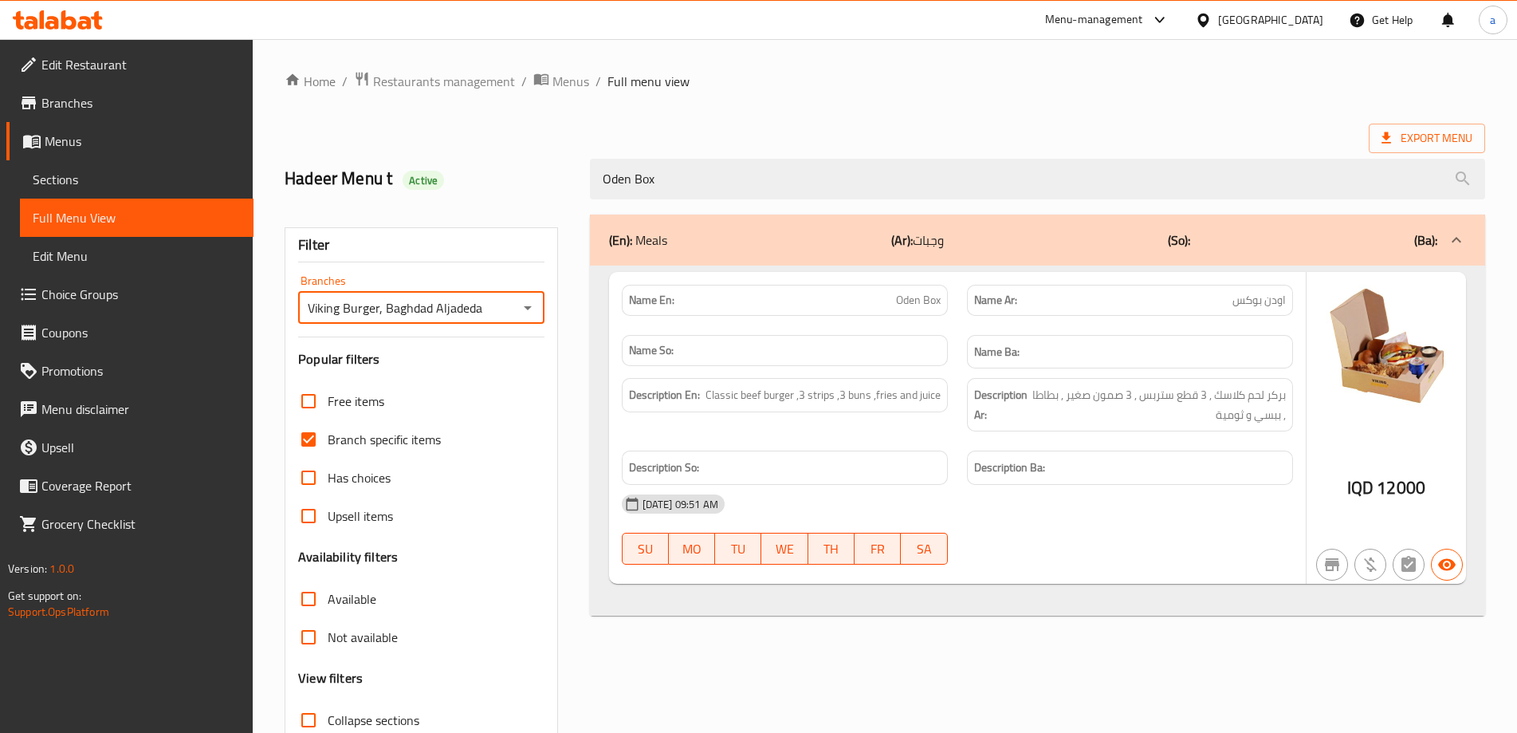
click at [520, 309] on icon "Open" at bounding box center [527, 307] width 19 height 19
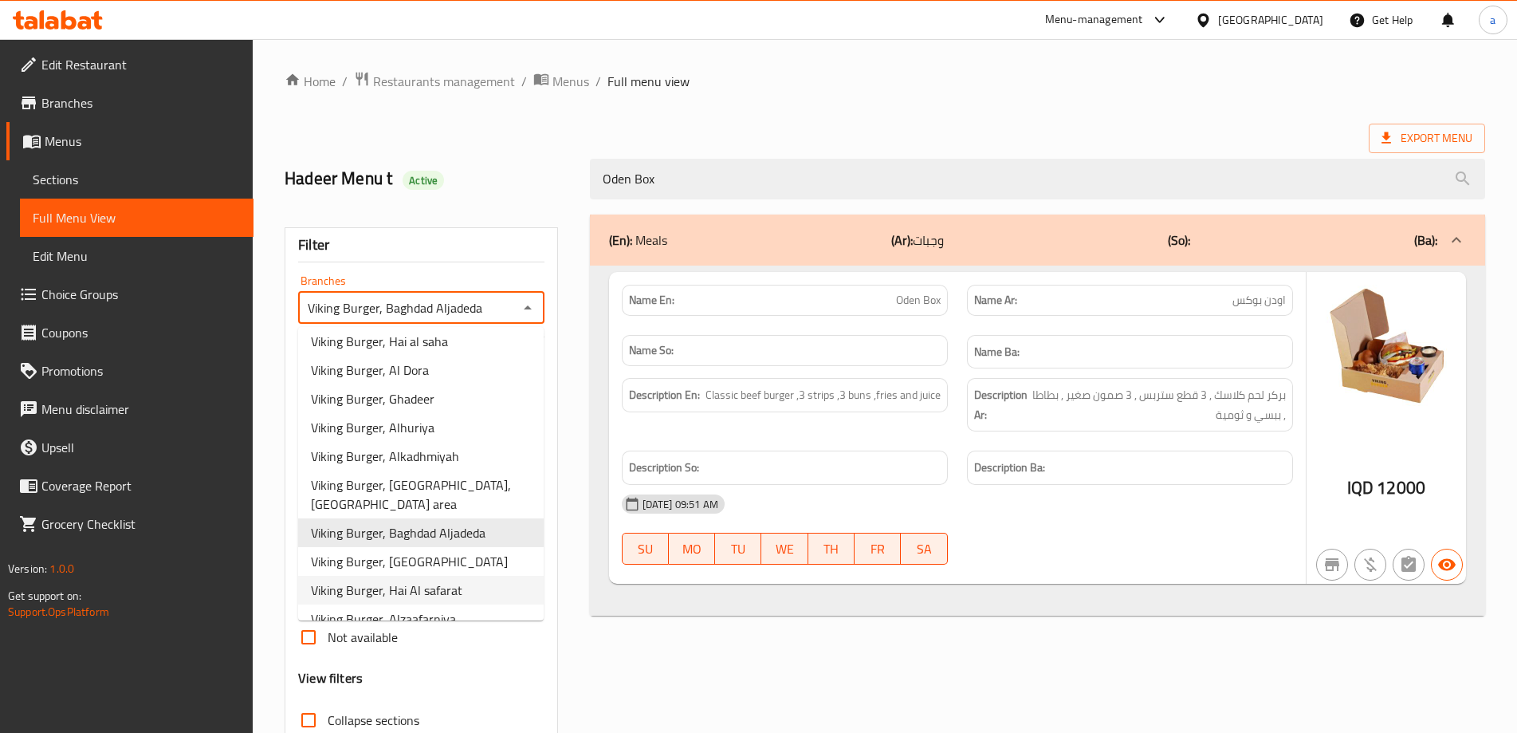
click at [430, 580] on span "Viking Burger, Hai Al safarat" at bounding box center [386, 589] width 151 height 19
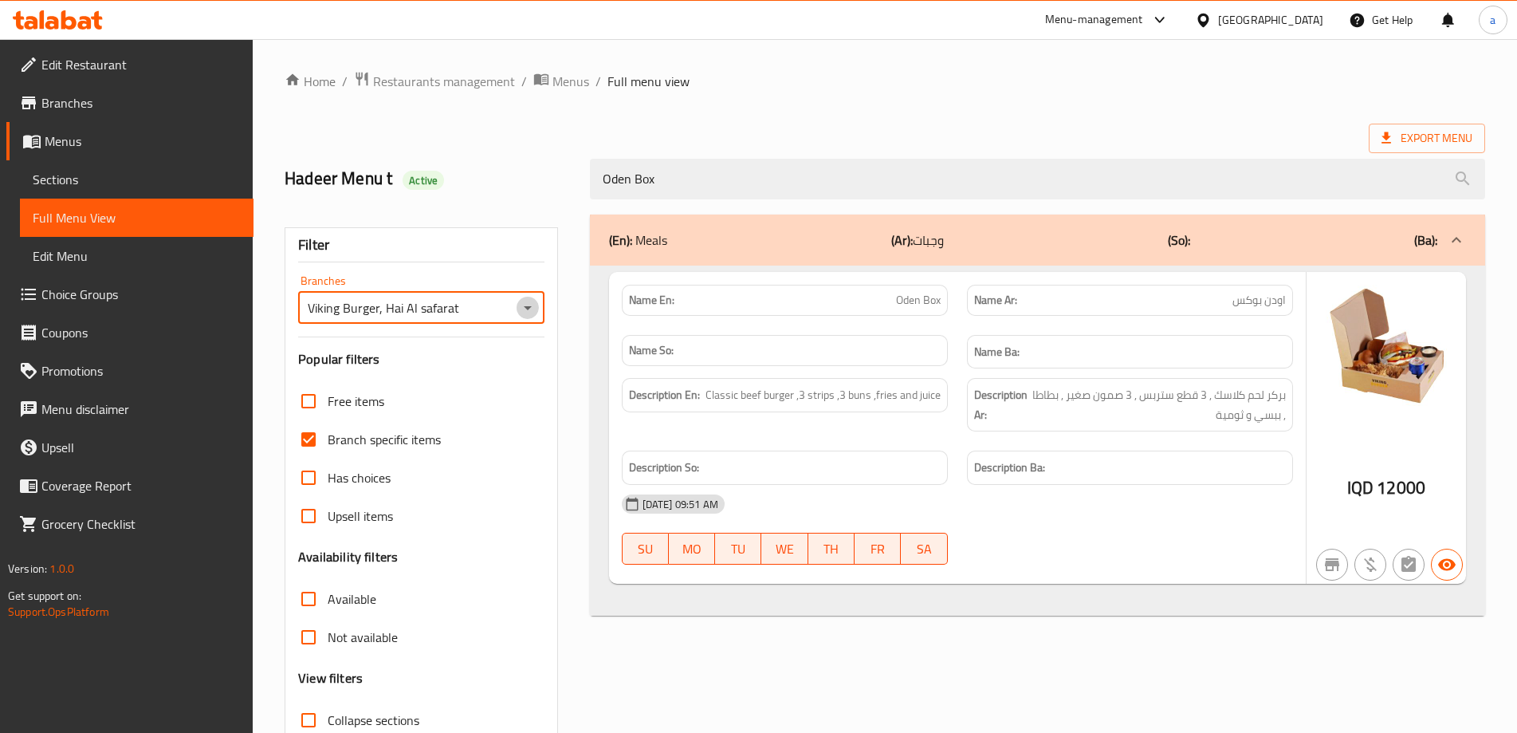
click at [535, 308] on icon "Open" at bounding box center [527, 307] width 19 height 19
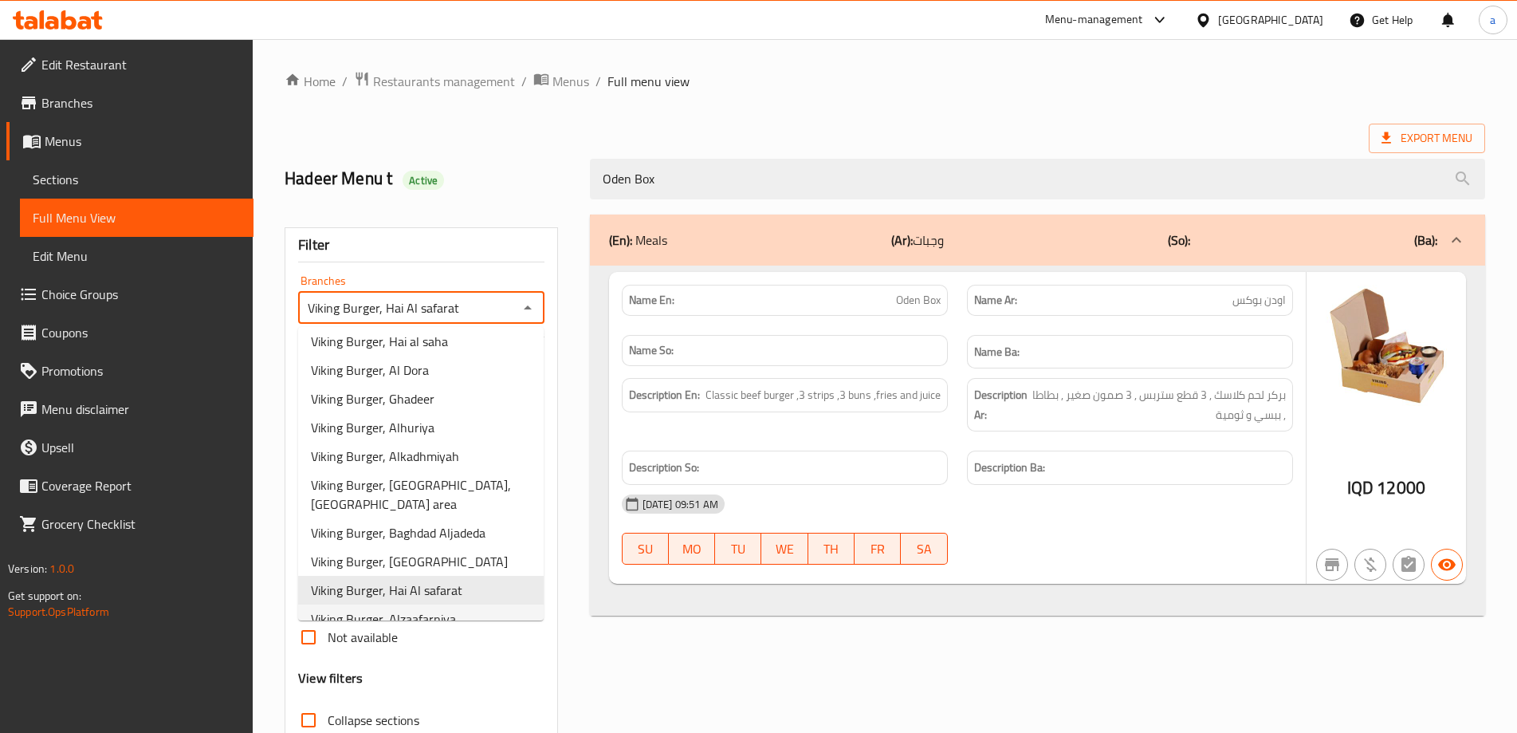
click at [449, 609] on span "Viking Burger, Alzaafarniya" at bounding box center [383, 618] width 145 height 19
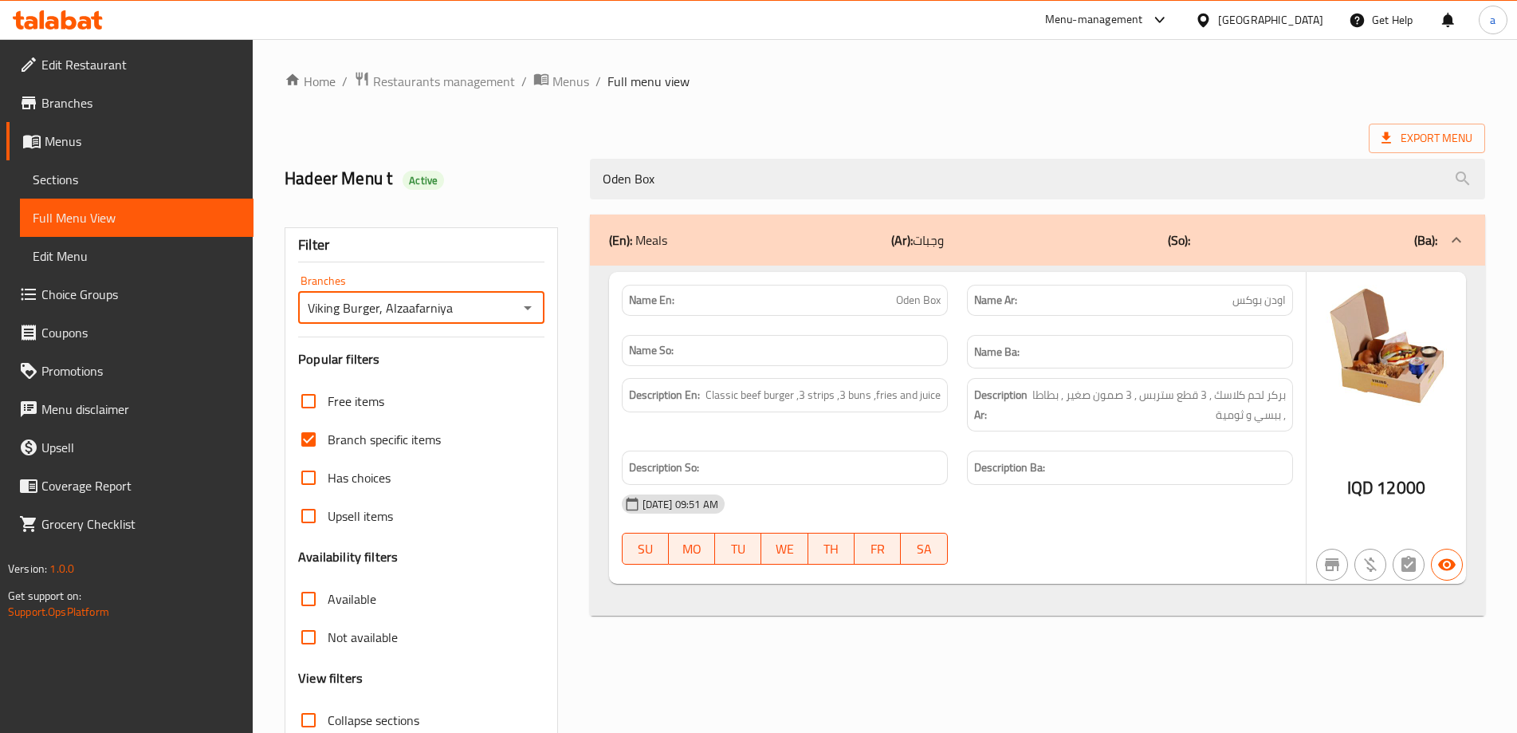
click at [525, 310] on icon "Open" at bounding box center [527, 307] width 19 height 19
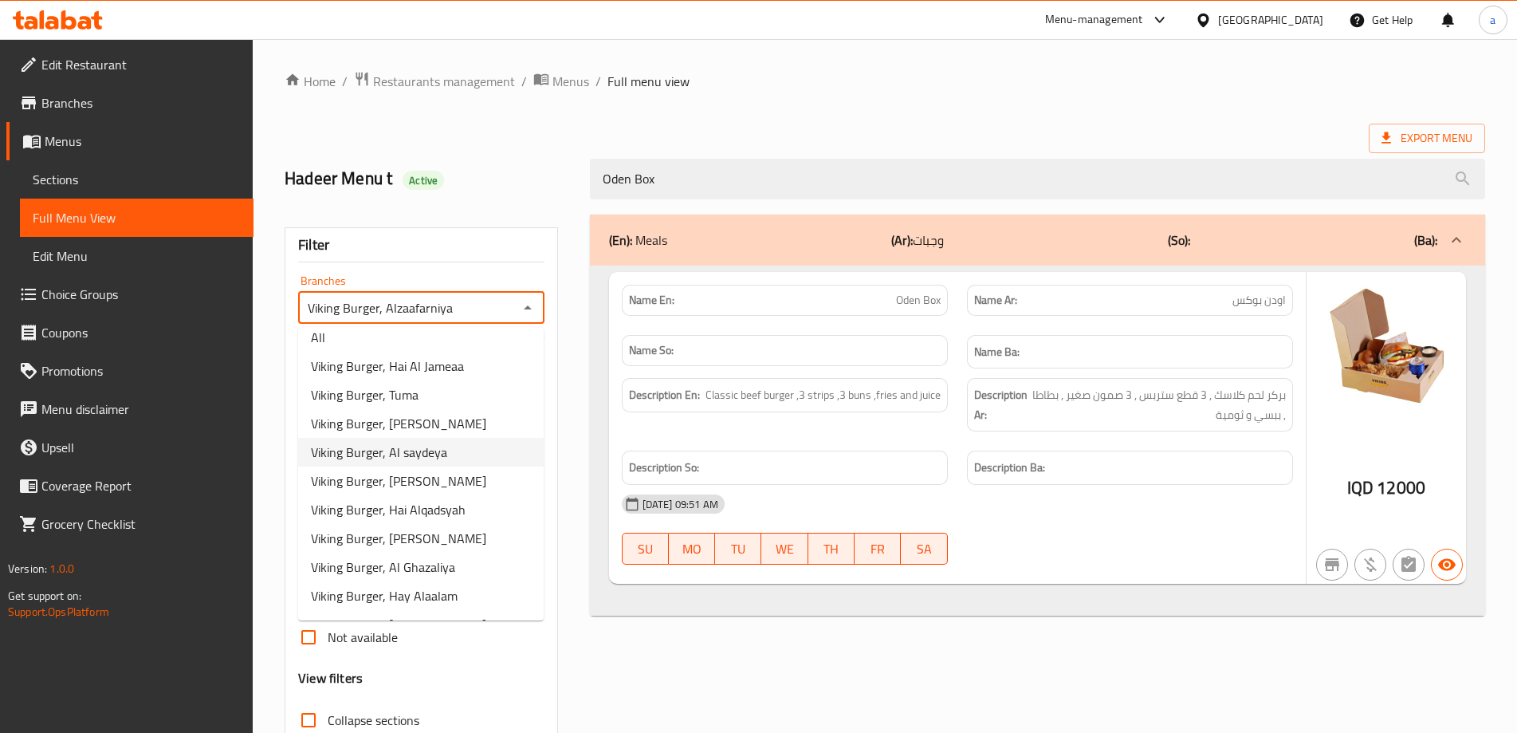
scroll to position [0, 0]
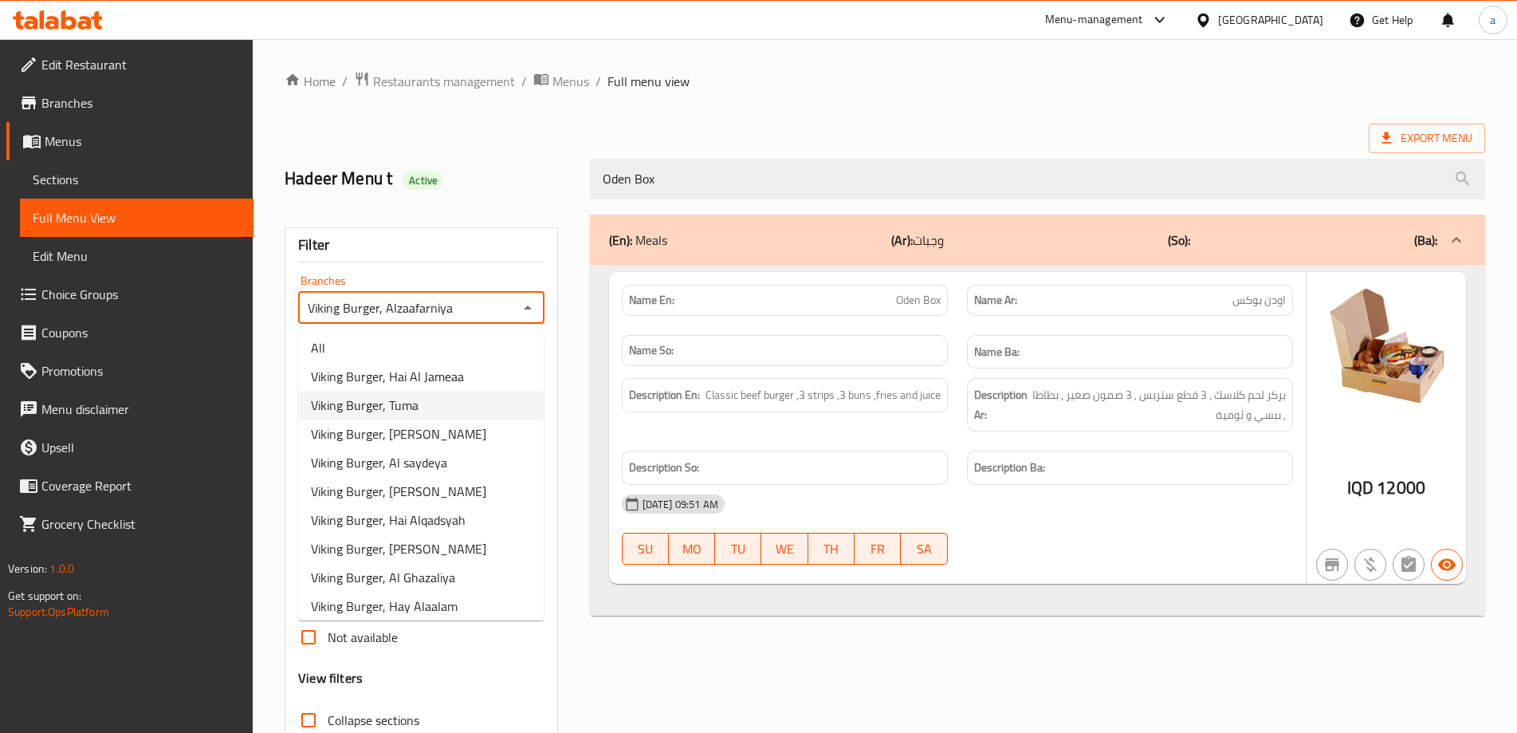
click at [409, 406] on span "Viking Burger, Tuma" at bounding box center [365, 404] width 108 height 19
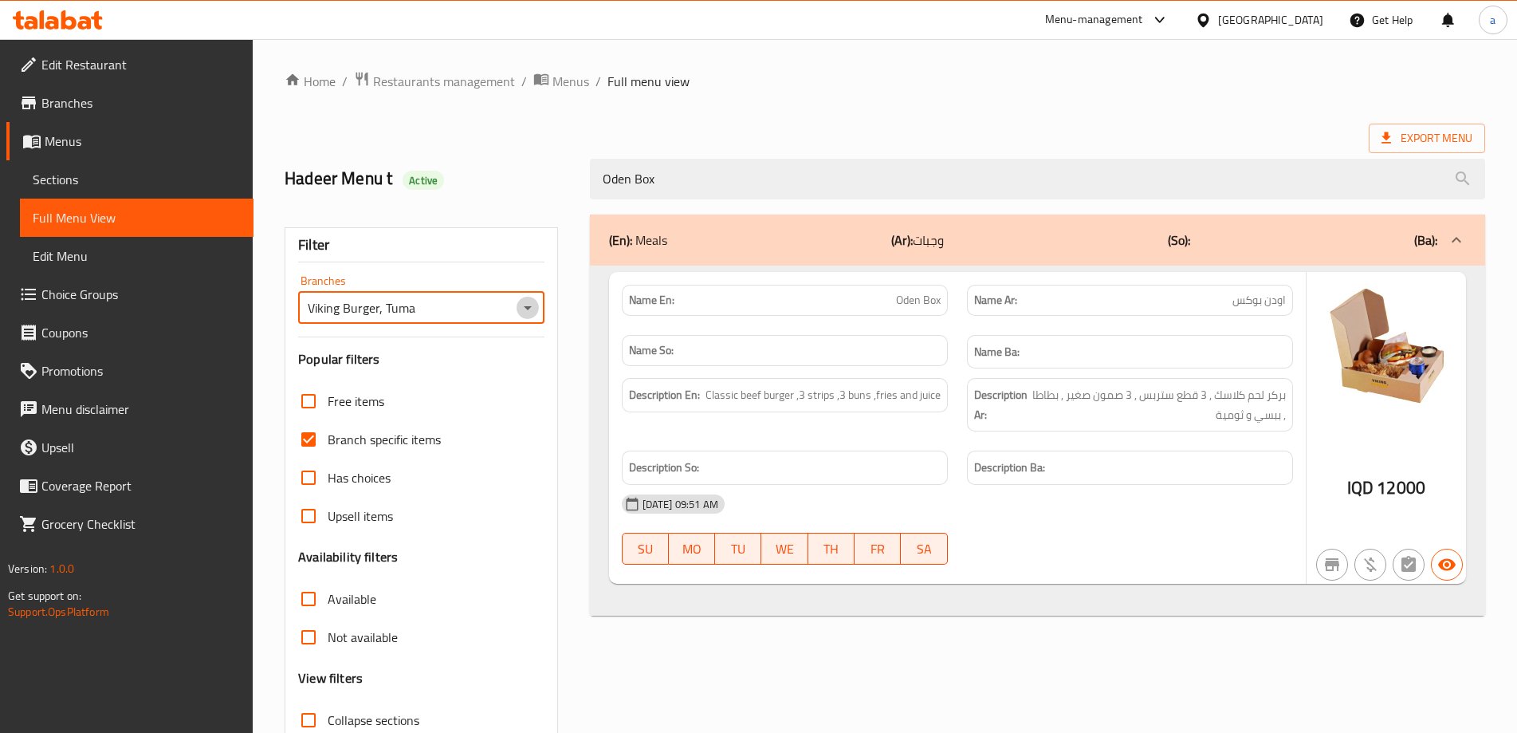
click at [525, 309] on icon "Open" at bounding box center [527, 307] width 19 height 19
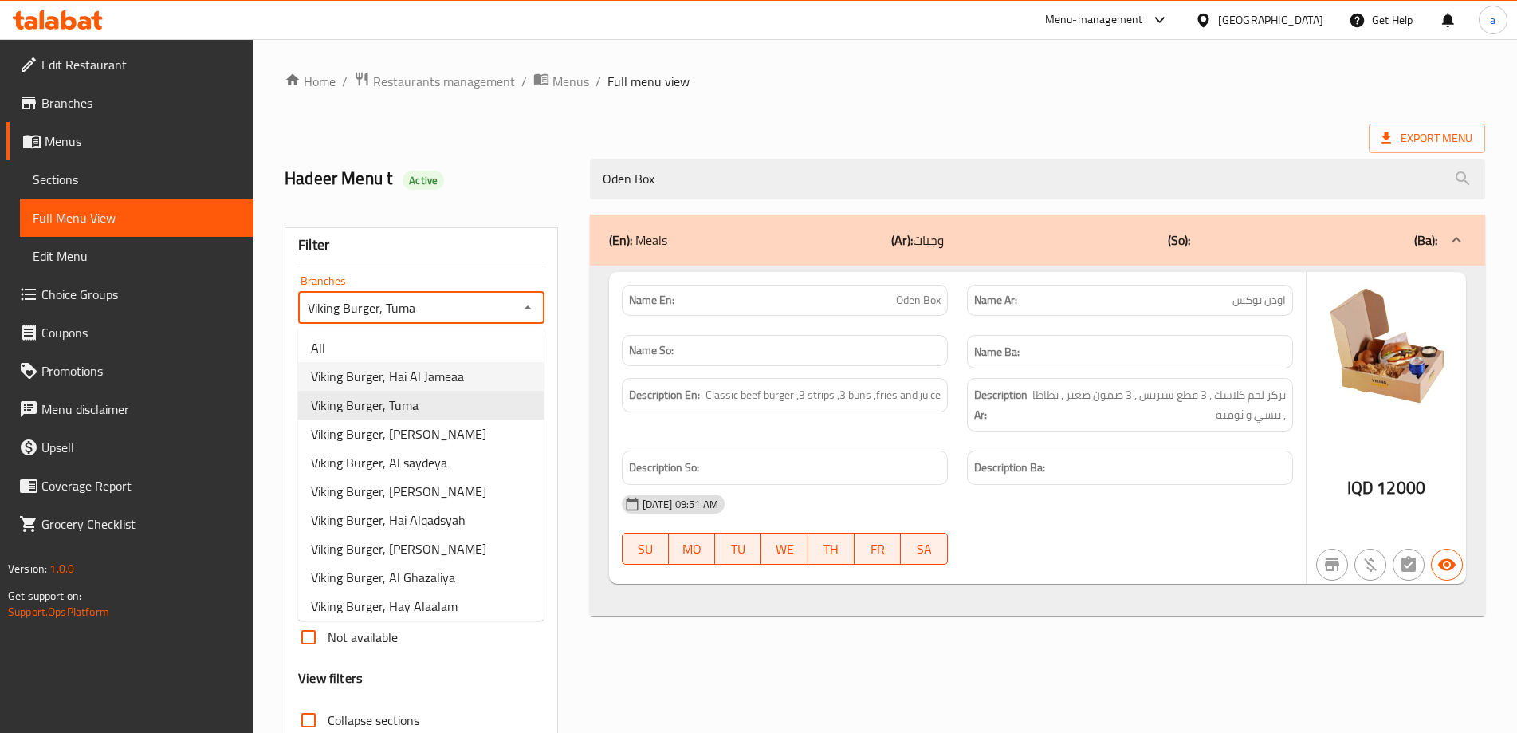
click at [446, 378] on span "Viking Burger, Hai Al Jameaa" at bounding box center [387, 376] width 153 height 19
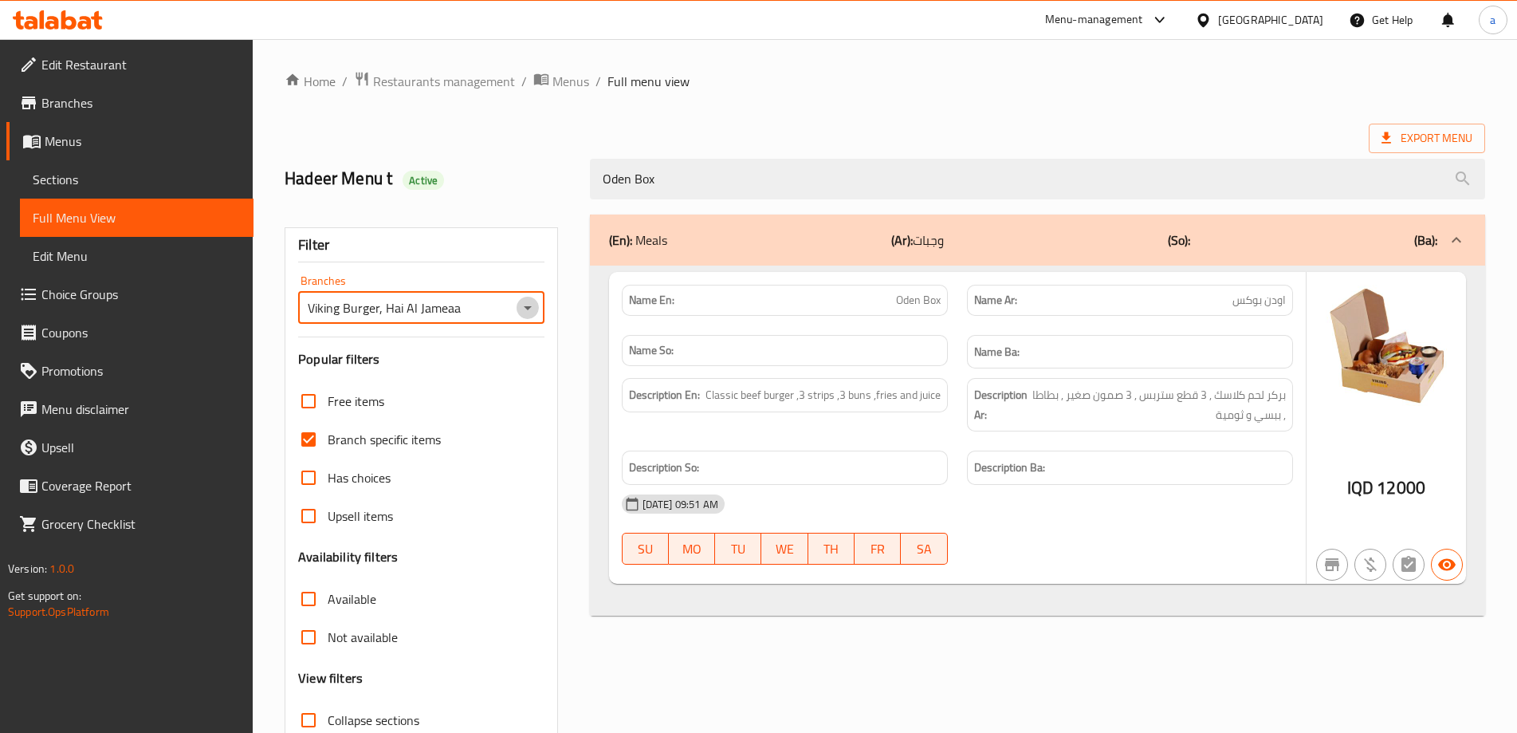
drag, startPoint x: 524, startPoint y: 310, endPoint x: 524, endPoint y: 322, distance: 12.0
click at [525, 310] on icon "Open" at bounding box center [527, 307] width 19 height 19
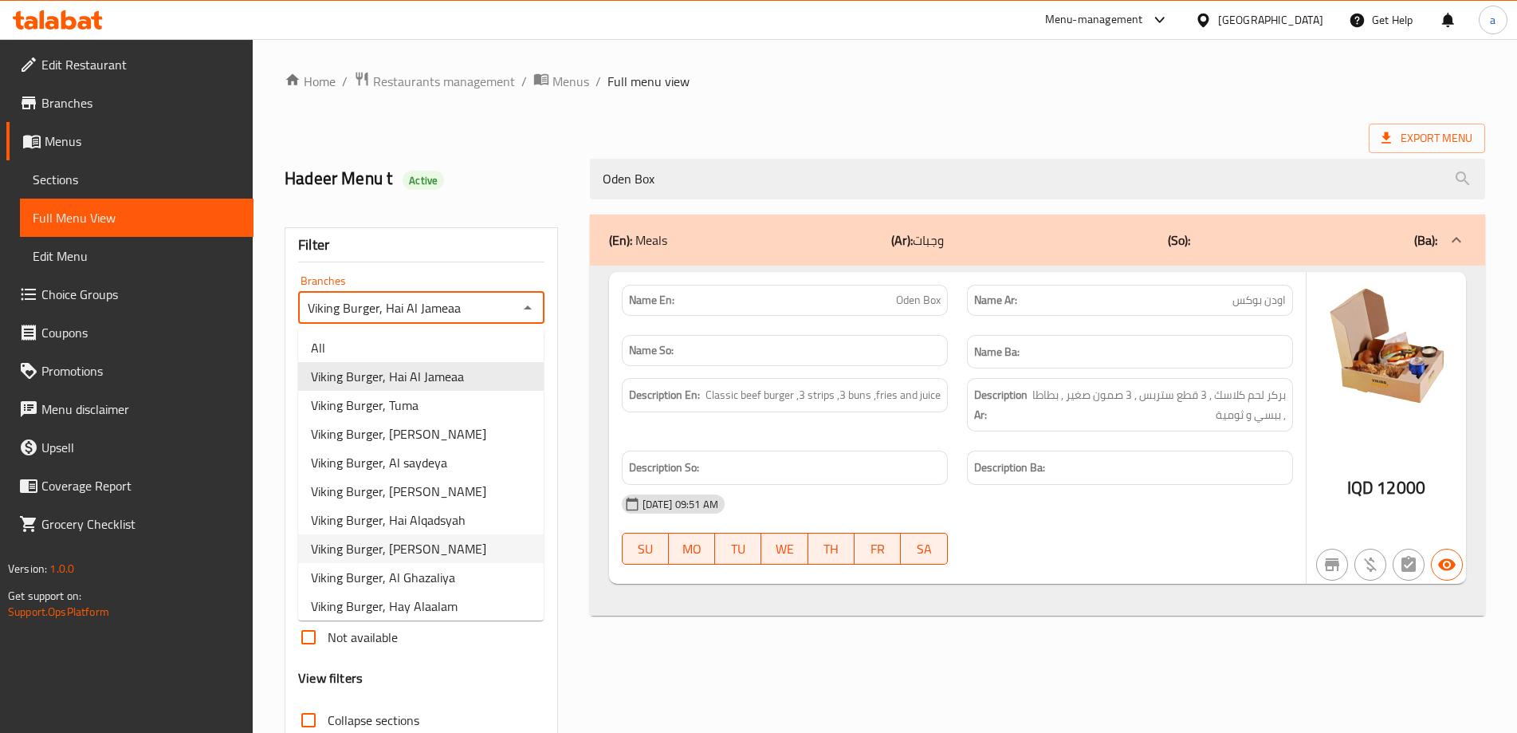
click at [429, 554] on span "Viking Burger, [PERSON_NAME]" at bounding box center [398, 548] width 175 height 19
type input "Viking Burger, [PERSON_NAME]"
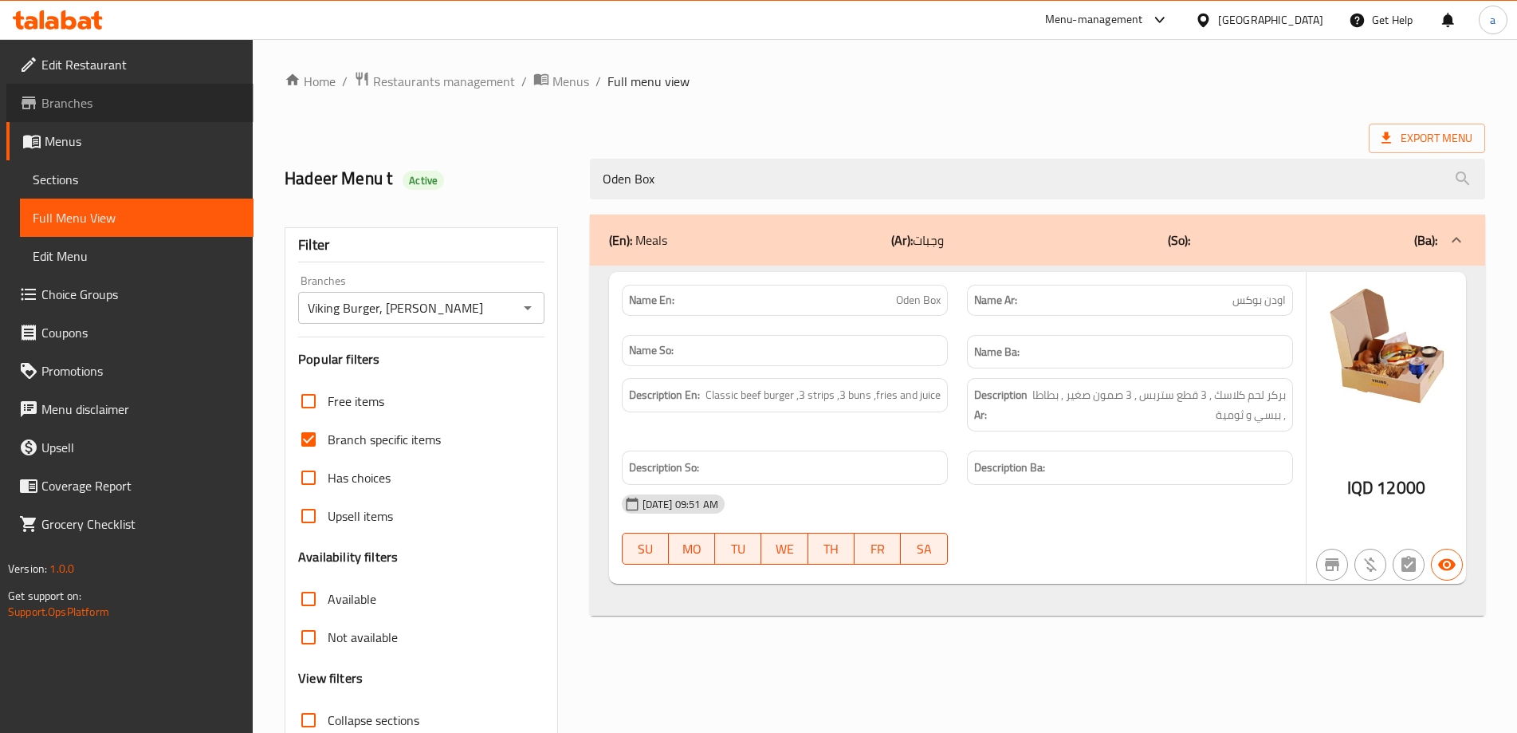
click at [81, 100] on span "Branches" at bounding box center [140, 102] width 199 height 19
